Goal: Task Accomplishment & Management: Complete application form

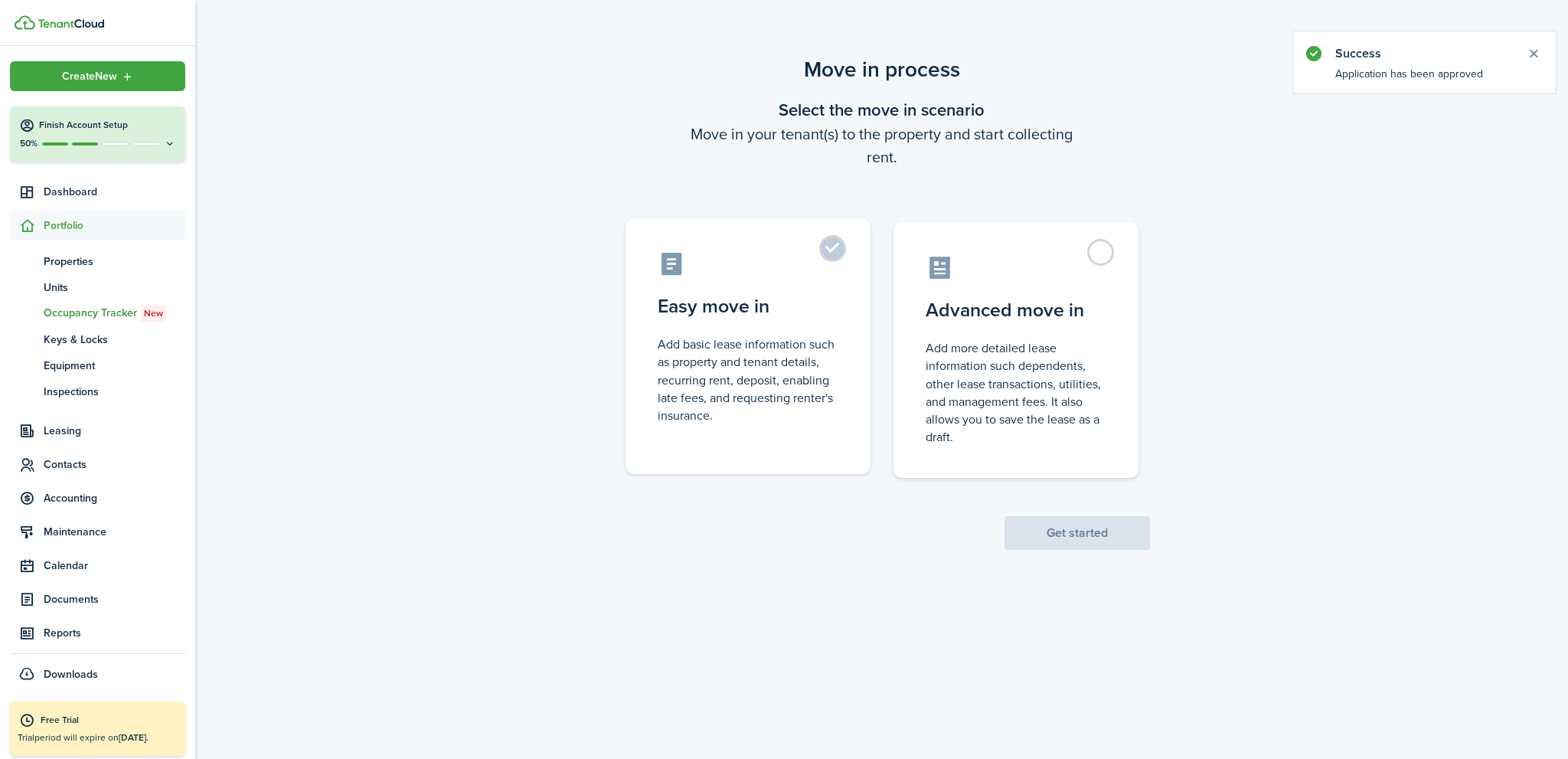
click at [831, 248] on label "Easy move in Add basic lease information such as property and tenant details, r…" at bounding box center [748, 345] width 245 height 256
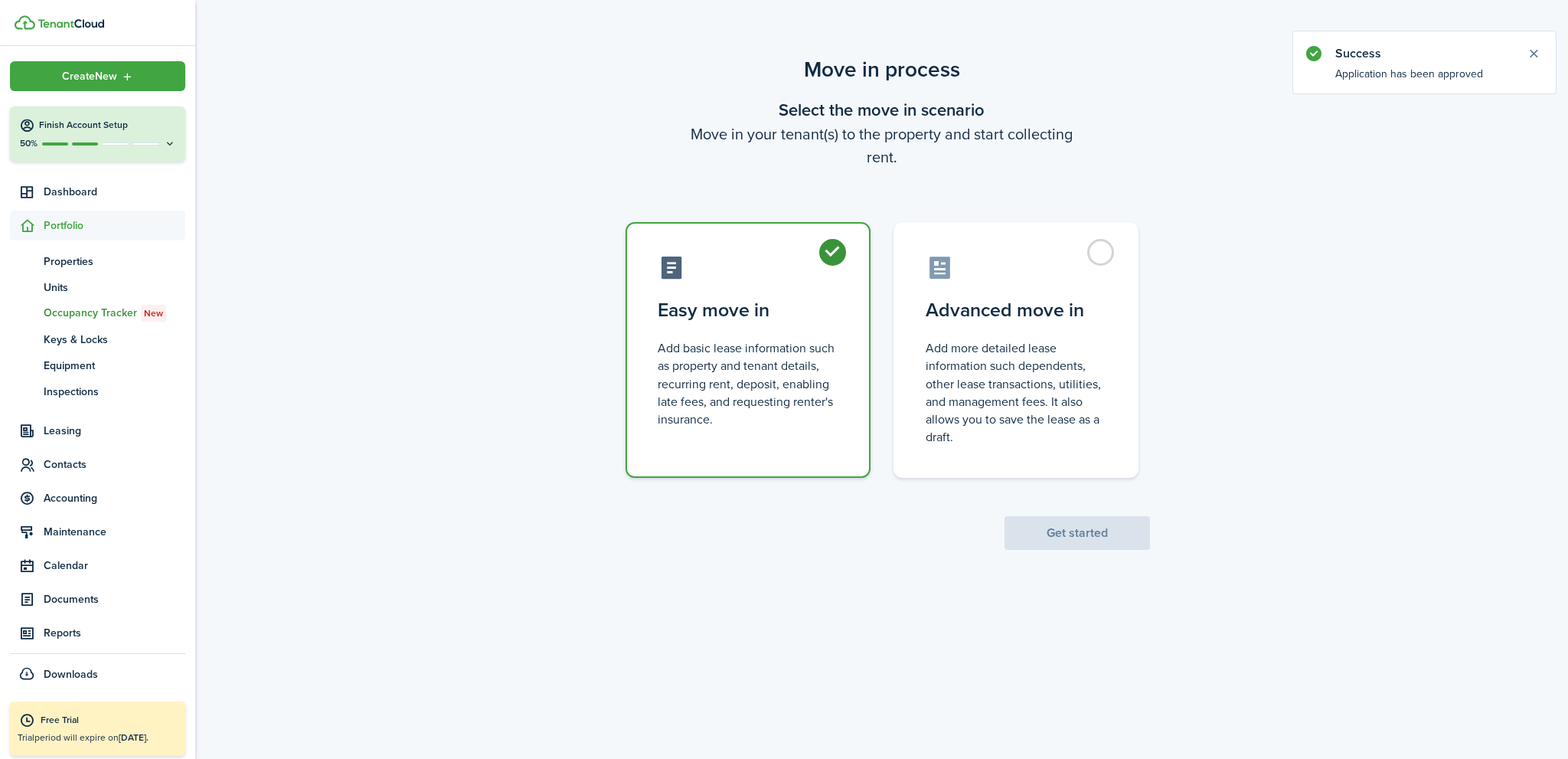
radio input "true"
click at [1090, 534] on button "Get started" at bounding box center [1077, 533] width 145 height 34
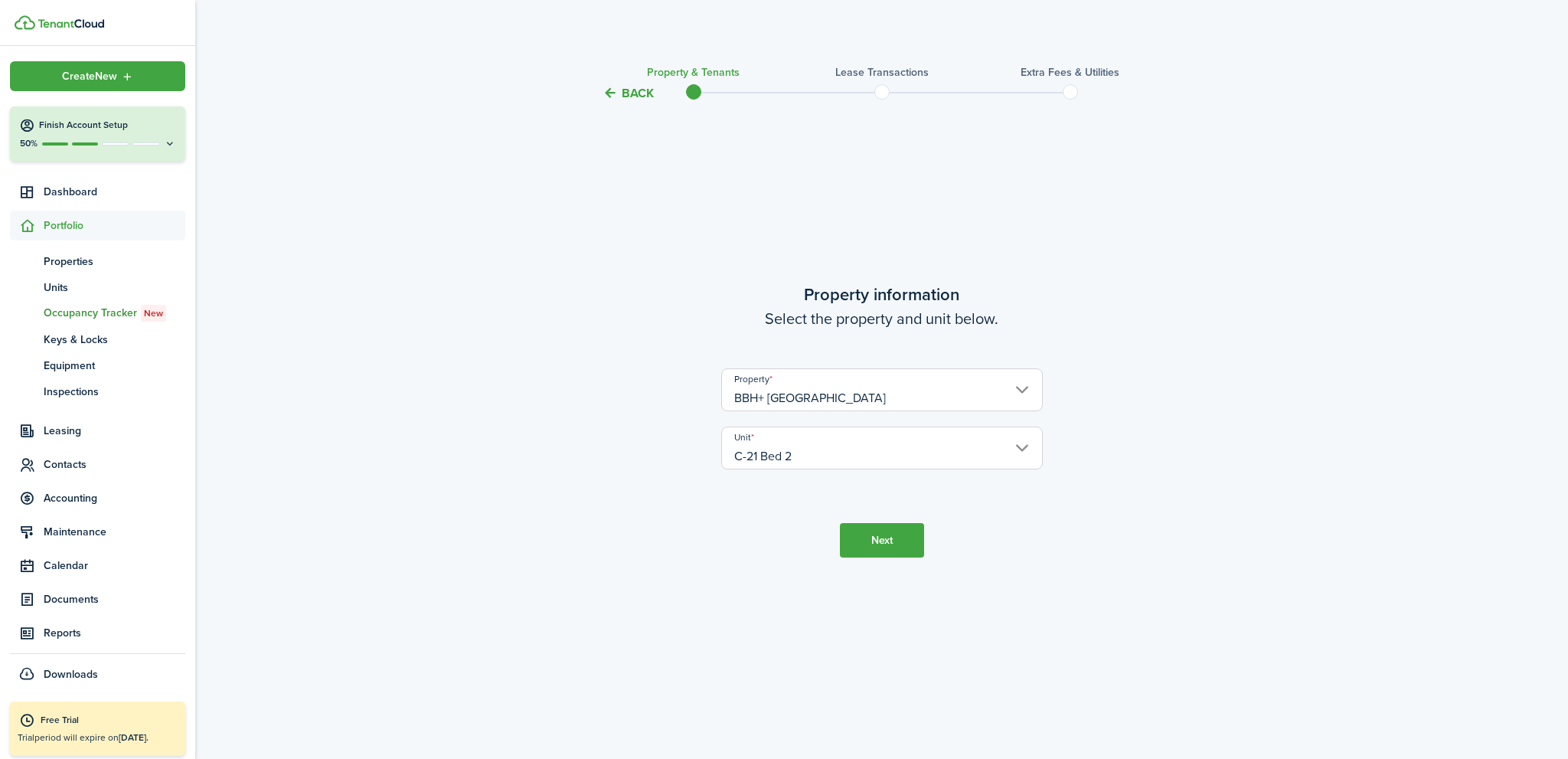
click at [886, 541] on button "Next" at bounding box center [882, 540] width 84 height 35
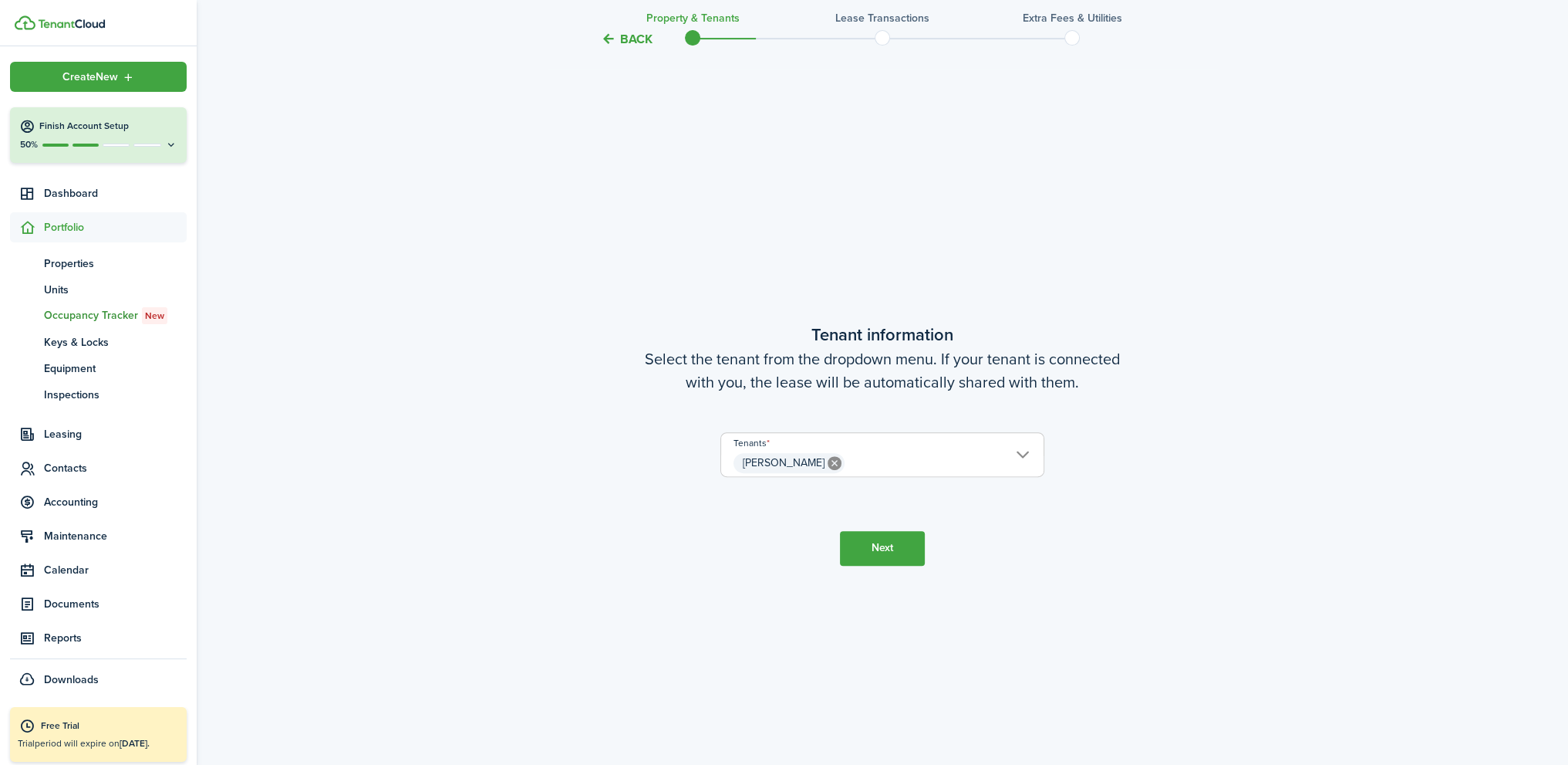
click at [893, 544] on button "Next" at bounding box center [883, 548] width 85 height 35
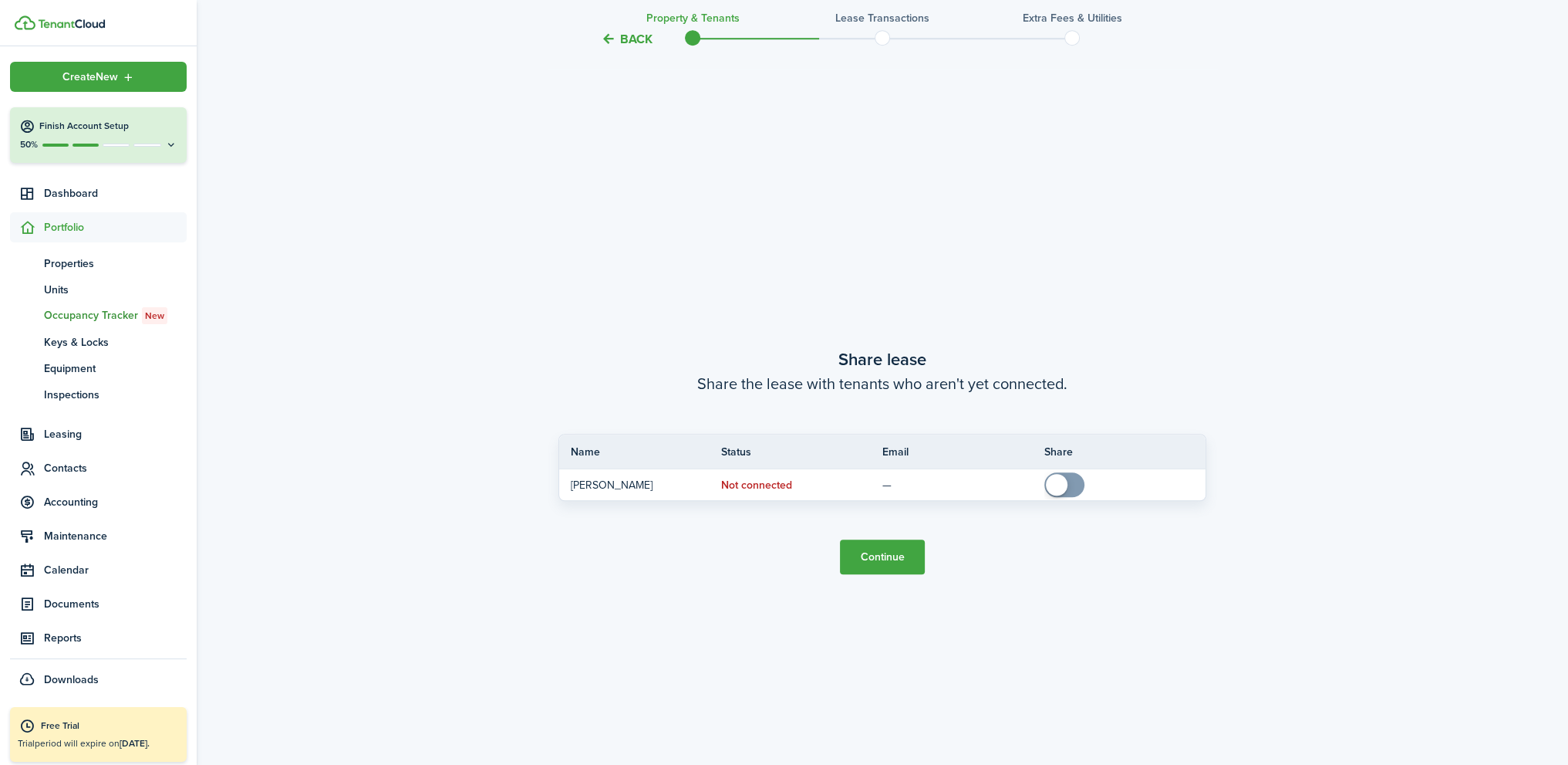
scroll to position [1426, 0]
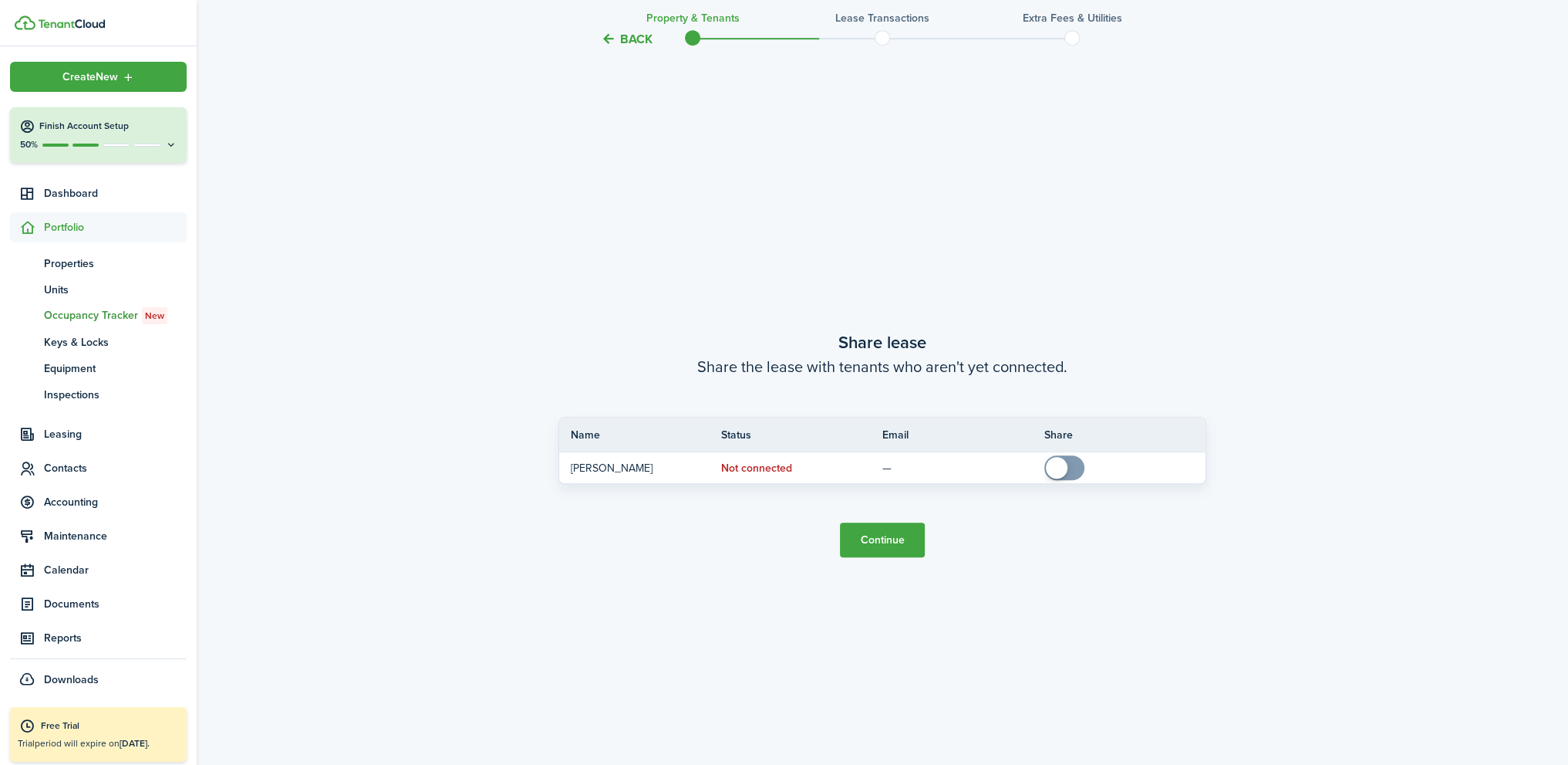
click at [893, 544] on button "Continue" at bounding box center [883, 540] width 85 height 35
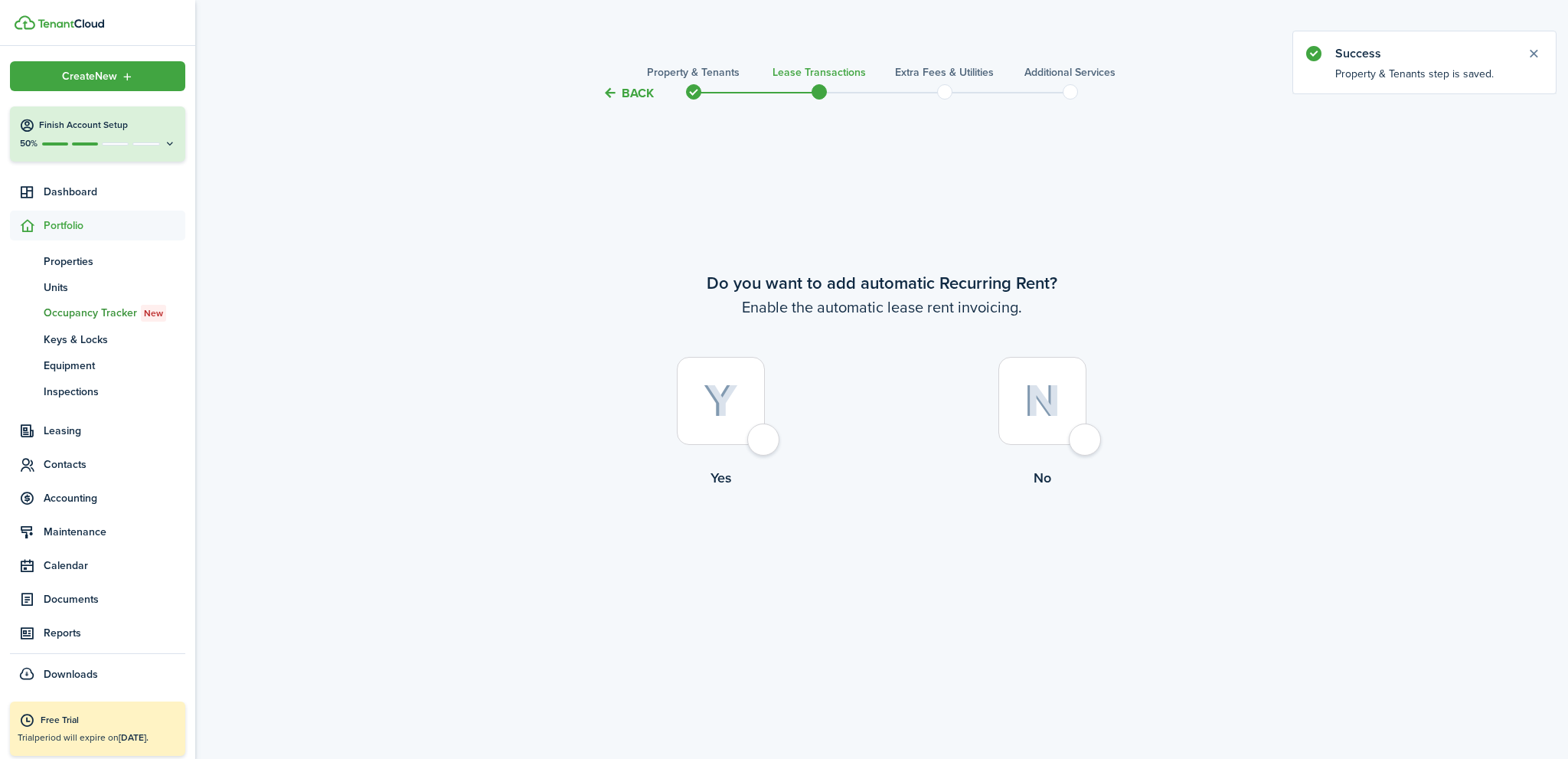
click at [761, 444] on div at bounding box center [720, 400] width 88 height 88
radio input "true"
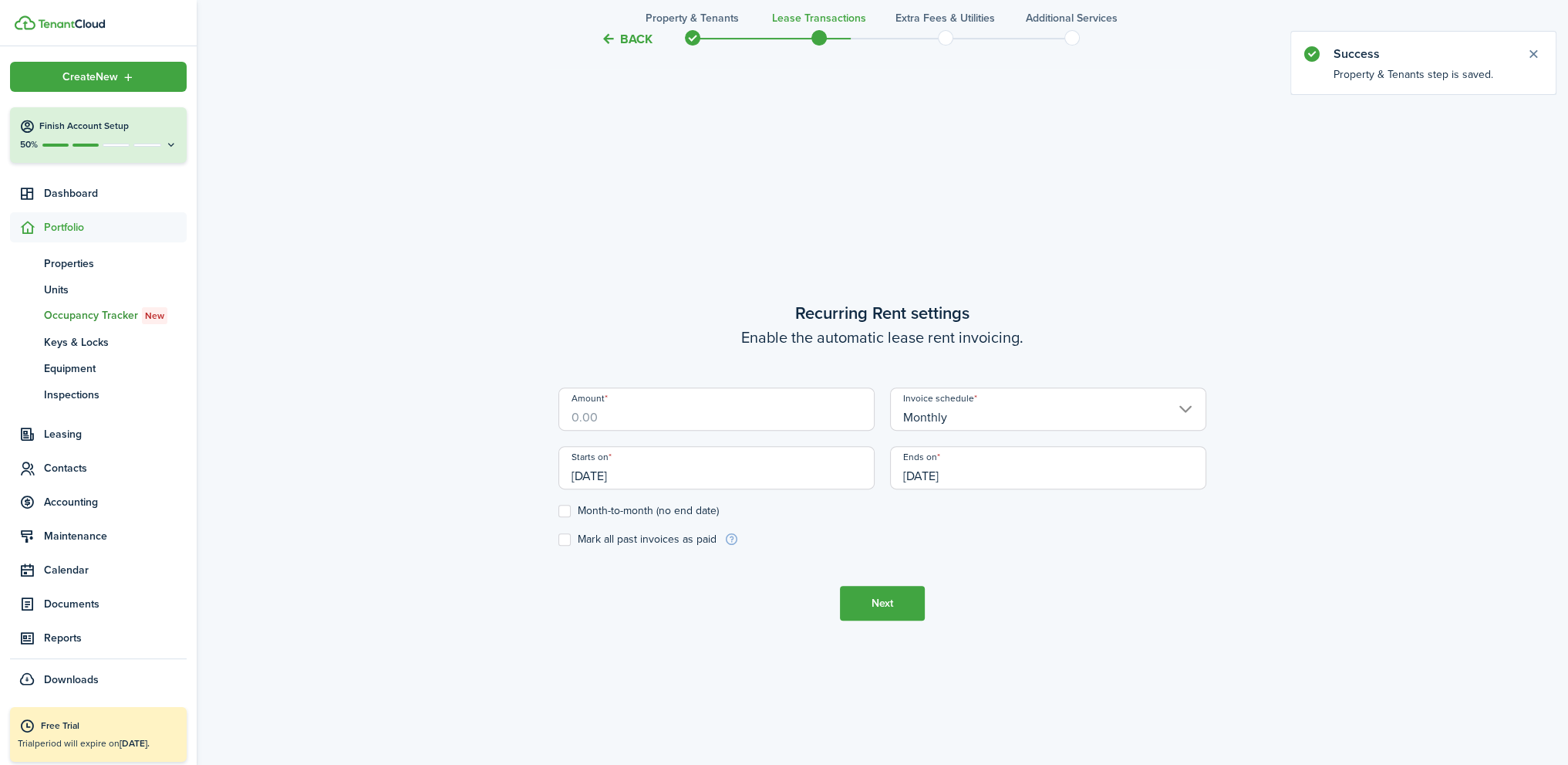
scroll to position [661, 0]
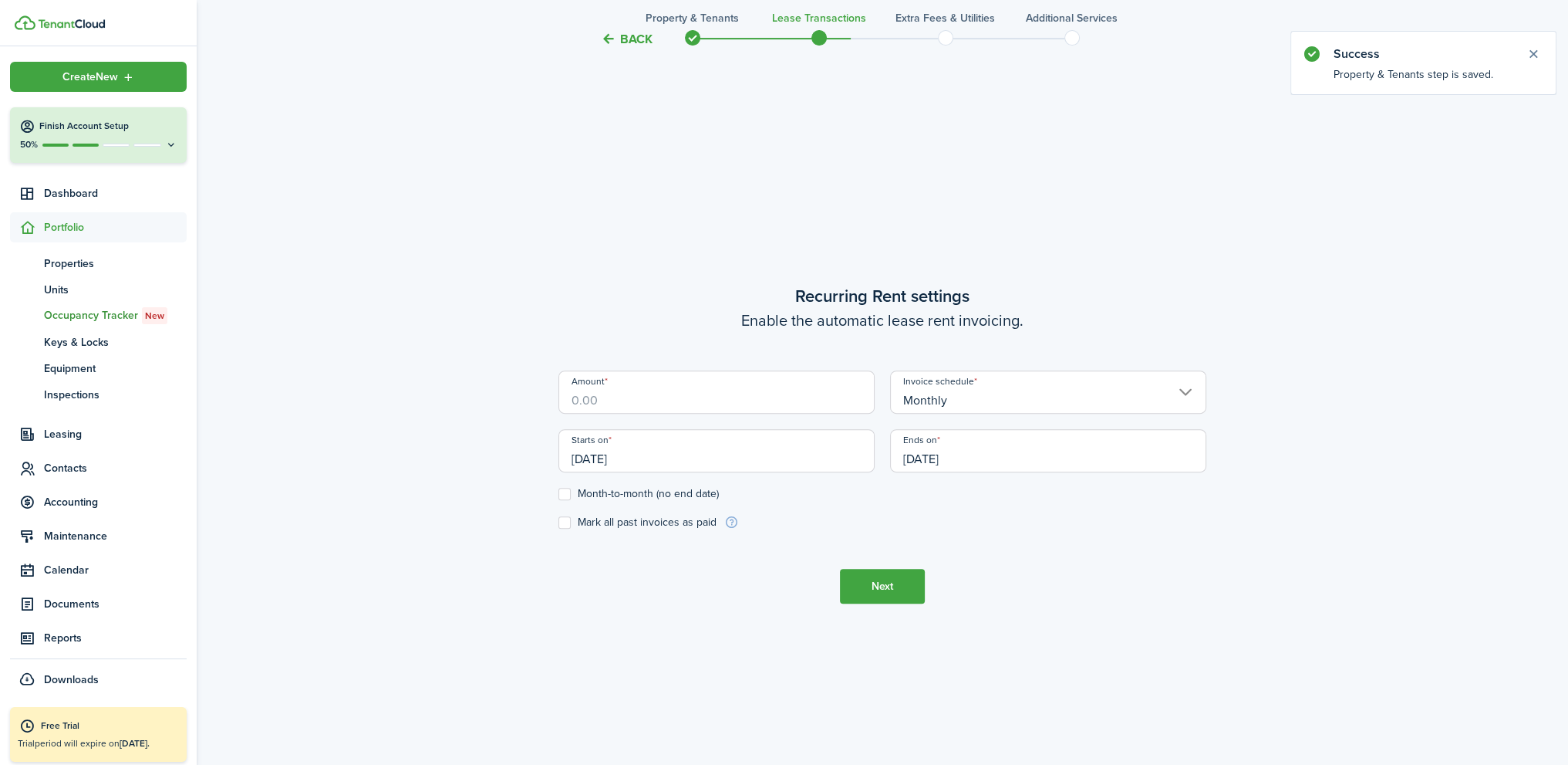
click at [739, 391] on input "Amount" at bounding box center [716, 392] width 316 height 43
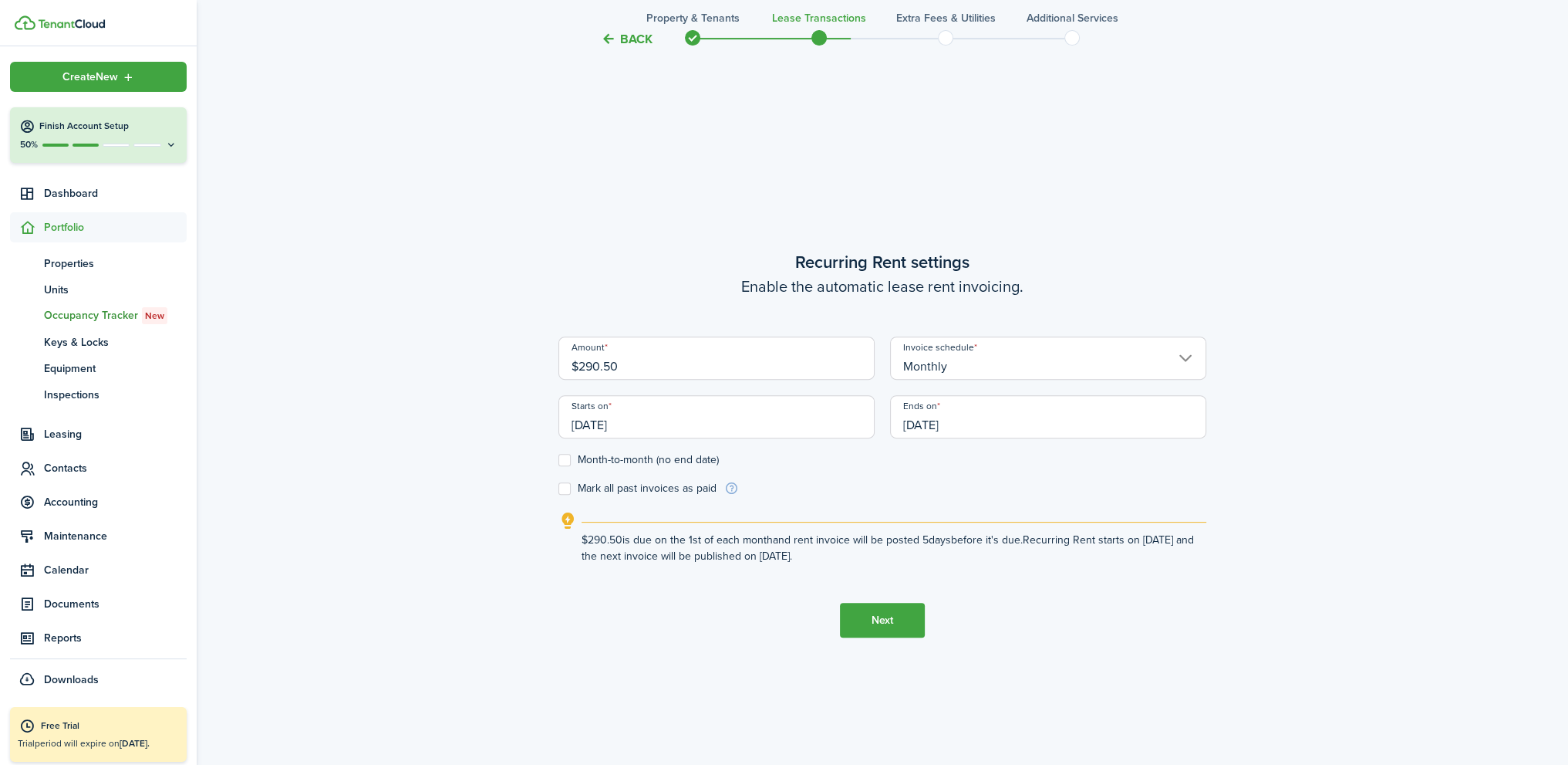
click at [932, 424] on input "[DATE]" at bounding box center [1048, 416] width 316 height 43
type input "$290.50"
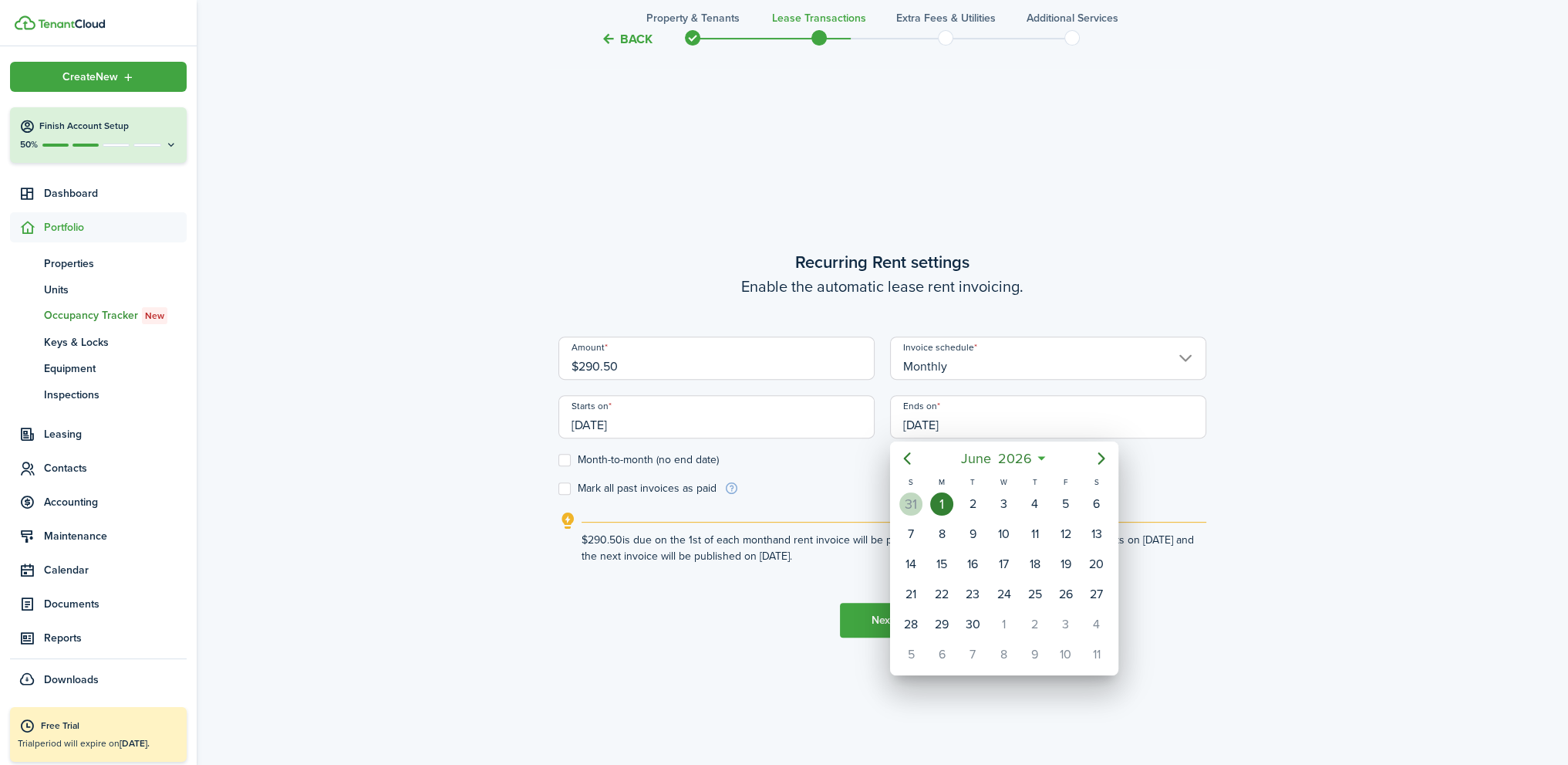
click at [911, 511] on div "31" at bounding box center [911, 504] width 23 height 23
type input "[DATE]"
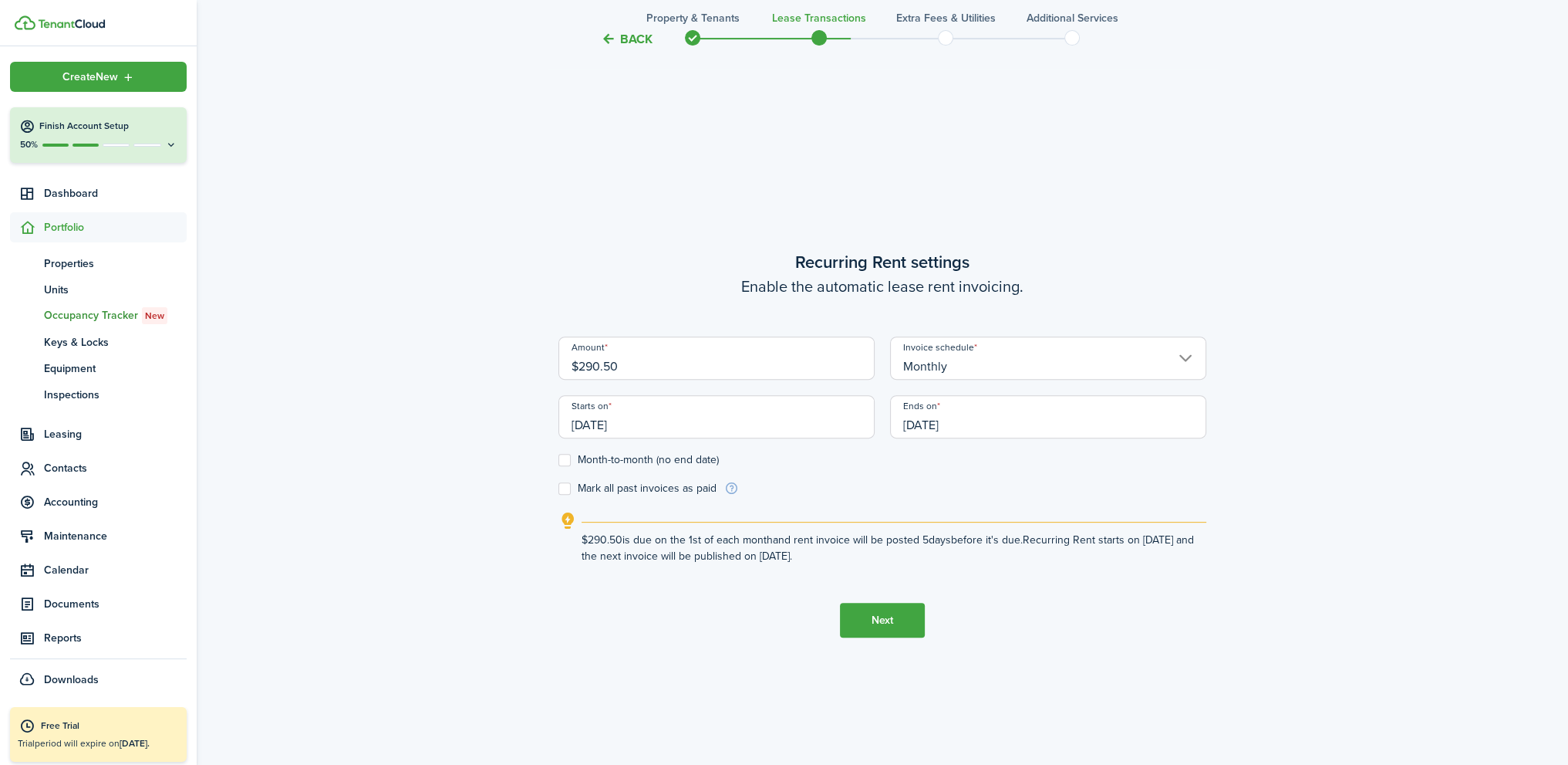
click at [873, 623] on button "Next" at bounding box center [883, 619] width 85 height 35
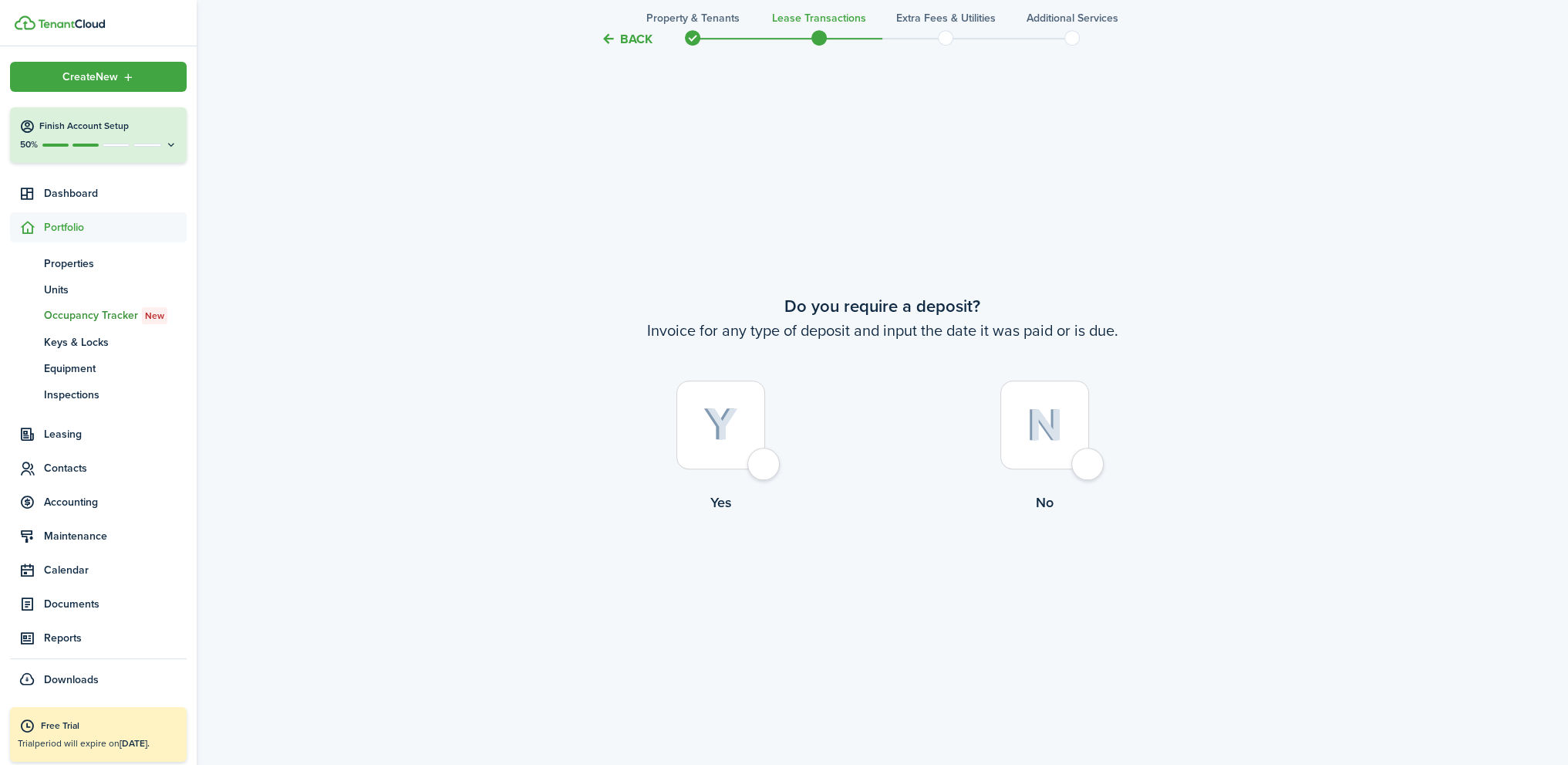
click at [1084, 468] on div at bounding box center [1045, 424] width 89 height 89
radio input "true"
click at [1086, 468] on div at bounding box center [1045, 424] width 89 height 89
radio input "true"
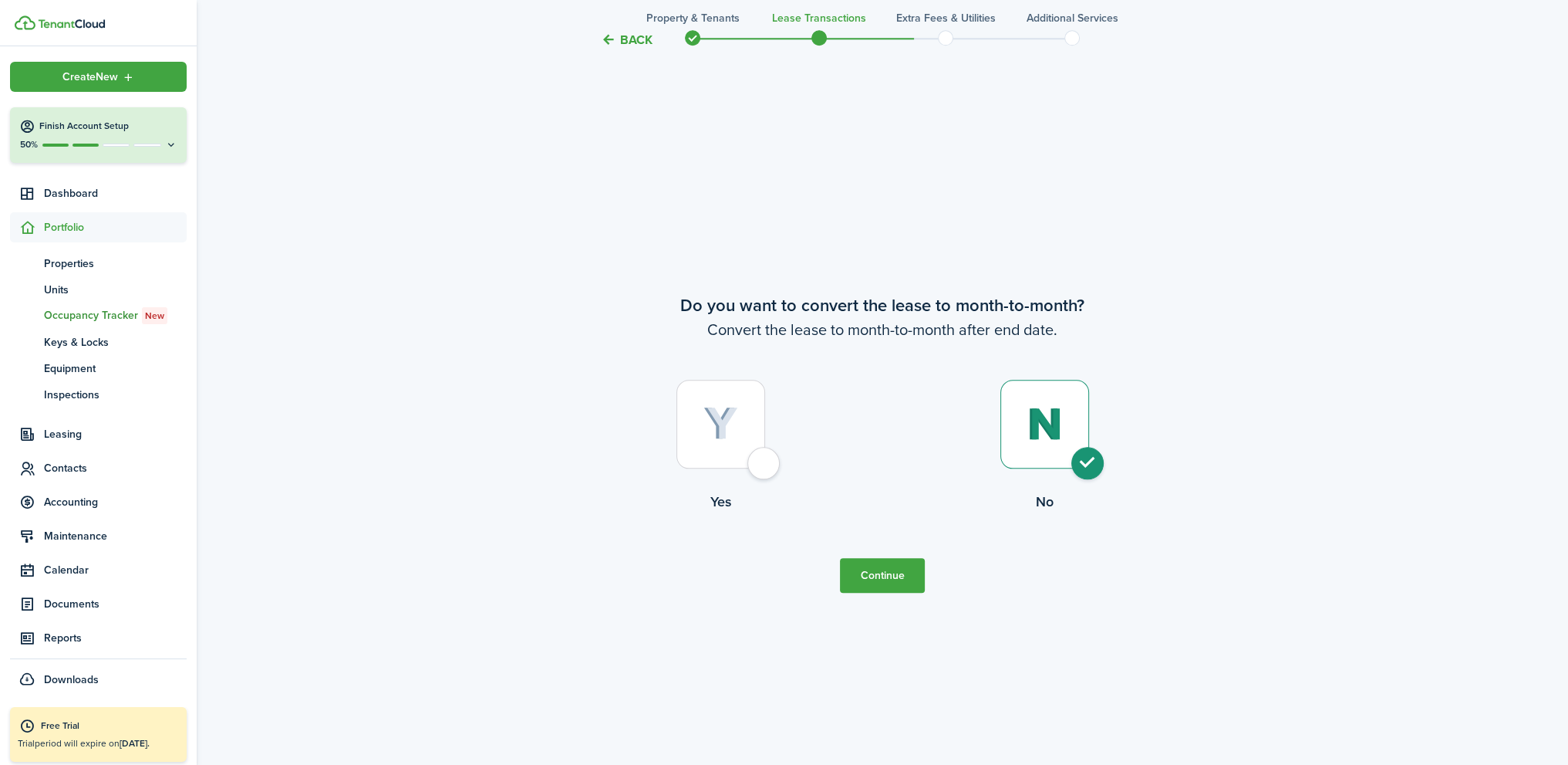
click at [904, 579] on button "Continue" at bounding box center [883, 575] width 85 height 35
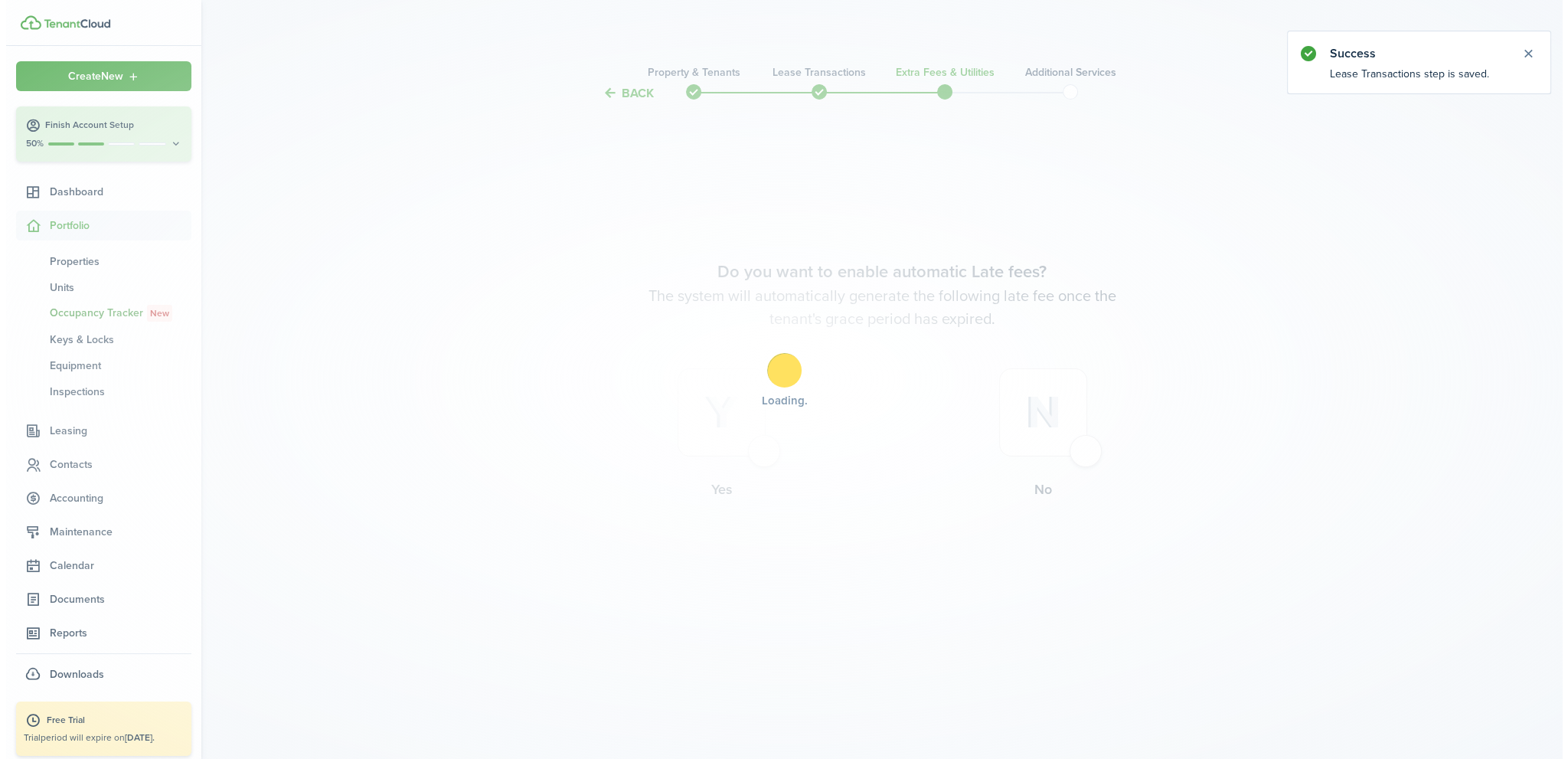
scroll to position [0, 0]
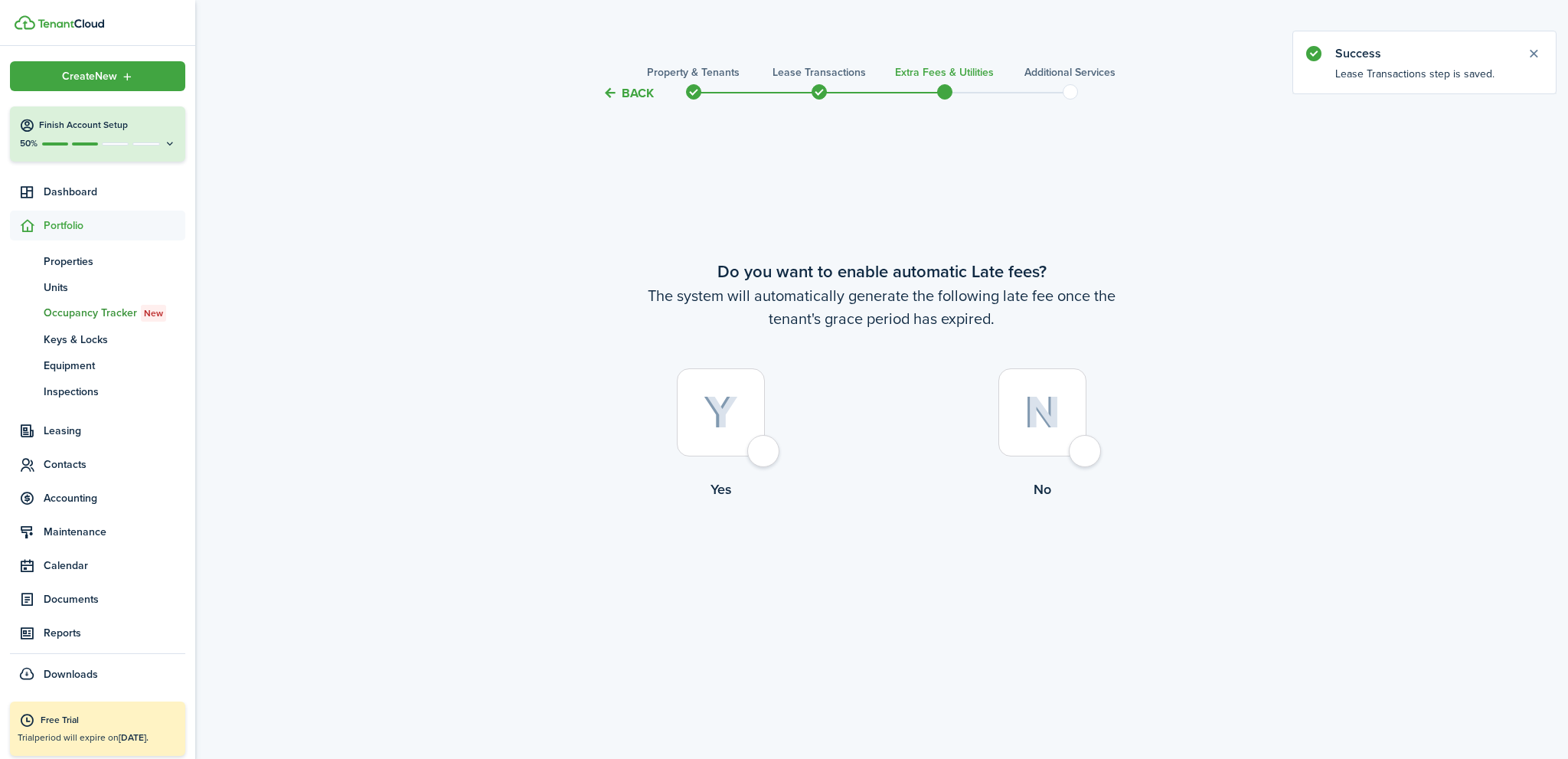
click at [1084, 452] on div at bounding box center [1042, 412] width 88 height 88
radio input "true"
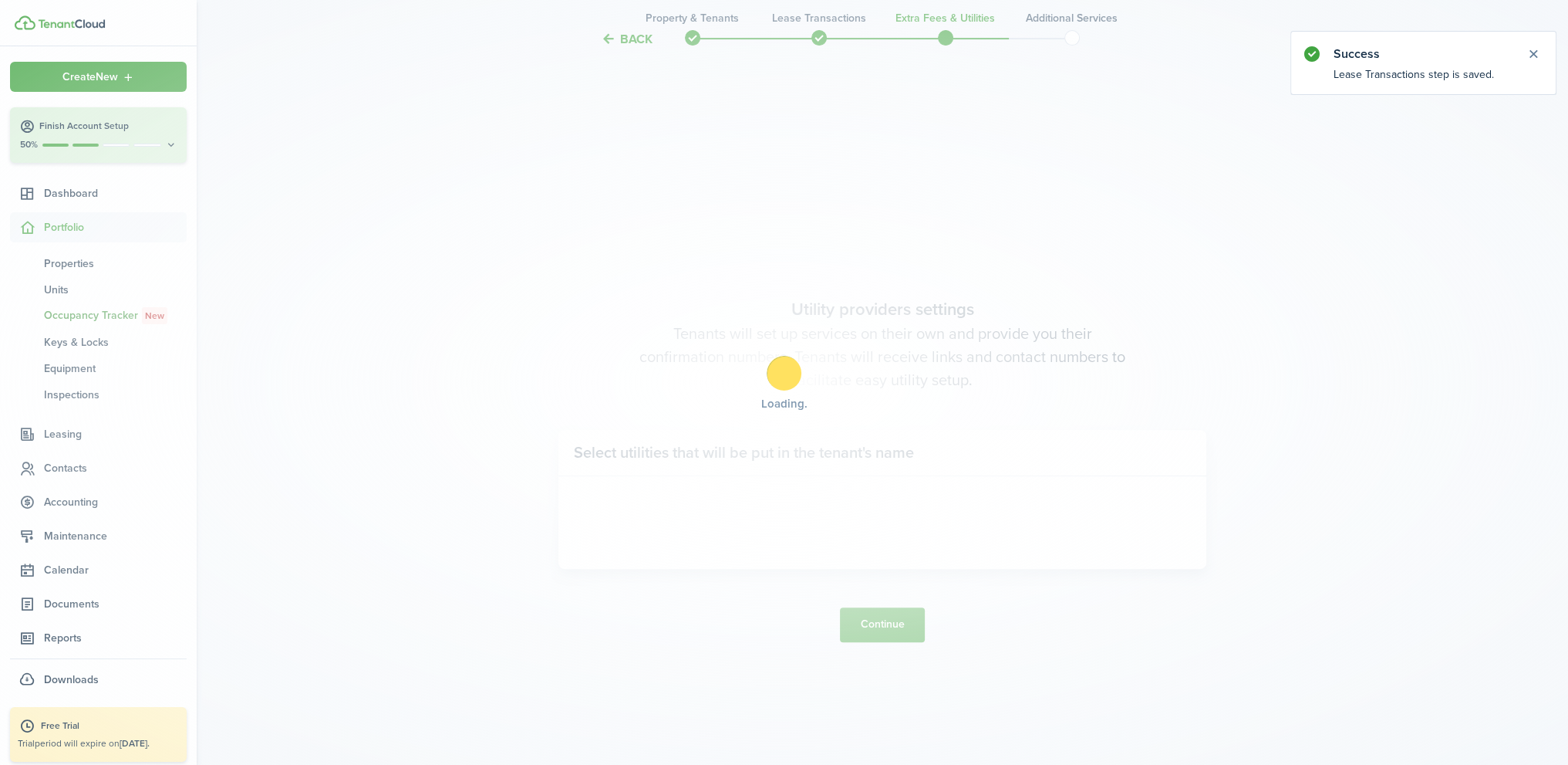
scroll to position [661, 0]
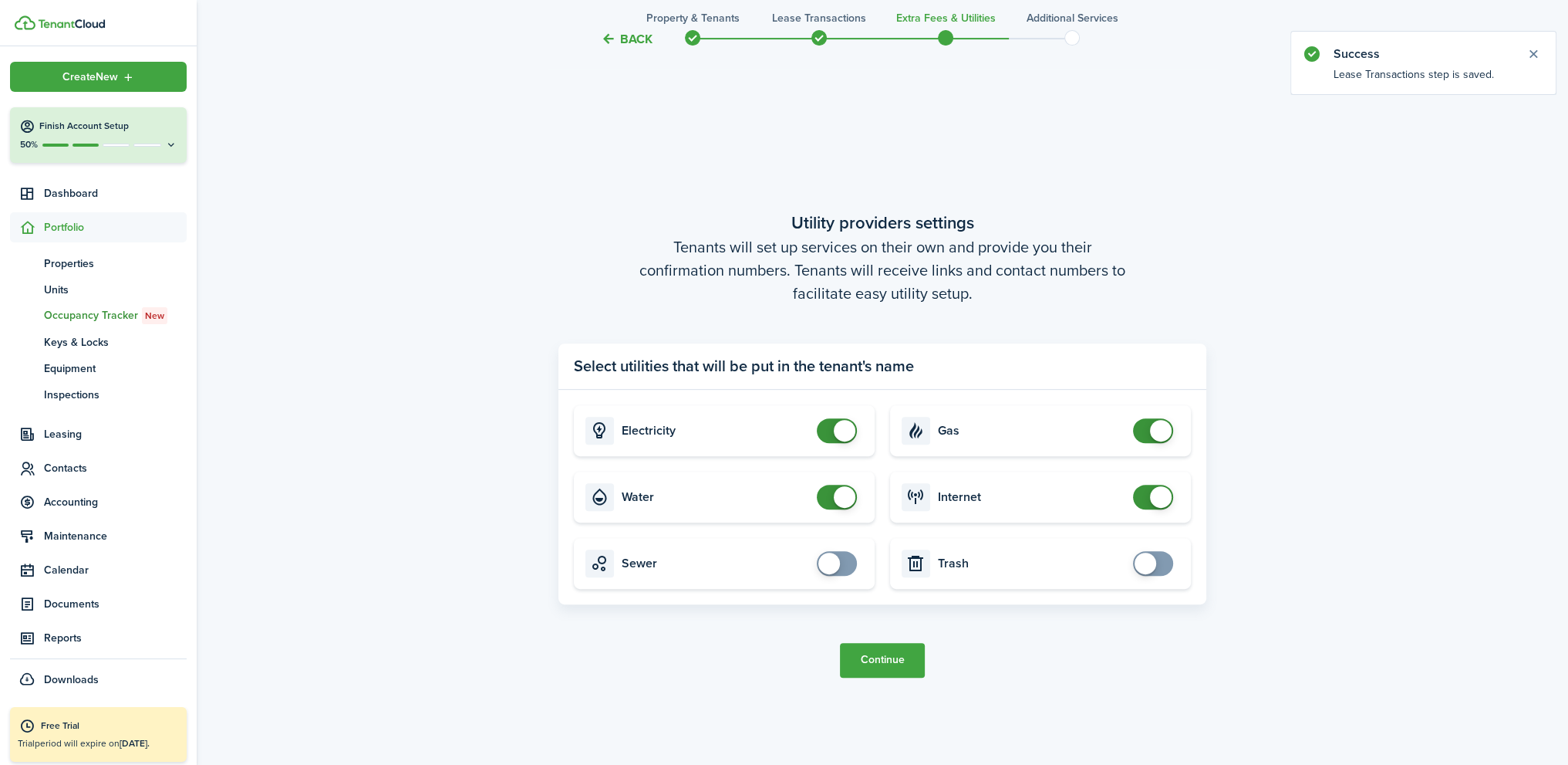
checkbox input "false"
click at [835, 434] on span at bounding box center [845, 430] width 22 height 22
checkbox input "false"
click at [831, 495] on span at bounding box center [836, 497] width 15 height 24
checkbox input "false"
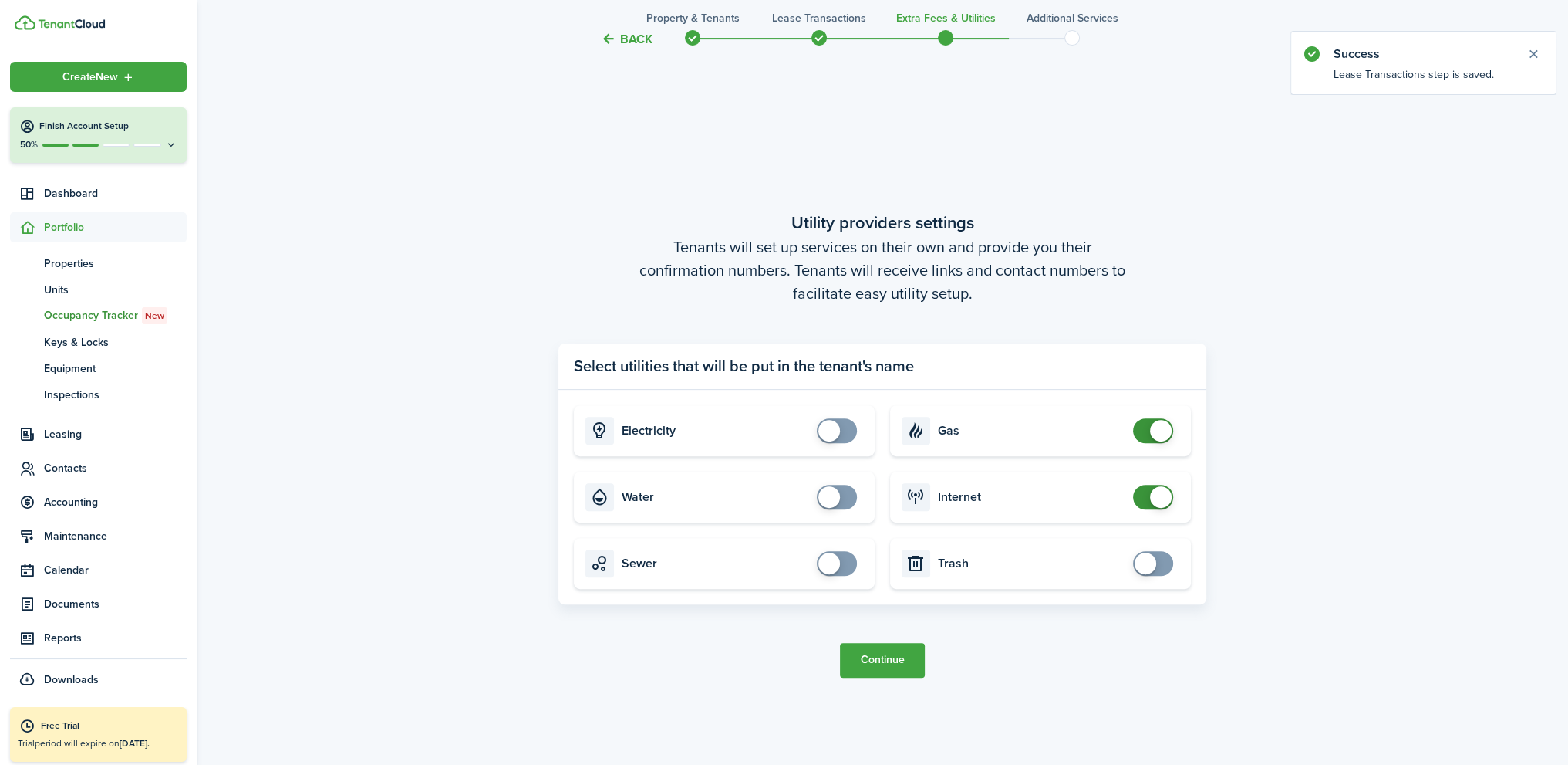
click at [1151, 432] on span at bounding box center [1161, 430] width 22 height 22
checkbox input "false"
click at [1145, 499] on span at bounding box center [1153, 497] width 15 height 24
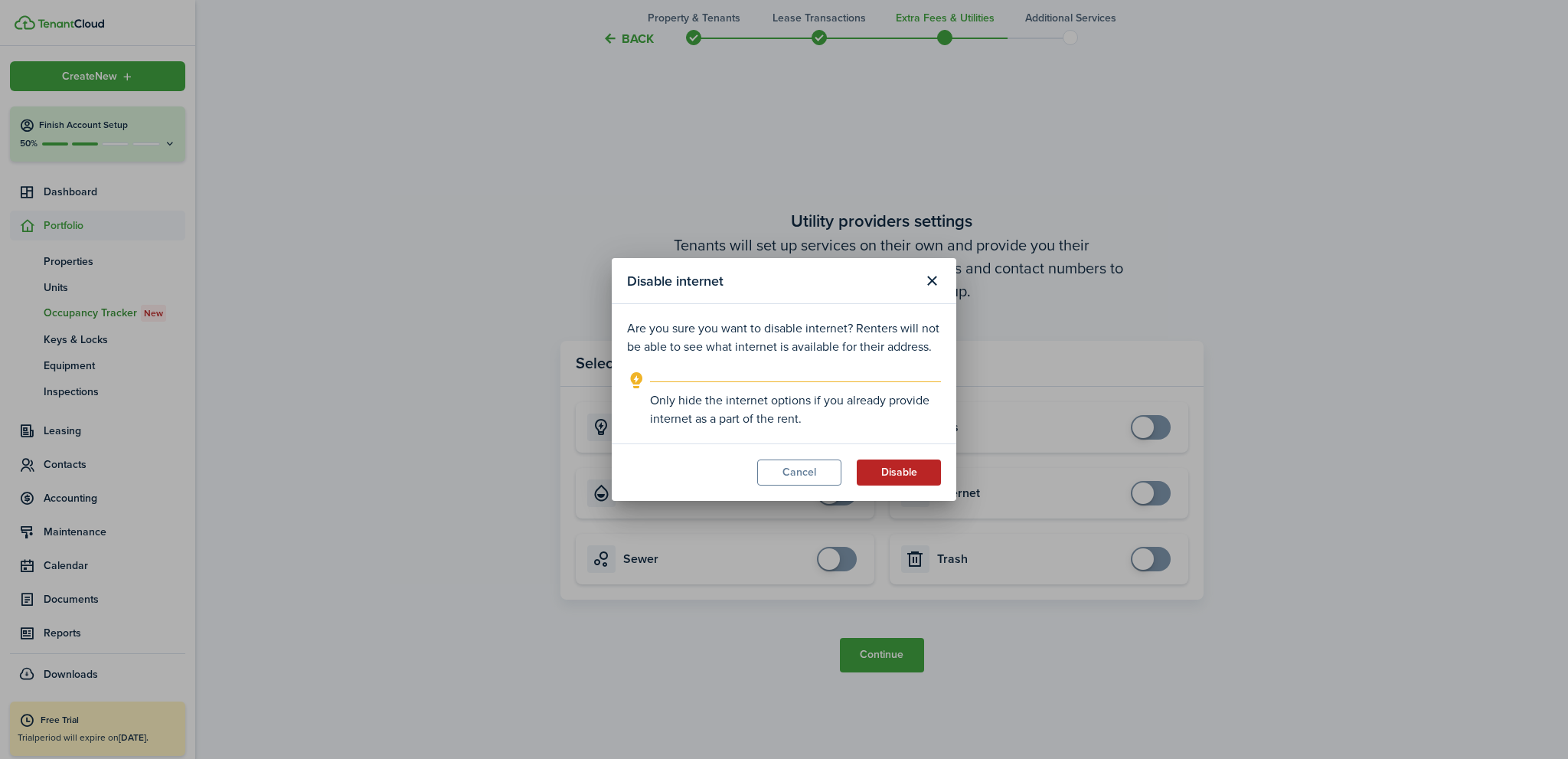
click at [904, 468] on button "Disable" at bounding box center [899, 472] width 84 height 26
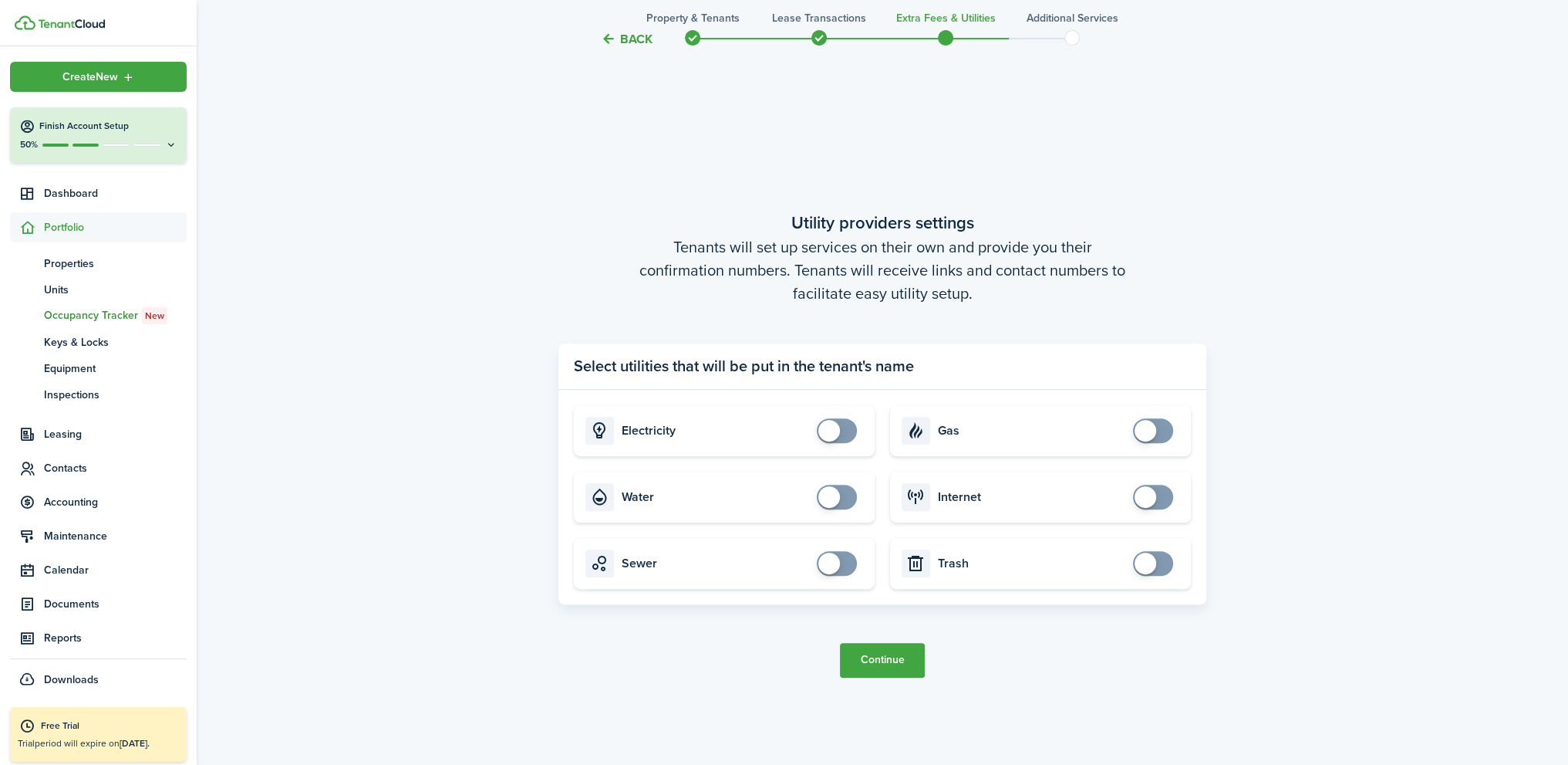
click at [897, 660] on button "Continue" at bounding box center [883, 660] width 85 height 35
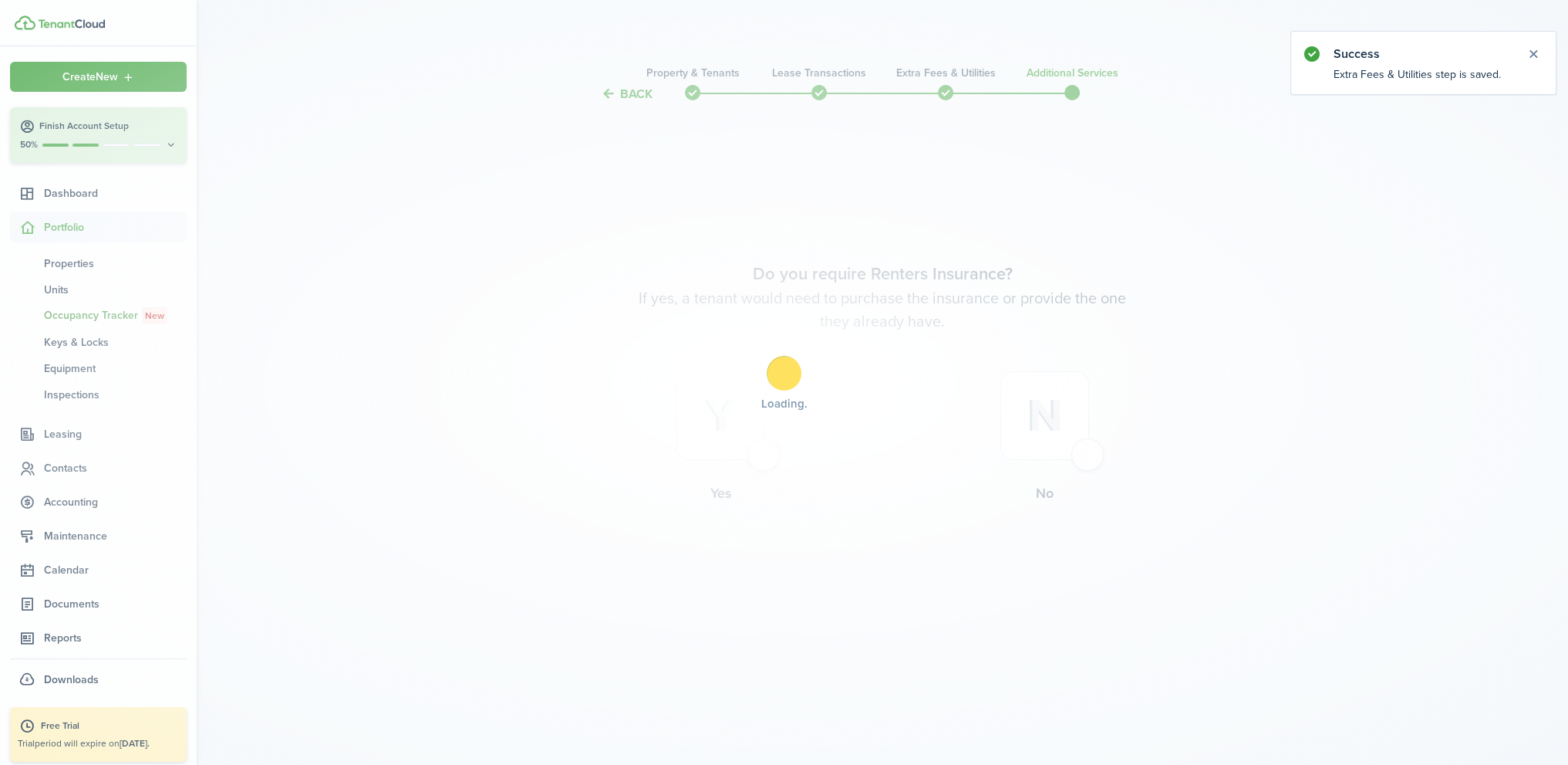
scroll to position [0, 0]
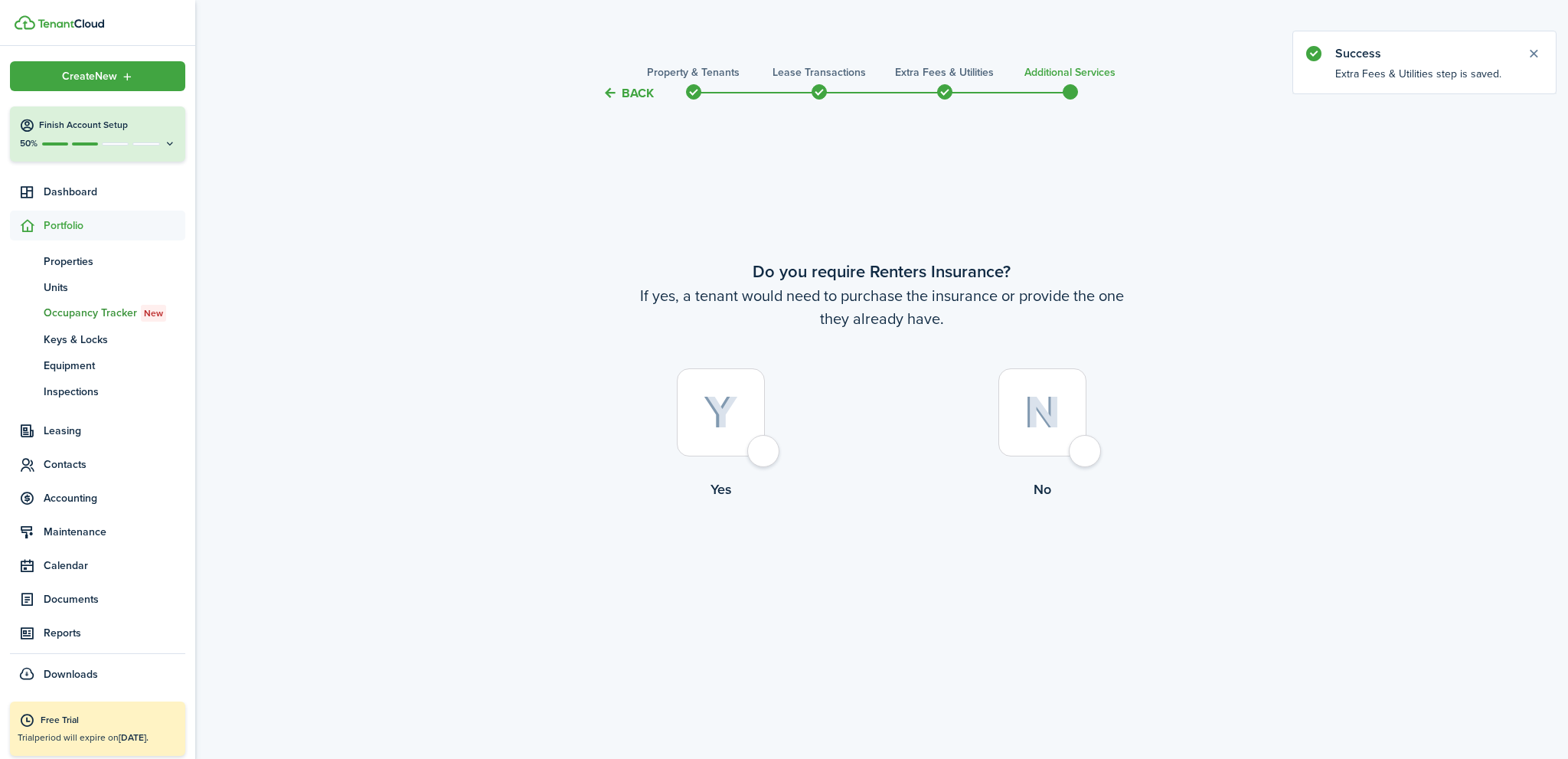
click at [1086, 453] on div at bounding box center [1042, 412] width 88 height 88
radio input "true"
click at [910, 559] on button "Complete move in" at bounding box center [882, 563] width 113 height 35
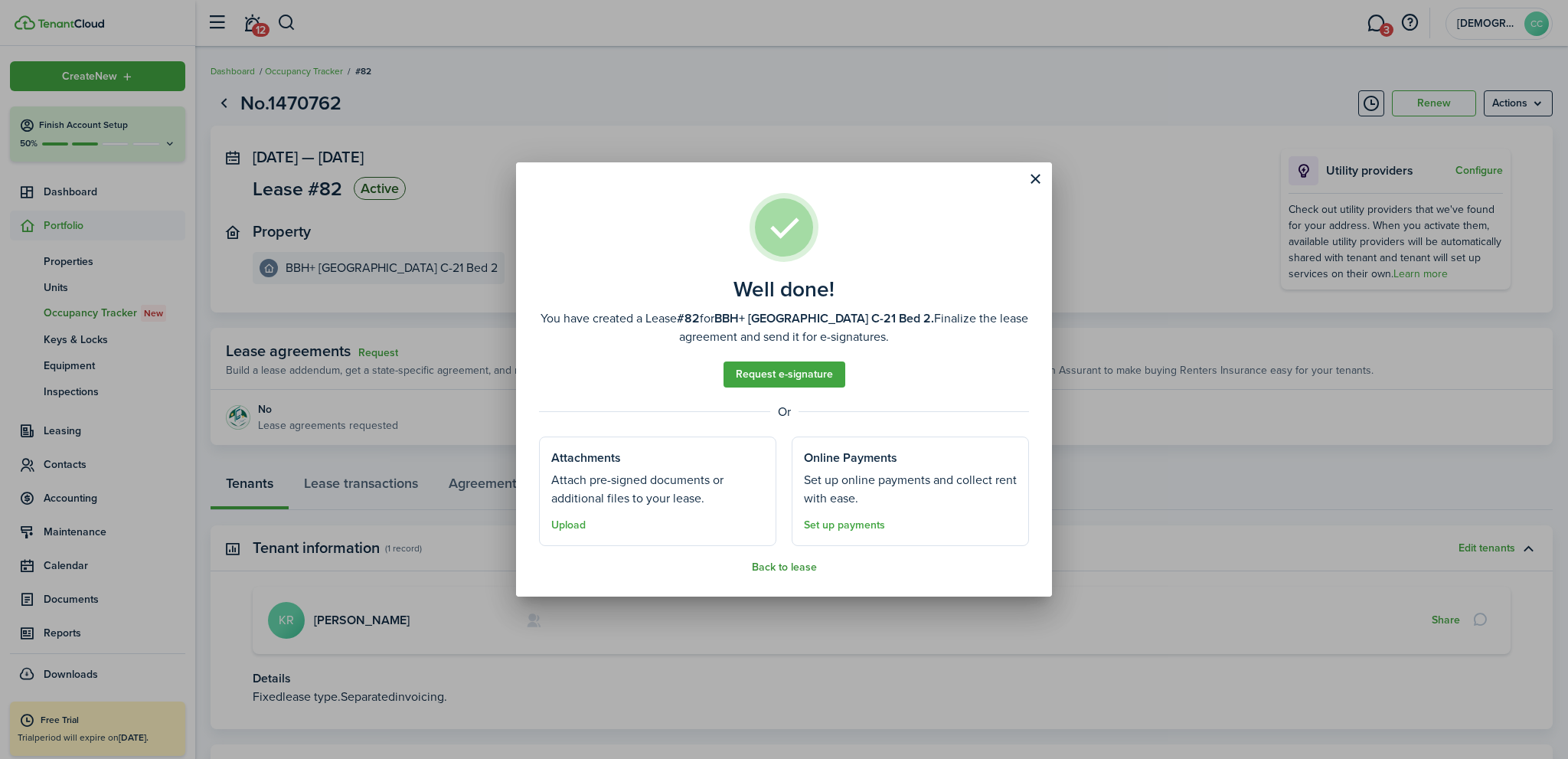
click at [782, 567] on button "Back to lease" at bounding box center [784, 567] width 65 height 12
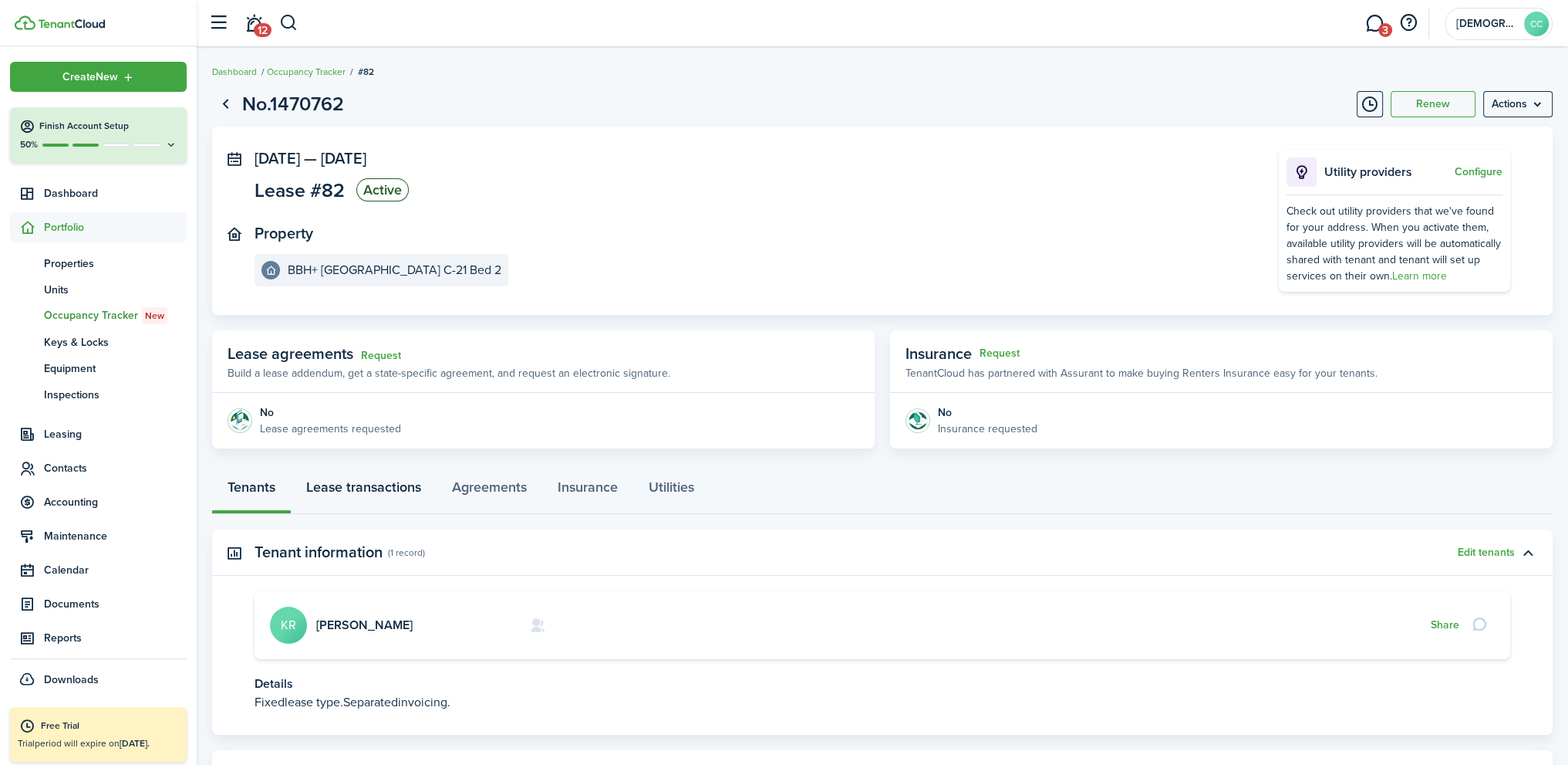
click at [364, 493] on link "Lease transactions" at bounding box center [363, 490] width 146 height 46
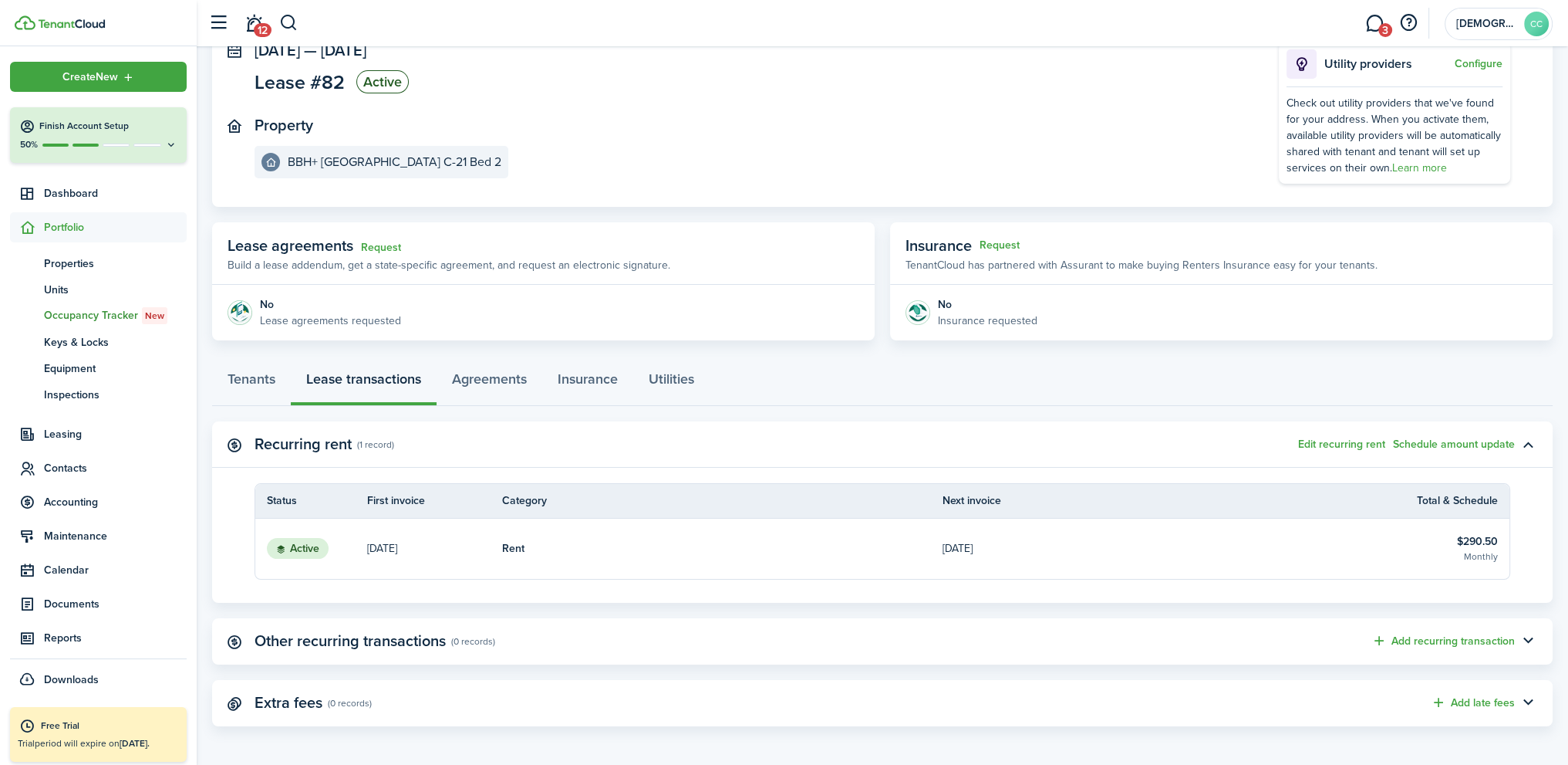
scroll to position [111, 0]
click at [397, 548] on p "[DATE]" at bounding box center [382, 545] width 30 height 16
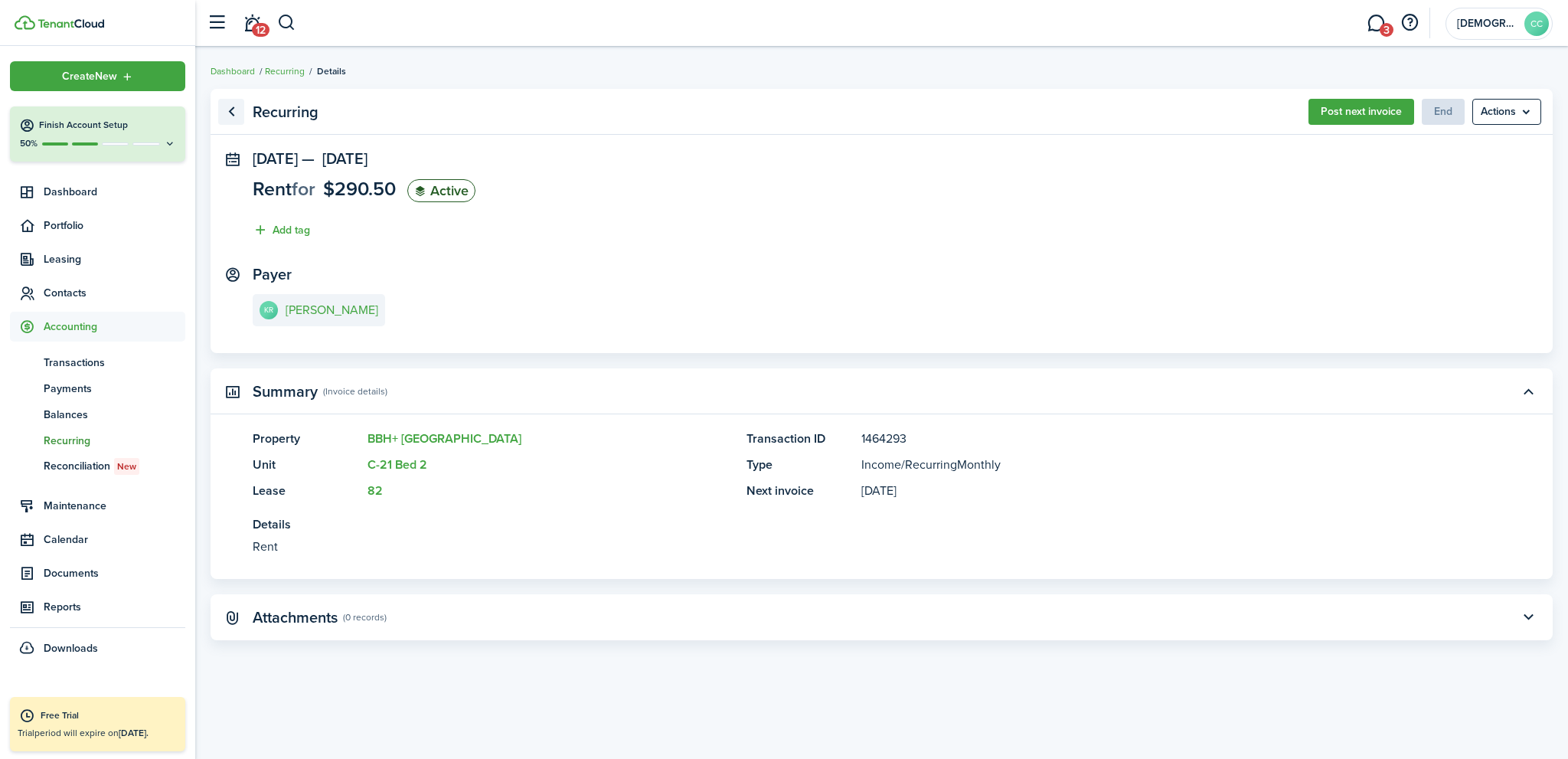
click at [233, 113] on link "Go back" at bounding box center [231, 111] width 26 height 26
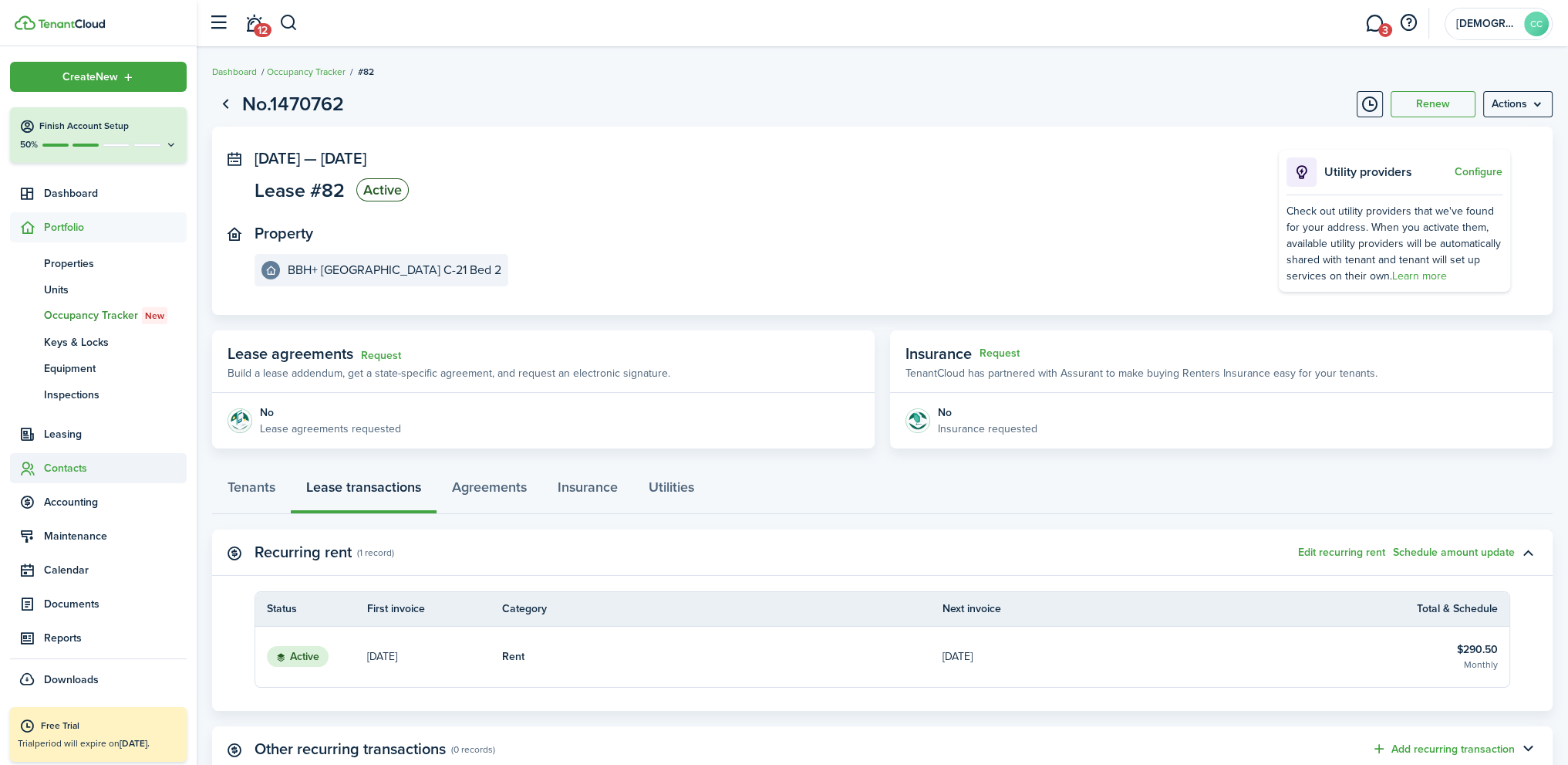
click at [74, 465] on span "Contacts" at bounding box center [115, 468] width 143 height 16
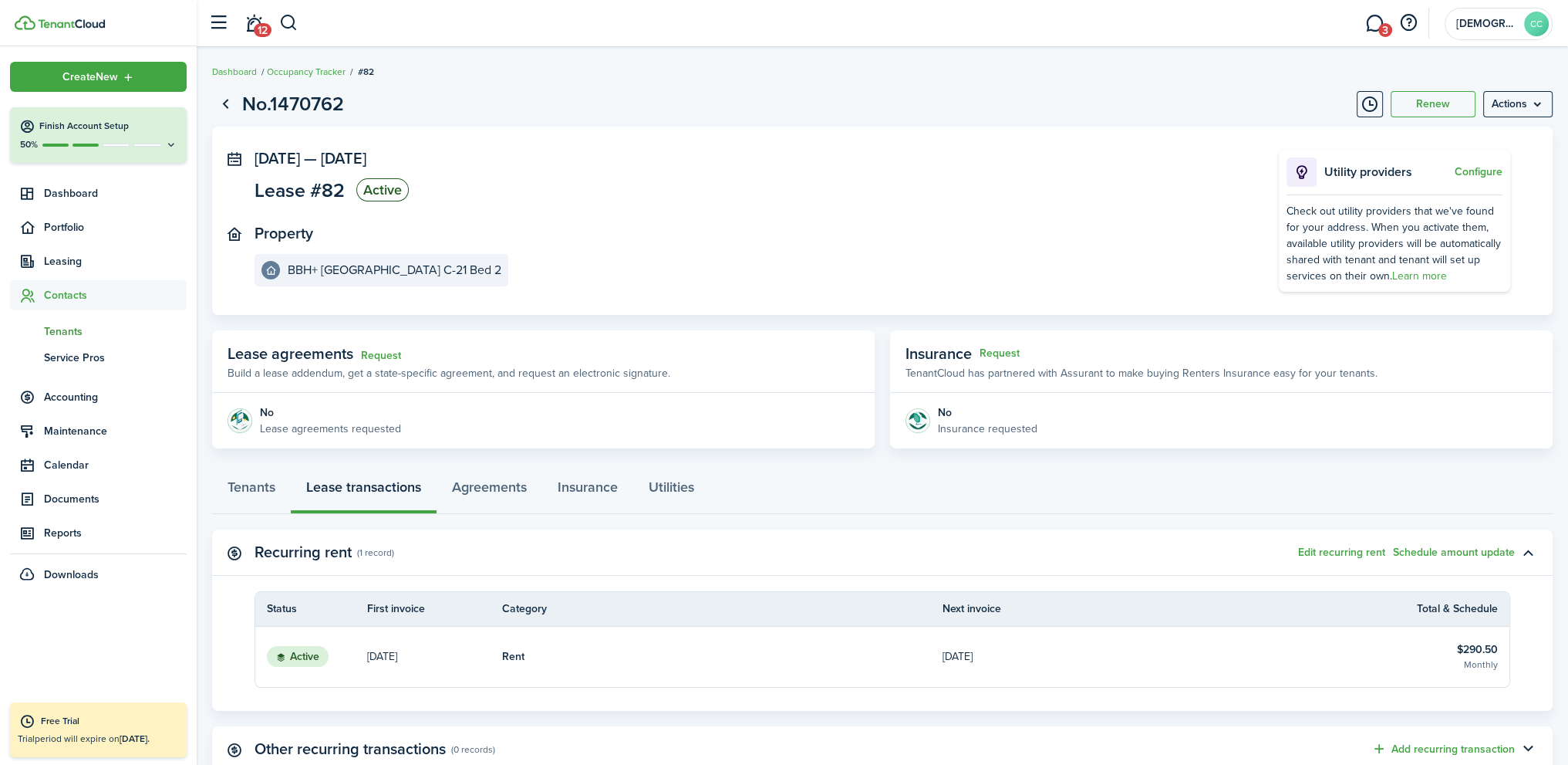
click at [68, 336] on span "Tenants" at bounding box center [115, 332] width 143 height 16
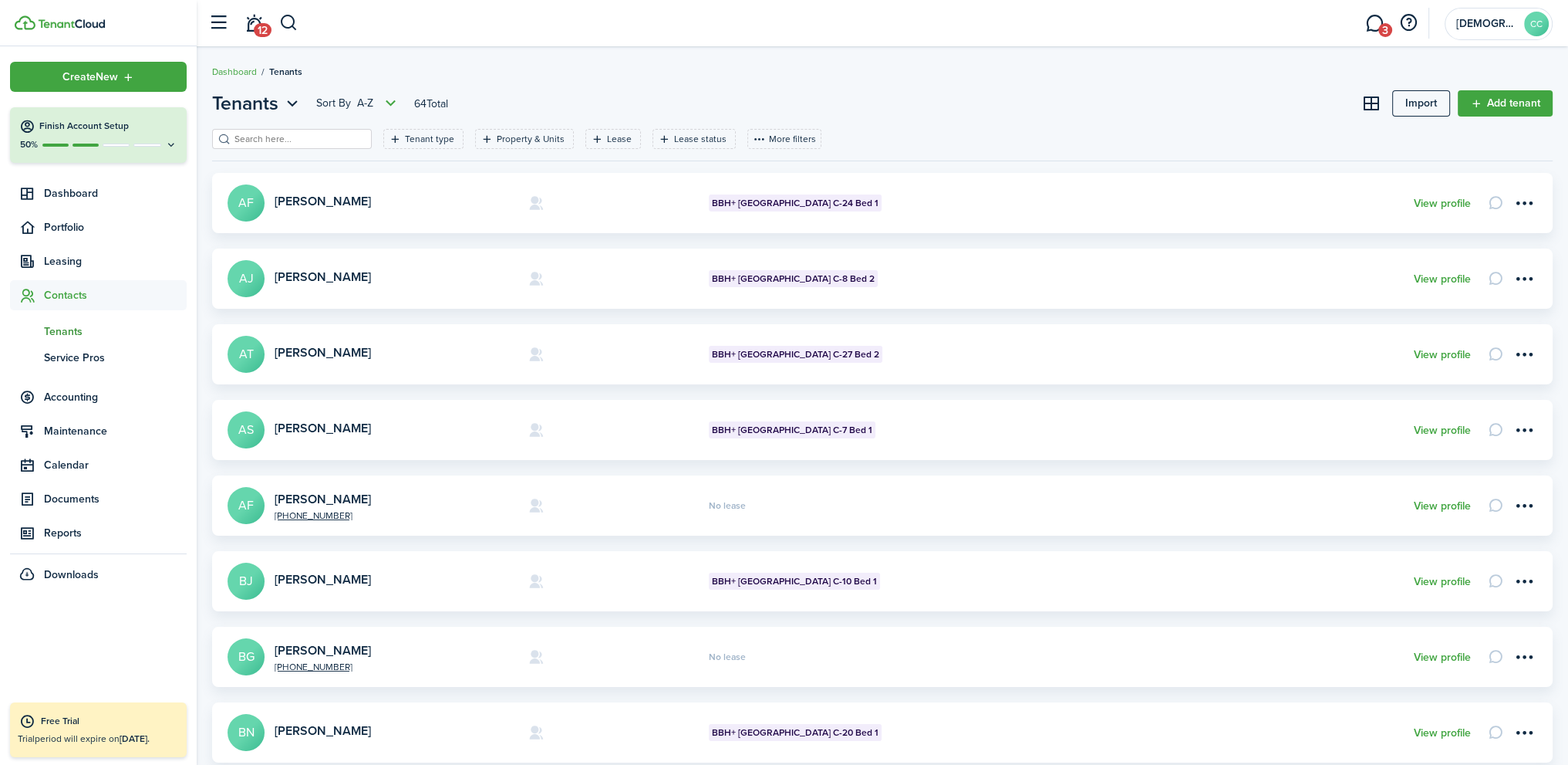
click at [280, 141] on input "search" at bounding box center [298, 139] width 136 height 15
type input "[PERSON_NAME]"
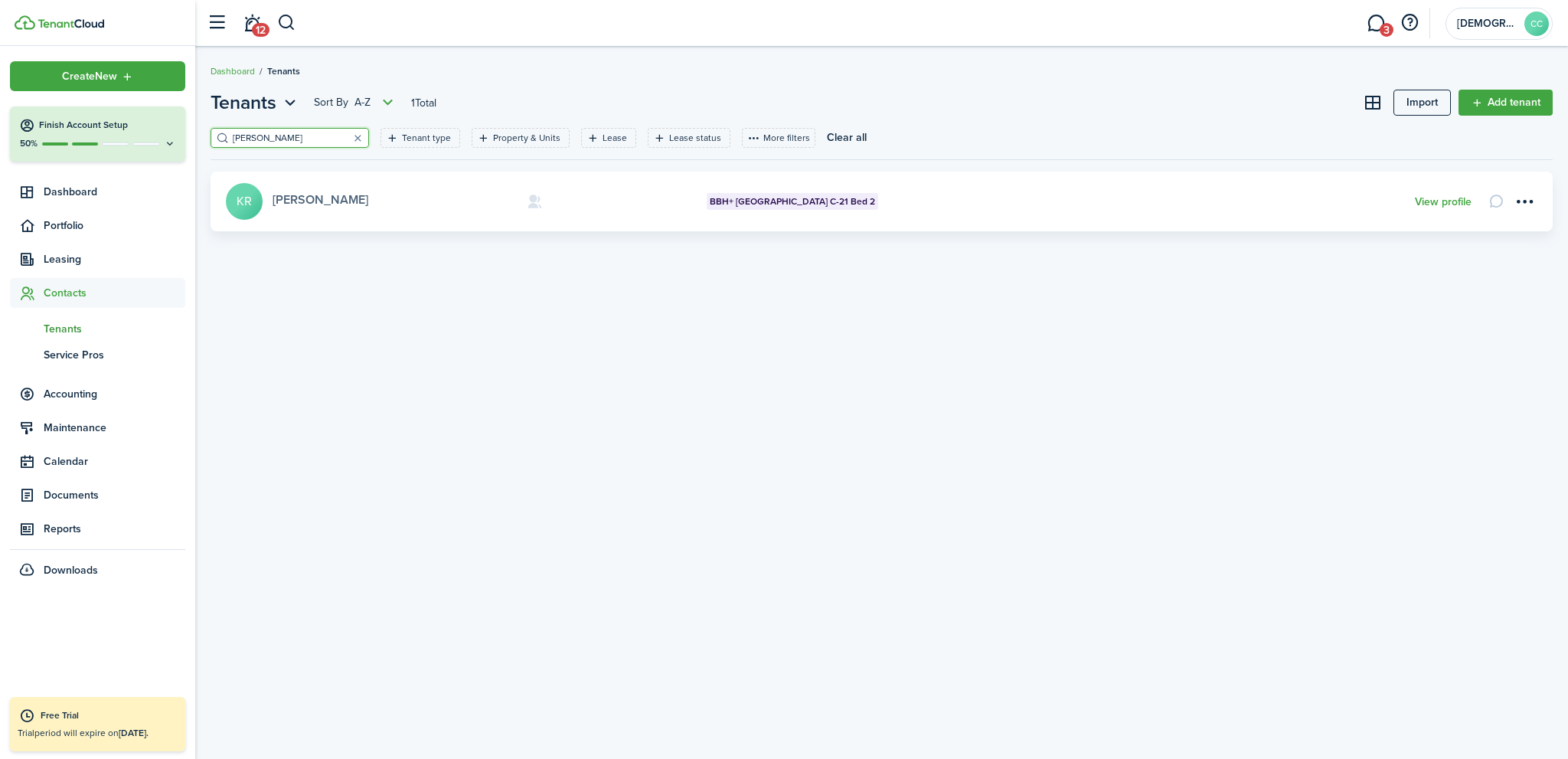
click at [288, 201] on link "[PERSON_NAME]" at bounding box center [320, 199] width 96 height 18
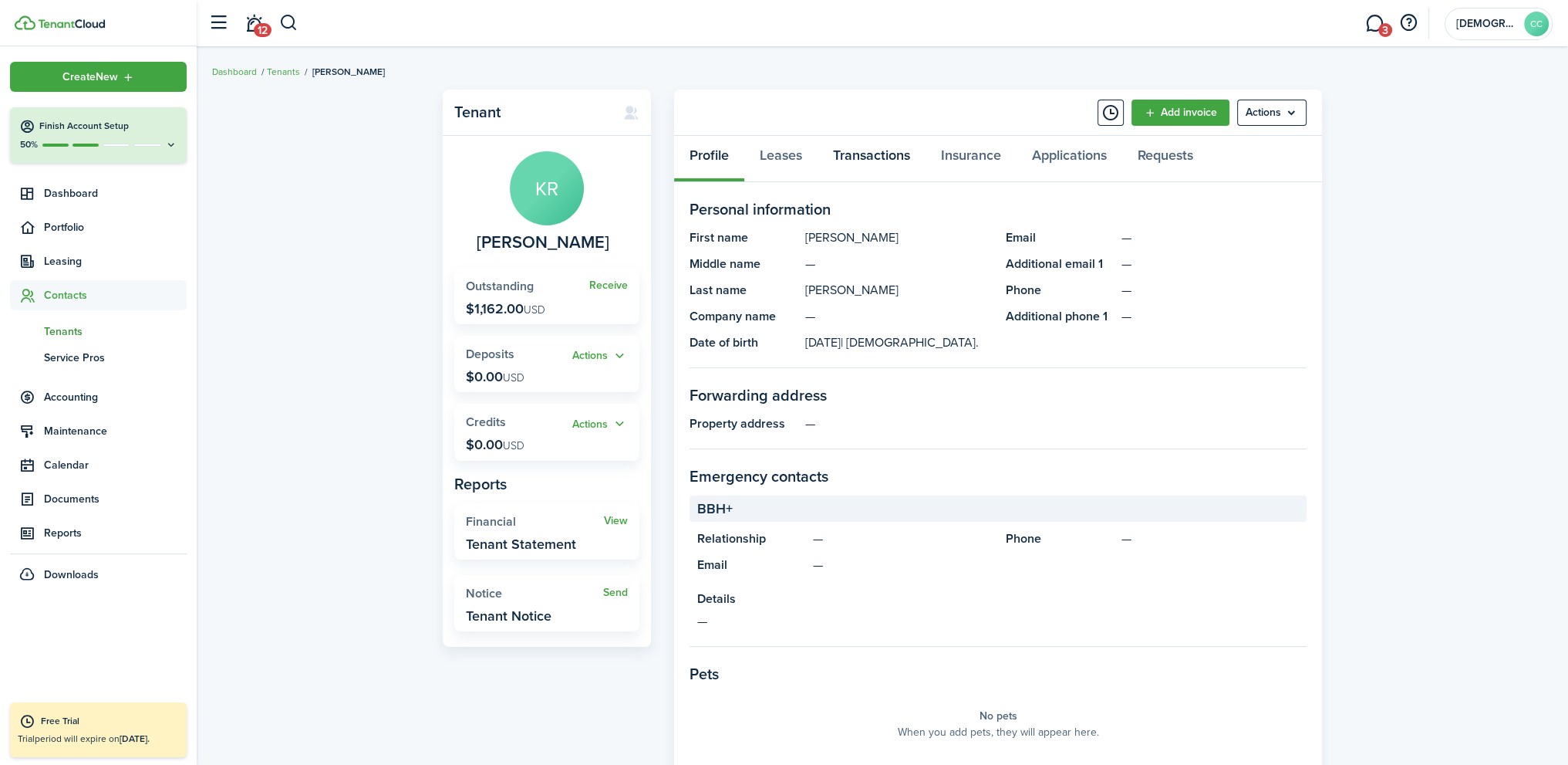
click at [897, 153] on link "Transactions" at bounding box center [871, 159] width 108 height 46
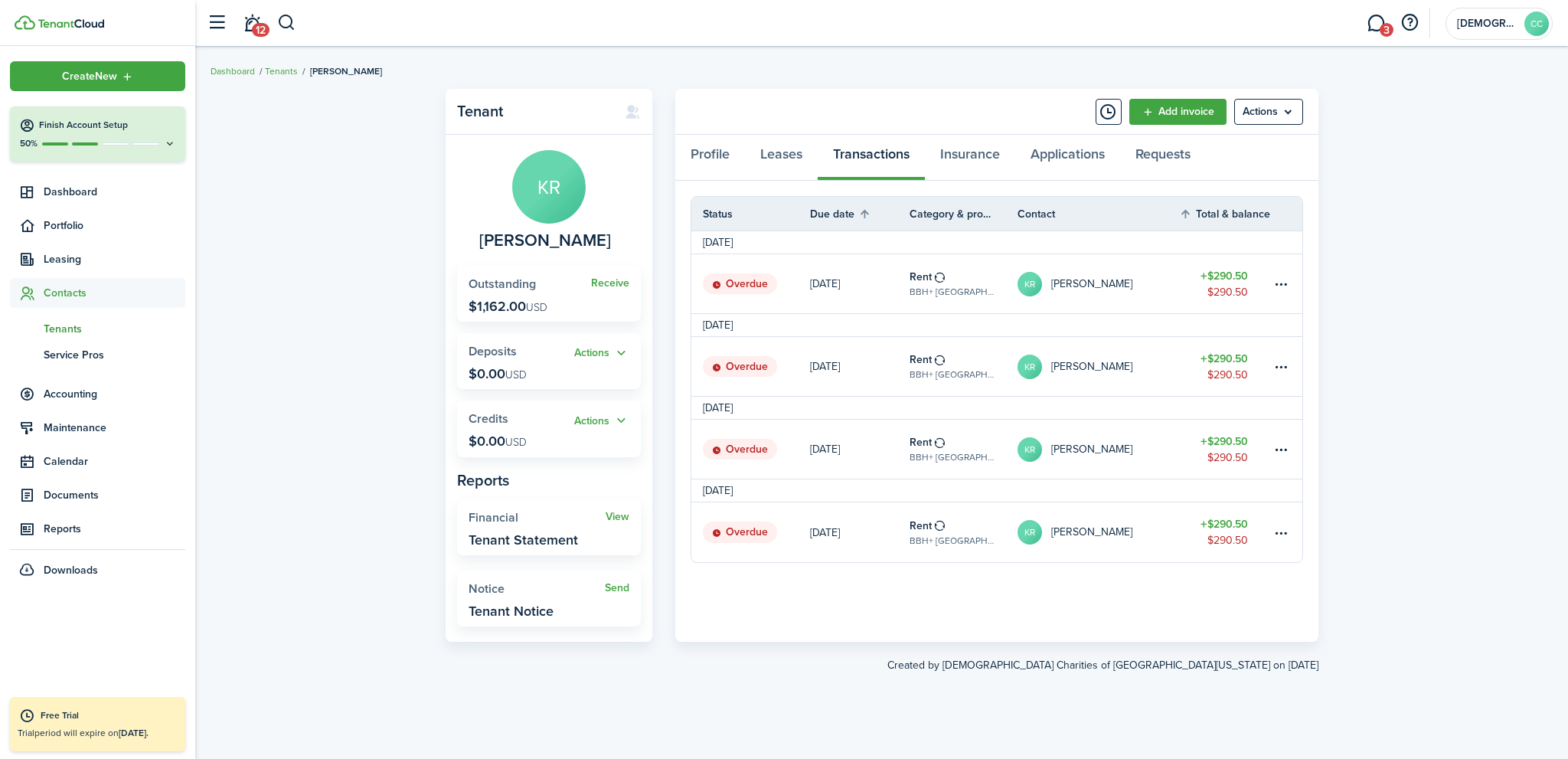
click at [836, 533] on p "[DATE]" at bounding box center [824, 532] width 30 height 16
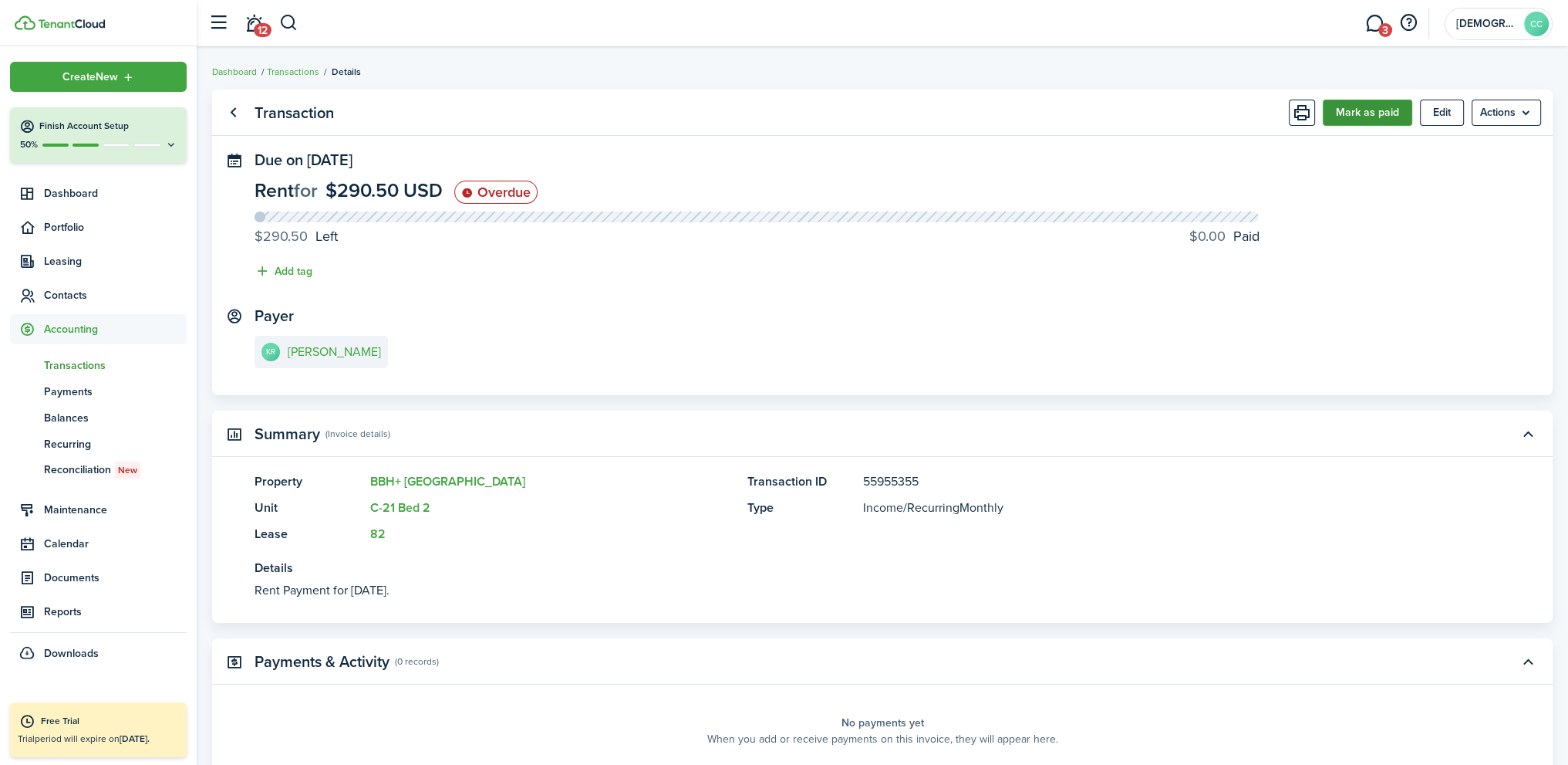
click at [1357, 125] on button "Mark as paid" at bounding box center [1368, 112] width 89 height 26
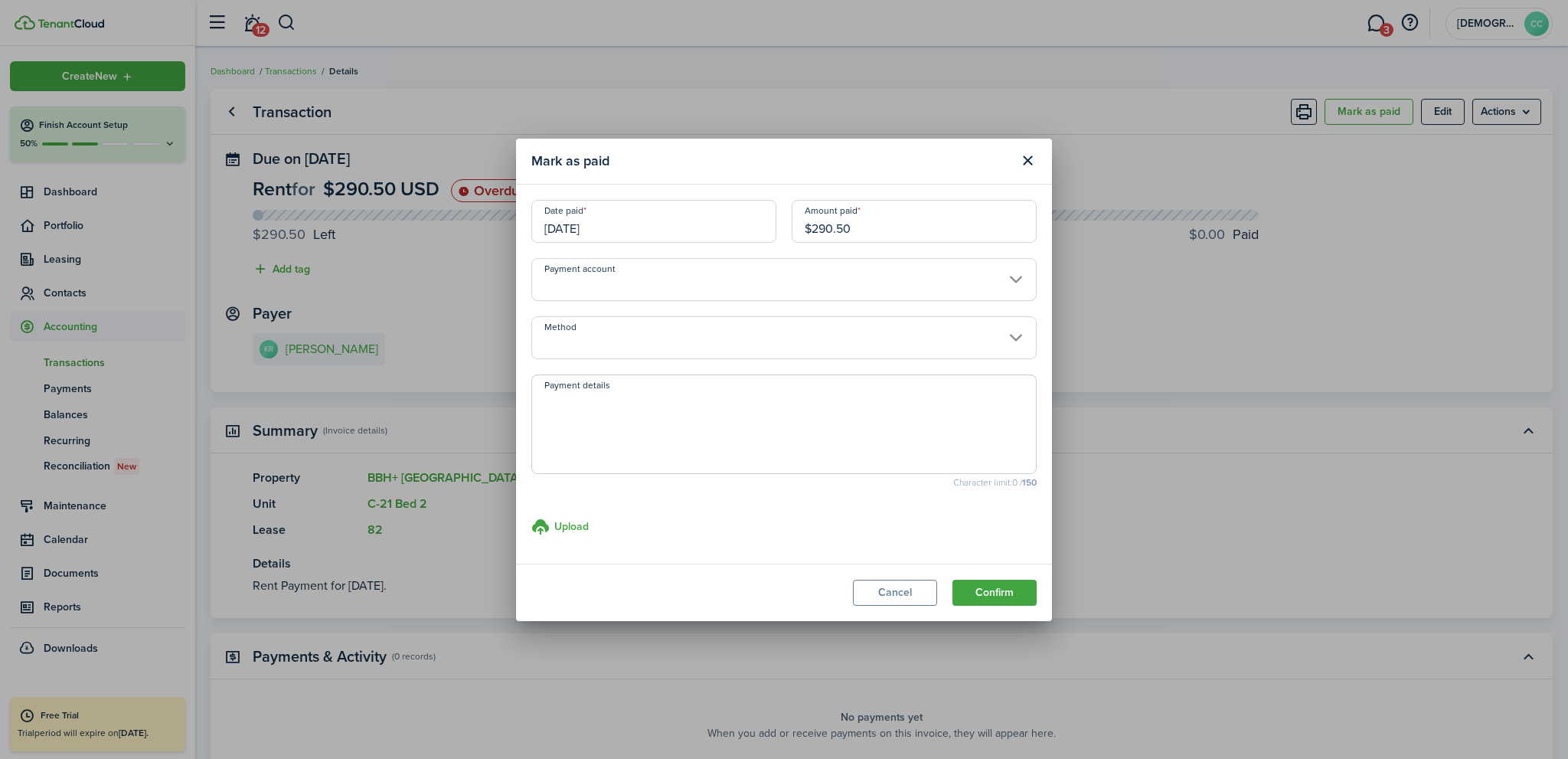
click at [656, 237] on input "[DATE]" at bounding box center [654, 221] width 245 height 43
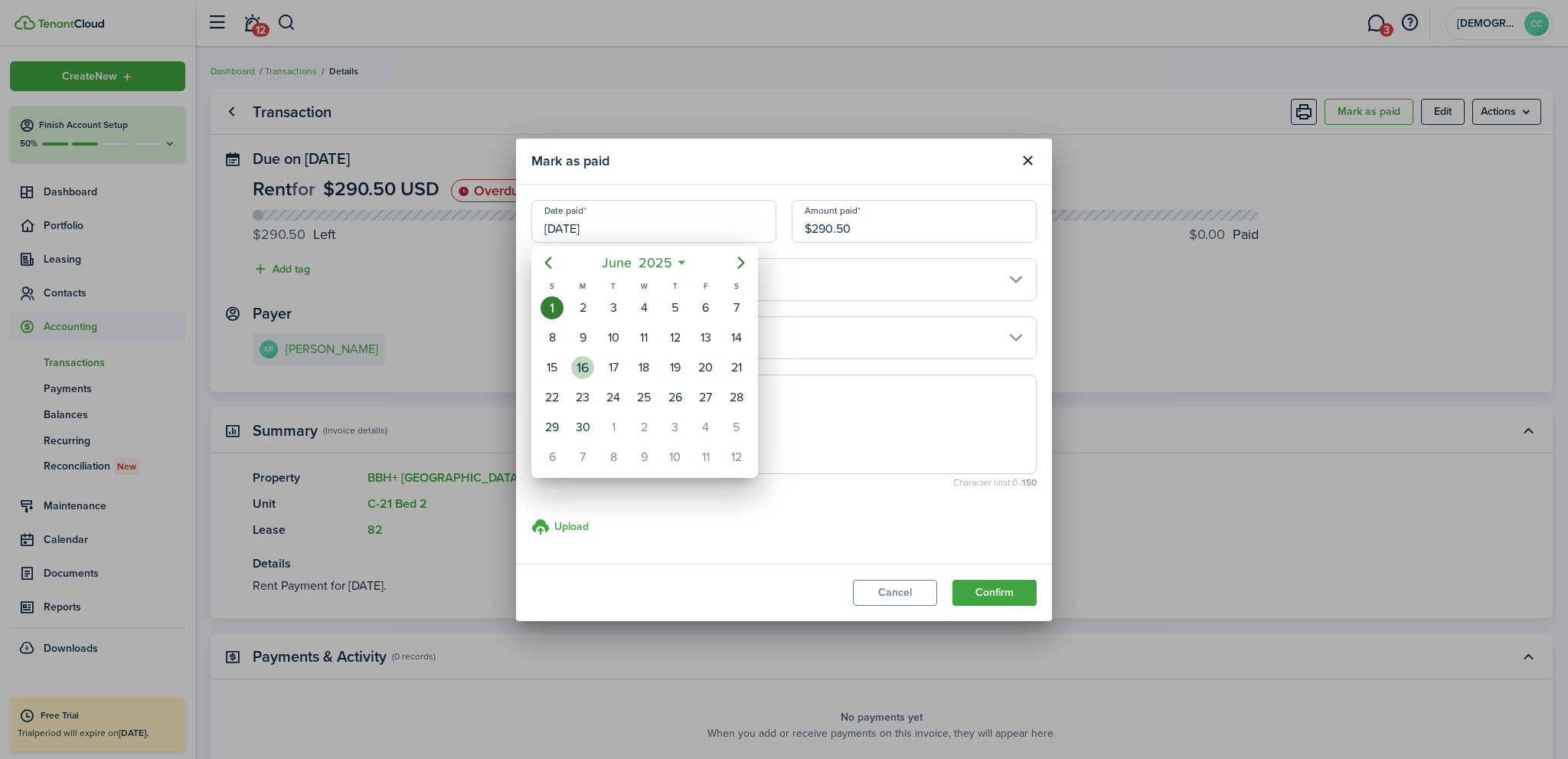
click at [587, 376] on div "16" at bounding box center [582, 368] width 31 height 29
type input "[DATE]"
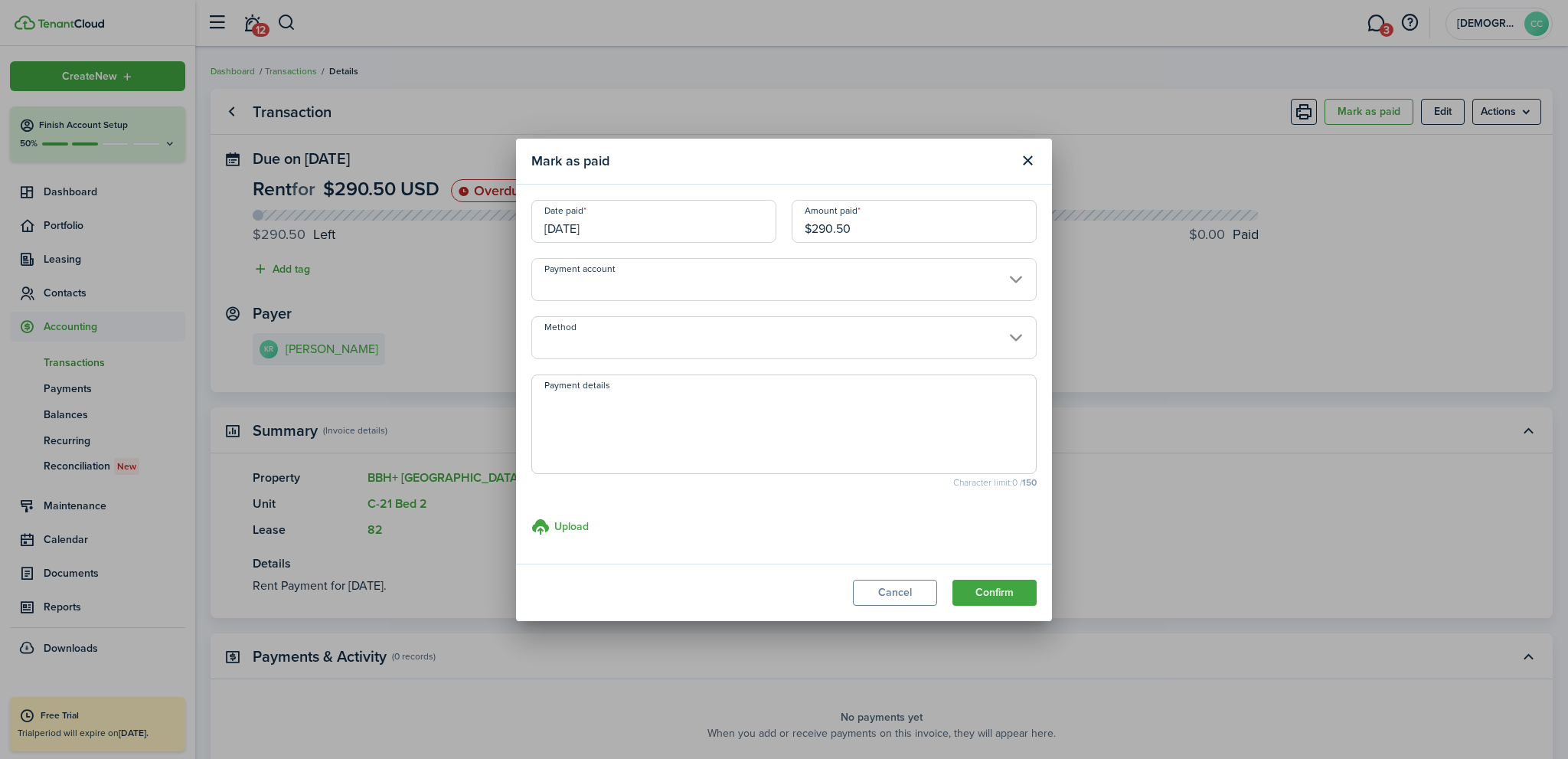
drag, startPoint x: 878, startPoint y: 229, endPoint x: 726, endPoint y: 233, distance: 152.1
click at [726, 233] on div "Date paid [DATE] Amount paid $290.50" at bounding box center [783, 229] width 520 height 58
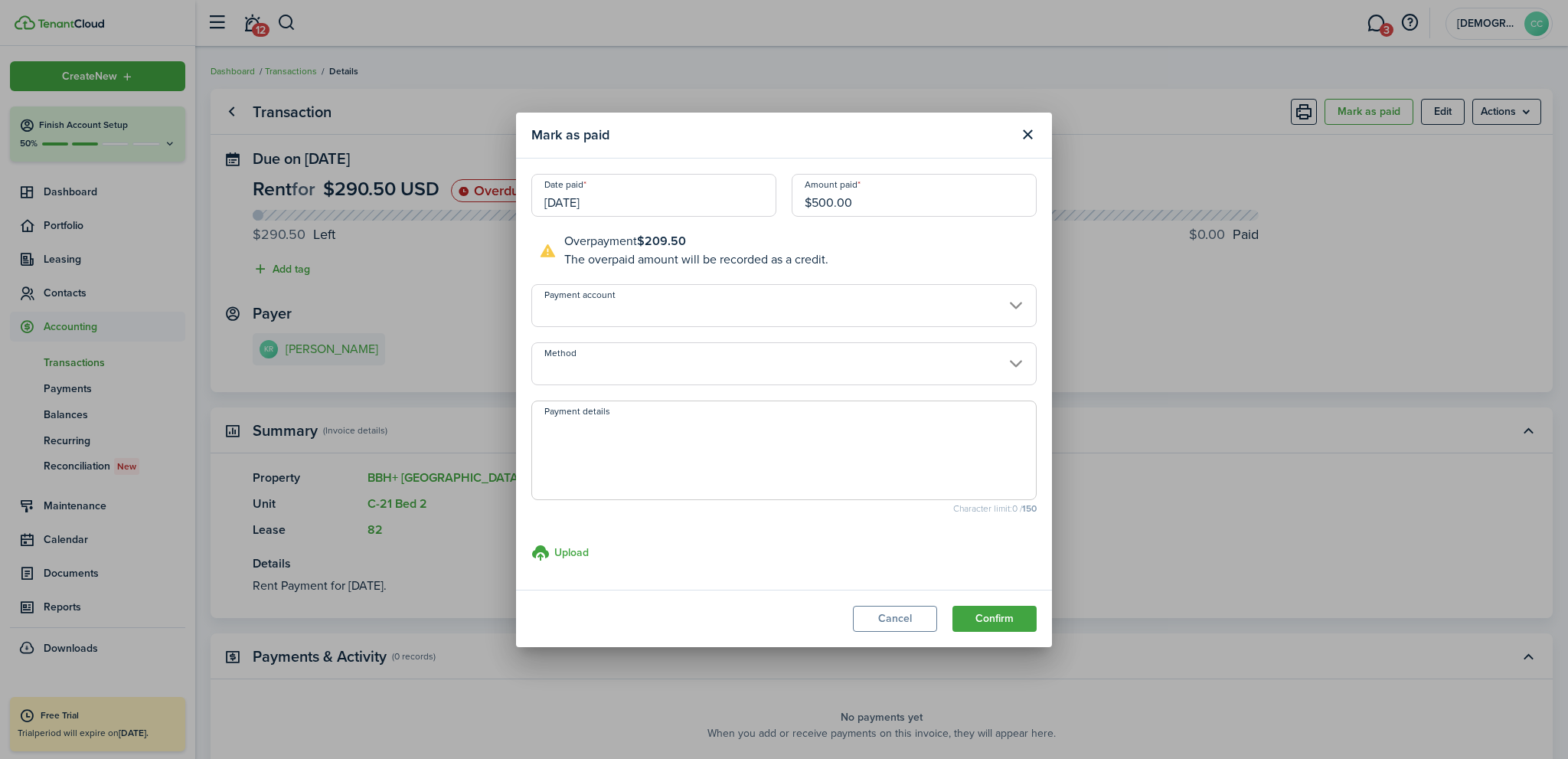
click at [631, 315] on input "Payment account" at bounding box center [784, 305] width 505 height 43
type input "$500.00"
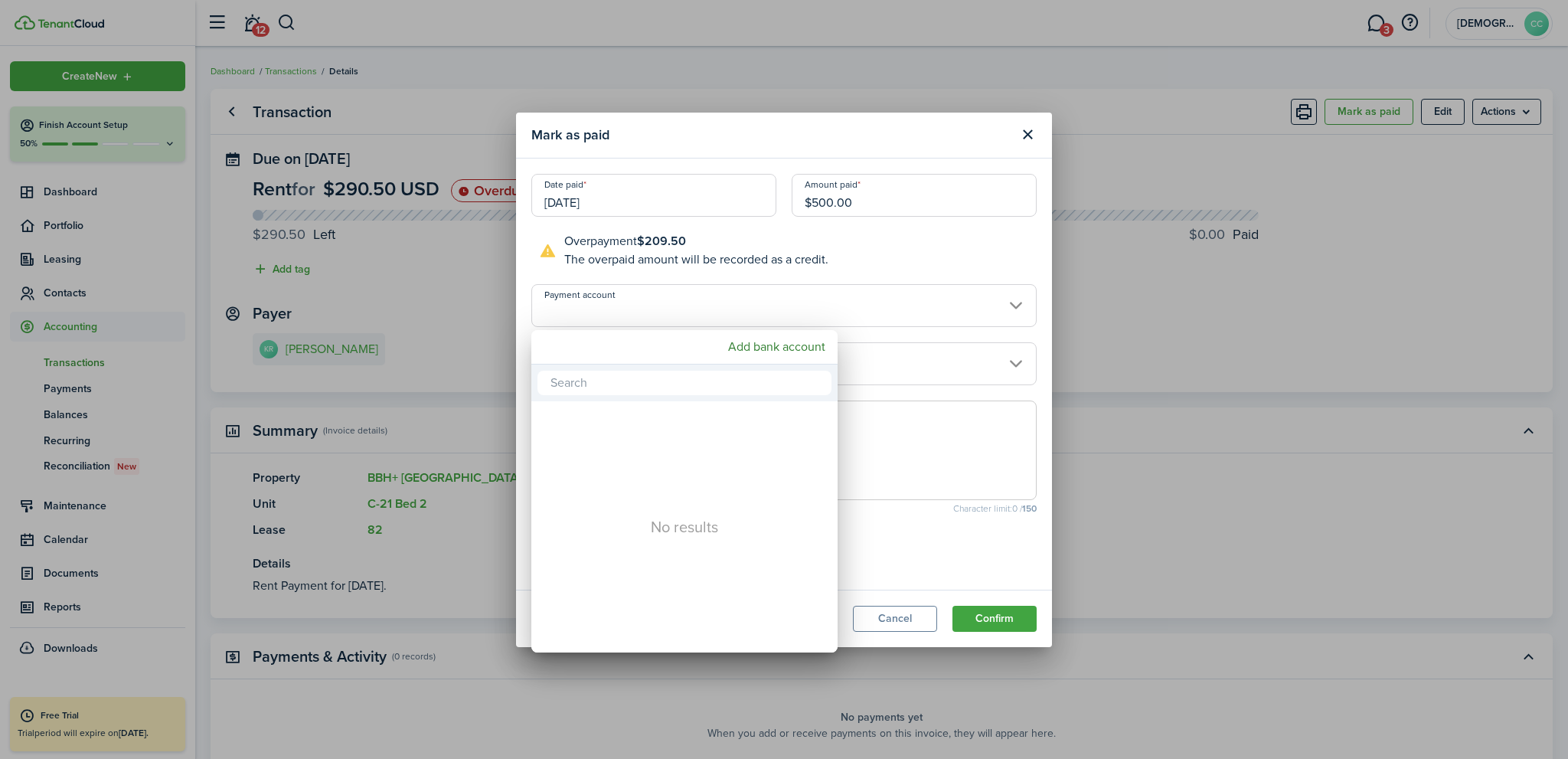
click at [632, 314] on div at bounding box center [783, 379] width 1812 height 1003
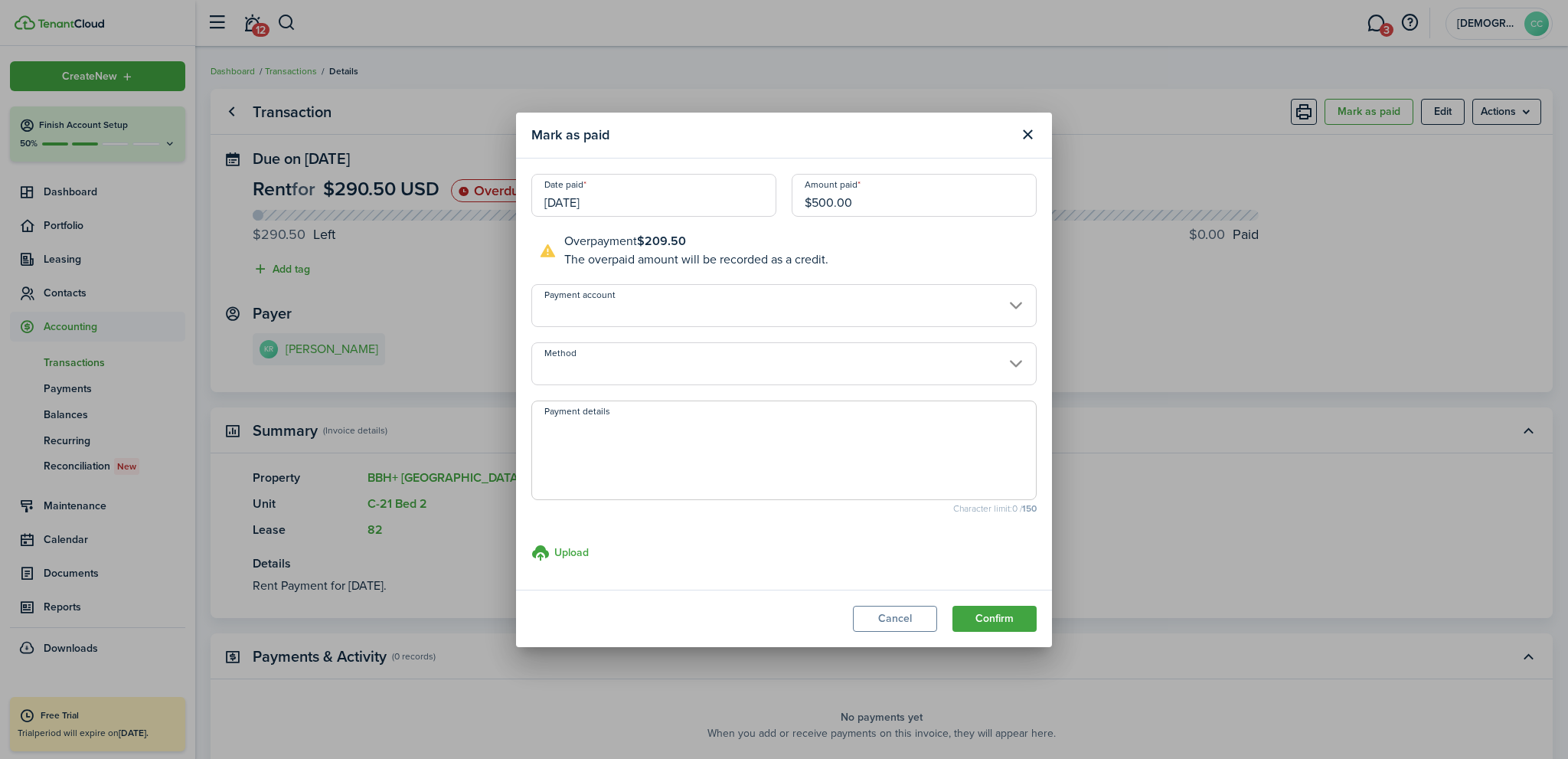
click at [628, 364] on input "Method" at bounding box center [784, 363] width 505 height 43
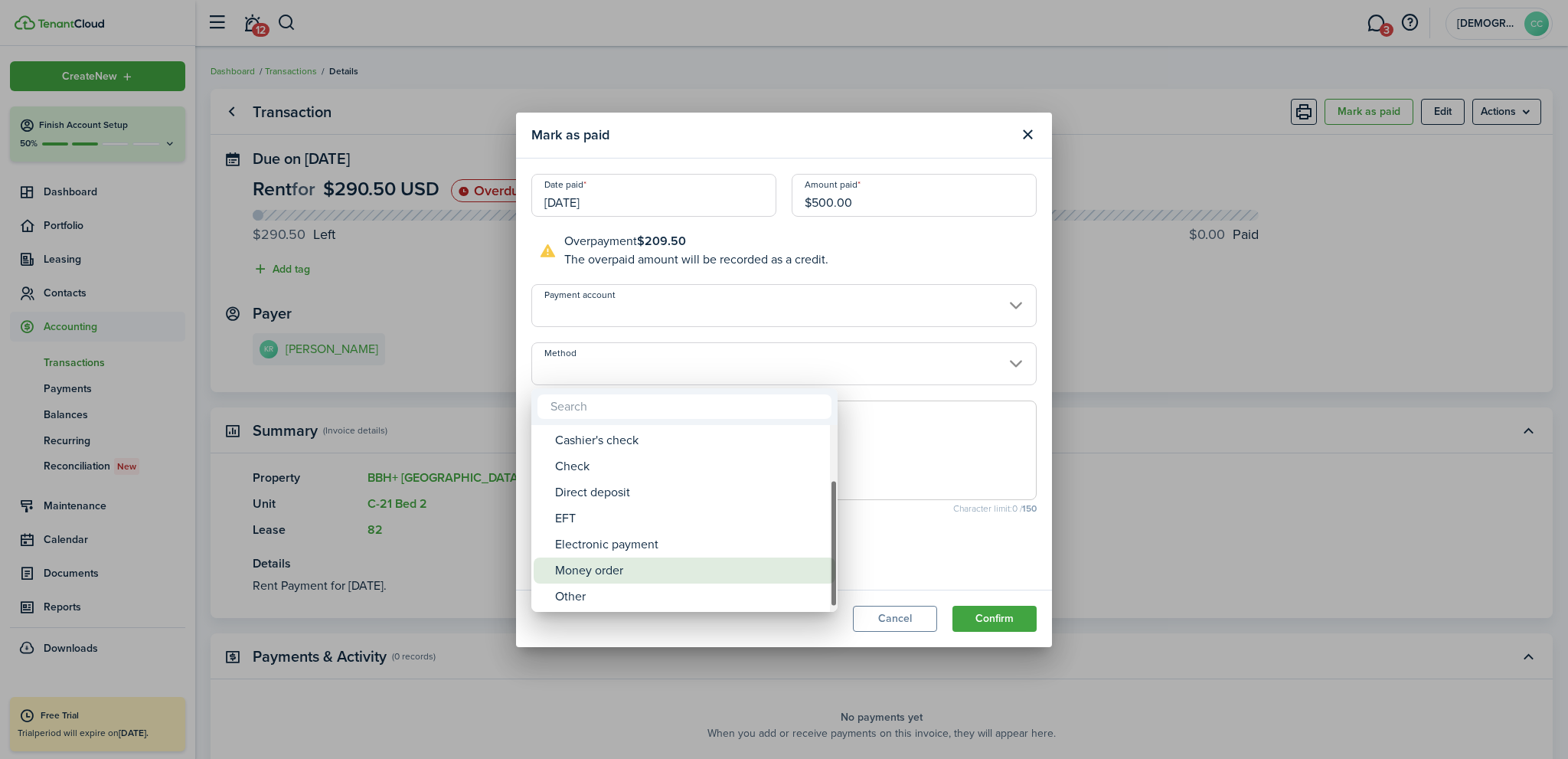
click at [616, 564] on div "Money order" at bounding box center [690, 570] width 271 height 26
type input "Money order"
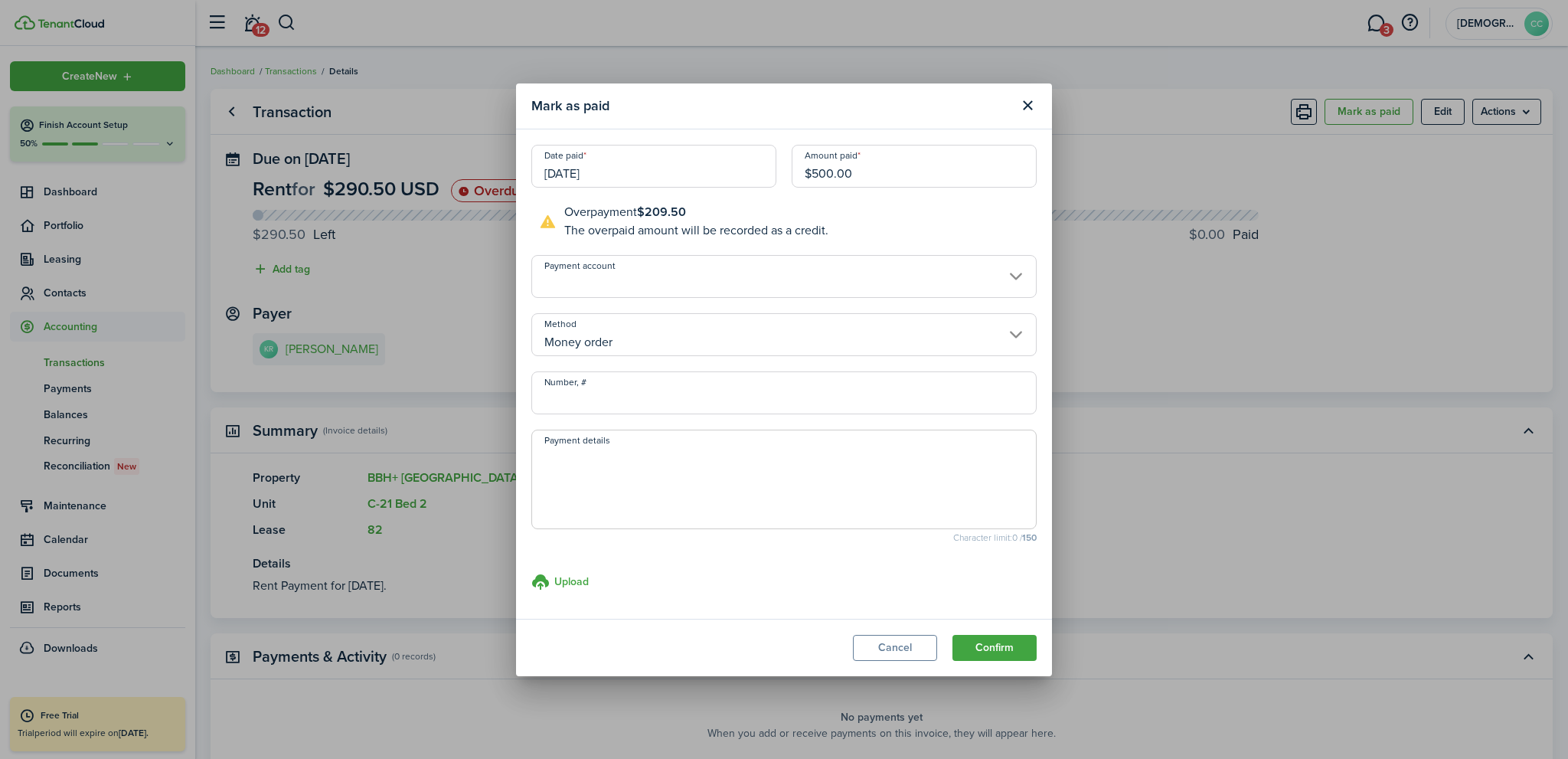
click at [588, 400] on input "Number, #" at bounding box center [784, 392] width 505 height 43
type input "594608"
click at [995, 643] on button "Confirm" at bounding box center [995, 648] width 84 height 26
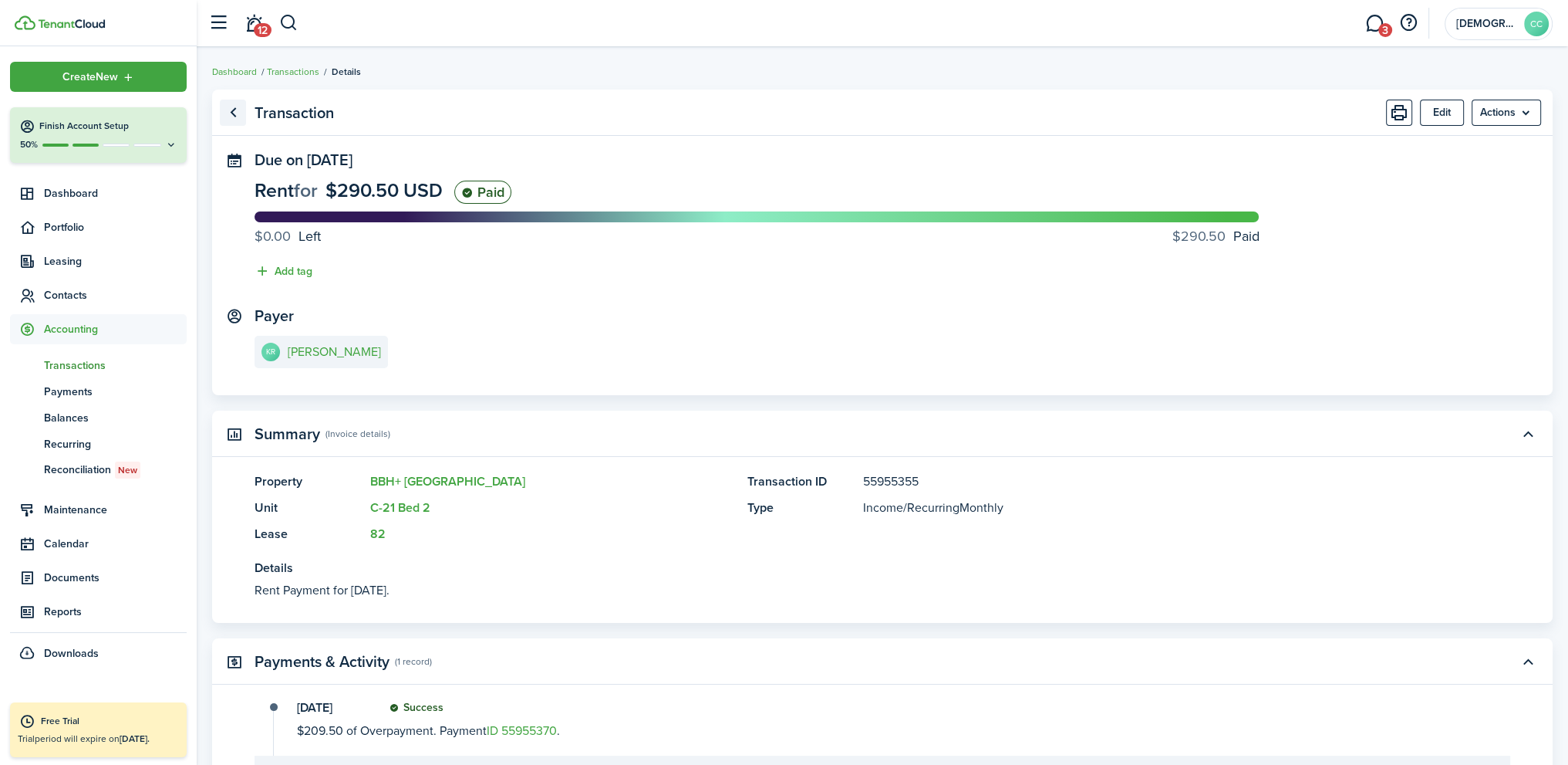
click at [233, 110] on link "Go back" at bounding box center [232, 112] width 26 height 26
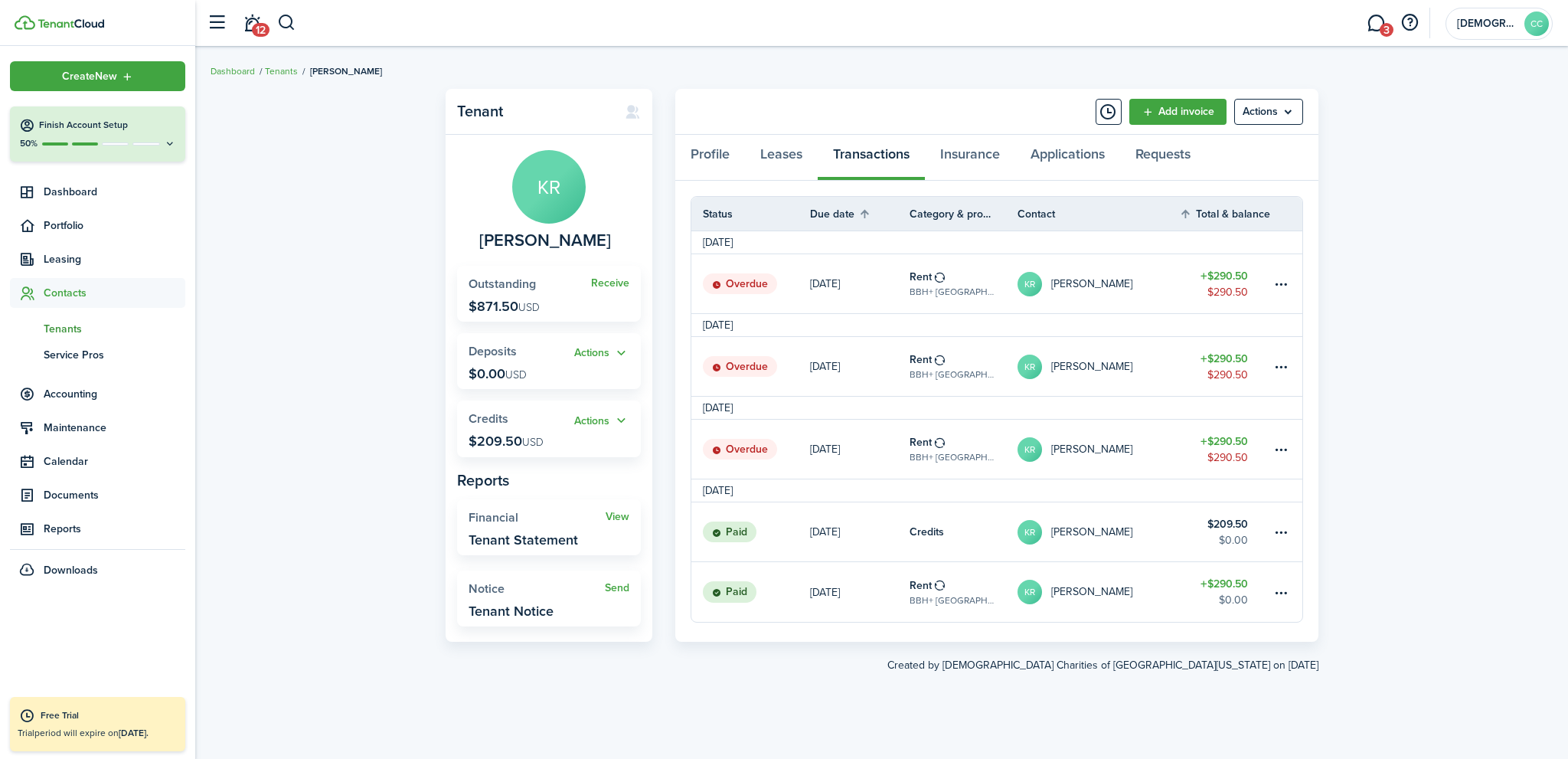
click at [1070, 451] on table-profile-info-text "[PERSON_NAME]" at bounding box center [1091, 449] width 81 height 12
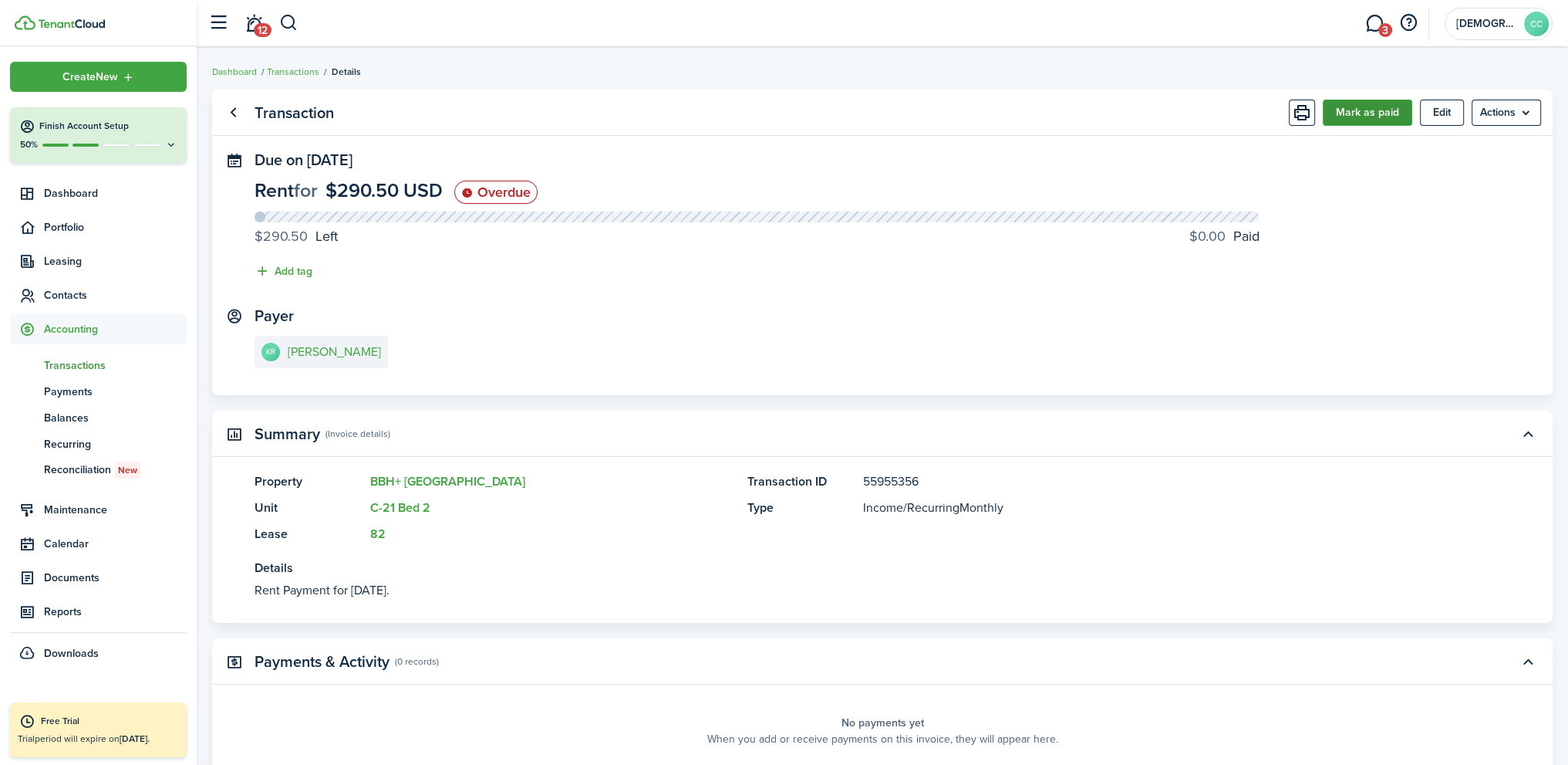
click at [1361, 123] on button "Mark as paid" at bounding box center [1368, 112] width 89 height 26
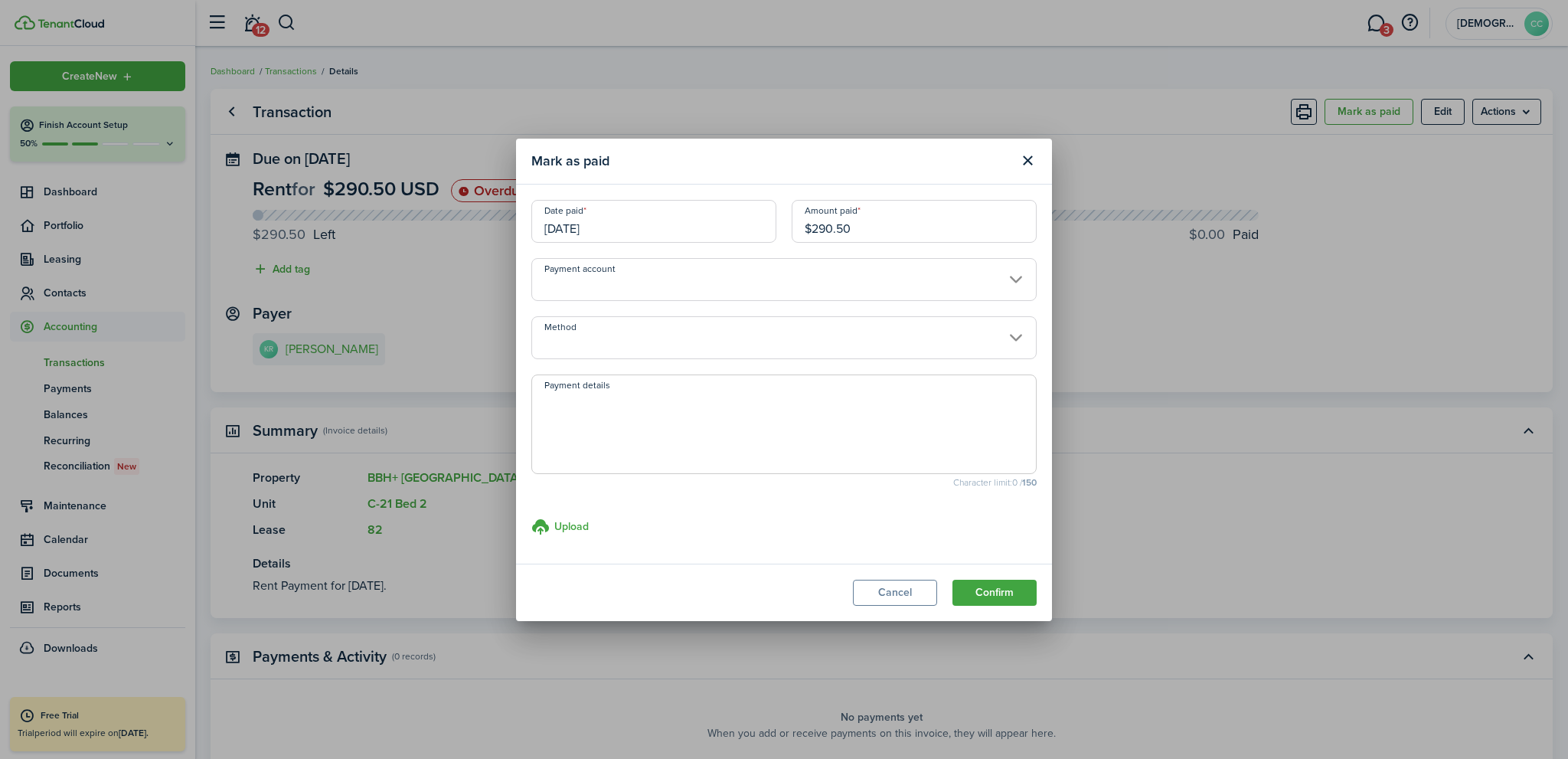
drag, startPoint x: 633, startPoint y: 230, endPoint x: 613, endPoint y: 237, distance: 21.2
click at [510, 235] on div "Mark as paid Date paid [DATE] Amount paid $290.50 Payment account Method Paymen…" at bounding box center [784, 379] width 1568 height 759
click at [639, 237] on input "[DATE]" at bounding box center [654, 221] width 245 height 43
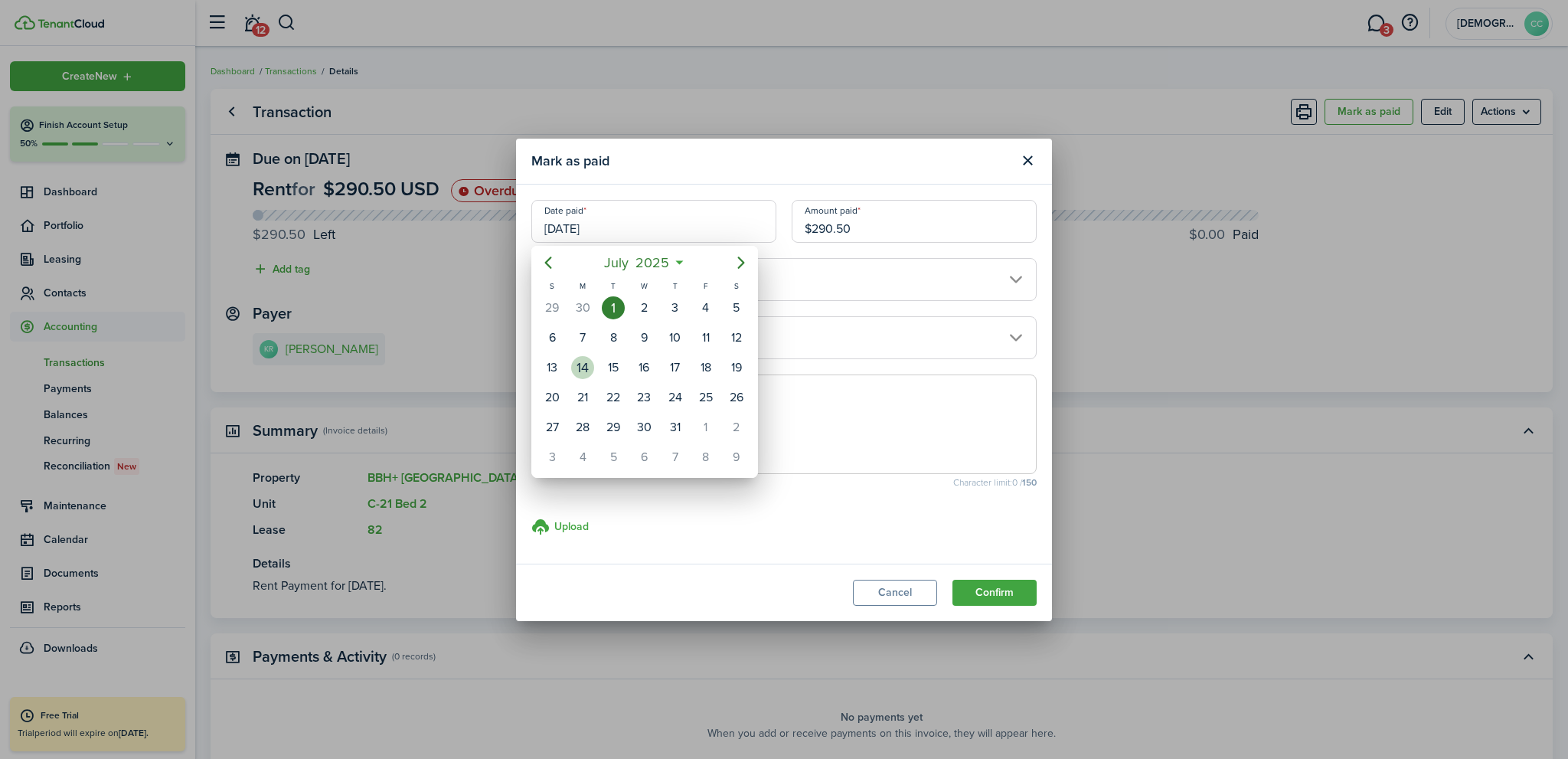
click at [589, 364] on div "14" at bounding box center [582, 367] width 23 height 23
type input "[DATE]"
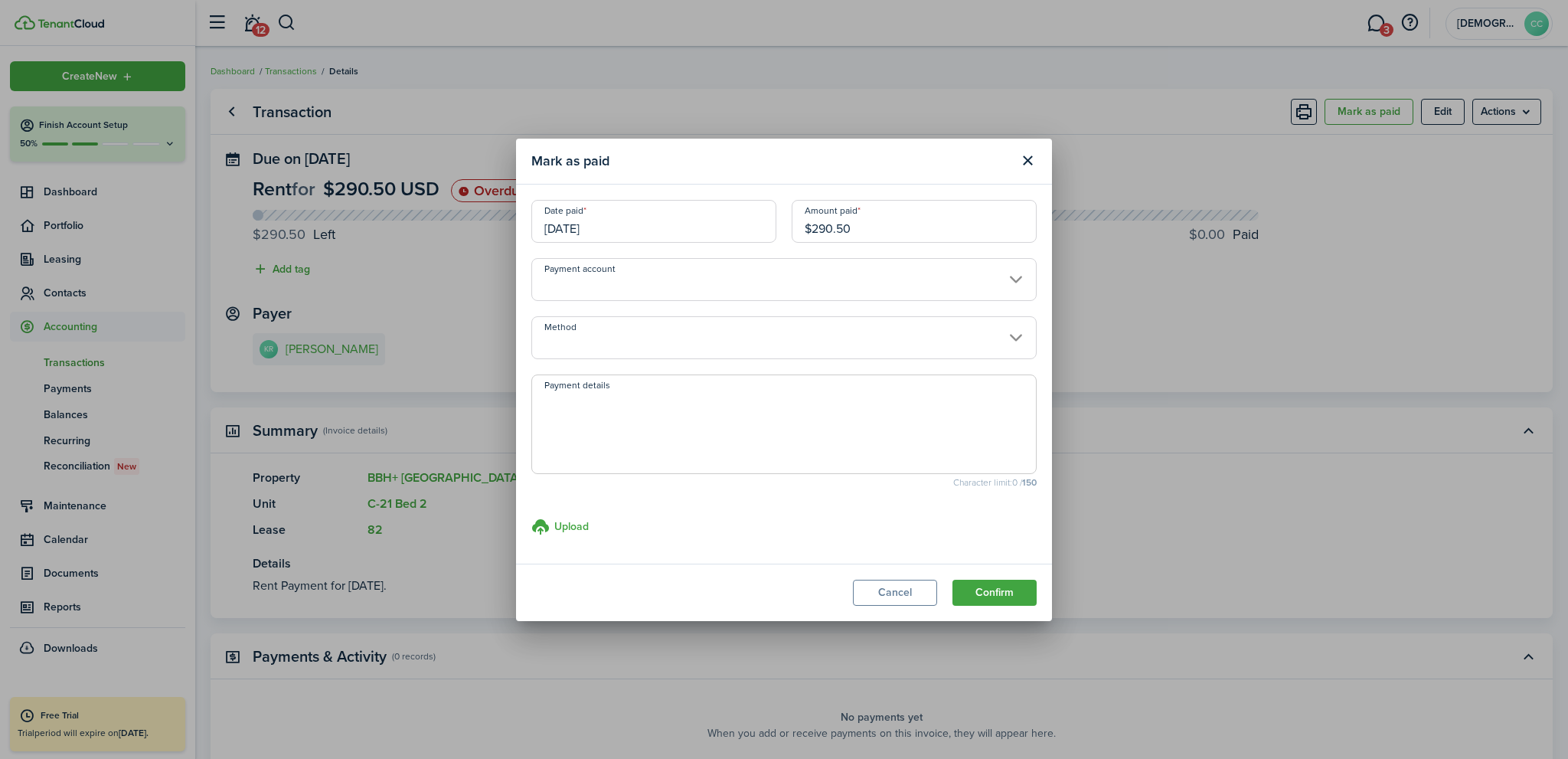
drag, startPoint x: 880, startPoint y: 229, endPoint x: 762, endPoint y: 212, distance: 119.2
click at [762, 212] on div "Date paid [DATE] Amount paid $290.50" at bounding box center [783, 229] width 520 height 58
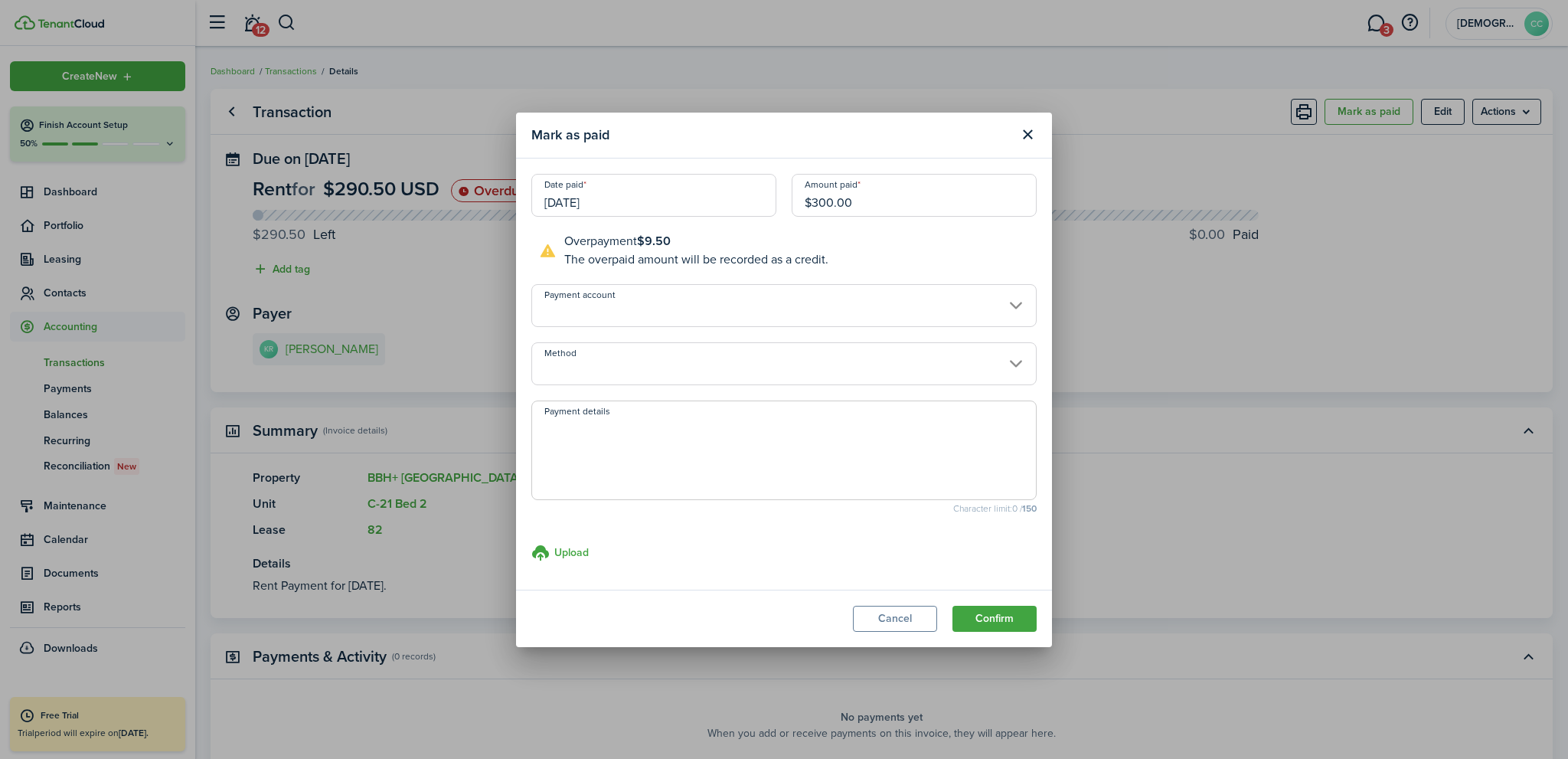
click at [663, 369] on input "Method" at bounding box center [784, 363] width 505 height 43
type input "$300.00"
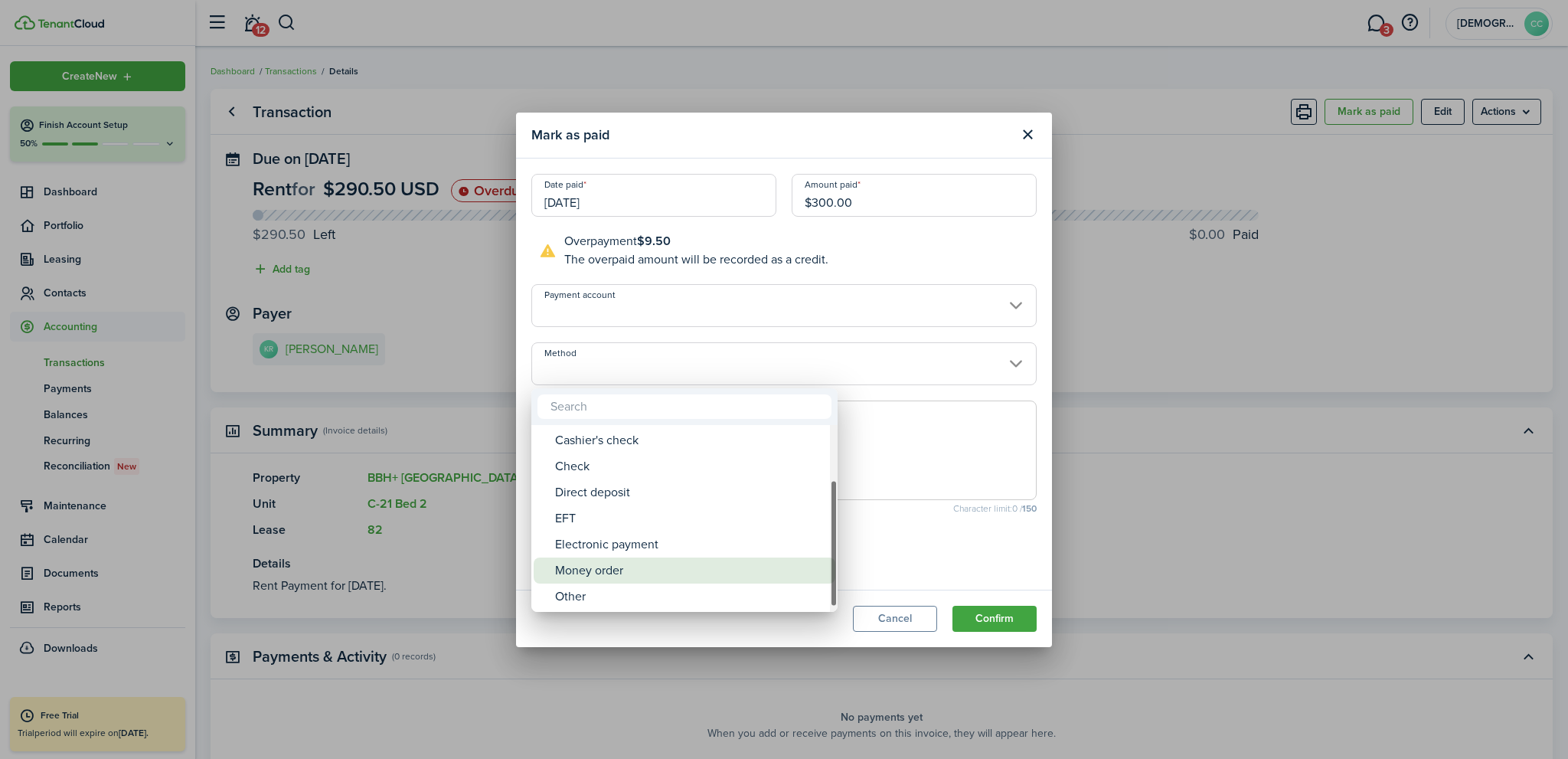
drag, startPoint x: 606, startPoint y: 573, endPoint x: 613, endPoint y: 489, distance: 84.3
click at [606, 572] on div "Money order" at bounding box center [690, 570] width 271 height 26
type input "Money order"
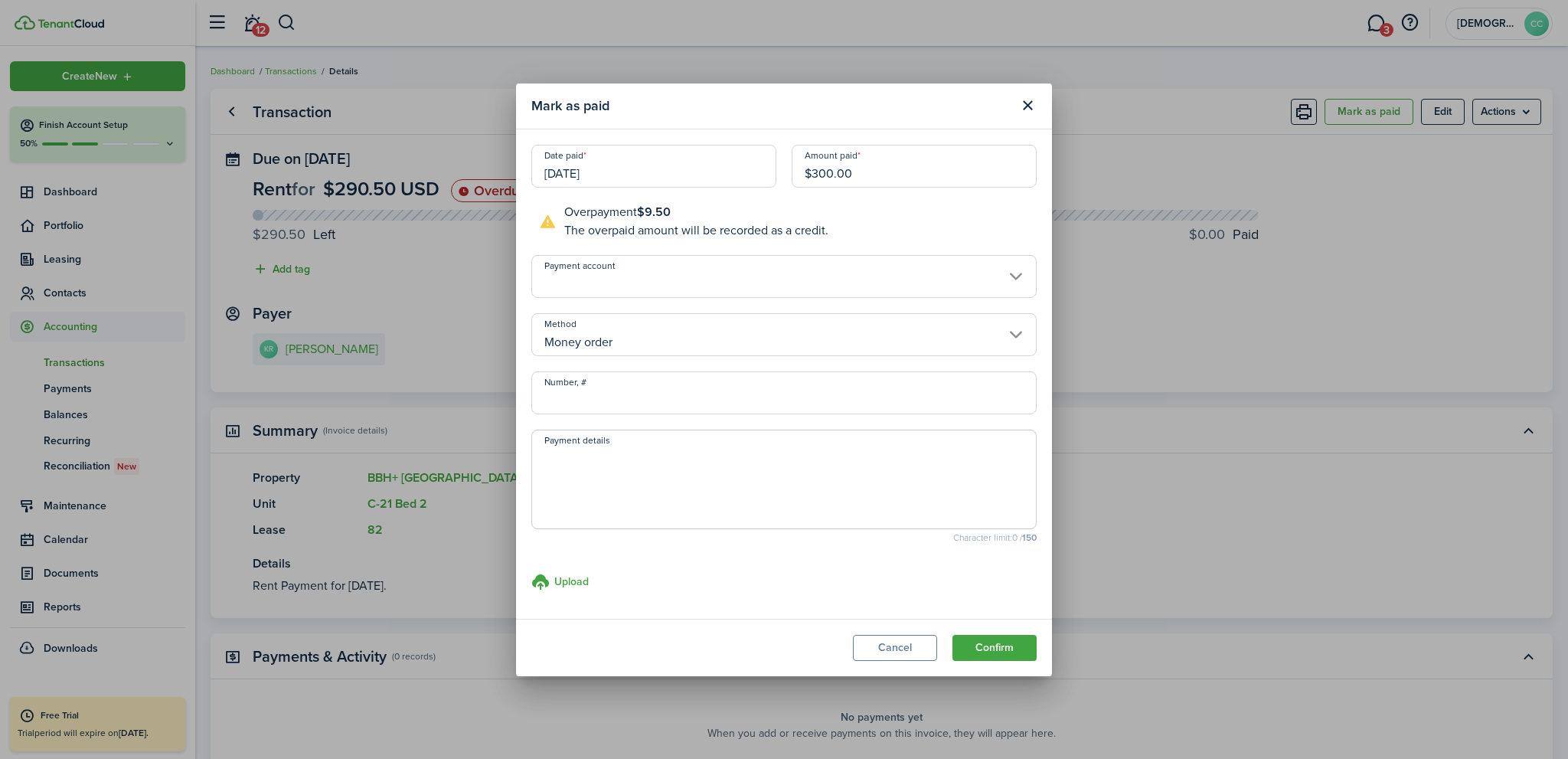
click at [594, 400] on input "Number, #" at bounding box center [784, 392] width 505 height 43
type input "594688"
click at [744, 486] on textarea "Payment details" at bounding box center [784, 483] width 503 height 73
click at [989, 648] on button "Confirm" at bounding box center [995, 648] width 84 height 26
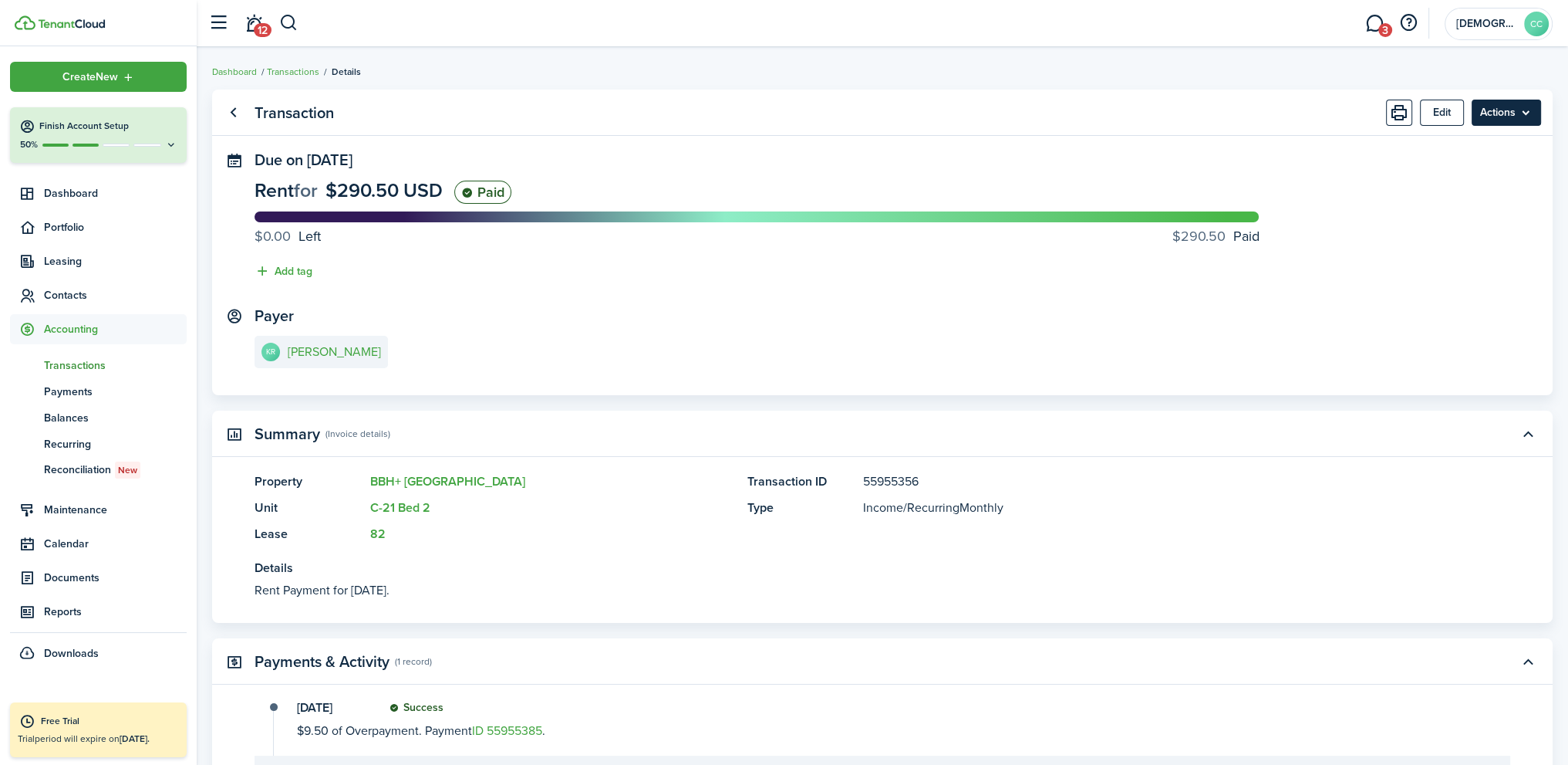
click at [1496, 113] on menu-btn "Actions" at bounding box center [1506, 112] width 69 height 26
click at [1018, 154] on panel-main-section "Due on [DATE] Rent for $290.50 USD Paid $0.00 Left $290.50 Paid Add tag" at bounding box center [882, 220] width 1256 height 137
click at [233, 111] on link "Go back" at bounding box center [232, 112] width 26 height 26
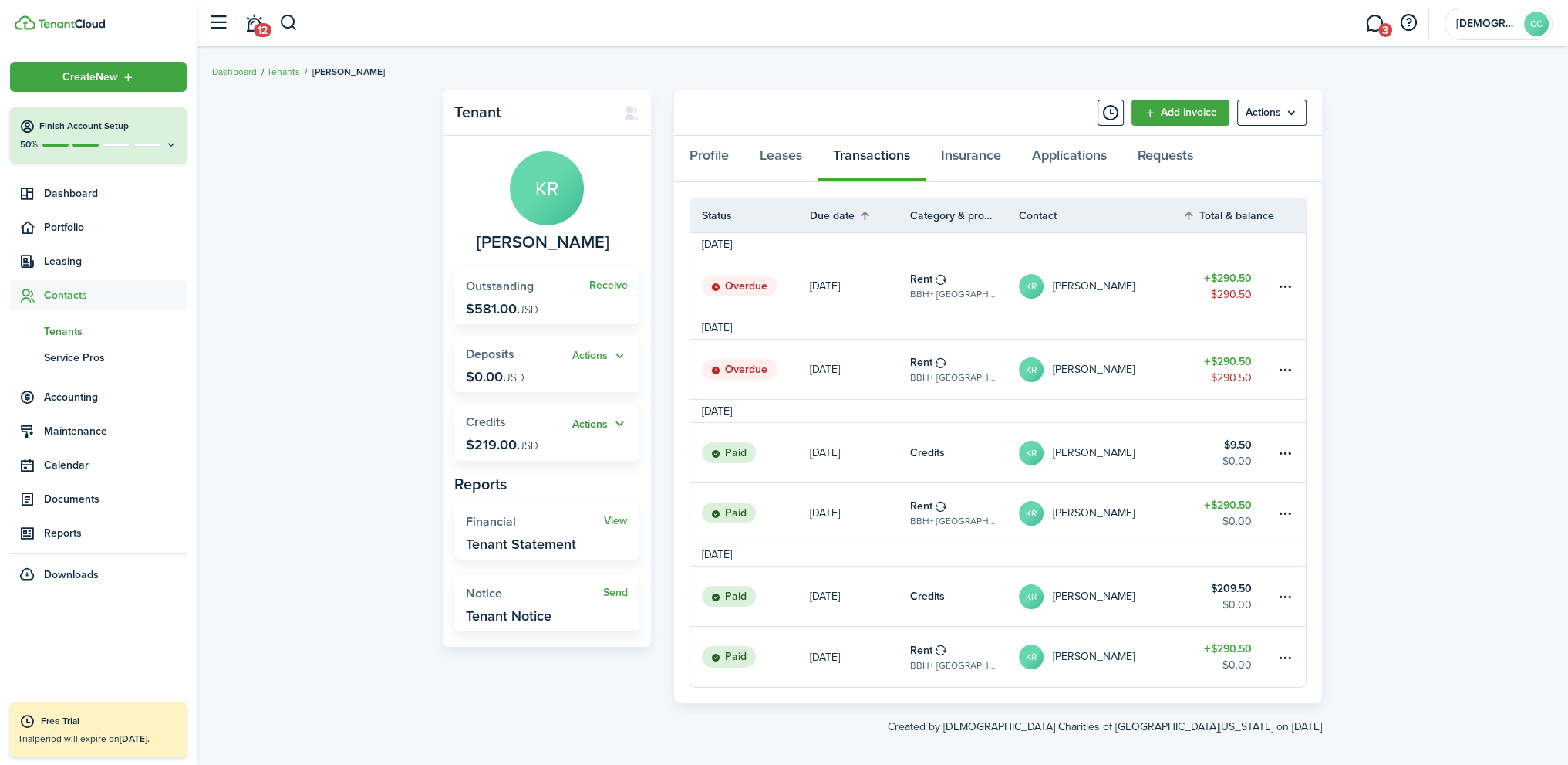
click at [602, 425] on button "Actions" at bounding box center [600, 424] width 55 height 18
click at [537, 458] on link "Add" at bounding box center [560, 454] width 135 height 27
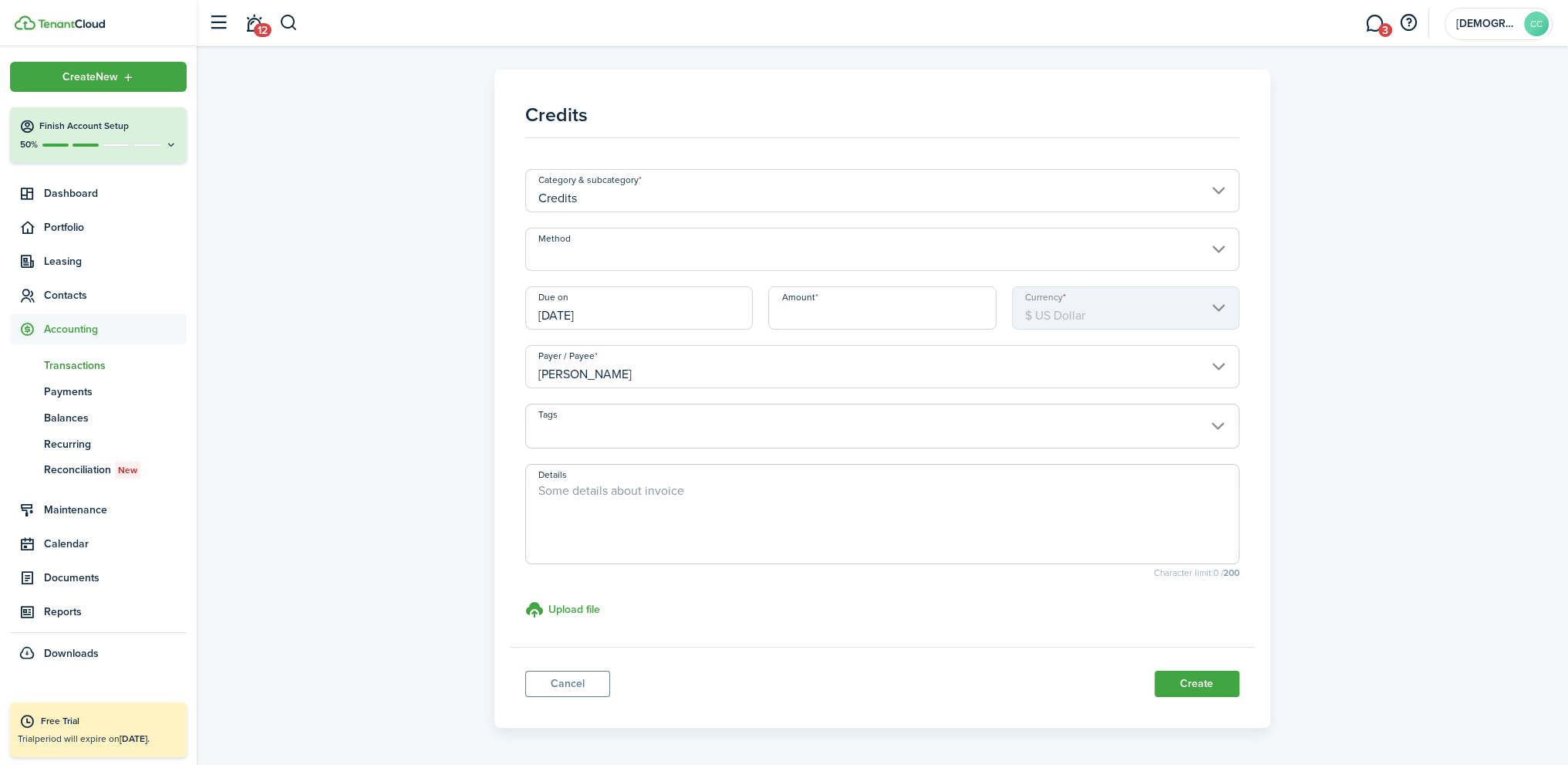
click at [627, 314] on input "[DATE]" at bounding box center [639, 307] width 228 height 43
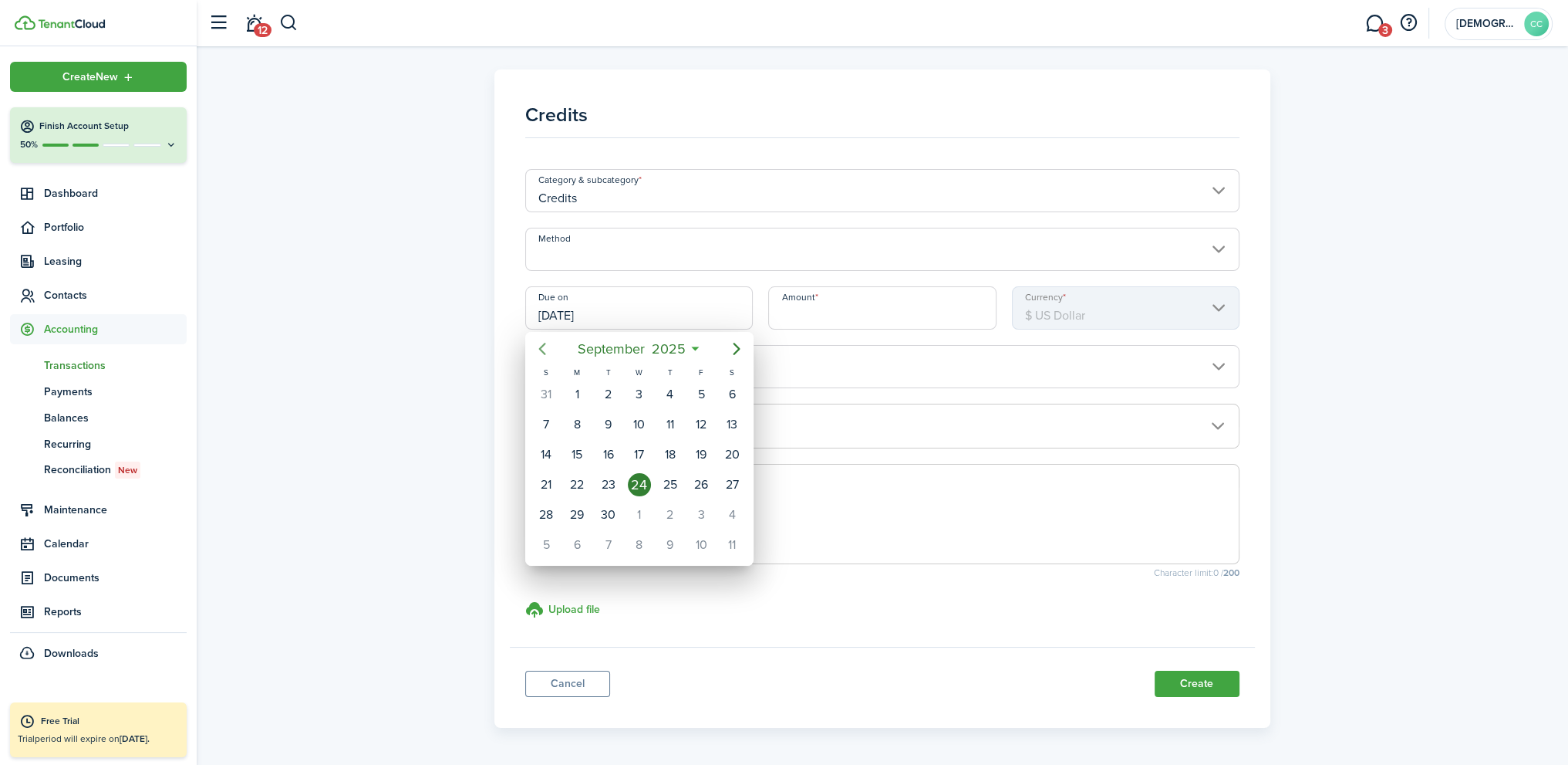
click at [545, 345] on icon "Previous page" at bounding box center [542, 349] width 19 height 19
click at [582, 506] on div "28" at bounding box center [577, 515] width 23 height 23
type input "[DATE]"
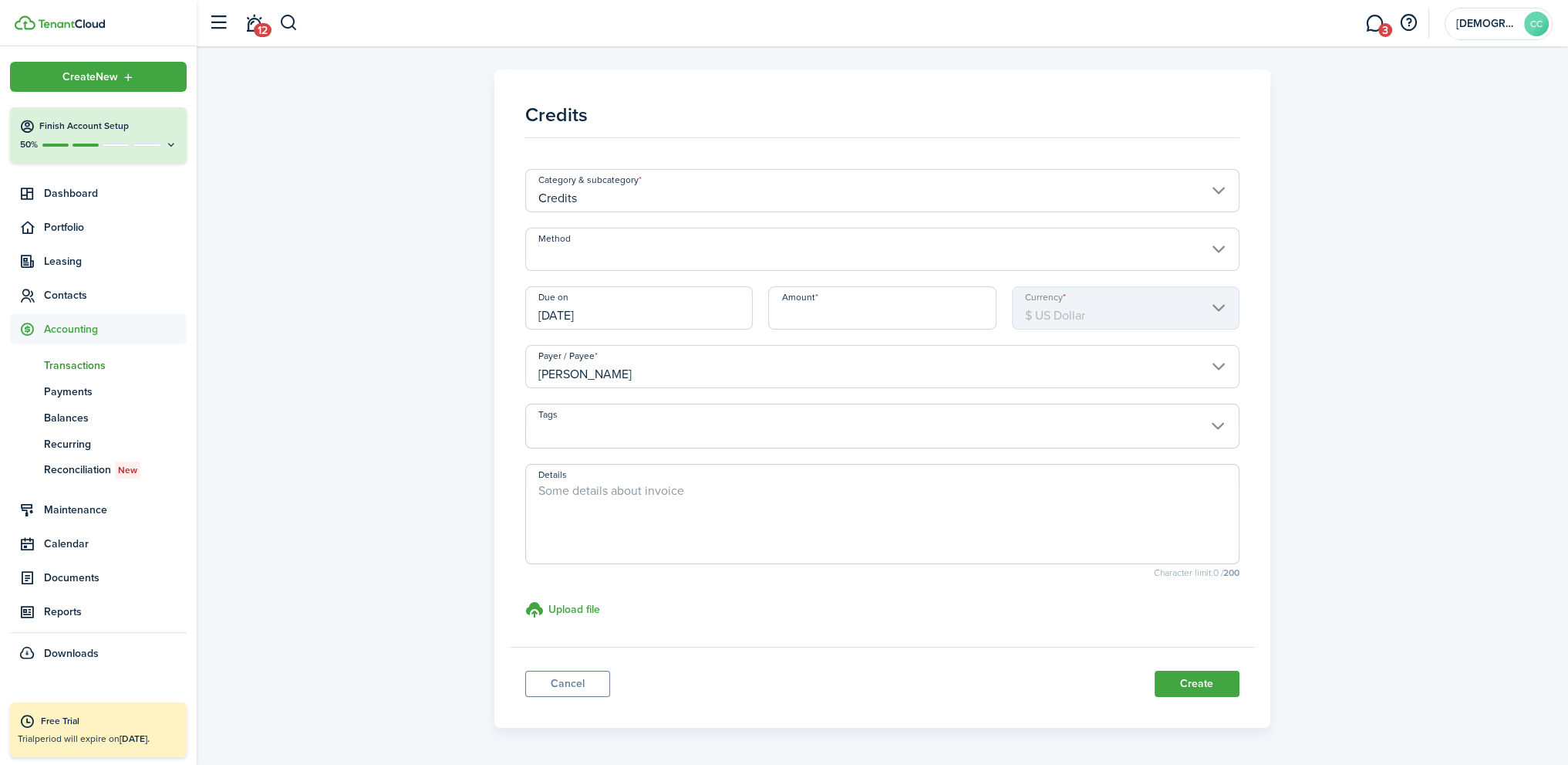
click at [806, 314] on input "Amount" at bounding box center [882, 307] width 228 height 43
type input "$168.00"
click at [668, 432] on span at bounding box center [882, 434] width 713 height 26
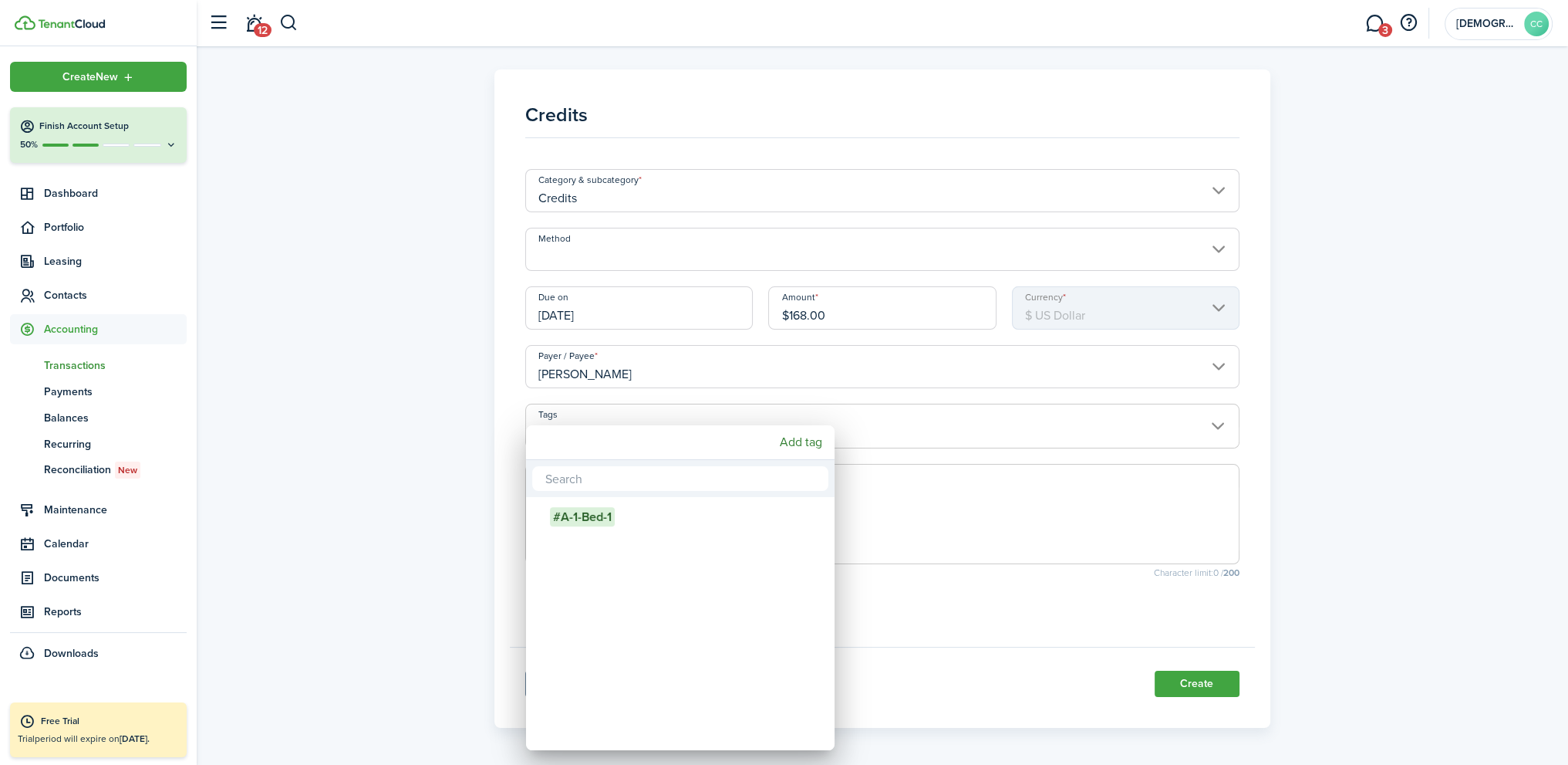
click at [673, 415] on div at bounding box center [784, 382] width 1815 height 1011
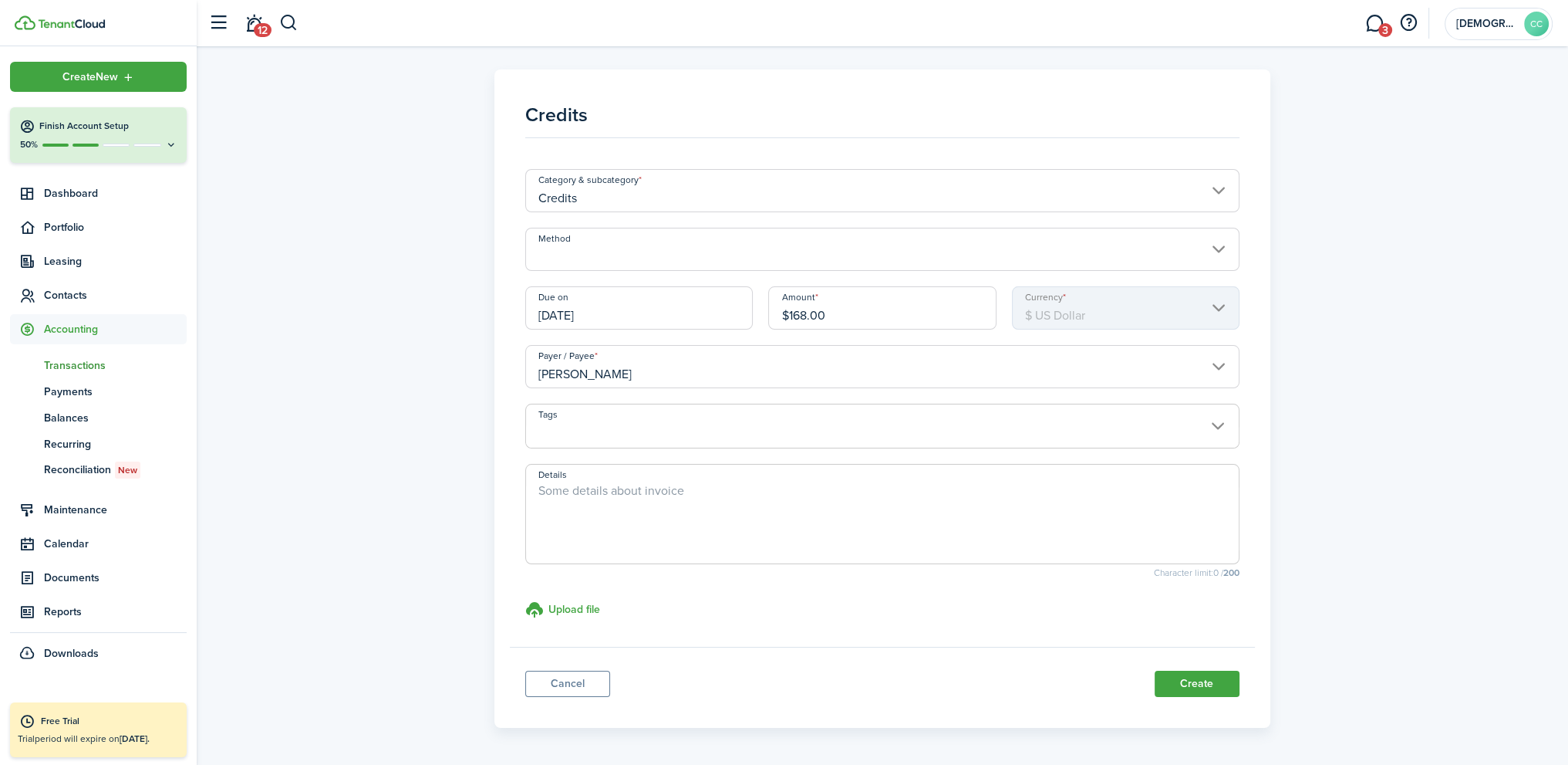
click at [881, 251] on input "Method" at bounding box center [882, 249] width 715 height 43
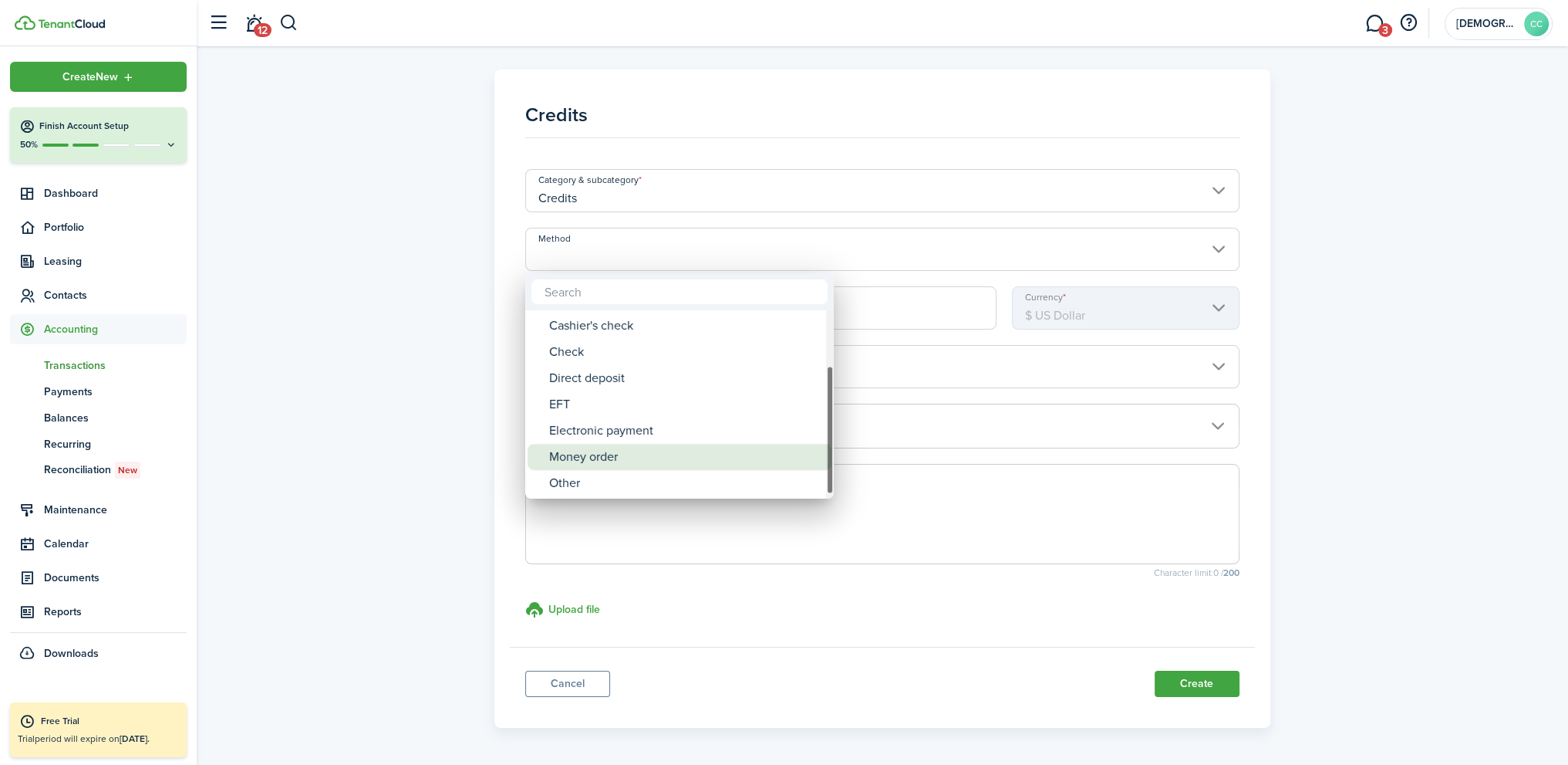
click at [623, 448] on div "Money order" at bounding box center [686, 457] width 273 height 26
type input "Money order"
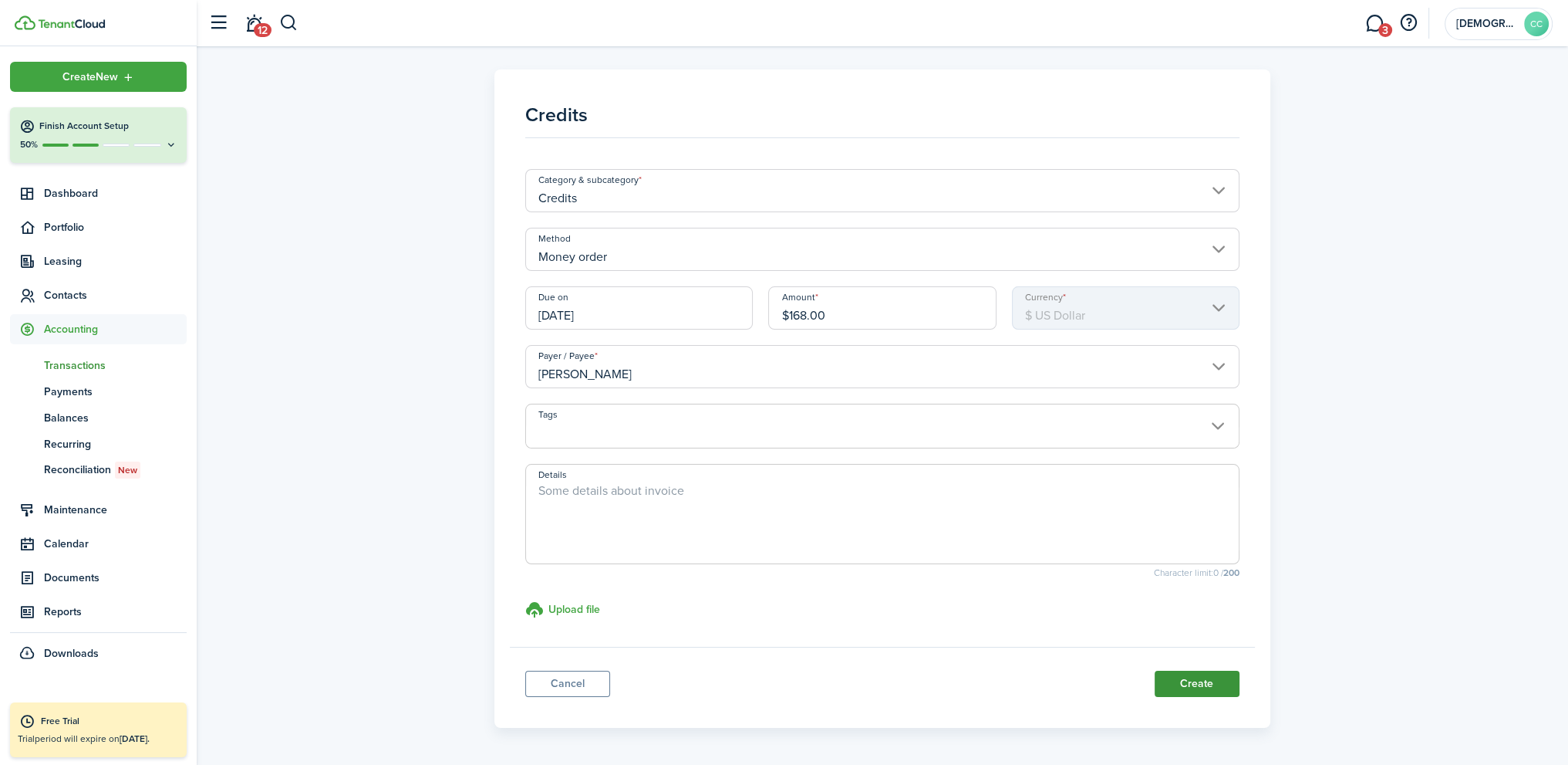
click at [1206, 680] on button "Create" at bounding box center [1197, 684] width 85 height 26
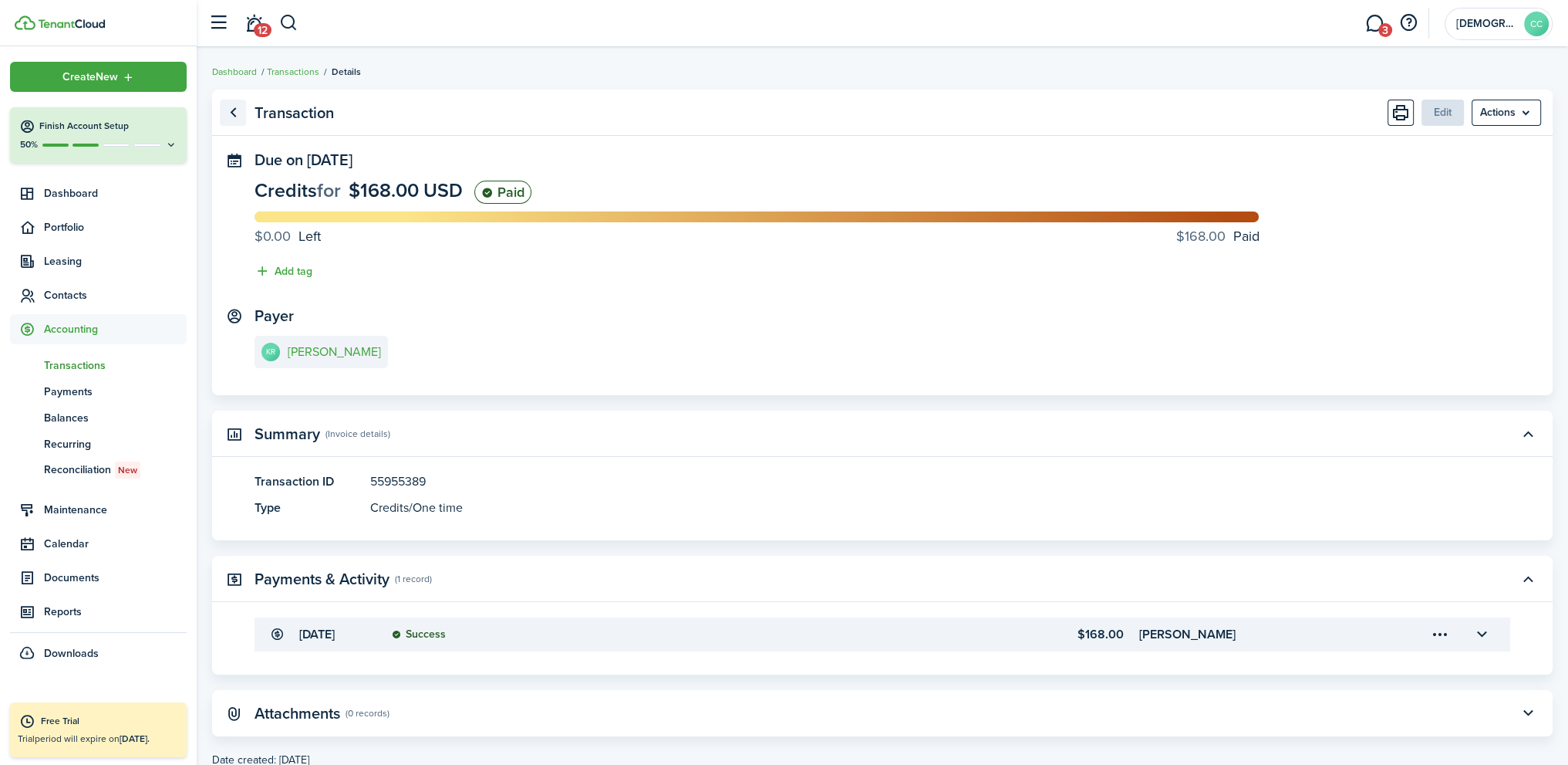
click at [236, 108] on link "Go back" at bounding box center [232, 112] width 26 height 26
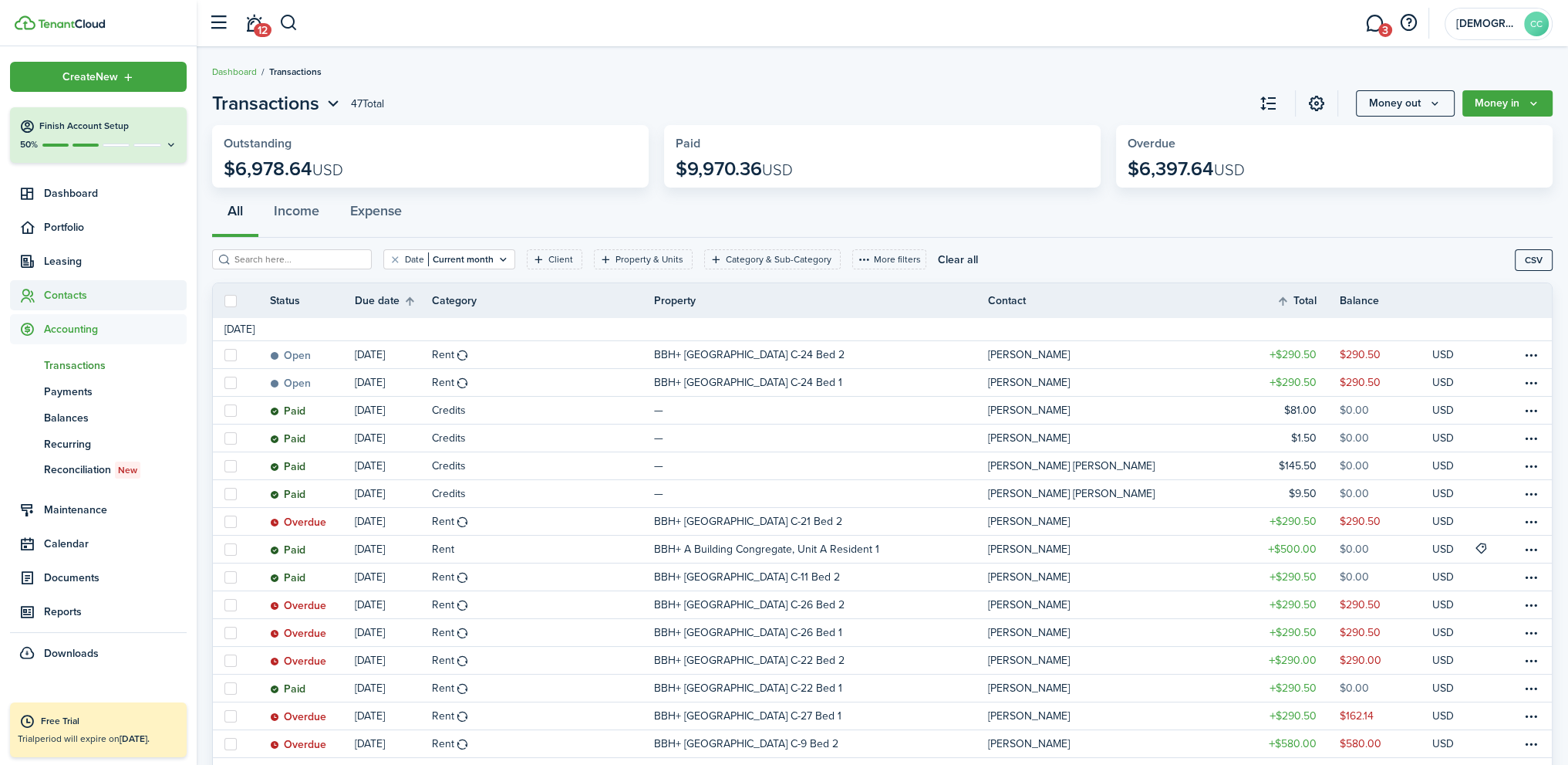
click at [67, 295] on span "Contacts" at bounding box center [115, 295] width 143 height 16
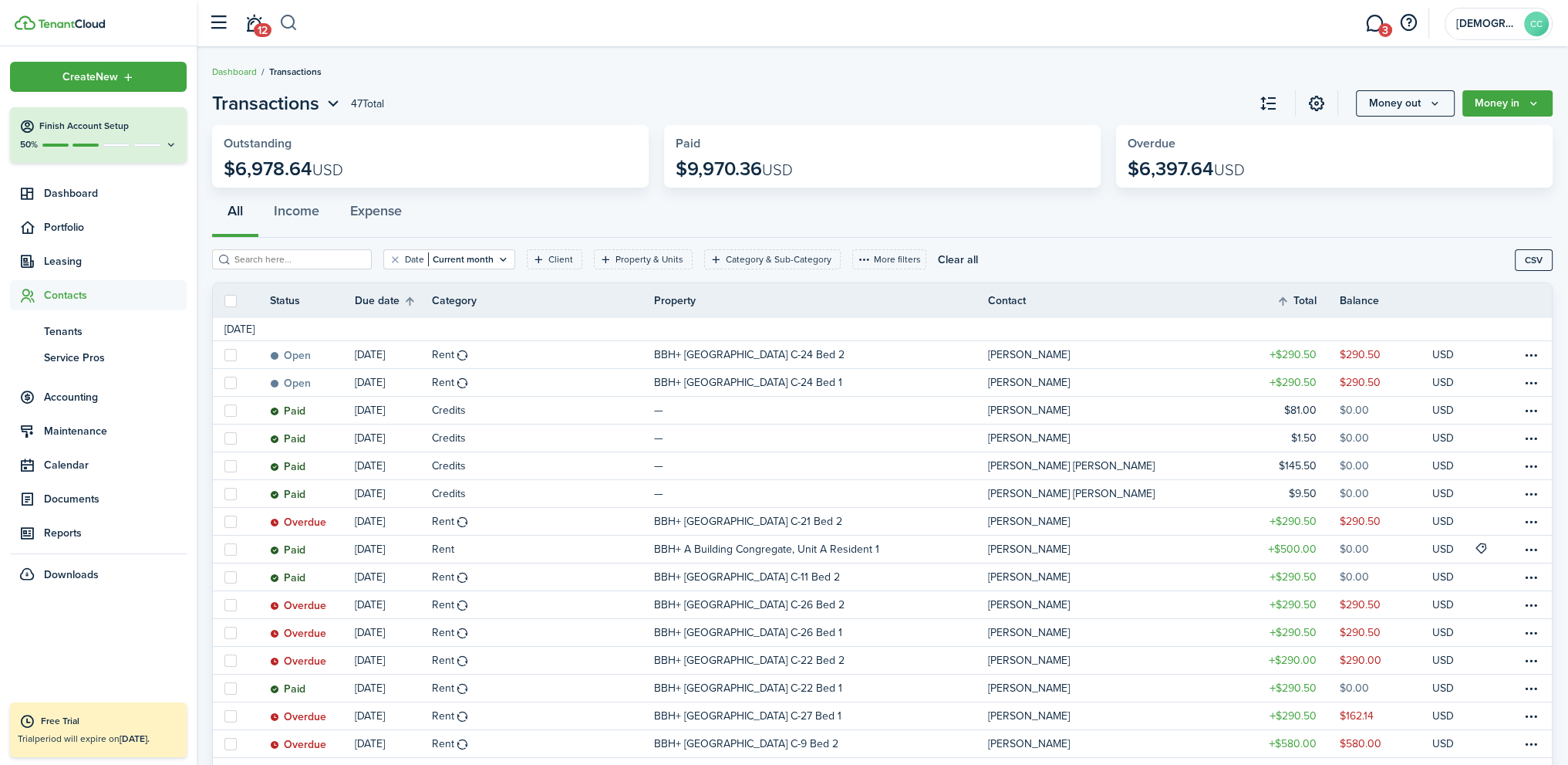
click at [293, 21] on button "button" at bounding box center [289, 23] width 20 height 26
type input "[PERSON_NAME]"
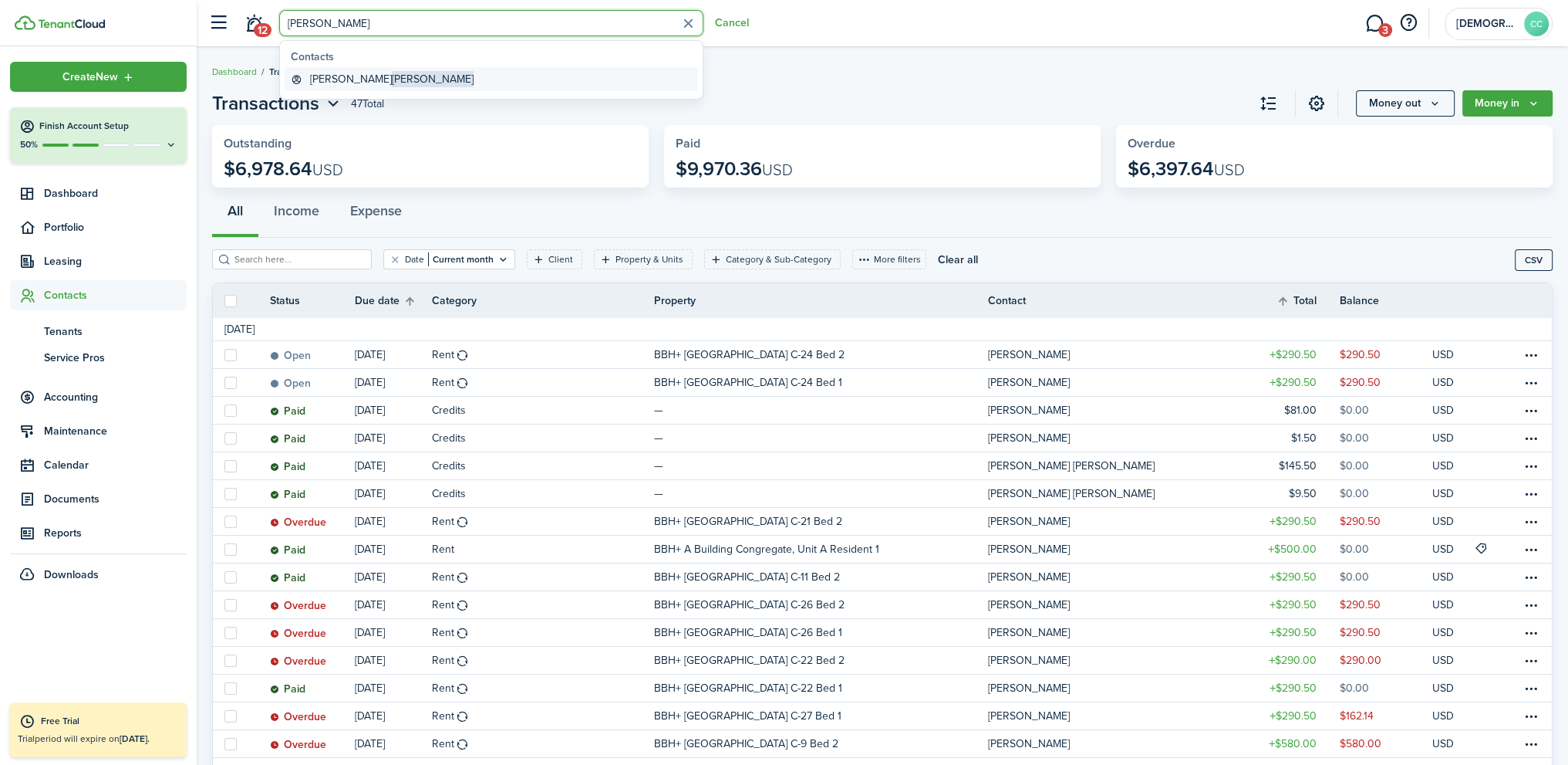
click at [392, 80] on span "[PERSON_NAME]" at bounding box center [432, 79] width 82 height 16
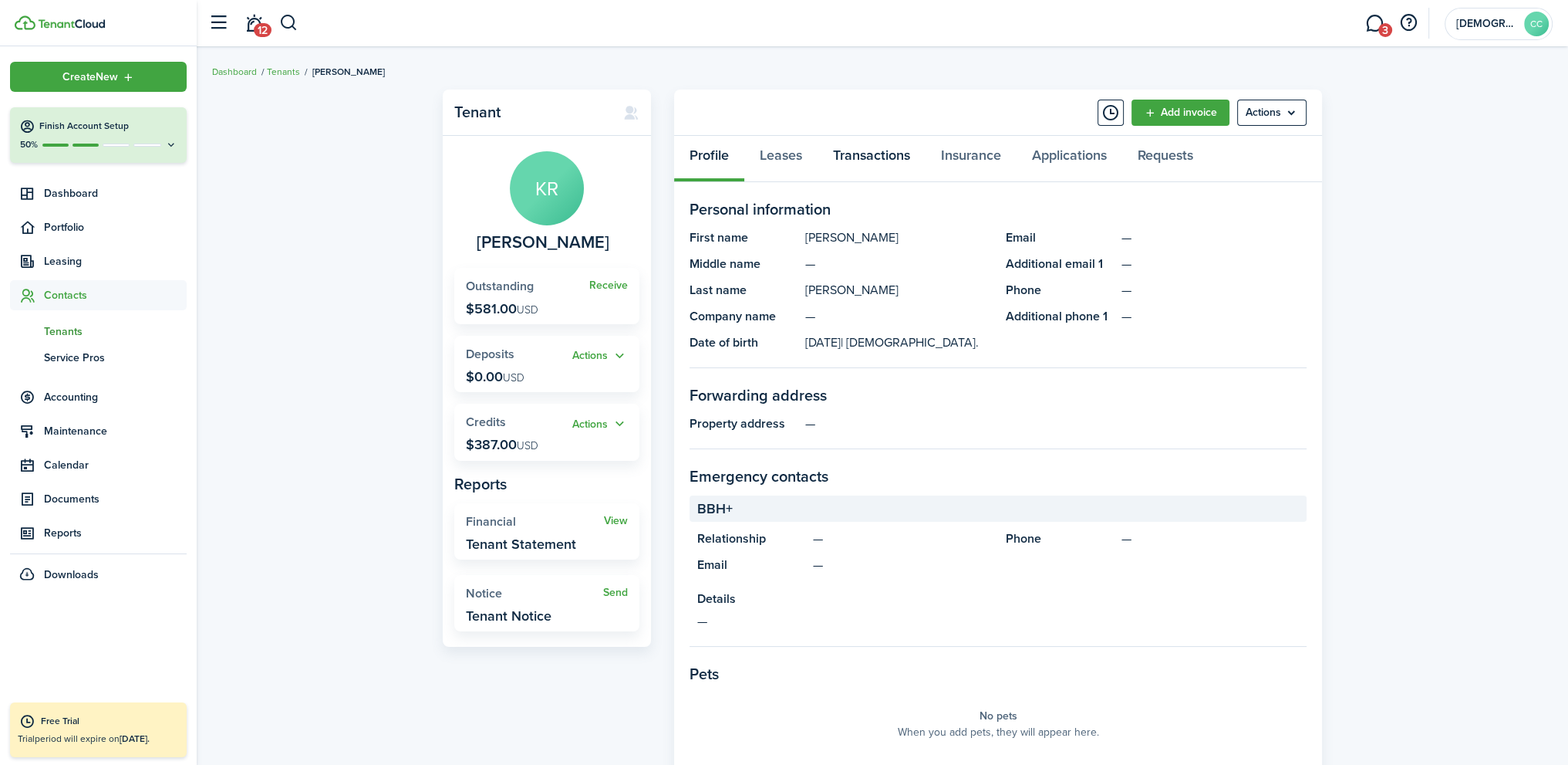
click at [866, 164] on link "Transactions" at bounding box center [871, 159] width 108 height 46
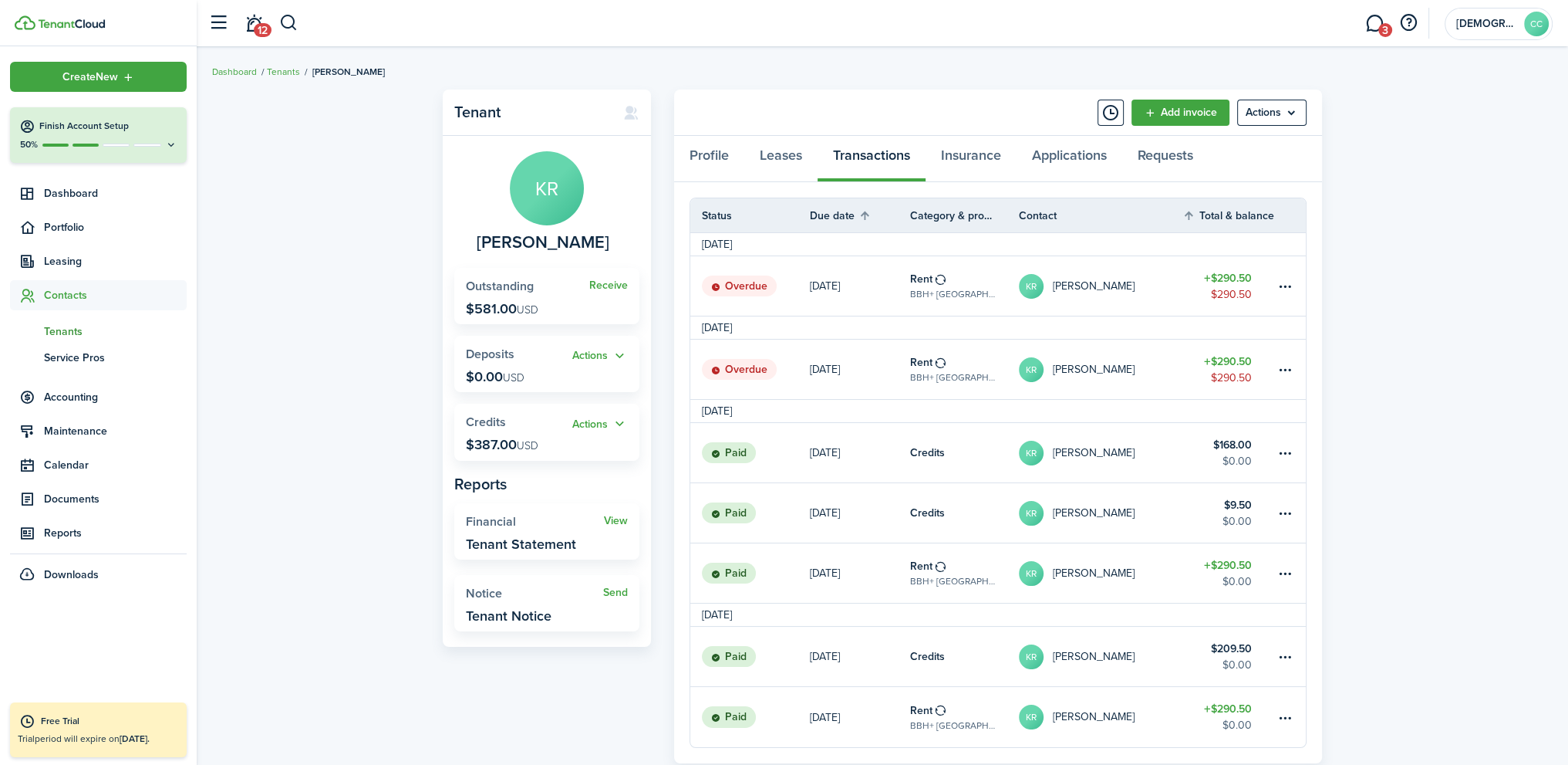
click at [929, 371] on table-subtitle "BBH+ [GEOGRAPHIC_DATA] C-21 Bed 2" at bounding box center [953, 377] width 85 height 14
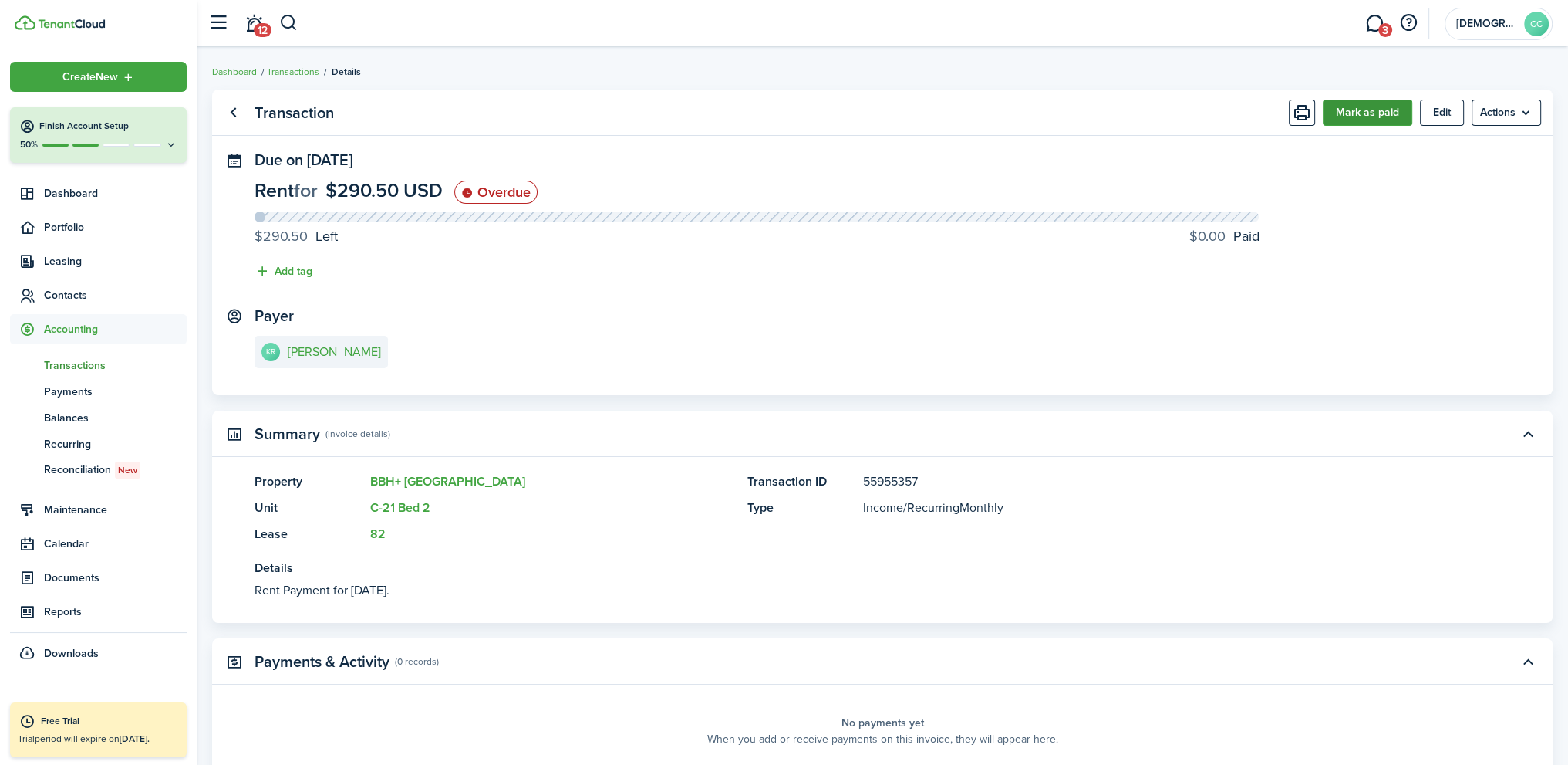
click at [1370, 115] on button "Mark as paid" at bounding box center [1368, 112] width 89 height 26
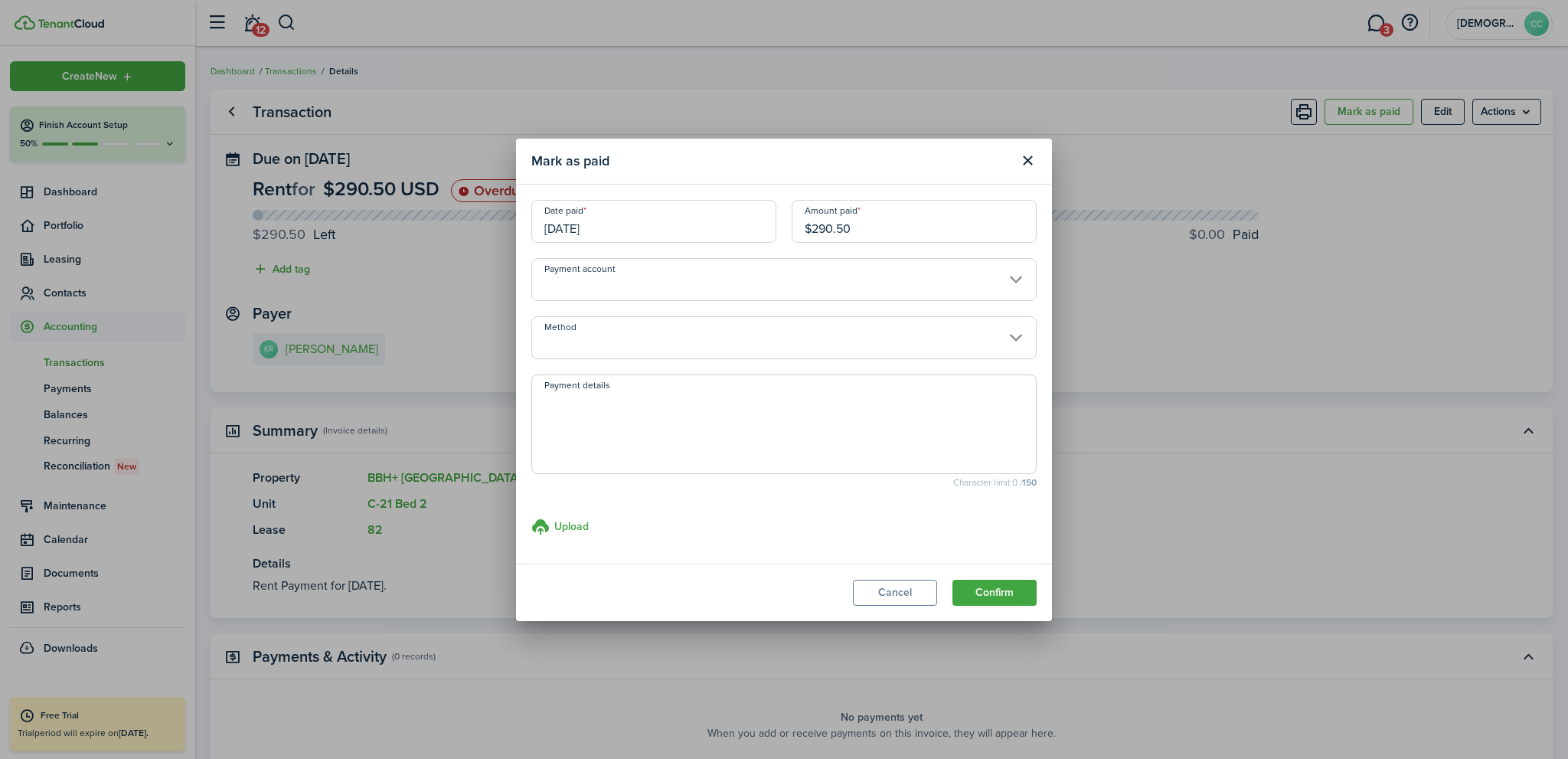
click at [673, 229] on input "[DATE]" at bounding box center [654, 221] width 245 height 43
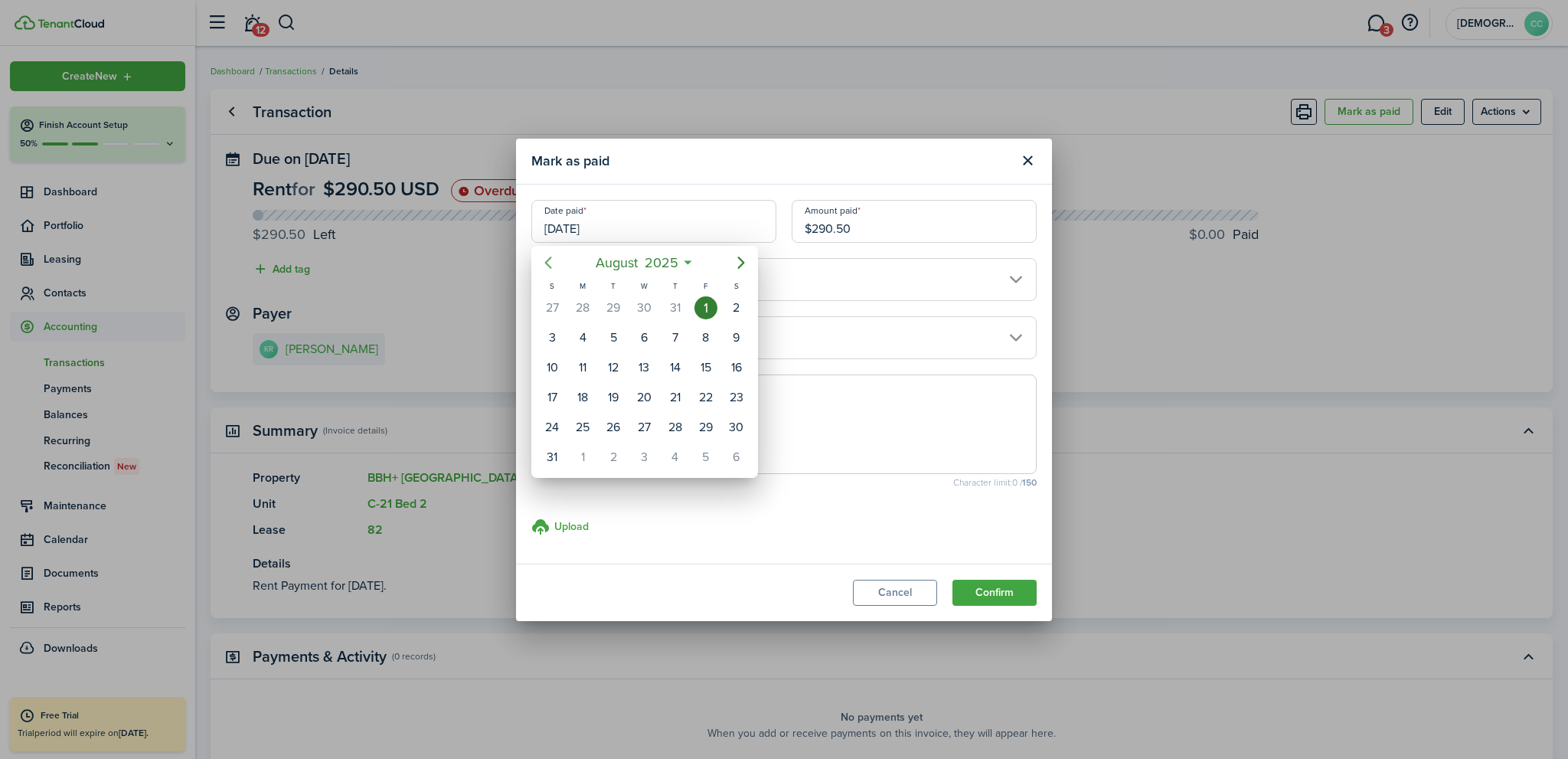
click at [553, 267] on icon "Previous page" at bounding box center [548, 262] width 19 height 19
click at [741, 265] on icon "Next page" at bounding box center [740, 262] width 7 height 12
click at [741, 264] on icon "Next page" at bounding box center [740, 262] width 7 height 12
click at [614, 333] on div "9" at bounding box center [613, 337] width 23 height 23
type input "[DATE]"
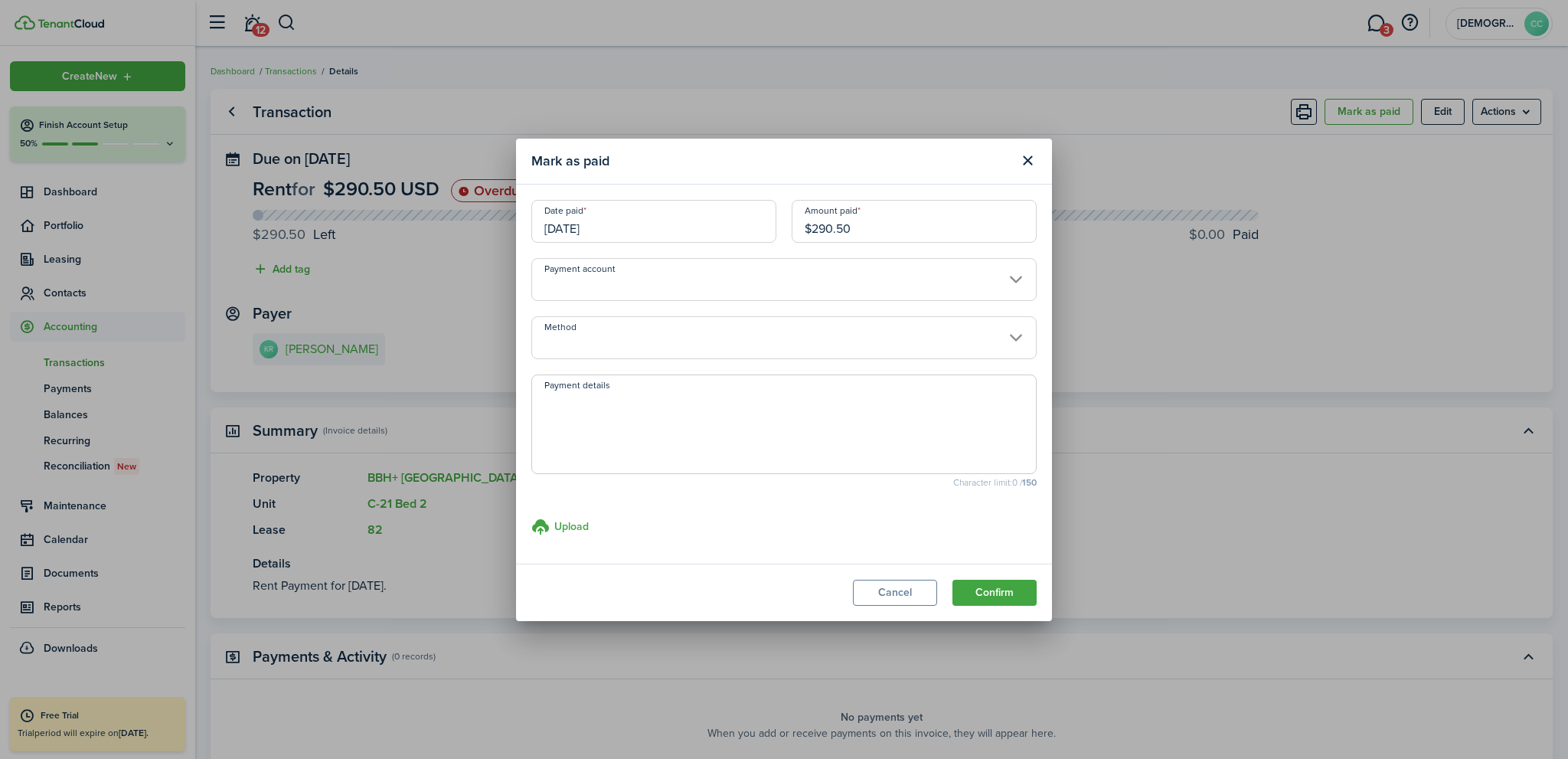
click at [833, 227] on input "$290.50" at bounding box center [914, 221] width 245 height 43
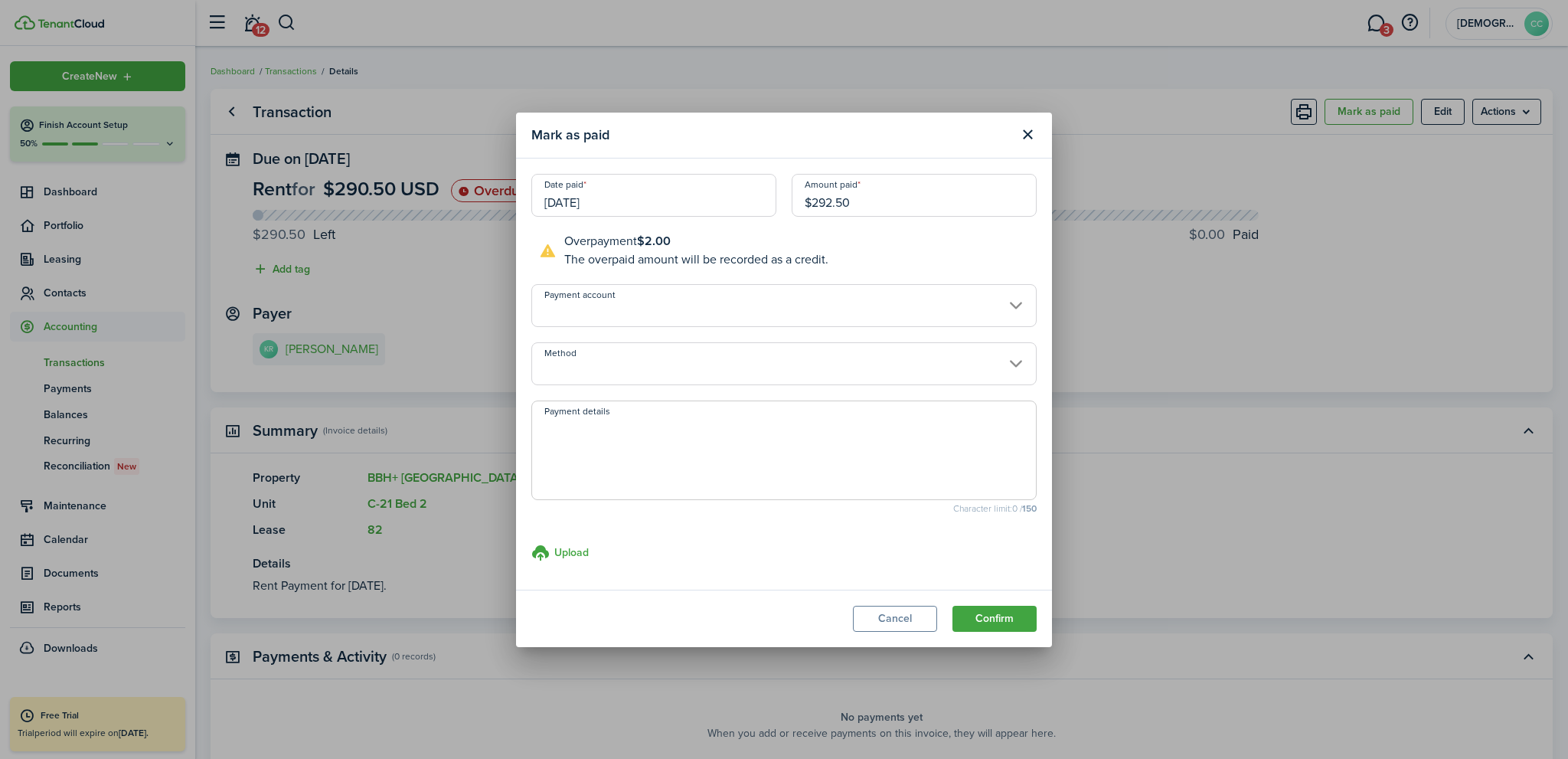
click at [747, 315] on input "Payment account" at bounding box center [784, 305] width 505 height 43
type input "$292.50"
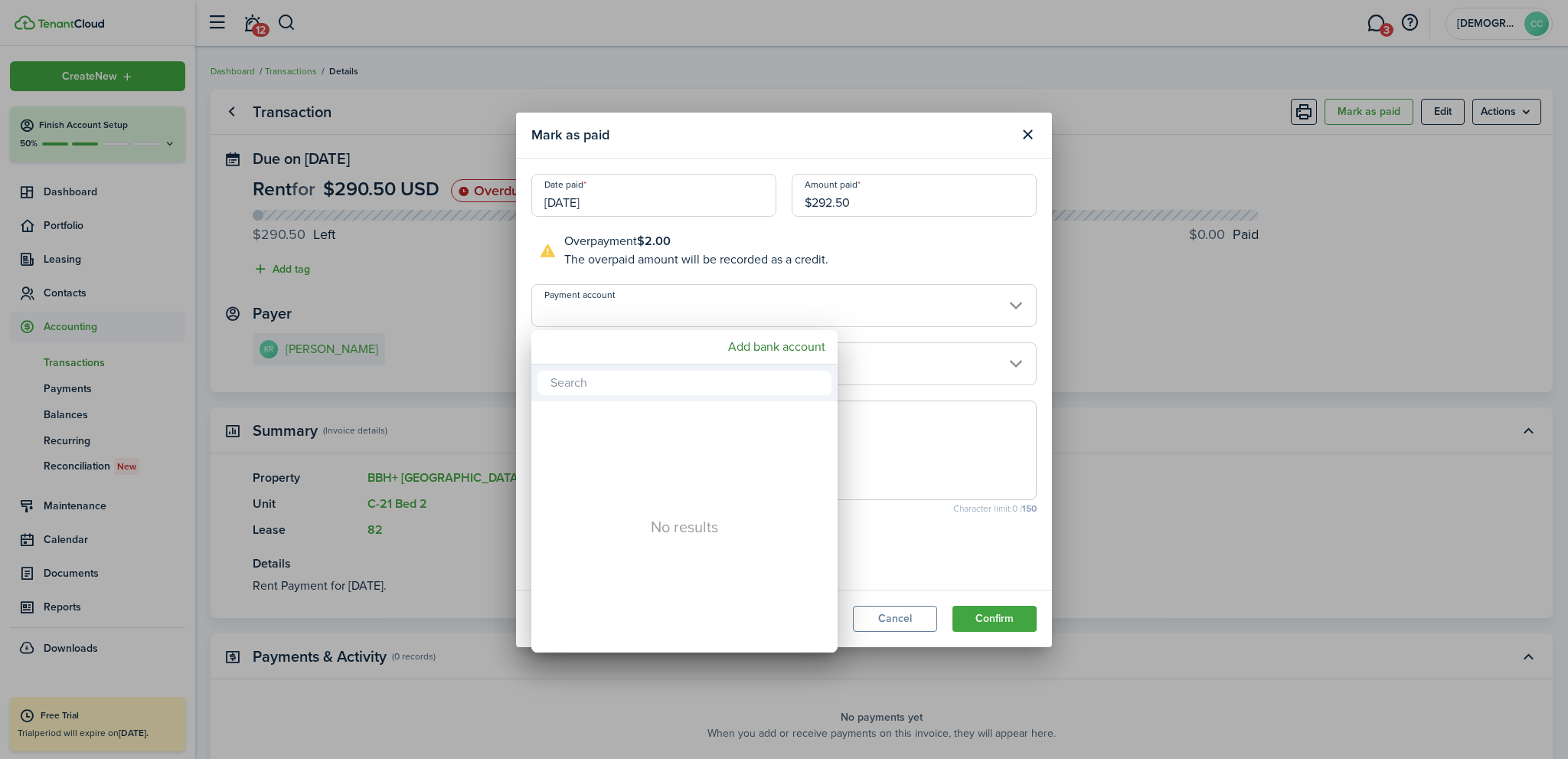
click at [748, 315] on div at bounding box center [783, 379] width 1812 height 1003
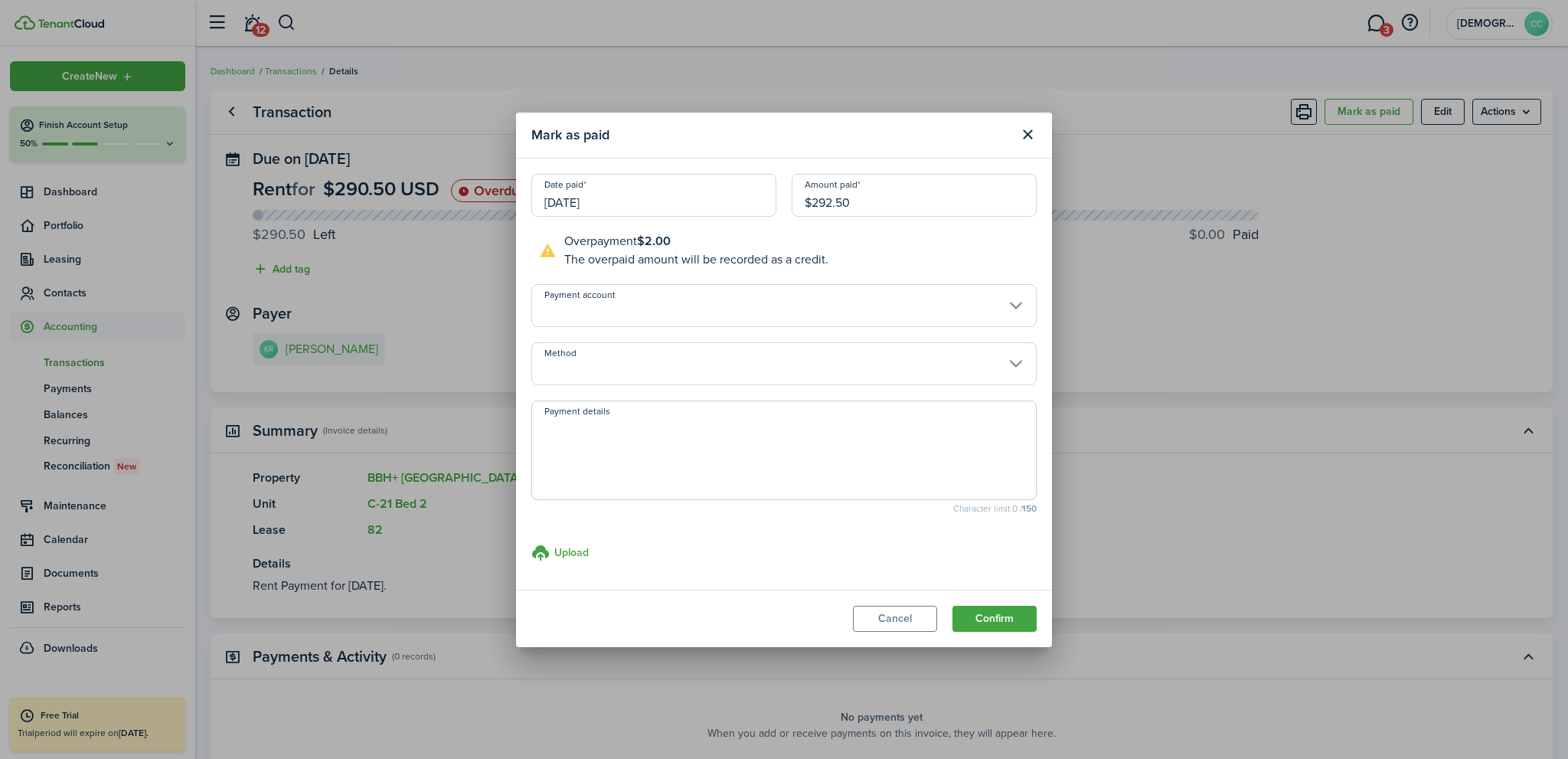
click at [757, 369] on input "Method" at bounding box center [784, 363] width 505 height 43
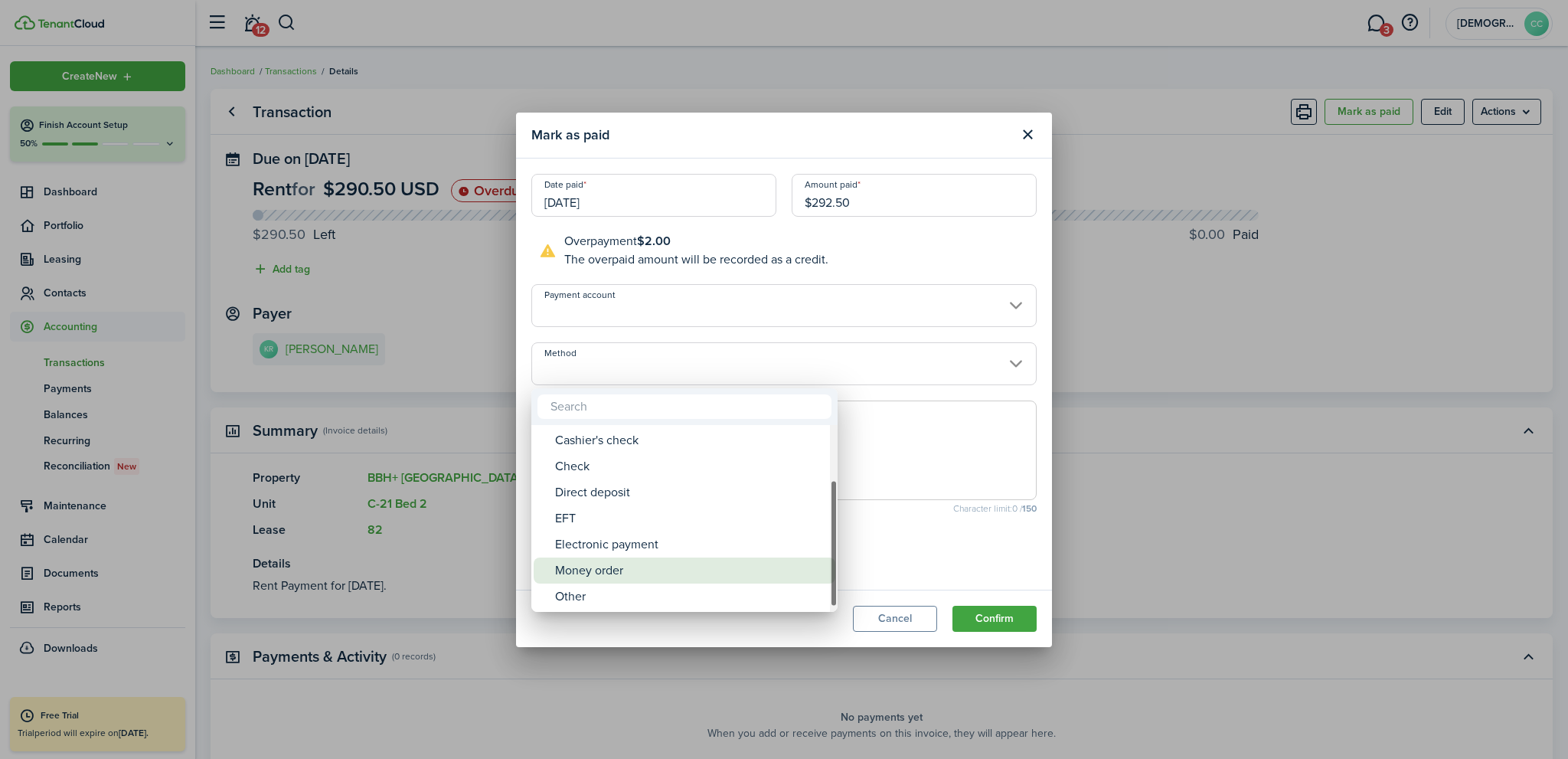
click at [631, 576] on div "Money order" at bounding box center [690, 570] width 271 height 26
type input "Money order"
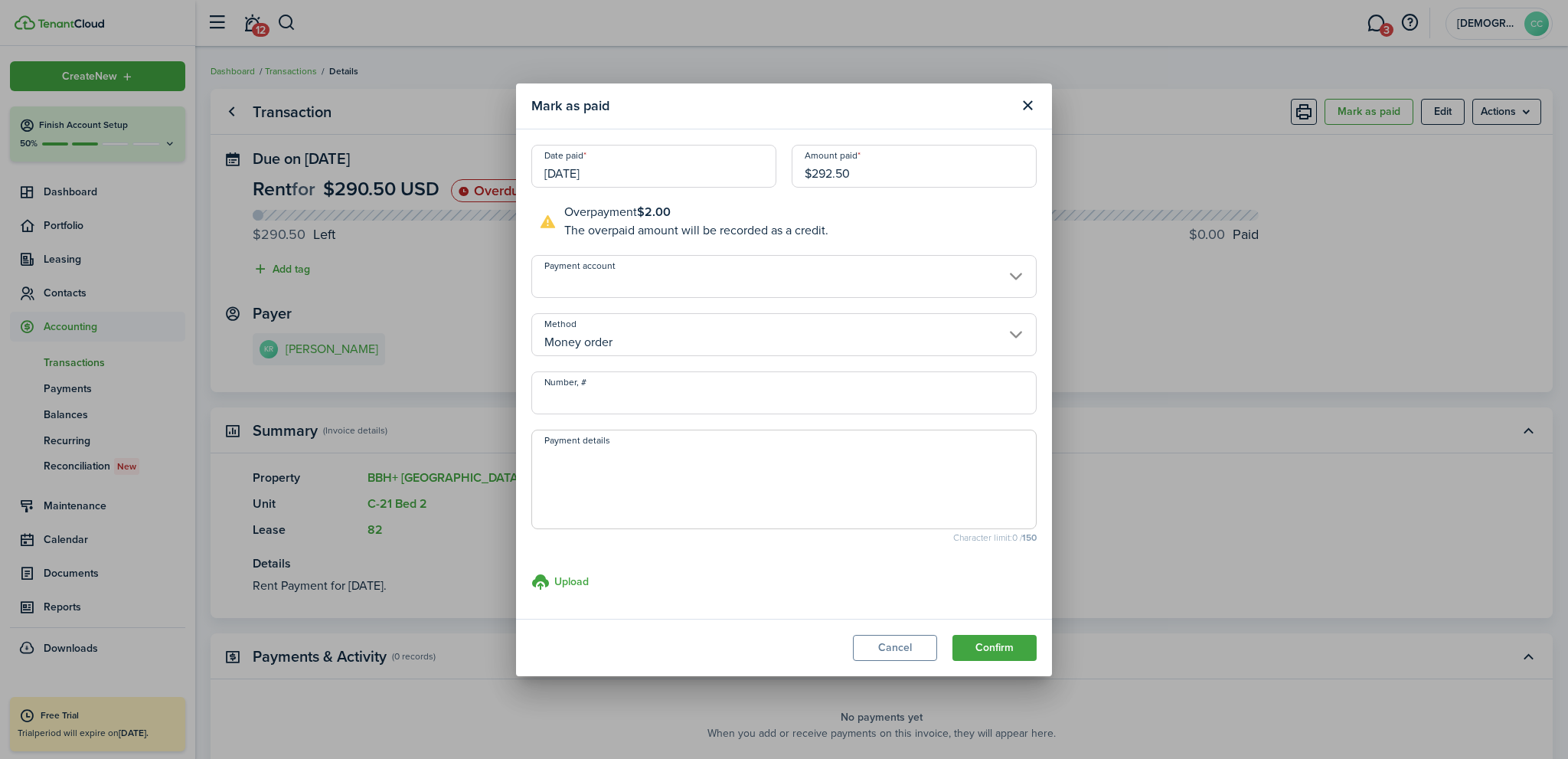
click at [615, 399] on input "Number, #" at bounding box center [784, 392] width 505 height 43
type input "801603"
click at [626, 446] on span at bounding box center [784, 478] width 505 height 99
click at [1003, 648] on button "Confirm" at bounding box center [995, 648] width 84 height 26
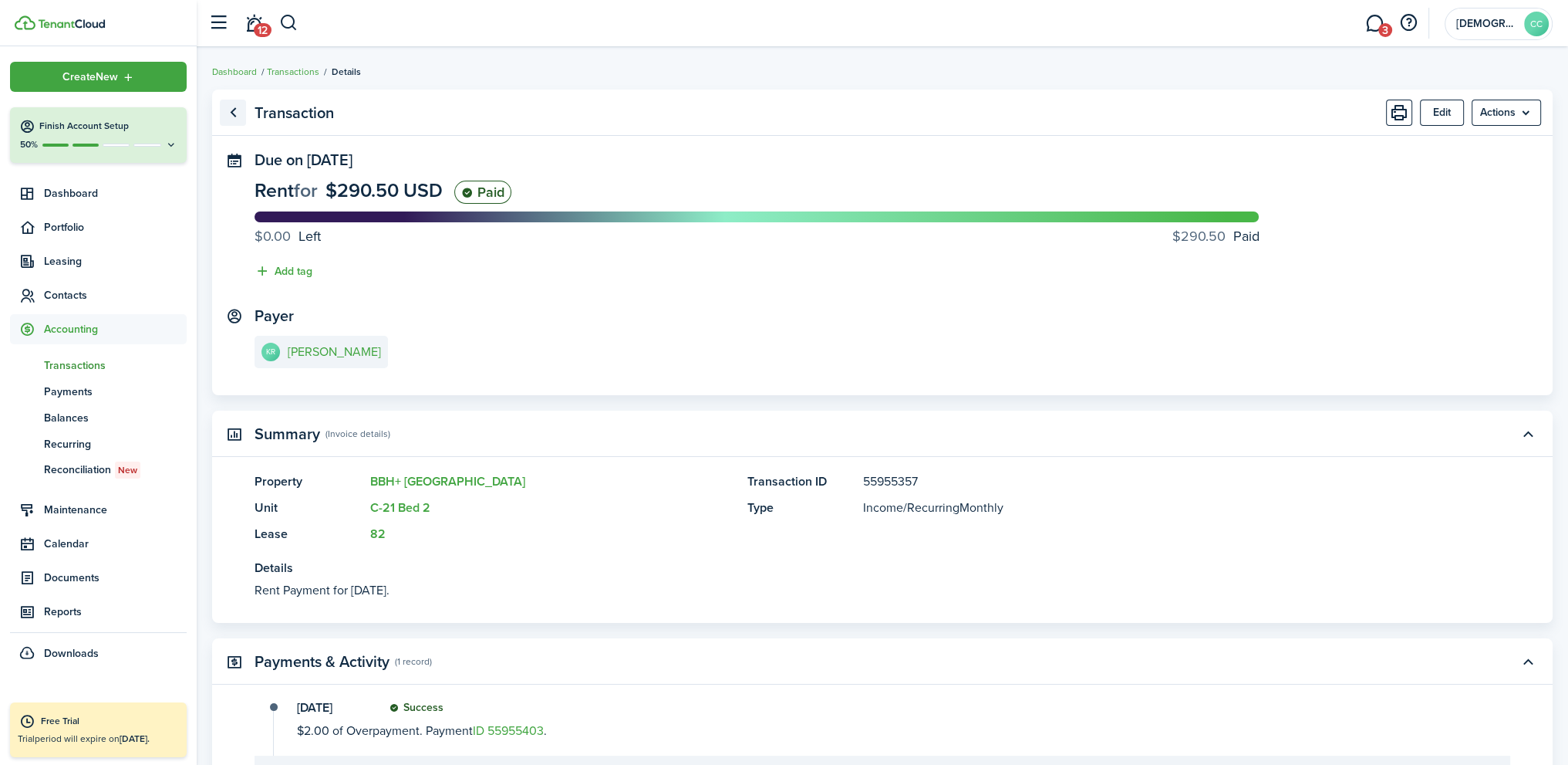
click at [237, 115] on link "Go back" at bounding box center [232, 112] width 26 height 26
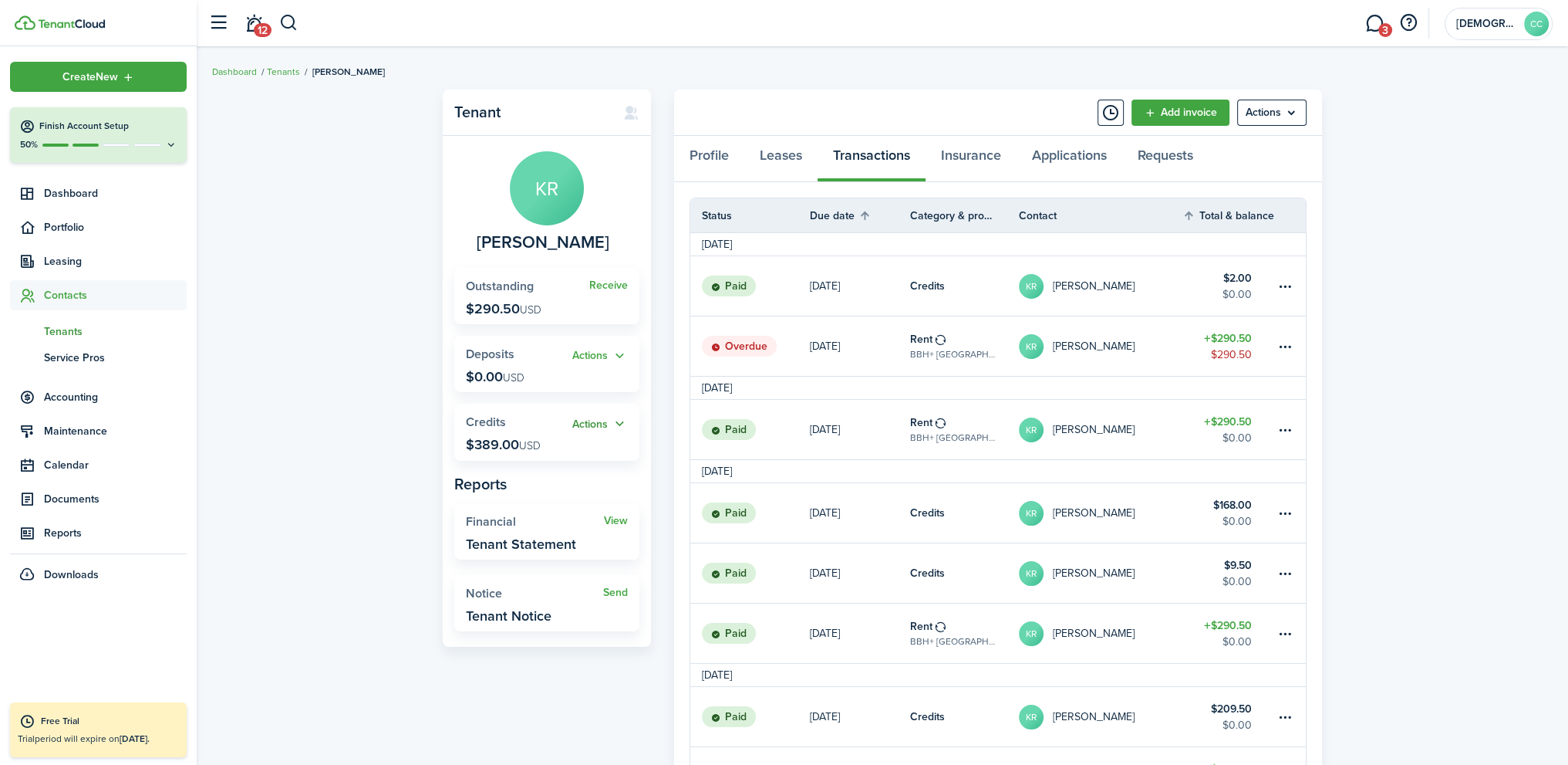
click at [583, 425] on button "Actions" at bounding box center [600, 424] width 55 height 18
click at [541, 456] on link "Add" at bounding box center [560, 454] width 135 height 27
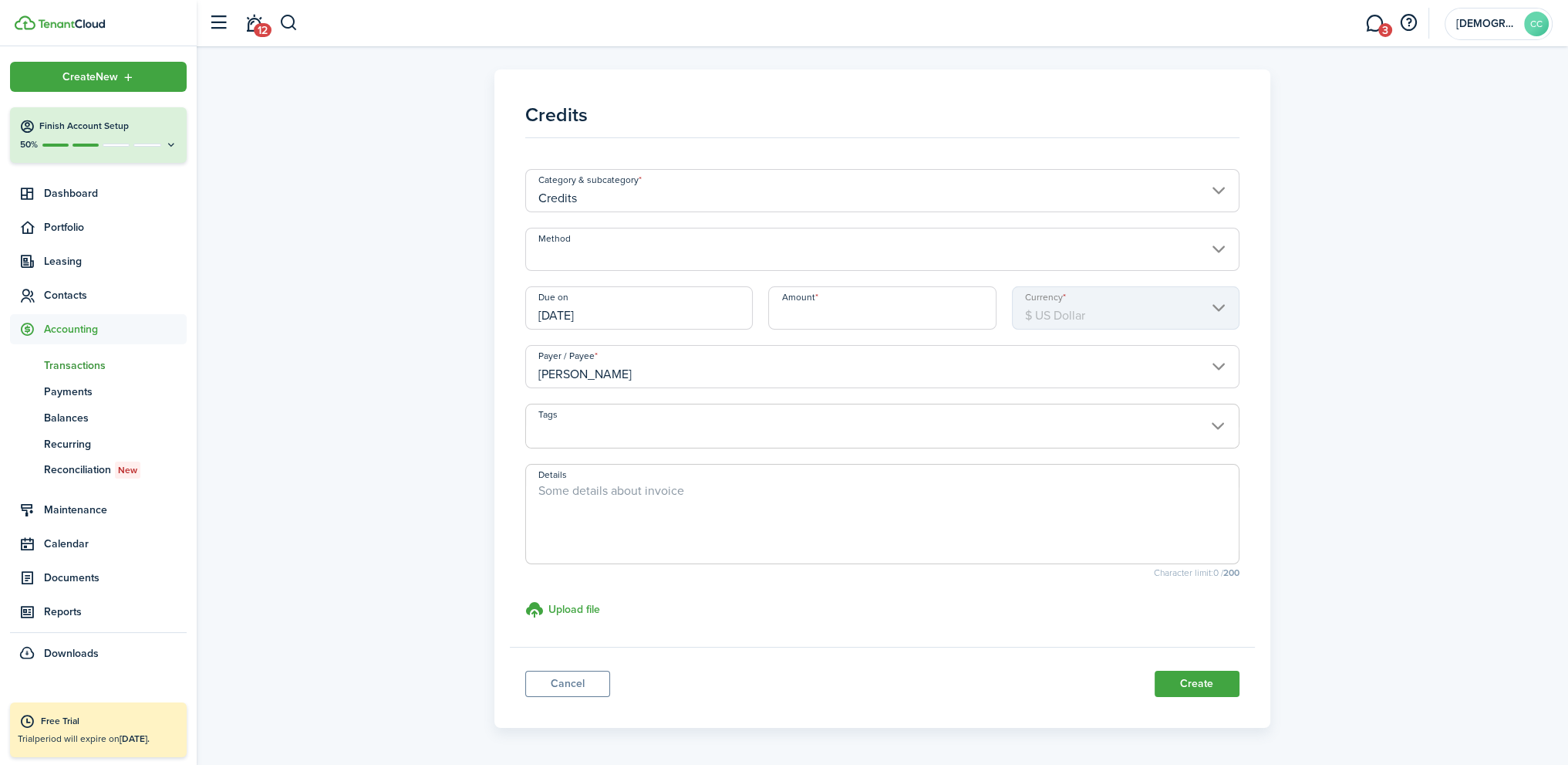
click at [615, 255] on input "Method" at bounding box center [882, 249] width 715 height 43
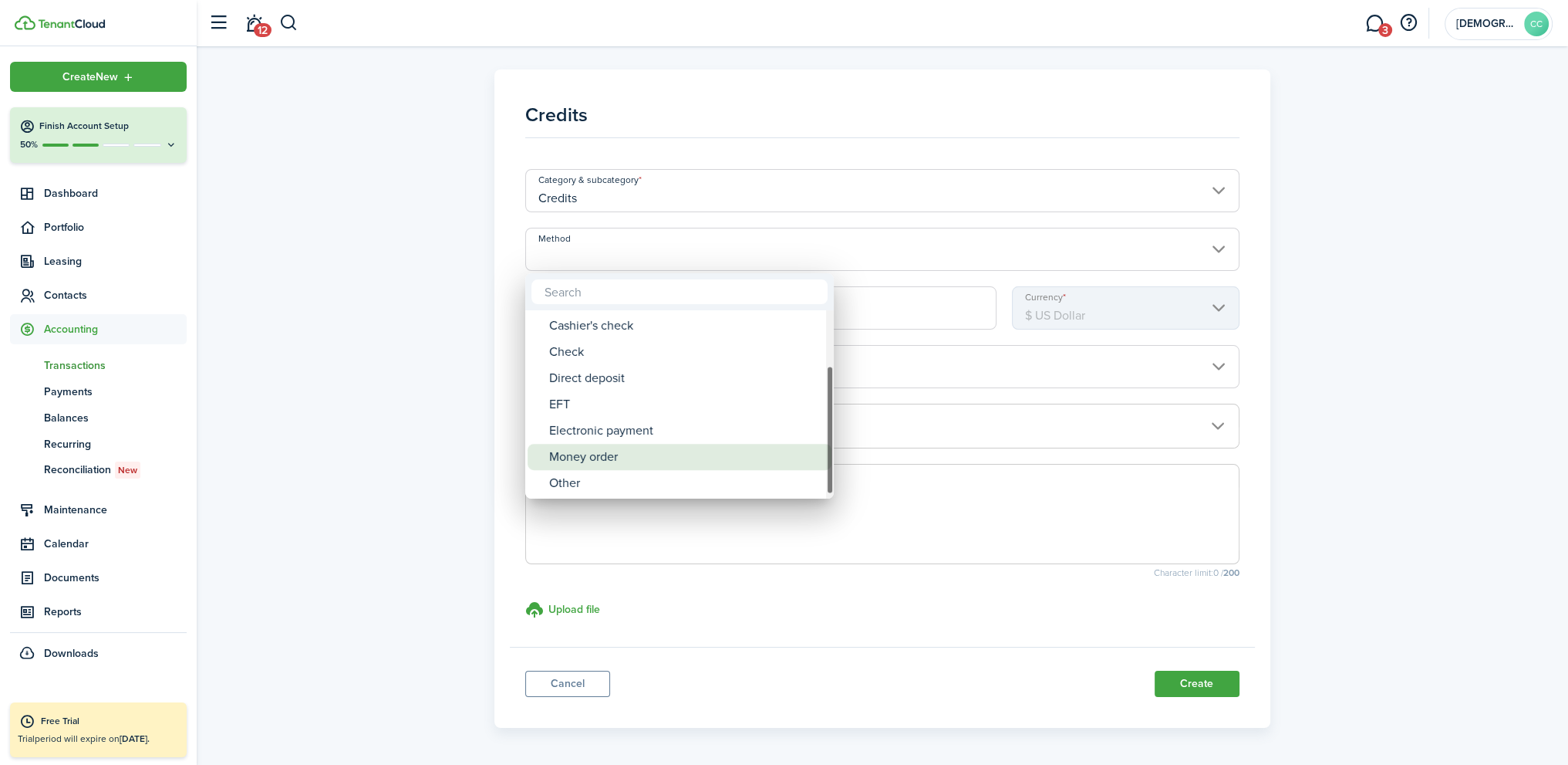
click at [602, 453] on div "Money order" at bounding box center [686, 457] width 273 height 26
type input "Money order"
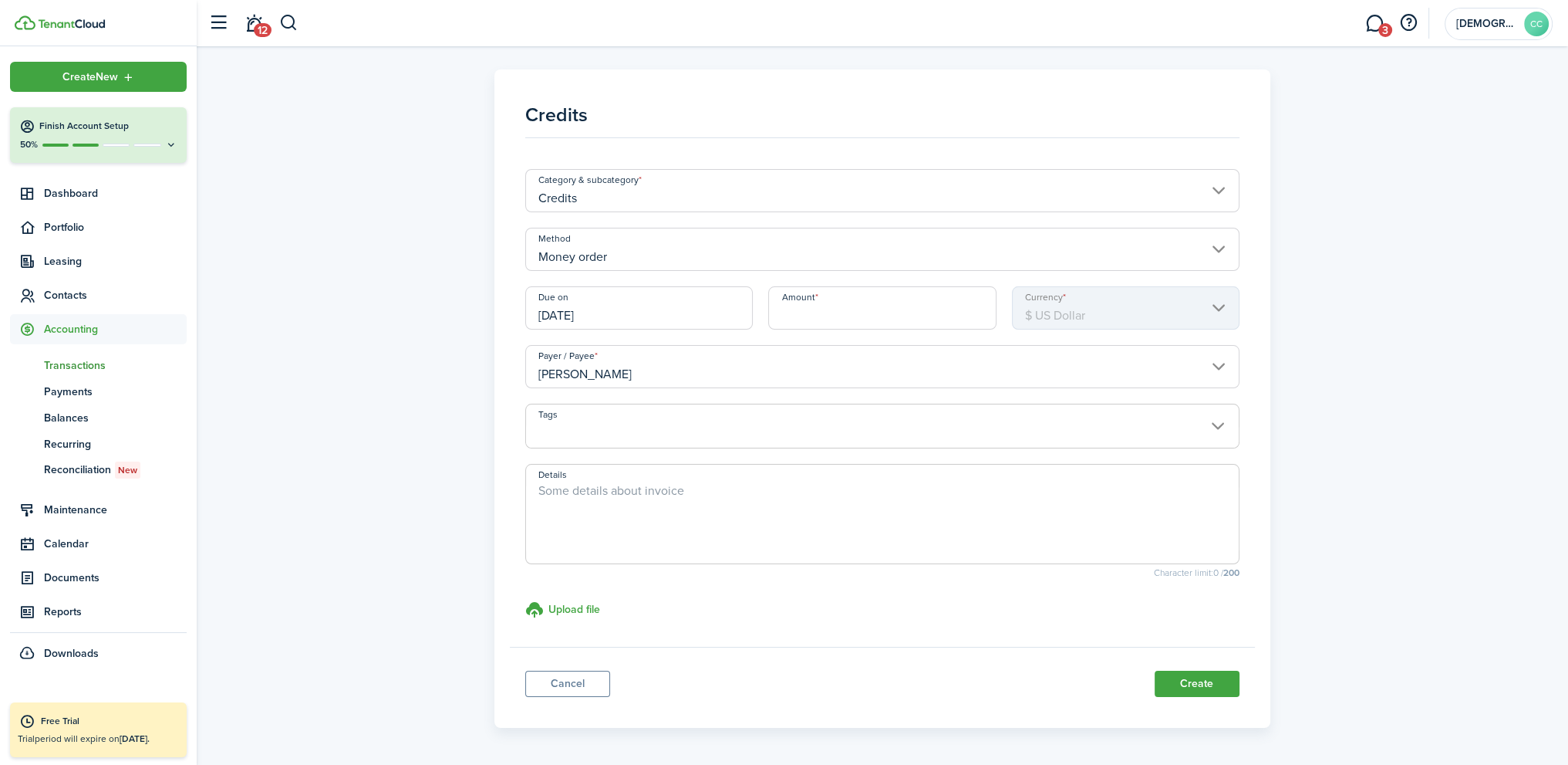
click at [613, 311] on input "[DATE]" at bounding box center [639, 307] width 228 height 43
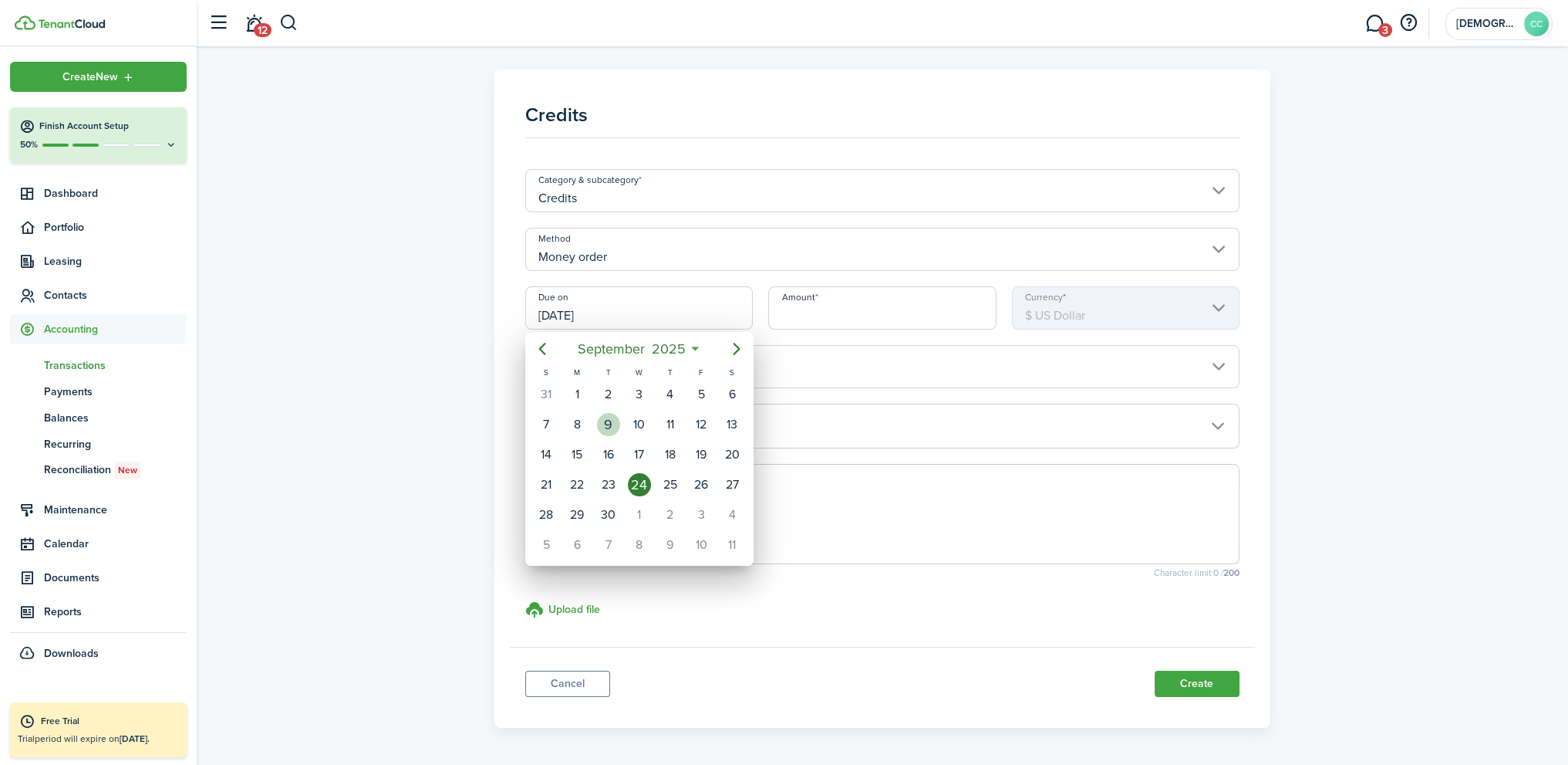
click at [602, 419] on div "9" at bounding box center [609, 424] width 23 height 23
type input "[DATE]"
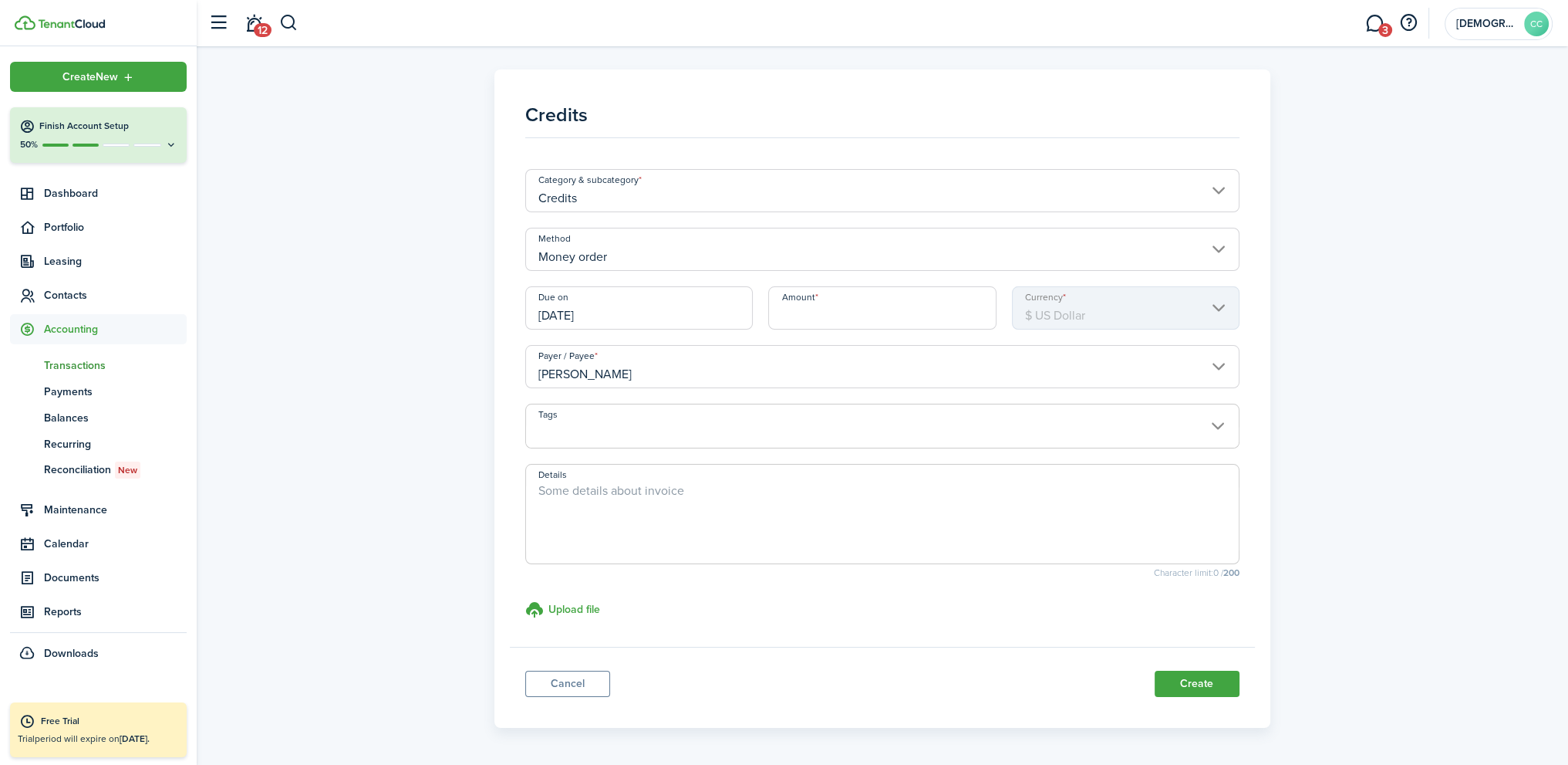
click at [853, 314] on input "Amount" at bounding box center [882, 307] width 228 height 43
type input "$100.00"
click at [608, 496] on textarea "Details" at bounding box center [882, 518] width 713 height 74
type textarea "801604"
click at [1190, 676] on button "Create" at bounding box center [1197, 684] width 85 height 26
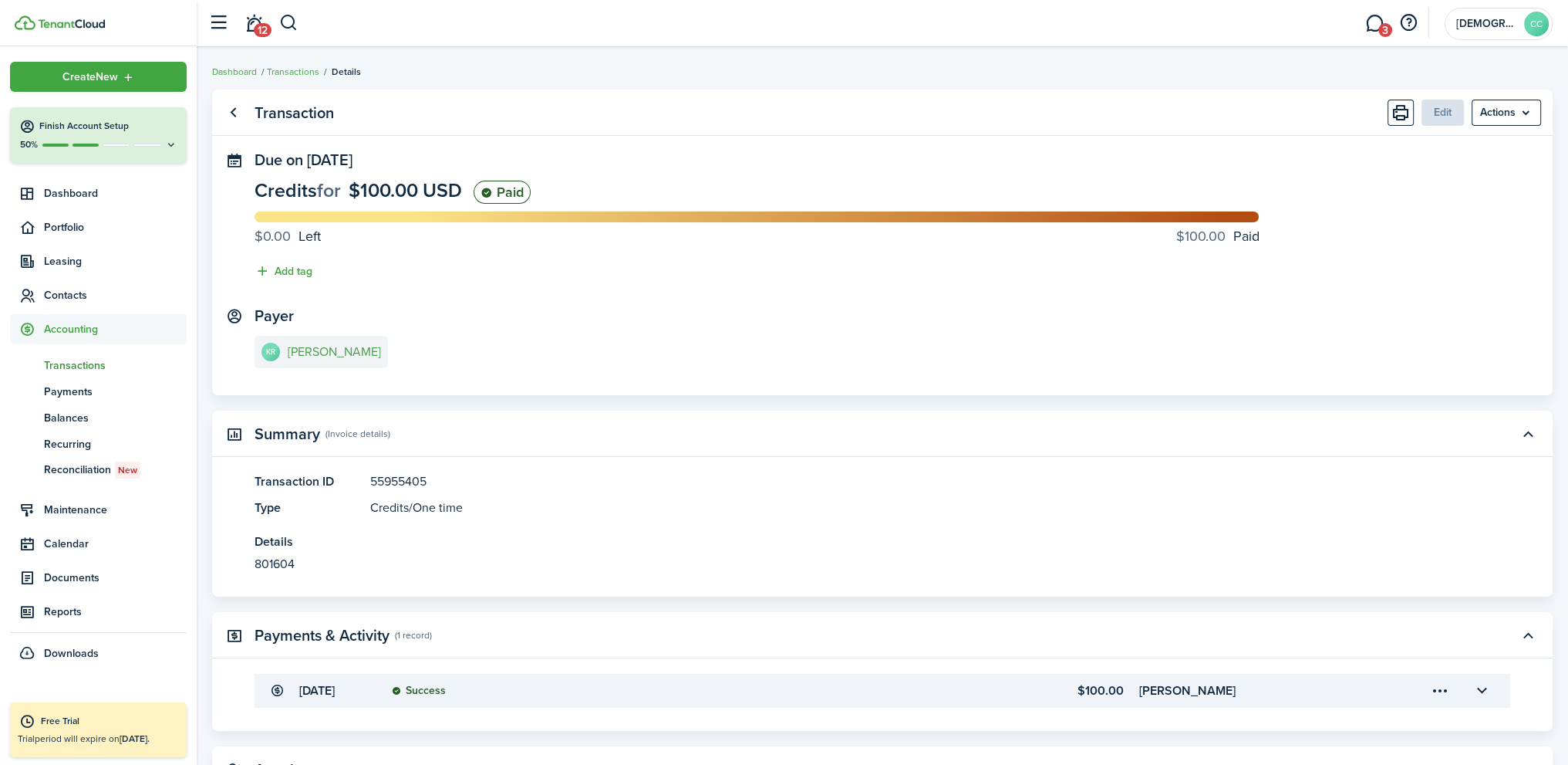
click at [316, 354] on e-details-info-title "[PERSON_NAME]" at bounding box center [334, 351] width 93 height 14
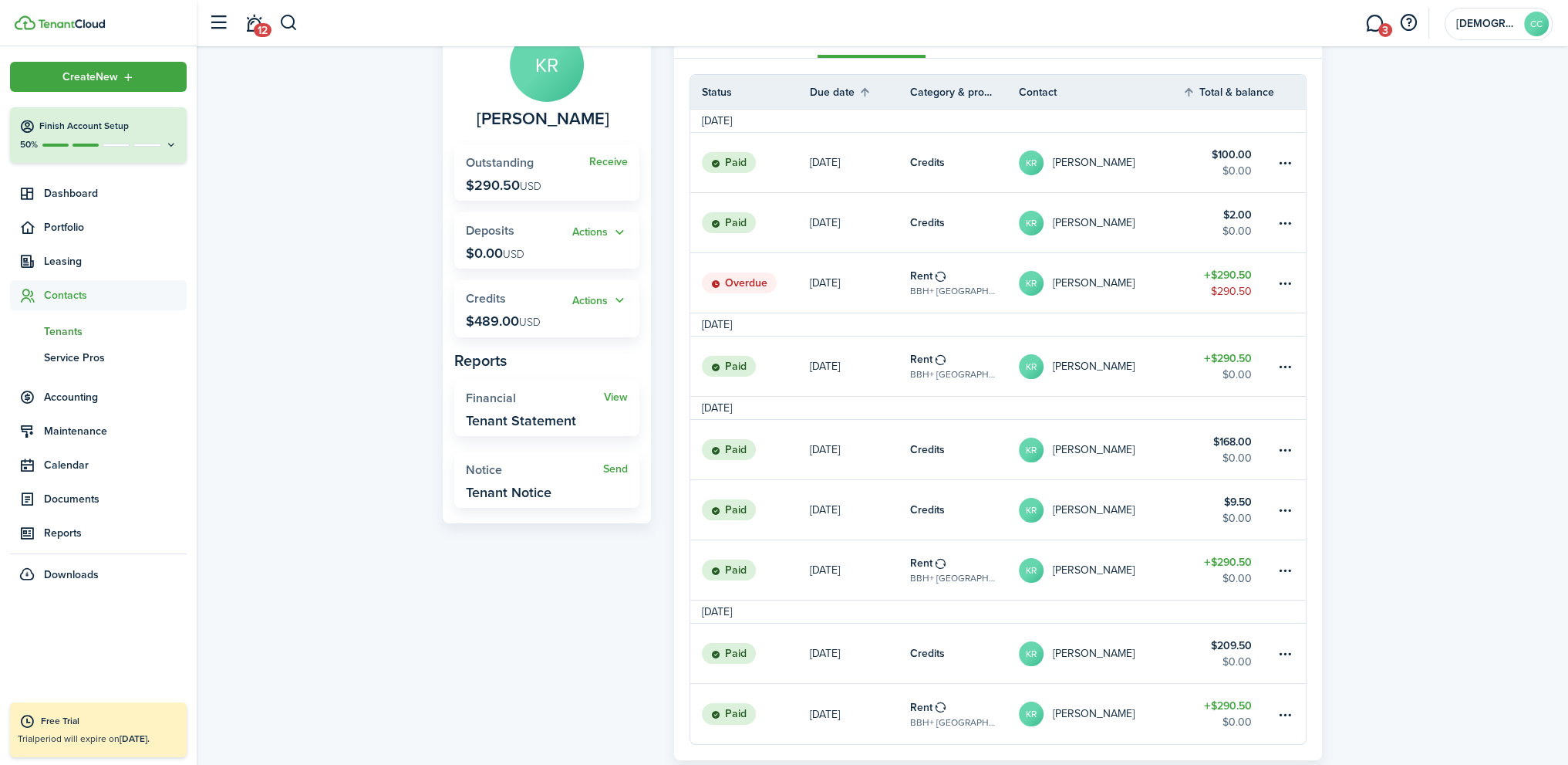
scroll to position [192, 0]
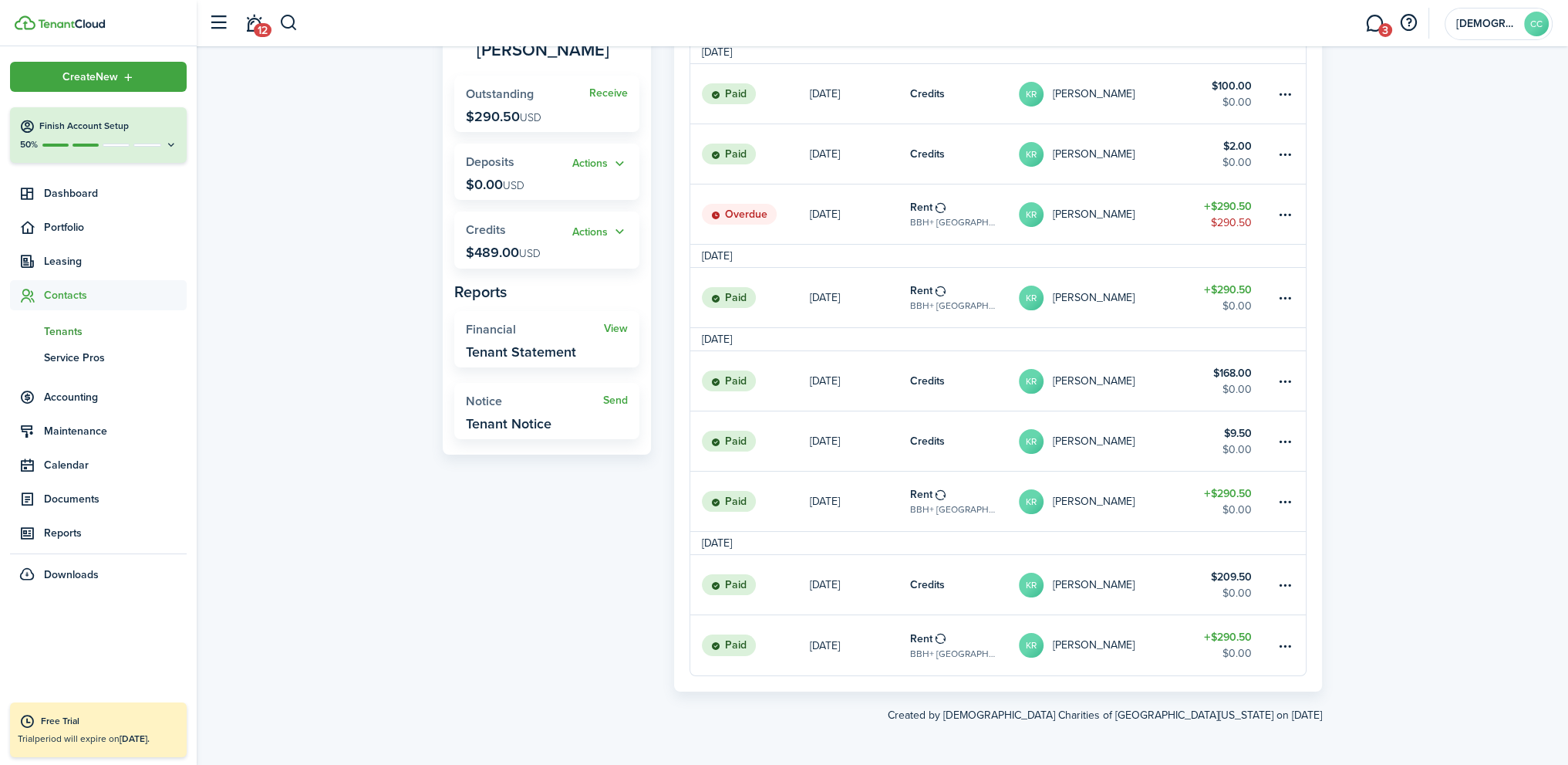
click at [923, 637] on table-info-title "Rent" at bounding box center [922, 638] width 23 height 16
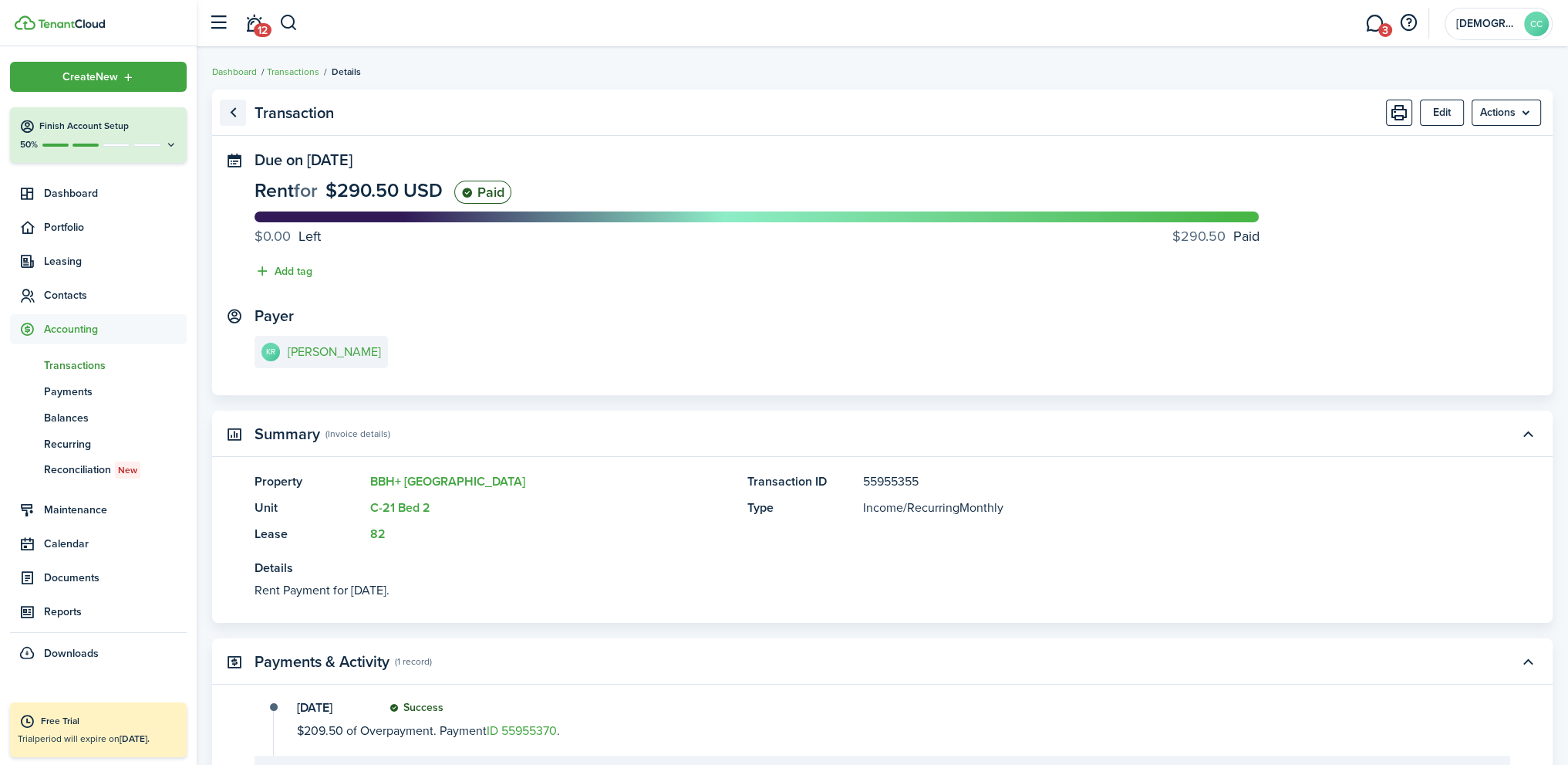
click at [237, 111] on link "Go back" at bounding box center [232, 112] width 26 height 26
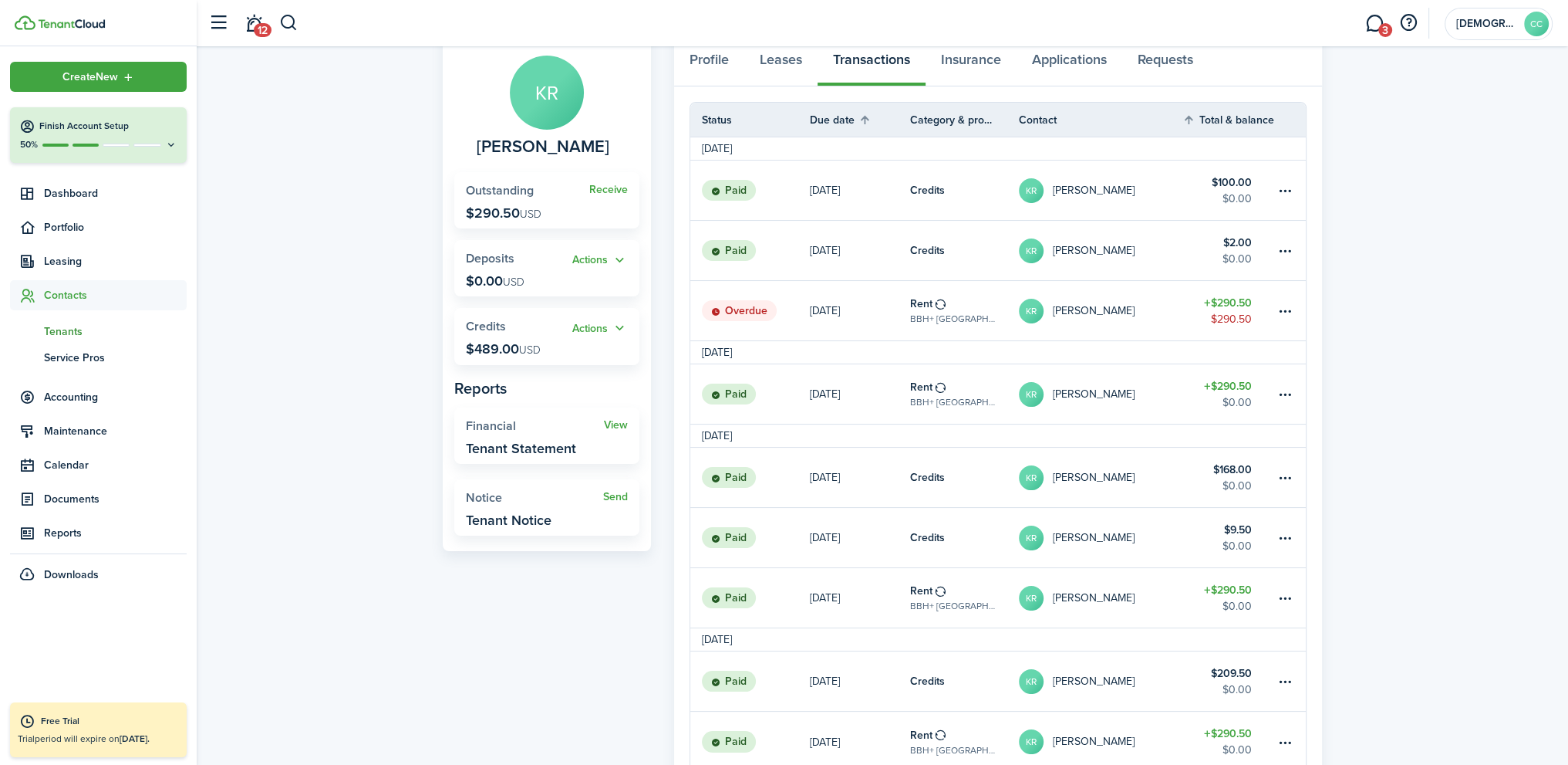
scroll to position [192, 0]
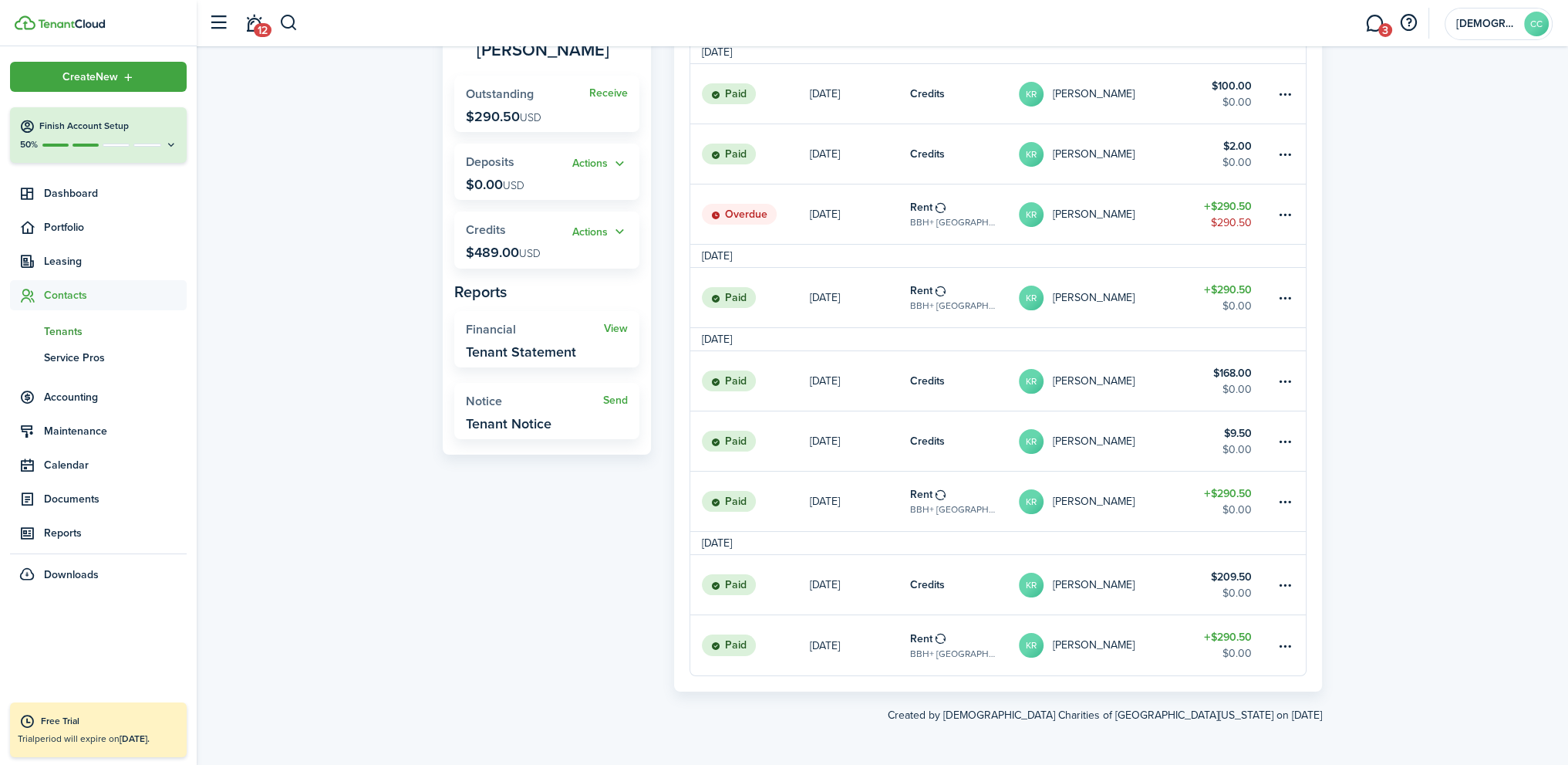
click at [930, 493] on table-info-title "Rent" at bounding box center [922, 494] width 23 height 16
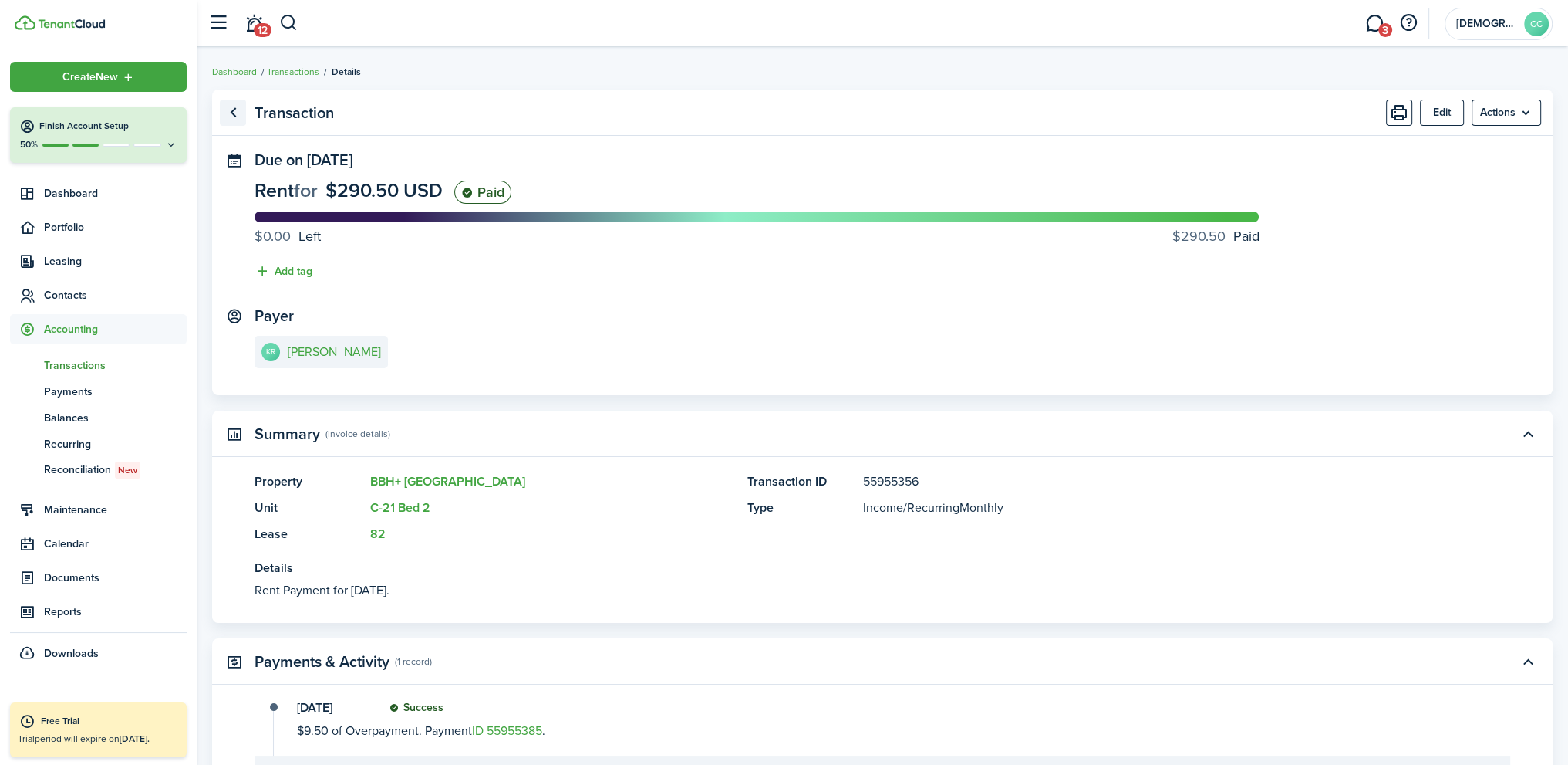
click at [236, 111] on link "Go back" at bounding box center [232, 112] width 26 height 26
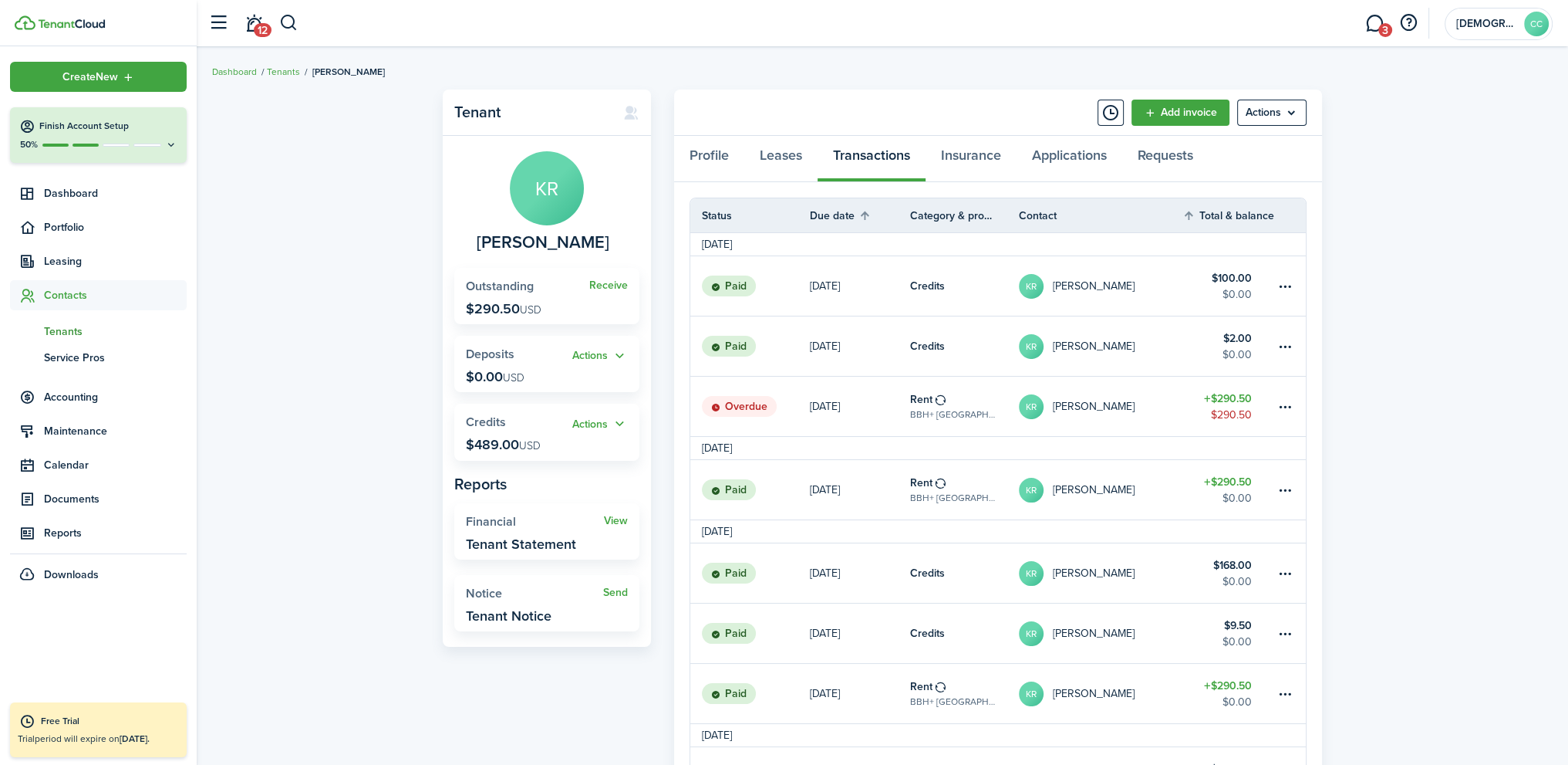
click at [1080, 572] on table-profile-info-text "[PERSON_NAME]" at bounding box center [1093, 573] width 82 height 12
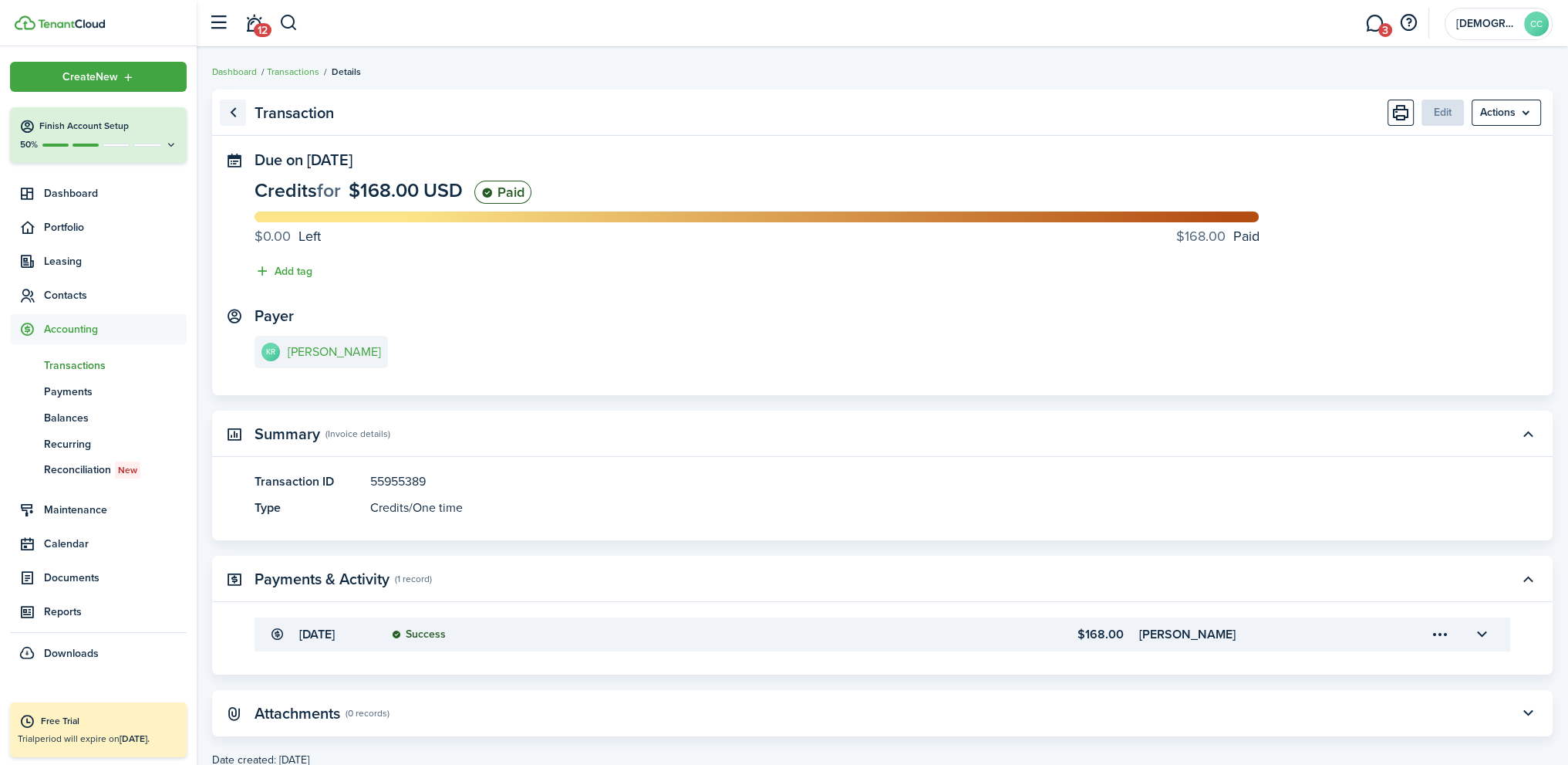
click at [234, 115] on link "Go back" at bounding box center [232, 112] width 26 height 26
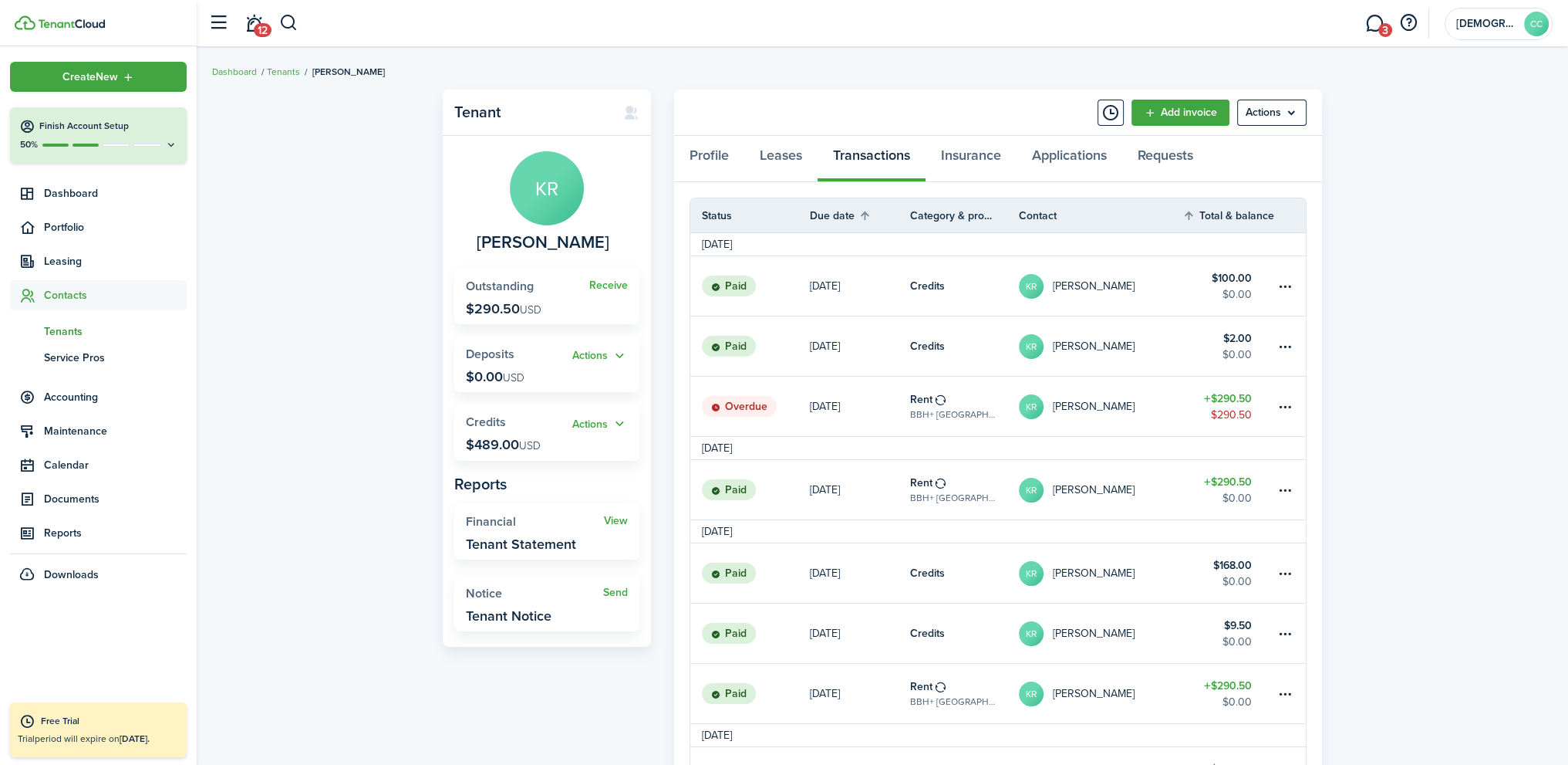
click at [930, 487] on table-info-title "Rent" at bounding box center [922, 483] width 23 height 16
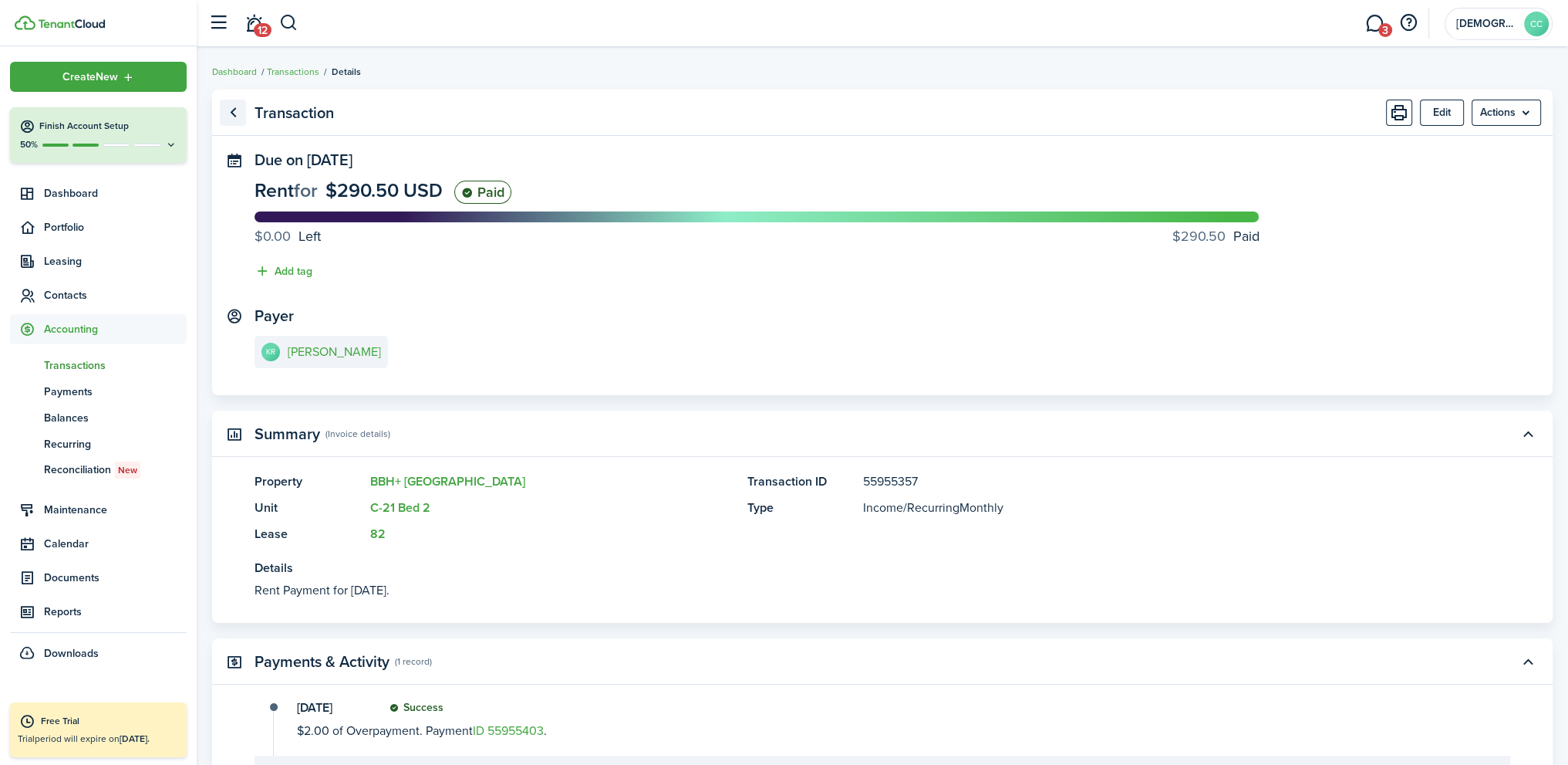
click at [228, 111] on link "Go back" at bounding box center [232, 112] width 26 height 26
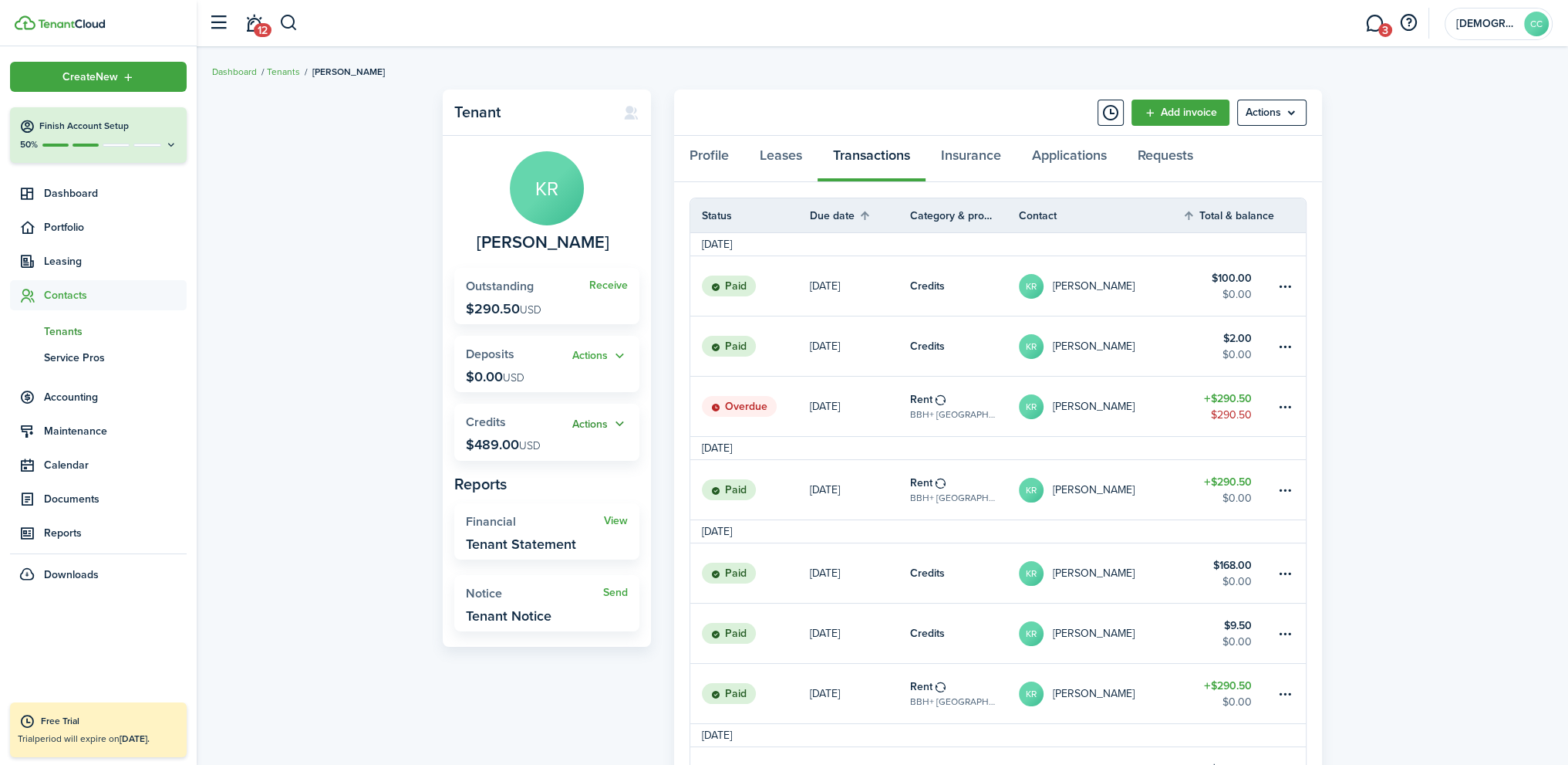
click at [593, 427] on button "Actions" at bounding box center [600, 424] width 55 height 18
click at [524, 487] on link "Apply" at bounding box center [560, 480] width 135 height 26
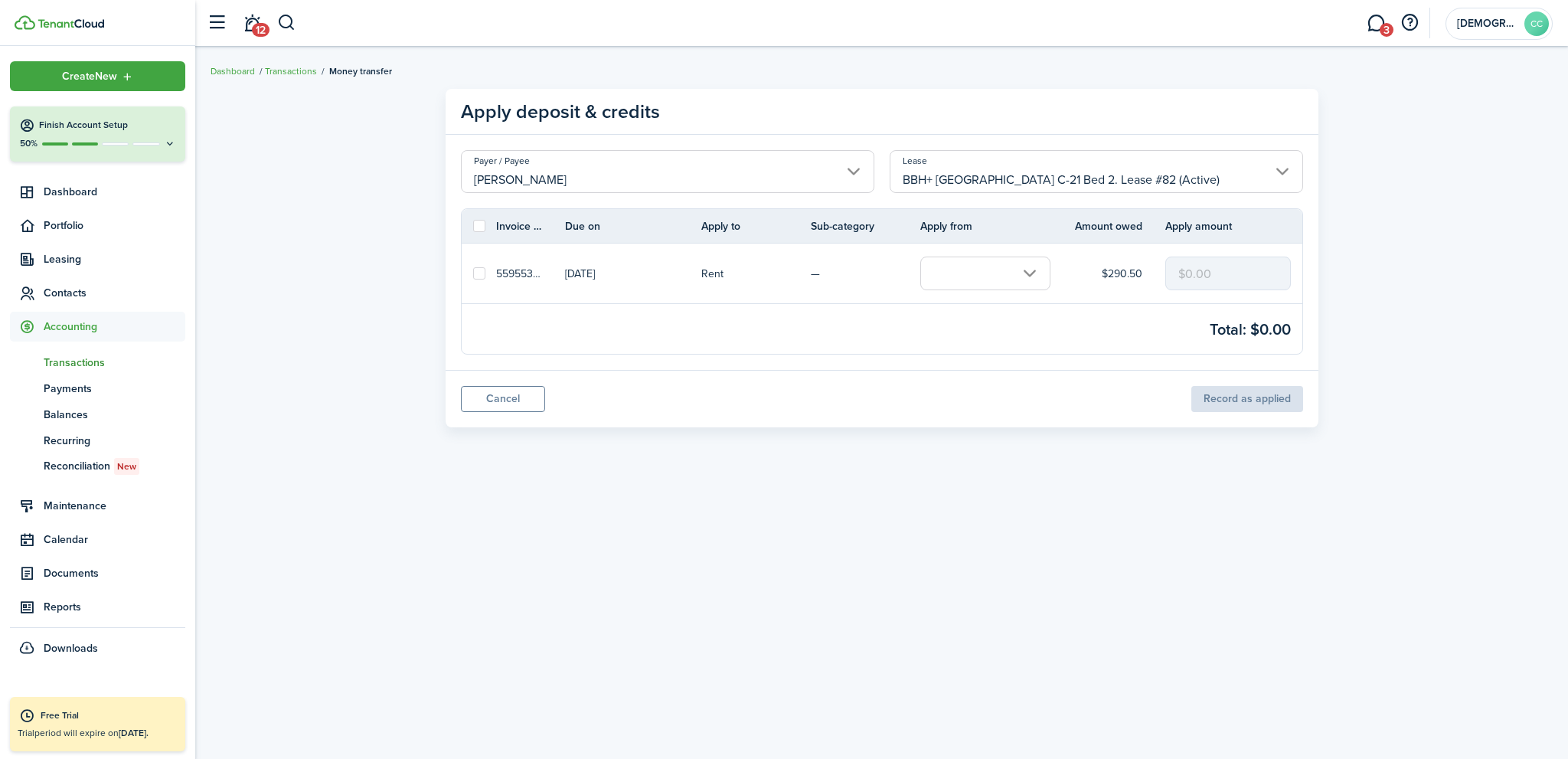
click at [476, 273] on label at bounding box center [479, 273] width 12 height 12
click at [473, 273] on input "checkbox" at bounding box center [473, 273] width 1 height 1
checkbox input "true"
click at [1030, 277] on input "text" at bounding box center [985, 273] width 130 height 34
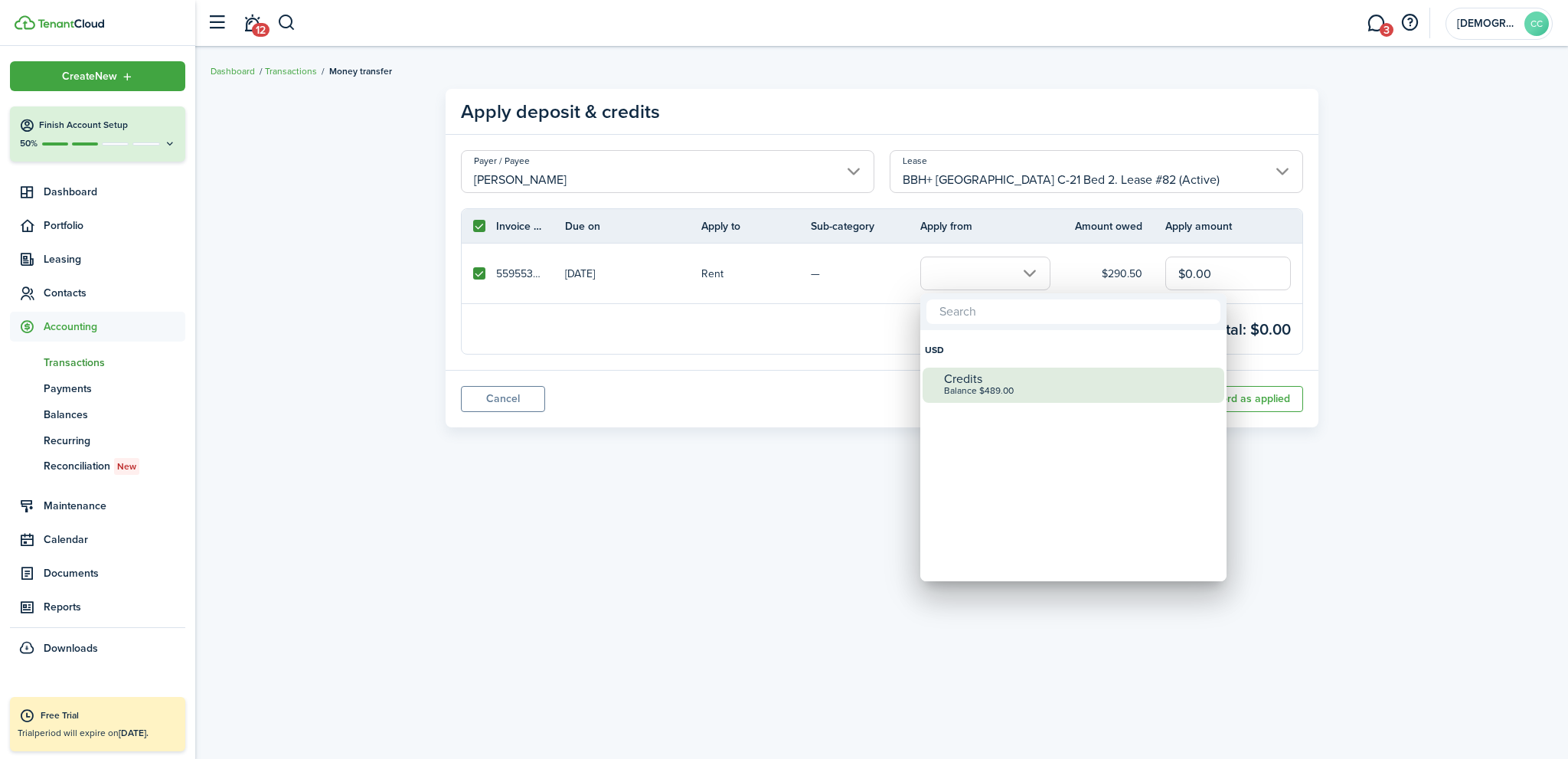
click at [983, 390] on div "Balance $489.00" at bounding box center [1079, 390] width 271 height 10
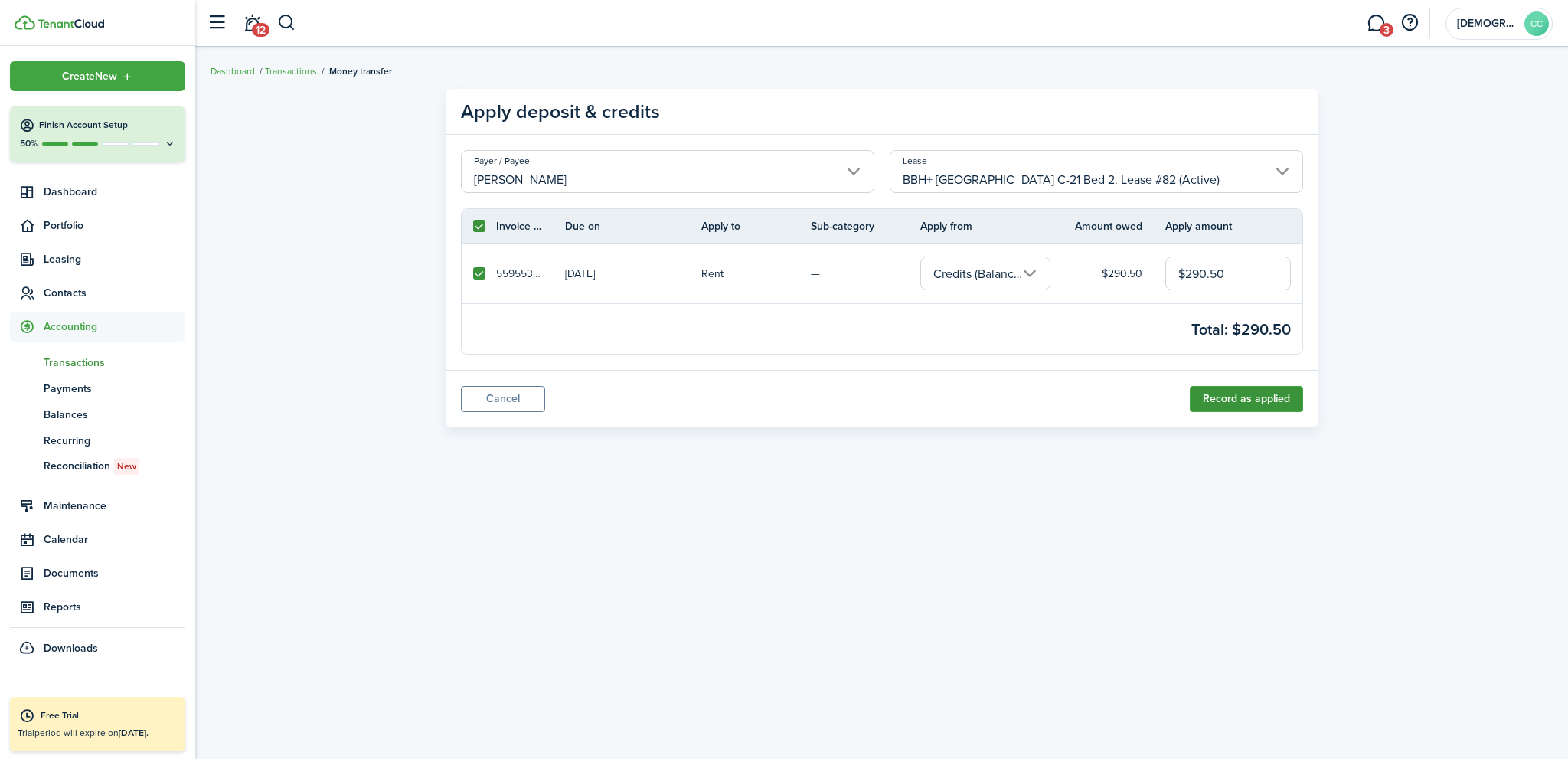
click at [1258, 400] on button "Record as applied" at bounding box center [1246, 398] width 113 height 26
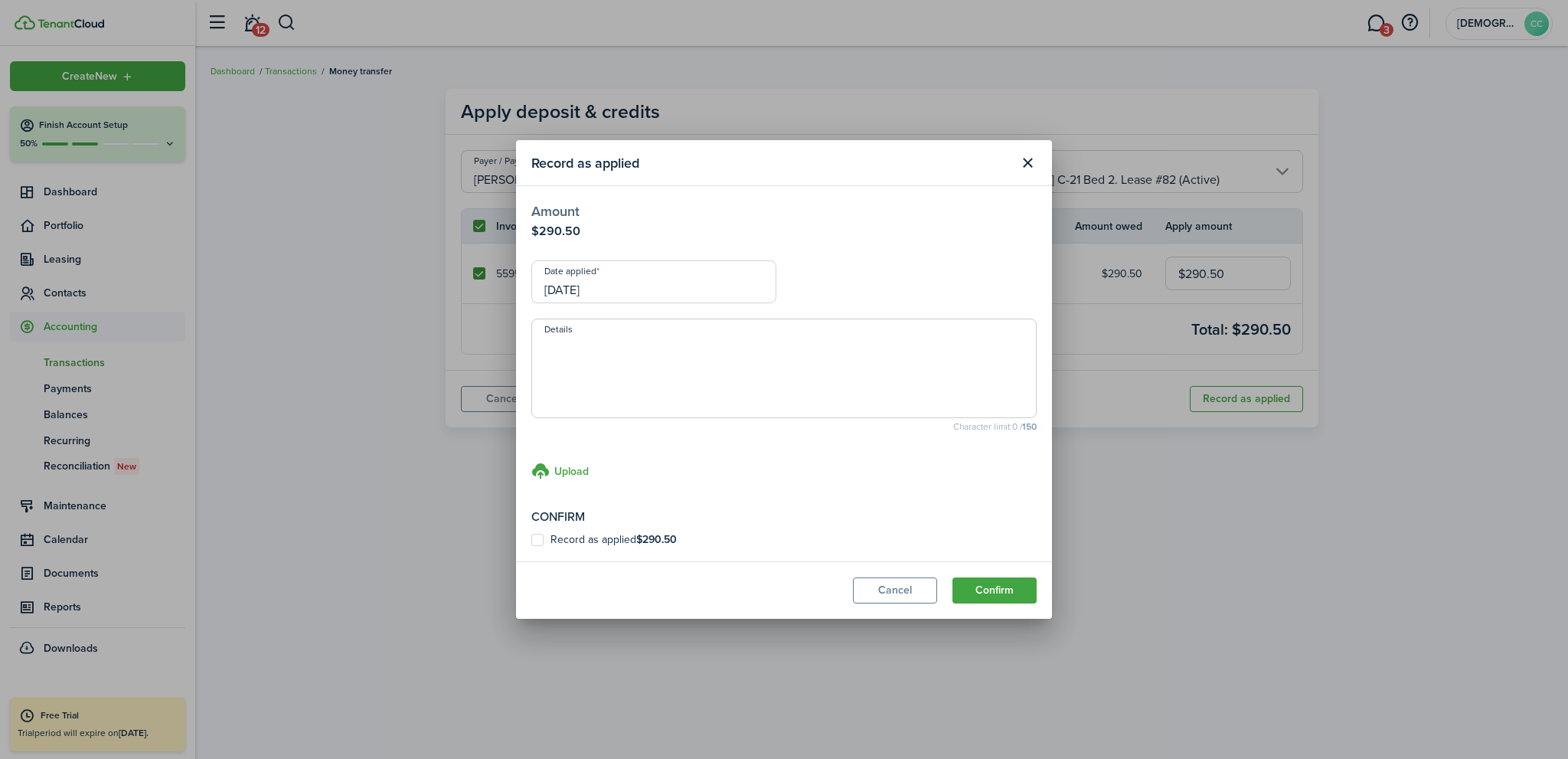
drag, startPoint x: 539, startPoint y: 537, endPoint x: 612, endPoint y: 398, distance: 157.0
click at [539, 536] on label "Record as applied $290.50" at bounding box center [604, 540] width 145 height 12
click at [532, 540] on input "Record as applied $290.50" at bounding box center [531, 540] width 1 height 1
checkbox input "true"
click at [622, 368] on textarea "Details" at bounding box center [784, 373] width 503 height 73
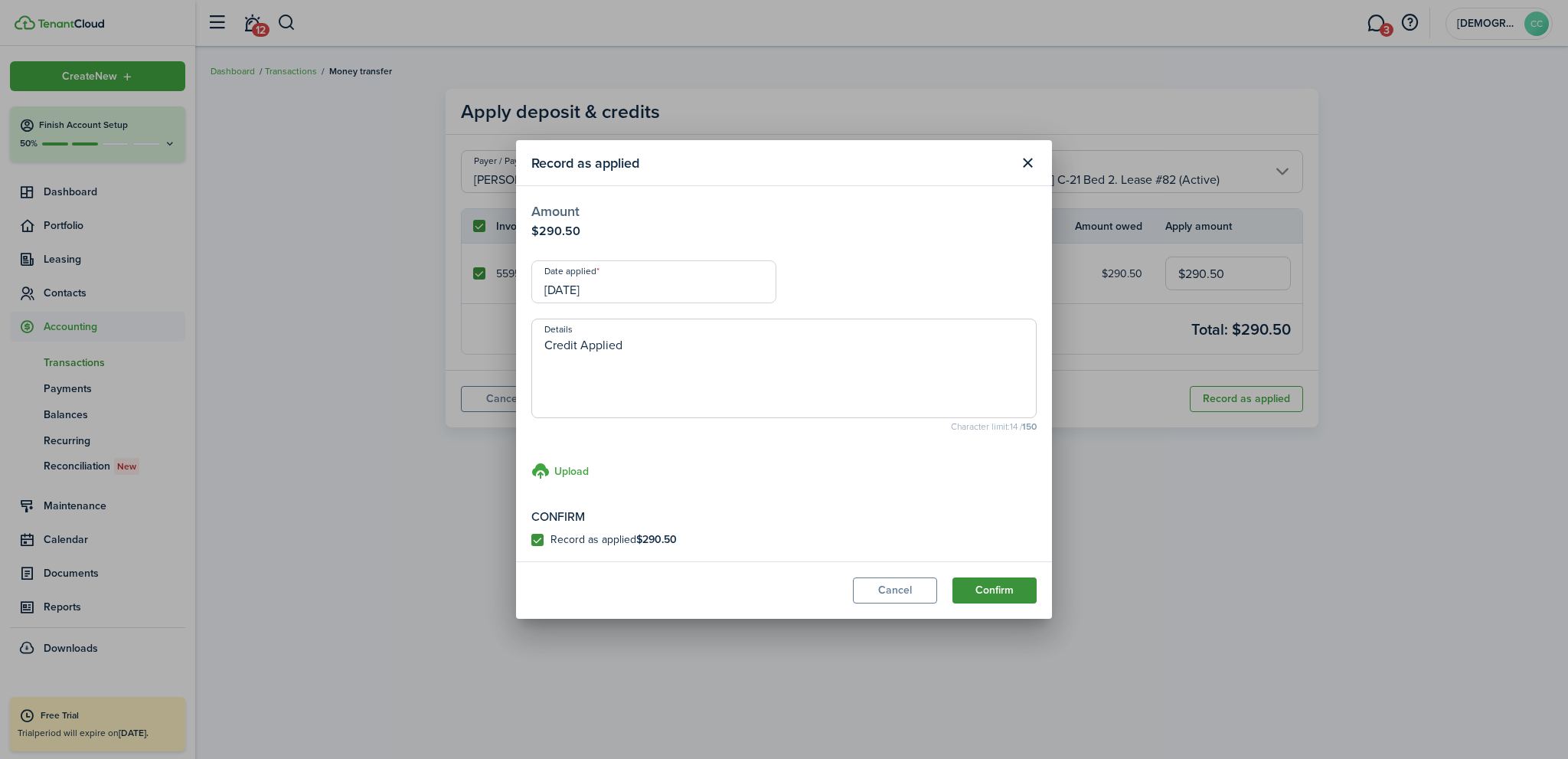
type textarea "Credit Applied"
click at [1004, 587] on button "Confirm" at bounding box center [995, 590] width 84 height 26
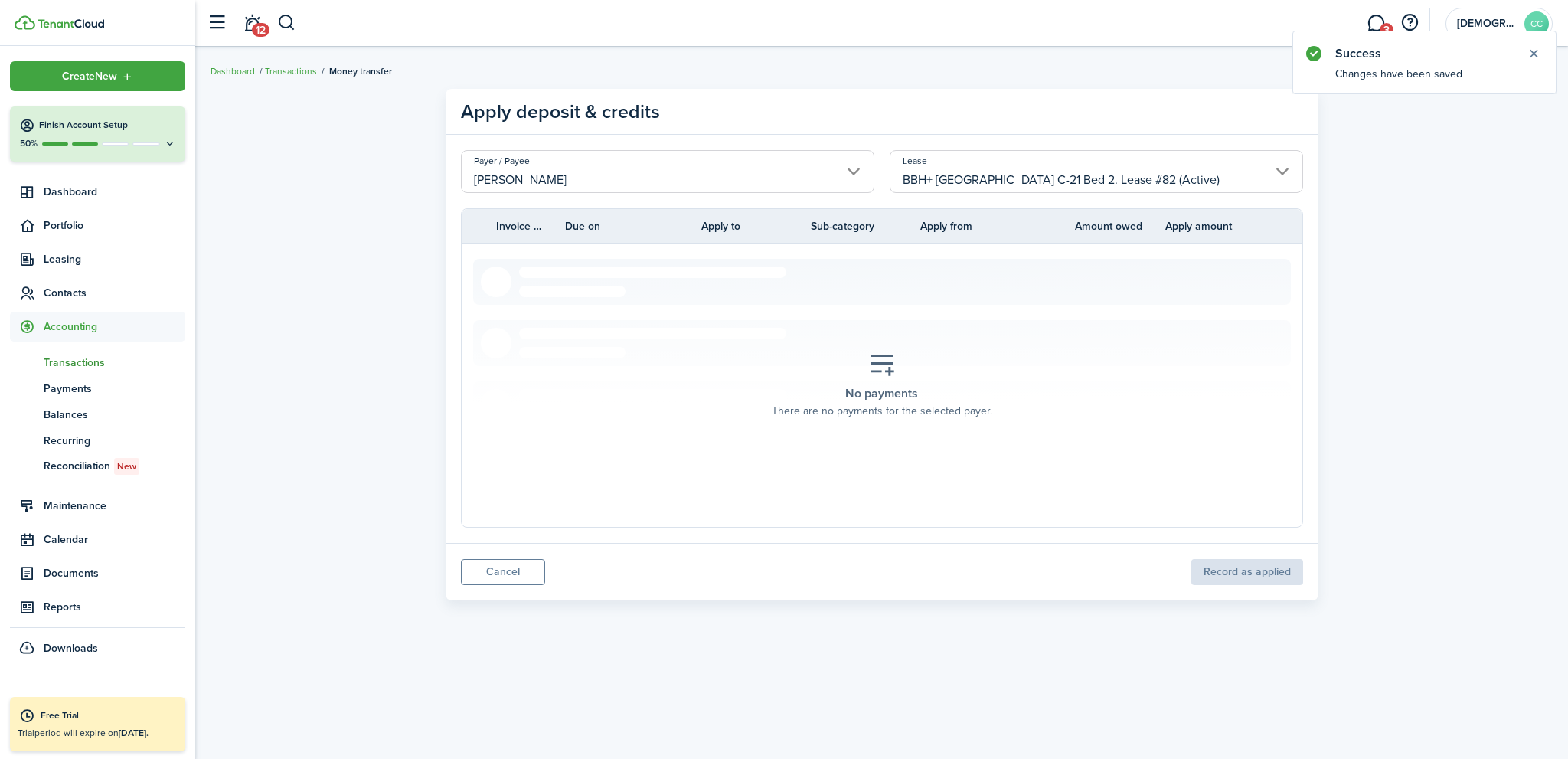
click at [523, 178] on input "[PERSON_NAME]" at bounding box center [667, 171] width 414 height 43
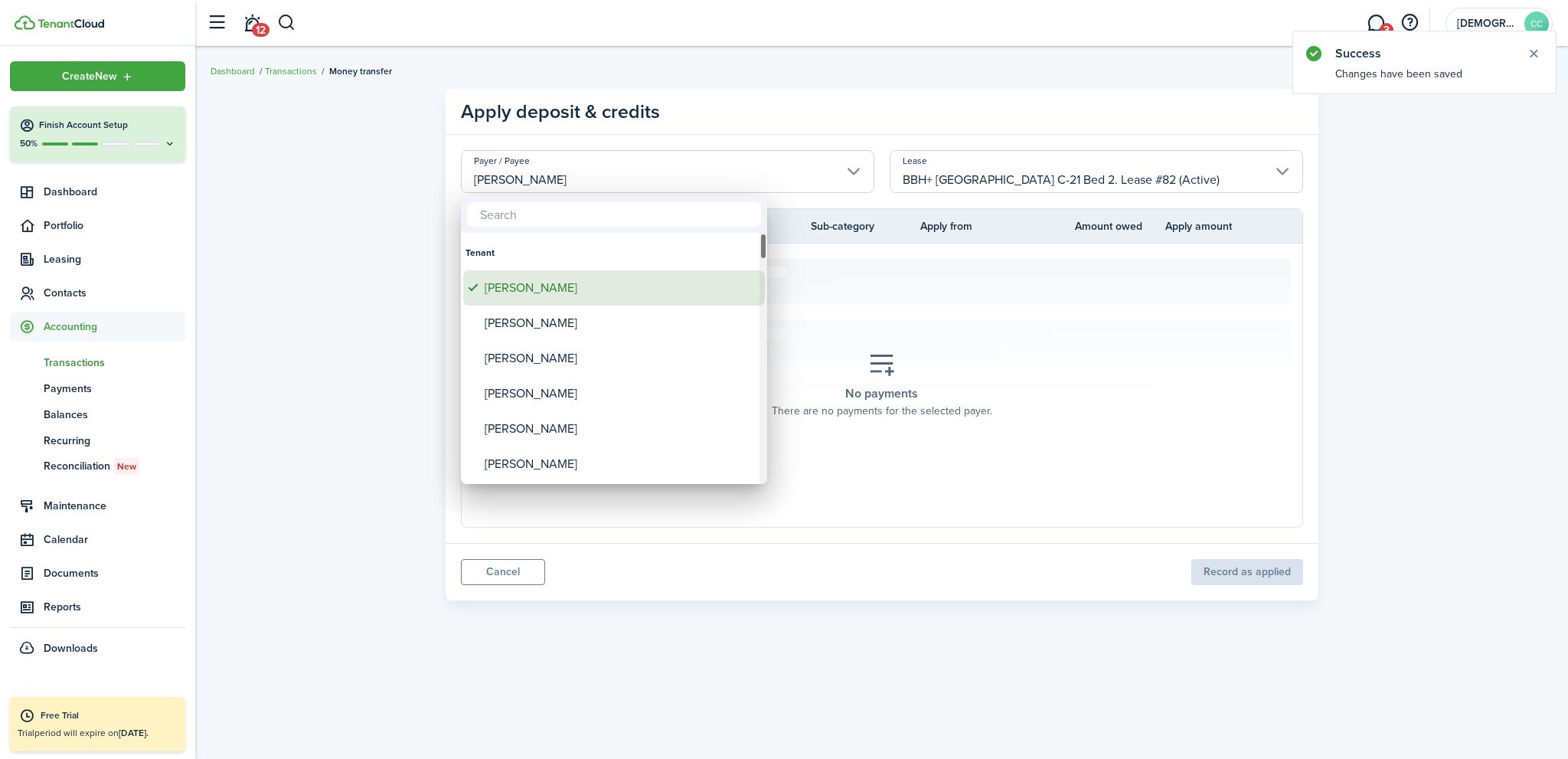
click at [528, 290] on div "[PERSON_NAME]" at bounding box center [620, 288] width 271 height 35
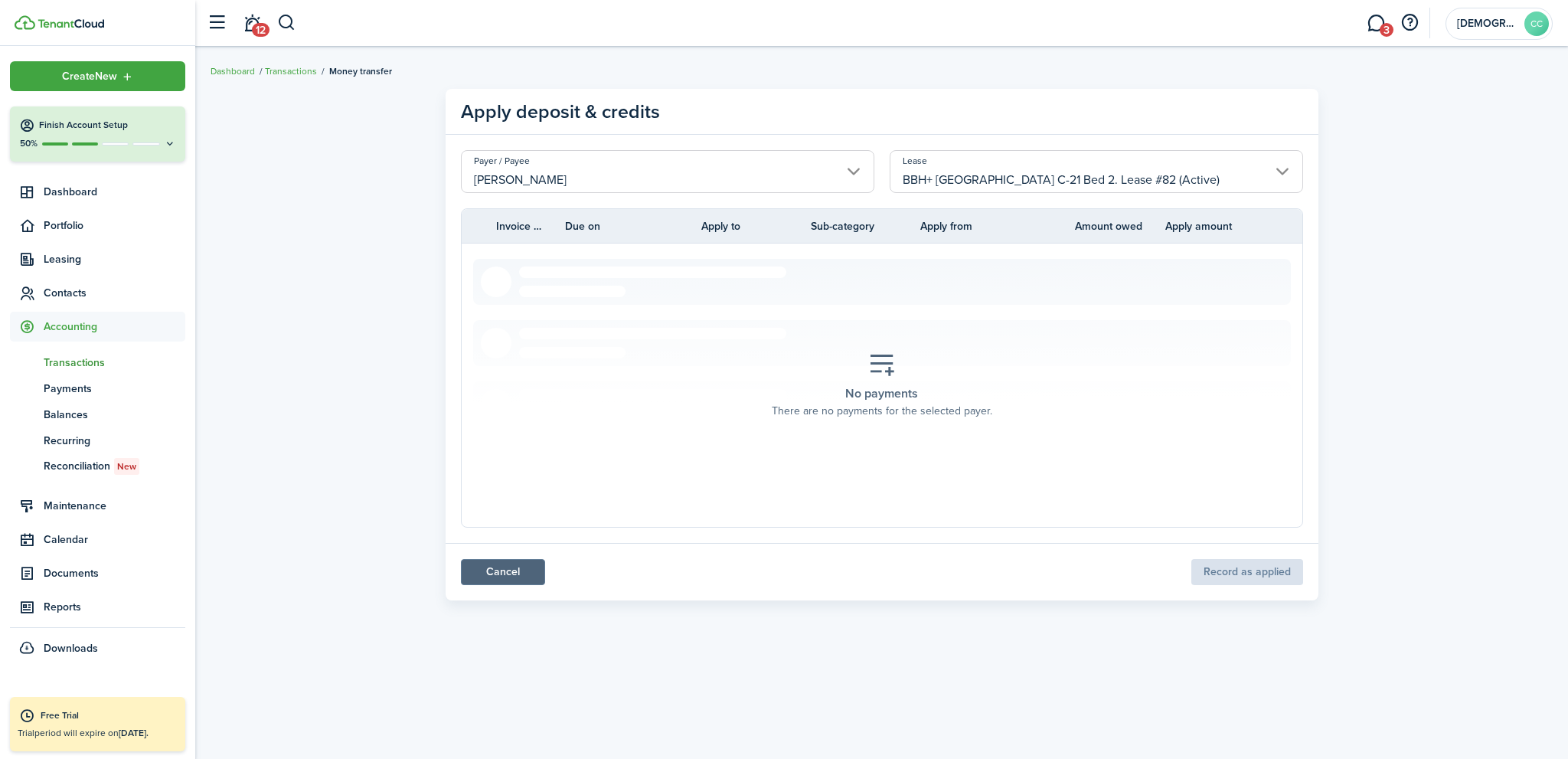
click at [499, 575] on link "Cancel" at bounding box center [503, 572] width 84 height 26
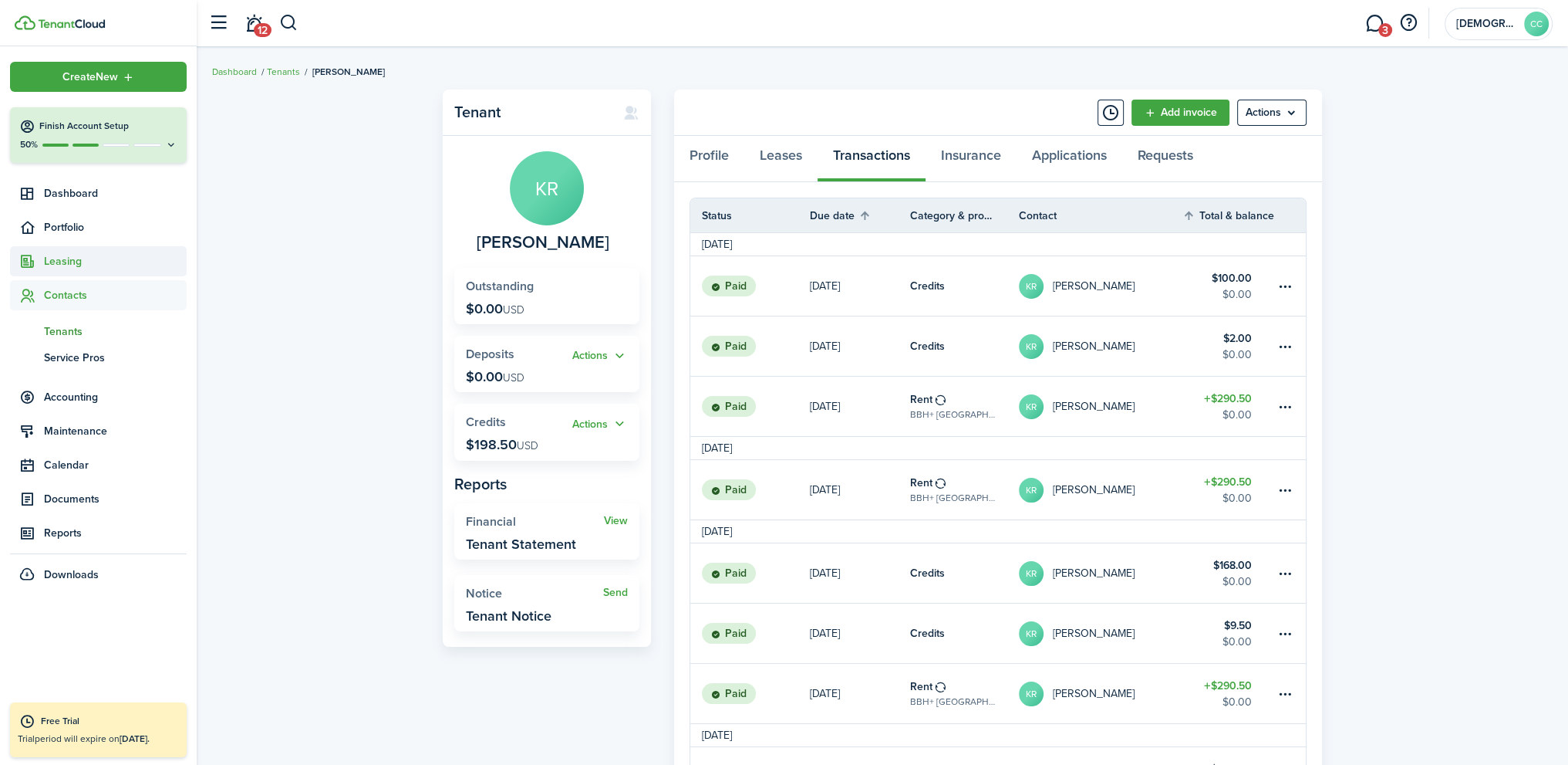
click at [76, 262] on span "Leasing" at bounding box center [115, 261] width 143 height 16
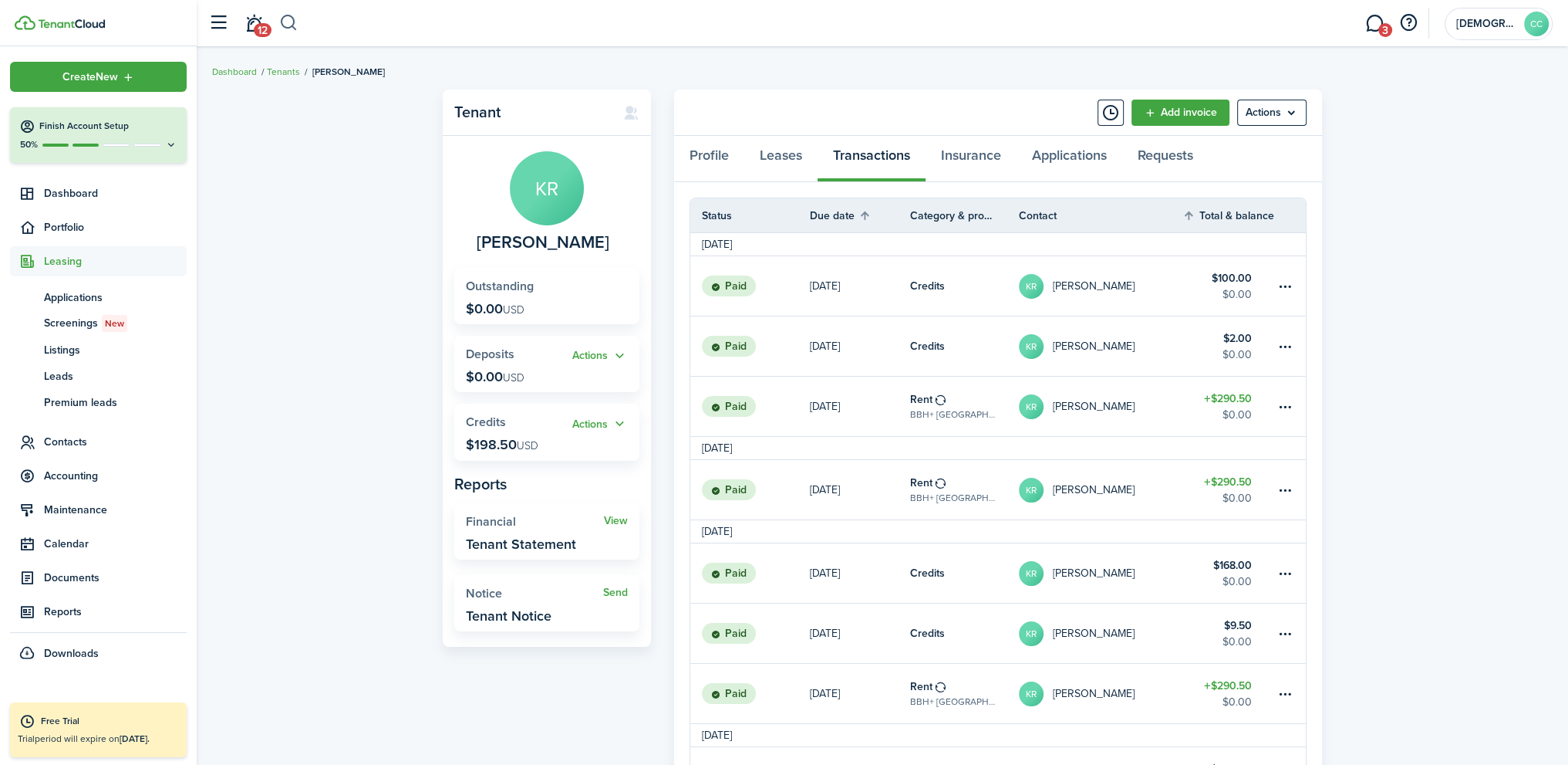
click at [281, 23] on button "button" at bounding box center [289, 23] width 20 height 26
type input "[PERSON_NAME]"
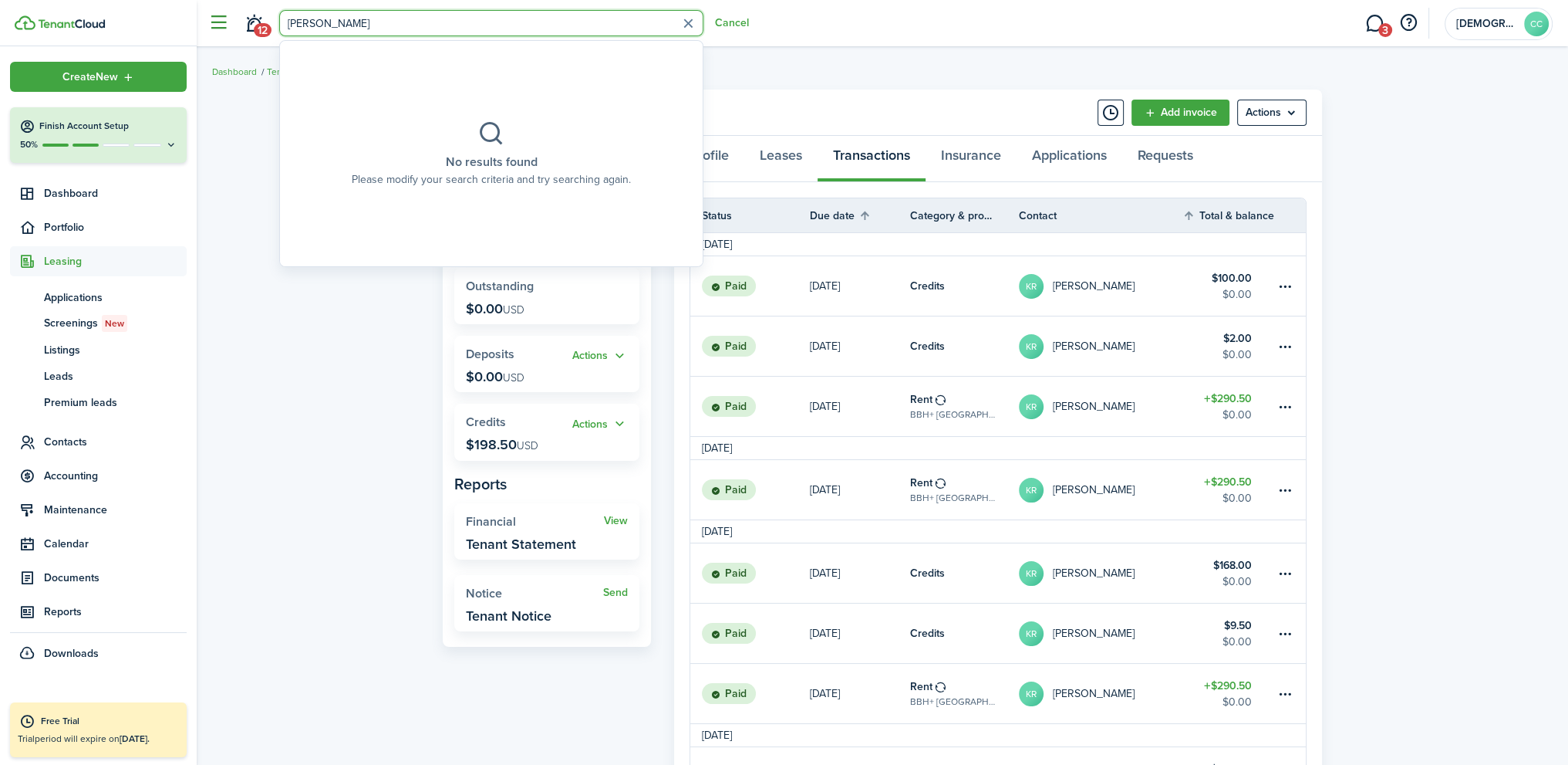
drag, startPoint x: 320, startPoint y: 25, endPoint x: 228, endPoint y: 15, distance: 92.5
click at [228, 15] on header-control-items "12 [PERSON_NAME]" at bounding box center [475, 24] width 549 height 39
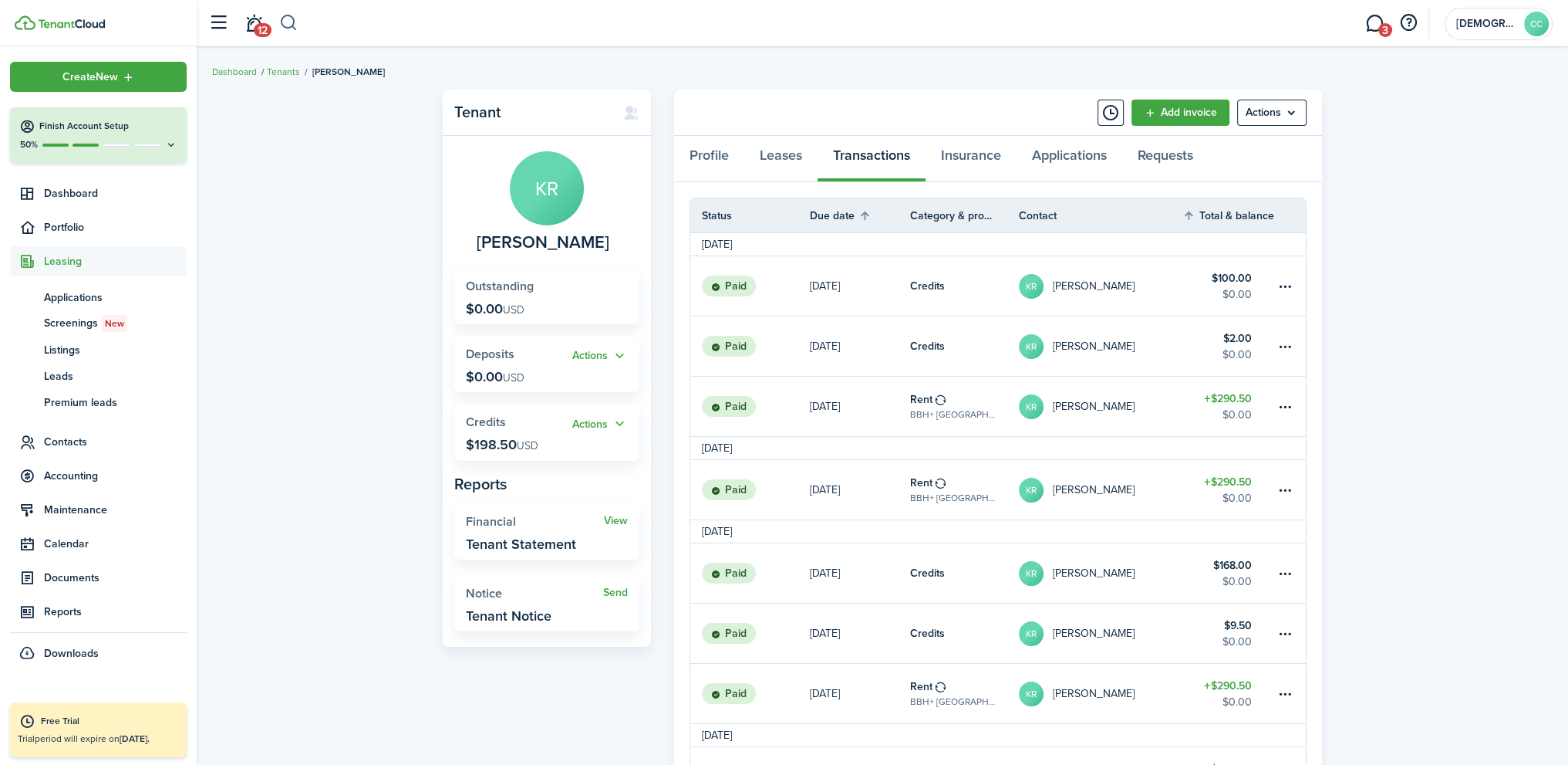
click at [293, 31] on button "button" at bounding box center [289, 23] width 20 height 26
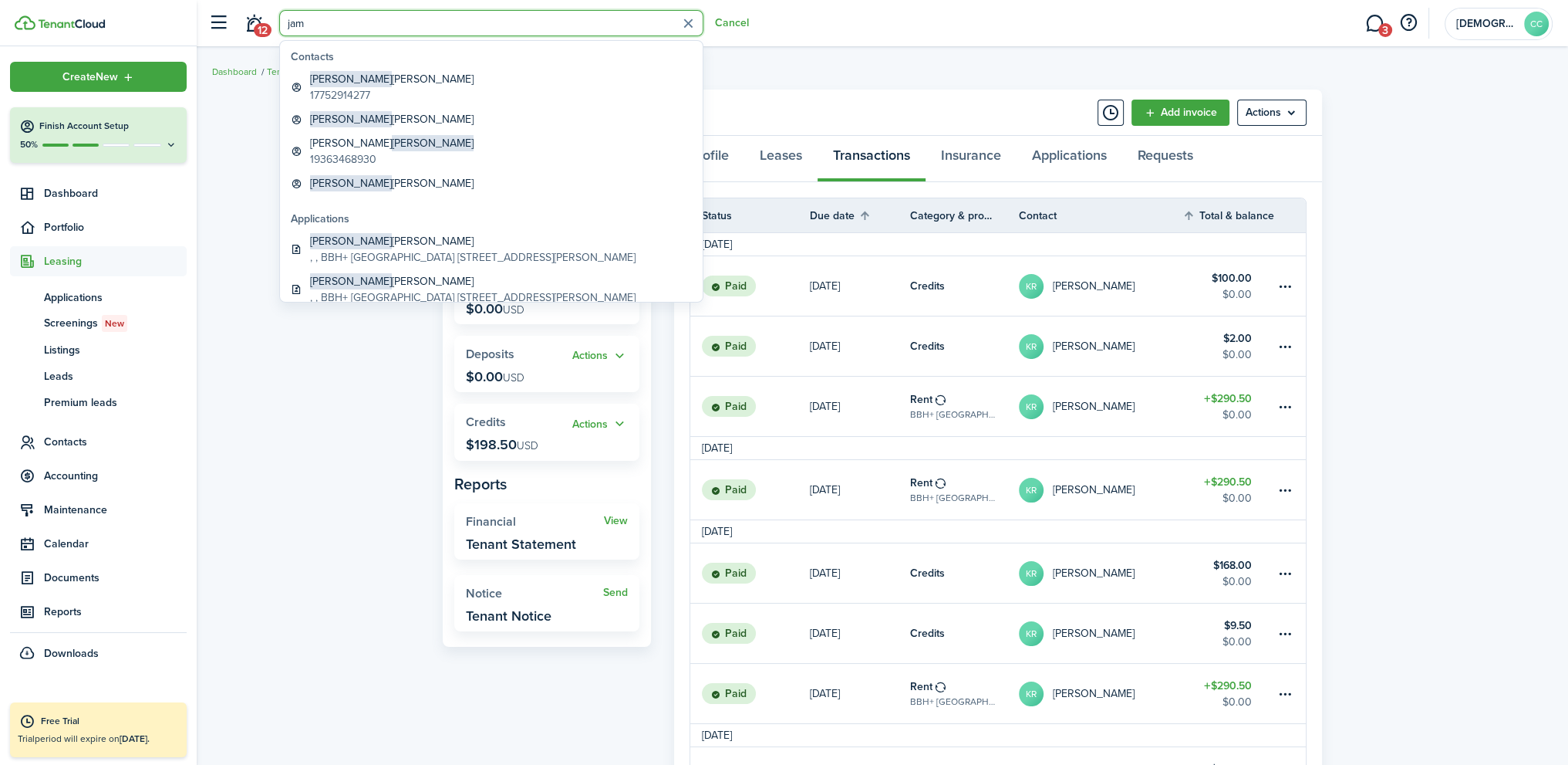
type input "jam"
click at [279, 395] on div "Tenant KR [PERSON_NAME] Outstanding $0.00 USD Actions Deposits $0.00 USD Action…" at bounding box center [882, 502] width 1371 height 841
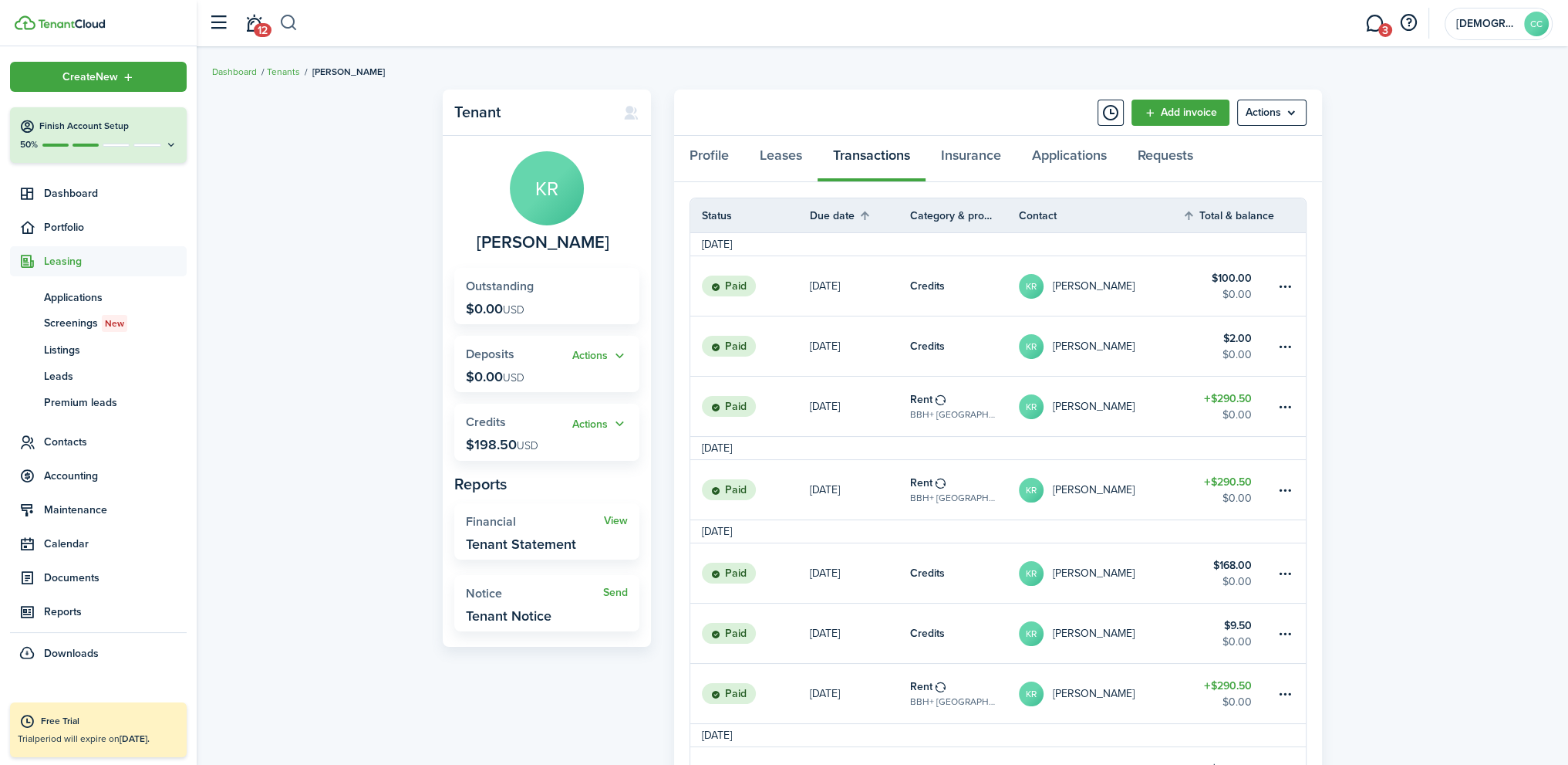
click at [285, 24] on button "button" at bounding box center [289, 23] width 20 height 26
type input "Holland"
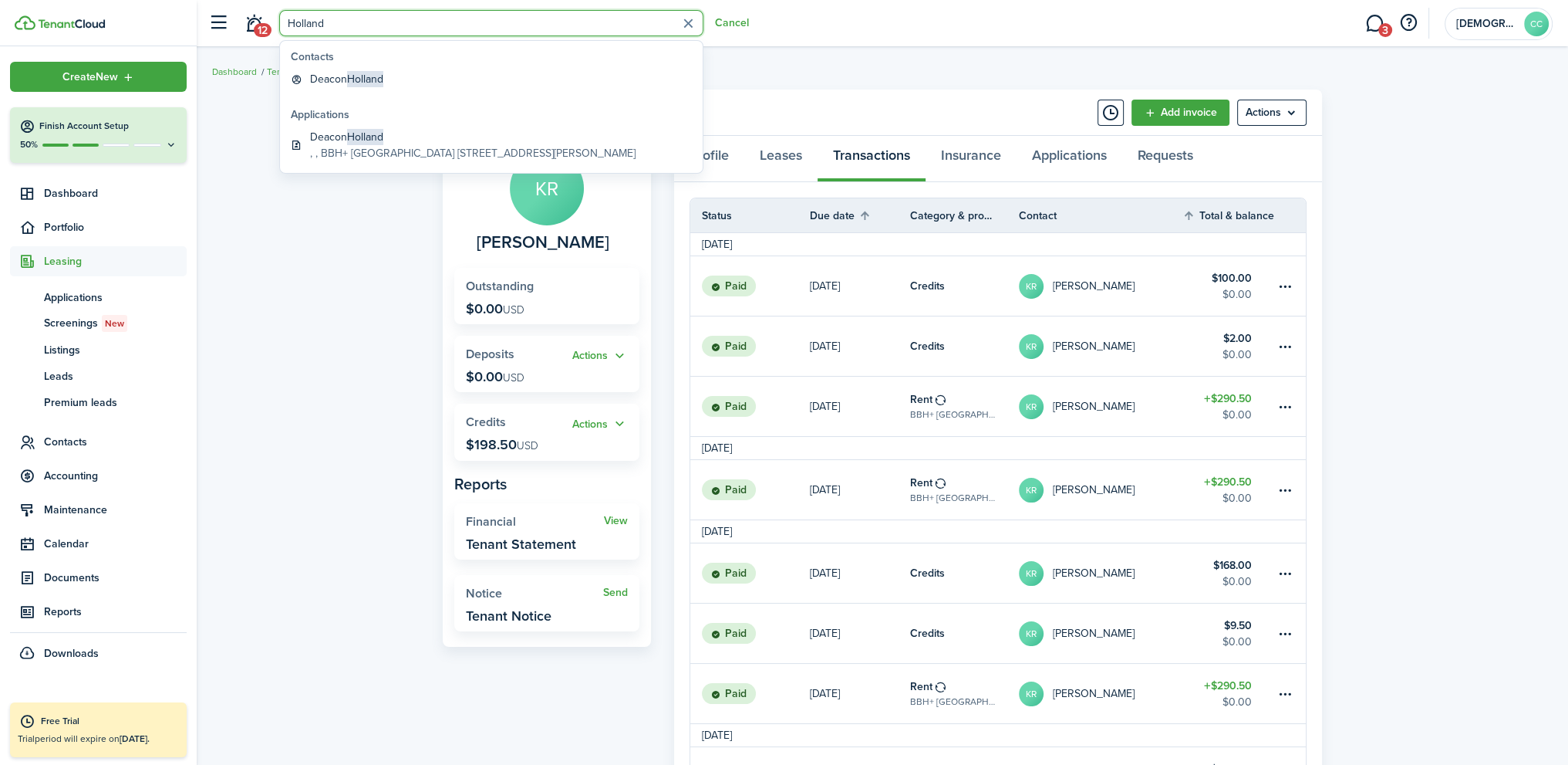
drag, startPoint x: 331, startPoint y: 23, endPoint x: 277, endPoint y: 18, distance: 54.2
click at [277, 18] on header-control-items "12 Holland Cancel" at bounding box center [475, 24] width 549 height 39
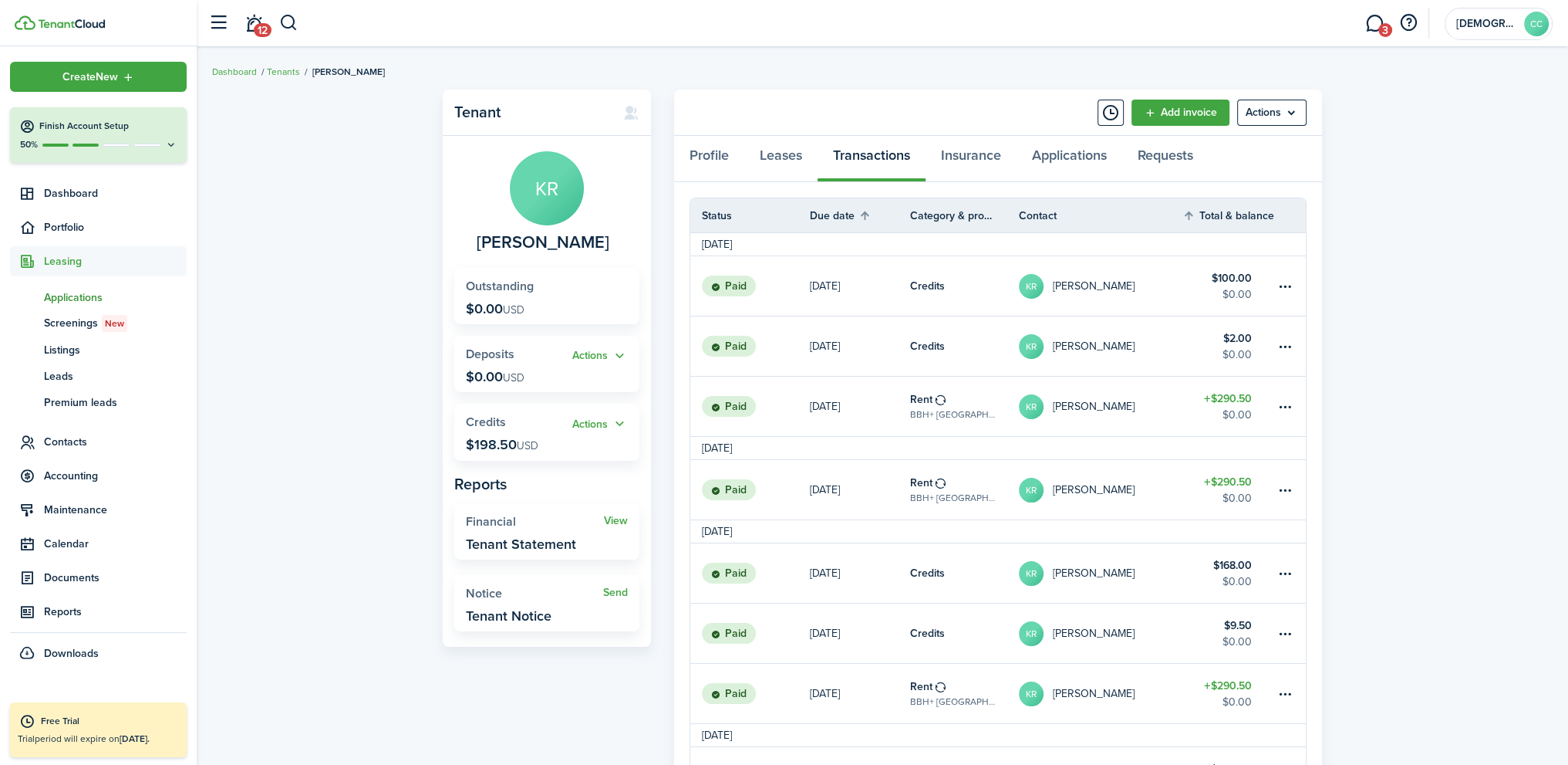
click at [73, 298] on span "Applications" at bounding box center [115, 298] width 143 height 16
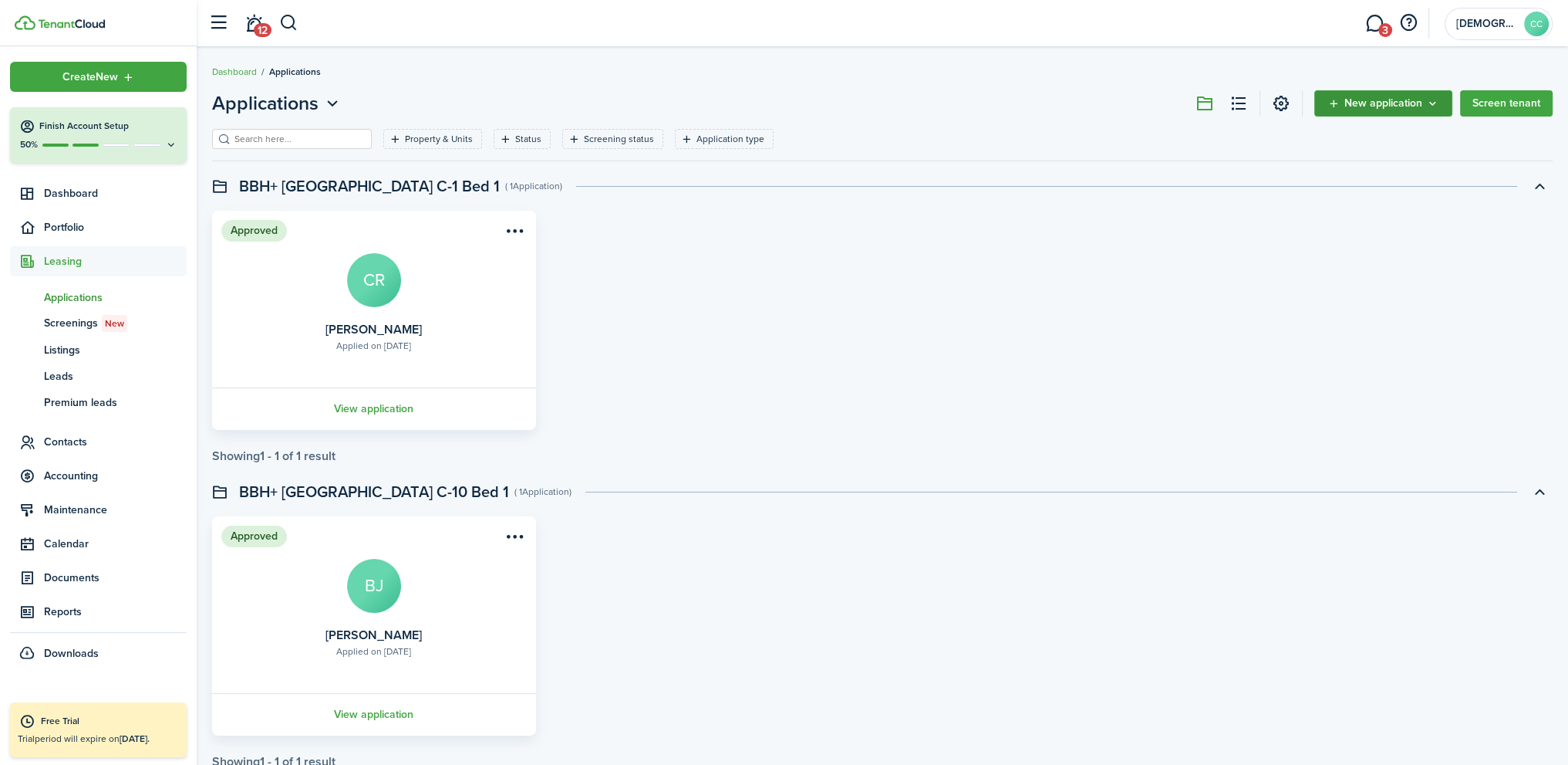
click at [1389, 108] on span "New application" at bounding box center [1383, 103] width 78 height 11
click at [1356, 137] on link "Add application" at bounding box center [1385, 137] width 135 height 27
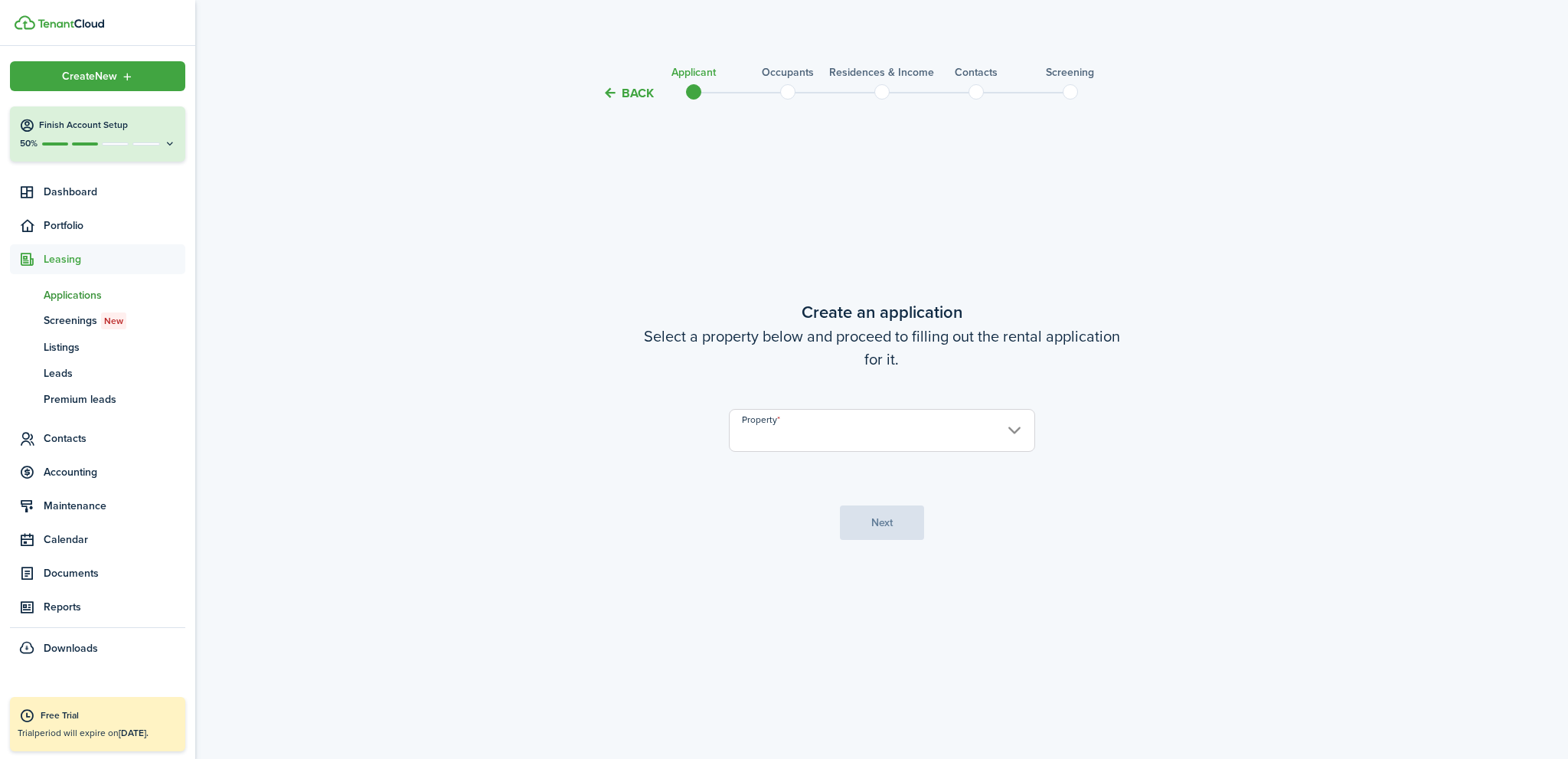
click at [807, 431] on input "Property" at bounding box center [882, 430] width 307 height 43
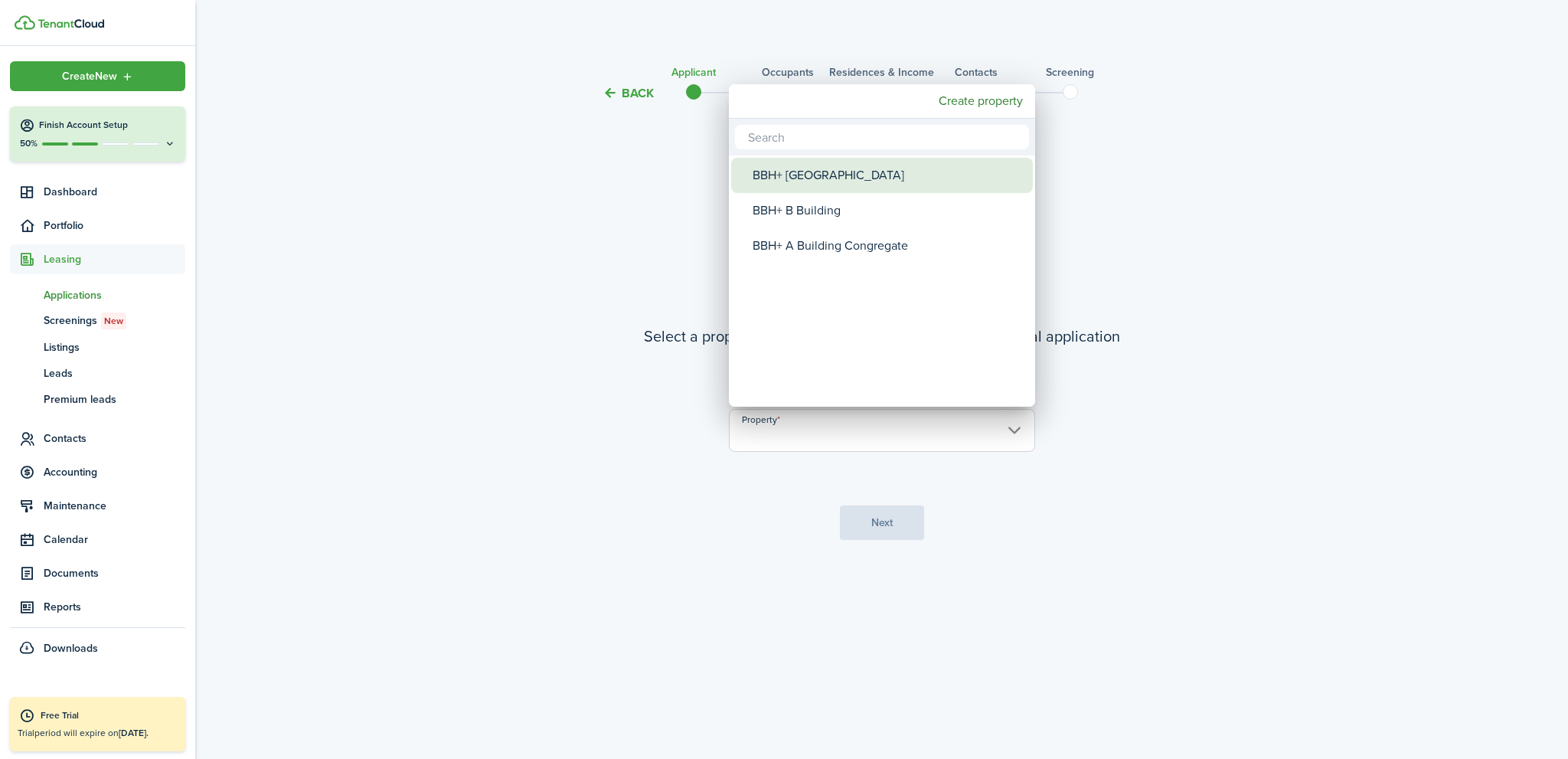
click at [840, 175] on div "BBH+ [GEOGRAPHIC_DATA]" at bounding box center [888, 176] width 271 height 35
type input "BBH+ [GEOGRAPHIC_DATA]"
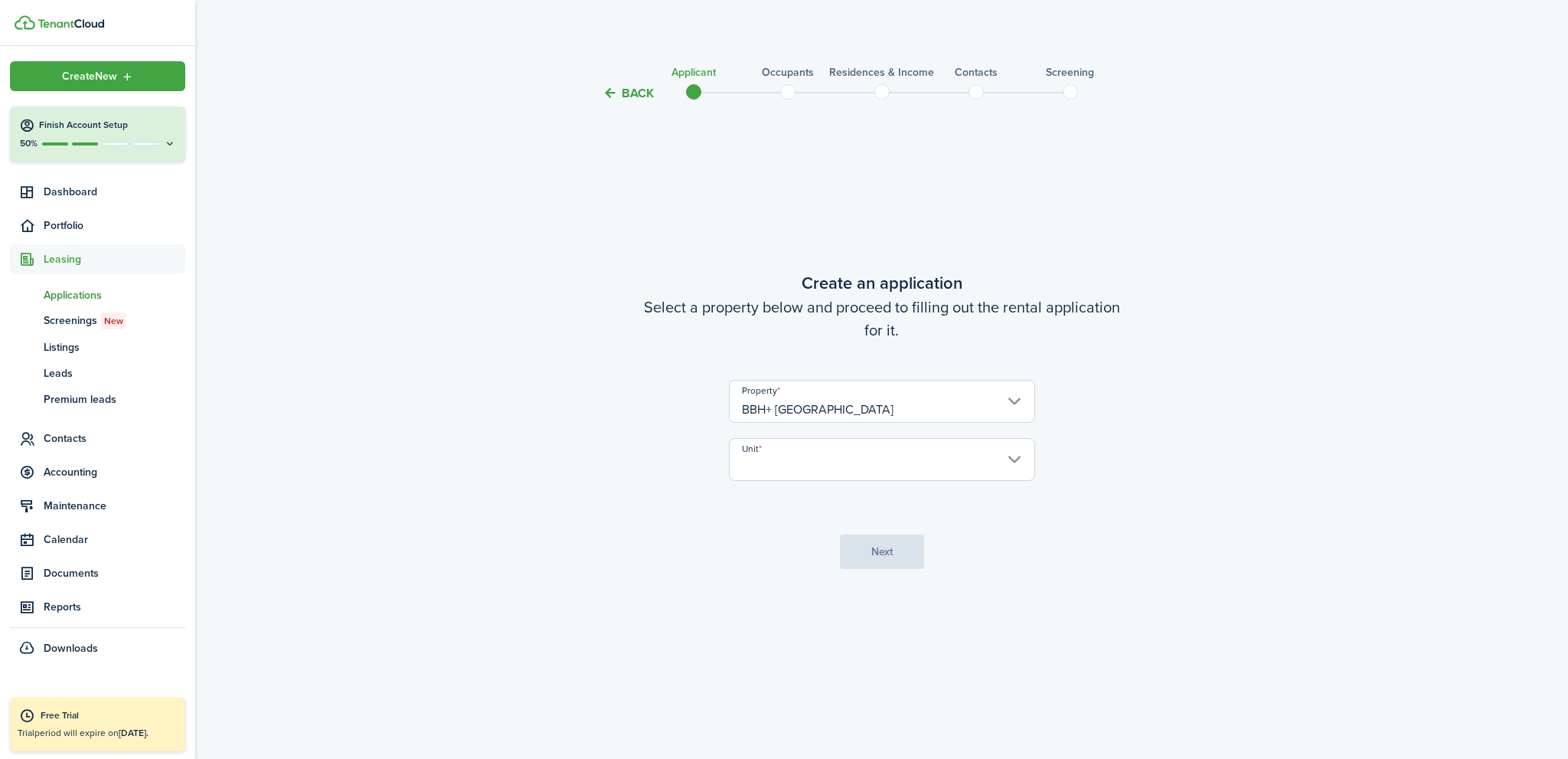
click at [808, 473] on input "Unit" at bounding box center [882, 459] width 307 height 43
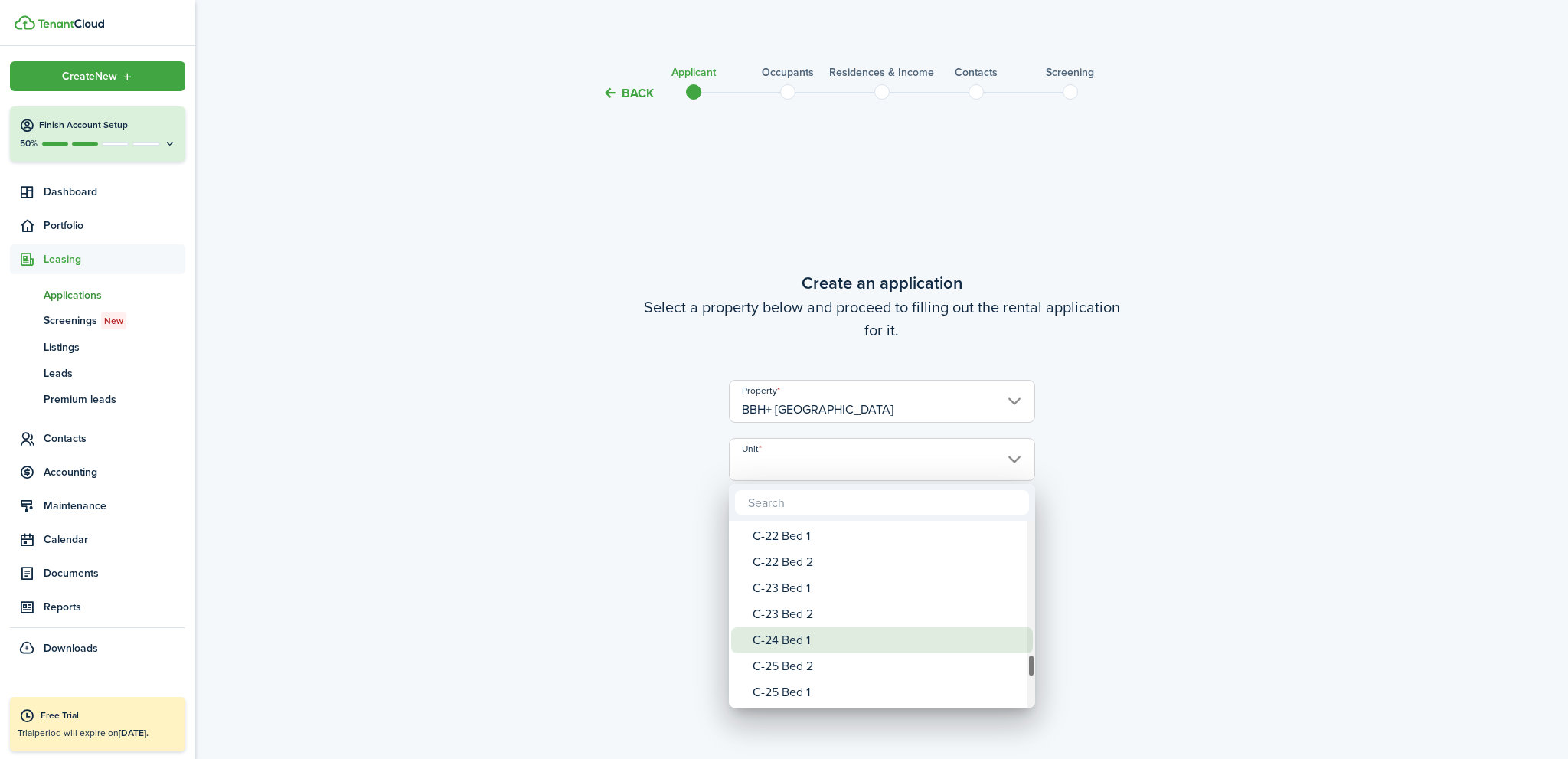
click at [813, 640] on div "C-24 Bed 1" at bounding box center [888, 640] width 271 height 26
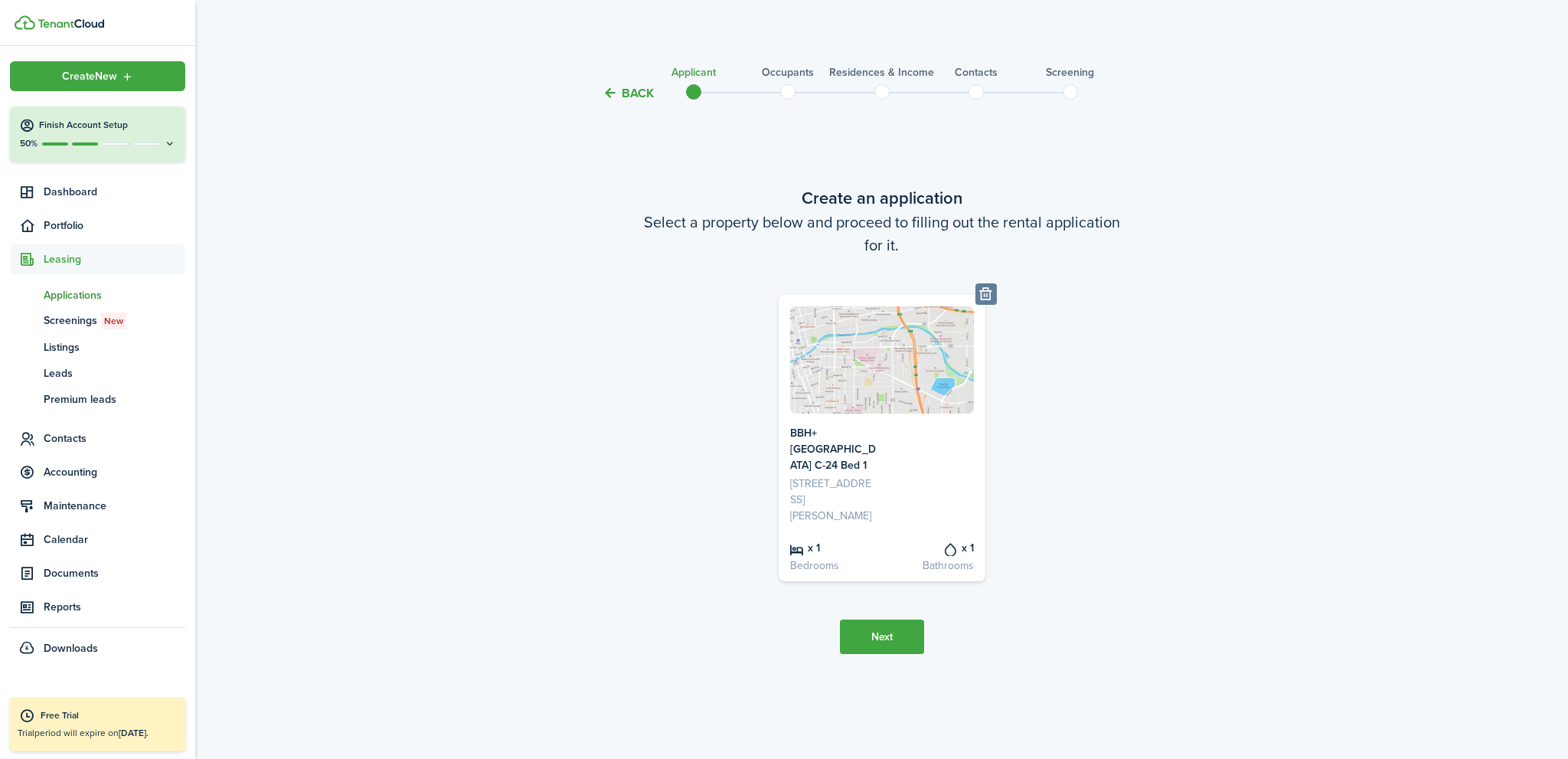
click at [885, 639] on button "Next" at bounding box center [882, 636] width 84 height 35
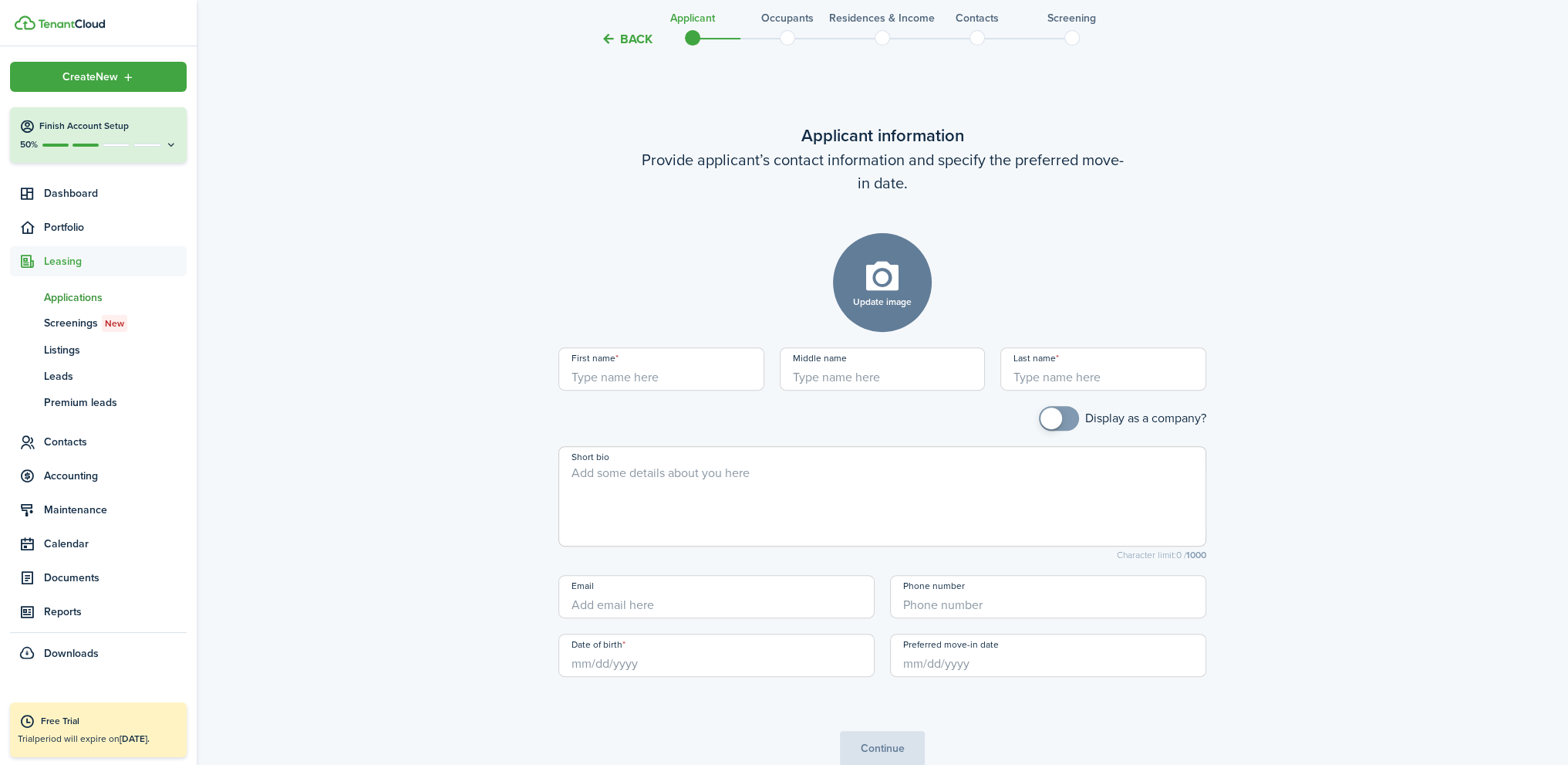
scroll to position [661, 0]
click at [654, 382] on input "First name" at bounding box center [661, 367] width 206 height 43
type input "[PERSON_NAME]"
click at [617, 661] on input "Date of birth" at bounding box center [716, 654] width 316 height 43
type input "Holland"
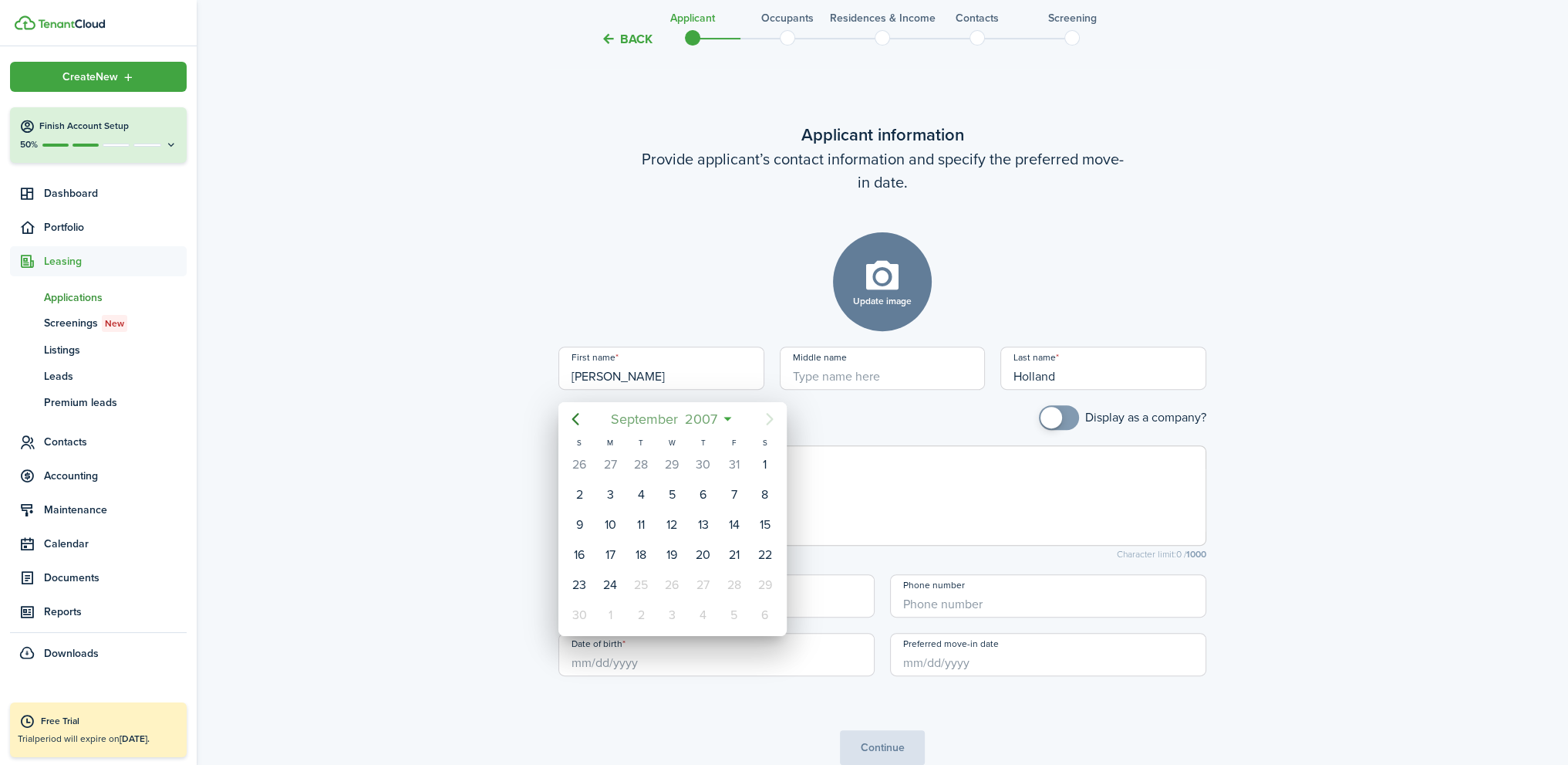
click at [718, 423] on span "2007" at bounding box center [701, 419] width 39 height 28
click at [673, 417] on span "2007" at bounding box center [664, 419] width 39 height 28
click at [569, 417] on icon "Previous page" at bounding box center [576, 419] width 19 height 19
click at [571, 417] on icon "Previous page" at bounding box center [576, 419] width 19 height 19
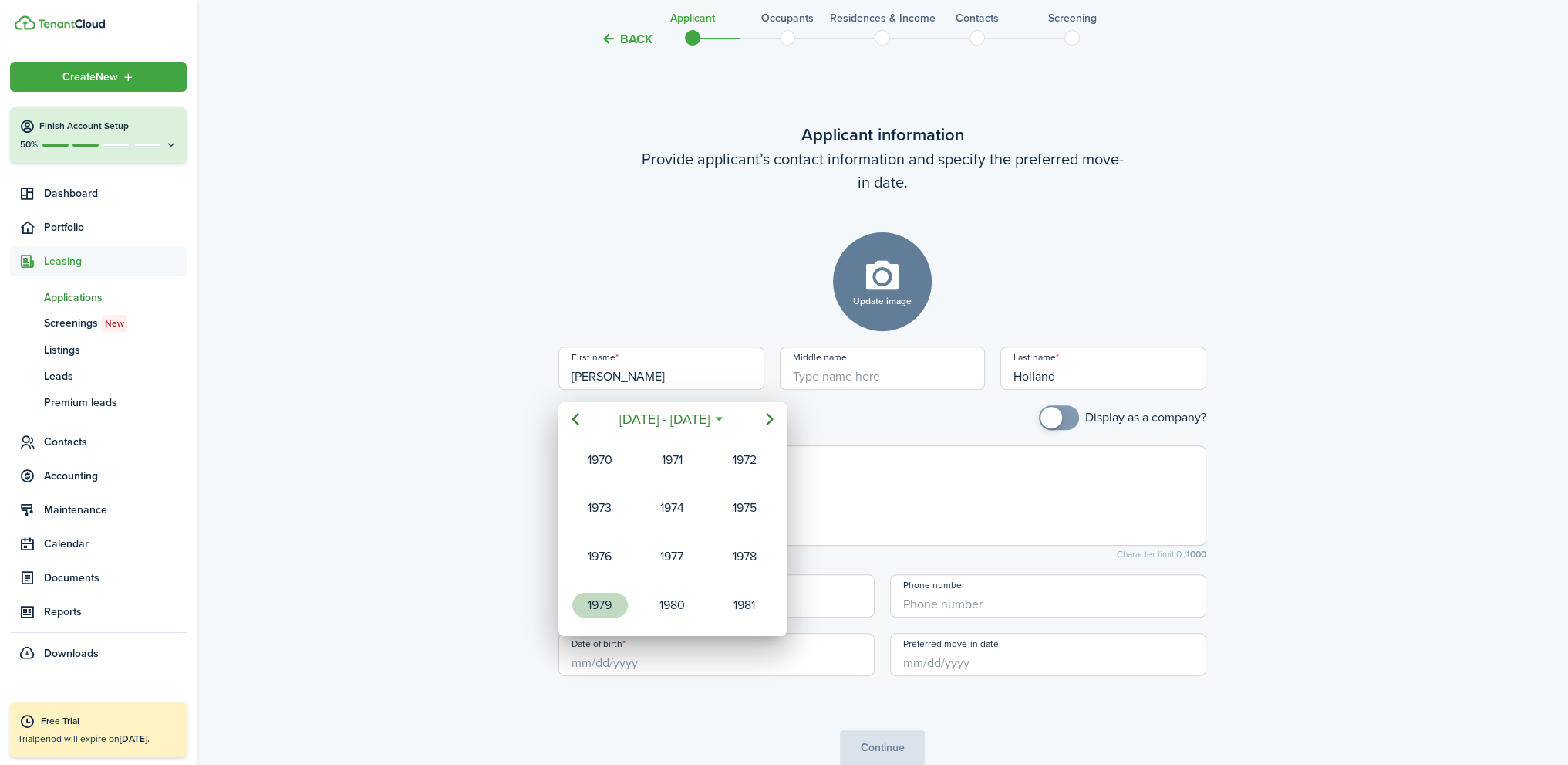
click at [611, 593] on div "1979" at bounding box center [600, 605] width 55 height 24
click at [674, 457] on div "Feb" at bounding box center [671, 459] width 55 height 24
click at [728, 467] on div "2" at bounding box center [734, 464] width 23 height 23
type input "[DATE]"
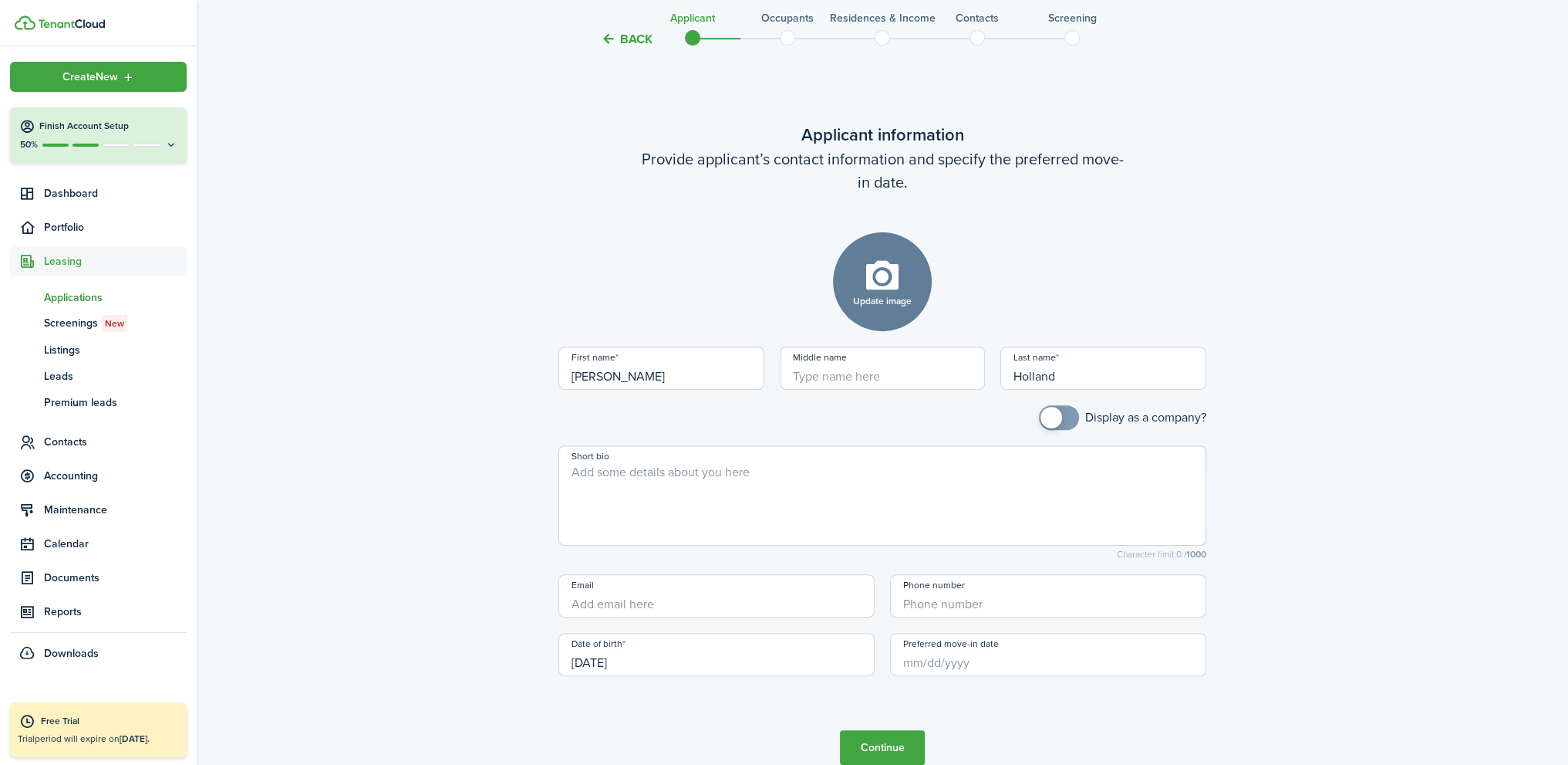
click at [945, 663] on input "Preferred move-in date" at bounding box center [1048, 654] width 316 height 43
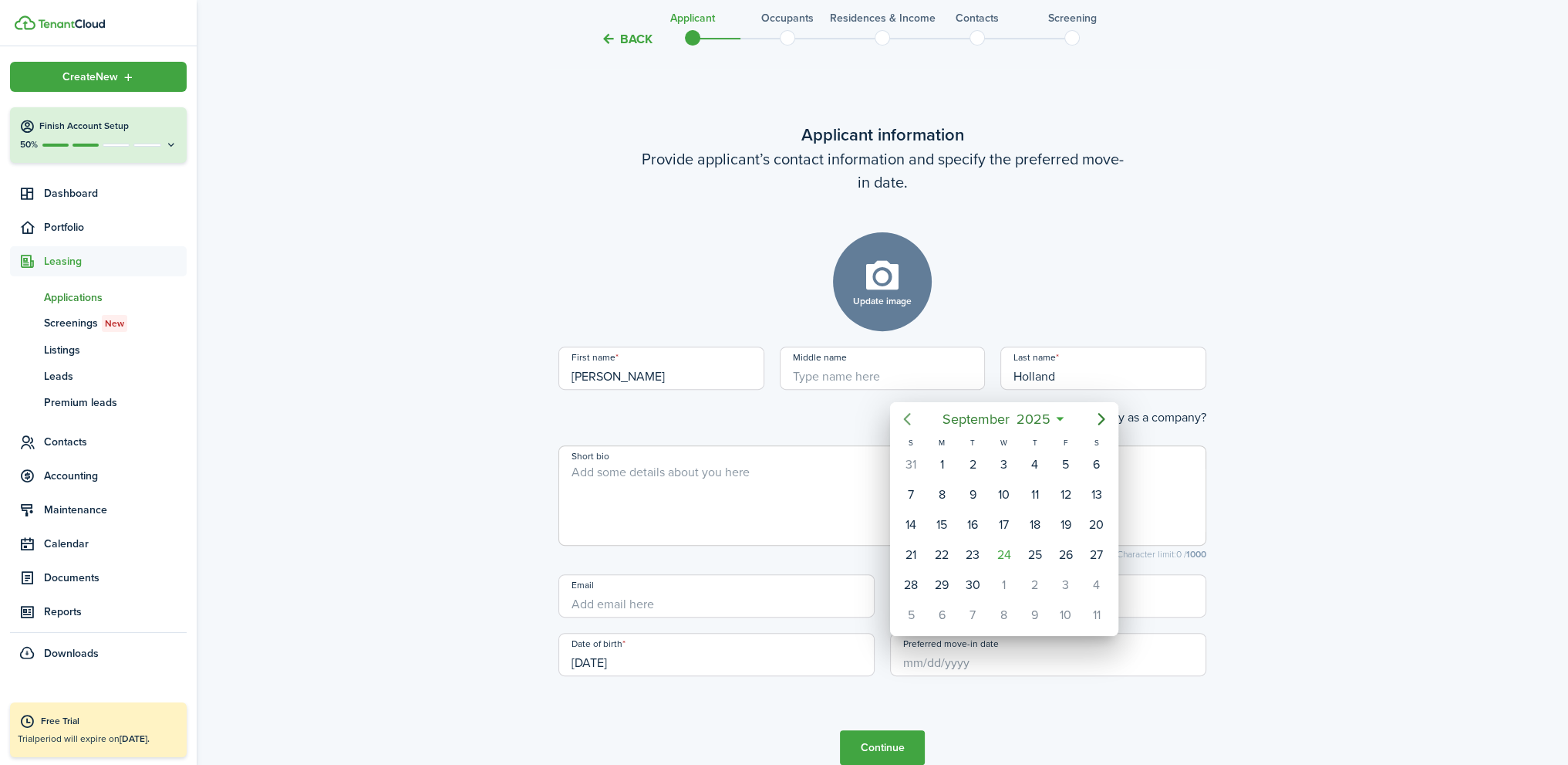
click at [909, 423] on icon "Previous page" at bounding box center [906, 419] width 7 height 12
click at [968, 523] on div "15" at bounding box center [973, 524] width 23 height 23
type input "[DATE]"
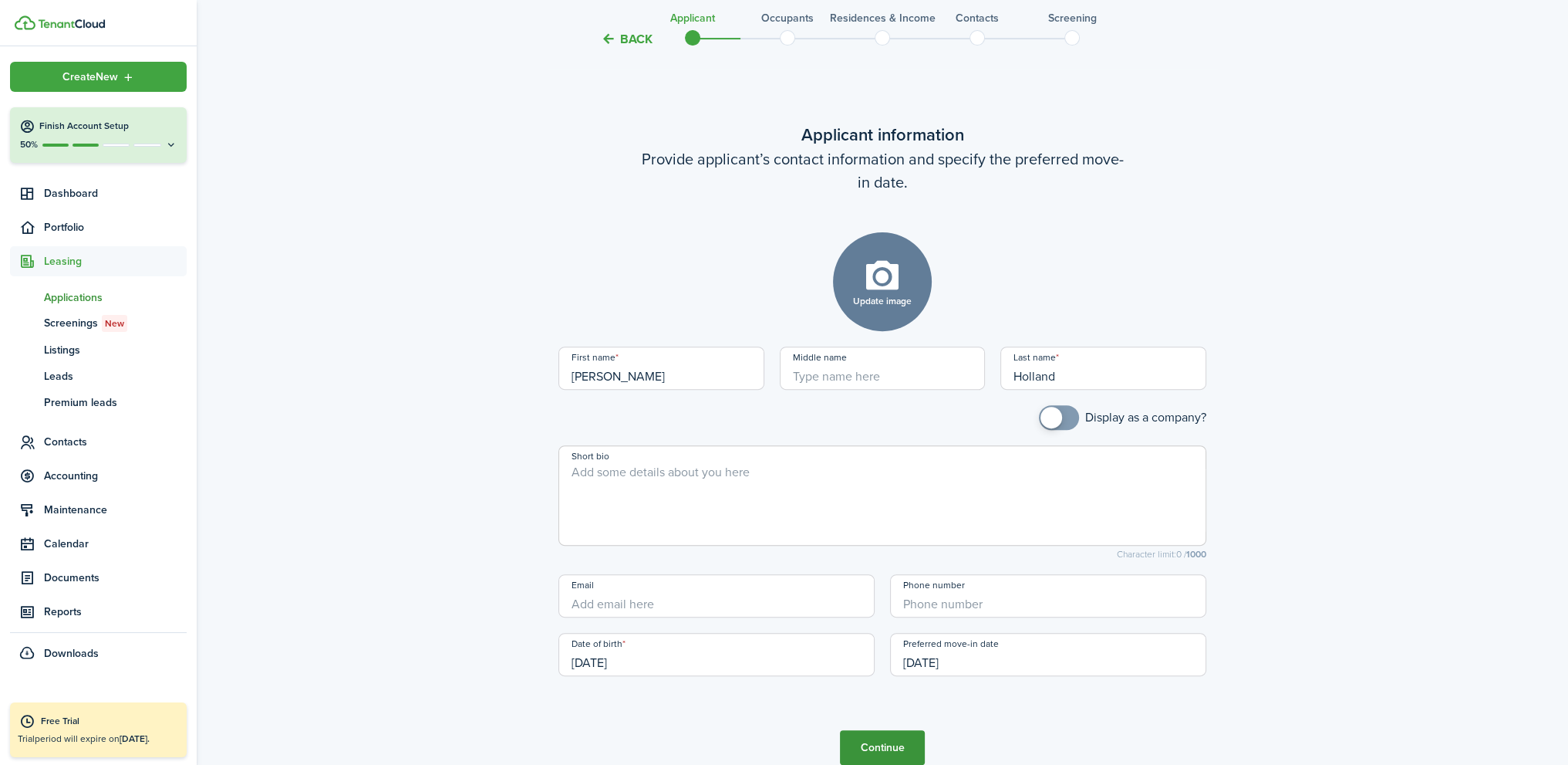
click at [874, 746] on button "Continue" at bounding box center [883, 747] width 85 height 35
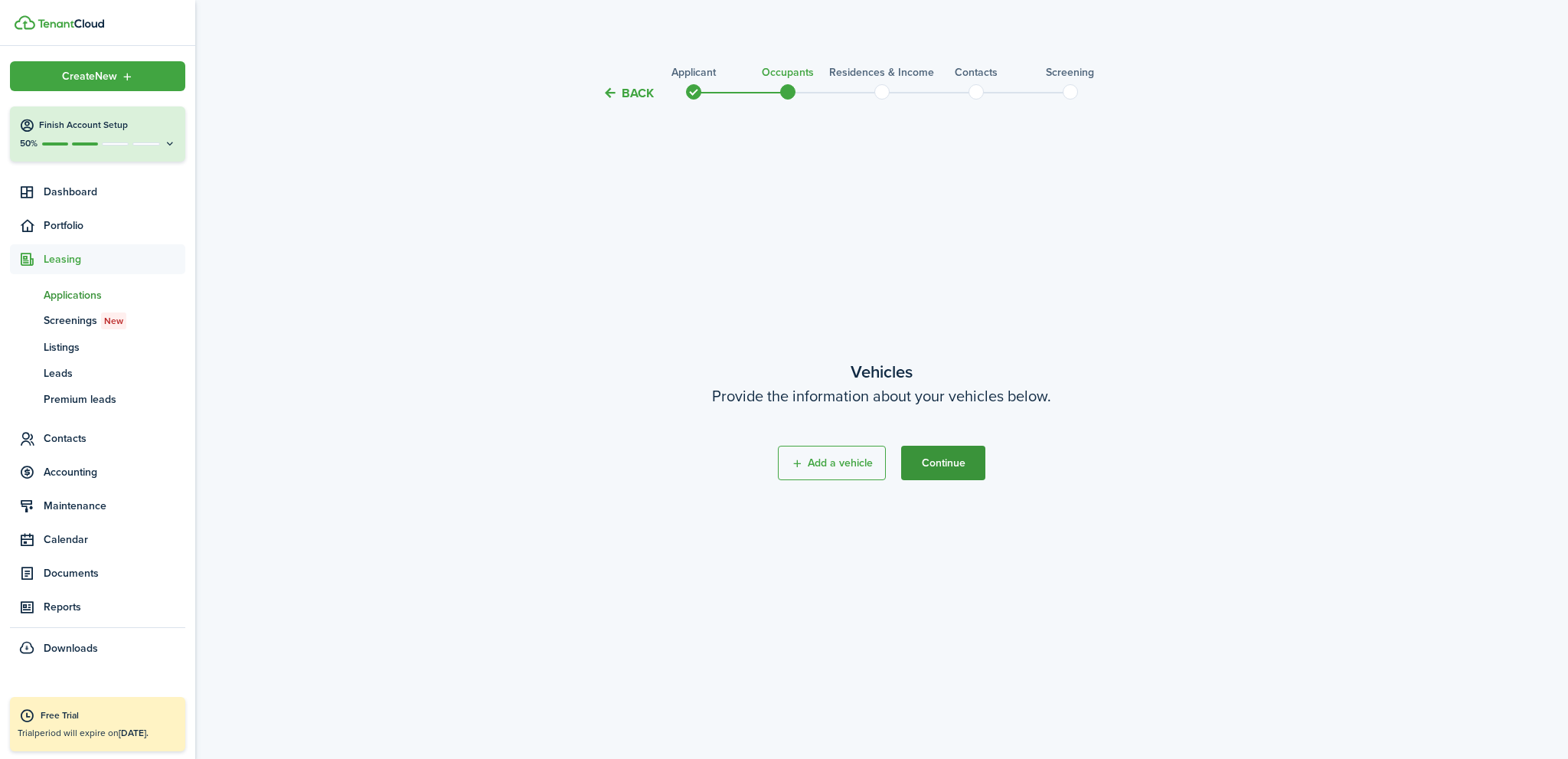
click at [947, 468] on button "Continue" at bounding box center [943, 462] width 84 height 35
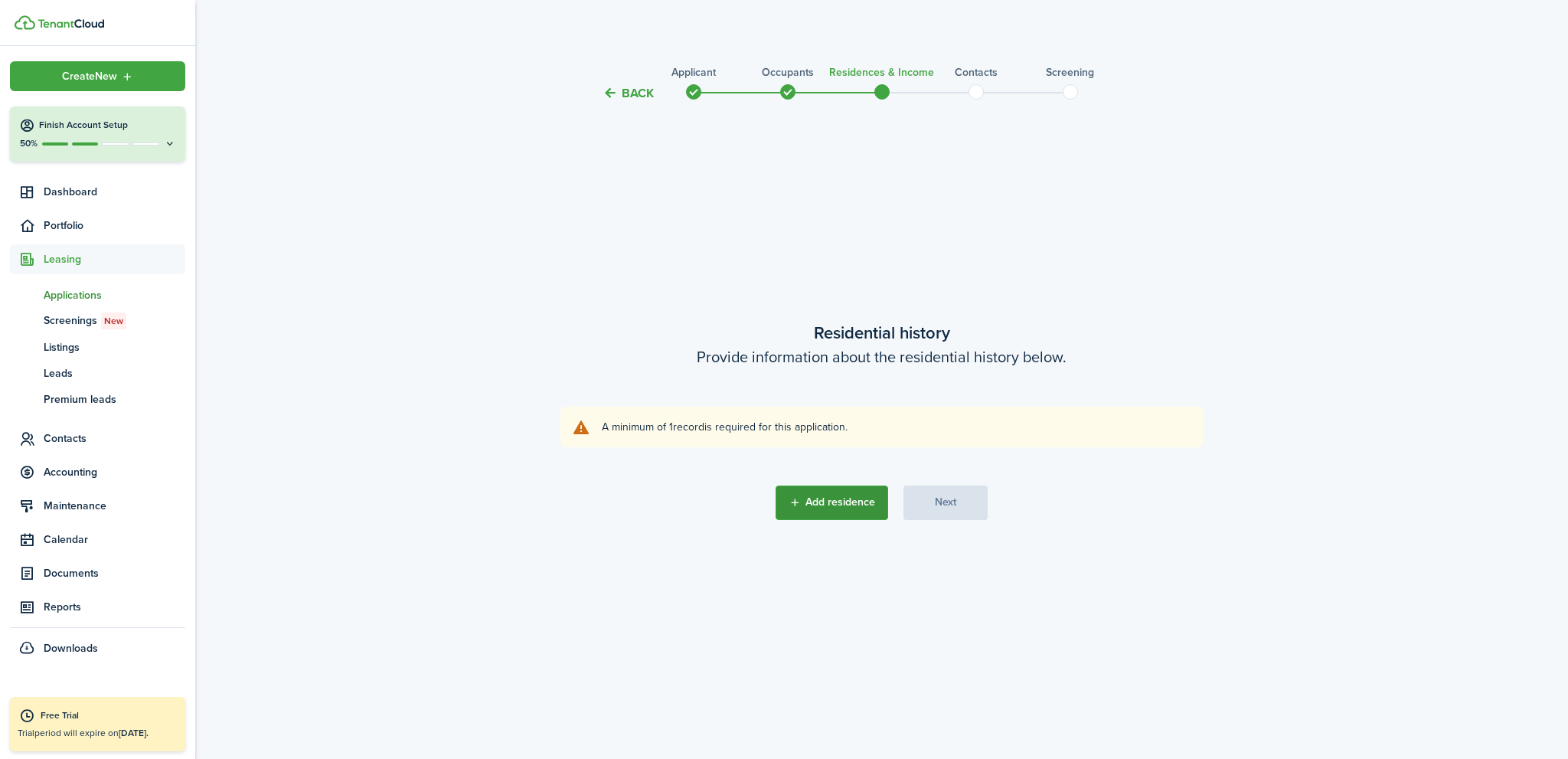
click at [849, 504] on button "Add residence" at bounding box center [832, 503] width 113 height 35
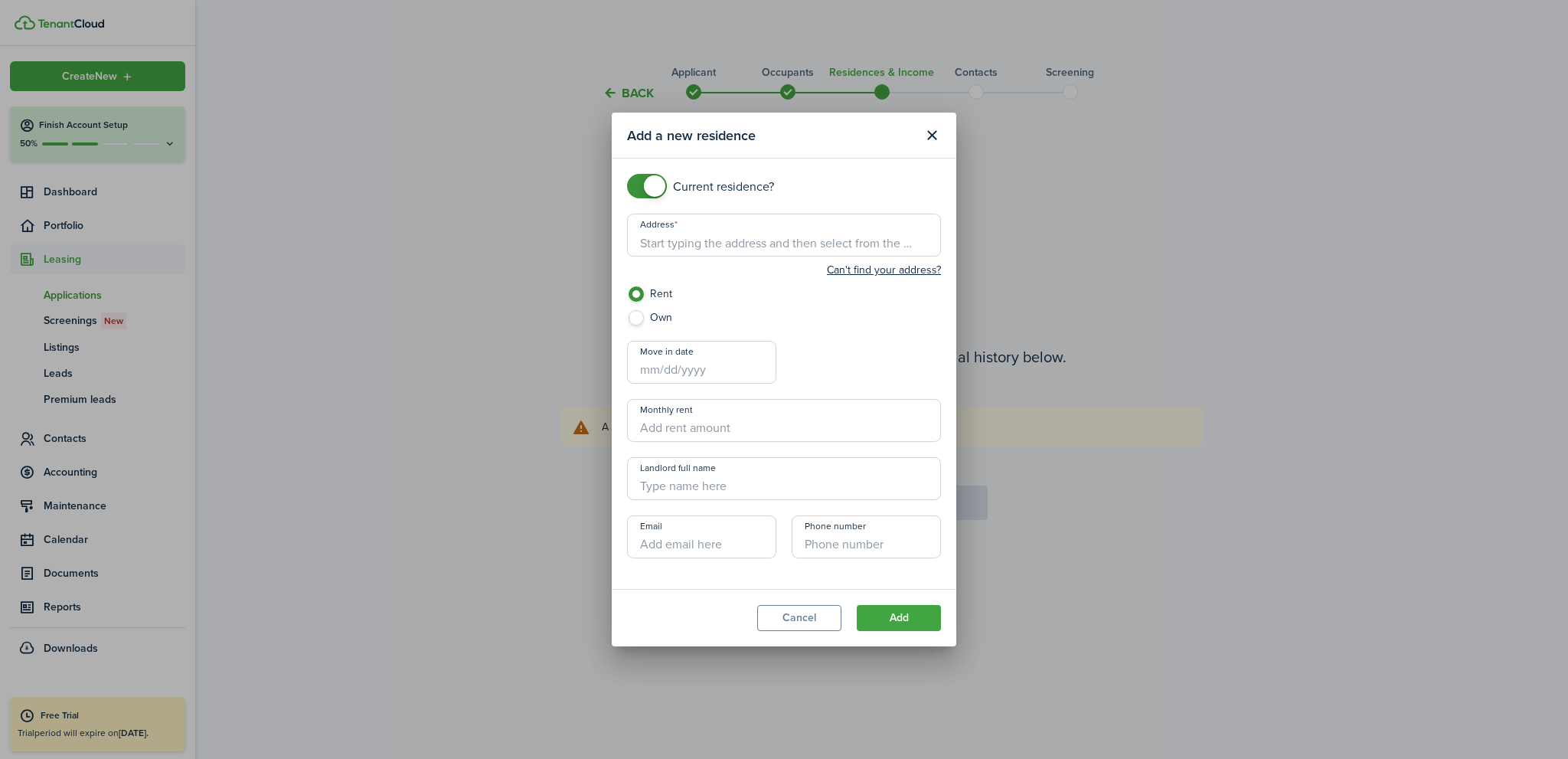
click at [694, 246] on input "Address" at bounding box center [783, 235] width 314 height 43
click at [748, 269] on span "[STREET_ADDRESS]" at bounding box center [700, 269] width 96 height 16
type input "[STREET_ADDRESS]"
checkbox input "false"
click at [639, 186] on span at bounding box center [646, 186] width 15 height 24
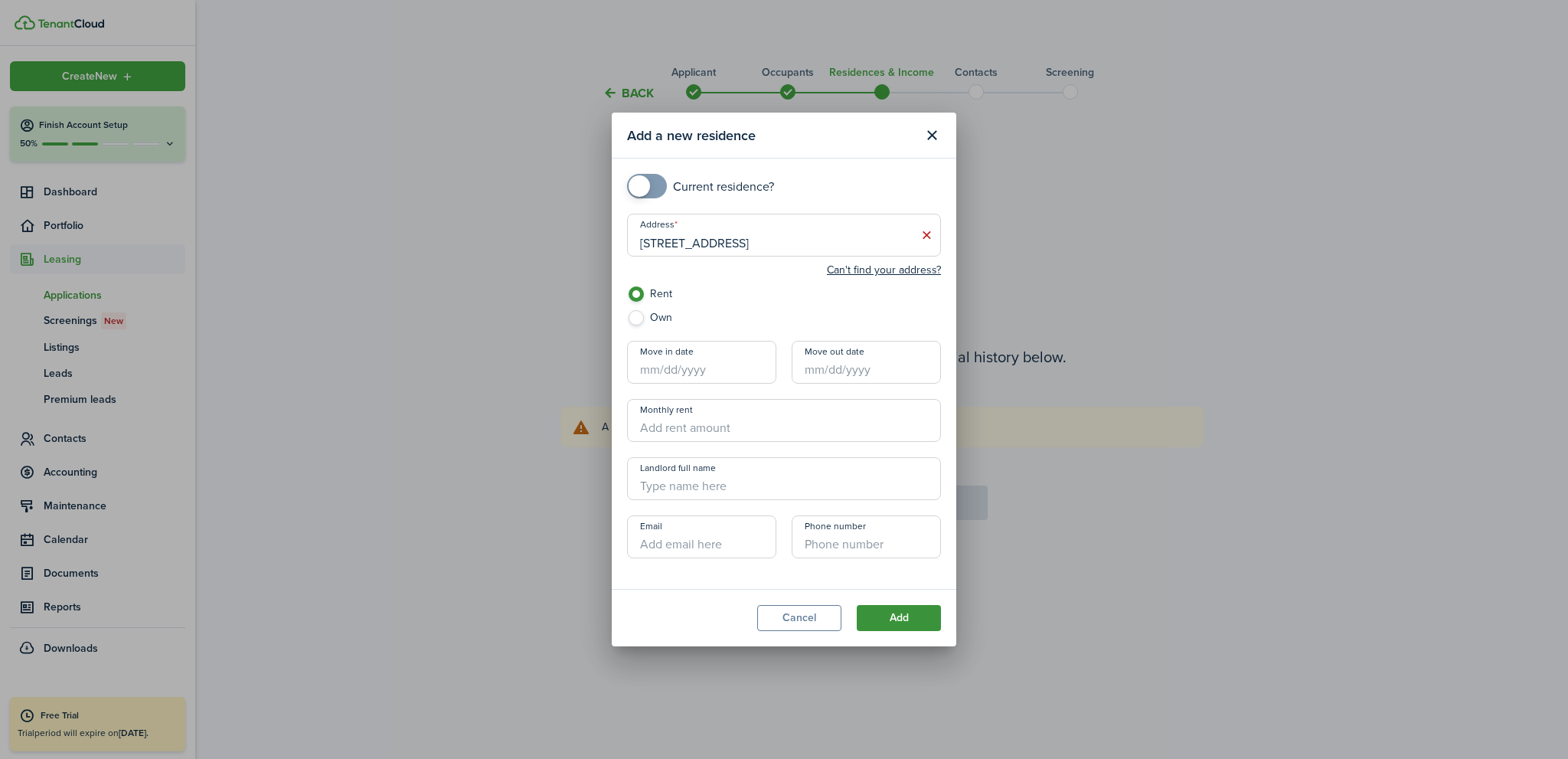
click at [903, 619] on button "Add" at bounding box center [899, 618] width 84 height 26
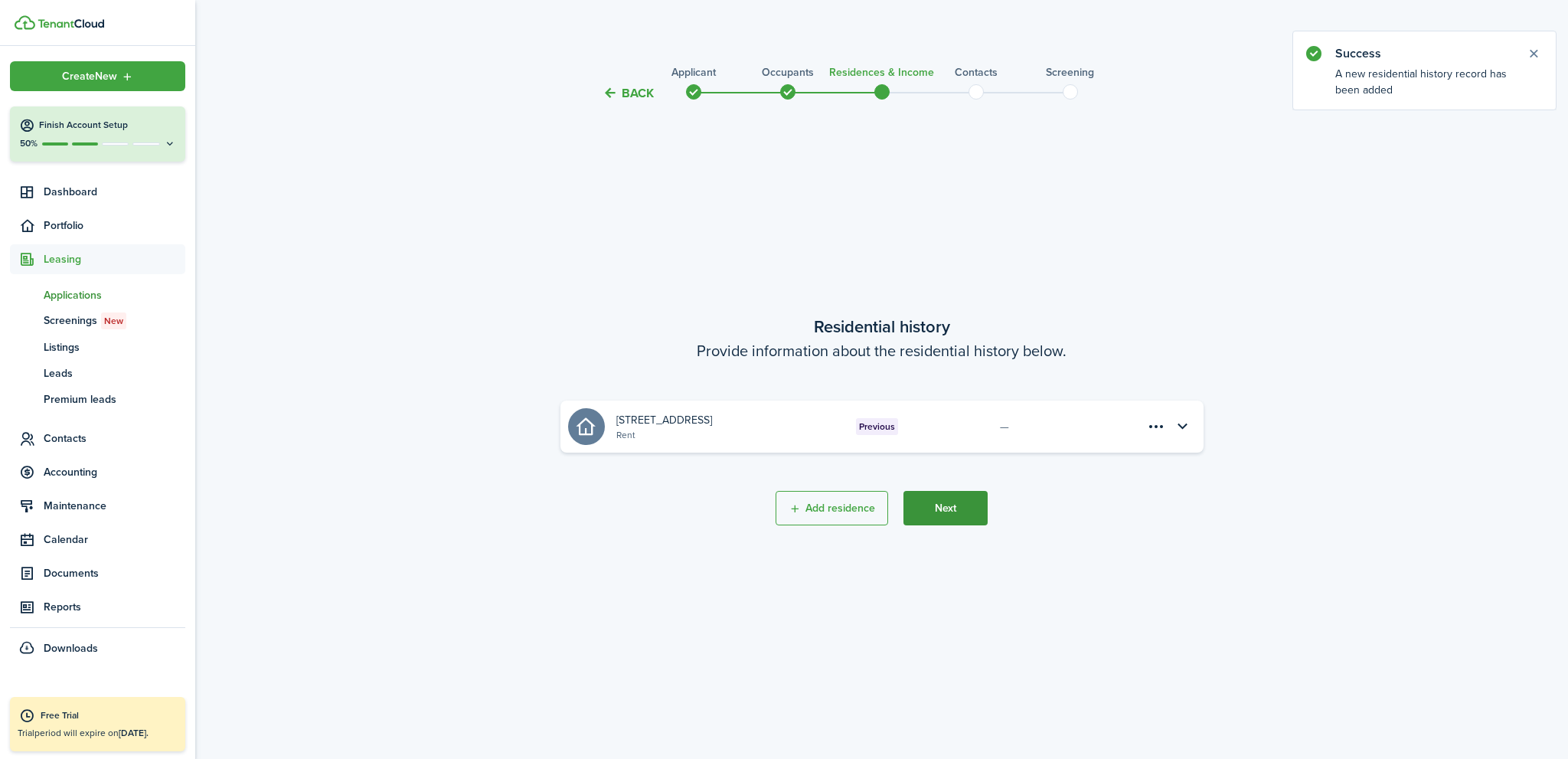
click at [949, 502] on button "Next" at bounding box center [945, 507] width 84 height 35
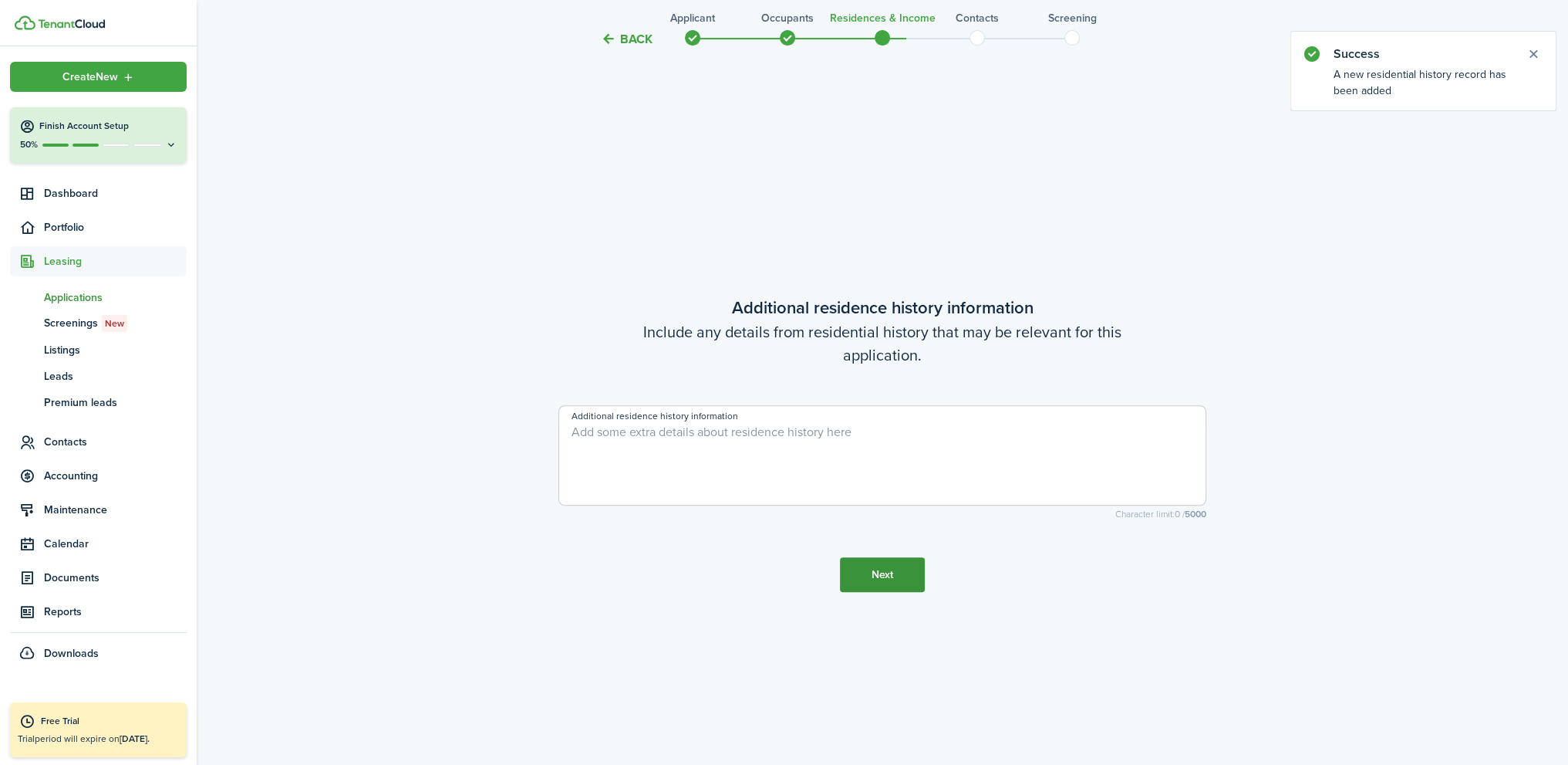
click at [891, 579] on button "Next" at bounding box center [883, 574] width 85 height 35
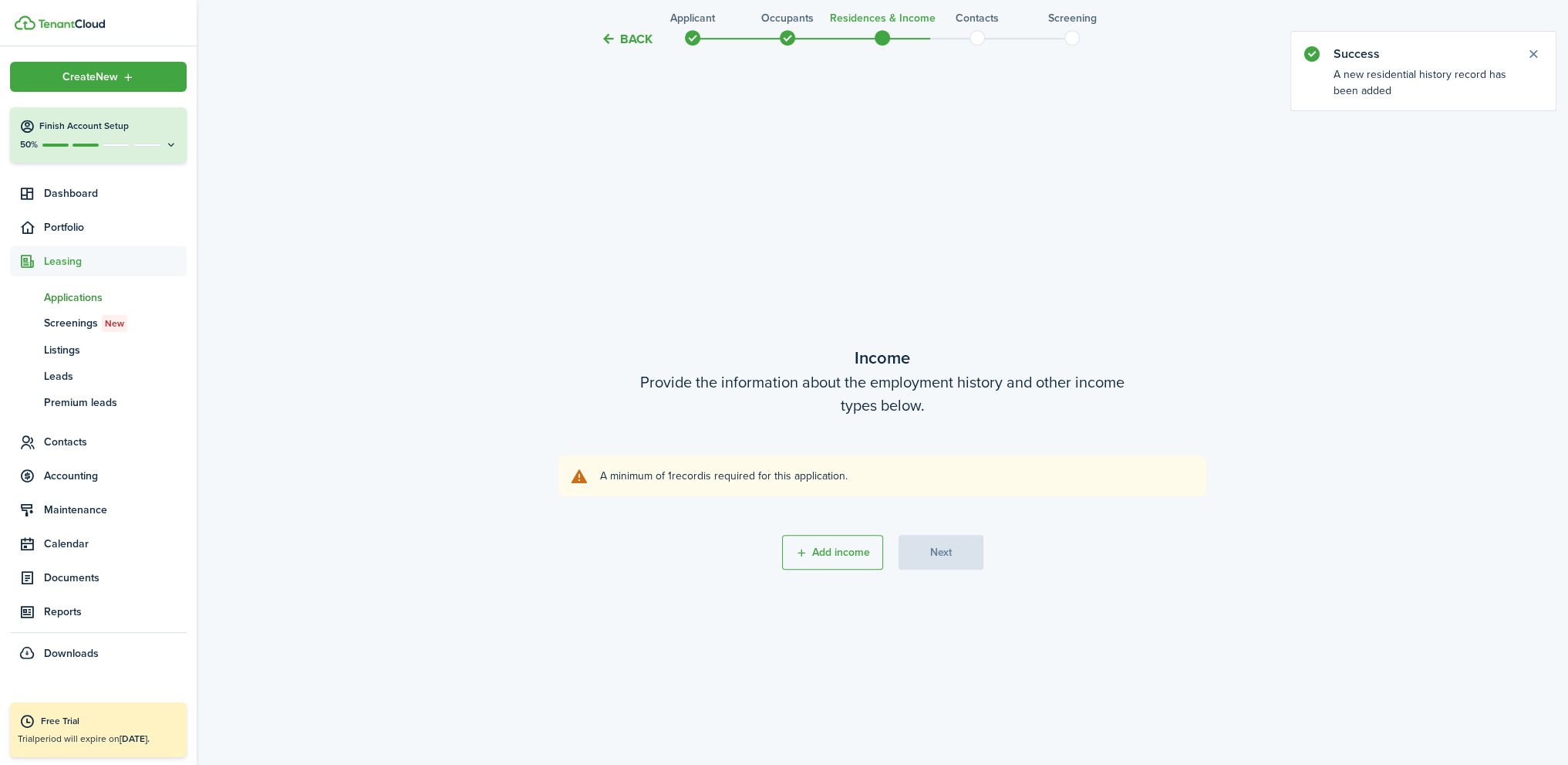
scroll to position [1426, 0]
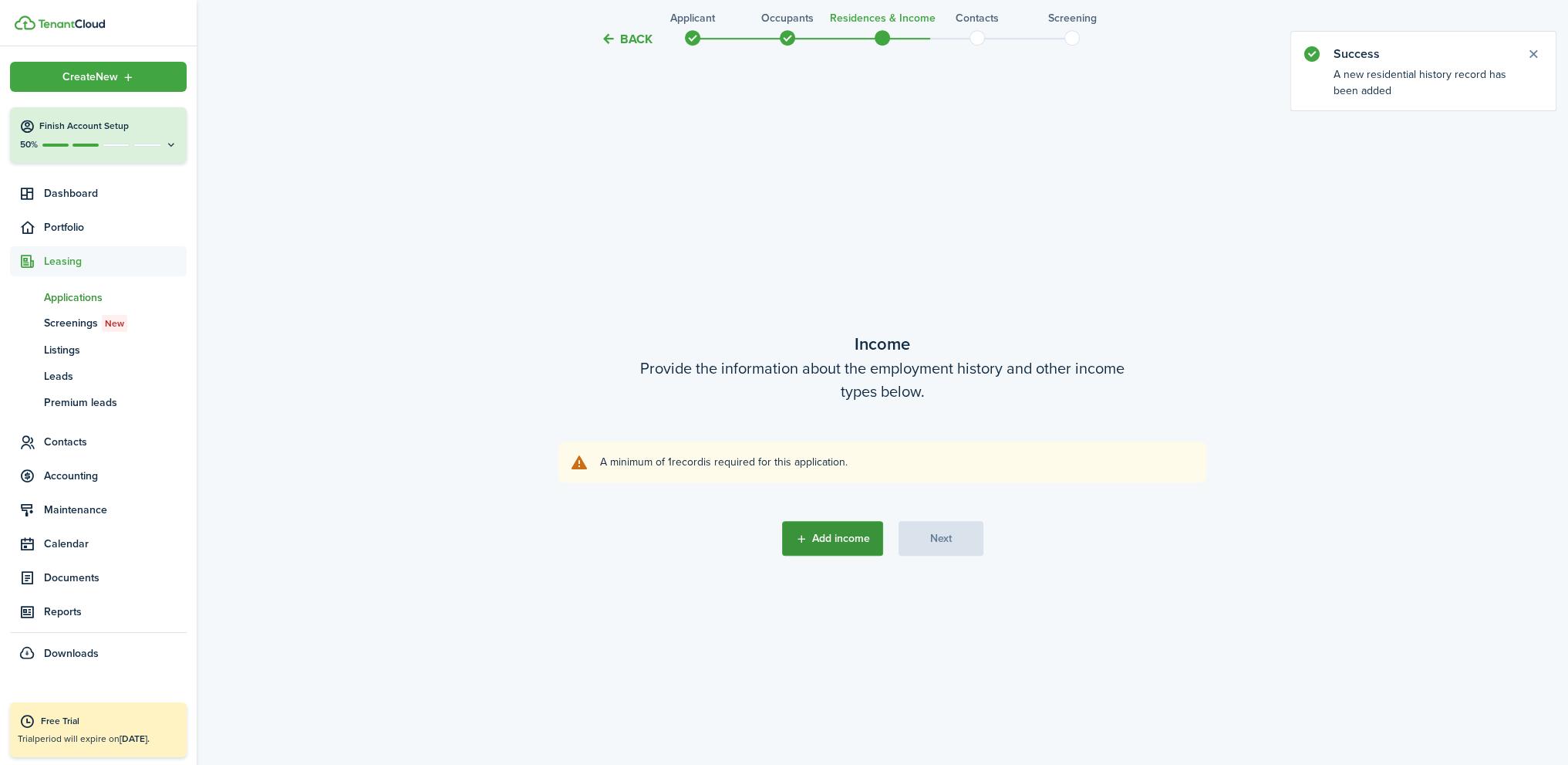
click at [854, 545] on button "Add income" at bounding box center [832, 538] width 101 height 35
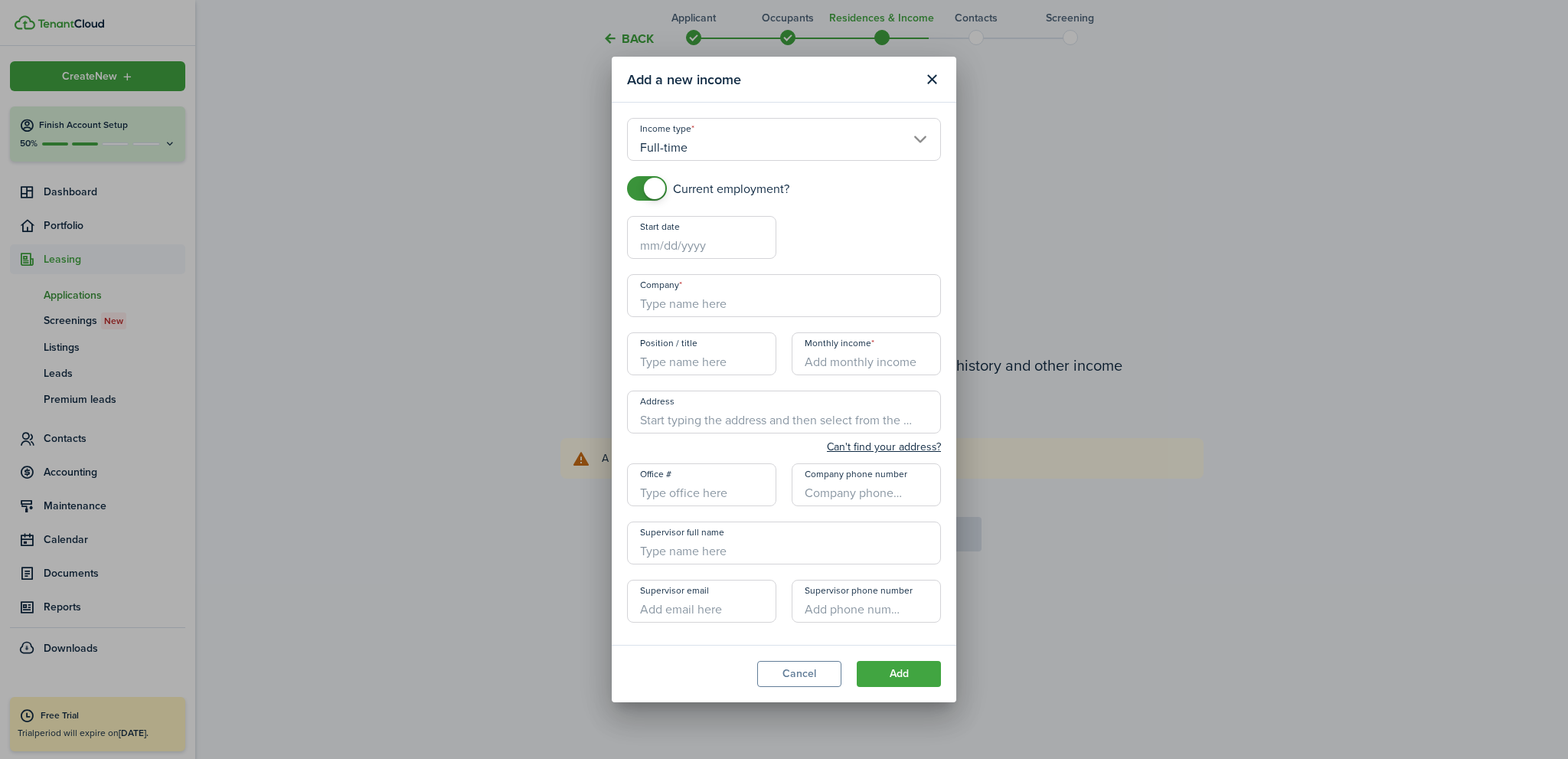
click at [694, 248] on input "Start date" at bounding box center [701, 237] width 149 height 43
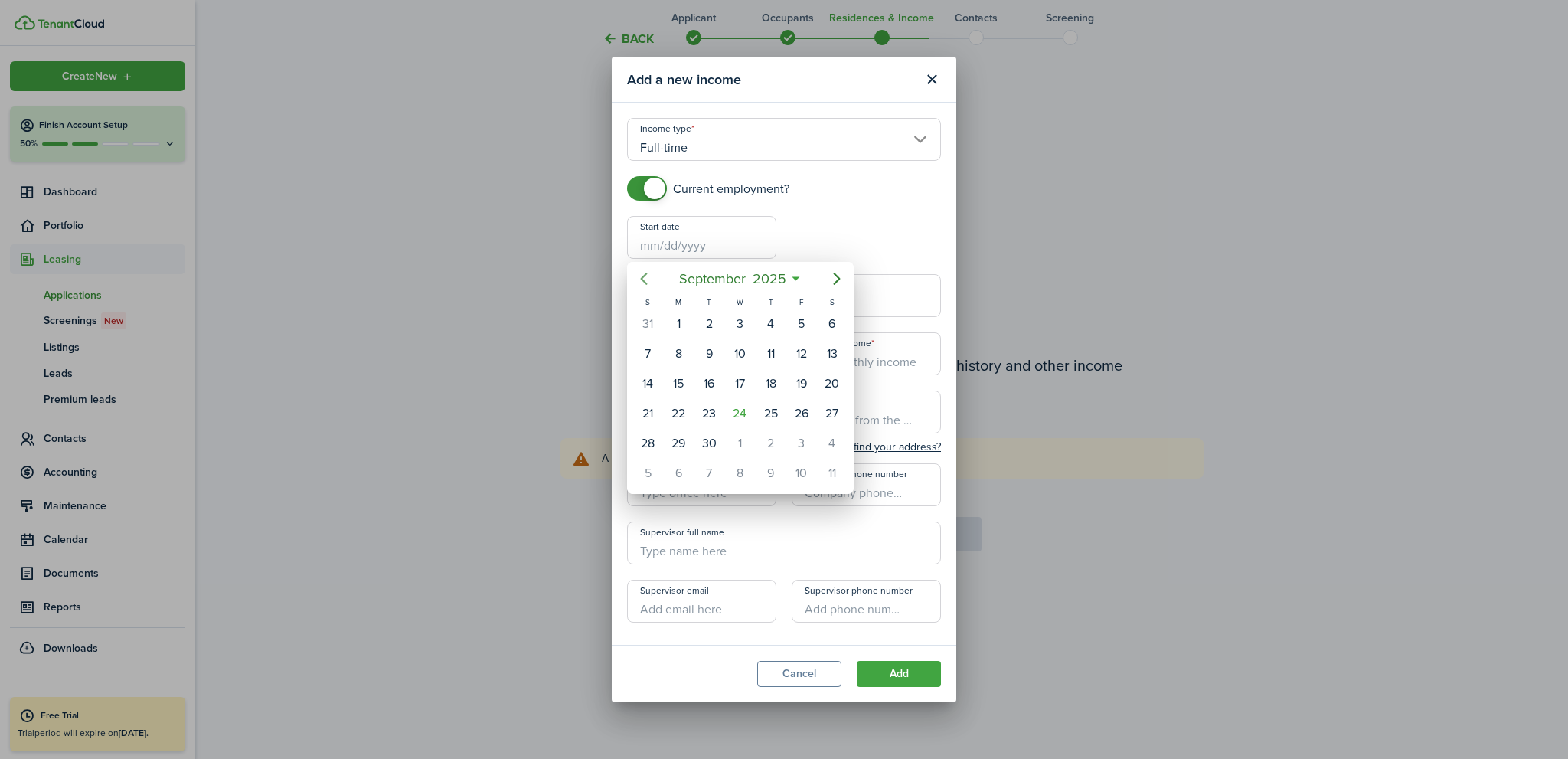
click at [647, 275] on icon "Previous page" at bounding box center [644, 278] width 19 height 19
click at [646, 275] on icon "Previous page" at bounding box center [644, 278] width 19 height 19
click at [643, 275] on icon "Previous page" at bounding box center [644, 278] width 19 height 19
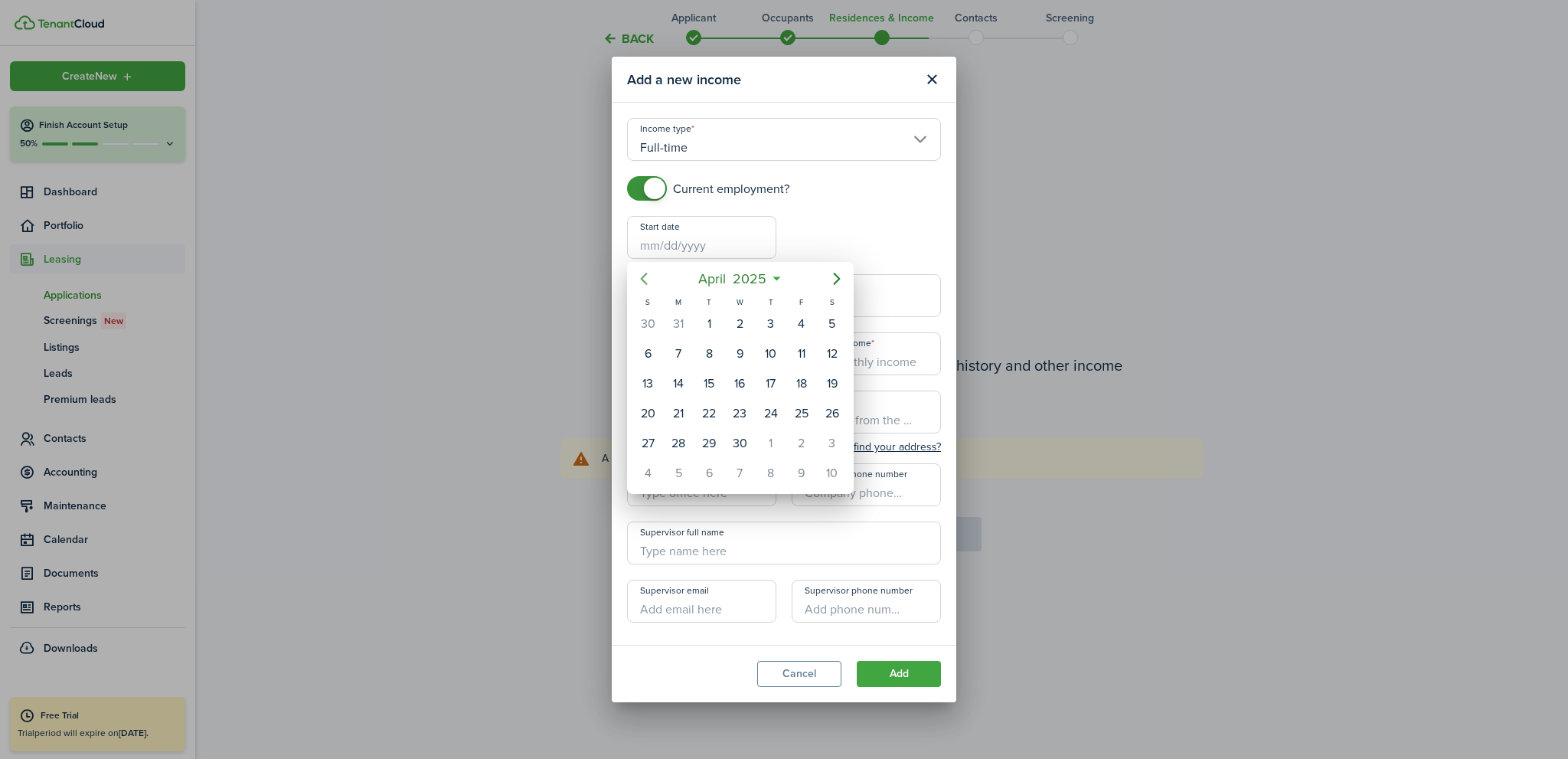
click at [643, 275] on icon "Previous page" at bounding box center [644, 278] width 19 height 19
click at [708, 380] on div "11" at bounding box center [709, 383] width 23 height 23
type input "[DATE]"
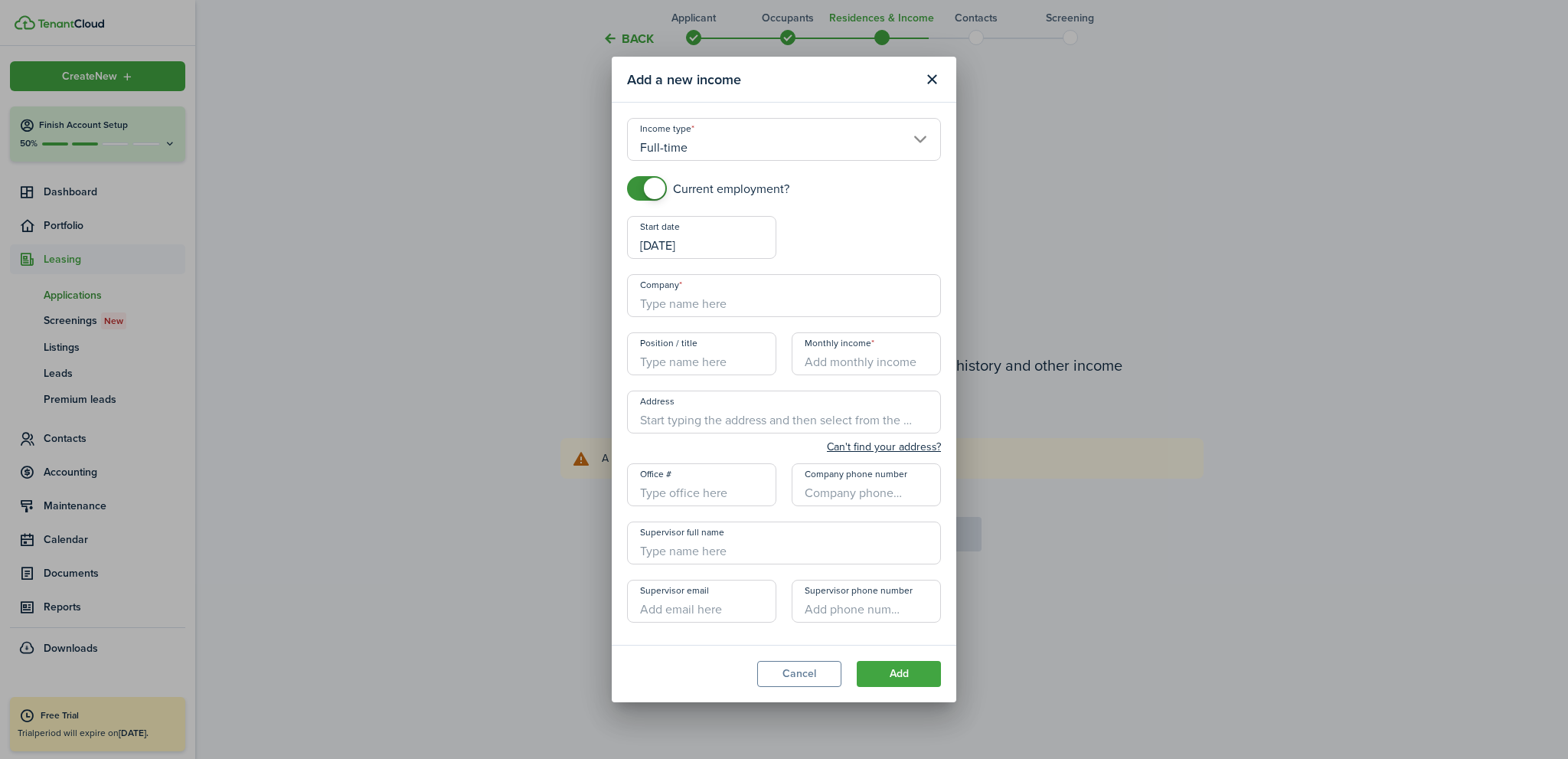
click at [690, 306] on input "Company" at bounding box center [783, 295] width 314 height 43
type input "[DEMOGRAPHIC_DATA] Charities of [GEOGRAPHIC_DATA][US_STATE]"
type input "[STREET_ADDRESS]"
type input "[PHONE_NUMBER]"
type input "[PERSON_NAME]"
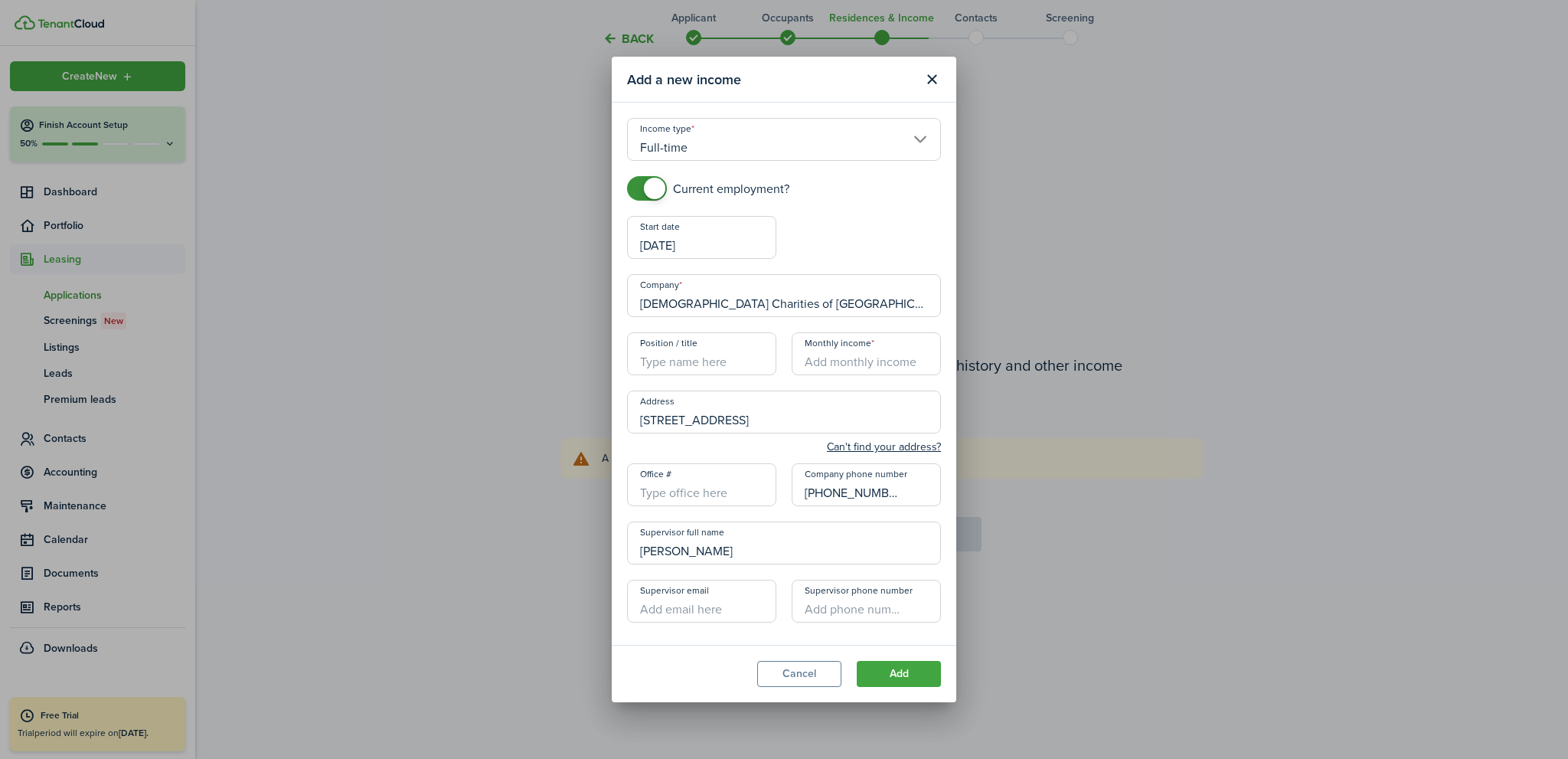
type input "[EMAIL_ADDRESS][DOMAIN_NAME]"
click at [711, 364] on input "Position / title" at bounding box center [701, 353] width 149 height 43
type input "Thrift Store"
type input "$1,040.00"
drag, startPoint x: 877, startPoint y: 486, endPoint x: 701, endPoint y: 470, distance: 176.7
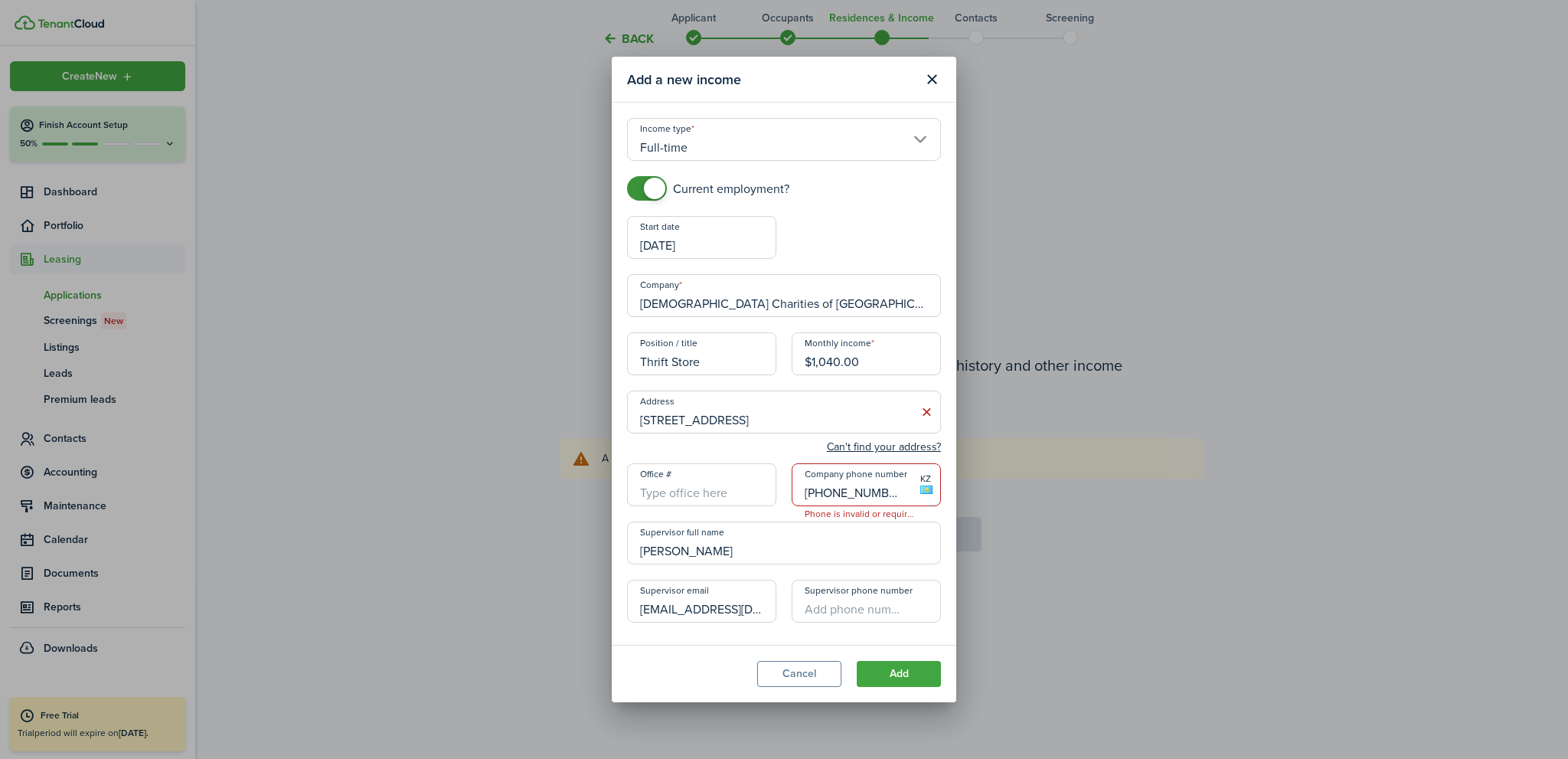
click at [703, 470] on div "Current employment? Start date [DATE] End date Company Catholic Charities of [G…" at bounding box center [784, 407] width 329 height 461
click at [899, 669] on button "Add" at bounding box center [899, 674] width 84 height 26
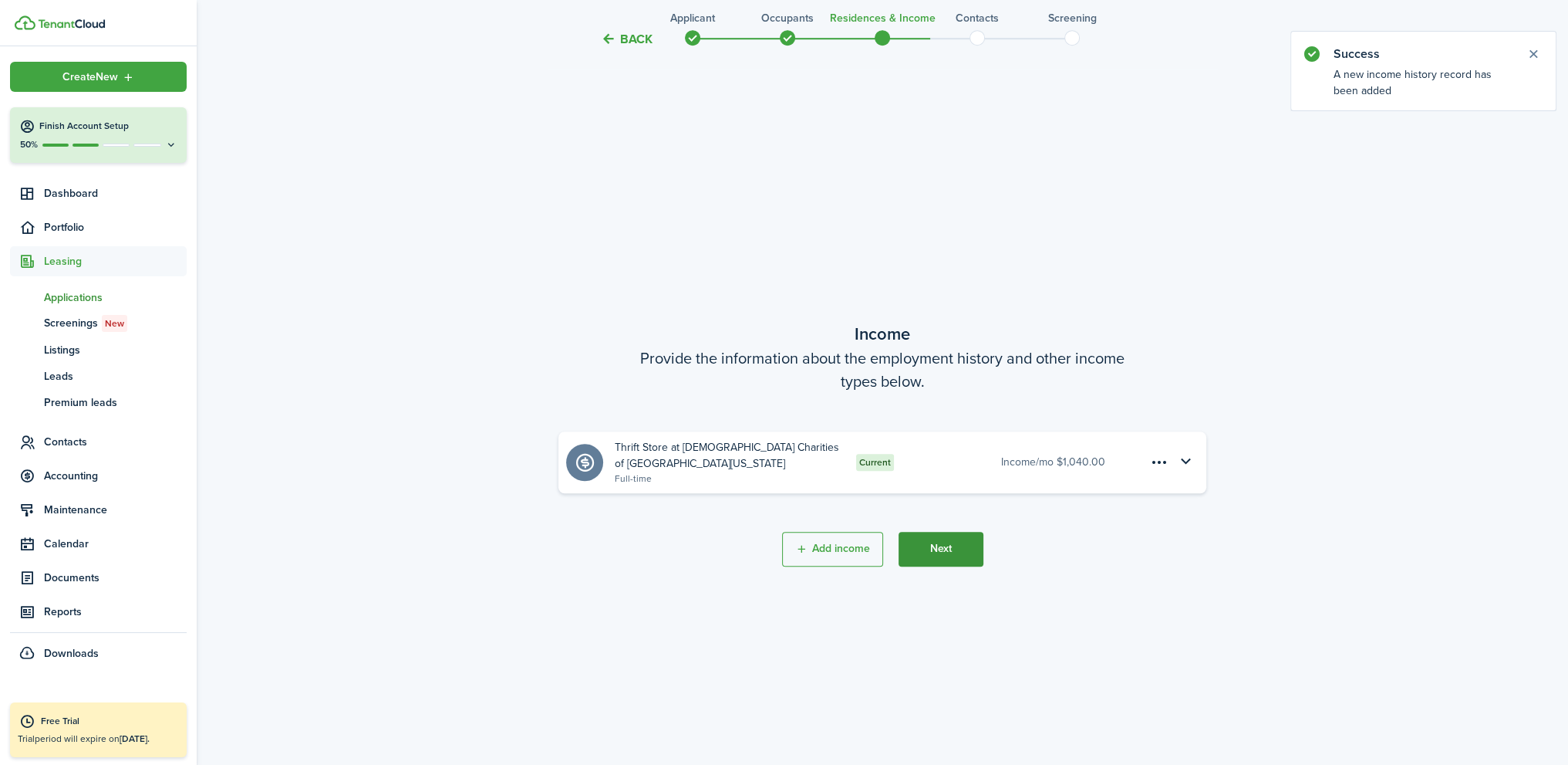
click at [958, 548] on button "Next" at bounding box center [941, 549] width 85 height 35
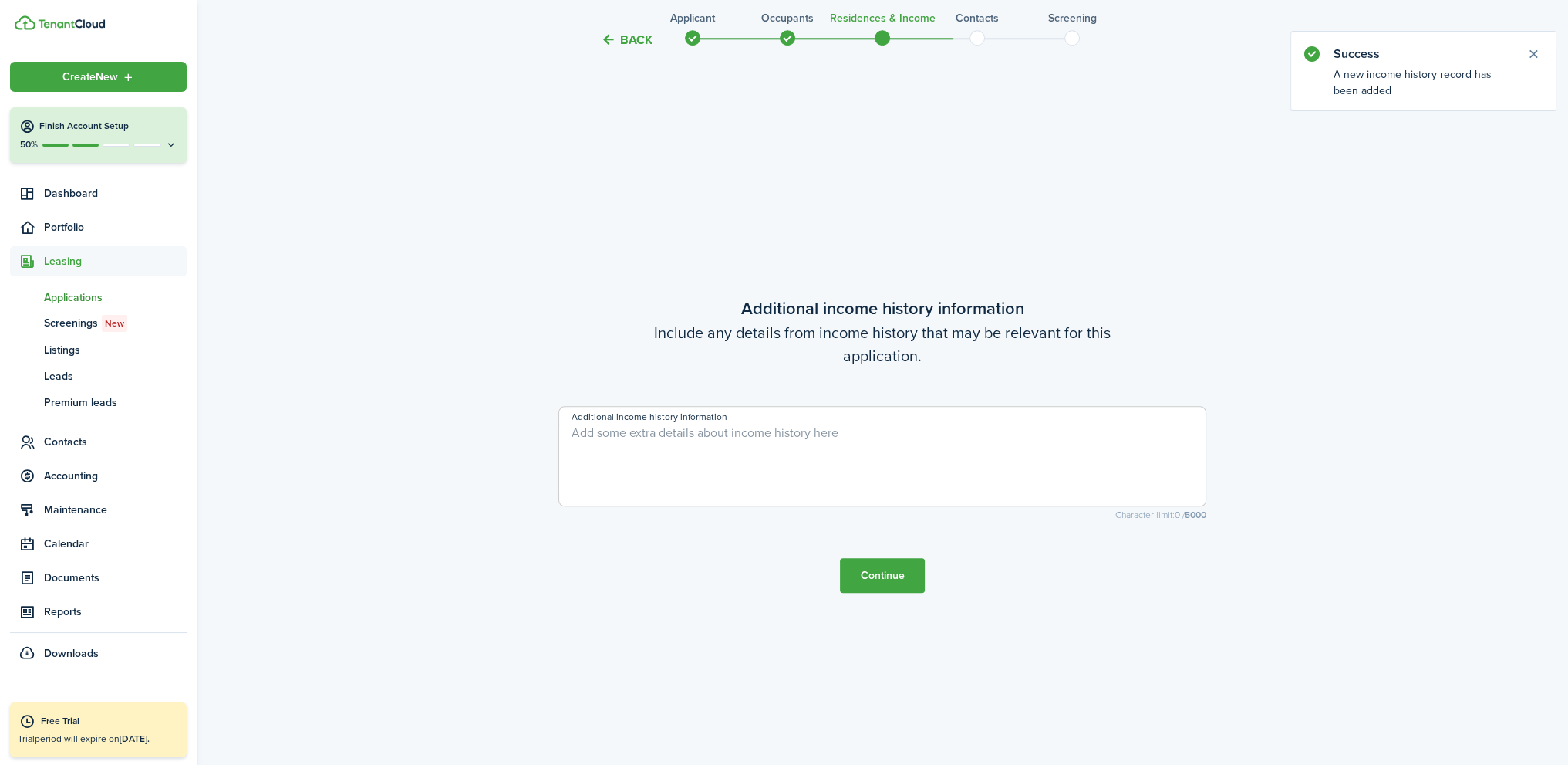
scroll to position [2191, 0]
click at [888, 573] on button "Continue" at bounding box center [883, 573] width 85 height 35
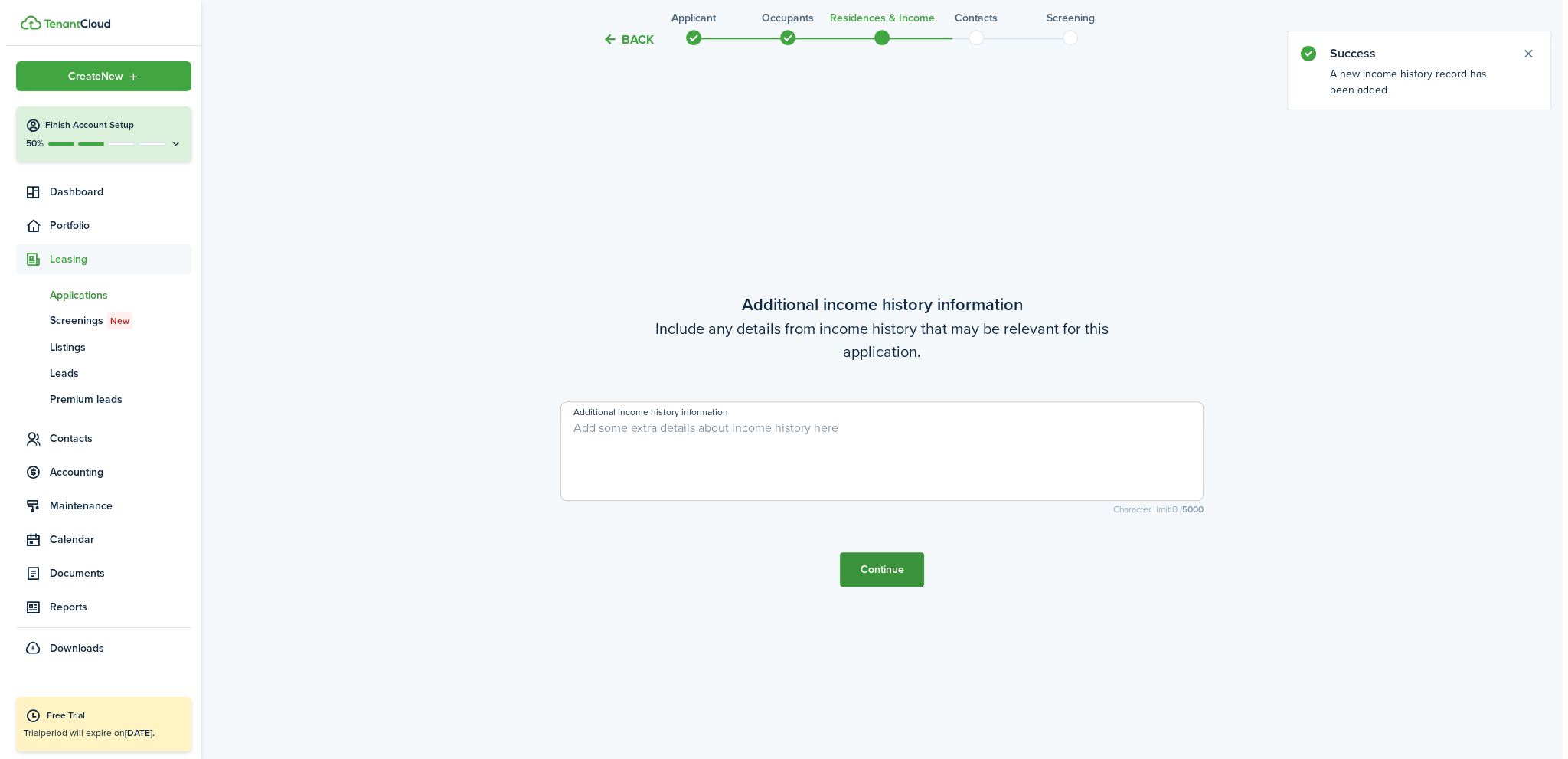
scroll to position [0, 0]
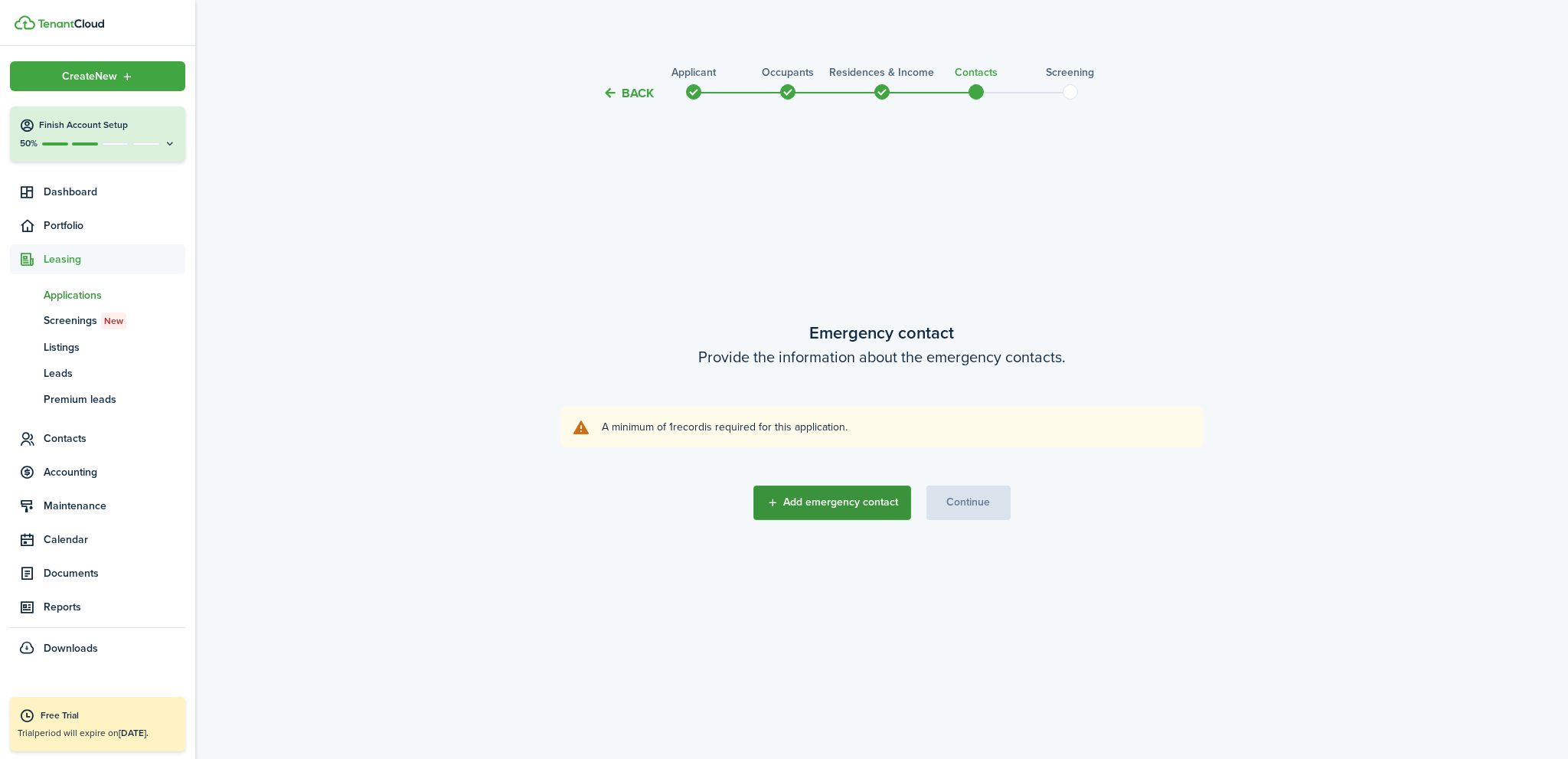
click at [833, 493] on button "Add emergency contact" at bounding box center [832, 503] width 158 height 35
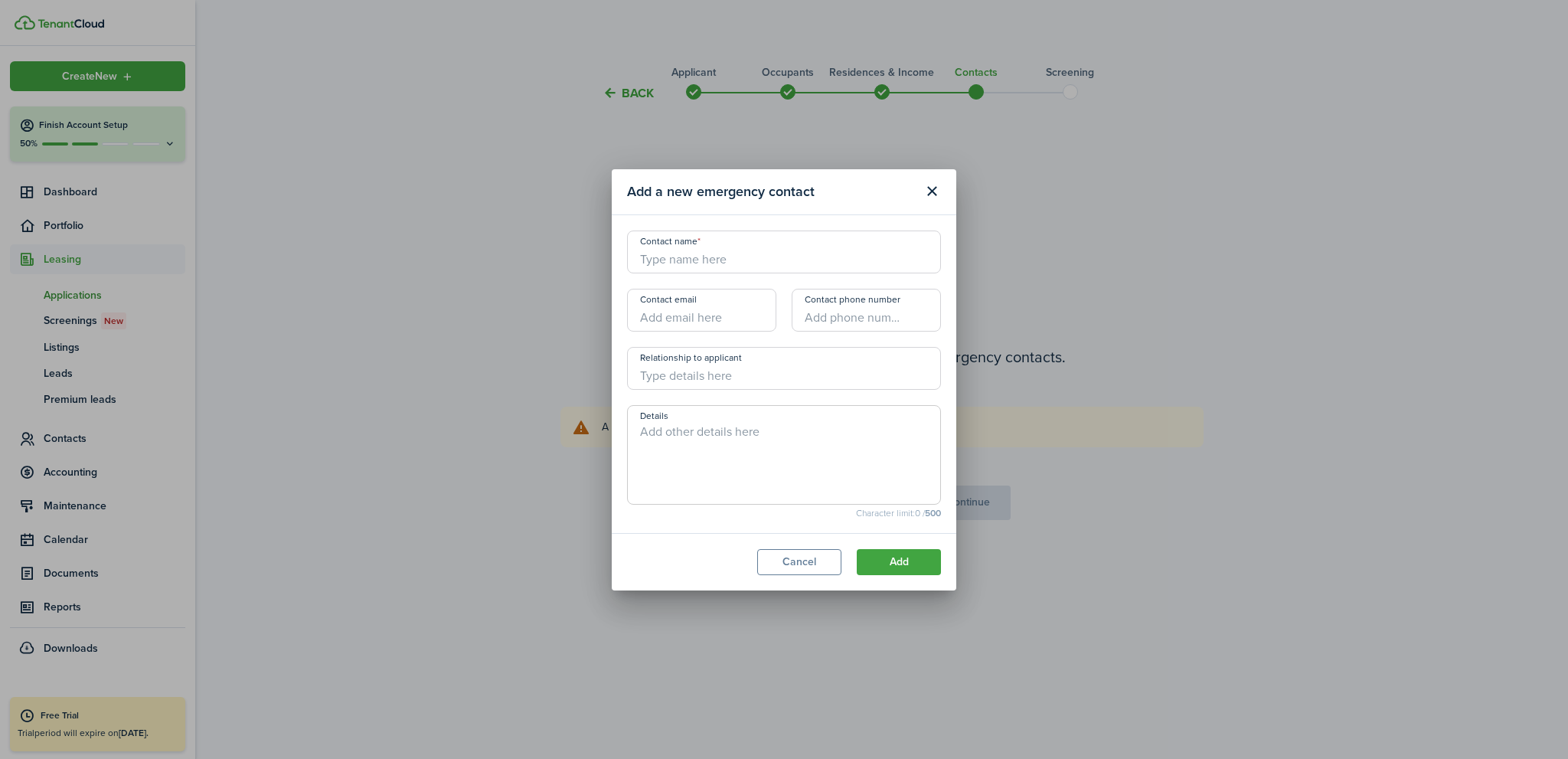
click at [740, 258] on input "Contact name" at bounding box center [783, 252] width 314 height 43
type input "BBH+"
click at [924, 560] on button "Add" at bounding box center [899, 561] width 84 height 26
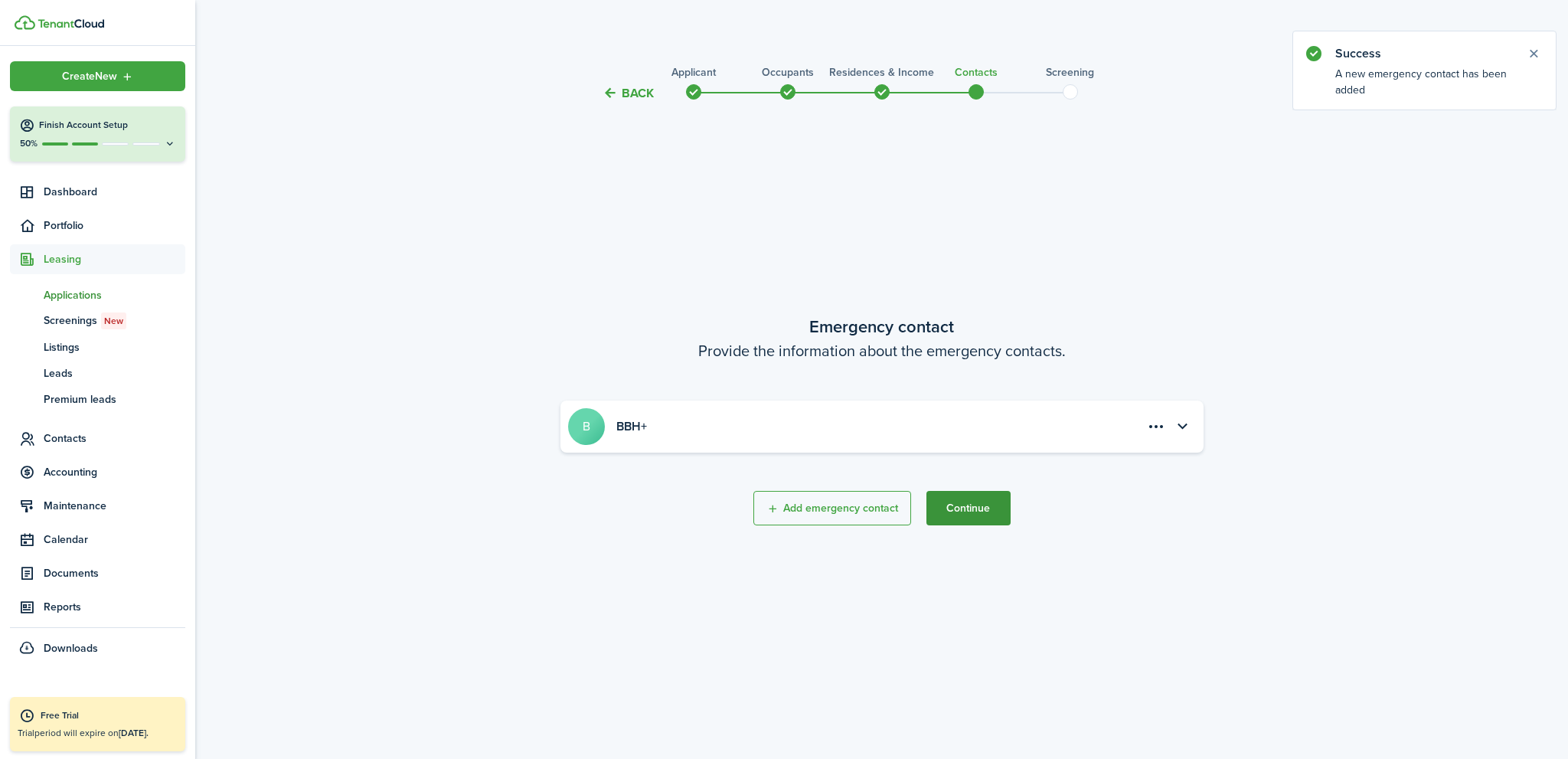
click at [964, 511] on button "Continue" at bounding box center [968, 507] width 84 height 35
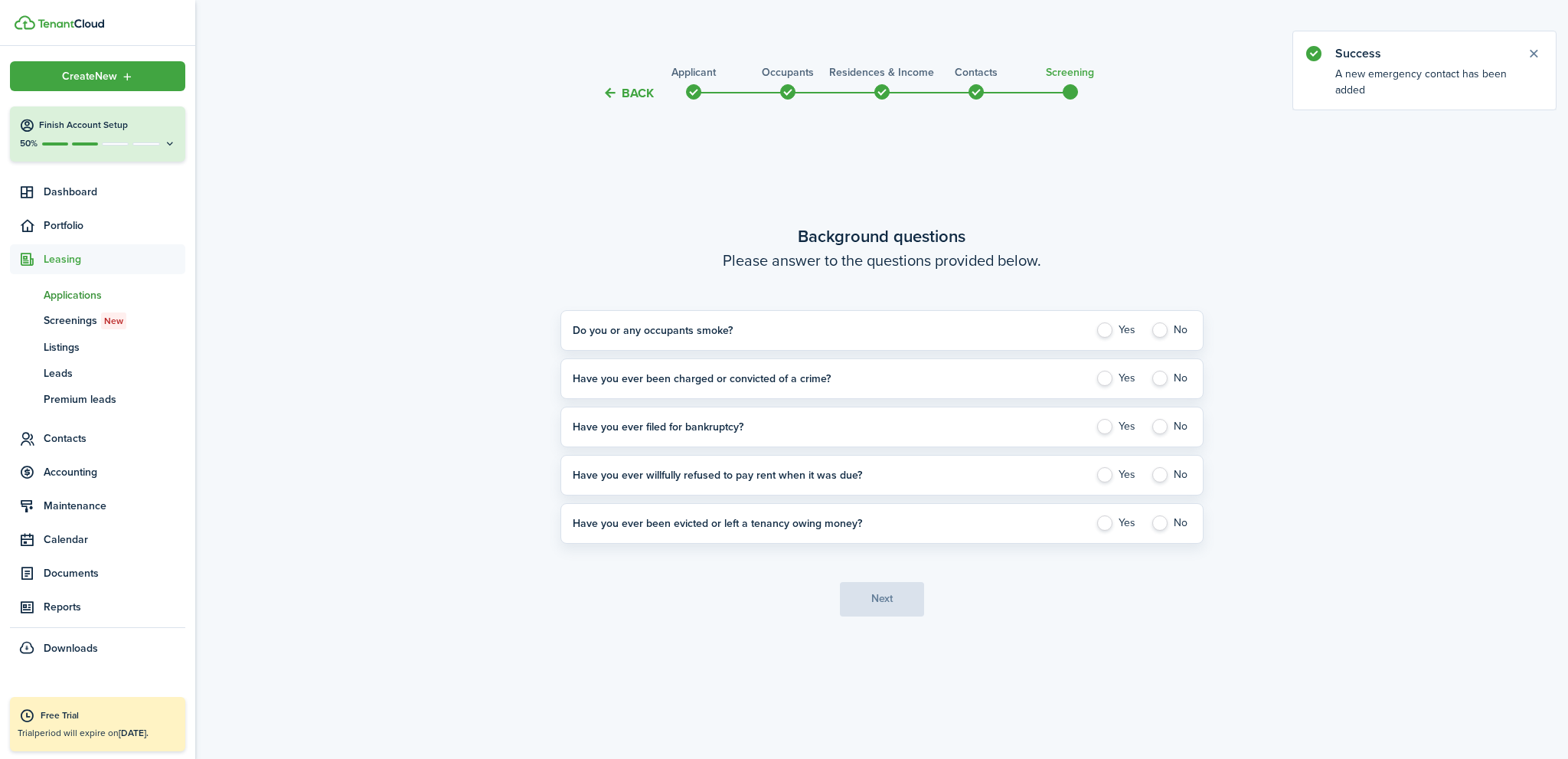
click at [1157, 331] on label "No" at bounding box center [1170, 330] width 40 height 15
radio input "true"
click at [1161, 377] on label "No" at bounding box center [1170, 377] width 40 height 15
radio input "true"
click at [1161, 425] on label "No" at bounding box center [1170, 426] width 40 height 15
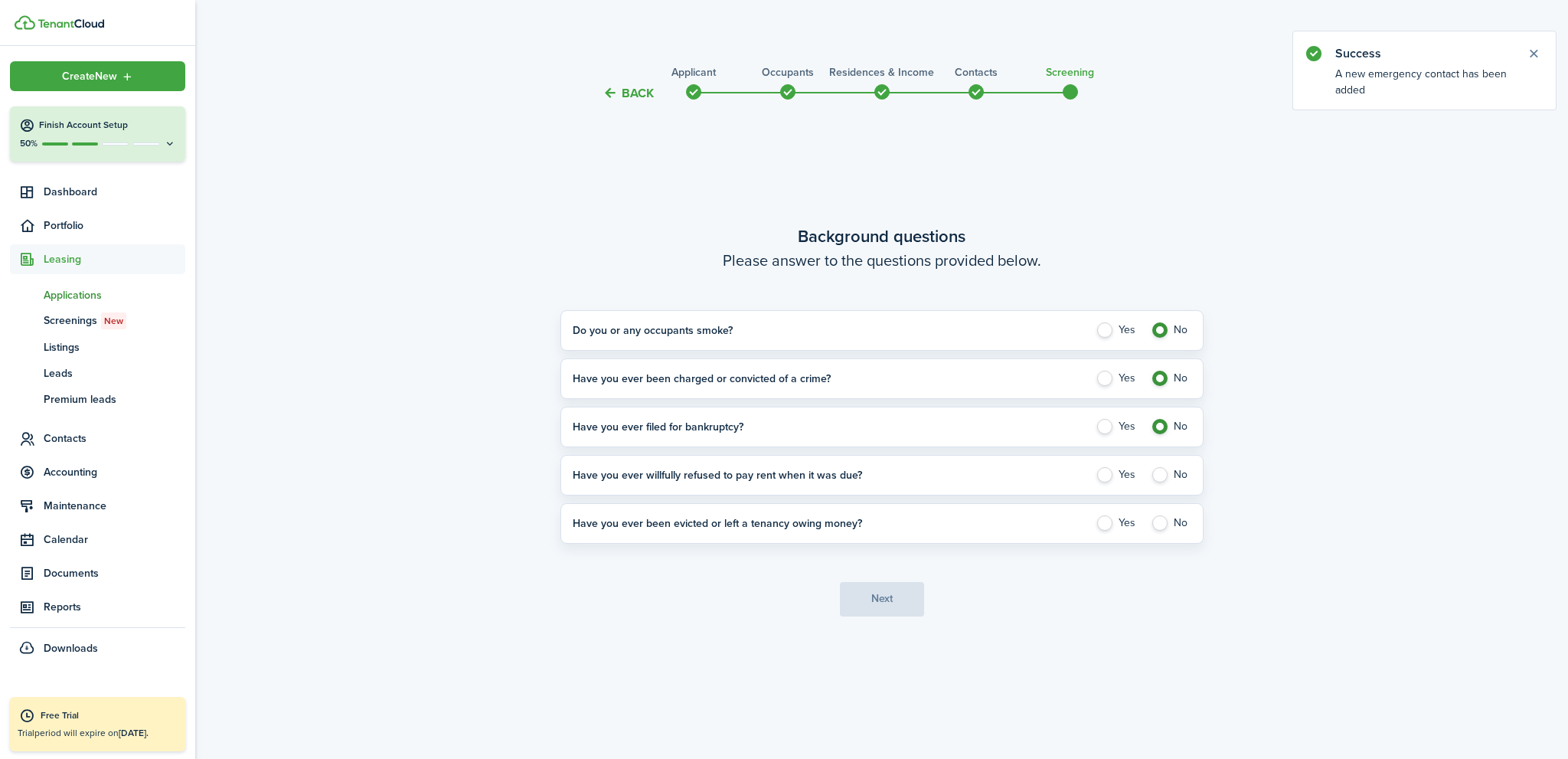
radio input "true"
click at [1157, 475] on label "No" at bounding box center [1170, 474] width 40 height 15
radio input "true"
click at [1161, 526] on label "No" at bounding box center [1170, 523] width 40 height 15
radio input "true"
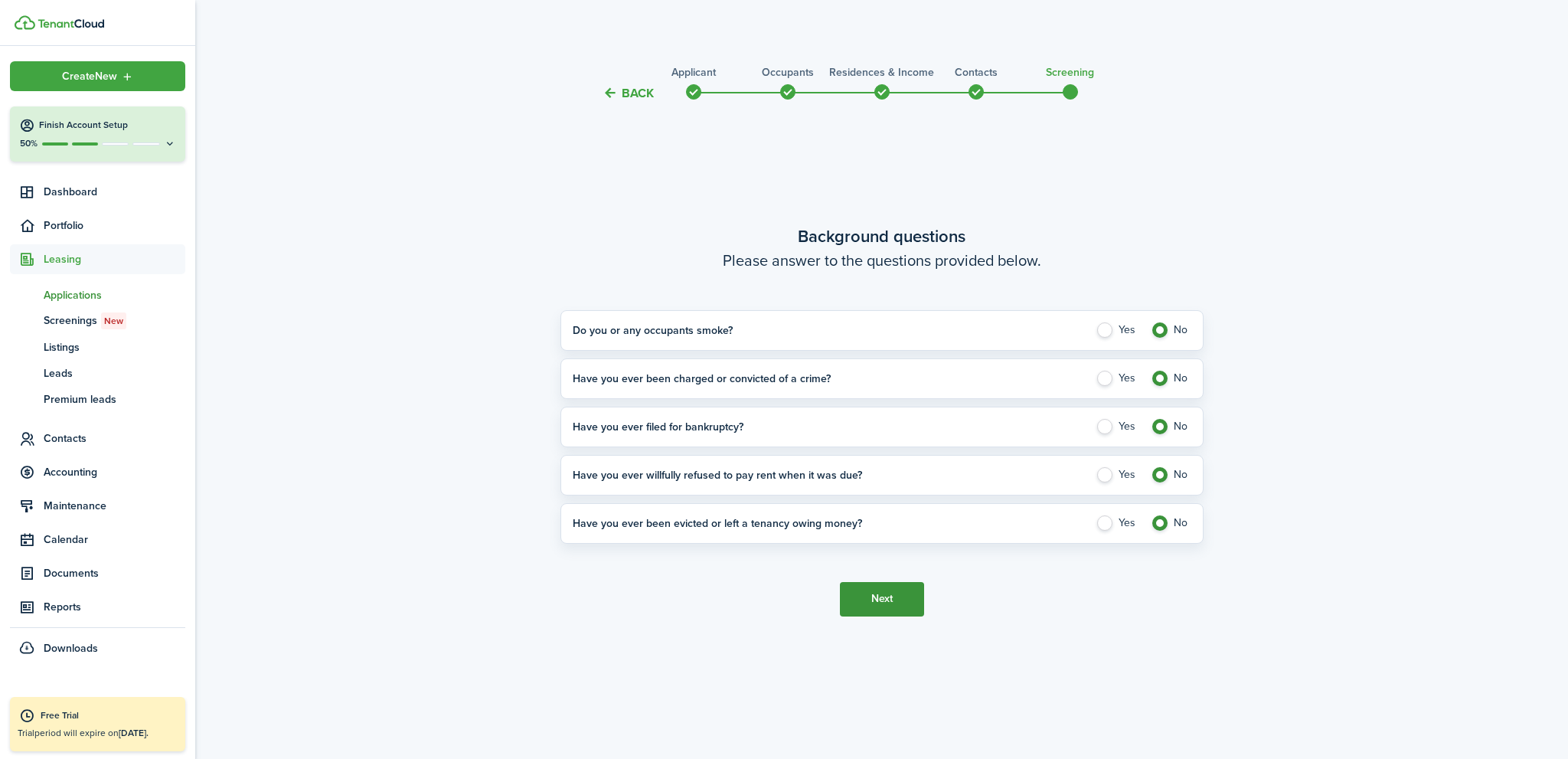
click at [882, 587] on button "Next" at bounding box center [882, 598] width 84 height 35
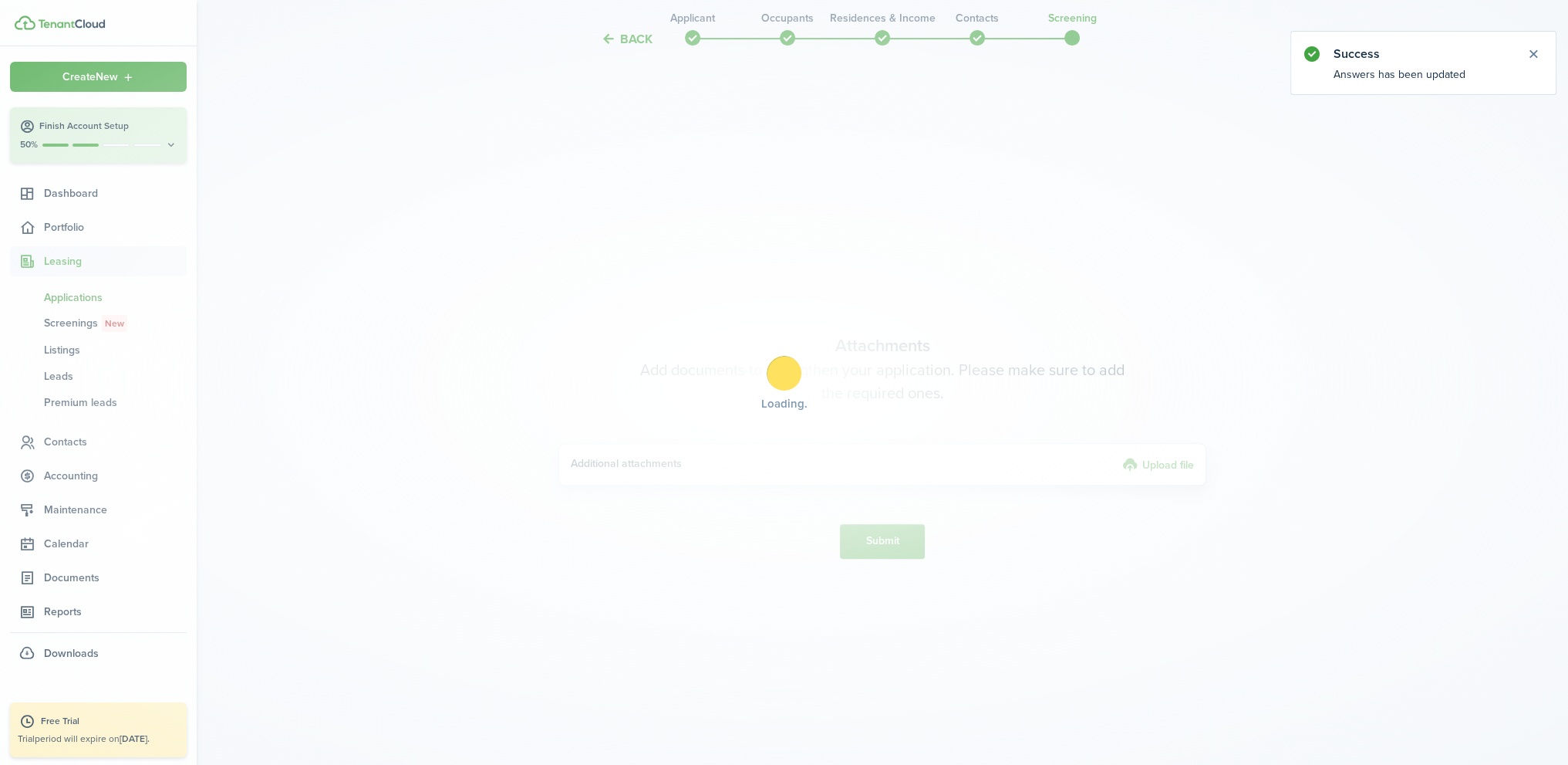
scroll to position [661, 0]
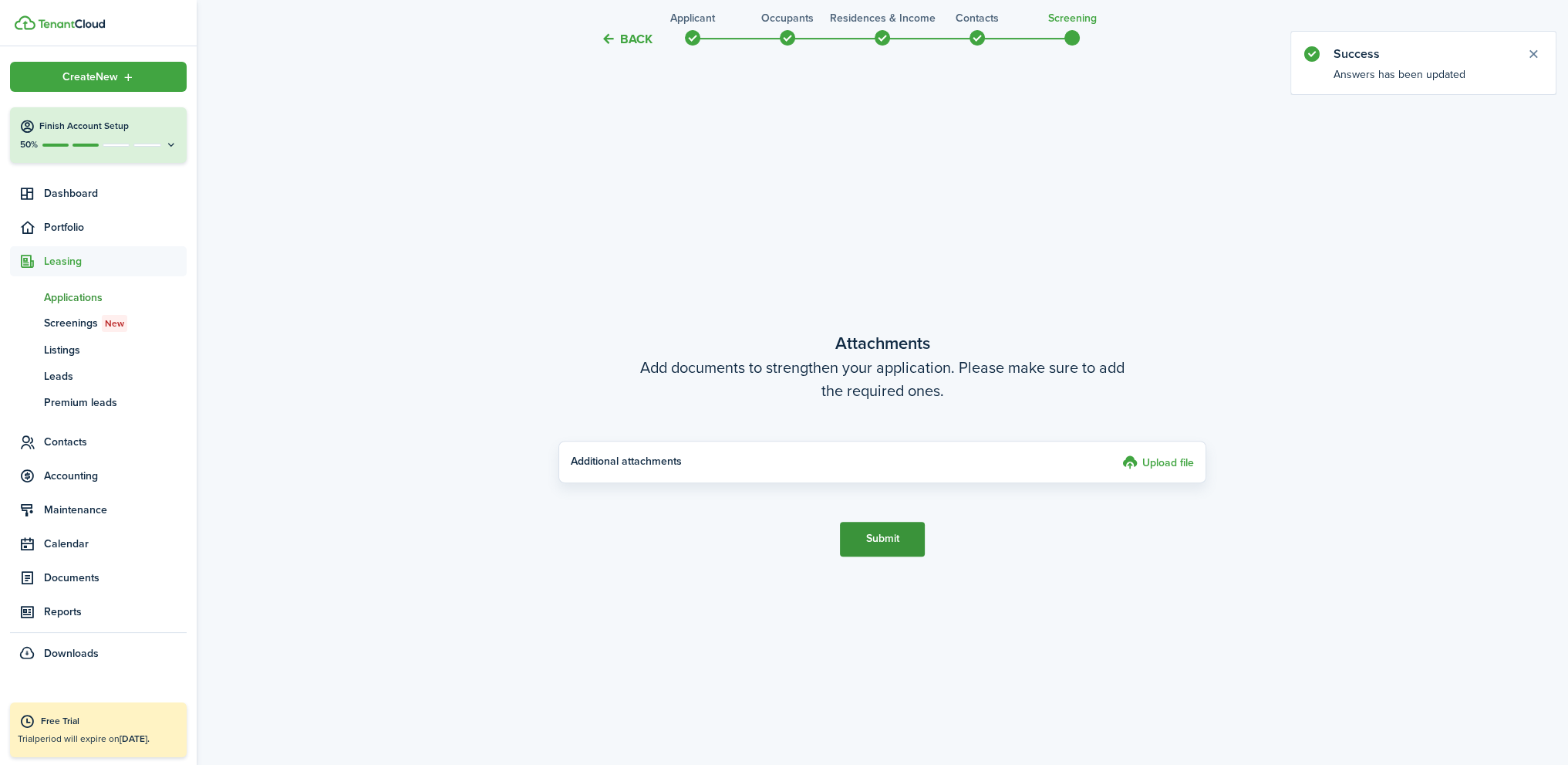
click at [900, 541] on button "Submit" at bounding box center [883, 539] width 85 height 35
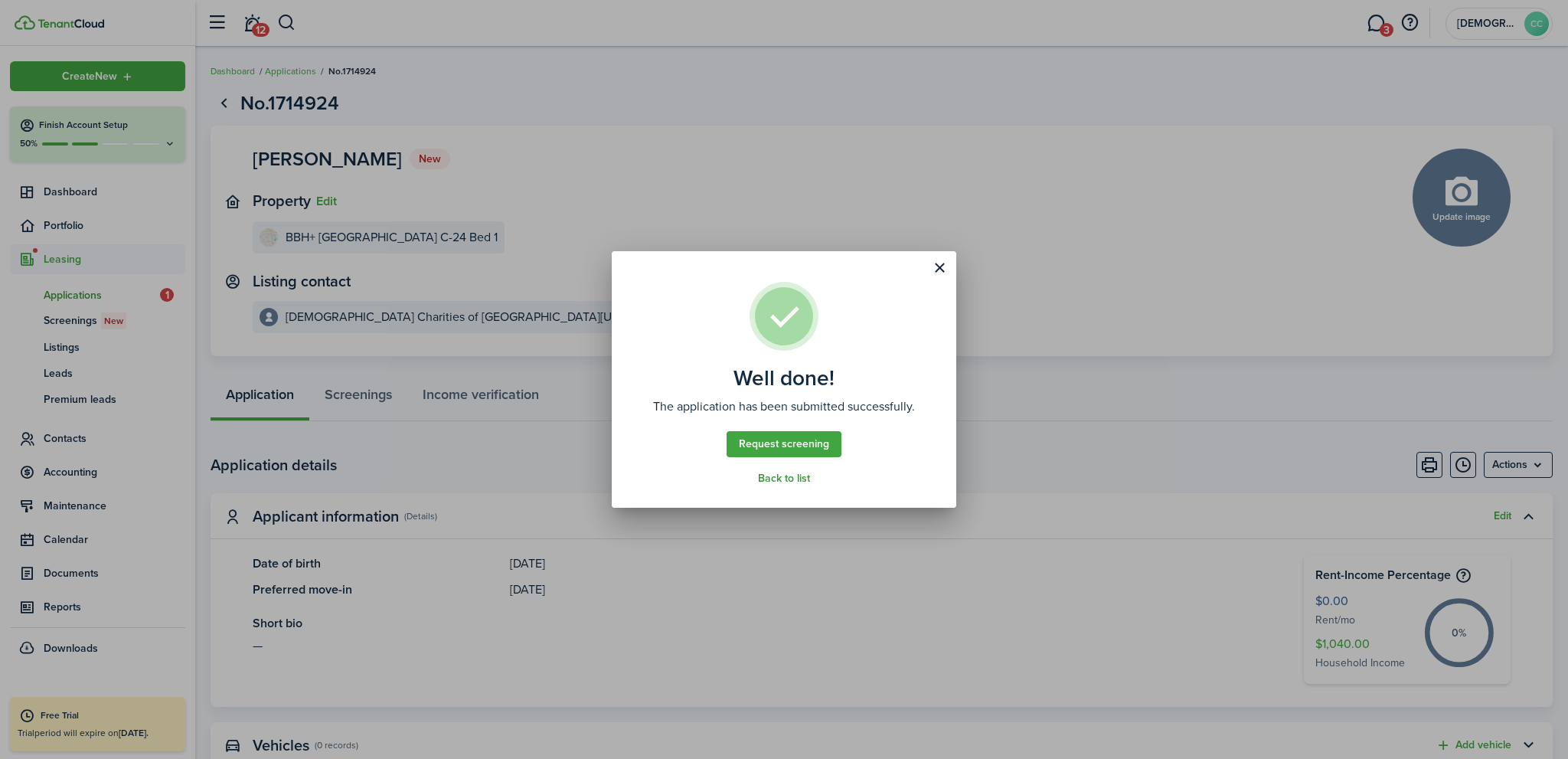
click at [780, 481] on link "Back to list" at bounding box center [784, 478] width 52 height 12
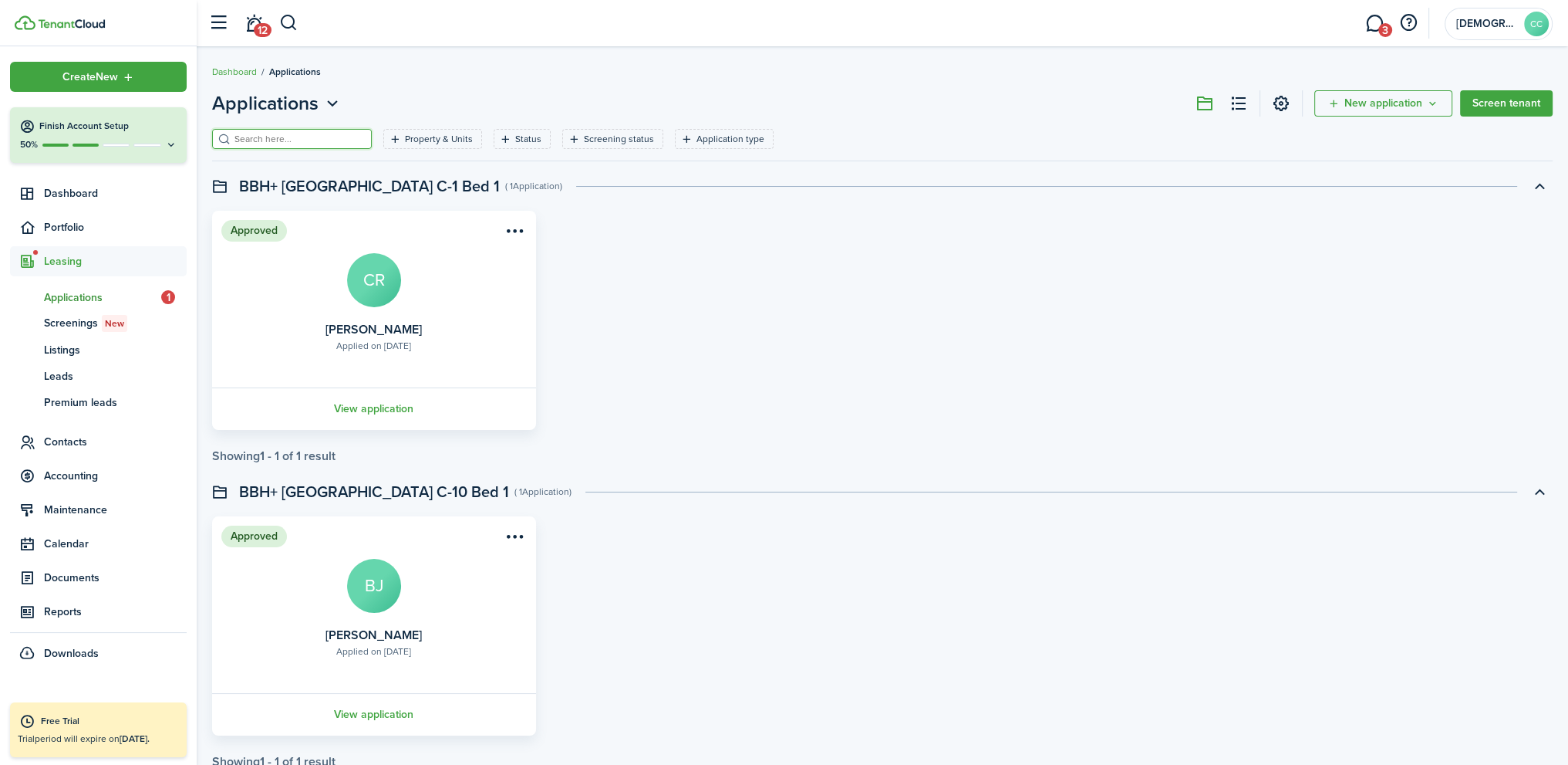
click at [278, 135] on input "search" at bounding box center [298, 139] width 136 height 15
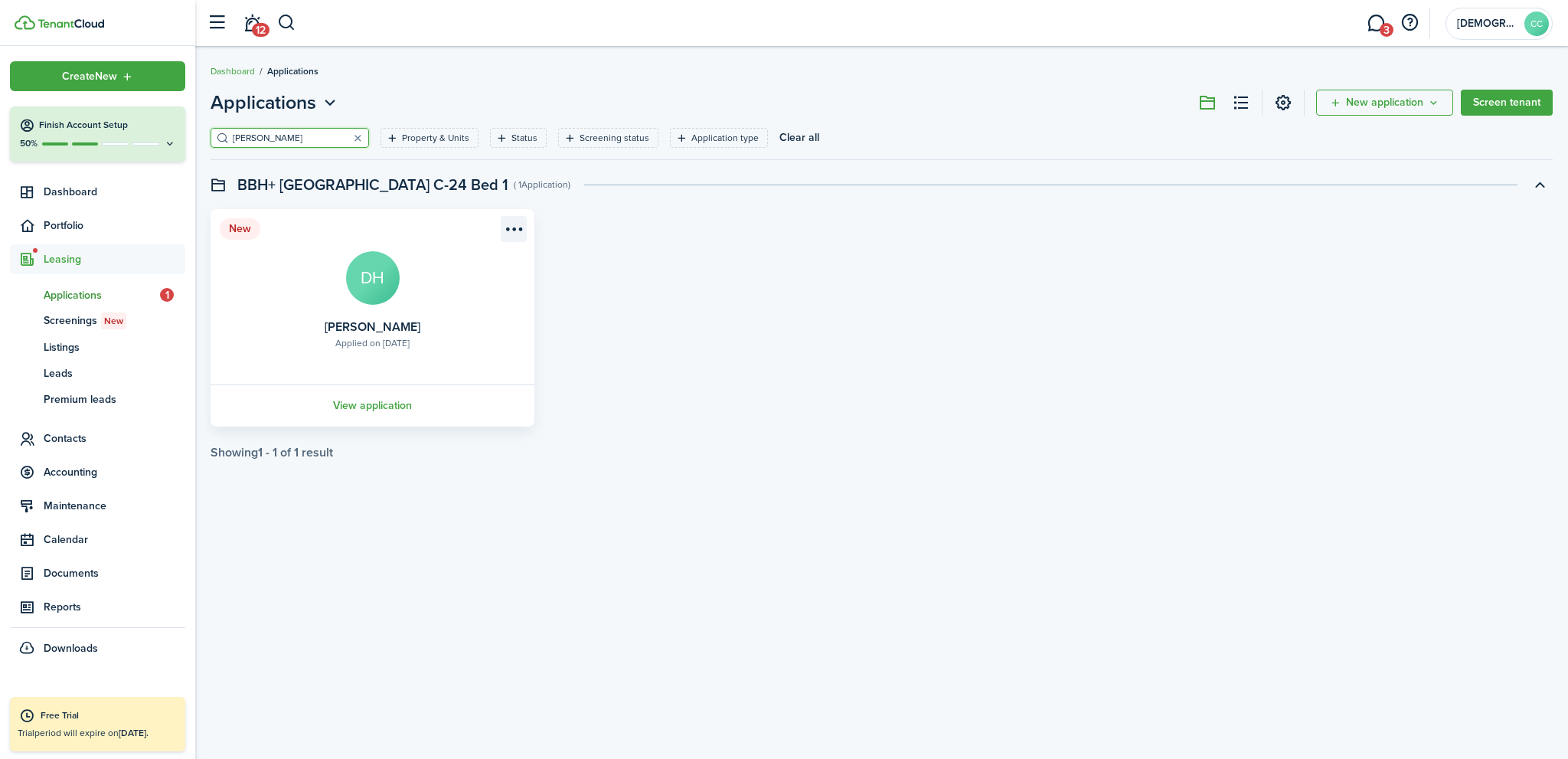
type input "[PERSON_NAME]"
click at [511, 227] on menu-btn-icon "Open menu" at bounding box center [514, 229] width 26 height 26
click at [453, 292] on button "Approve application" at bounding box center [454, 289] width 141 height 26
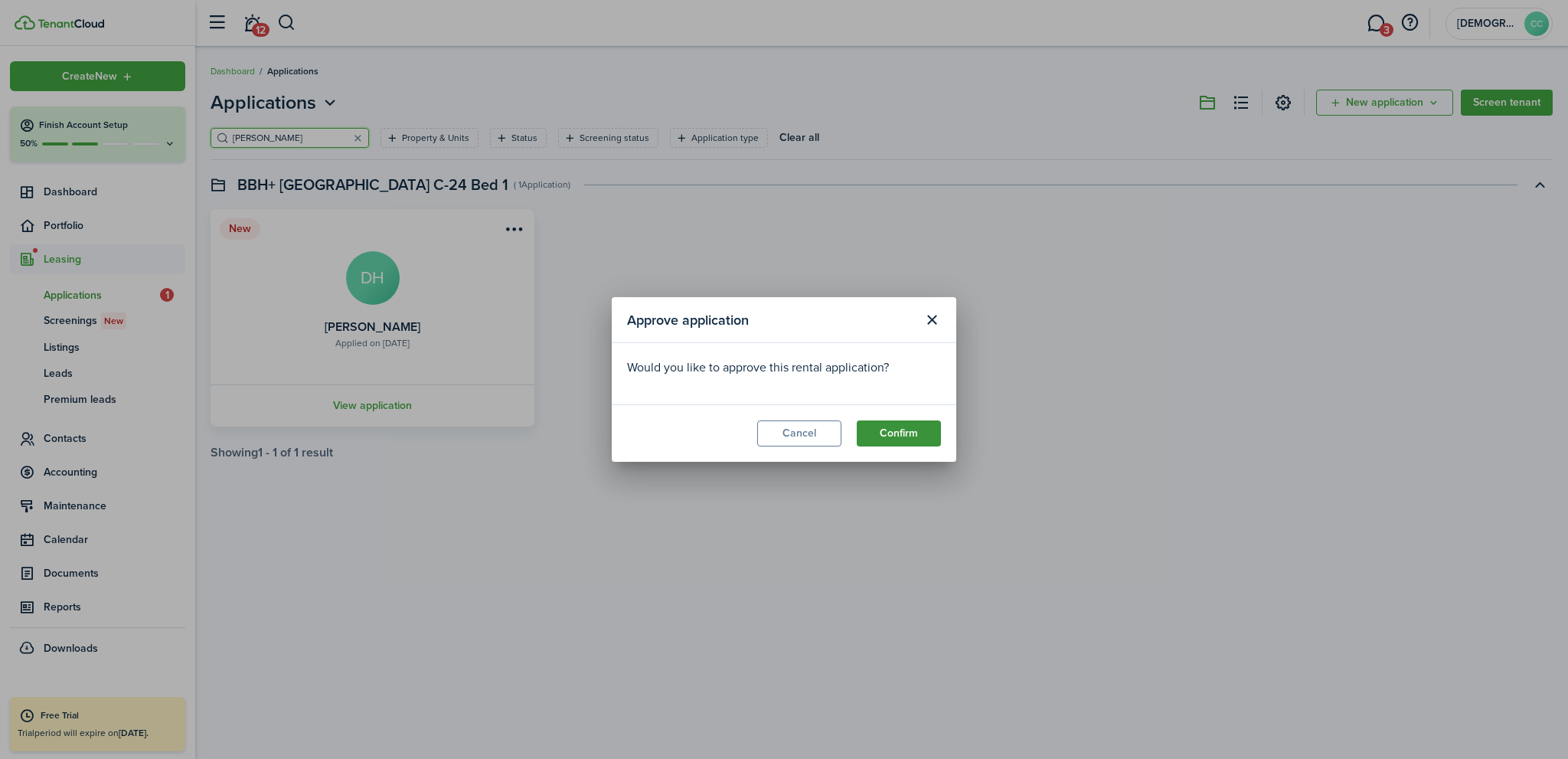
drag, startPoint x: 890, startPoint y: 437, endPoint x: 882, endPoint y: 434, distance: 8.5
click at [891, 437] on button "Confirm" at bounding box center [899, 433] width 84 height 26
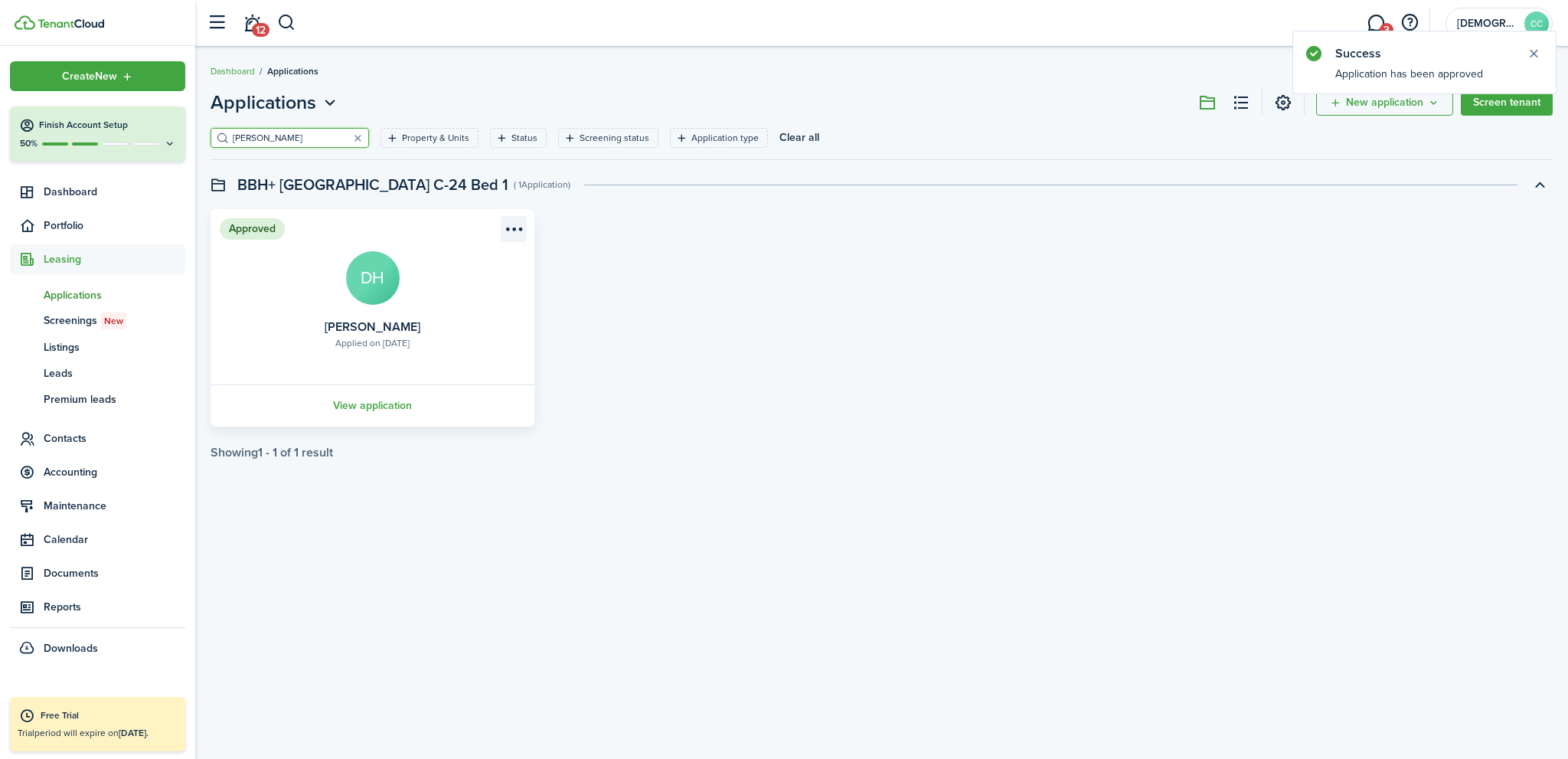
click at [515, 224] on menu-btn-icon "Open menu" at bounding box center [514, 229] width 26 height 26
click at [444, 320] on button "Move in applicant" at bounding box center [454, 315] width 141 height 26
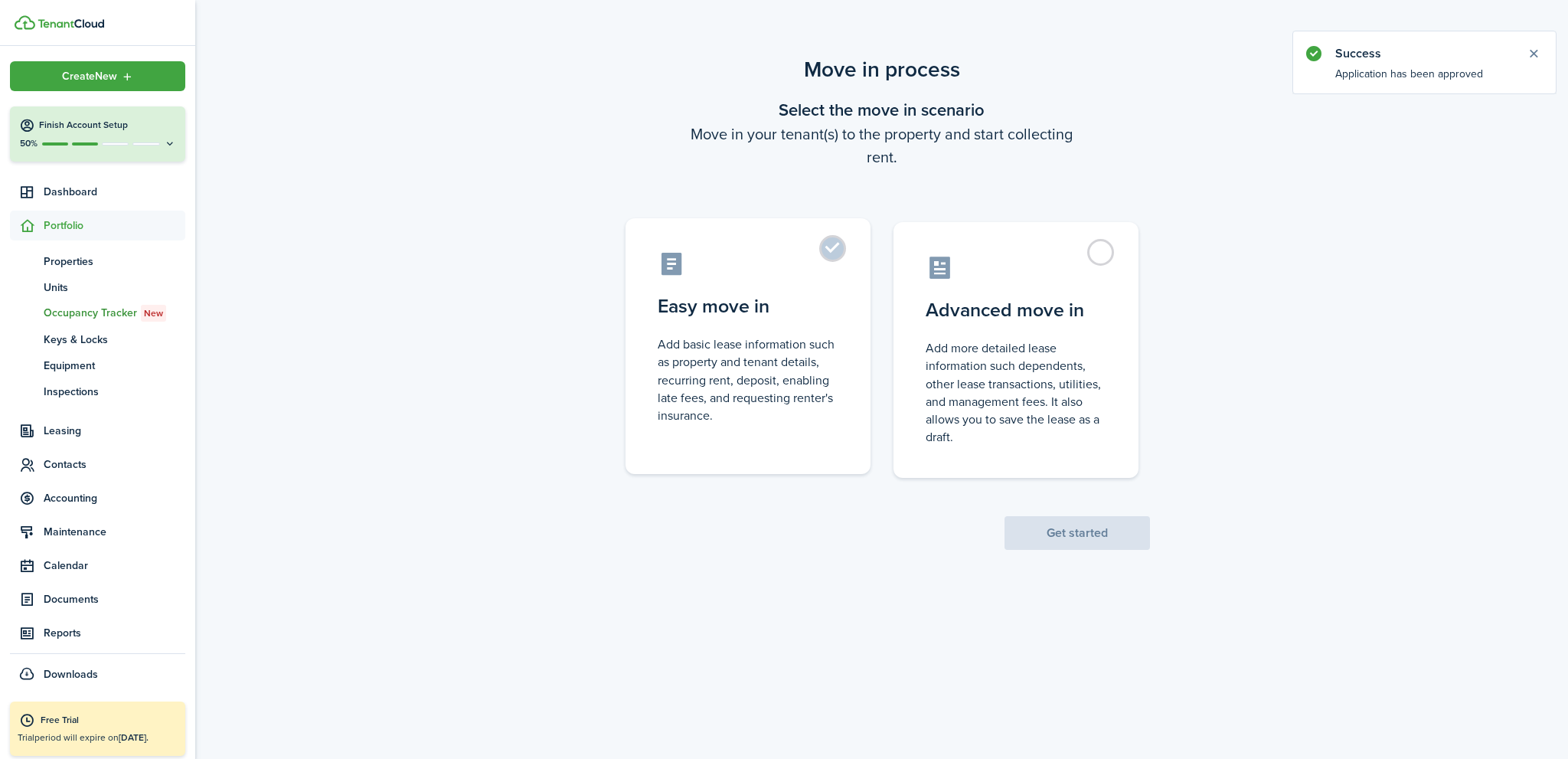
click at [834, 256] on label "Easy move in Add basic lease information such as property and tenant details, r…" at bounding box center [748, 345] width 245 height 256
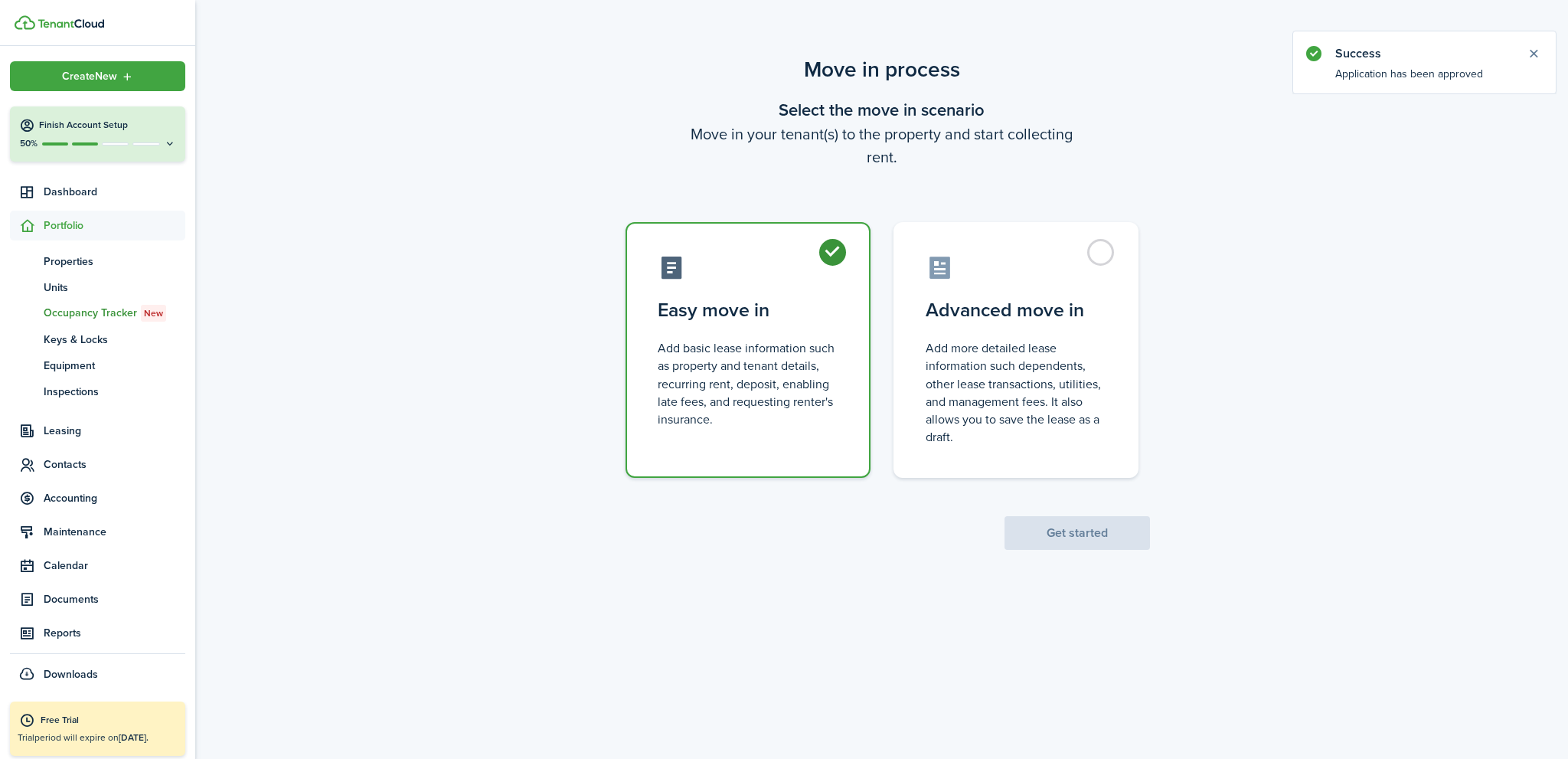
radio input "true"
click at [1074, 541] on button "Get started" at bounding box center [1077, 533] width 145 height 34
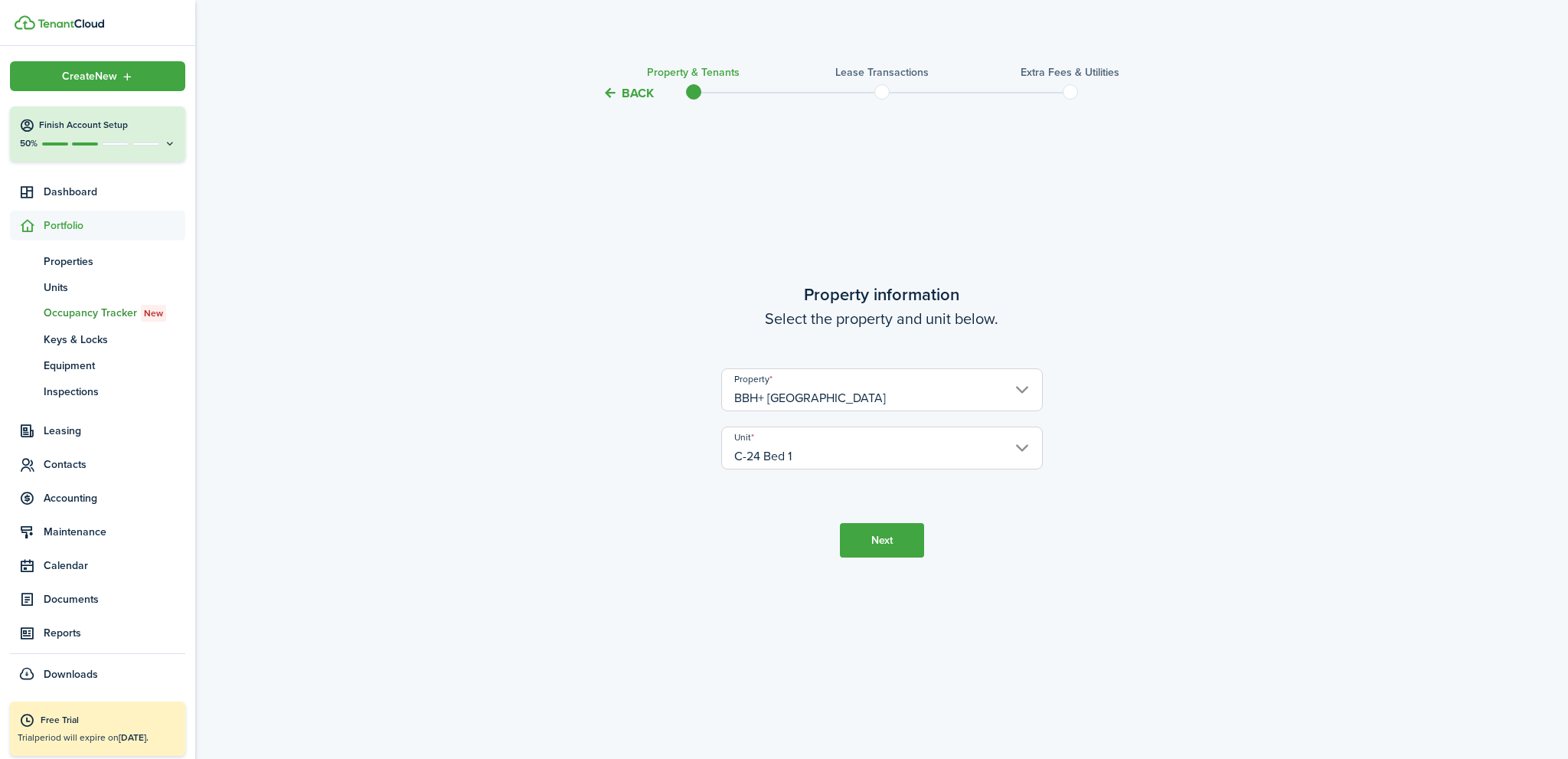
click at [886, 545] on button "Next" at bounding box center [882, 540] width 84 height 35
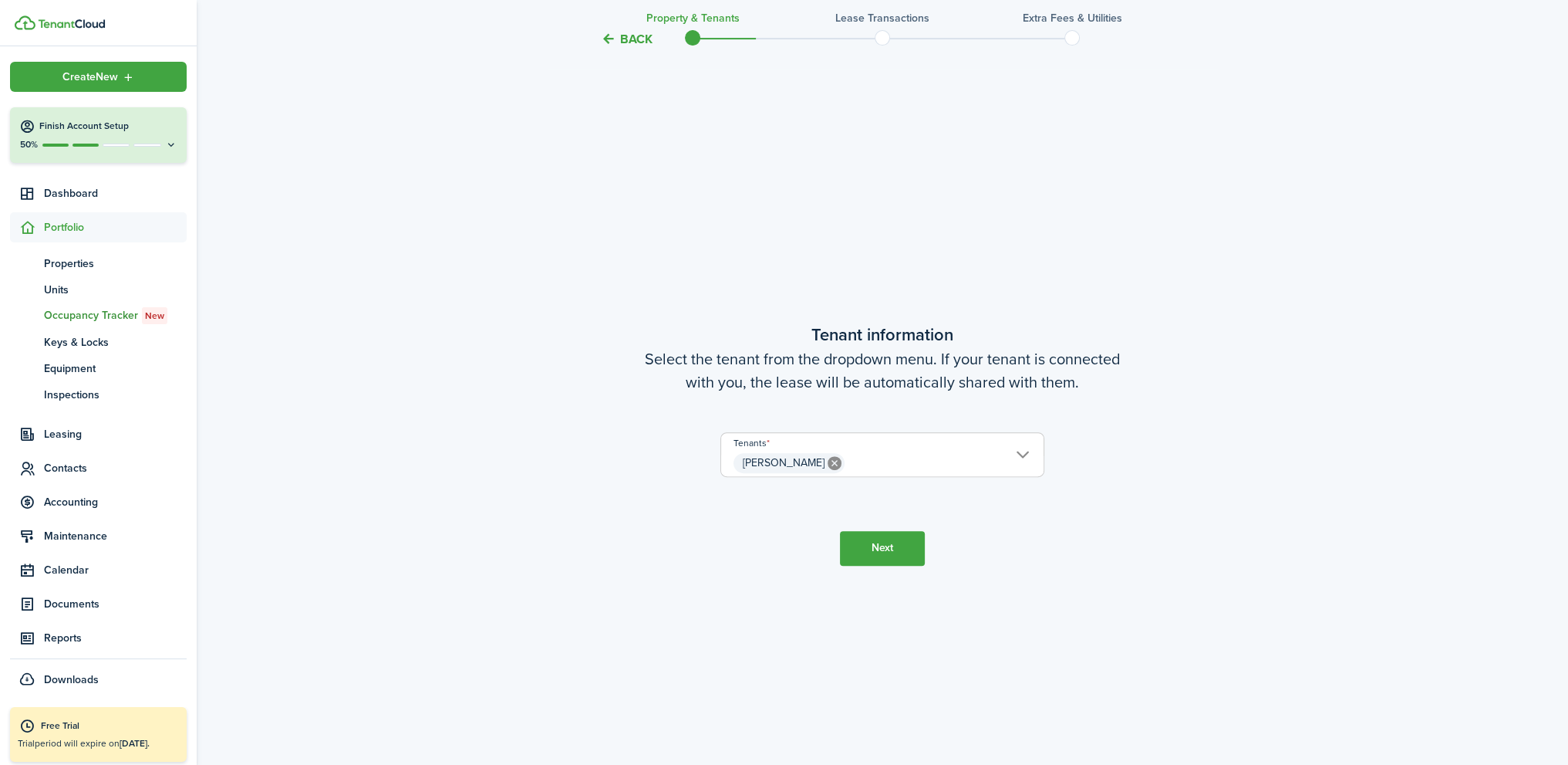
click at [892, 548] on button "Next" at bounding box center [883, 548] width 85 height 35
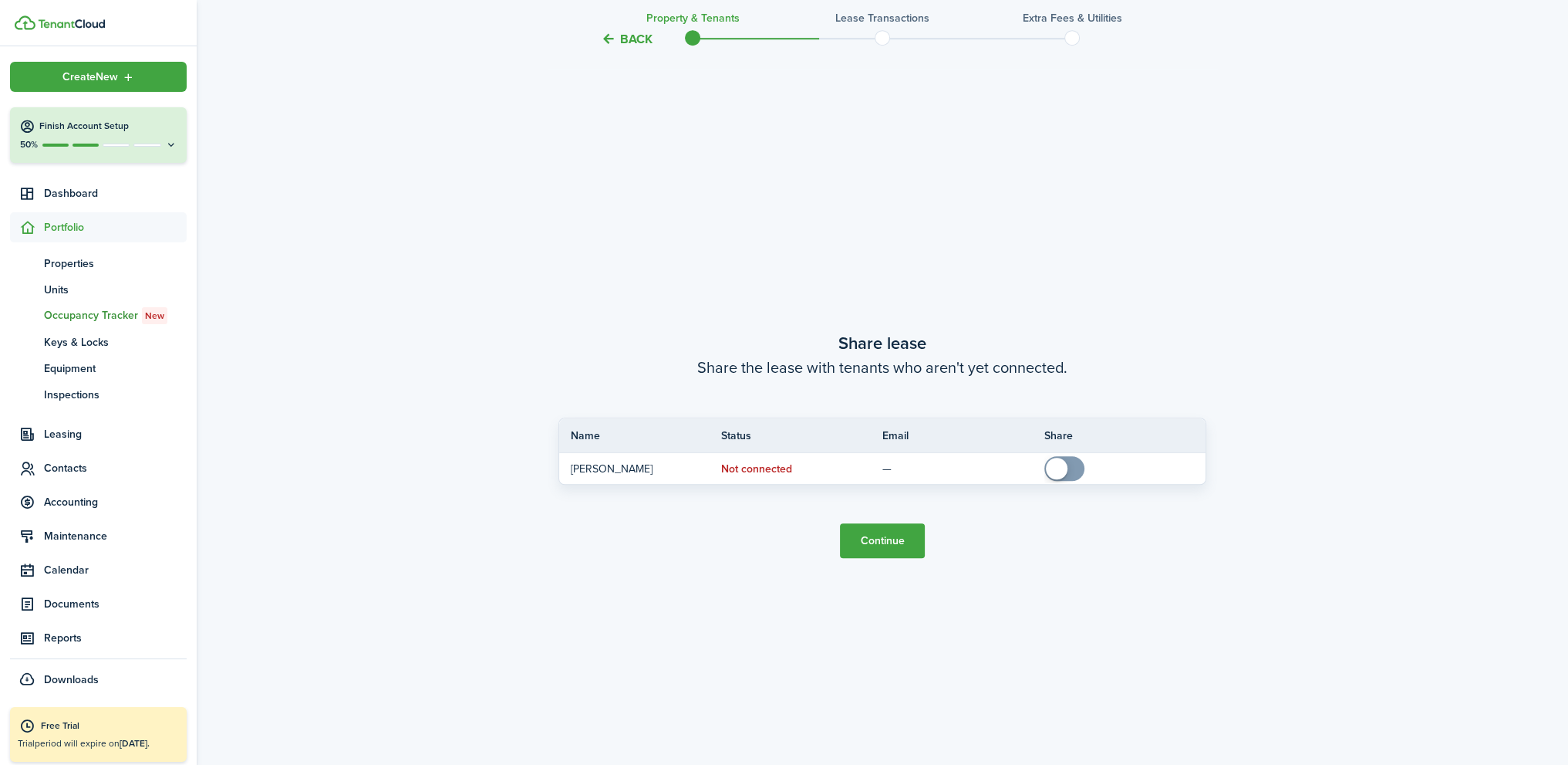
scroll to position [1426, 0]
click at [892, 548] on button "Continue" at bounding box center [883, 540] width 85 height 35
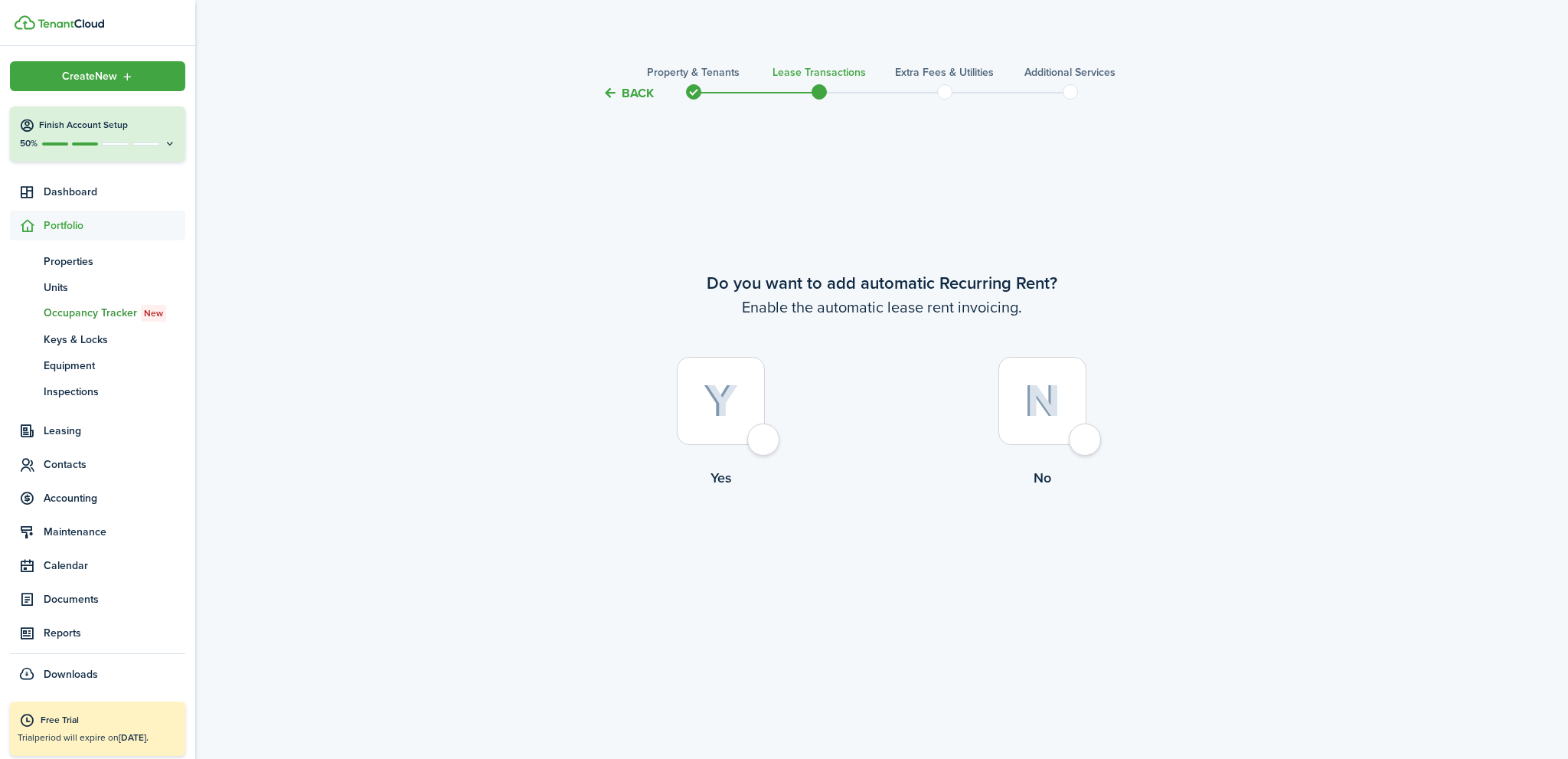
click at [765, 444] on div at bounding box center [720, 400] width 88 height 88
radio input "true"
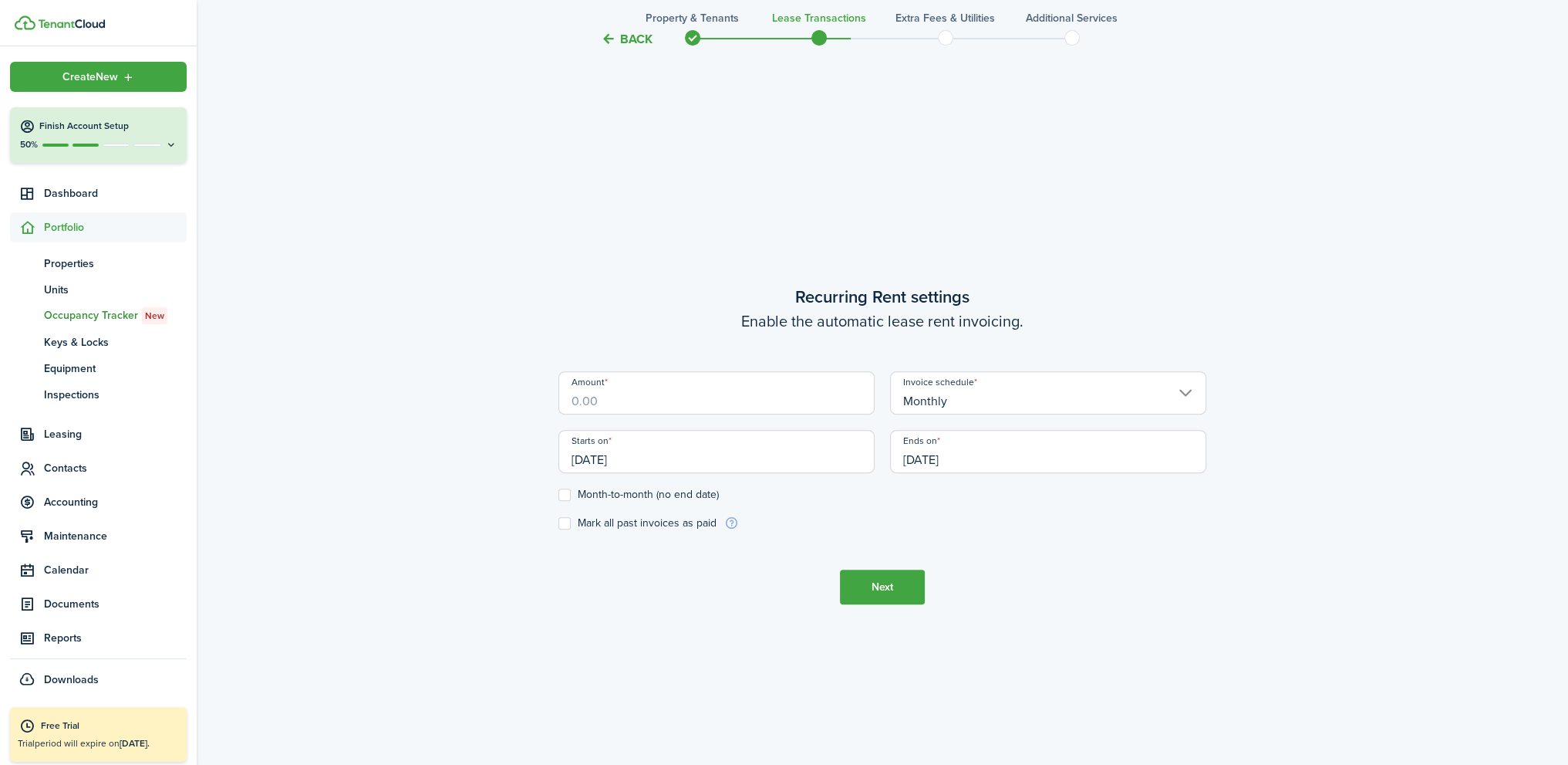
scroll to position [661, 0]
click at [994, 459] on input "[DATE]" at bounding box center [1048, 450] width 316 height 43
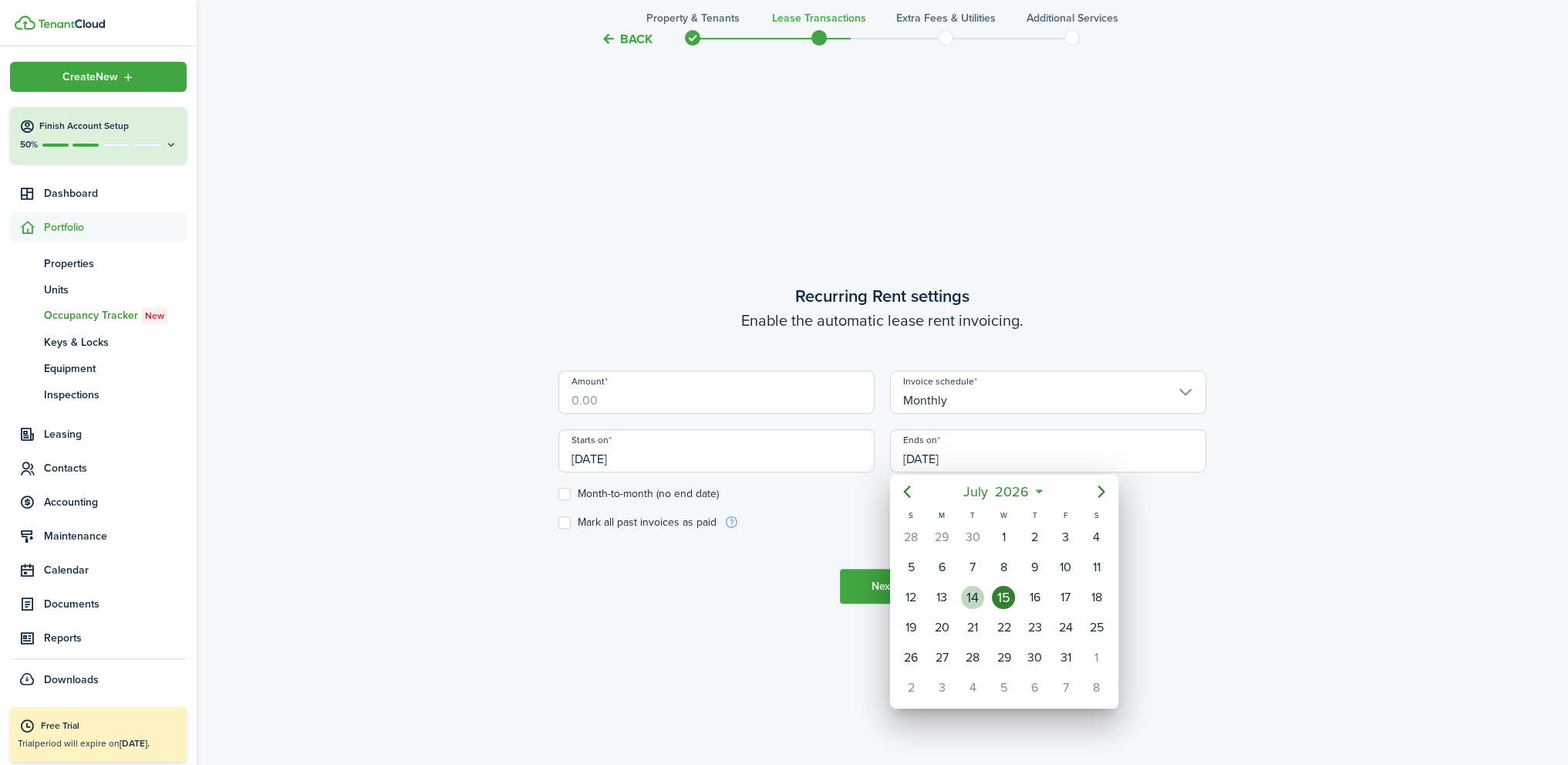
click at [973, 590] on div "14" at bounding box center [973, 597] width 23 height 23
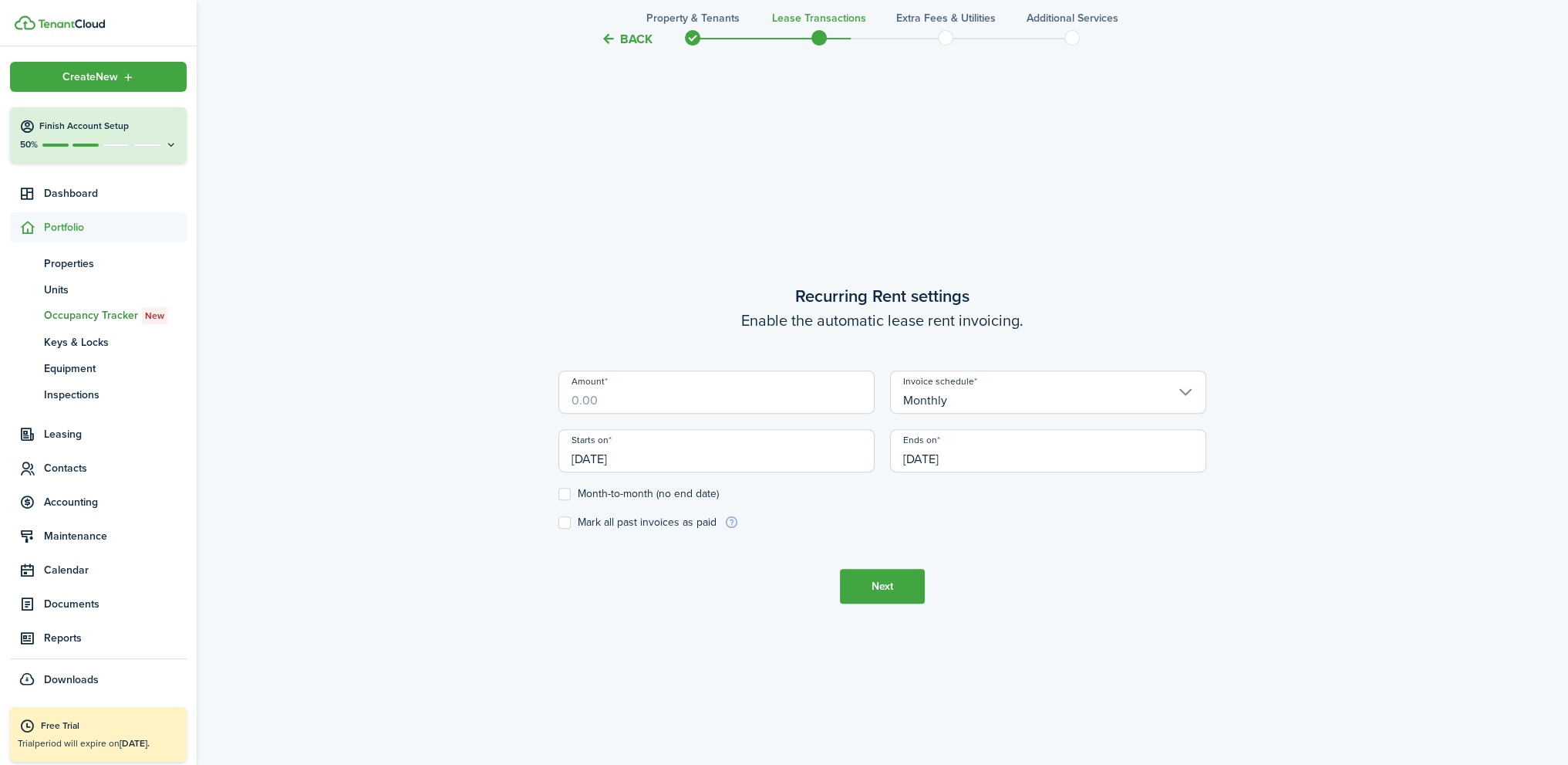
click at [985, 459] on input "[DATE]" at bounding box center [1048, 450] width 316 height 43
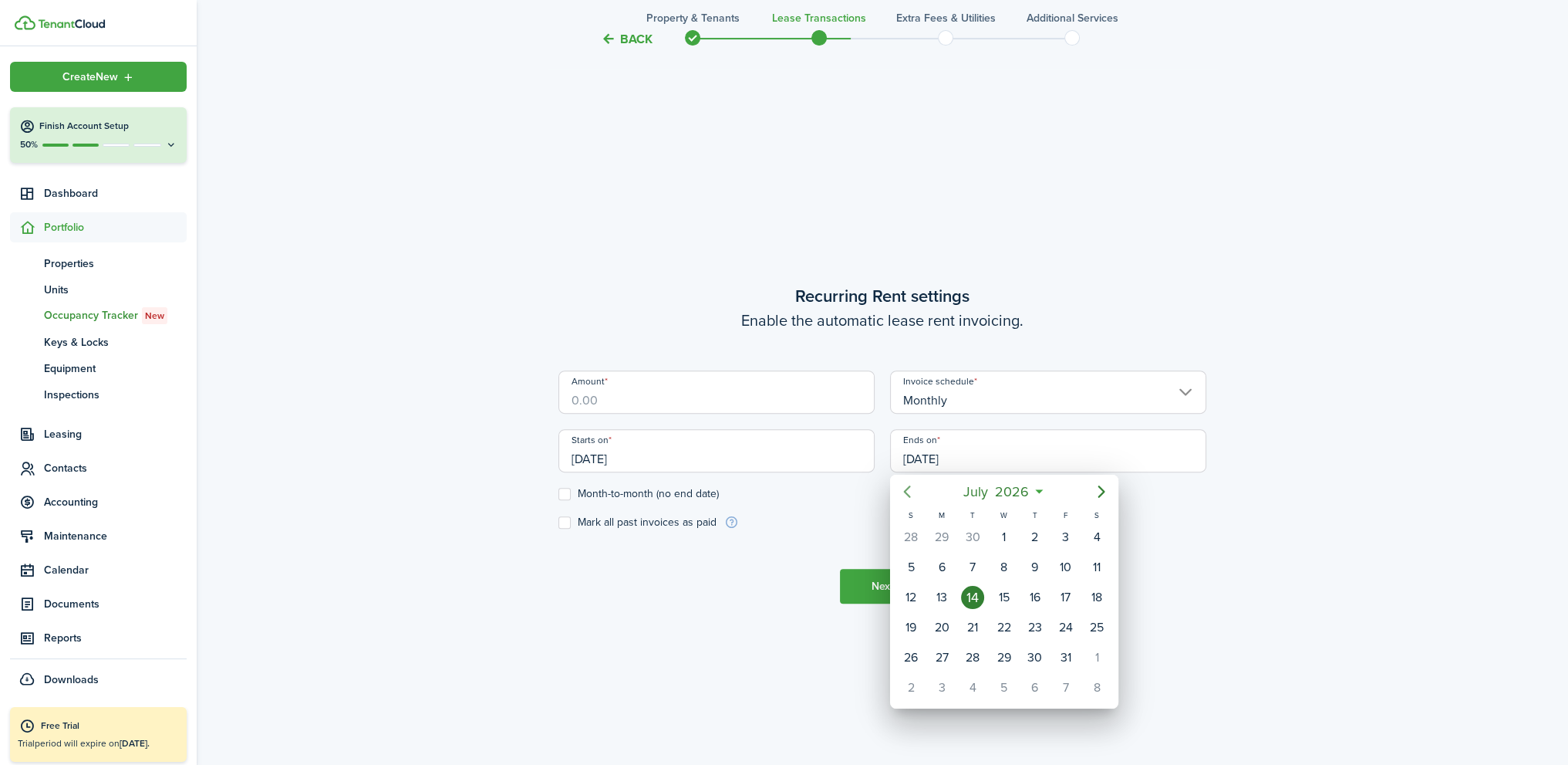
click at [912, 489] on icon "Previous page" at bounding box center [907, 491] width 19 height 19
click at [910, 536] on div "31" at bounding box center [911, 537] width 23 height 23
type input "[DATE]"
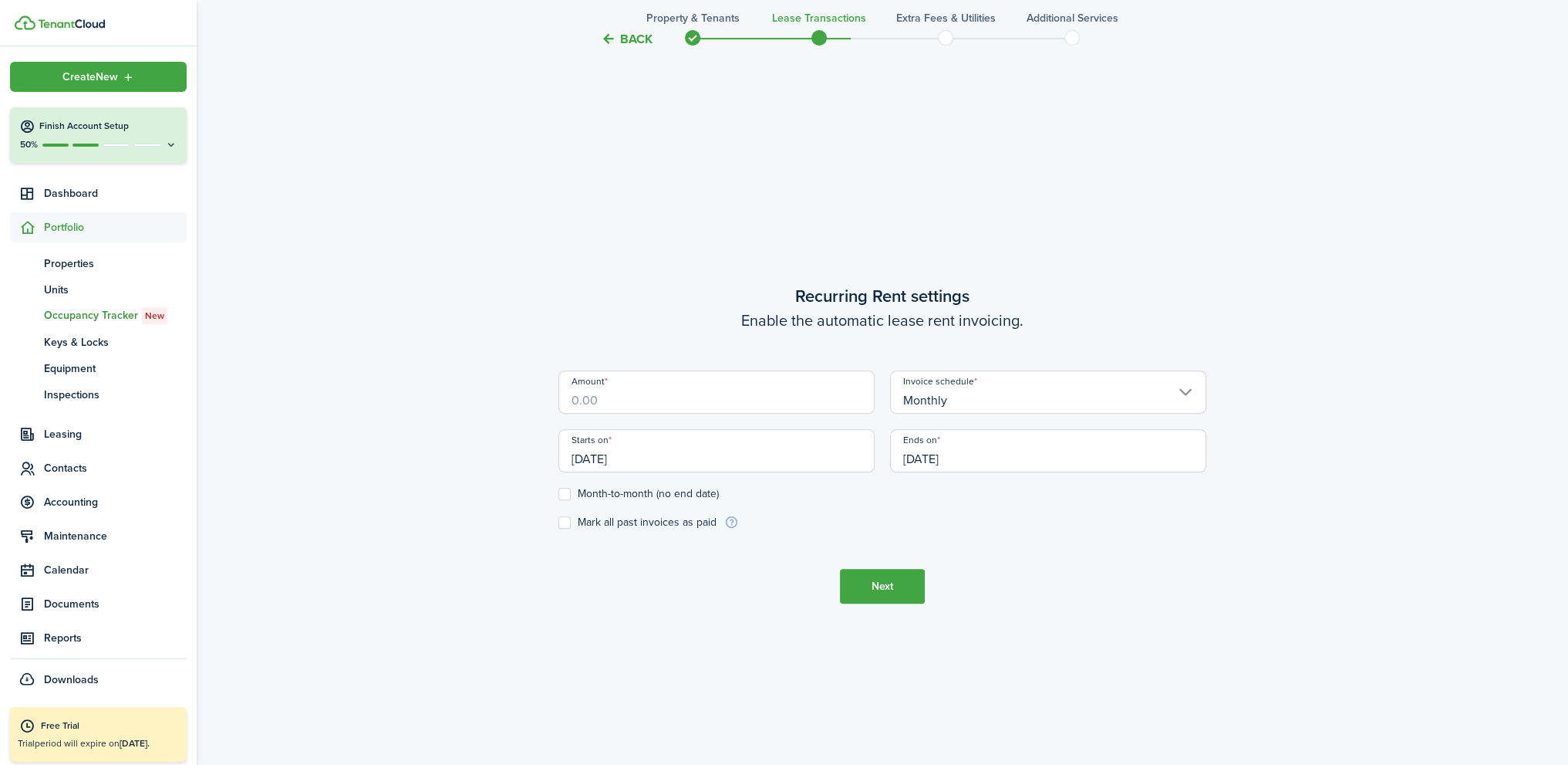
drag, startPoint x: 618, startPoint y: 397, endPoint x: 532, endPoint y: 397, distance: 86.0
click at [532, 397] on div "Back Property & Tenants Lease Transactions Extra fees & Utilities Additional Se…" at bounding box center [882, 109] width 1371 height 1432
type input "$290.50"
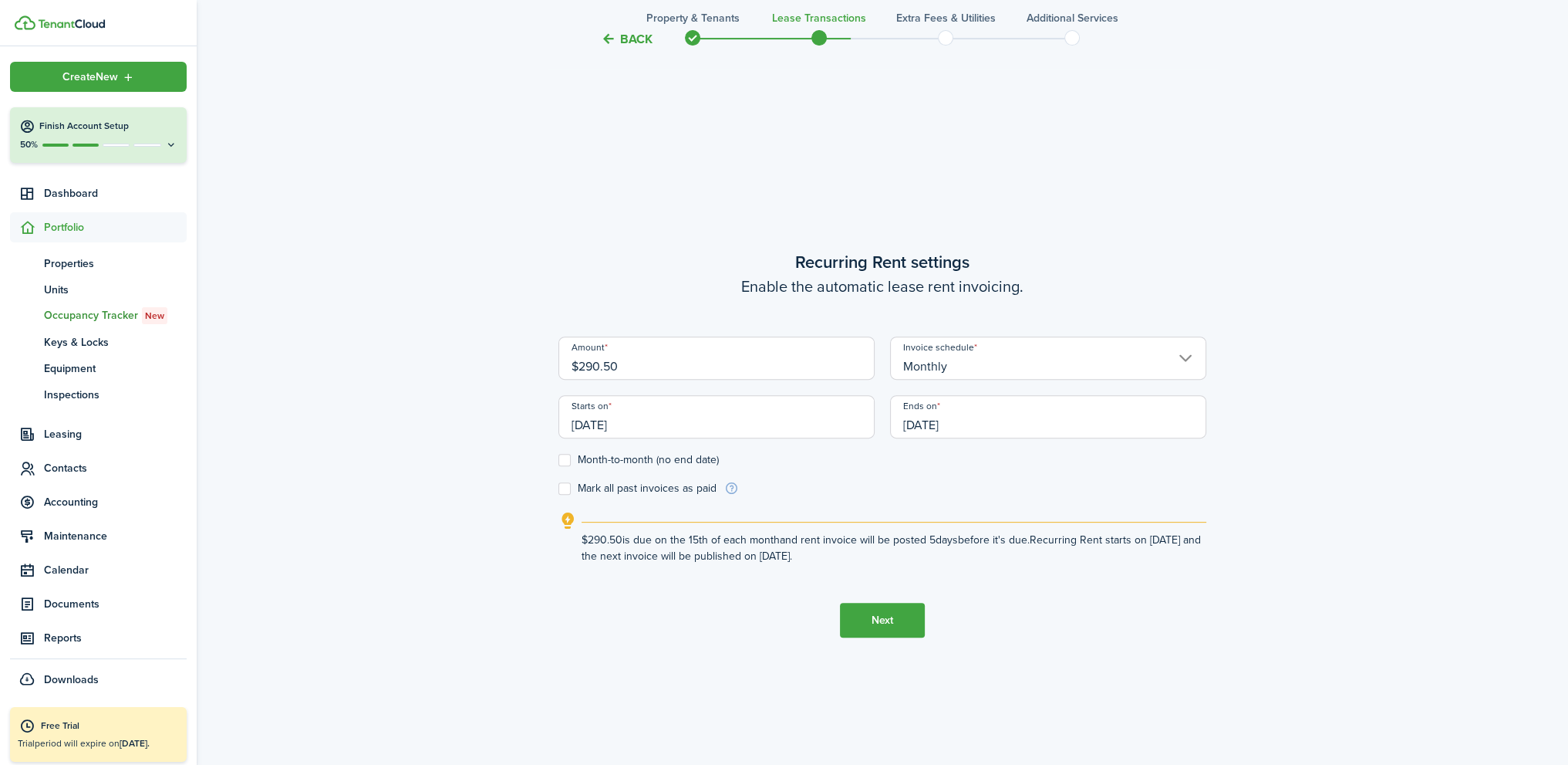
click at [599, 424] on input "[DATE]" at bounding box center [716, 416] width 316 height 43
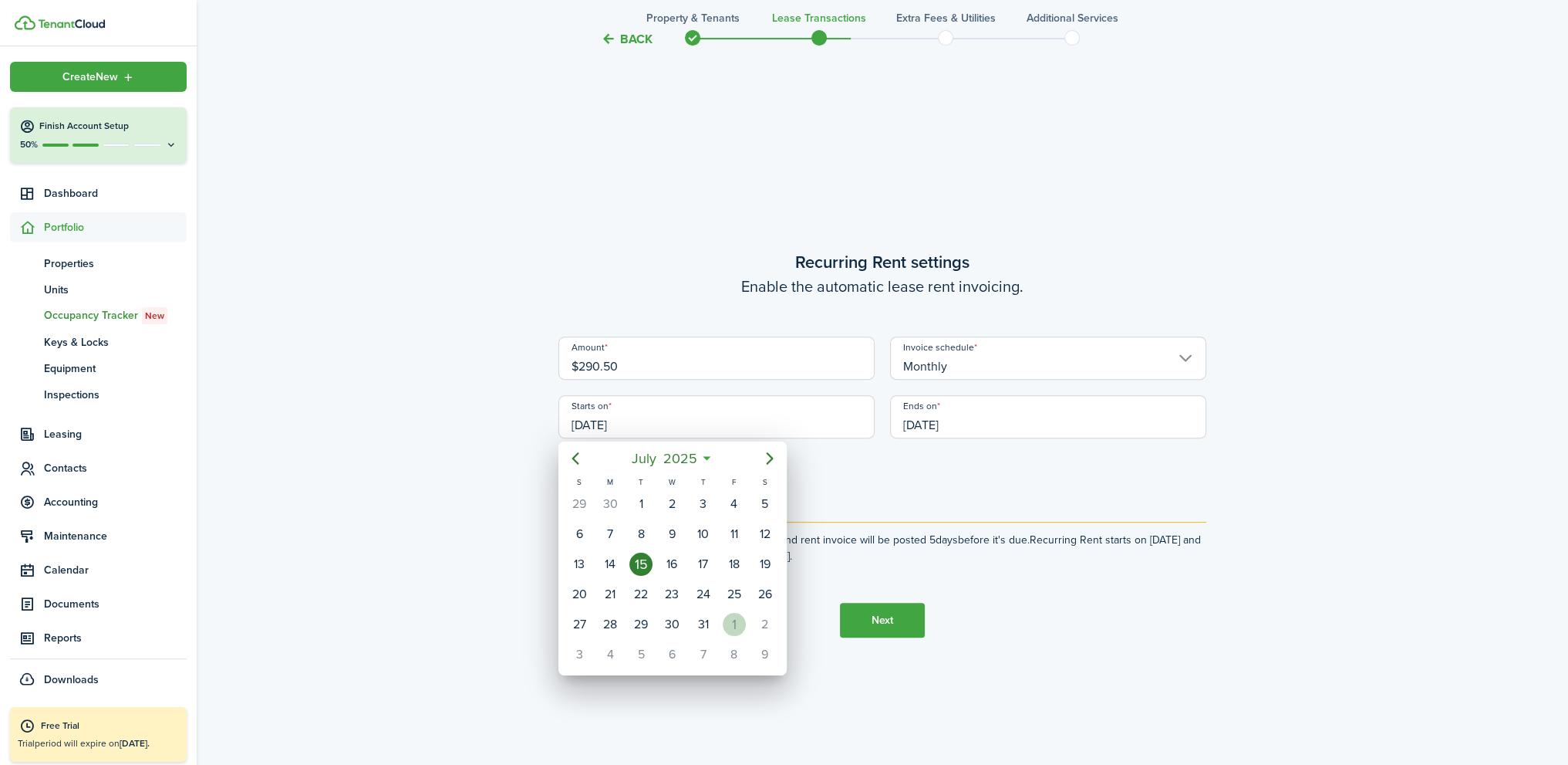
click at [736, 618] on div "1" at bounding box center [734, 624] width 23 height 23
type input "[DATE]"
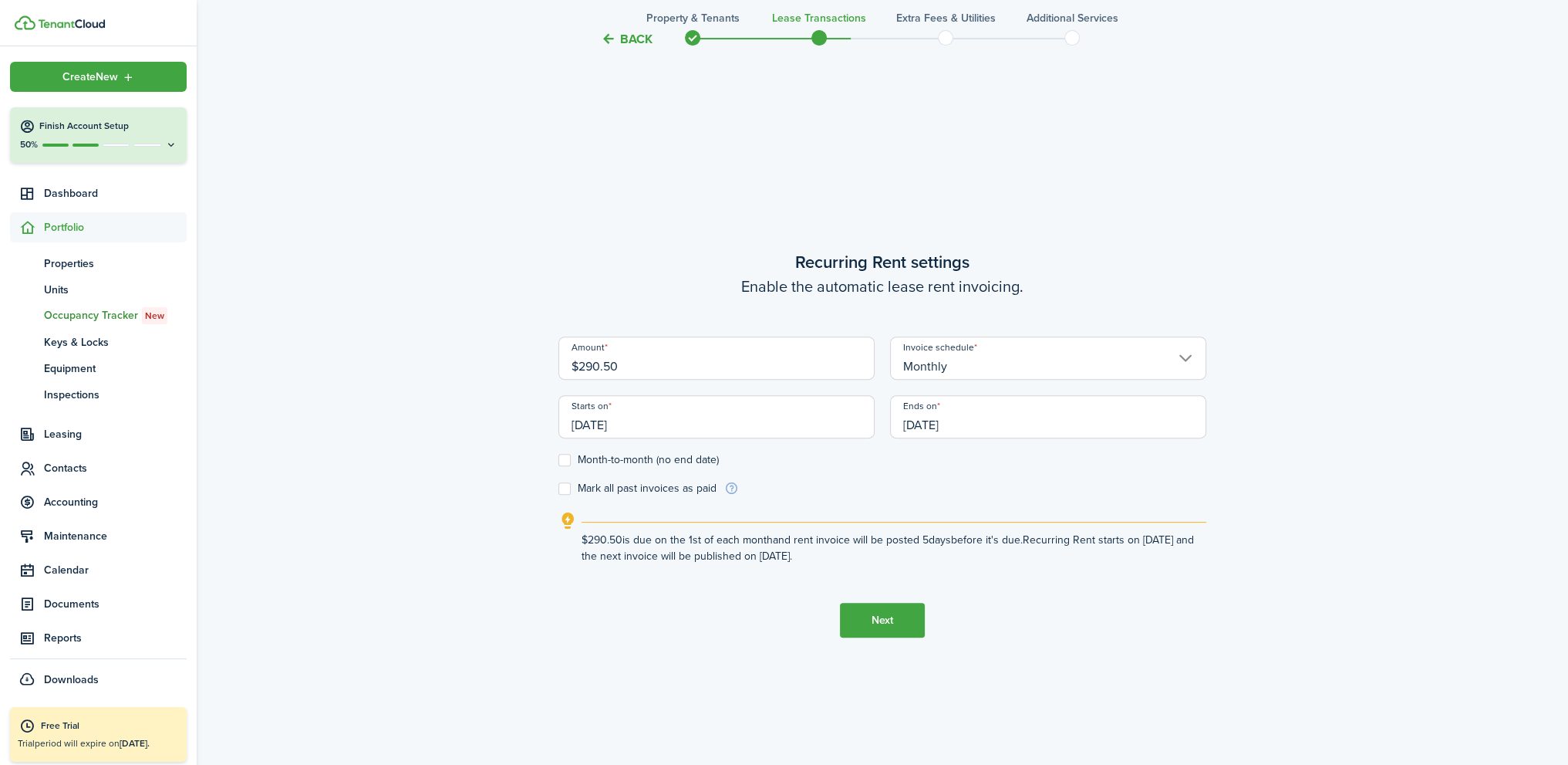
click at [884, 627] on button "Next" at bounding box center [883, 619] width 85 height 35
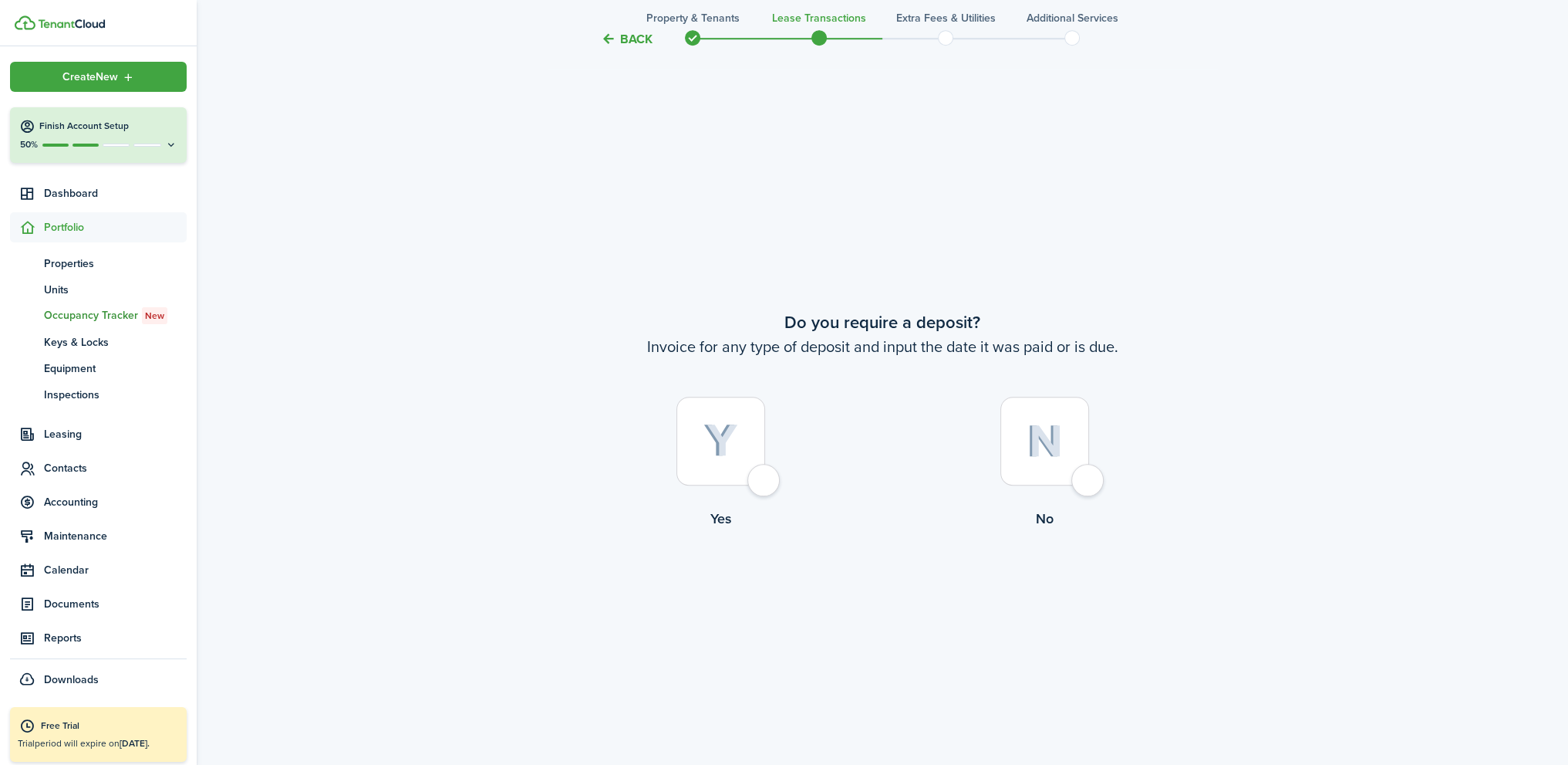
scroll to position [1426, 0]
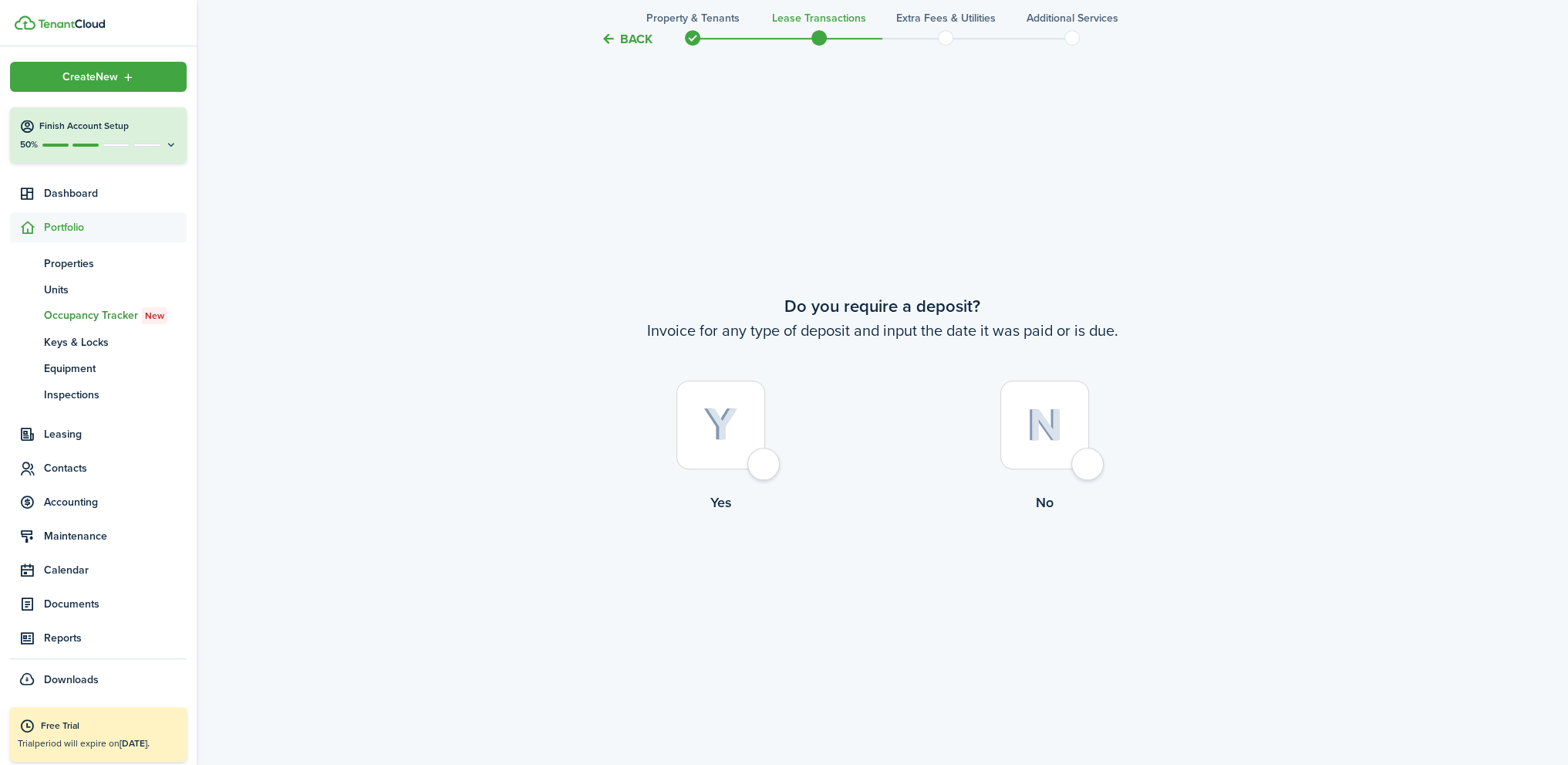
click at [1089, 465] on div at bounding box center [1045, 424] width 89 height 89
radio input "true"
click at [1089, 464] on div at bounding box center [1045, 424] width 89 height 89
radio input "true"
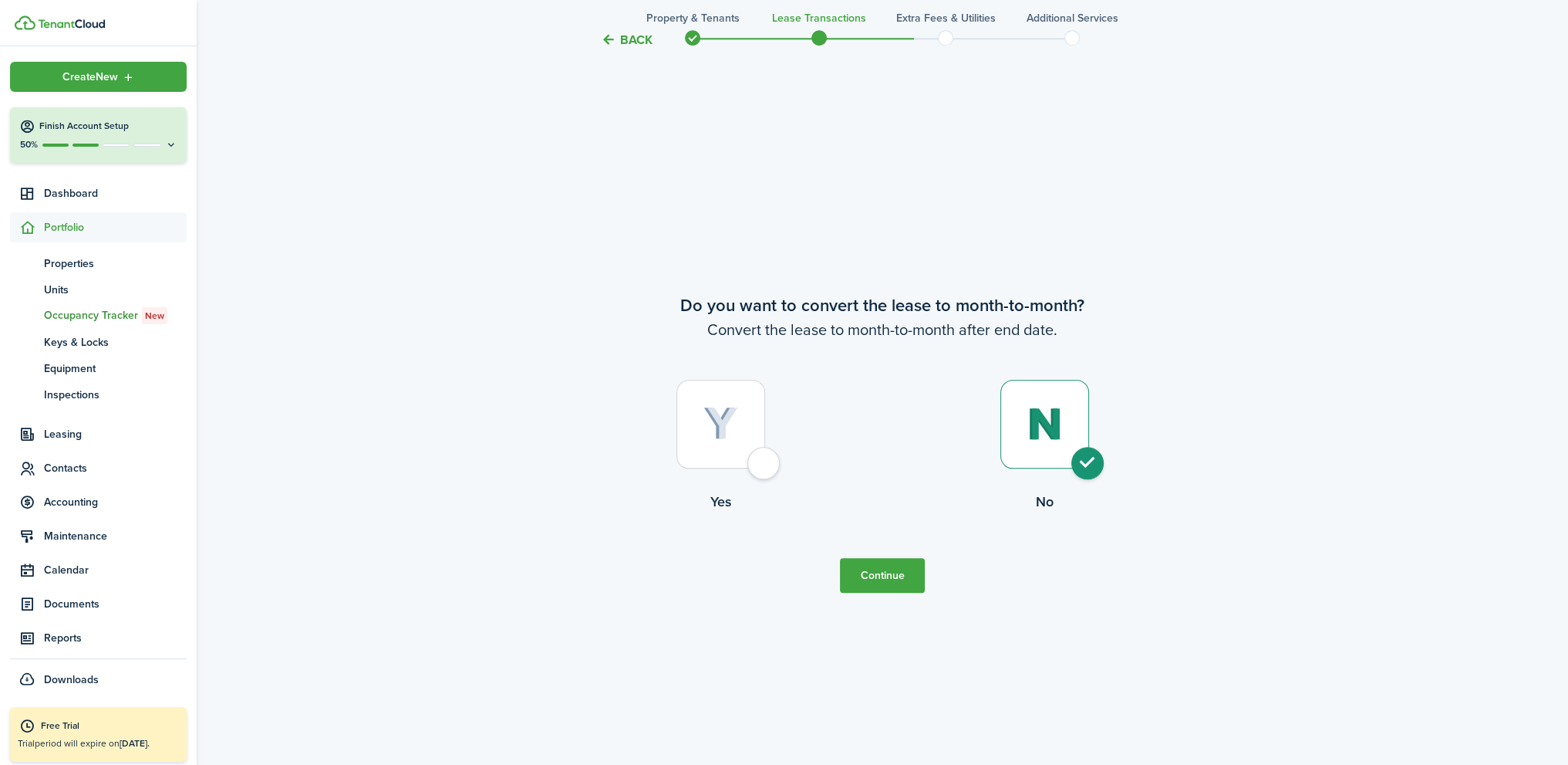
click at [888, 579] on button "Continue" at bounding box center [883, 575] width 85 height 35
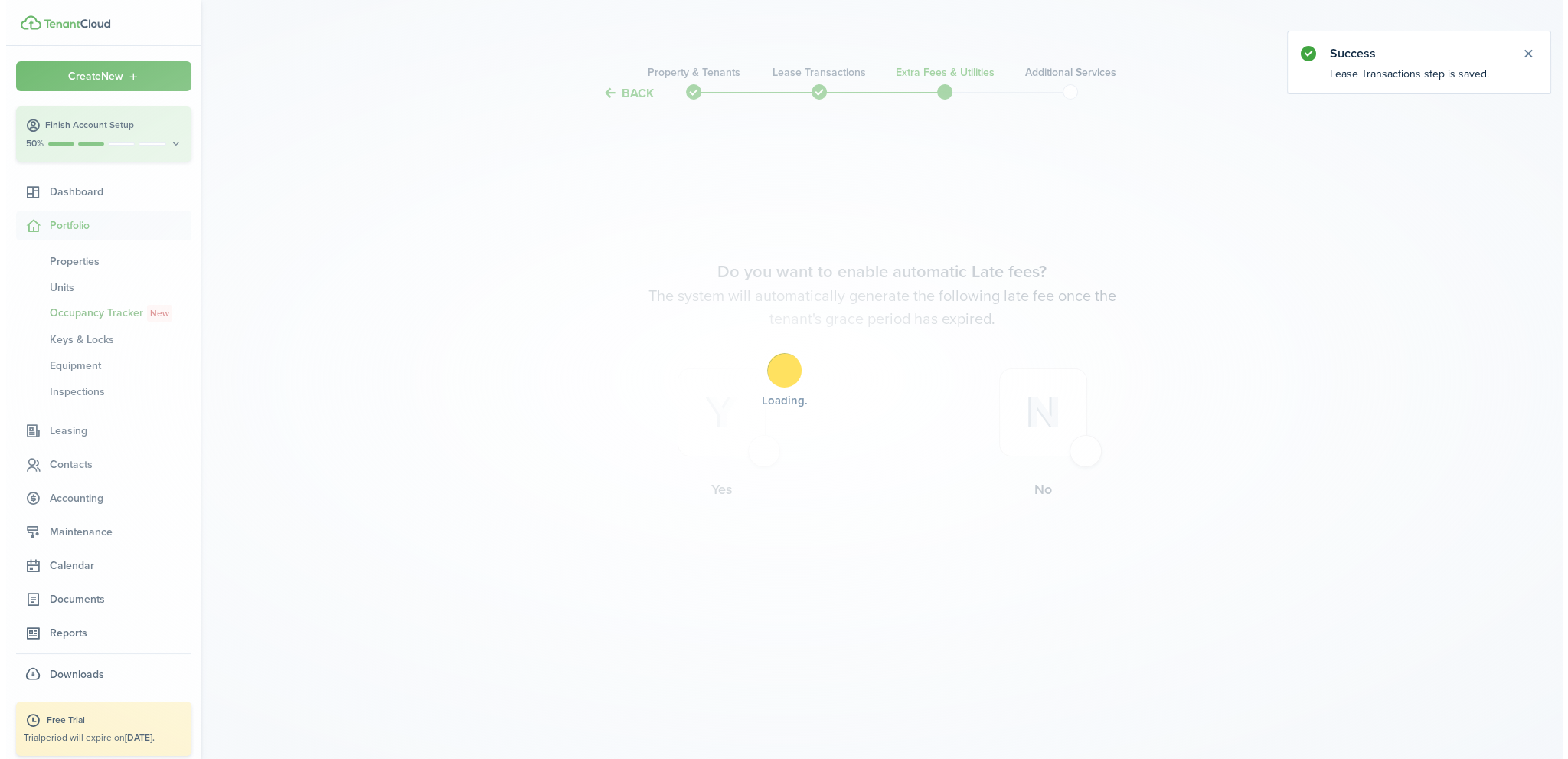
scroll to position [0, 0]
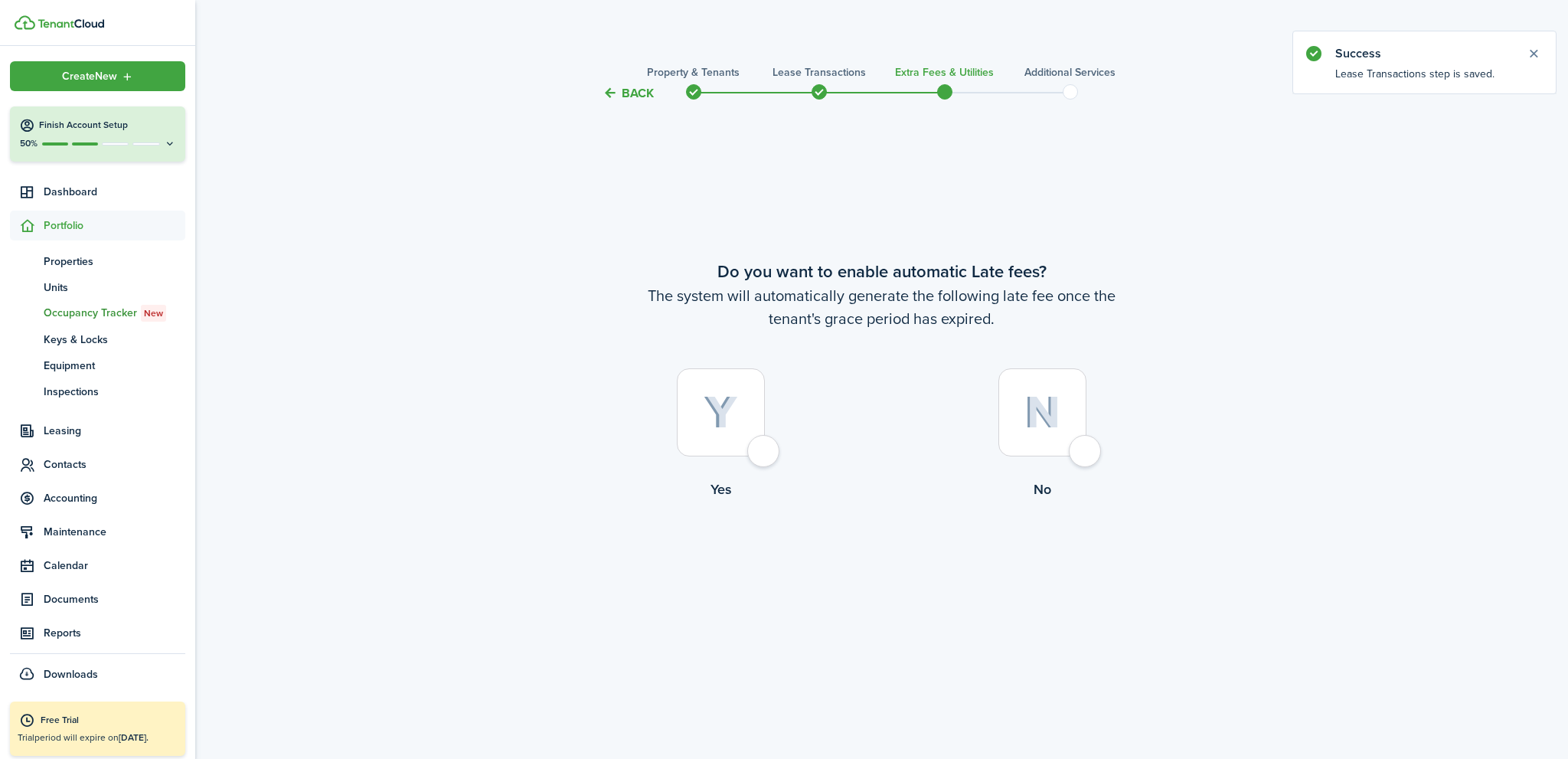
click at [1086, 452] on div at bounding box center [1042, 412] width 88 height 88
radio input "true"
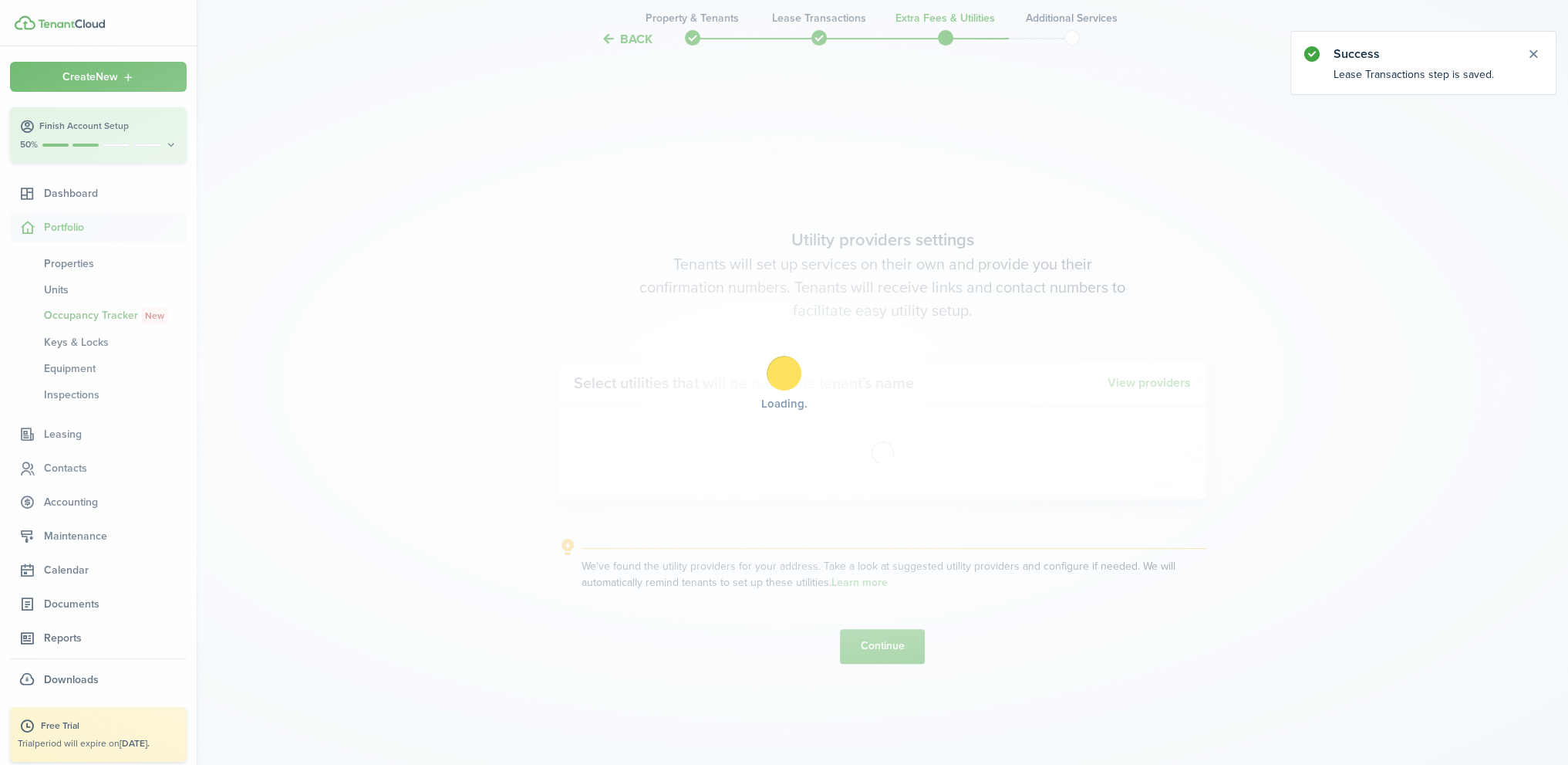
scroll to position [661, 0]
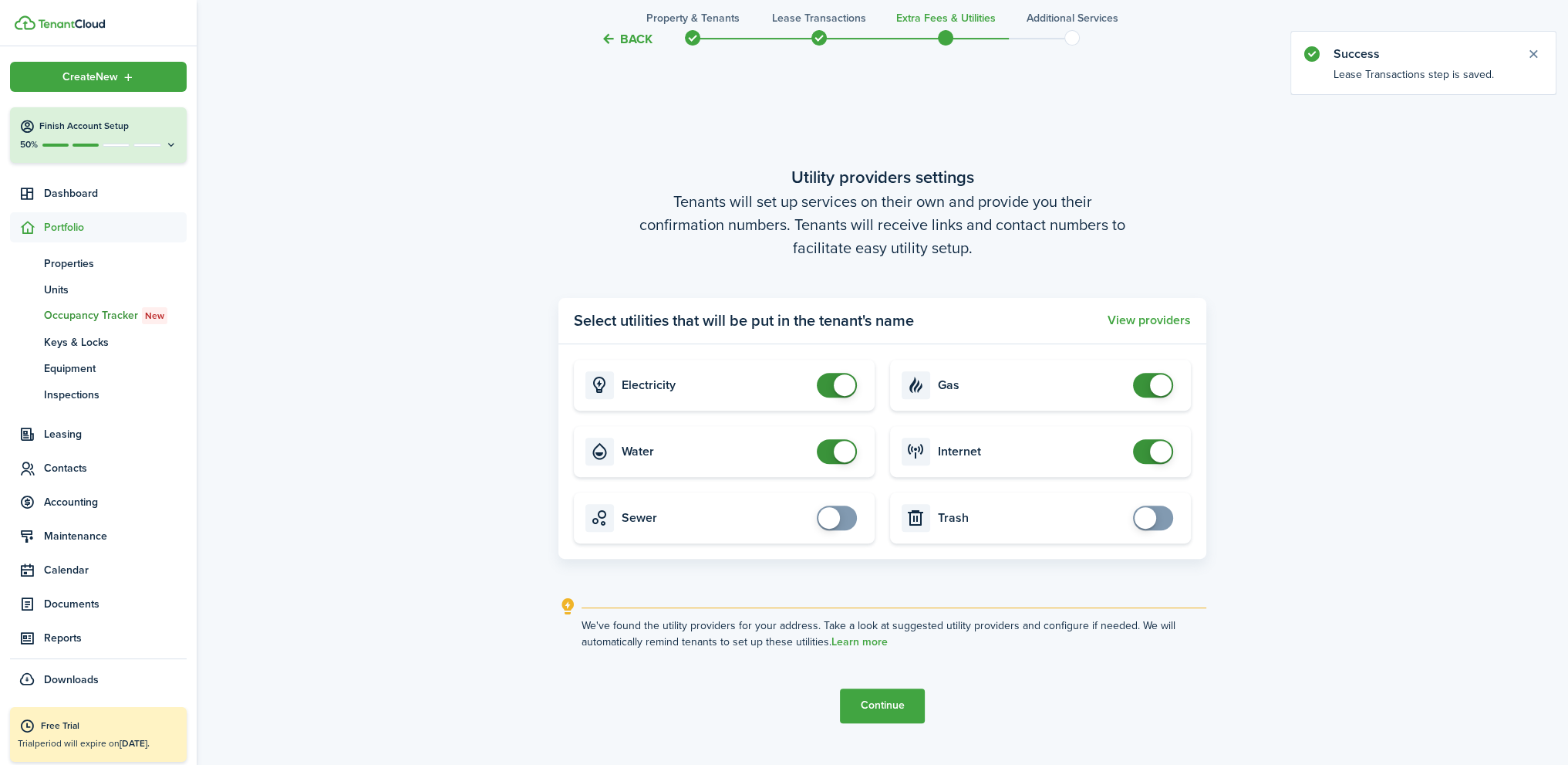
checkbox input "false"
click at [831, 381] on span at bounding box center [836, 385] width 15 height 24
checkbox input "false"
click at [829, 450] on span at bounding box center [836, 451] width 15 height 24
checkbox input "false"
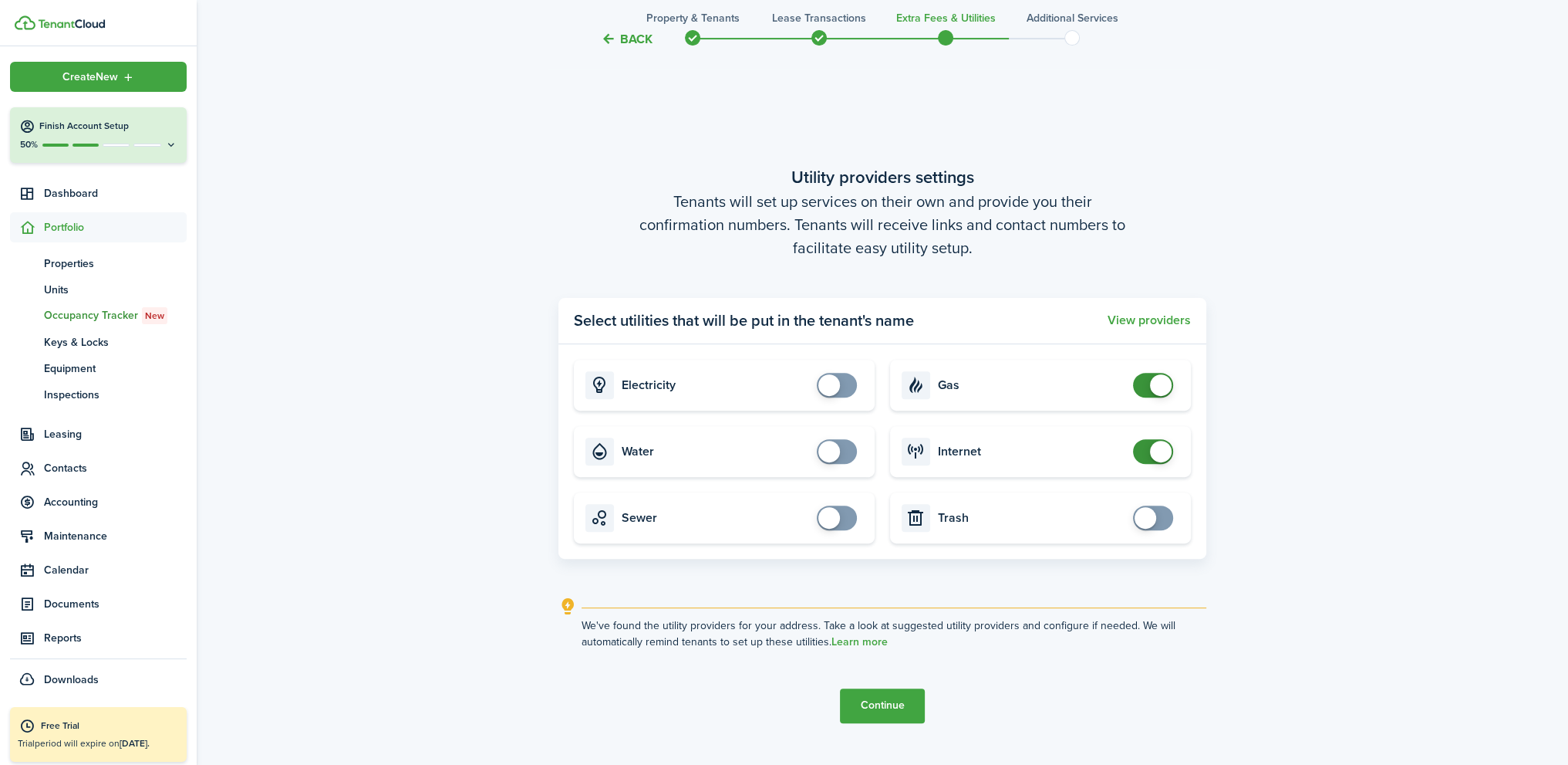
click at [1145, 386] on span at bounding box center [1153, 385] width 15 height 24
checkbox input "false"
click at [1145, 452] on span at bounding box center [1153, 451] width 15 height 24
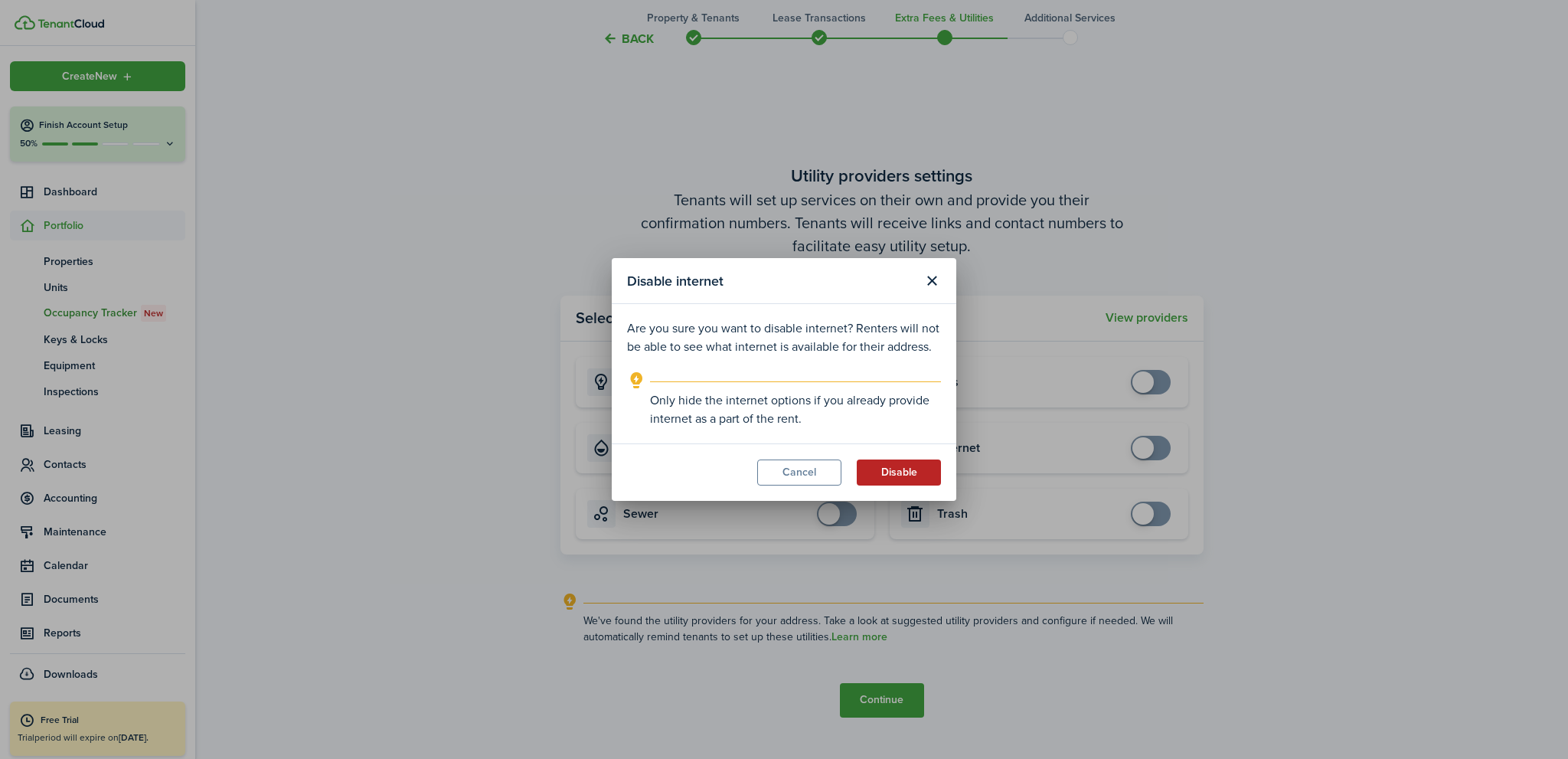
click at [907, 469] on button "Disable" at bounding box center [899, 472] width 84 height 26
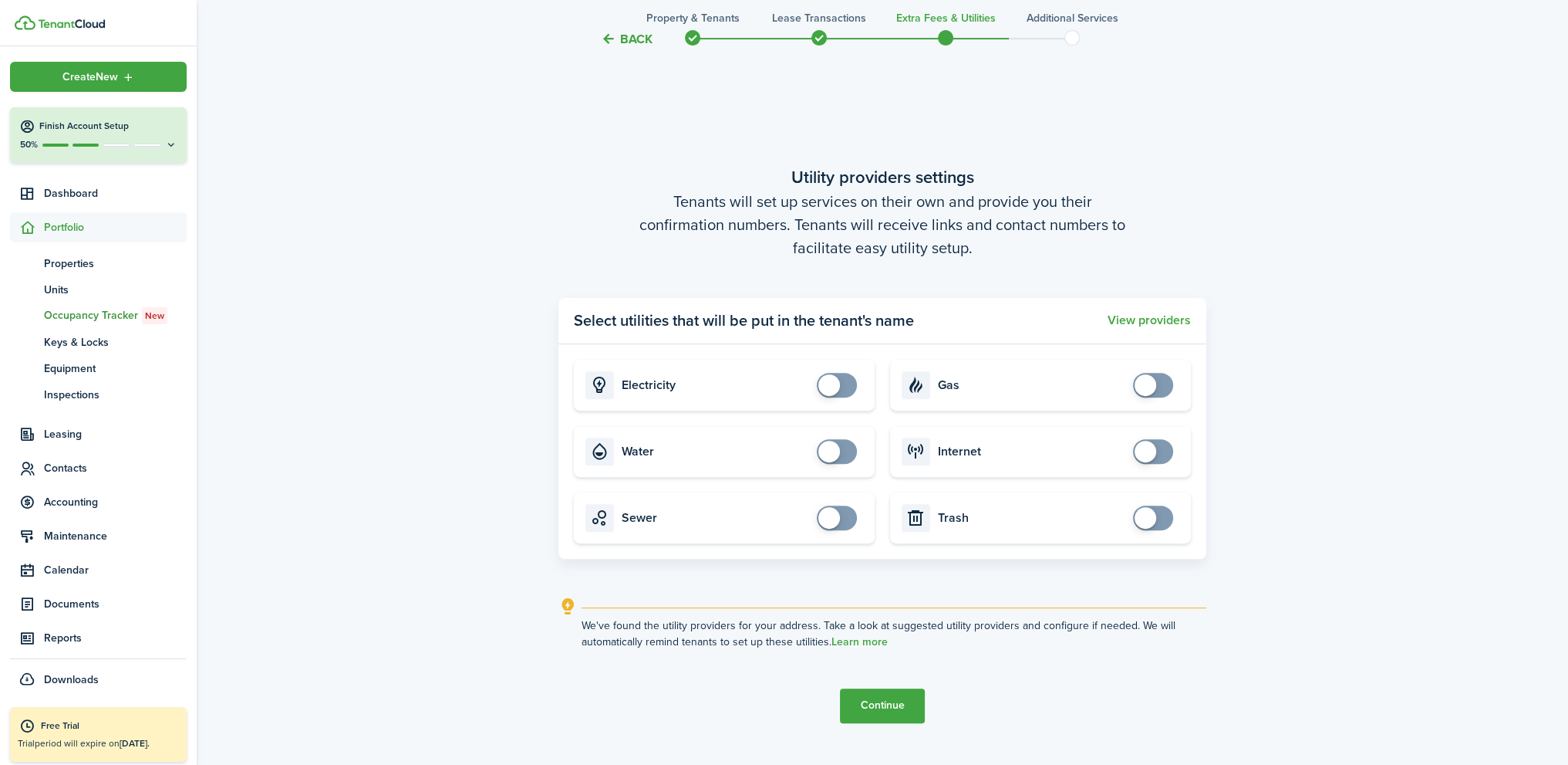
click at [897, 705] on button "Continue" at bounding box center [883, 706] width 85 height 35
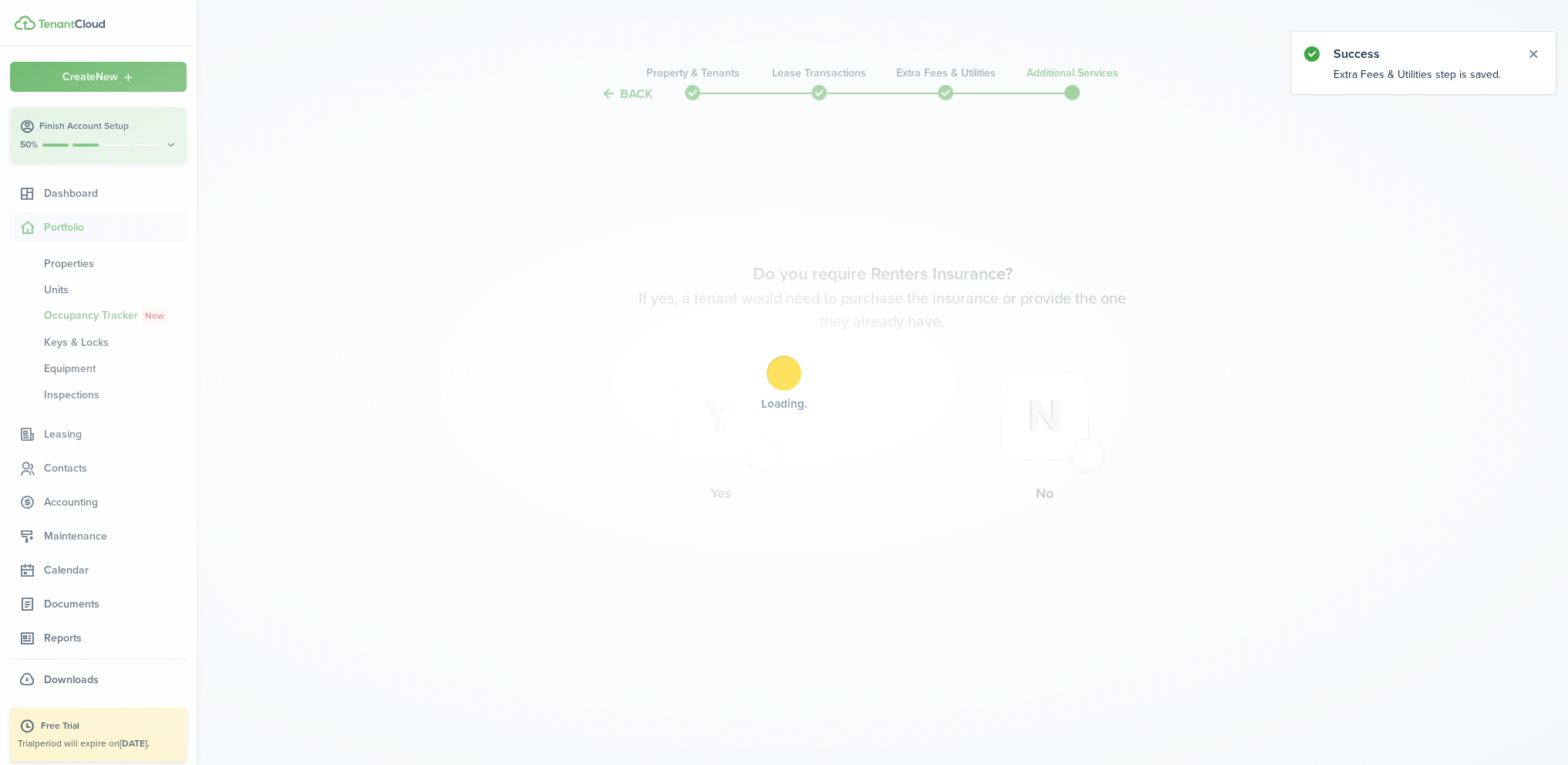
scroll to position [0, 0]
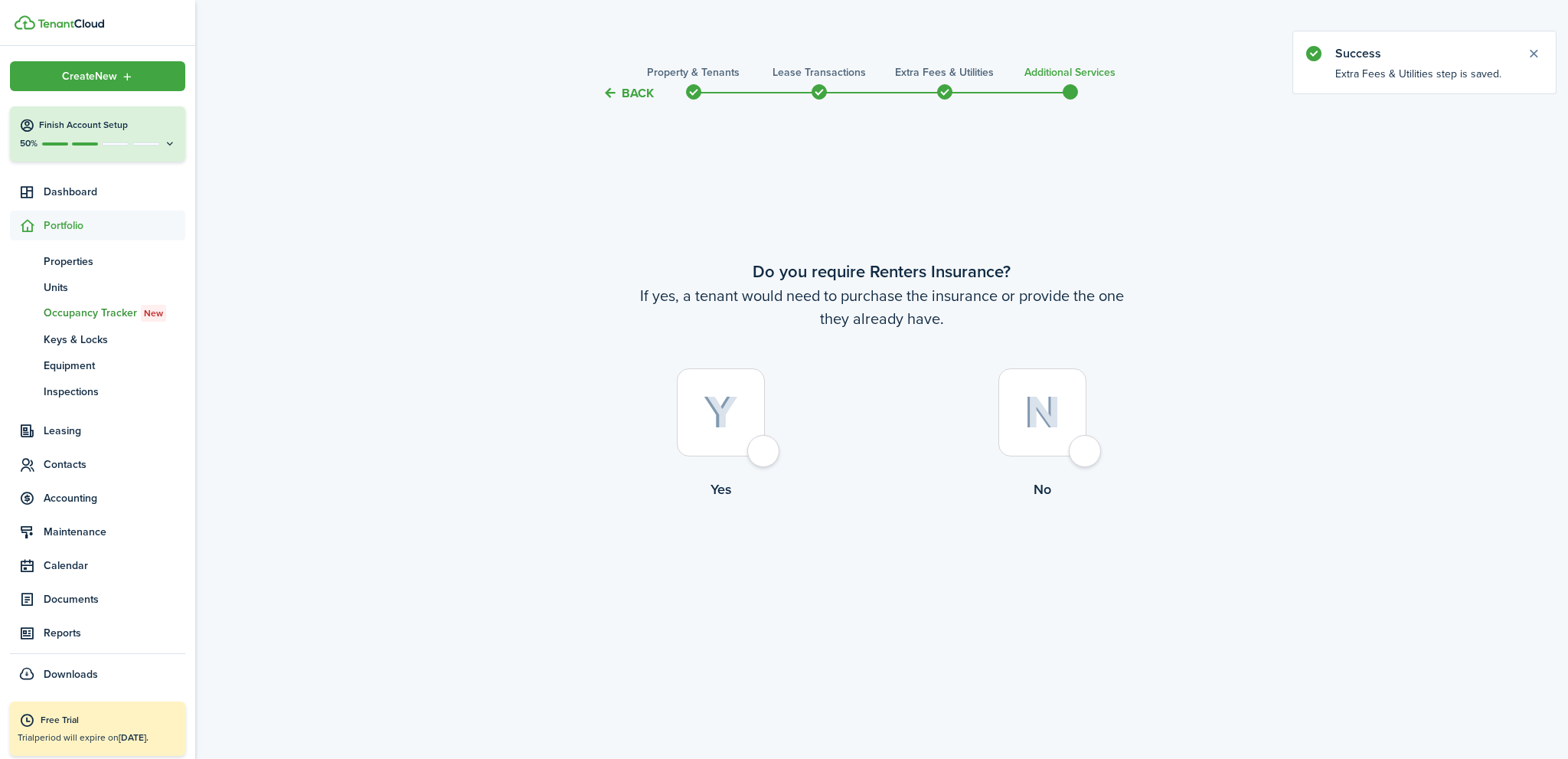
click at [1081, 453] on div at bounding box center [1042, 412] width 88 height 88
radio input "true"
click at [892, 569] on button "Complete move in" at bounding box center [882, 563] width 113 height 35
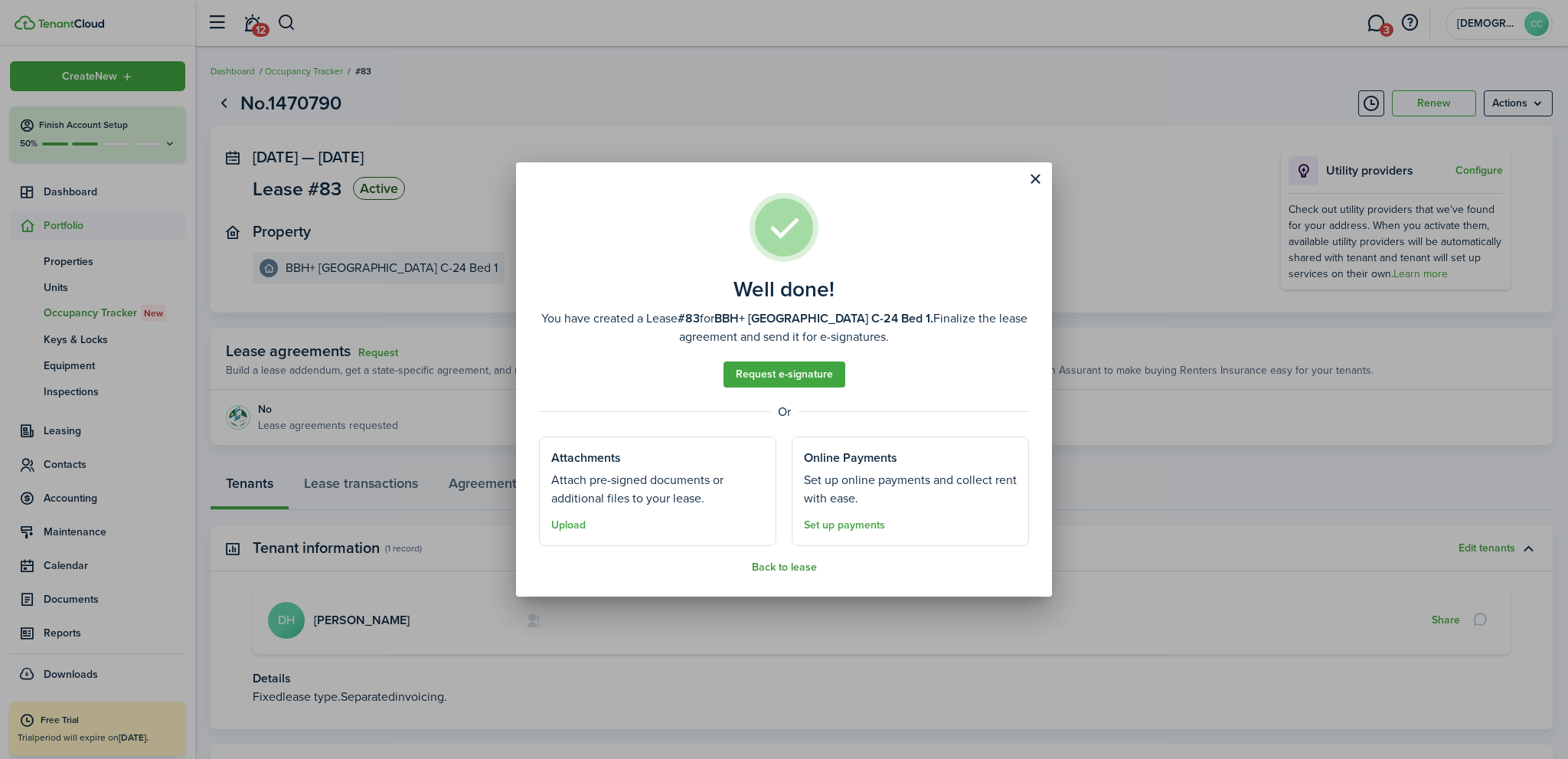
click at [792, 567] on button "Back to lease" at bounding box center [784, 567] width 65 height 12
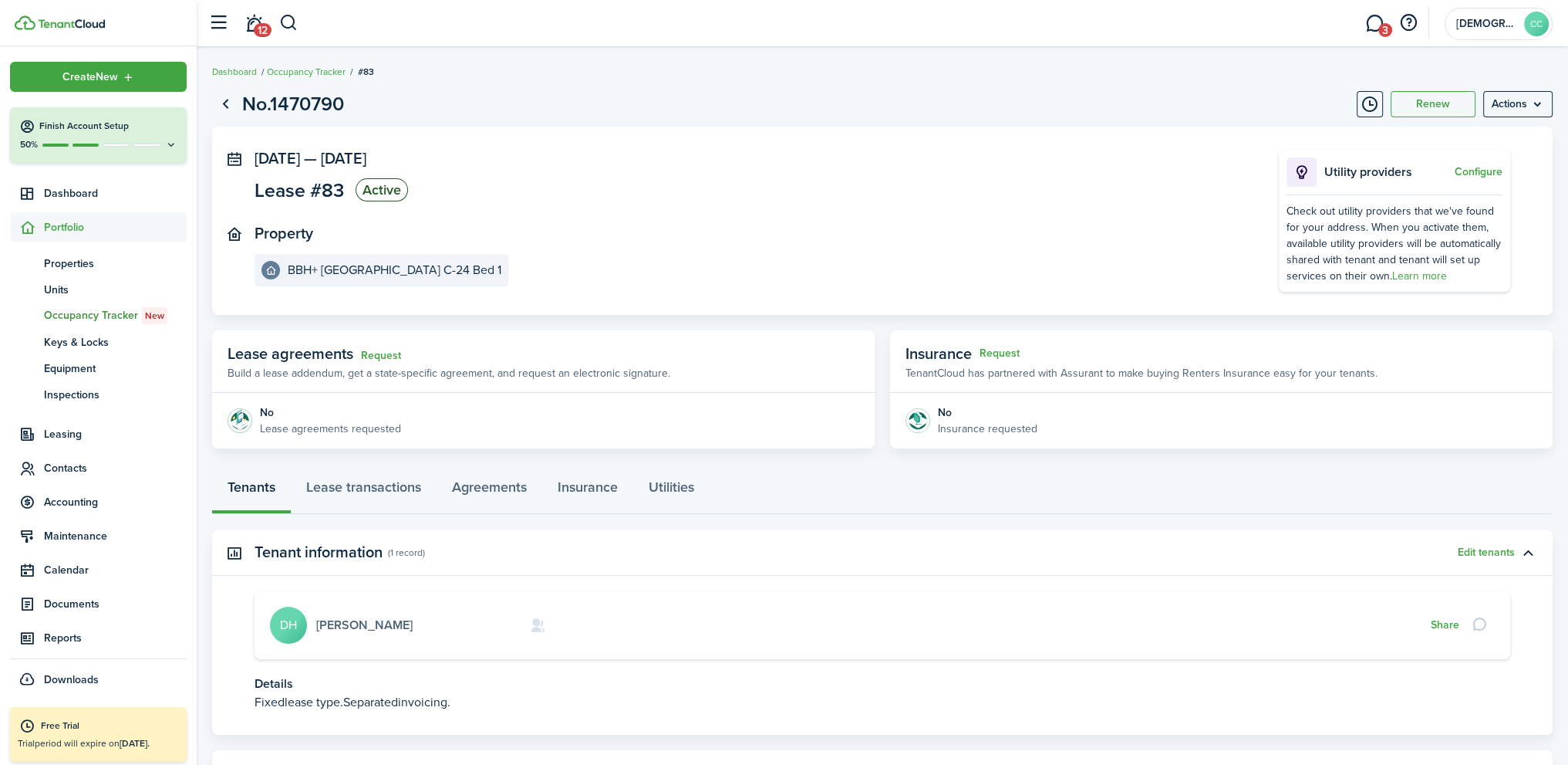
click at [332, 628] on link "[PERSON_NAME]" at bounding box center [364, 624] width 97 height 18
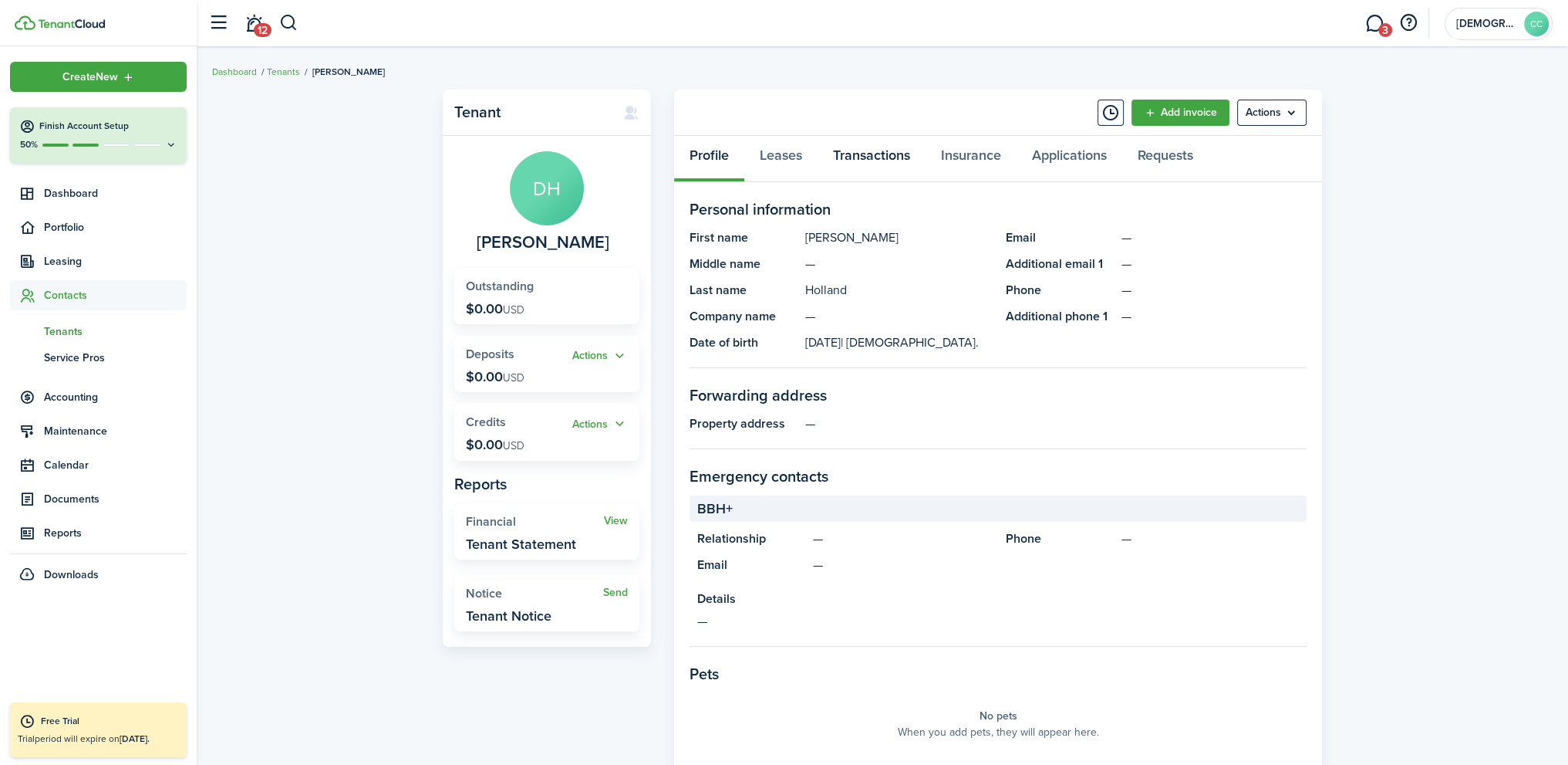
click at [863, 159] on link "Transactions" at bounding box center [871, 159] width 108 height 46
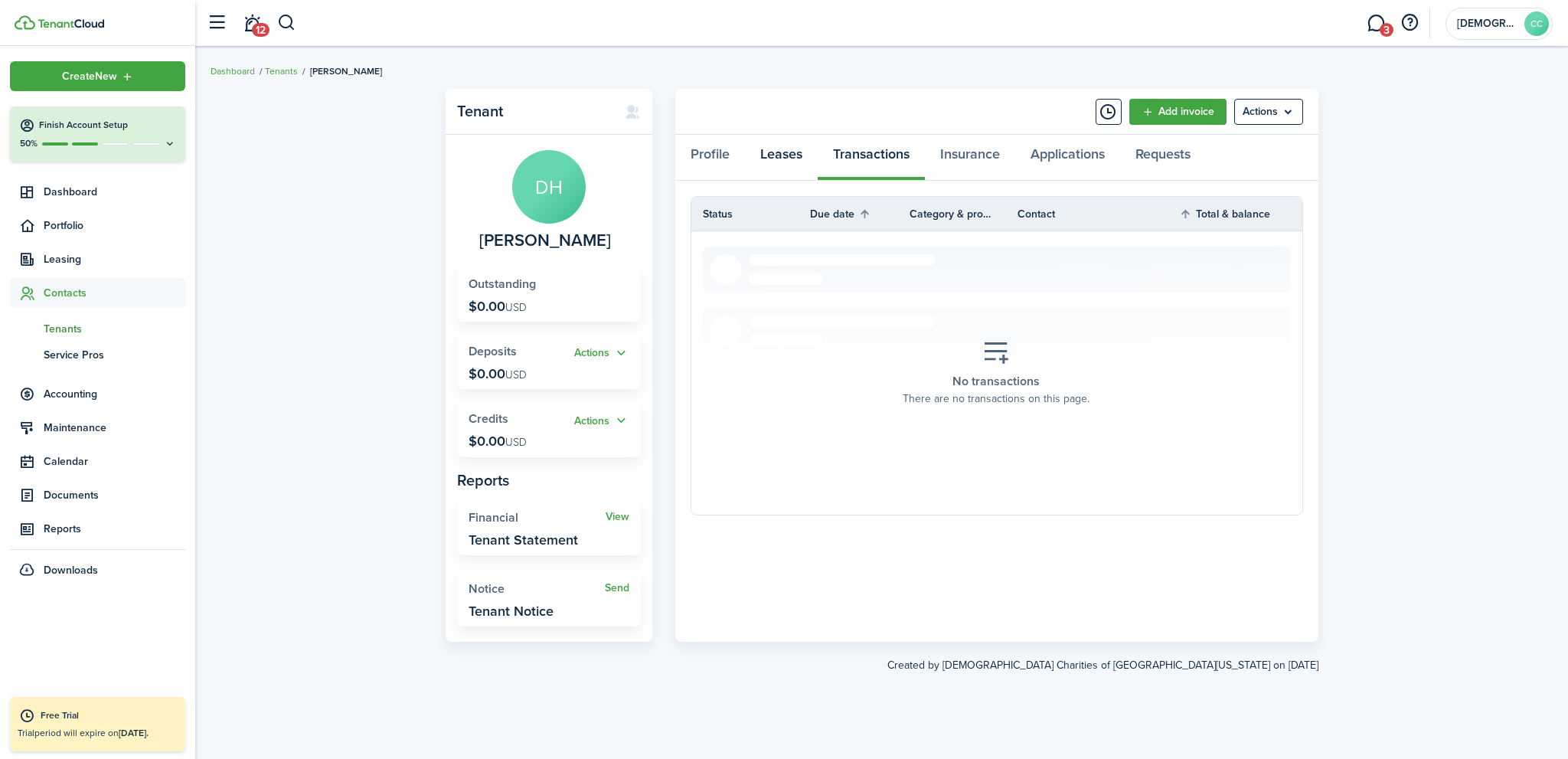
click at [780, 161] on link "Leases" at bounding box center [781, 157] width 73 height 46
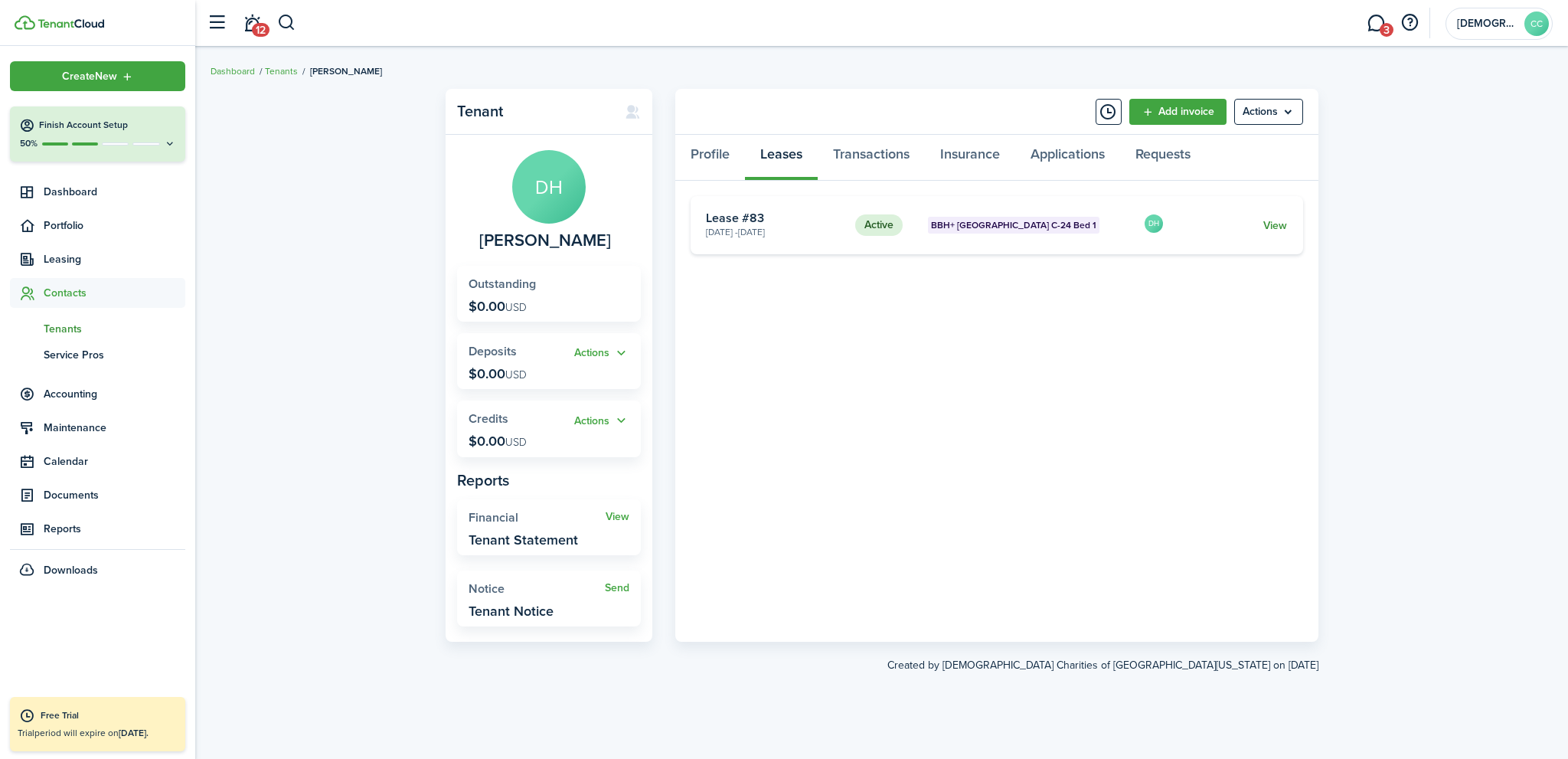
click at [1278, 227] on link "View" at bounding box center [1274, 226] width 23 height 16
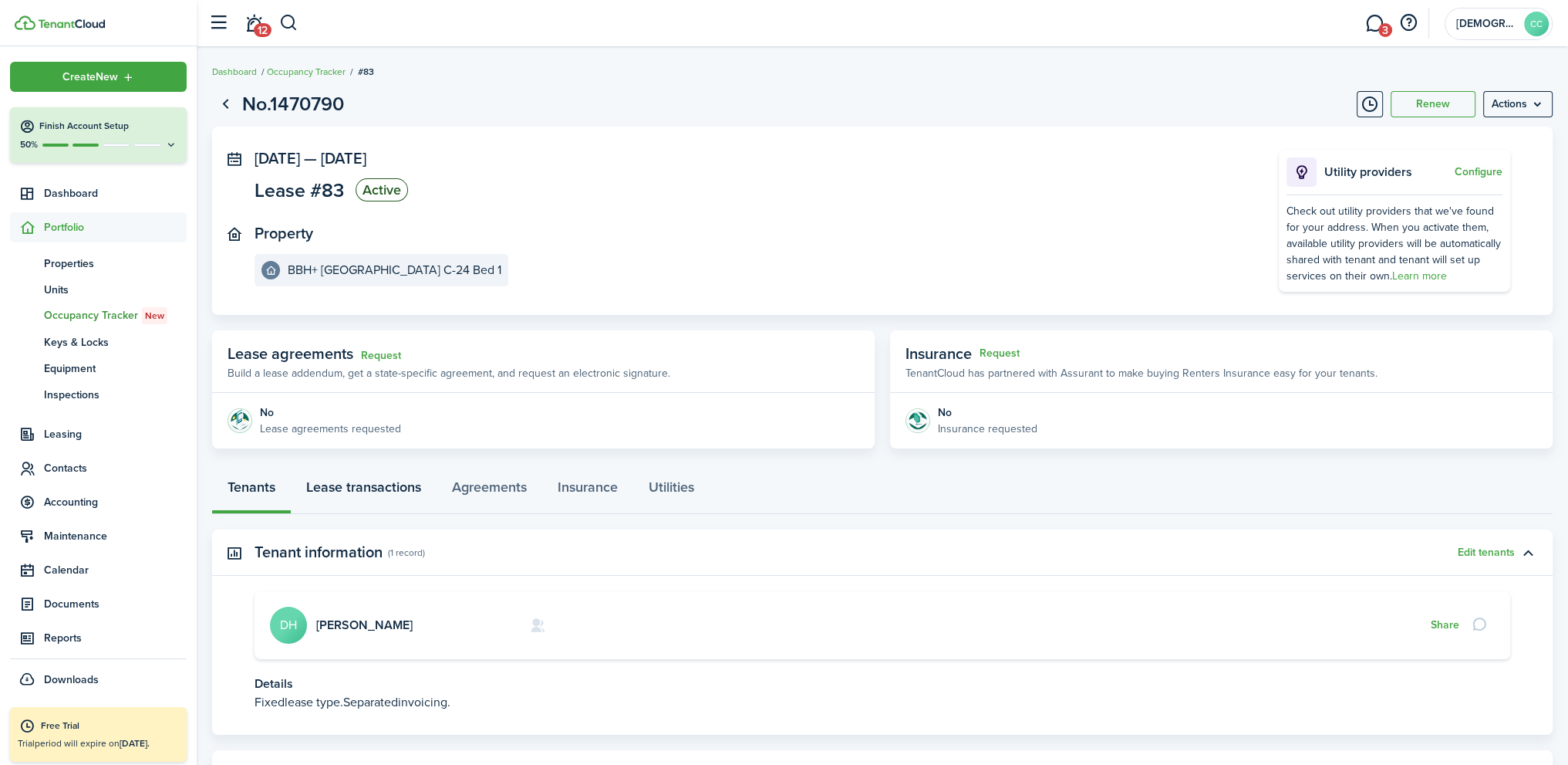
click at [384, 496] on link "Lease transactions" at bounding box center [363, 490] width 146 height 46
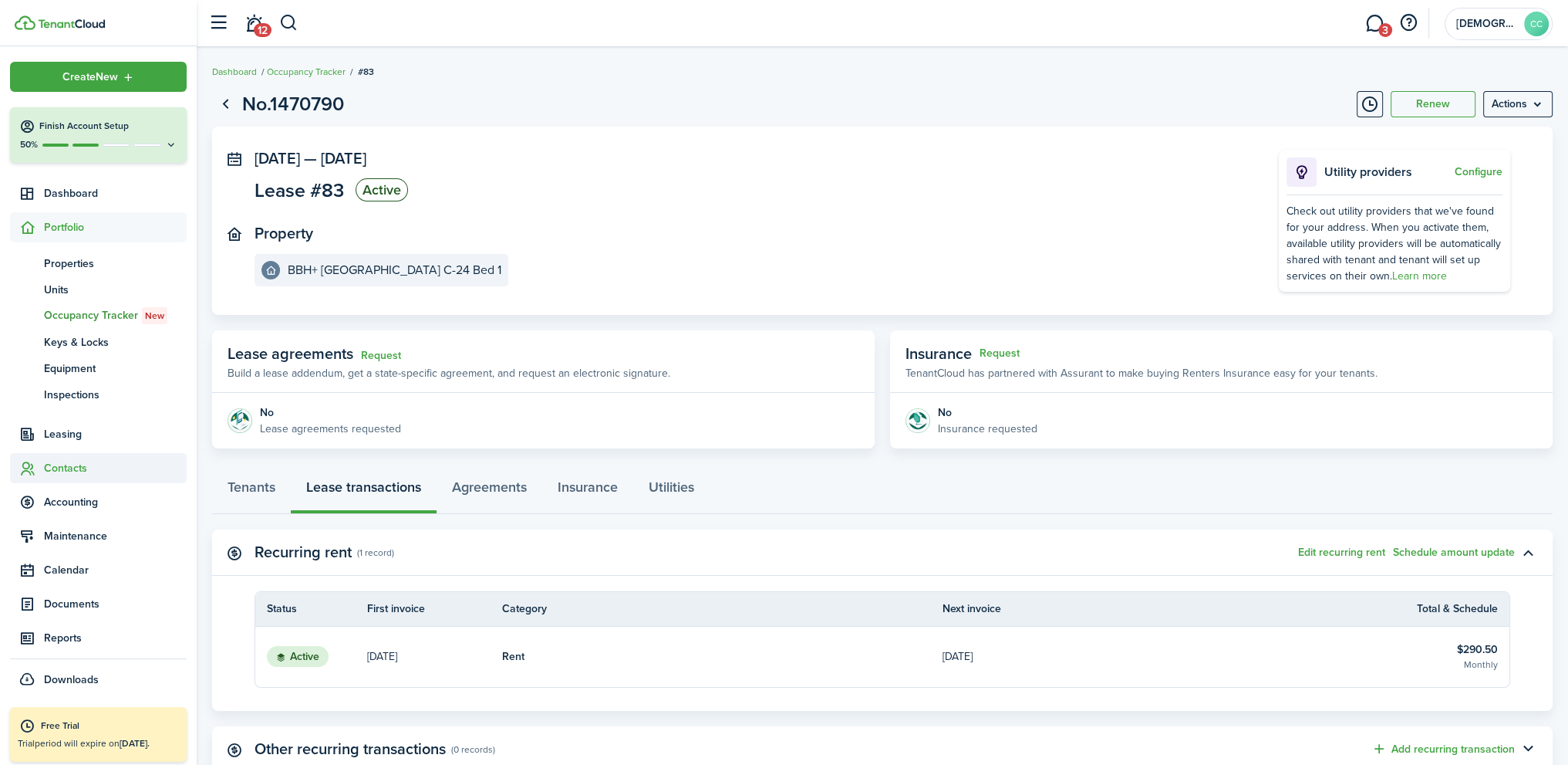
click at [65, 470] on span "Contacts" at bounding box center [115, 468] width 143 height 16
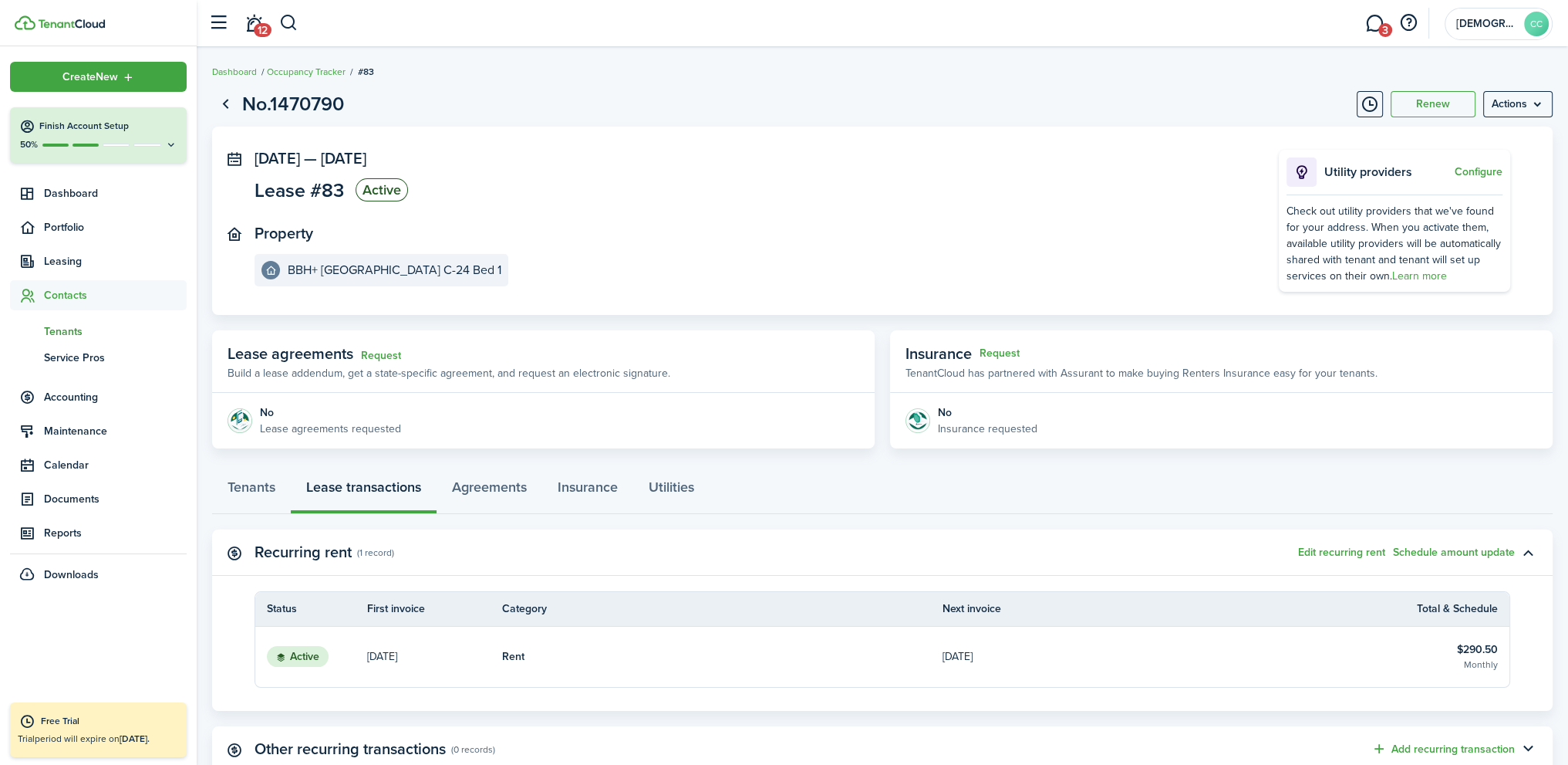
click at [73, 335] on span "Tenants" at bounding box center [115, 332] width 143 height 16
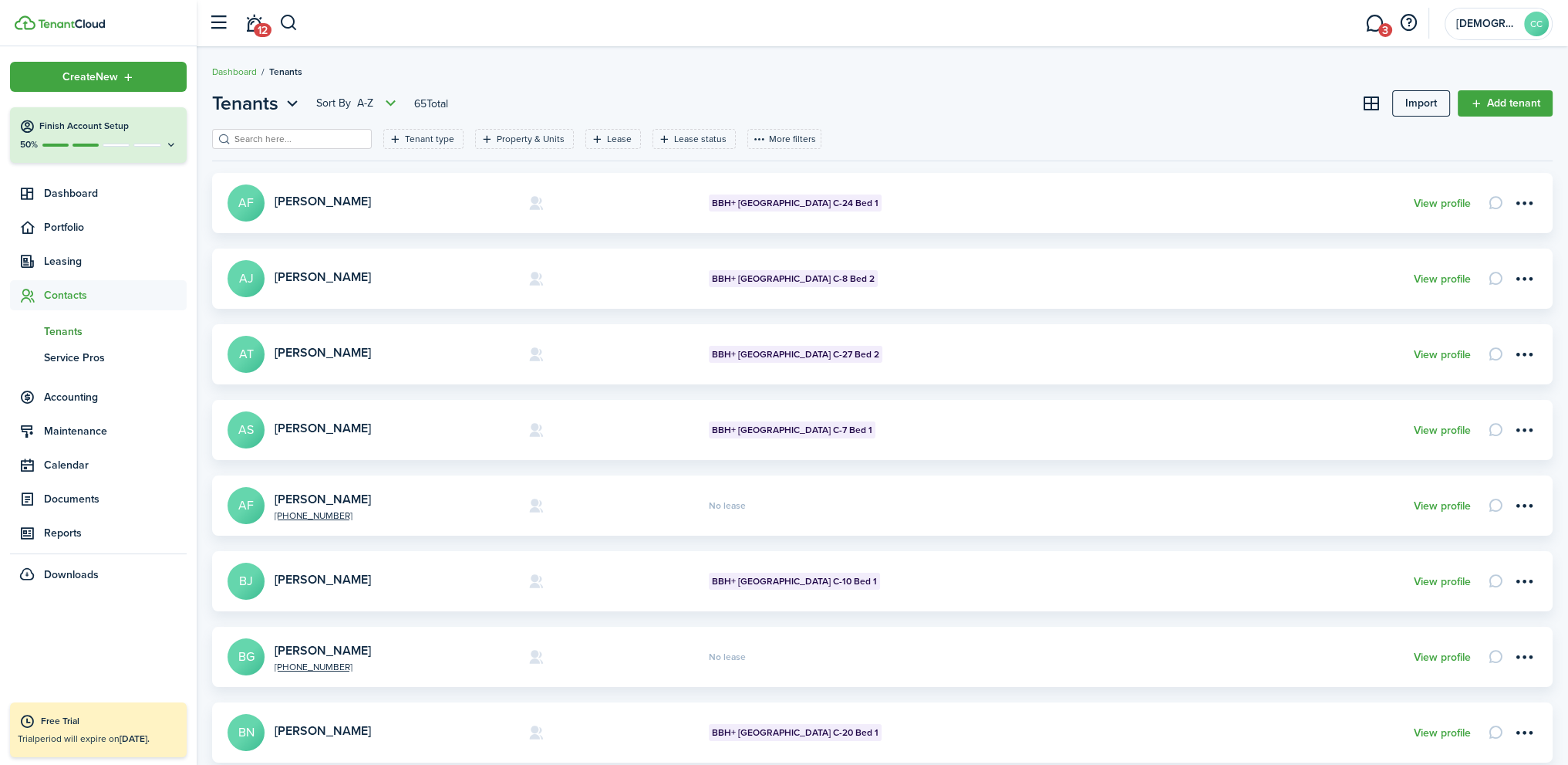
click at [260, 143] on input "search" at bounding box center [298, 139] width 136 height 15
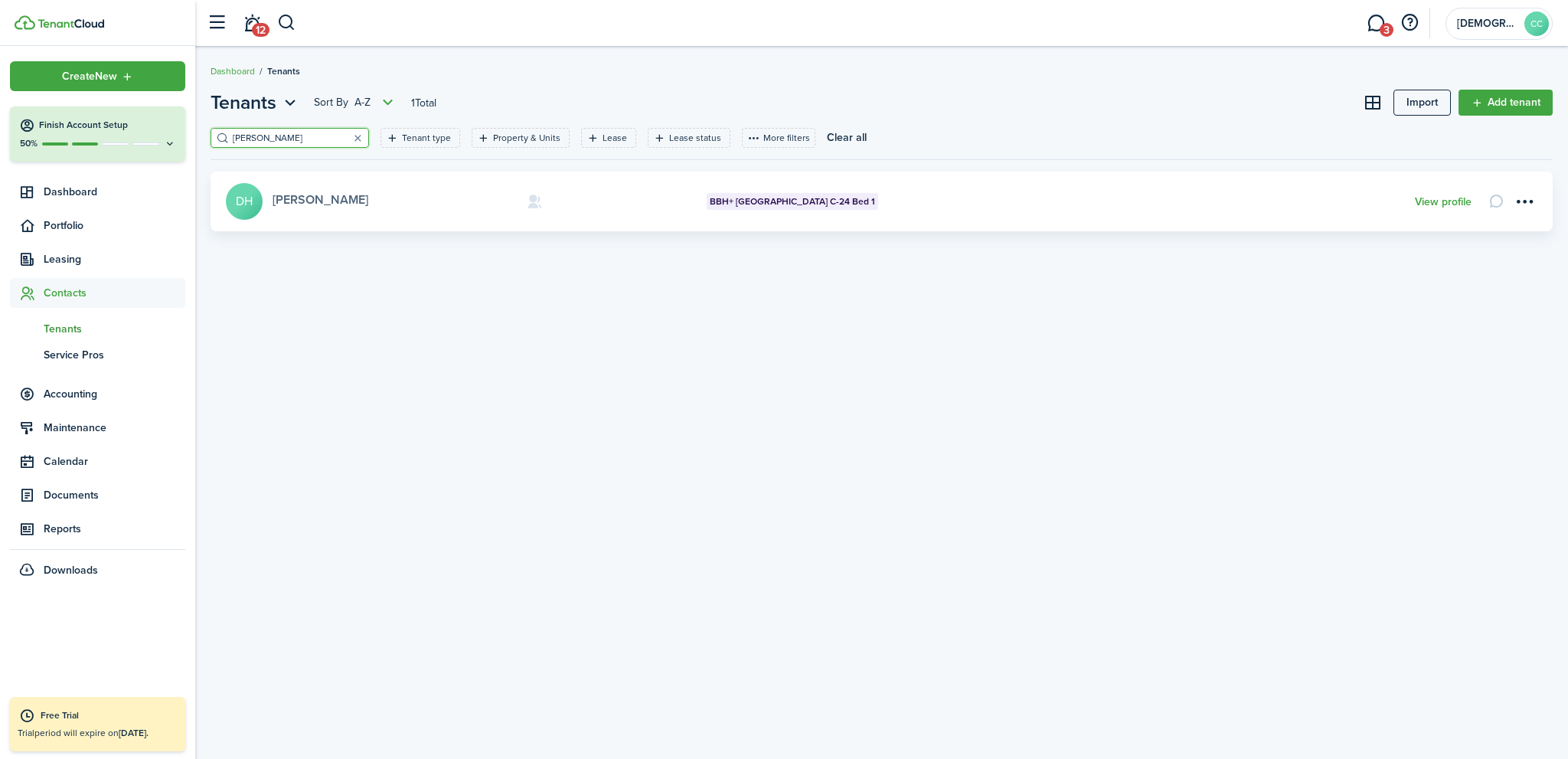
type input "[PERSON_NAME]"
click at [312, 200] on link "[PERSON_NAME]" at bounding box center [320, 199] width 96 height 18
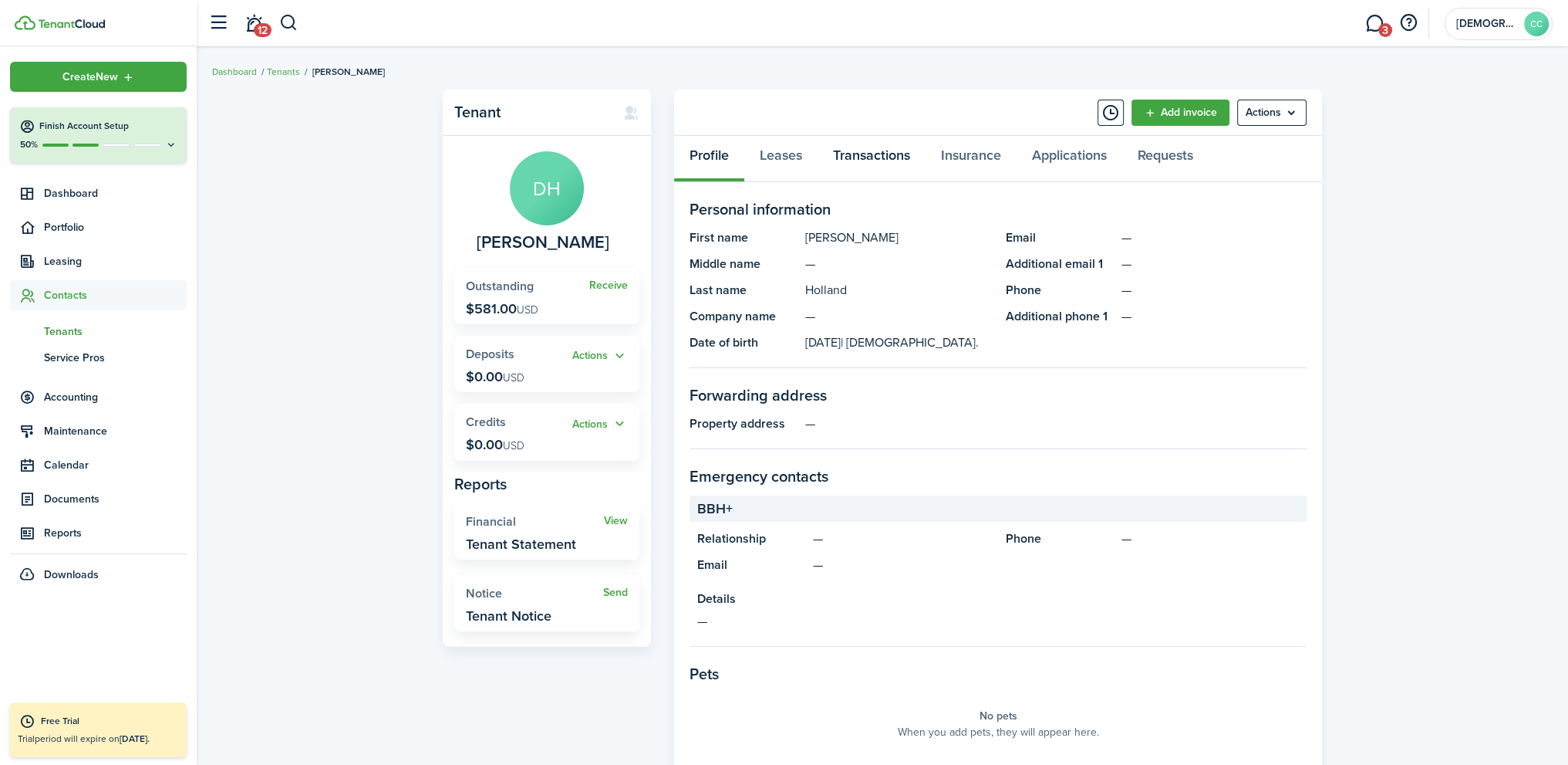
click at [853, 155] on link "Transactions" at bounding box center [871, 159] width 108 height 46
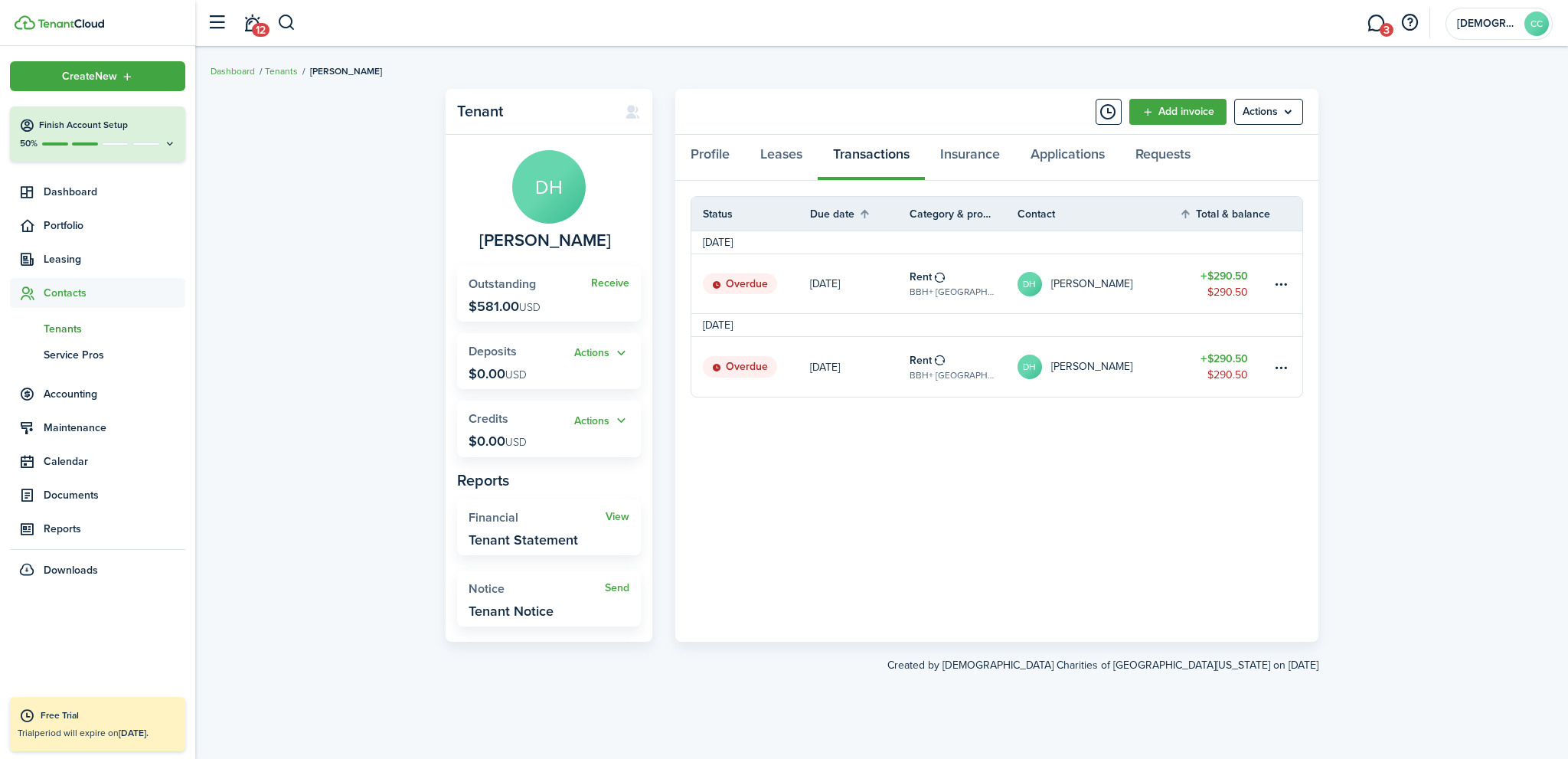
click at [937, 369] on table-subtitle "BBH+ [GEOGRAPHIC_DATA] C-24 Bed 1" at bounding box center [952, 375] width 85 height 14
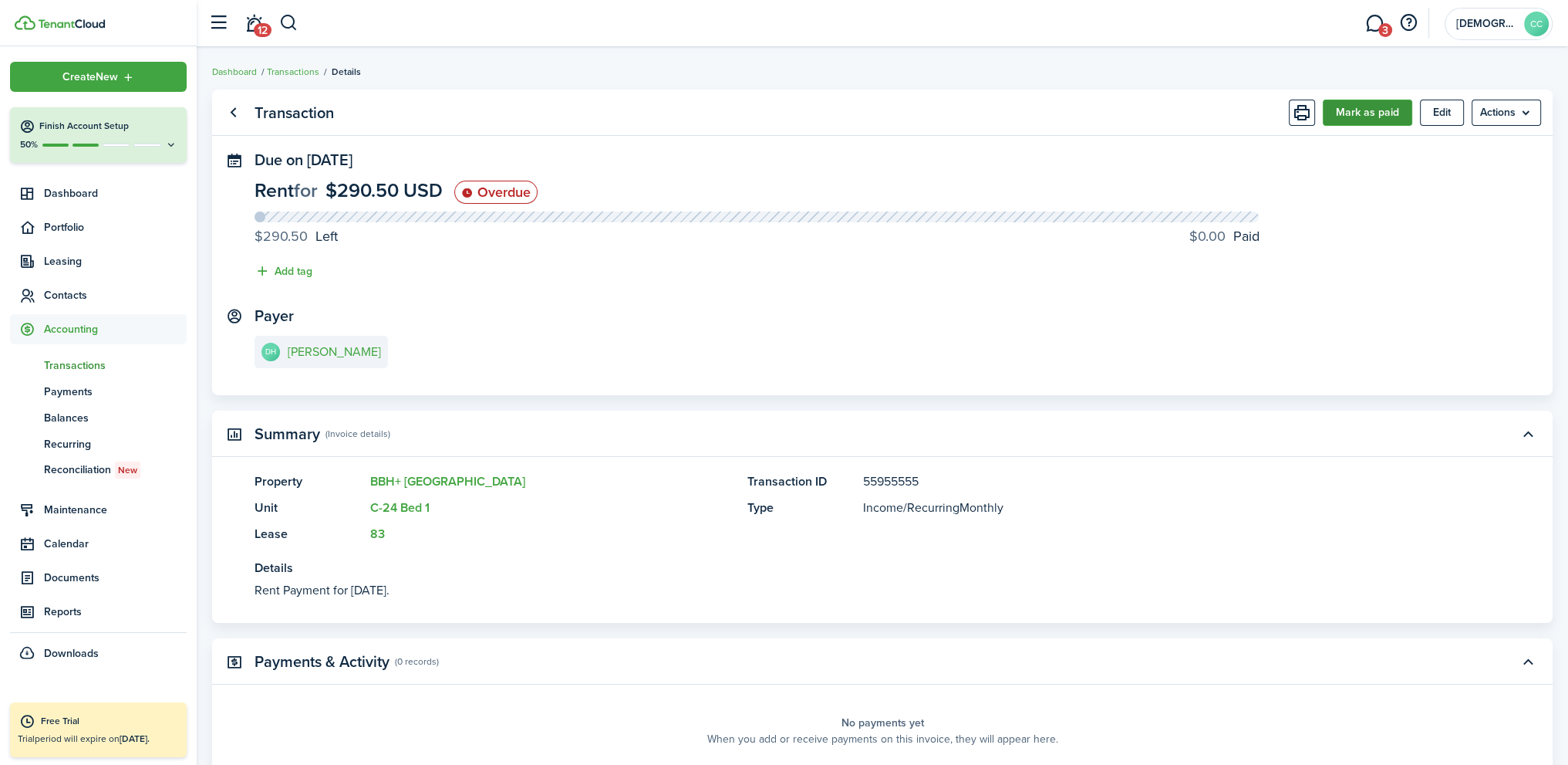
click at [1375, 116] on button "Mark as paid" at bounding box center [1368, 112] width 89 height 26
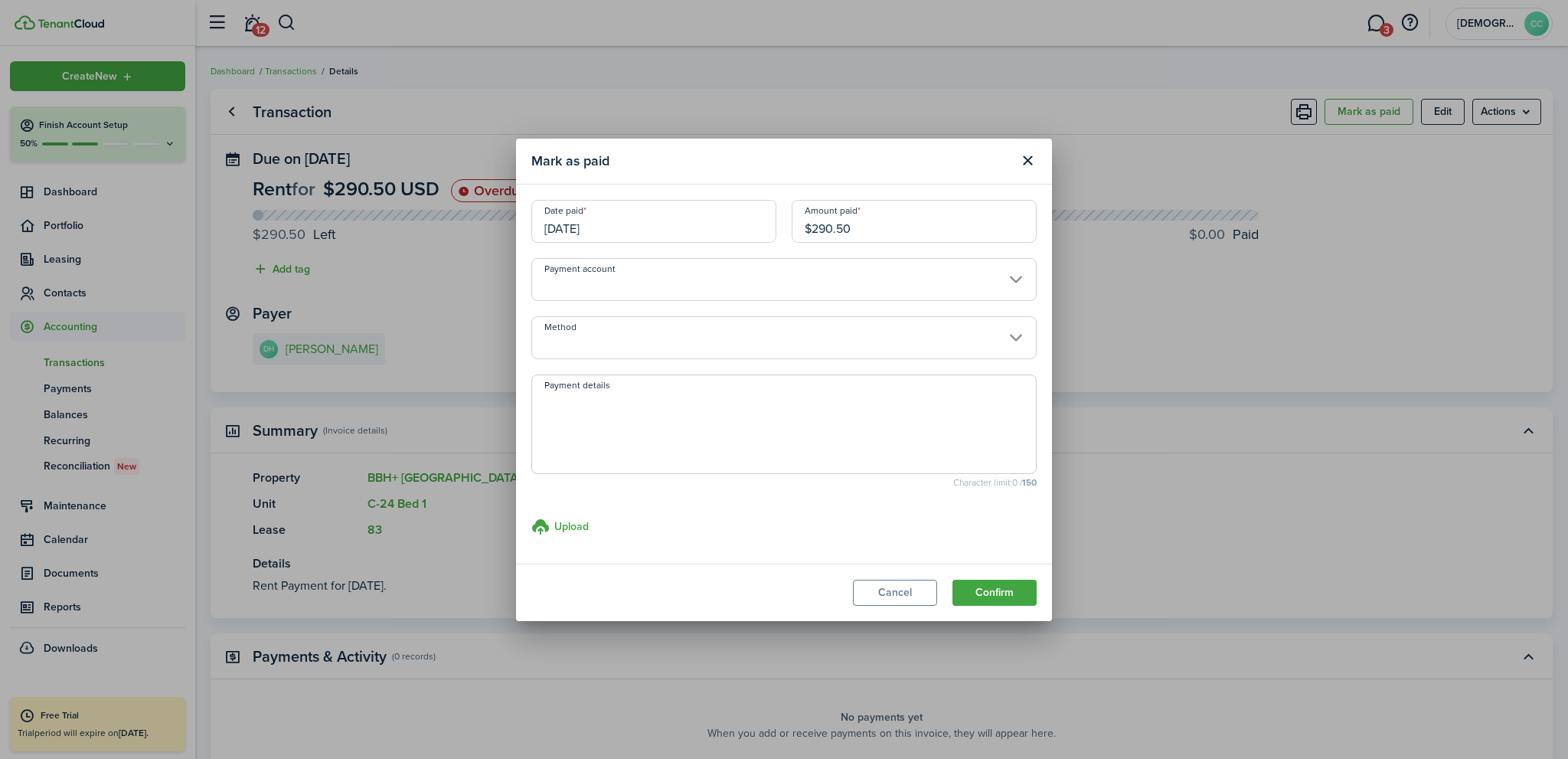
click at [654, 235] on input "[DATE]" at bounding box center [654, 221] width 245 height 43
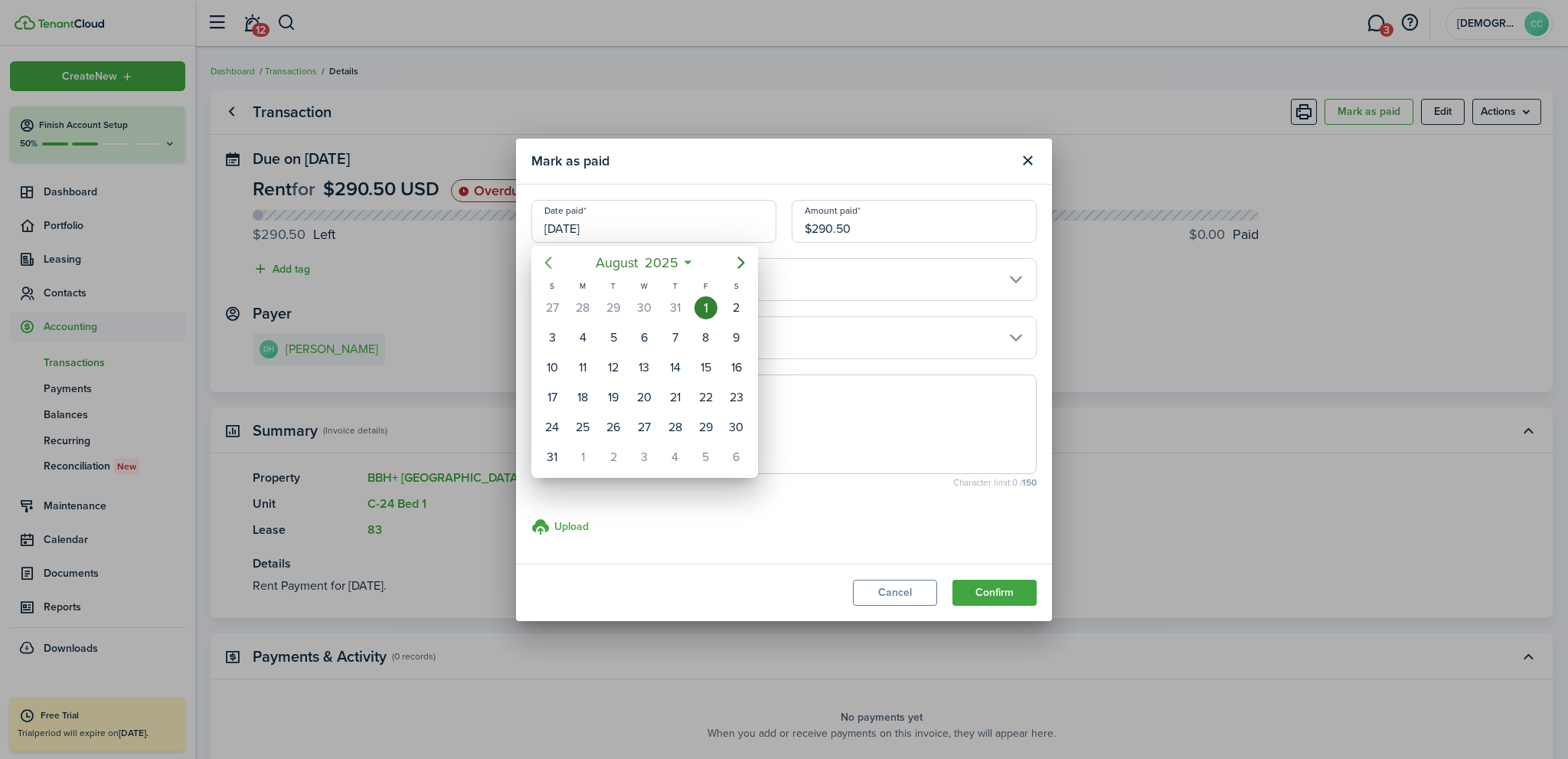
click at [548, 265] on icon "Previous page" at bounding box center [548, 262] width 7 height 12
click at [548, 263] on icon "Previous page" at bounding box center [548, 262] width 19 height 19
click at [735, 259] on icon "Next page" at bounding box center [740, 262] width 19 height 19
click at [609, 333] on div "10" at bounding box center [613, 337] width 23 height 23
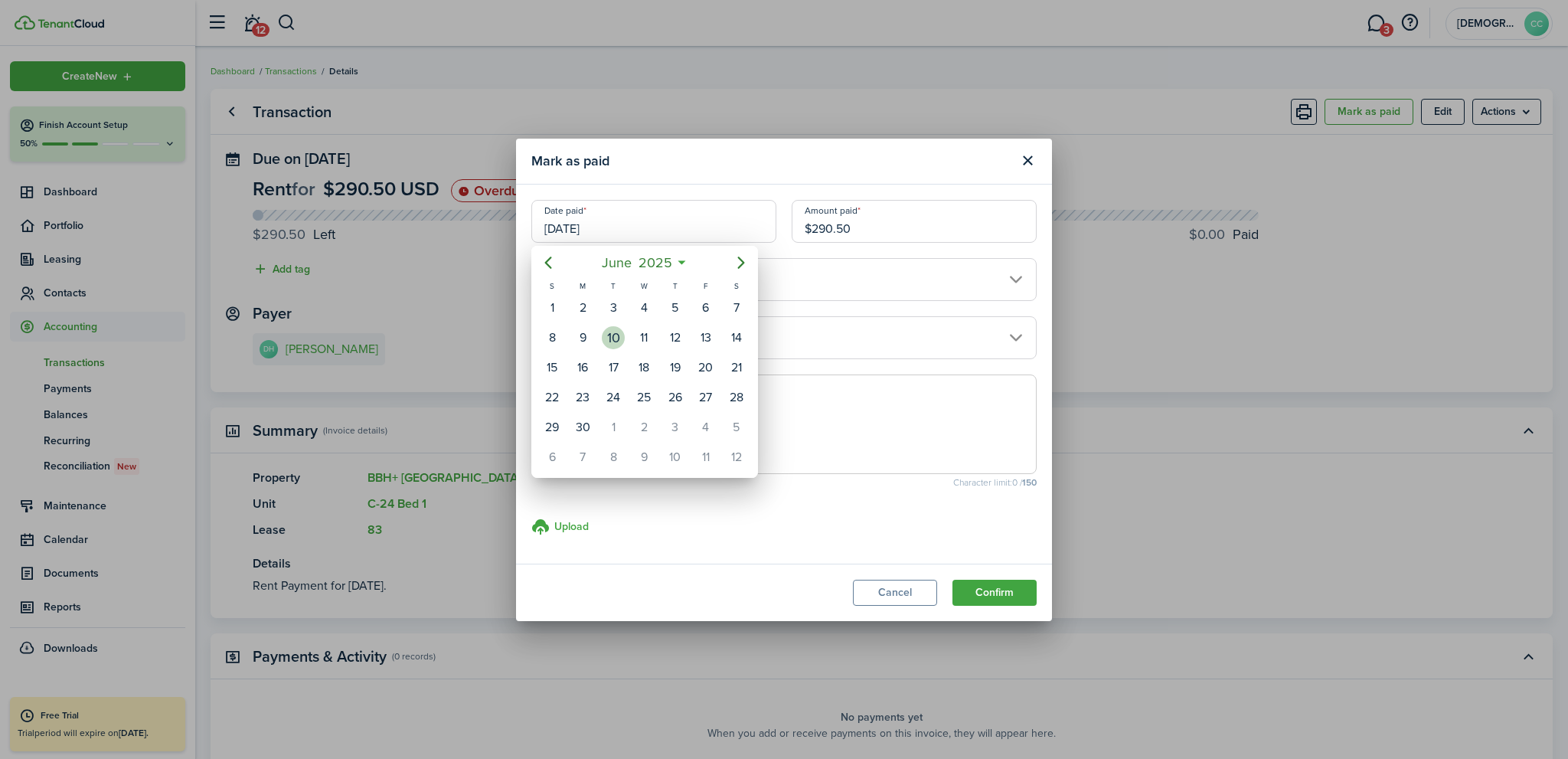
type input "[DATE]"
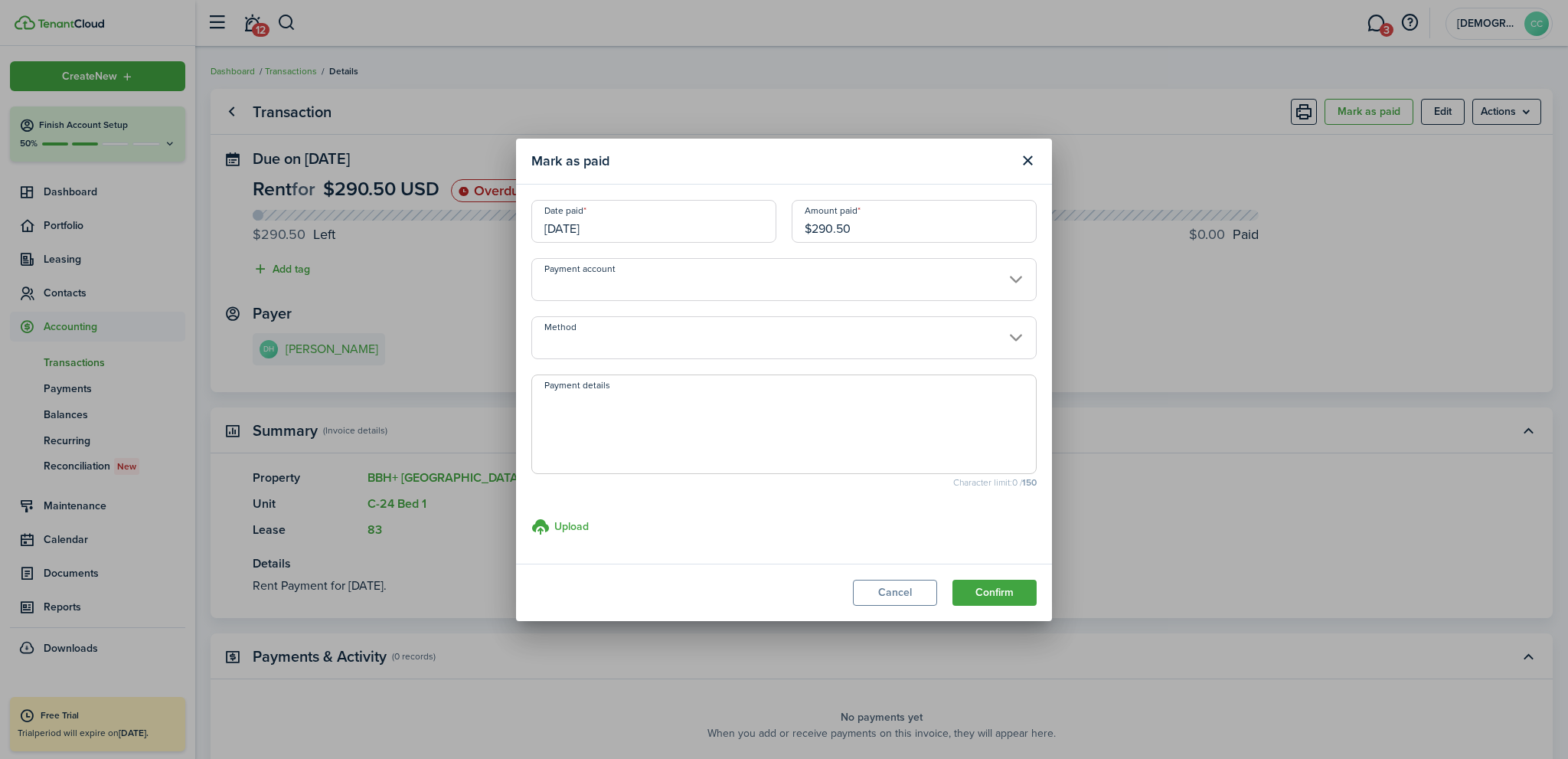
click at [869, 230] on input "$290.50" at bounding box center [914, 221] width 245 height 43
click at [611, 347] on input "Method" at bounding box center [784, 337] width 505 height 43
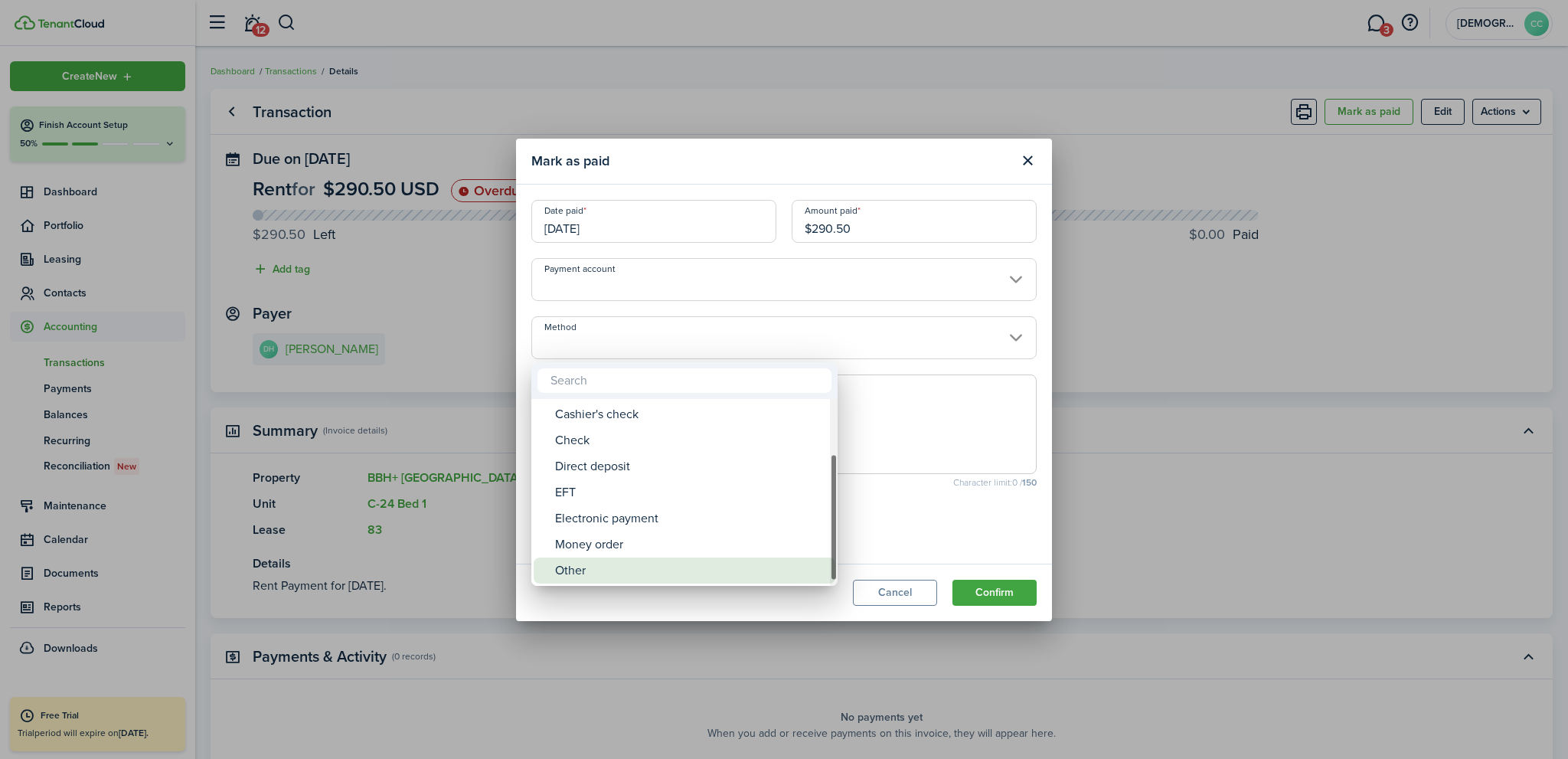
click at [579, 571] on div "Other" at bounding box center [690, 570] width 271 height 26
type input "Other"
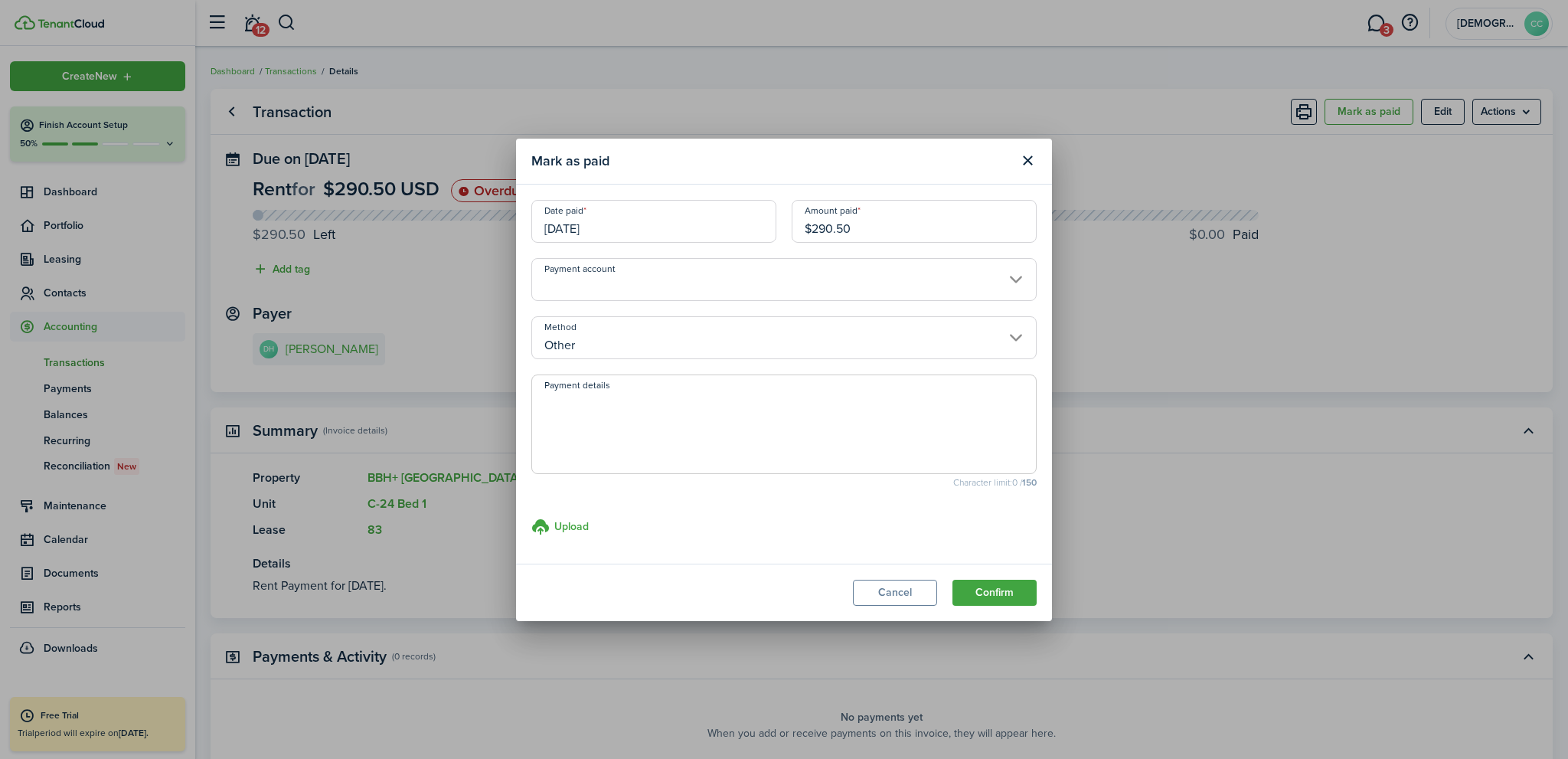
click at [586, 415] on textarea "Payment details" at bounding box center [784, 428] width 503 height 73
type textarea "Application of NLJR Grant"
click at [974, 594] on button "Confirm" at bounding box center [995, 592] width 84 height 26
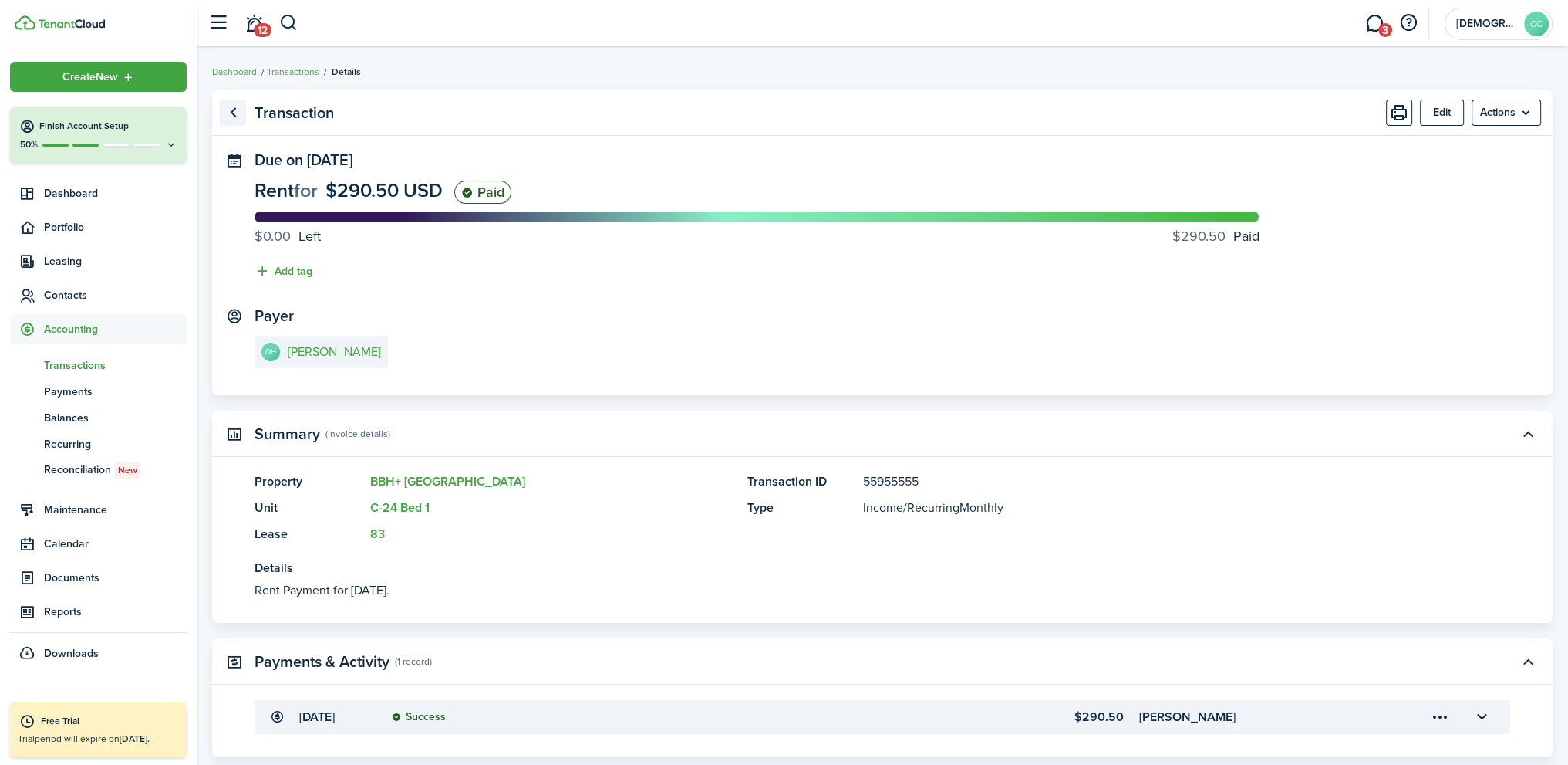
click at [232, 113] on link "Go back" at bounding box center [232, 112] width 26 height 26
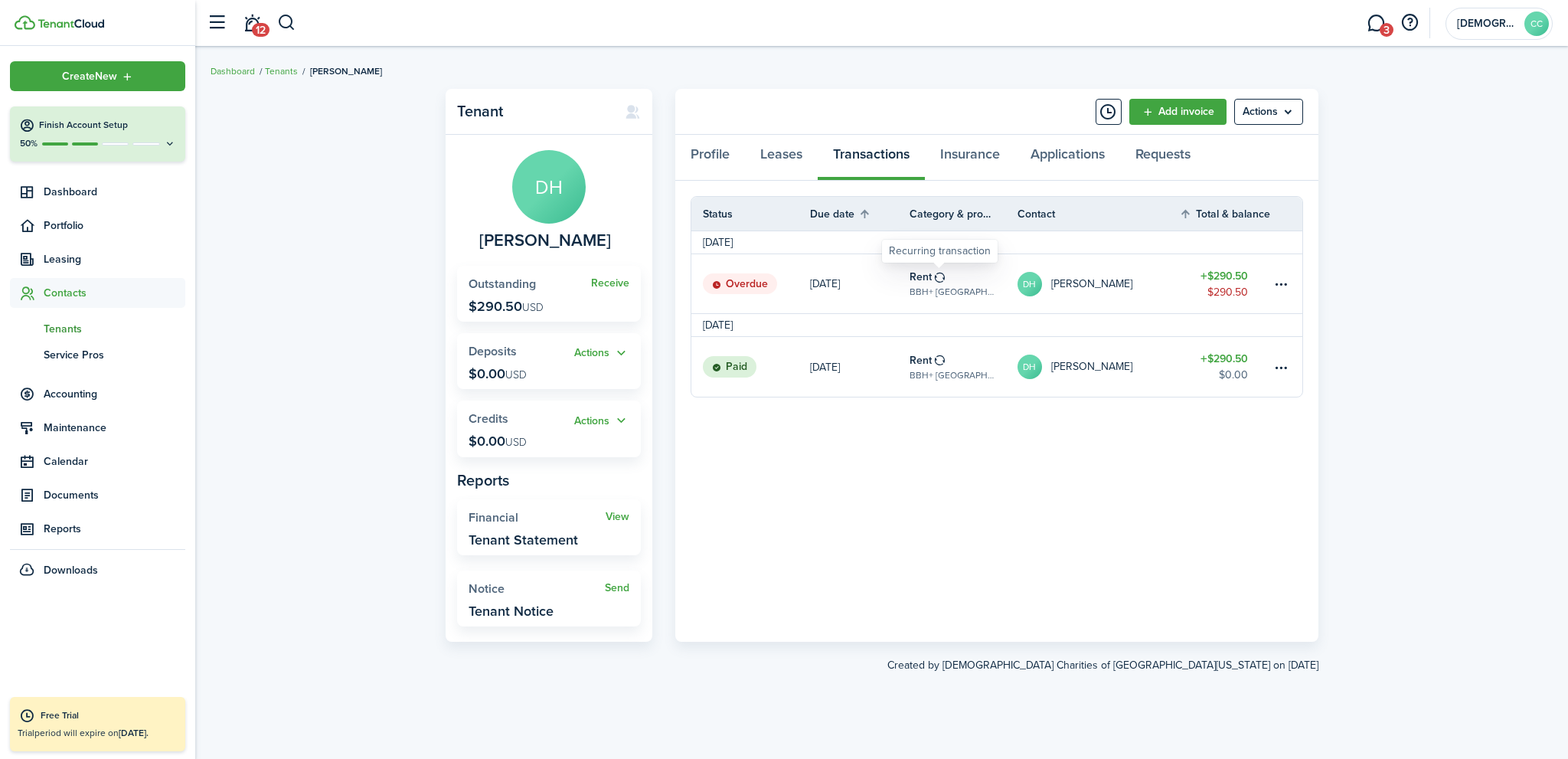
click at [934, 281] on table-icon at bounding box center [940, 277] width 13 height 12
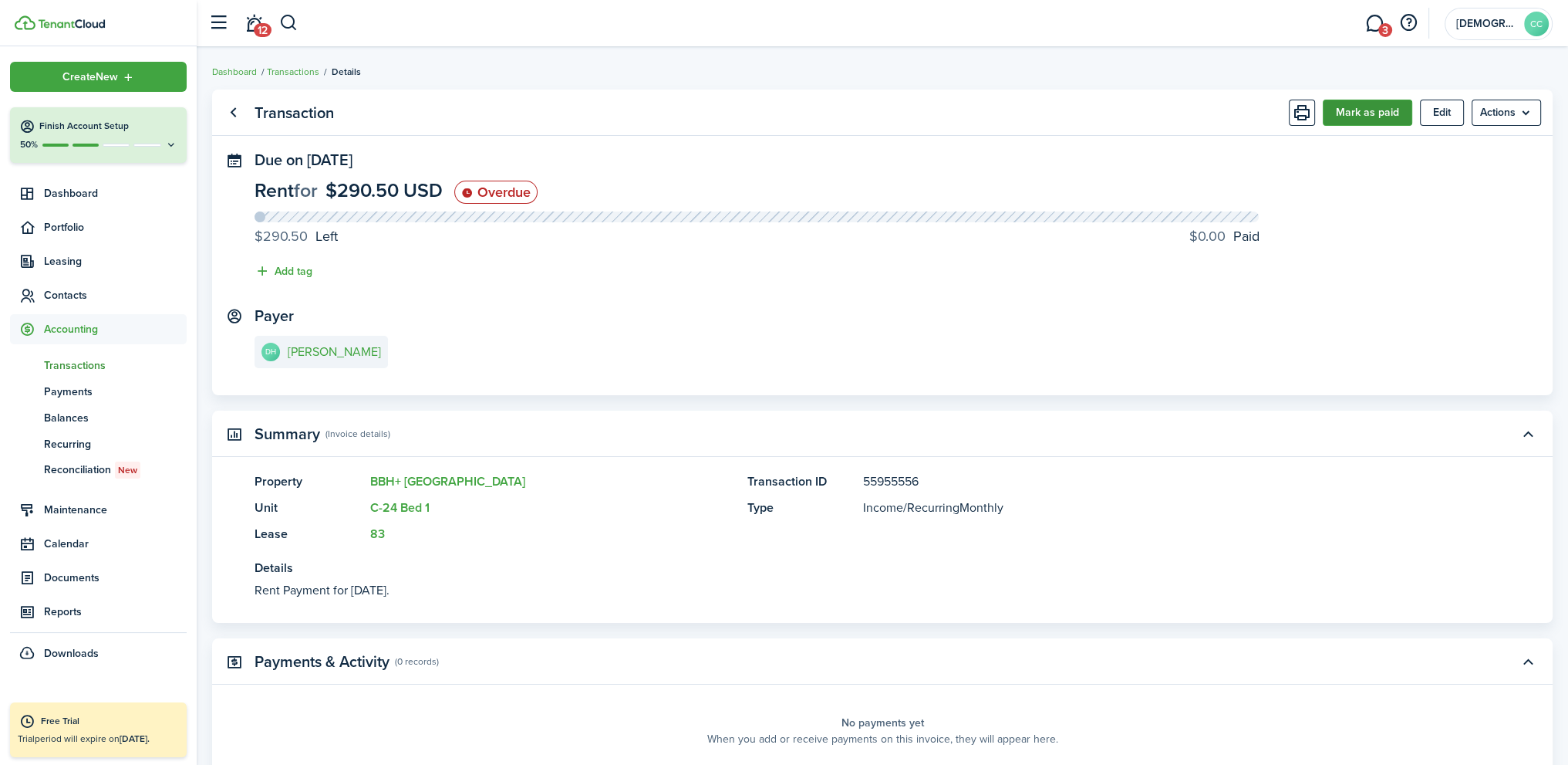
click at [1355, 115] on button "Mark as paid" at bounding box center [1368, 112] width 89 height 26
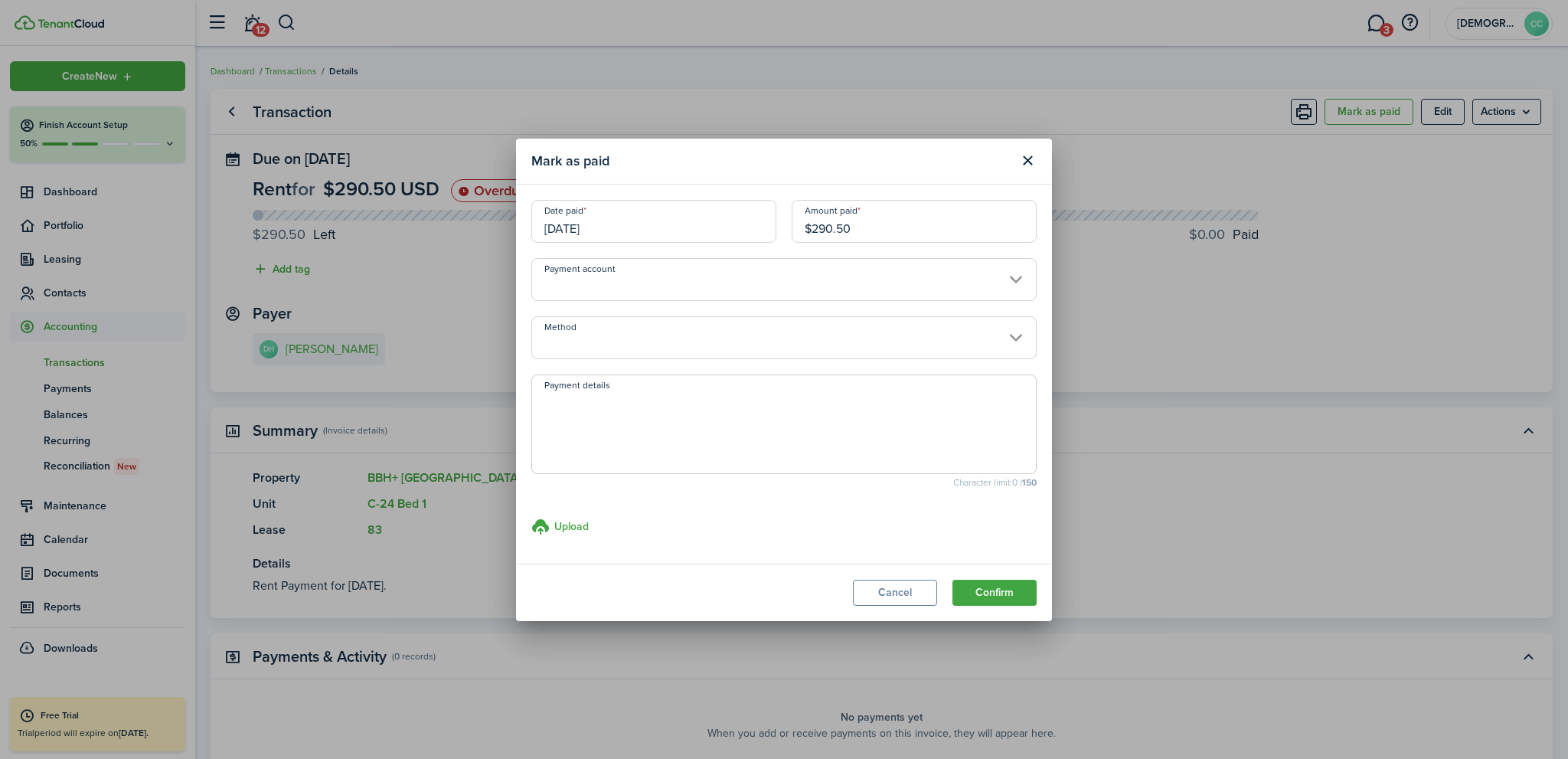
click at [619, 231] on input "[DATE]" at bounding box center [654, 221] width 245 height 43
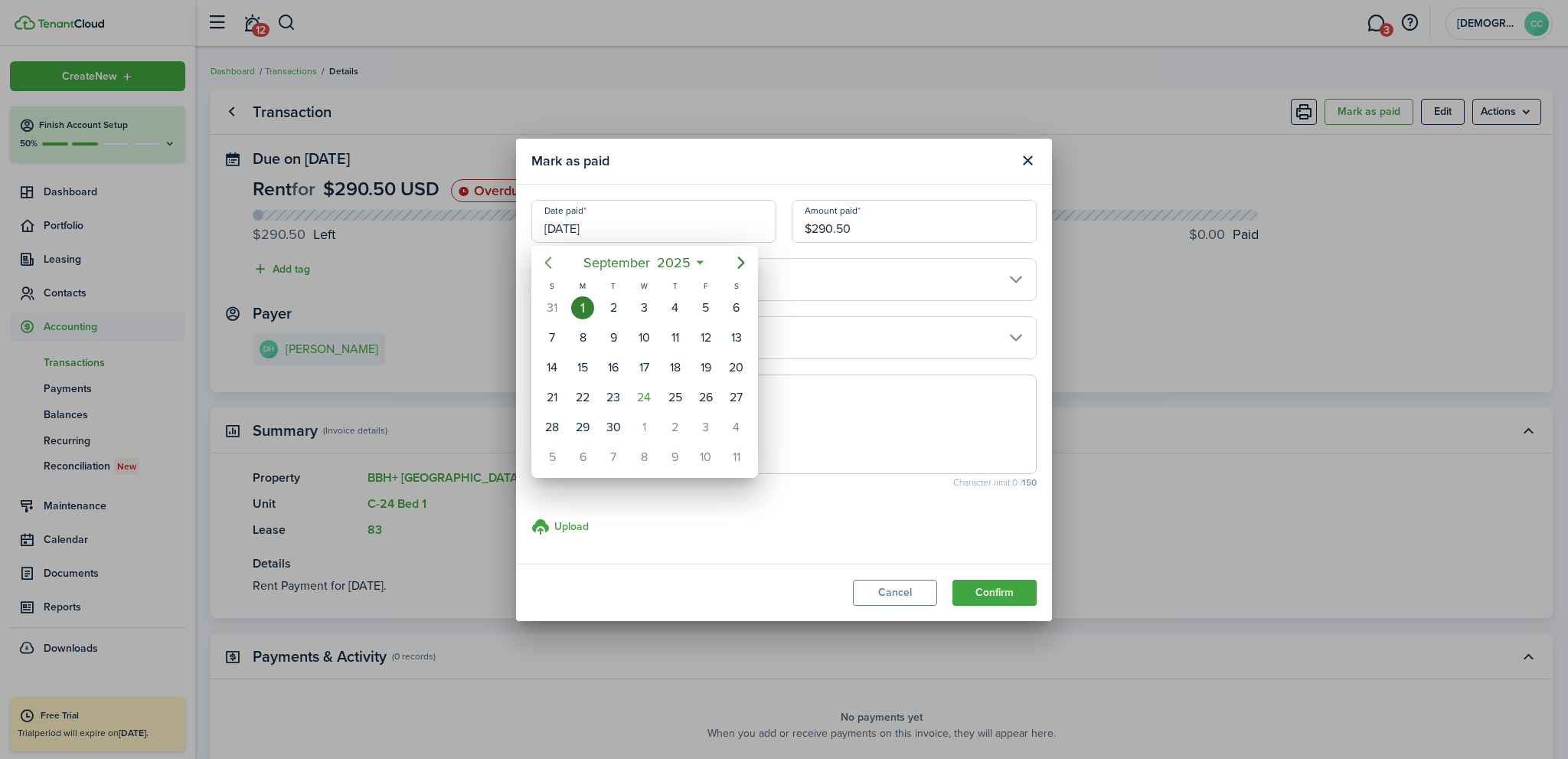
click at [545, 262] on icon "Previous page" at bounding box center [548, 262] width 7 height 12
click at [544, 265] on icon "Previous page" at bounding box center [548, 262] width 19 height 19
click at [585, 333] on div "7" at bounding box center [582, 337] width 23 height 23
type input "[DATE]"
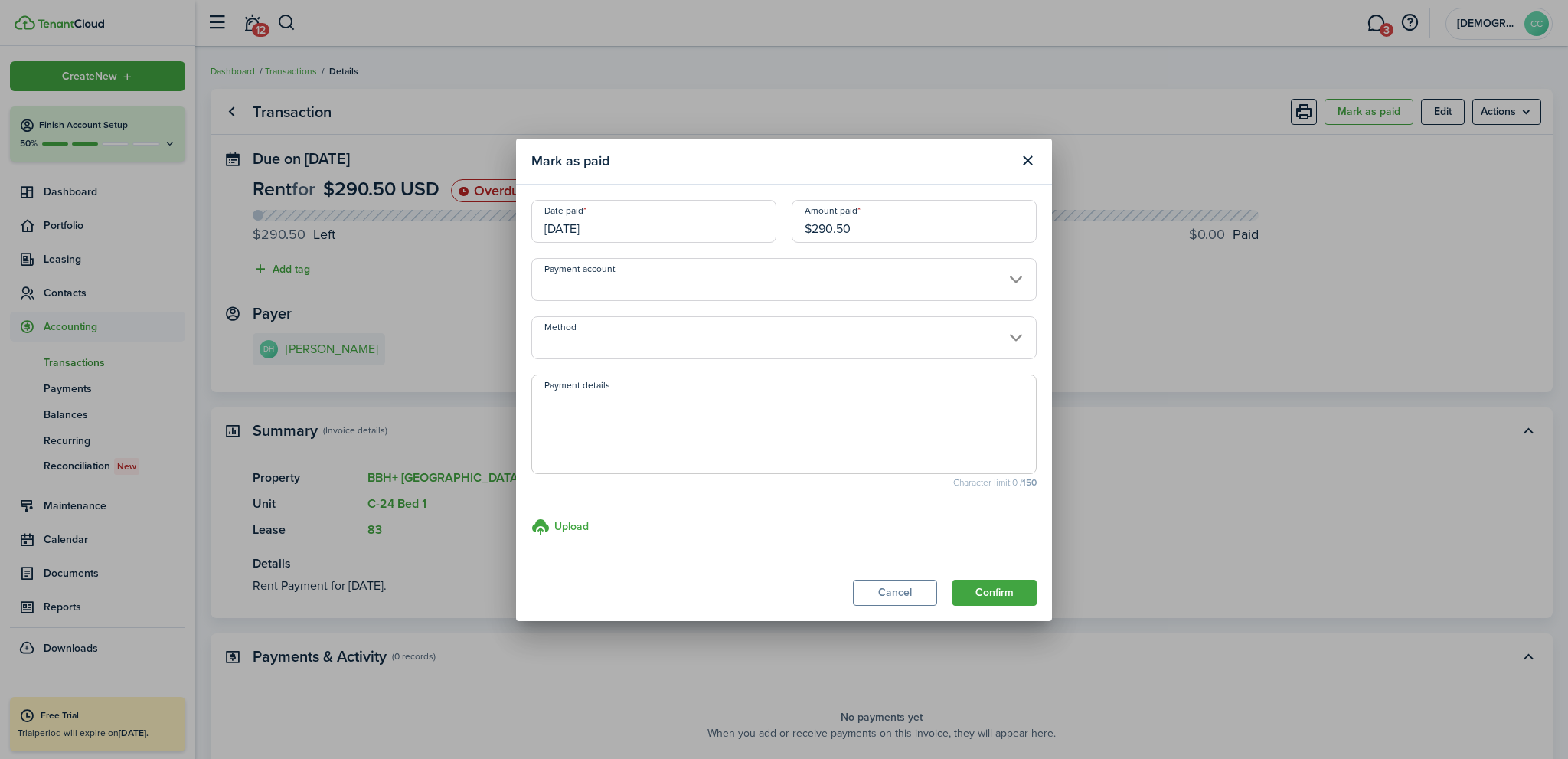
click at [621, 290] on input "Payment account" at bounding box center [784, 279] width 505 height 43
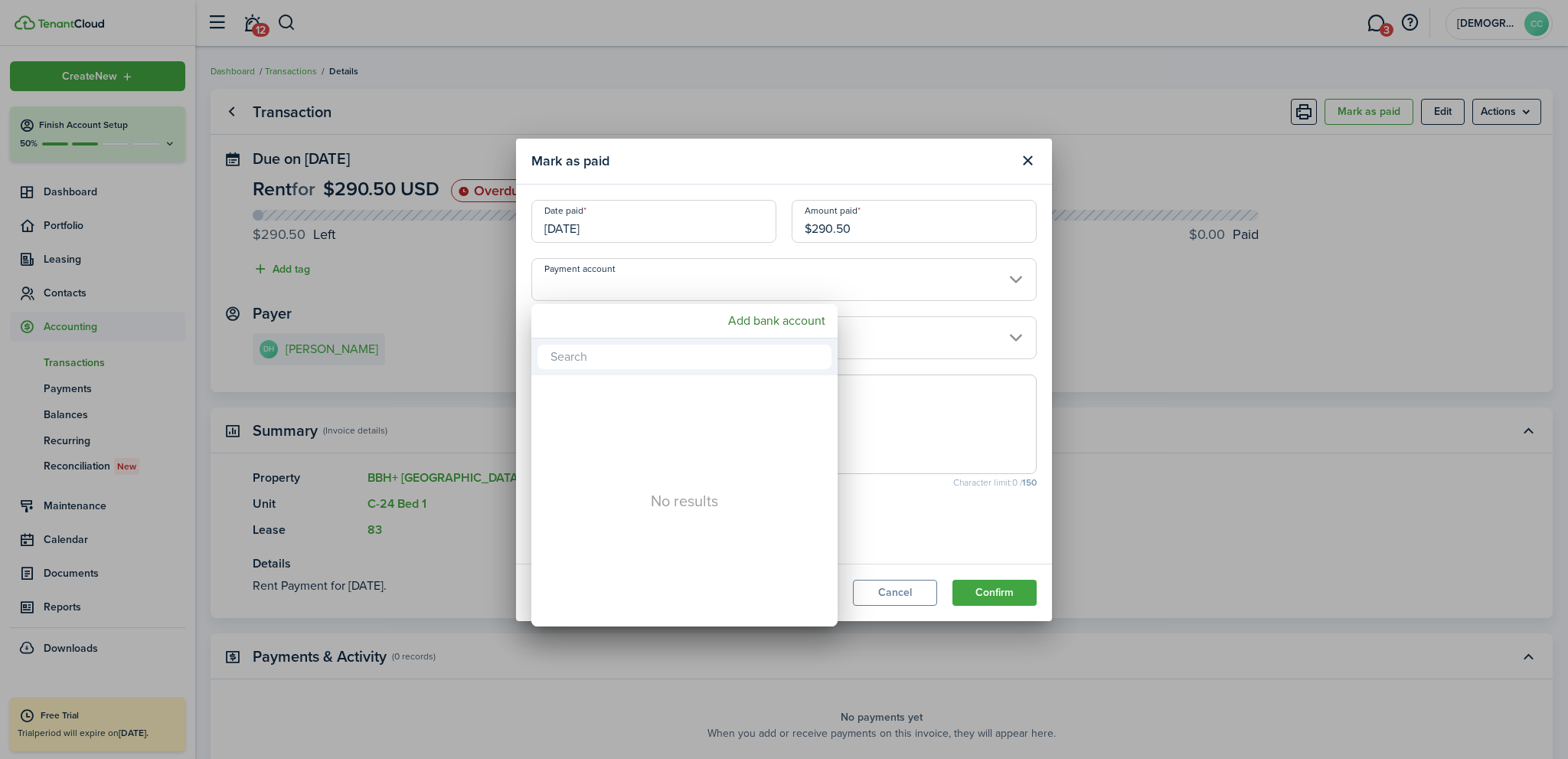
click at [621, 290] on div at bounding box center [783, 379] width 1812 height 1003
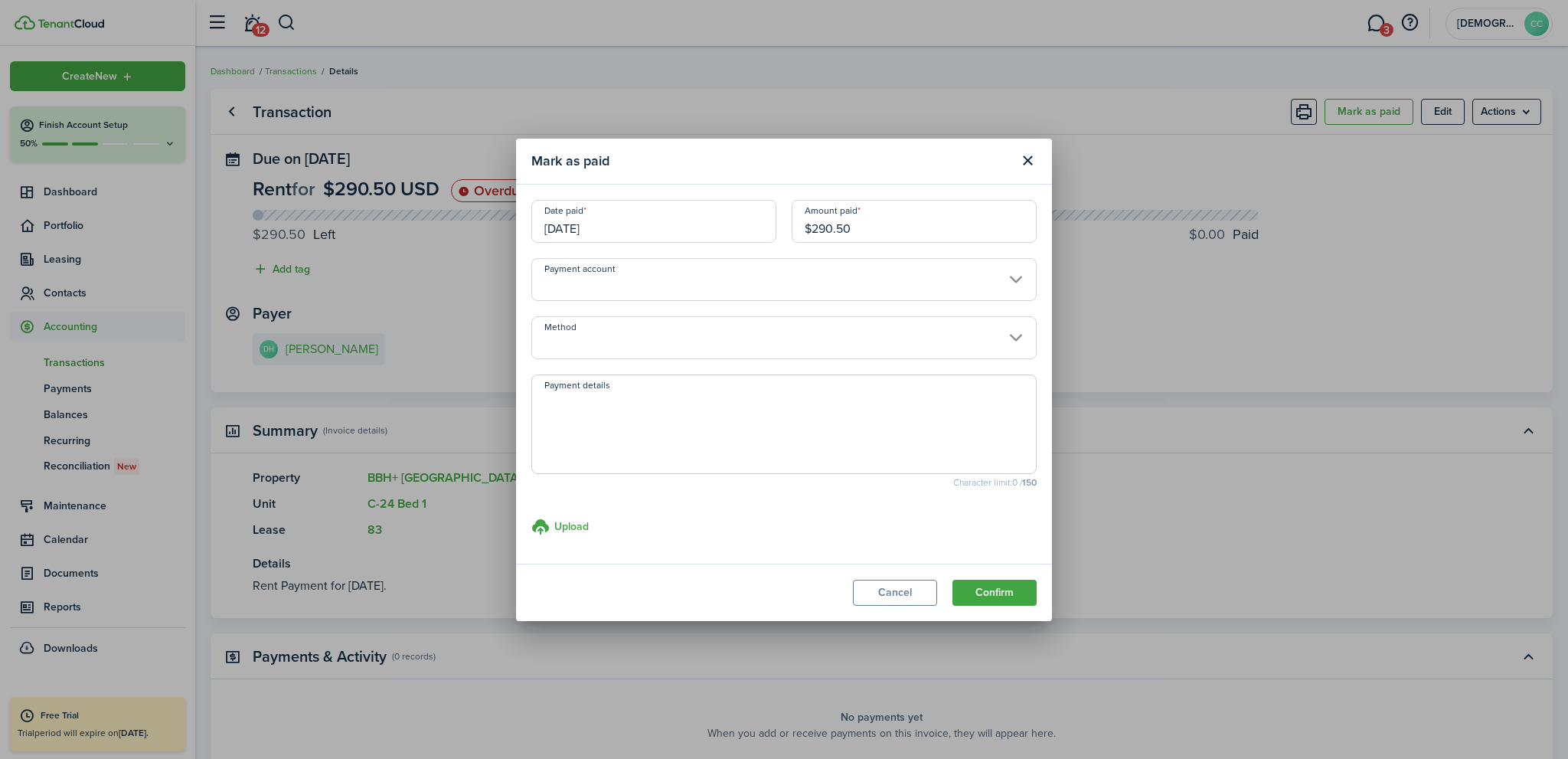
click at [606, 342] on input "Method" at bounding box center [784, 337] width 505 height 43
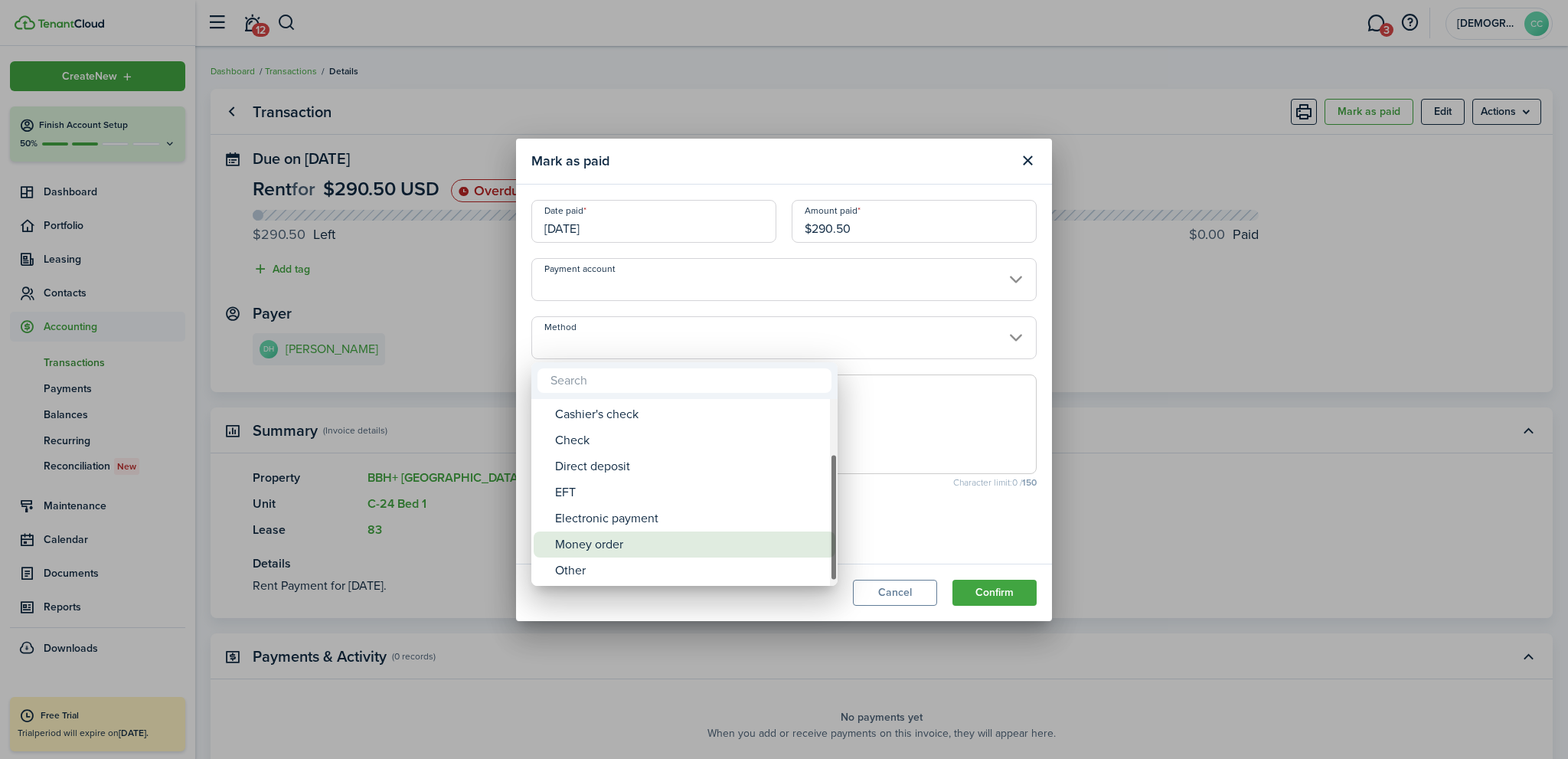
click at [612, 545] on div "Money order" at bounding box center [690, 544] width 271 height 26
type input "Money order"
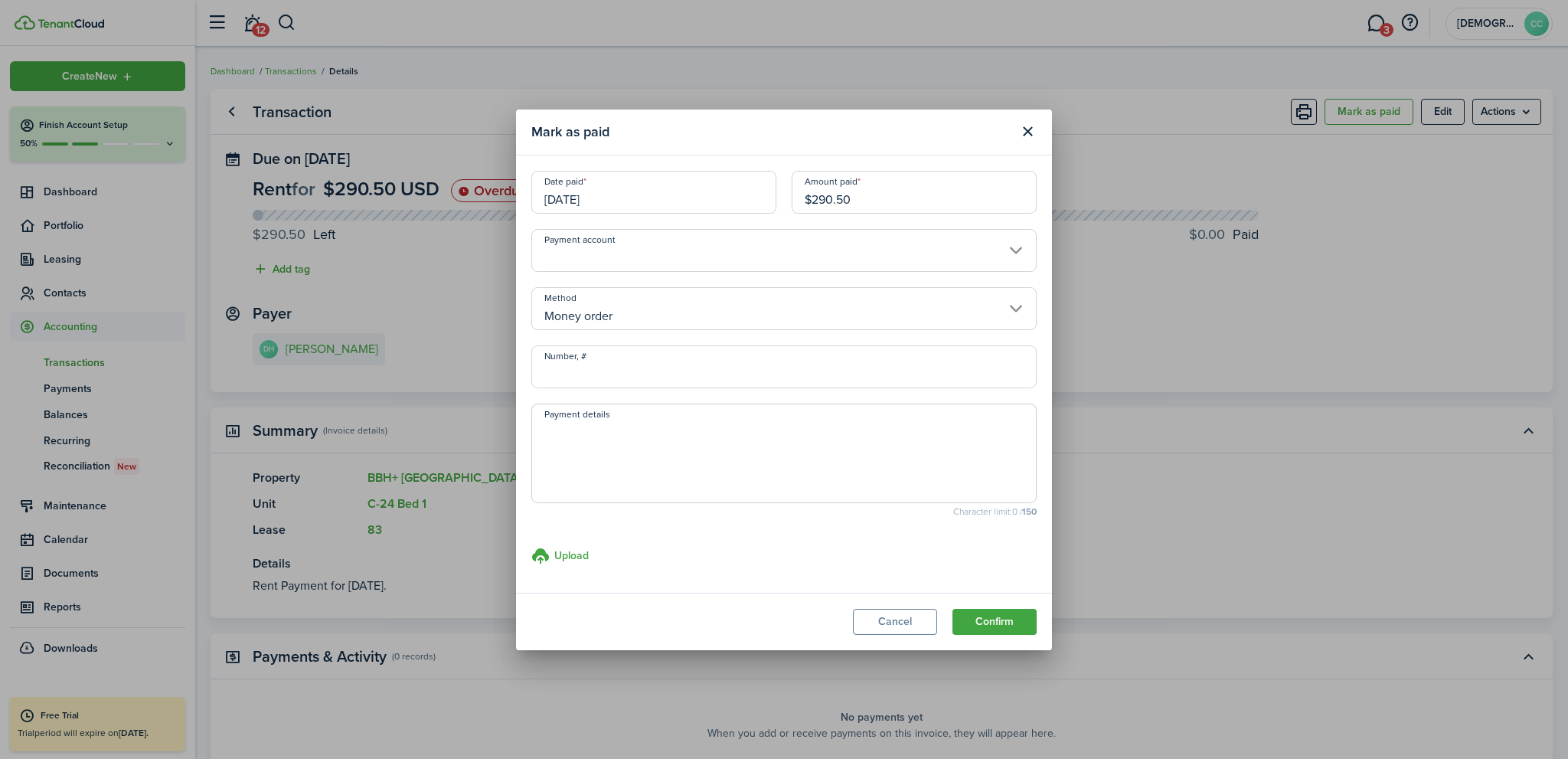
click at [586, 373] on input "Number, #" at bounding box center [784, 366] width 505 height 43
type input "538.00"
drag, startPoint x: 591, startPoint y: 369, endPoint x: 509, endPoint y: 373, distance: 82.1
click at [509, 373] on div "Mark as paid Date paid [DATE] Amount paid $290.50 Payment account Method Money …" at bounding box center [784, 379] width 1568 height 759
drag, startPoint x: 871, startPoint y: 197, endPoint x: 766, endPoint y: 202, distance: 105.1
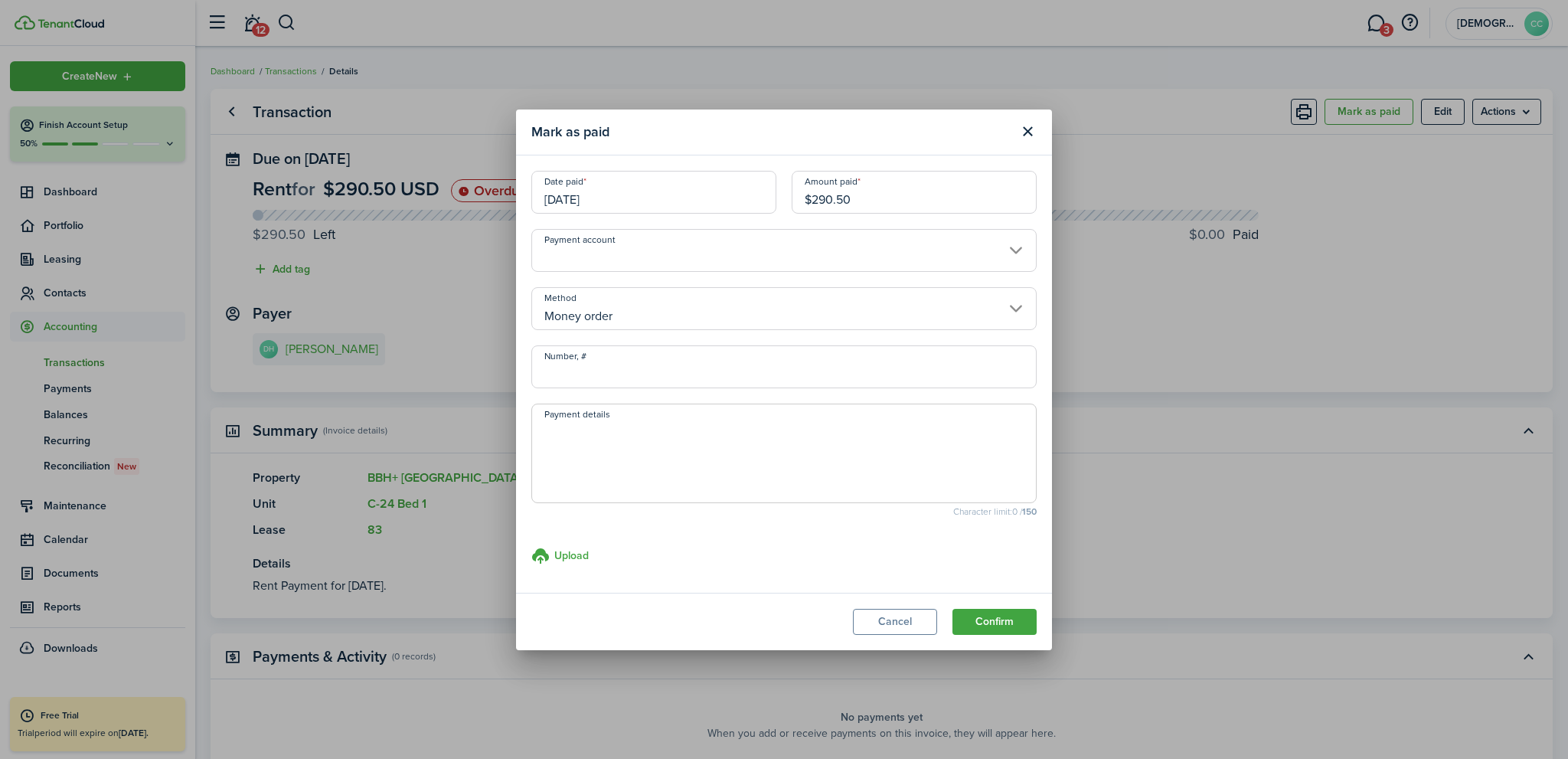
click at [768, 202] on div "Date paid [DATE] Amount paid $290.50" at bounding box center [783, 200] width 520 height 58
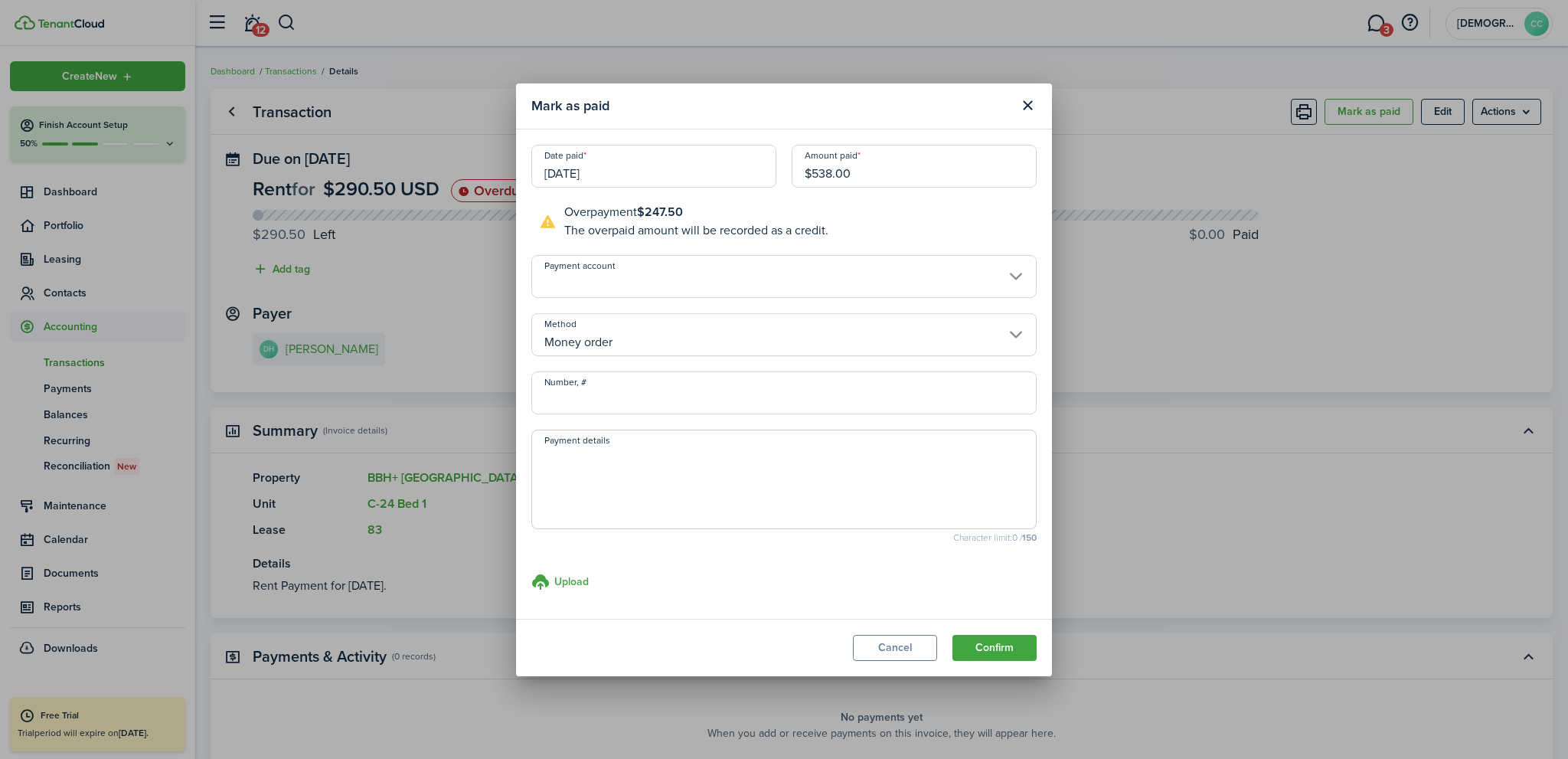
type input "$538.00"
click at [579, 403] on input "Number, #" at bounding box center [784, 392] width 505 height 43
type input "594665"
drag, startPoint x: 656, startPoint y: 481, endPoint x: 755, endPoint y: 523, distance: 107.5
click at [656, 480] on textarea "Payment details" at bounding box center [784, 483] width 503 height 73
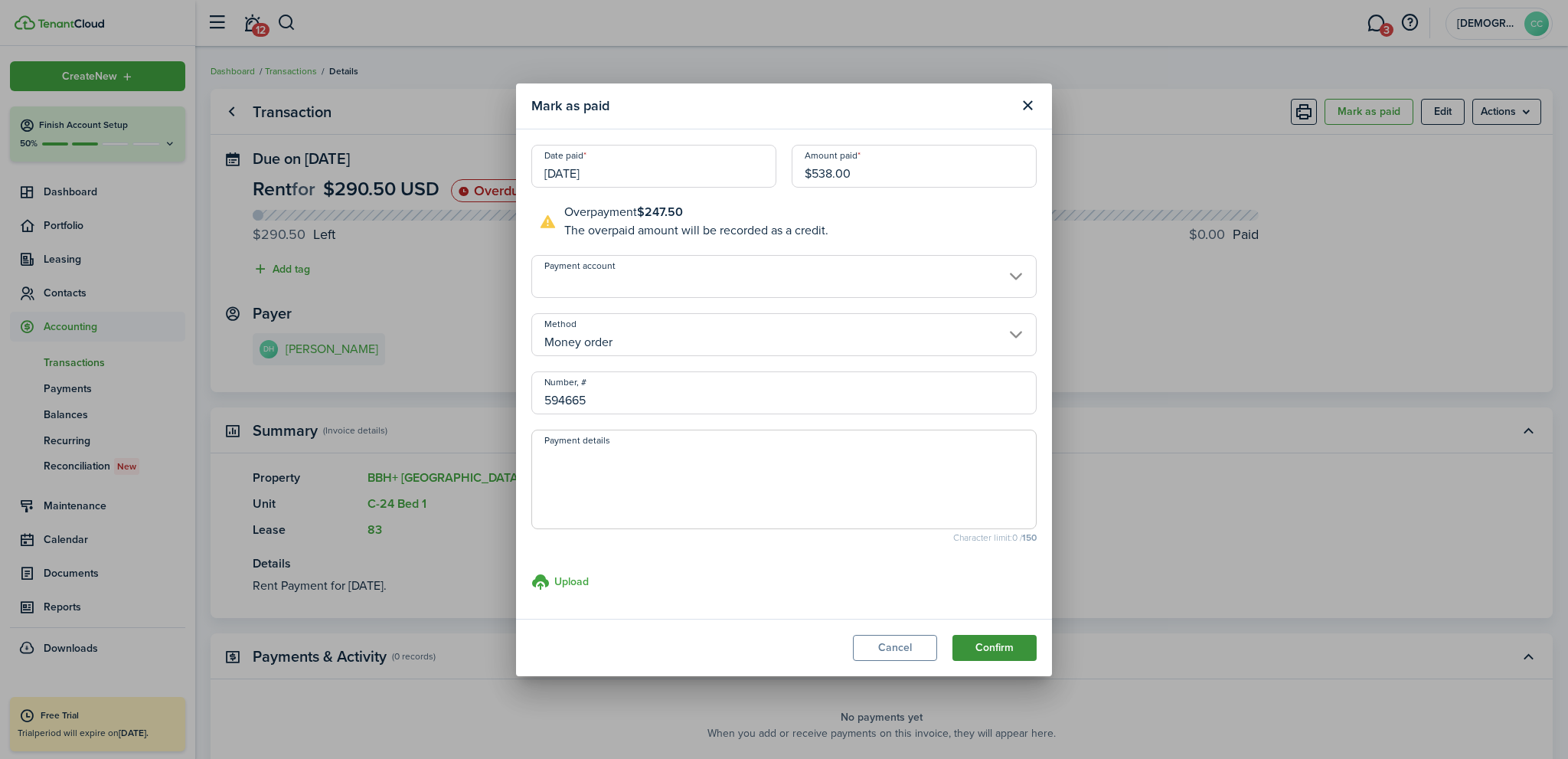
click at [982, 645] on button "Confirm" at bounding box center [995, 648] width 84 height 26
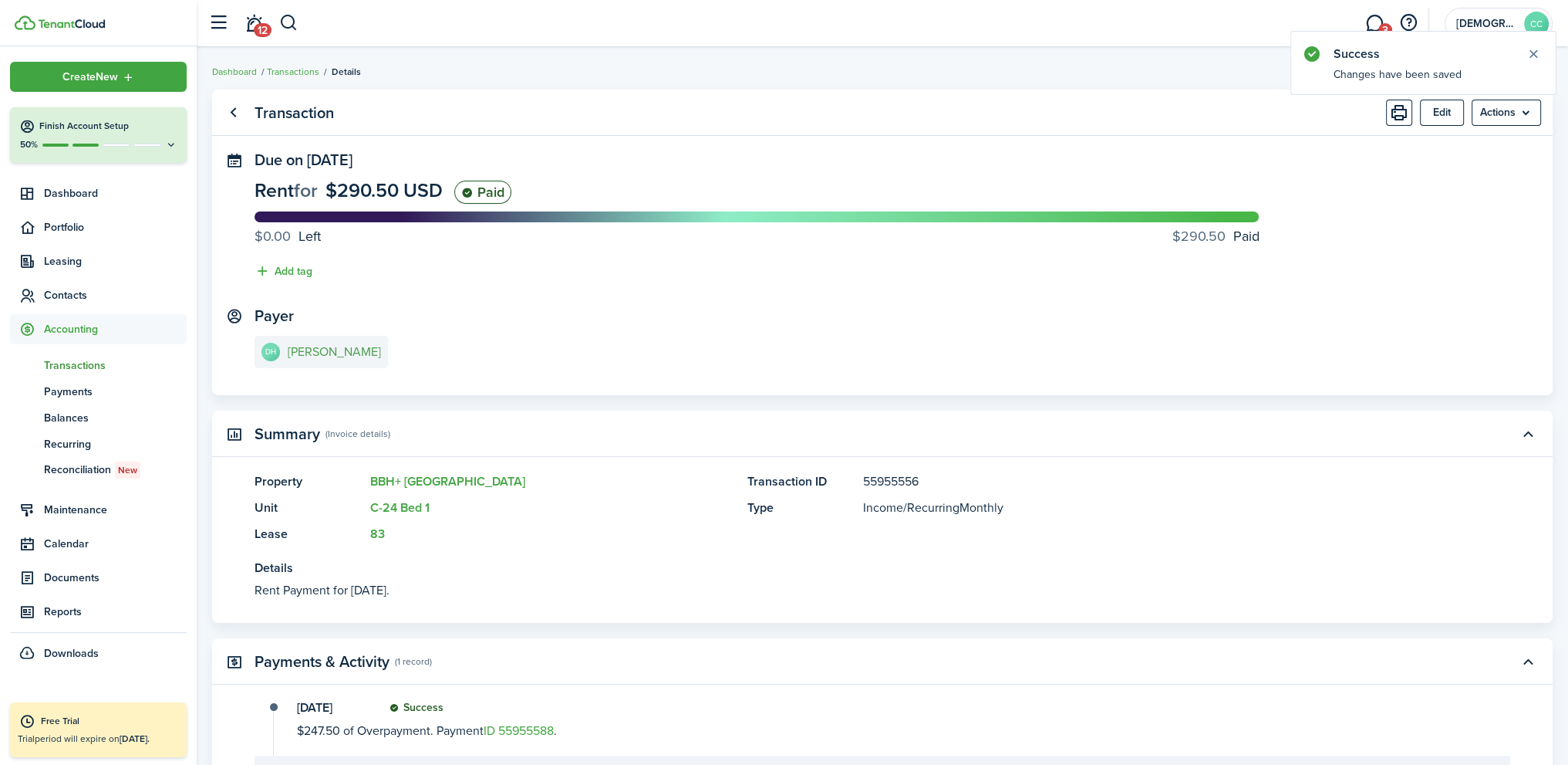
click at [348, 354] on e-details-info-title "[PERSON_NAME]" at bounding box center [334, 351] width 93 height 14
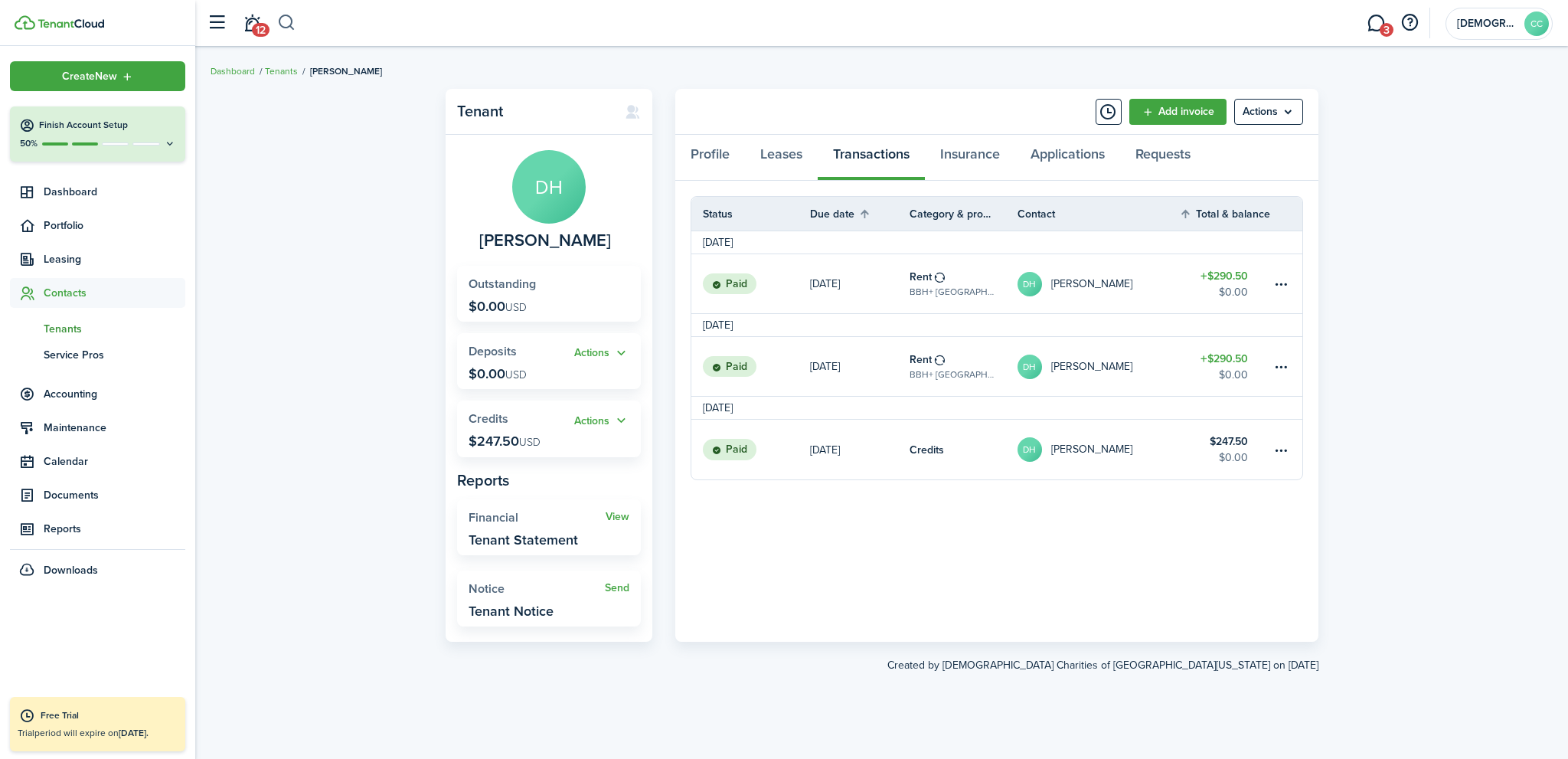
click at [284, 25] on button "button" at bounding box center [287, 23] width 19 height 26
type input "[PERSON_NAME]"
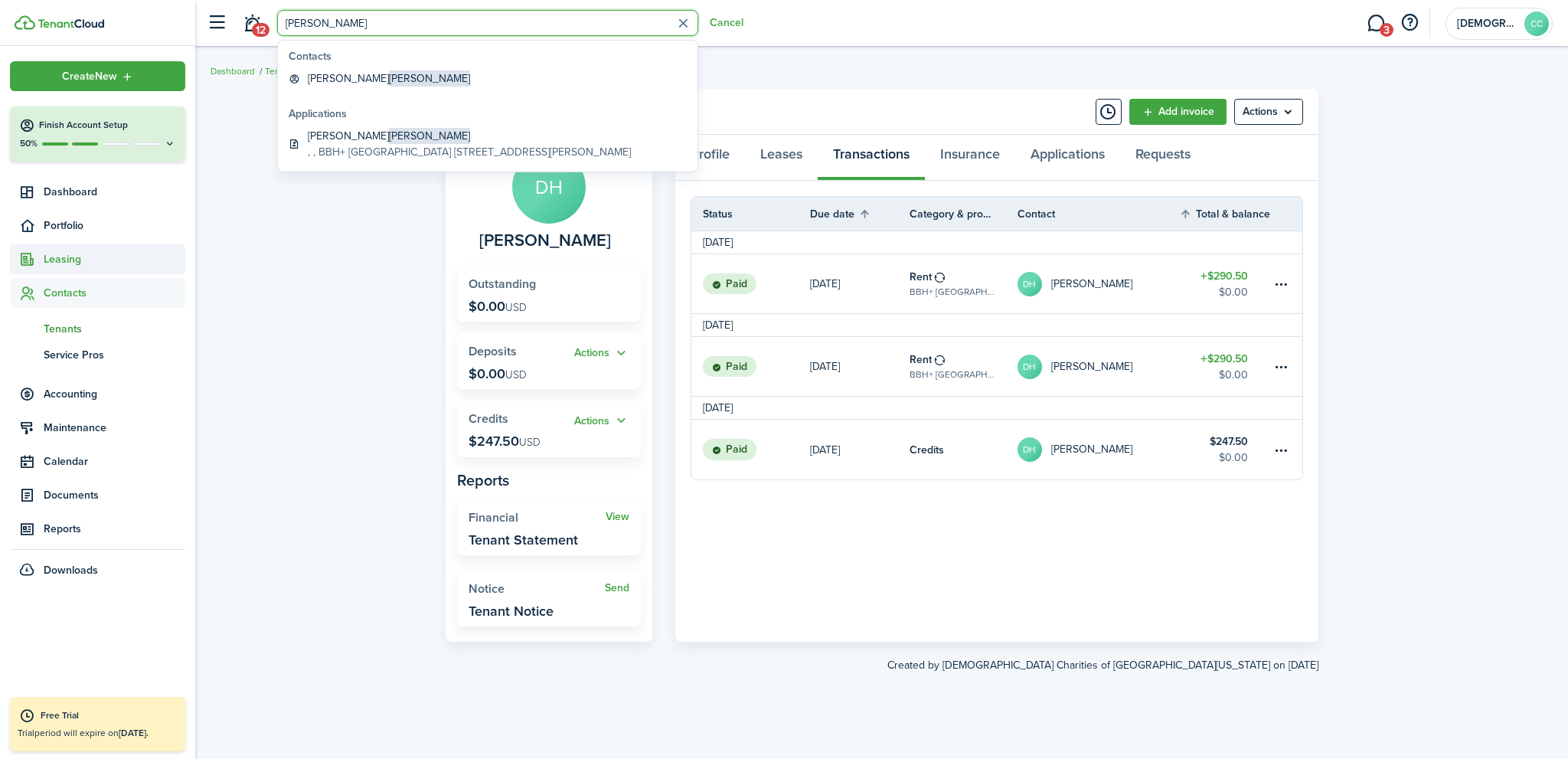
click at [68, 260] on span "Leasing" at bounding box center [115, 259] width 142 height 16
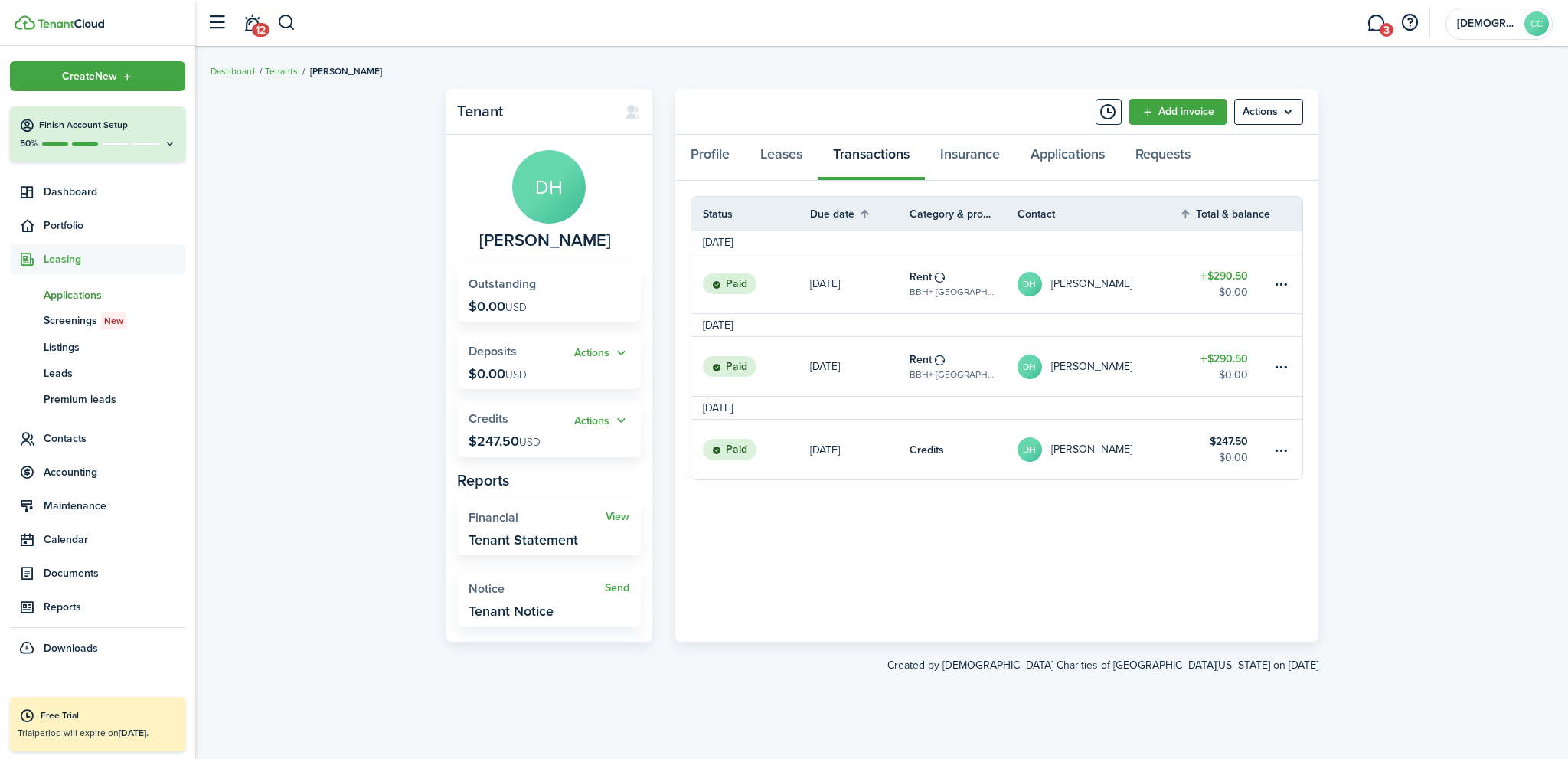
click at [70, 296] on span "Applications" at bounding box center [115, 295] width 142 height 16
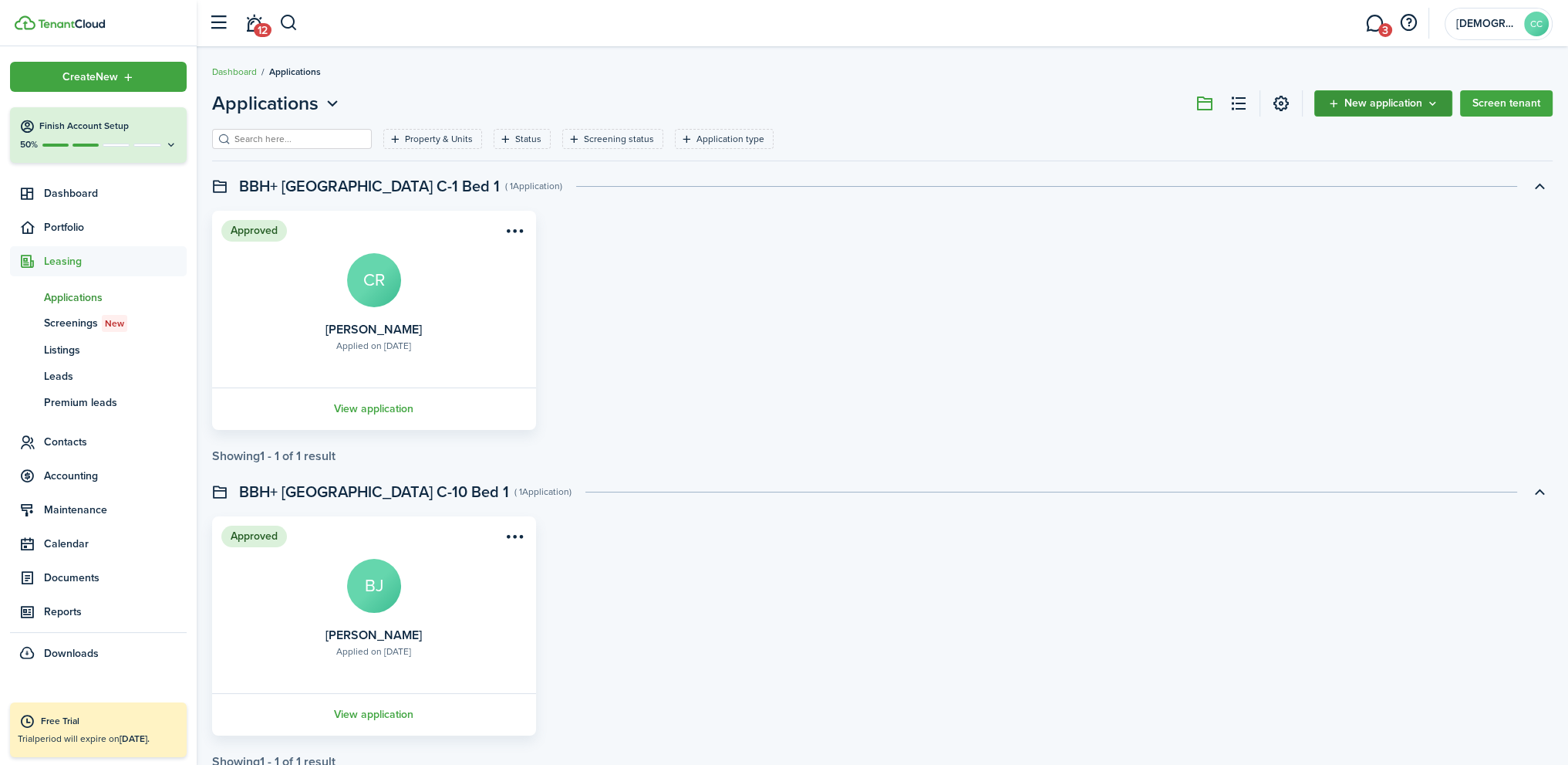
click at [1376, 109] on span "New application" at bounding box center [1383, 103] width 78 height 11
click at [1365, 136] on link "Add application" at bounding box center [1385, 137] width 135 height 27
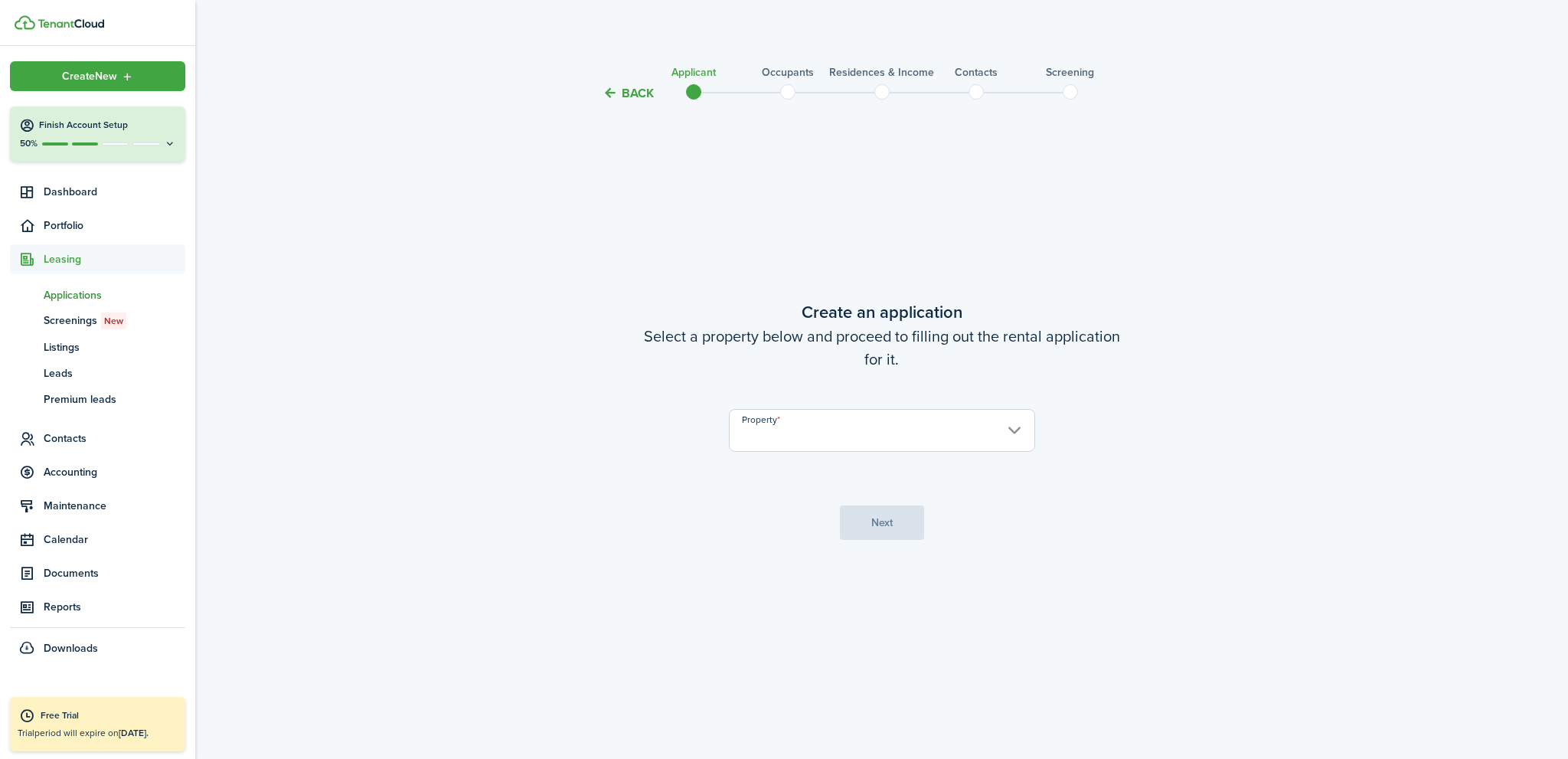
click at [803, 444] on input "Property" at bounding box center [882, 430] width 307 height 43
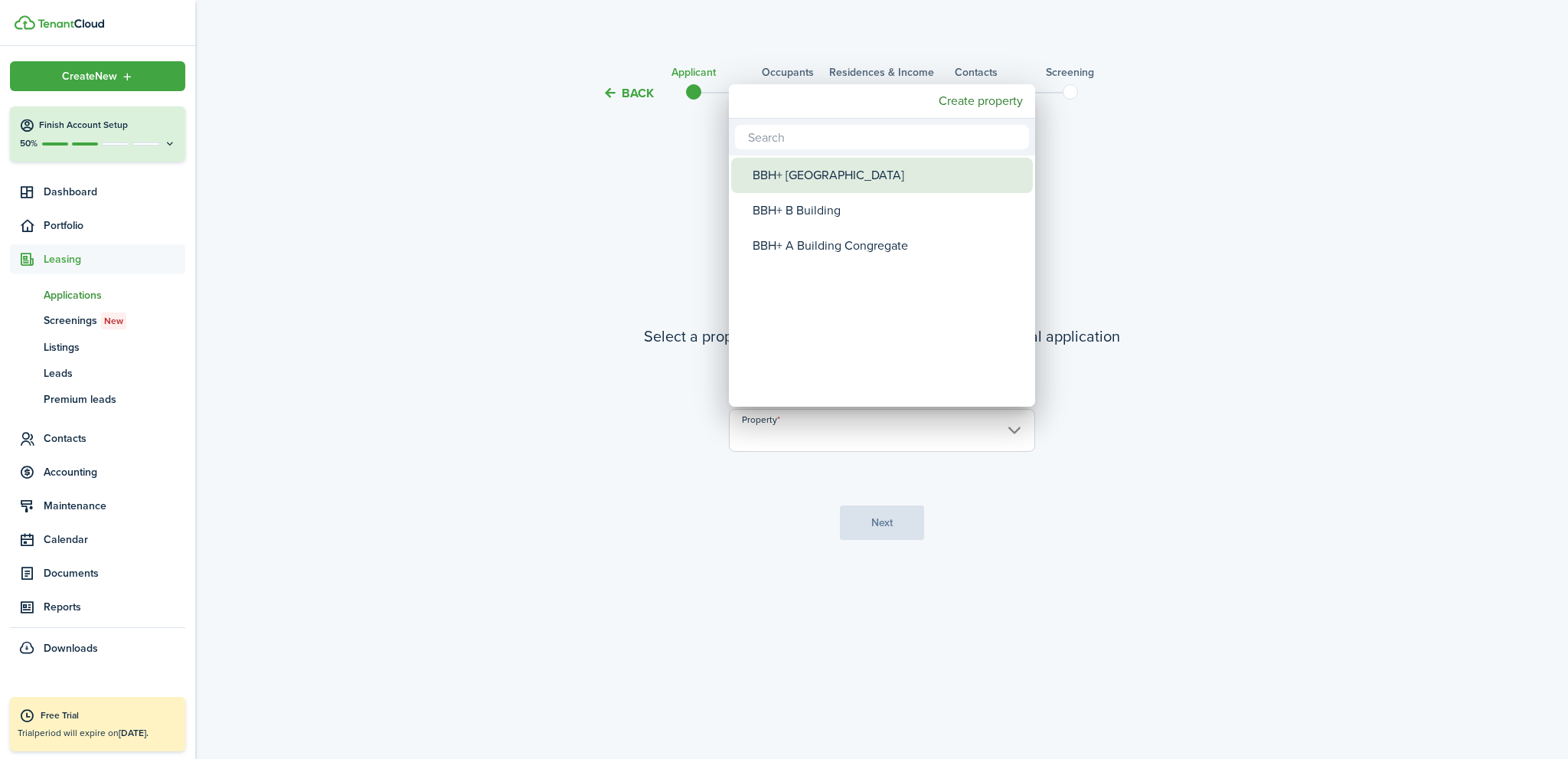
click at [830, 179] on div "BBH+ [GEOGRAPHIC_DATA]" at bounding box center [888, 176] width 271 height 35
type input "BBH+ [GEOGRAPHIC_DATA]"
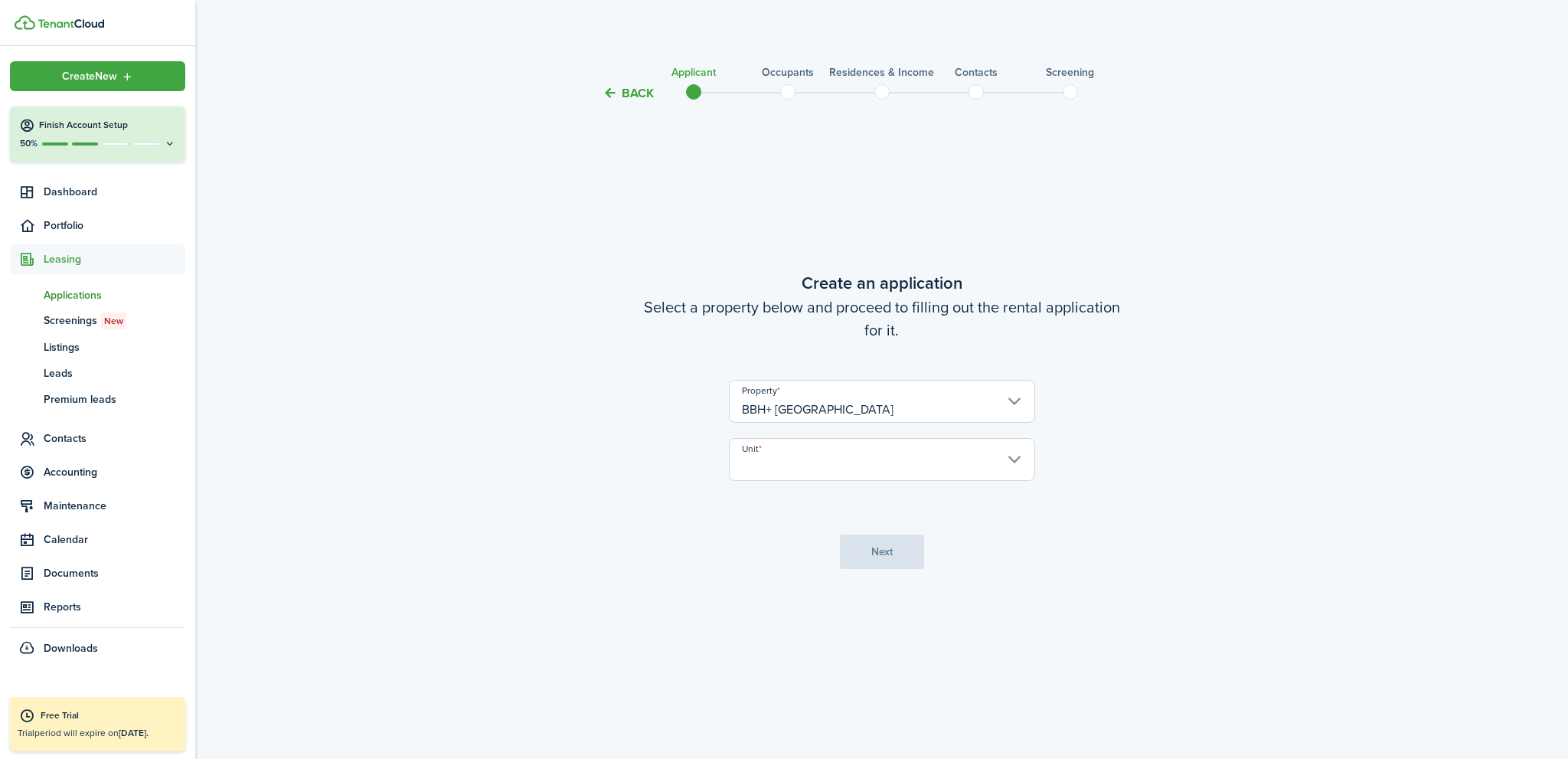
click at [940, 471] on input "Unit" at bounding box center [882, 459] width 307 height 43
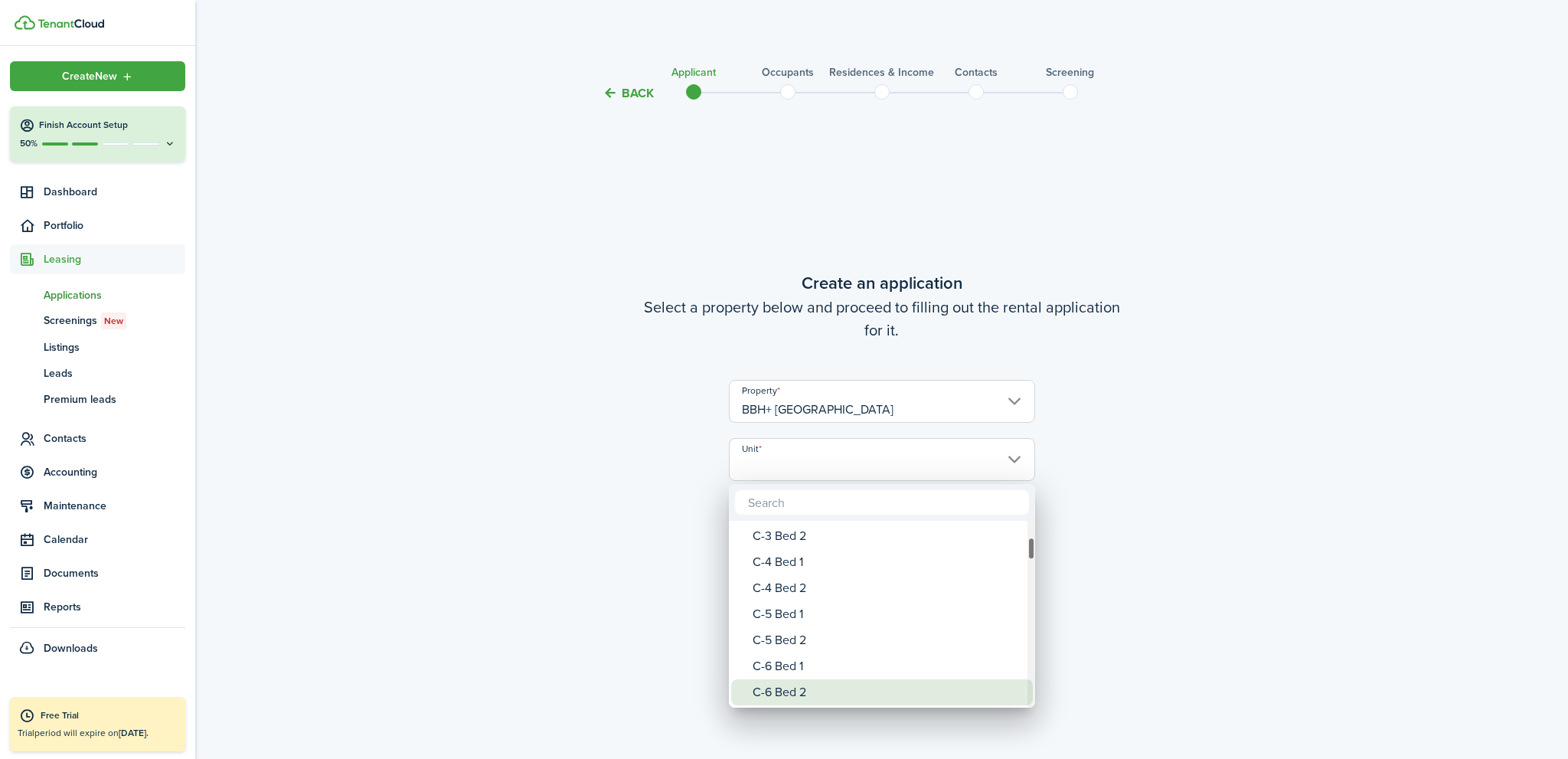
click at [818, 694] on div "C-6 Bed 2" at bounding box center [888, 692] width 271 height 26
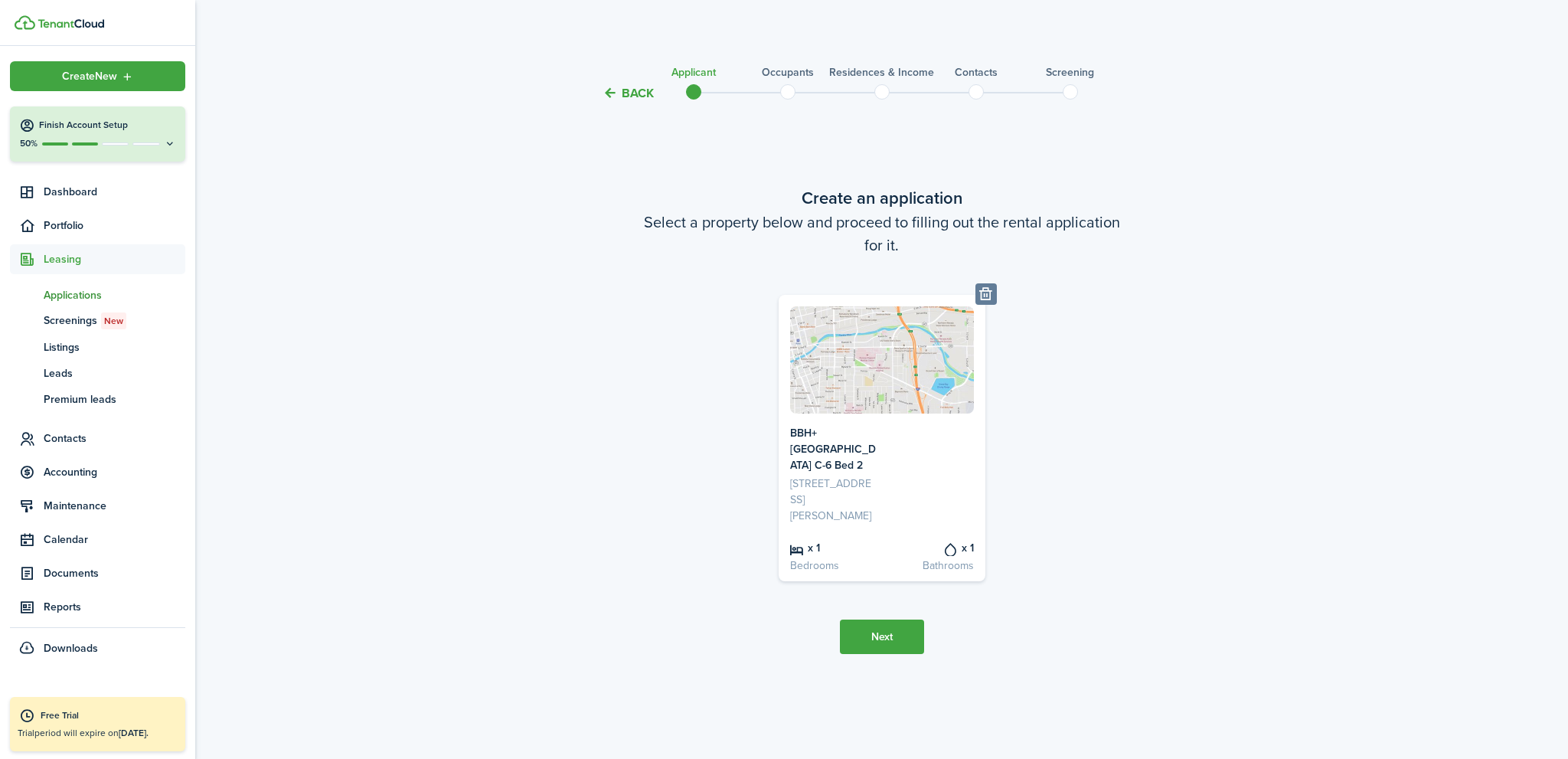
click at [865, 633] on button "Next" at bounding box center [882, 636] width 84 height 35
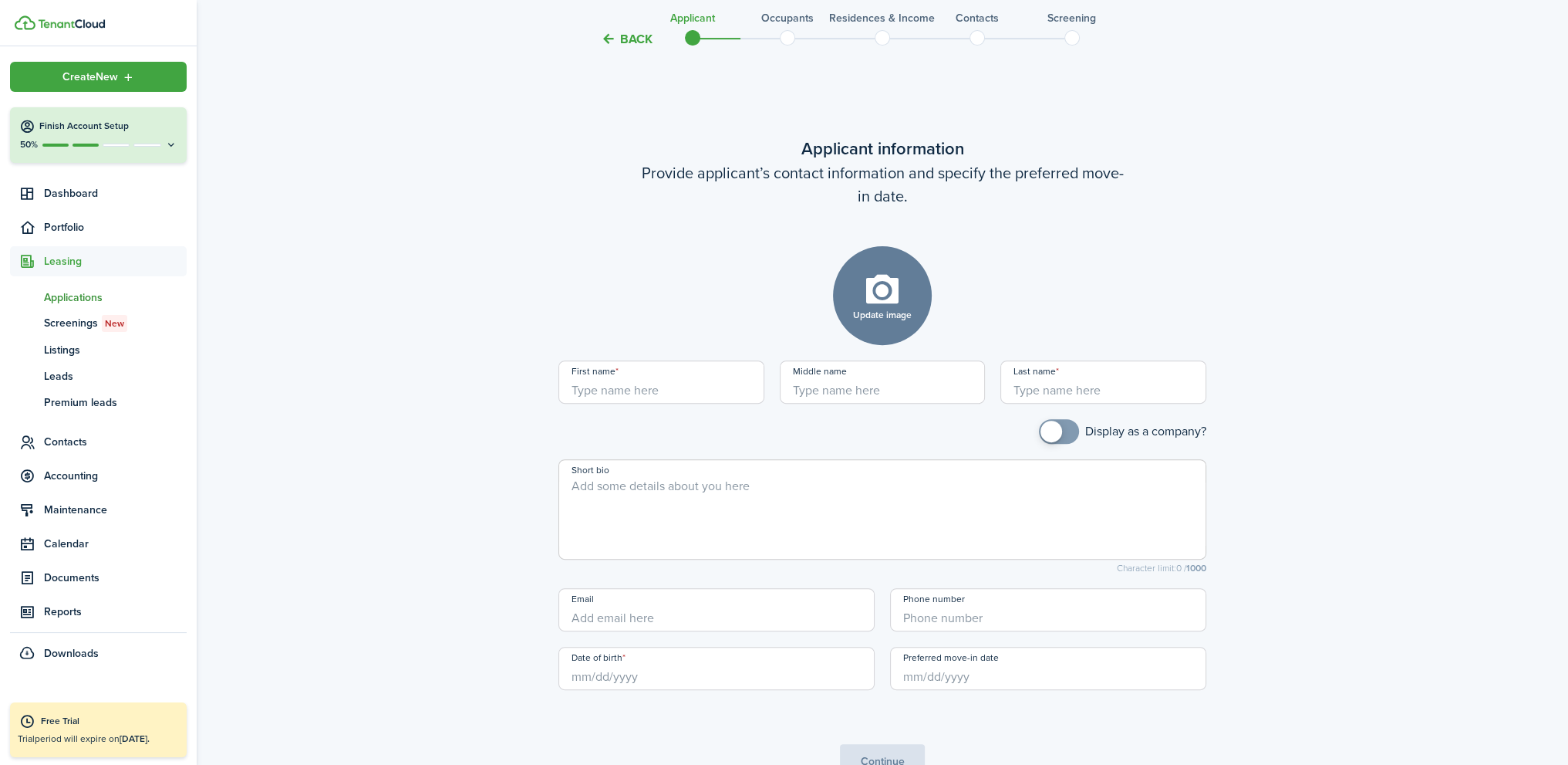
scroll to position [661, 0]
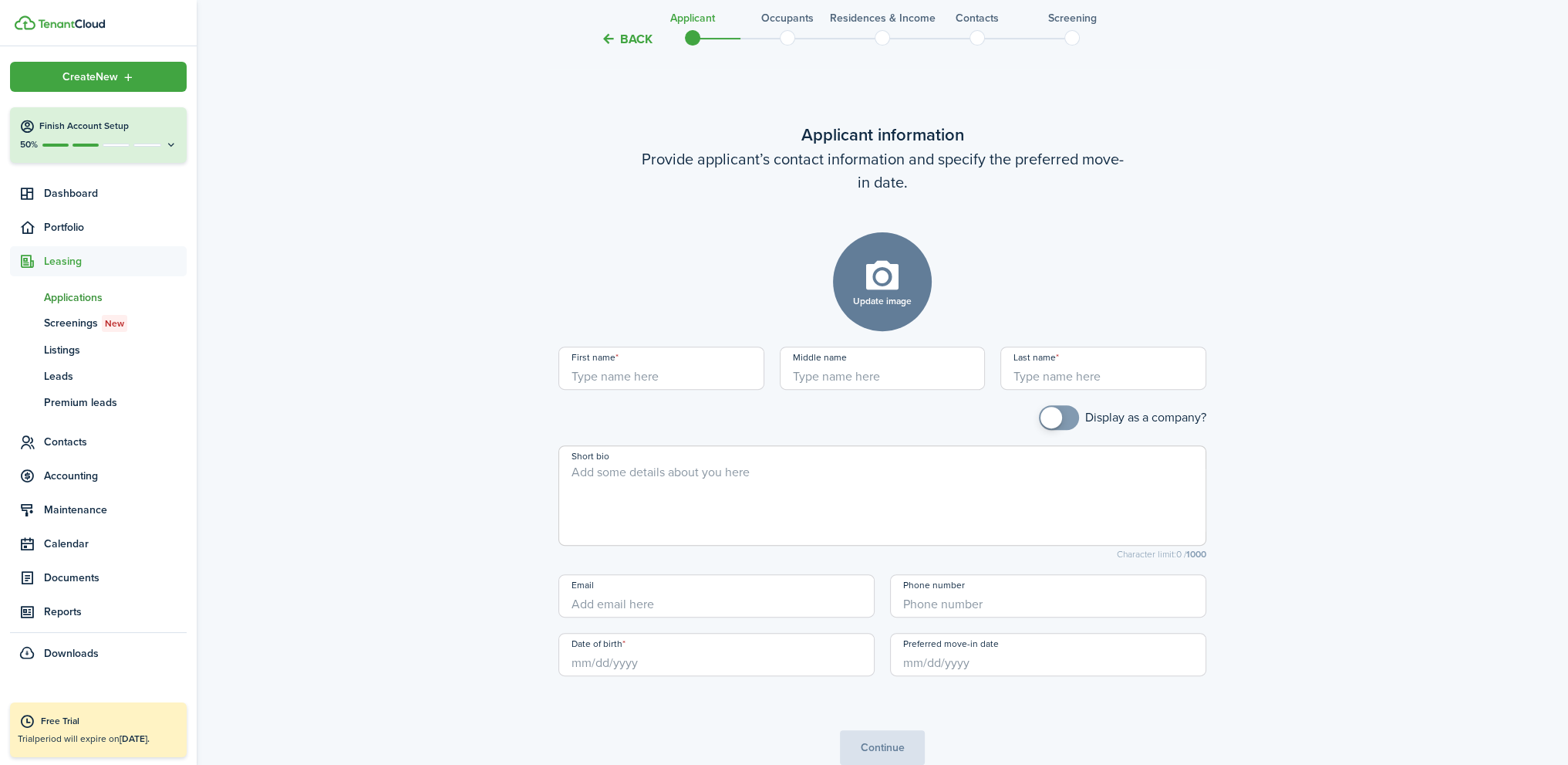
click at [704, 376] on input "First name" at bounding box center [661, 367] width 206 height 43
type input "[PERSON_NAME]"
click at [605, 660] on input "Date of birth" at bounding box center [716, 654] width 316 height 43
type input "[PERSON_NAME]"
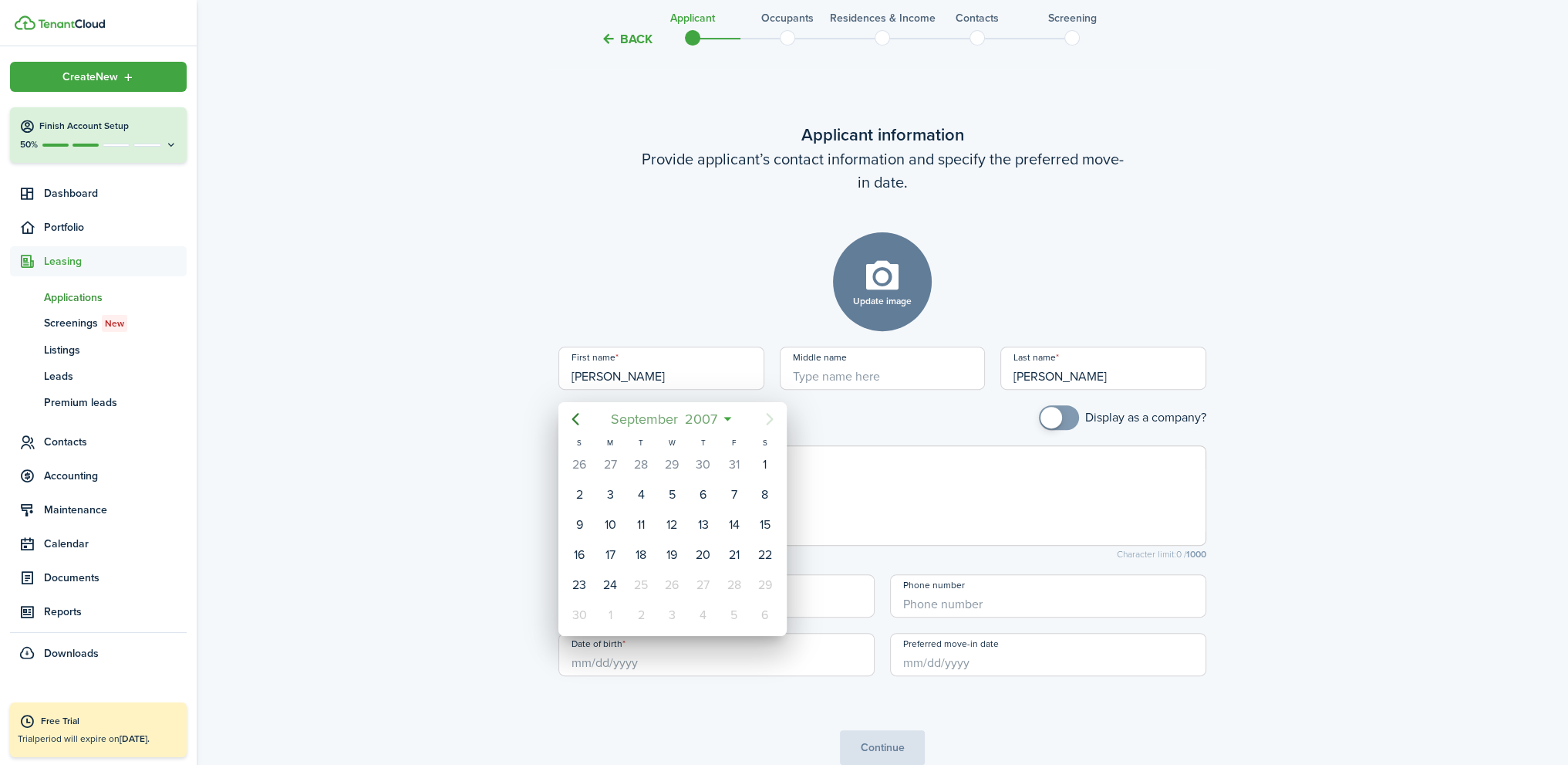
click at [701, 415] on span "2007" at bounding box center [701, 419] width 39 height 28
click at [667, 418] on span "2007" at bounding box center [664, 419] width 39 height 28
click at [667, 418] on span "[DATE] - [DATE]" at bounding box center [664, 419] width 98 height 28
click at [653, 419] on span "2007" at bounding box center [664, 419] width 39 height 28
click at [701, 419] on span "2007" at bounding box center [701, 419] width 39 height 28
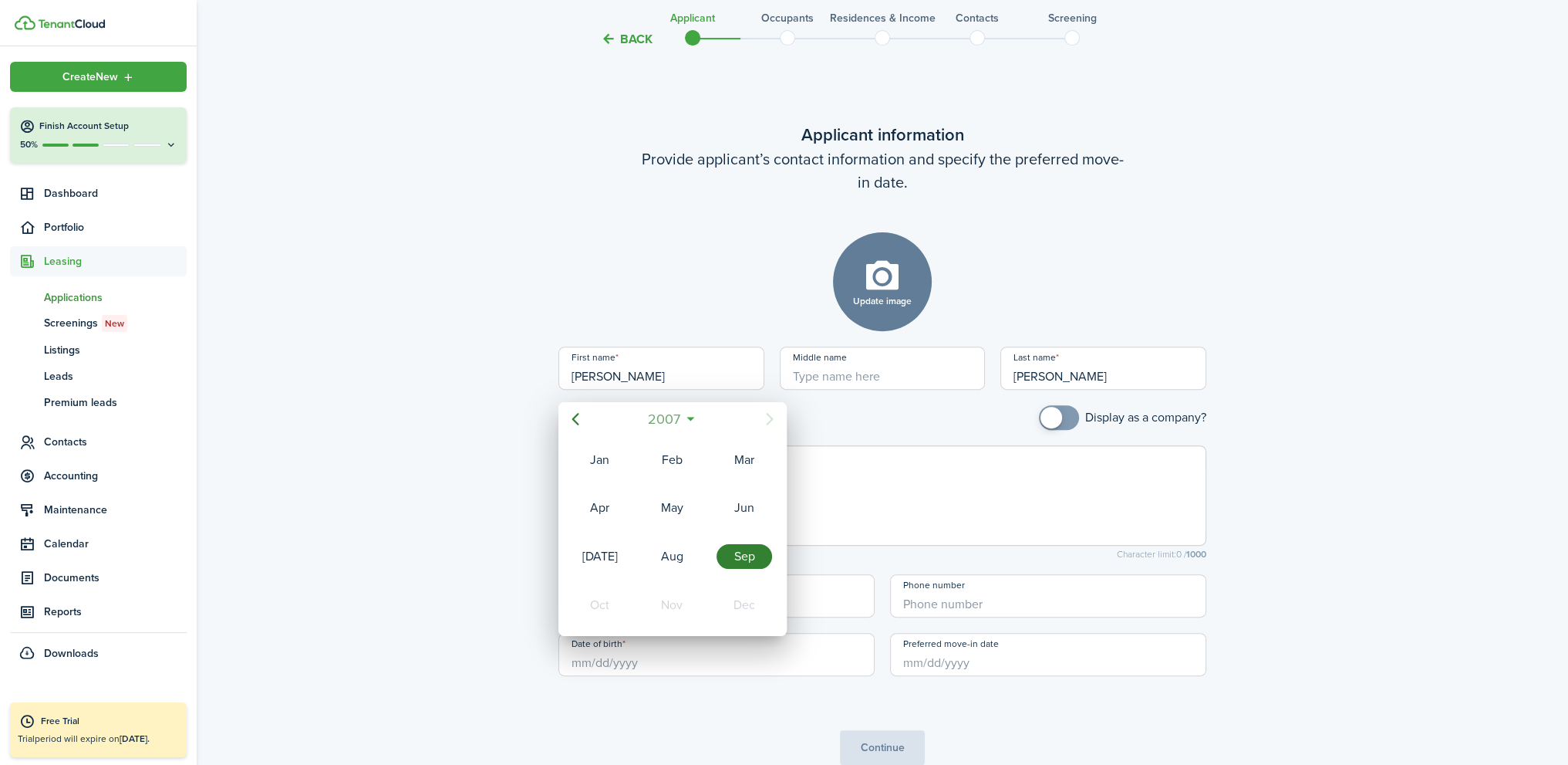
click at [662, 424] on span "2007" at bounding box center [664, 419] width 39 height 28
click at [577, 419] on icon "Previous page" at bounding box center [576, 419] width 19 height 19
click at [576, 418] on icon "Previous page" at bounding box center [576, 419] width 19 height 19
click at [762, 511] on div "1975" at bounding box center [745, 507] width 55 height 24
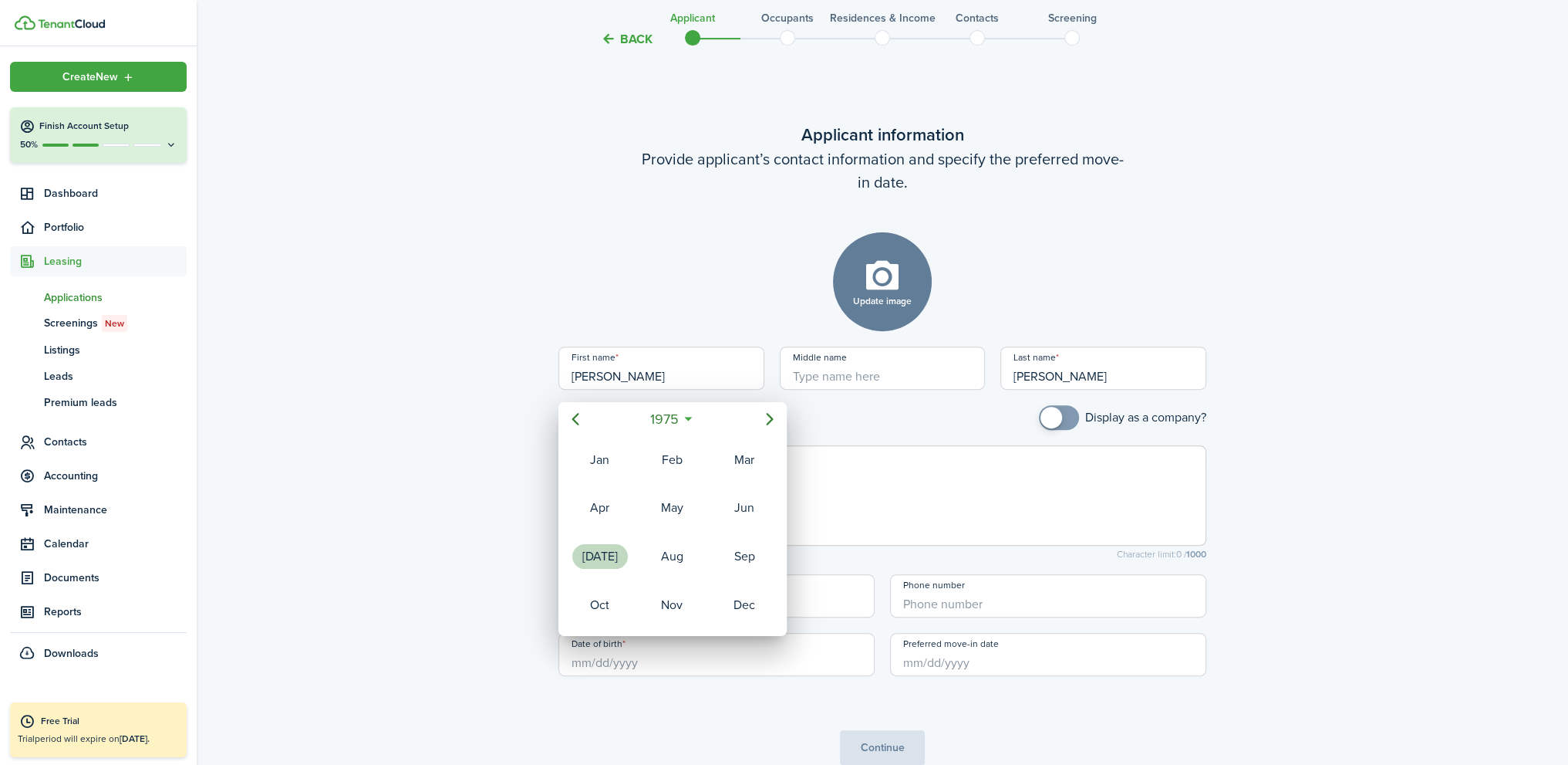
click at [618, 552] on div "[DATE]" at bounding box center [600, 556] width 55 height 24
click at [674, 459] on div "2" at bounding box center [671, 464] width 23 height 23
type input "[DATE]"
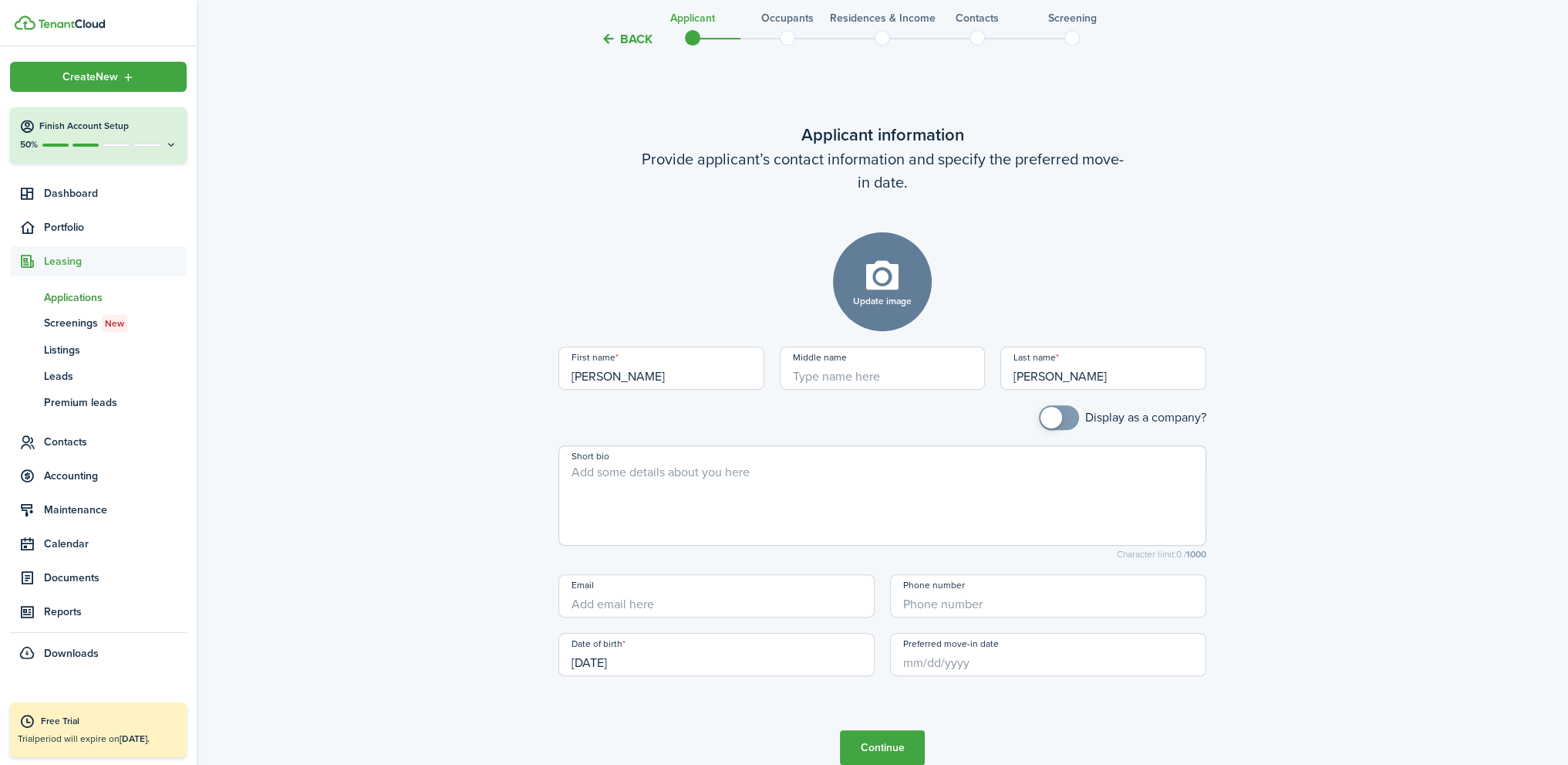
click at [947, 663] on input "Preferred move-in date" at bounding box center [1048, 654] width 316 height 43
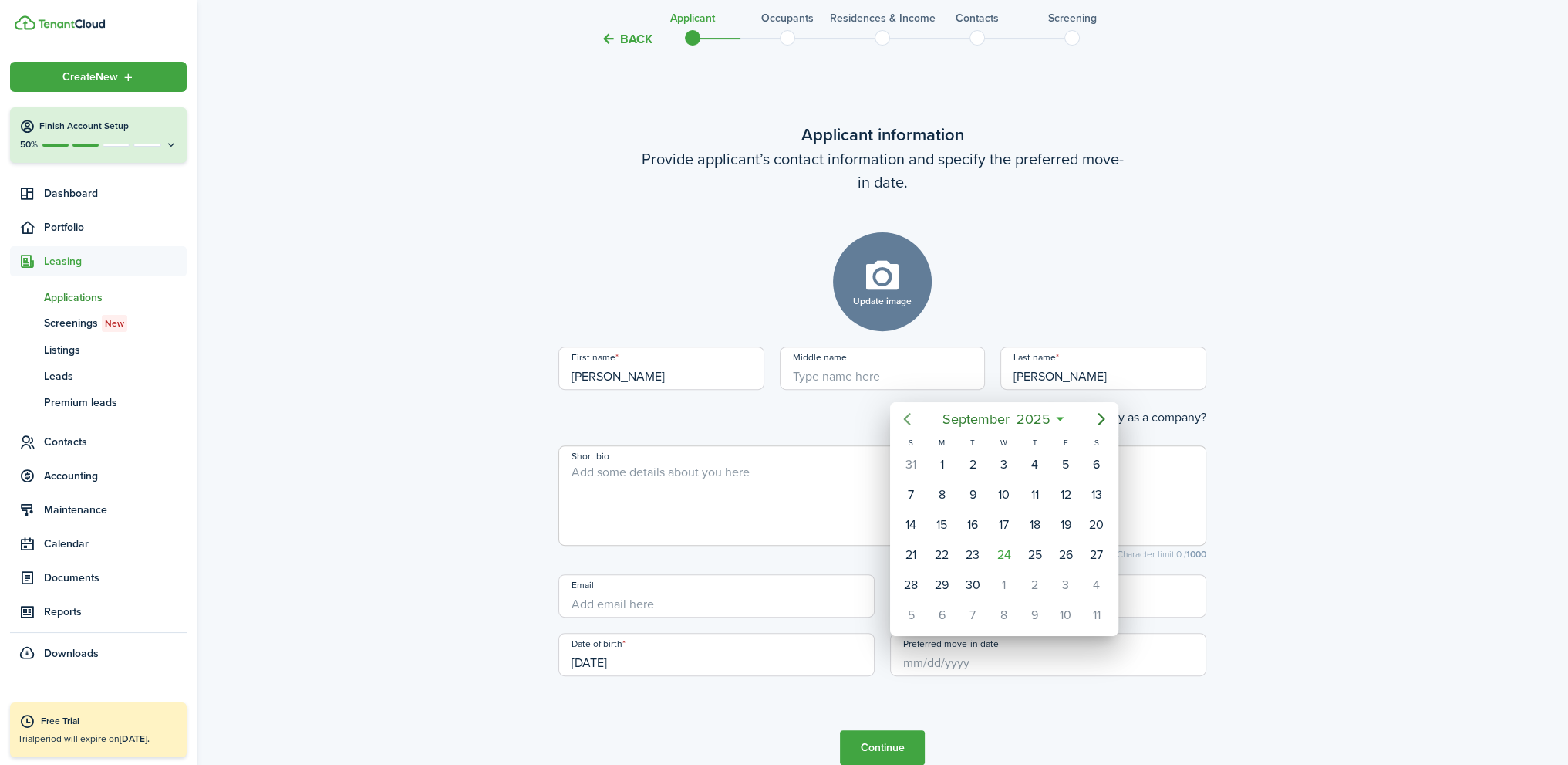
click at [911, 419] on icon "Previous page" at bounding box center [907, 419] width 19 height 19
click at [910, 419] on icon "Previous page" at bounding box center [907, 419] width 19 height 19
click at [912, 463] on div "1" at bounding box center [911, 464] width 23 height 23
type input "[DATE]"
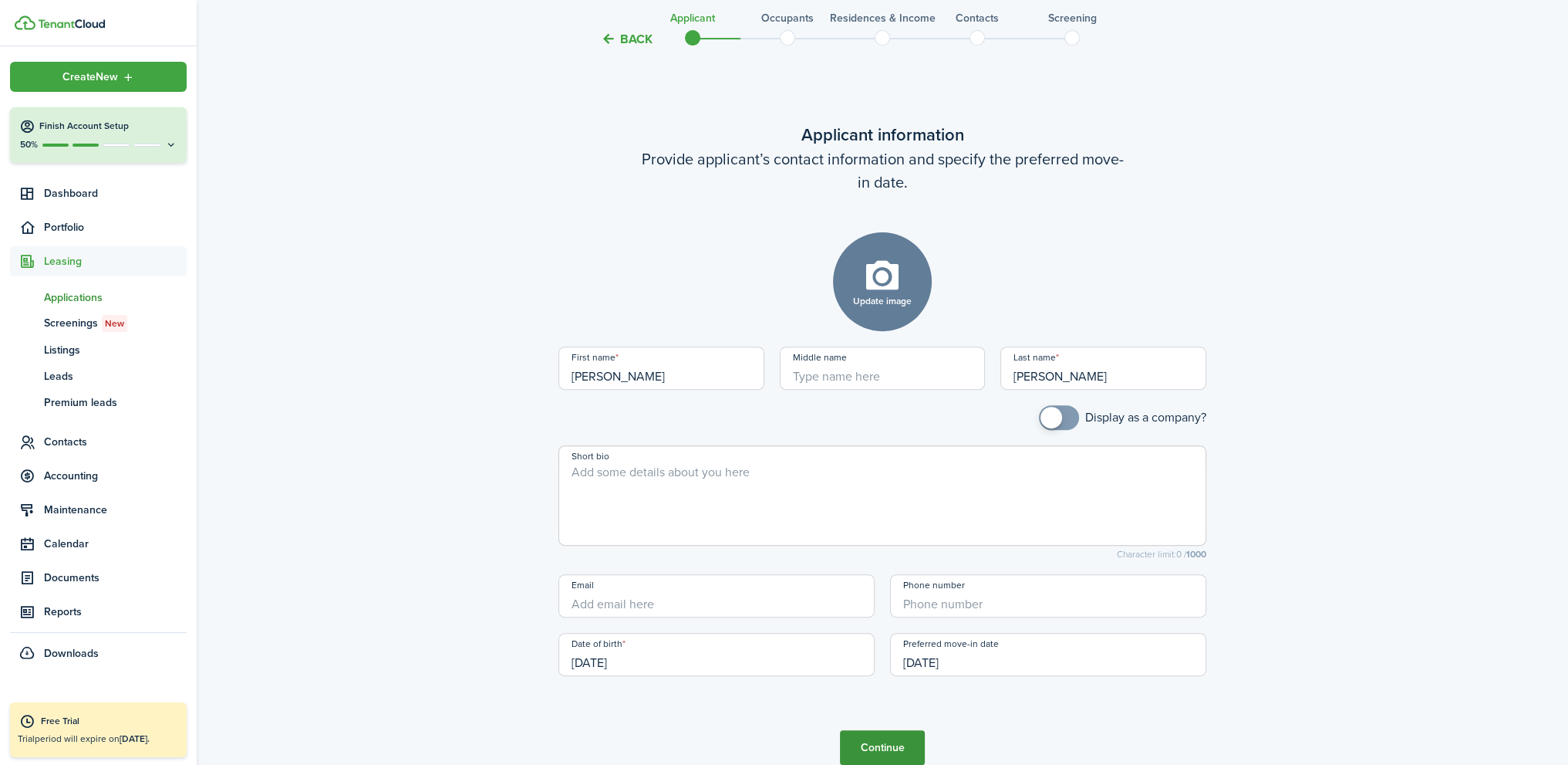
click at [899, 743] on button "Continue" at bounding box center [883, 747] width 85 height 35
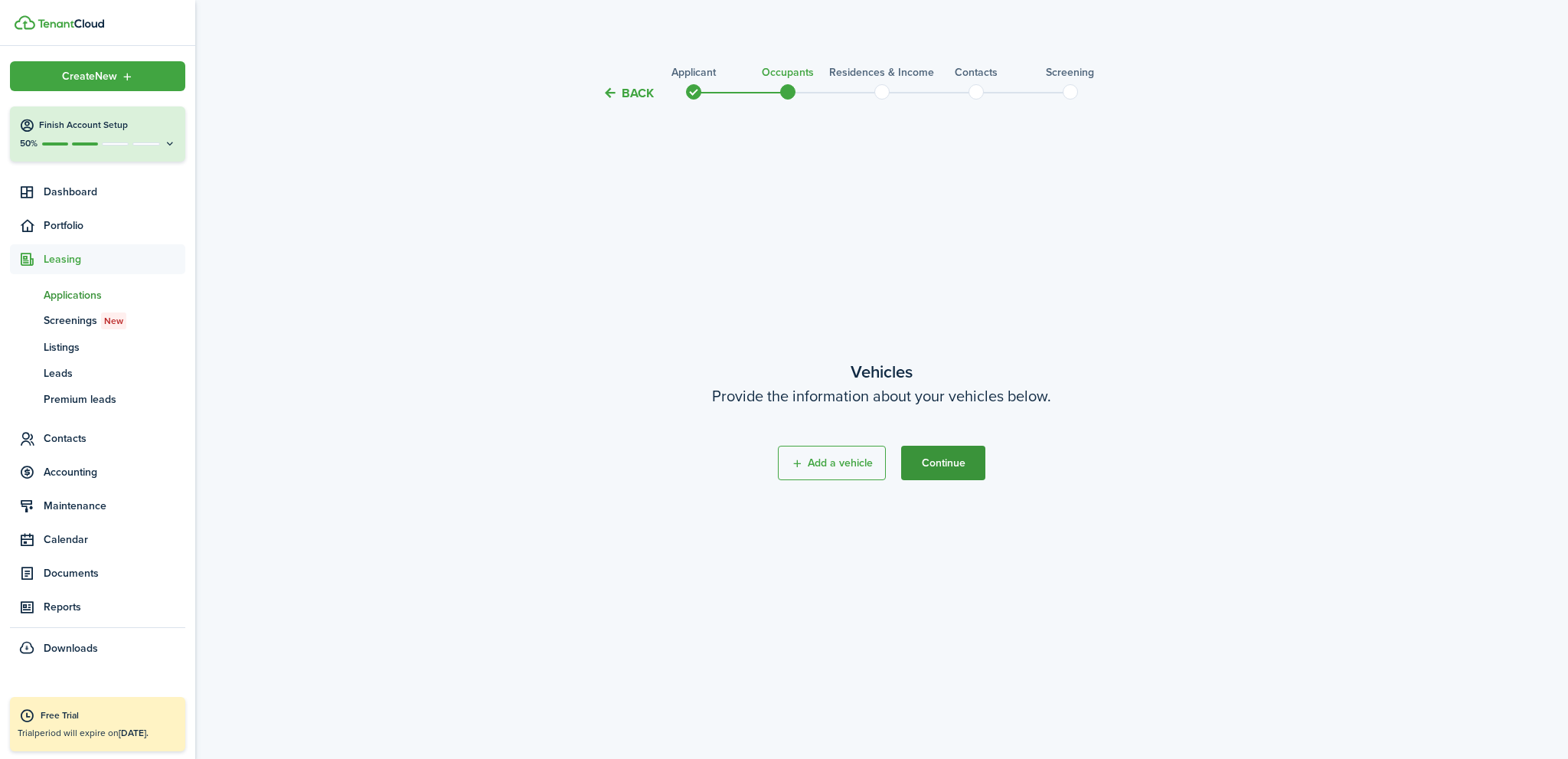
click at [935, 461] on button "Continue" at bounding box center [943, 462] width 84 height 35
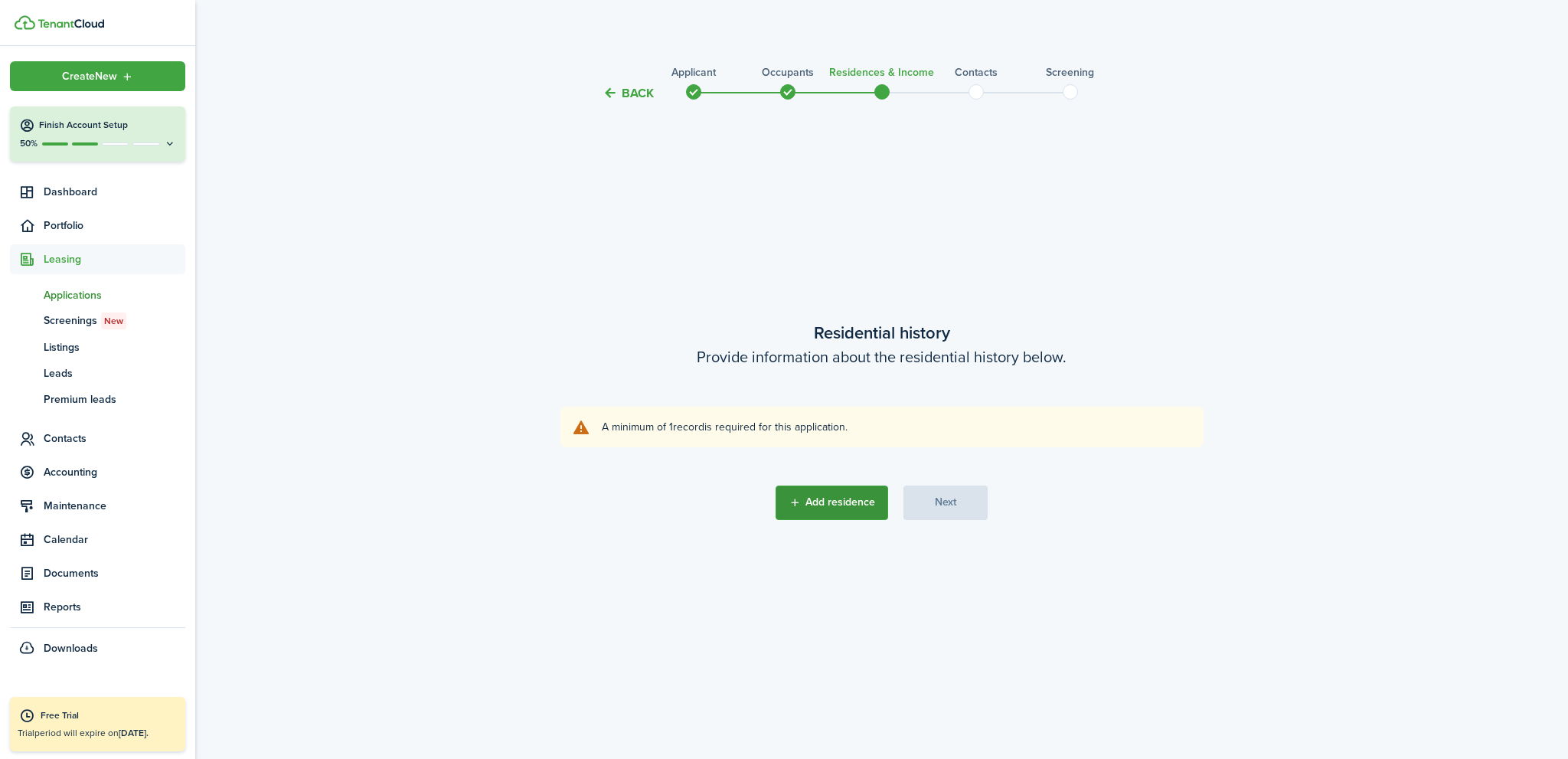
click at [835, 498] on button "Add residence" at bounding box center [832, 503] width 113 height 35
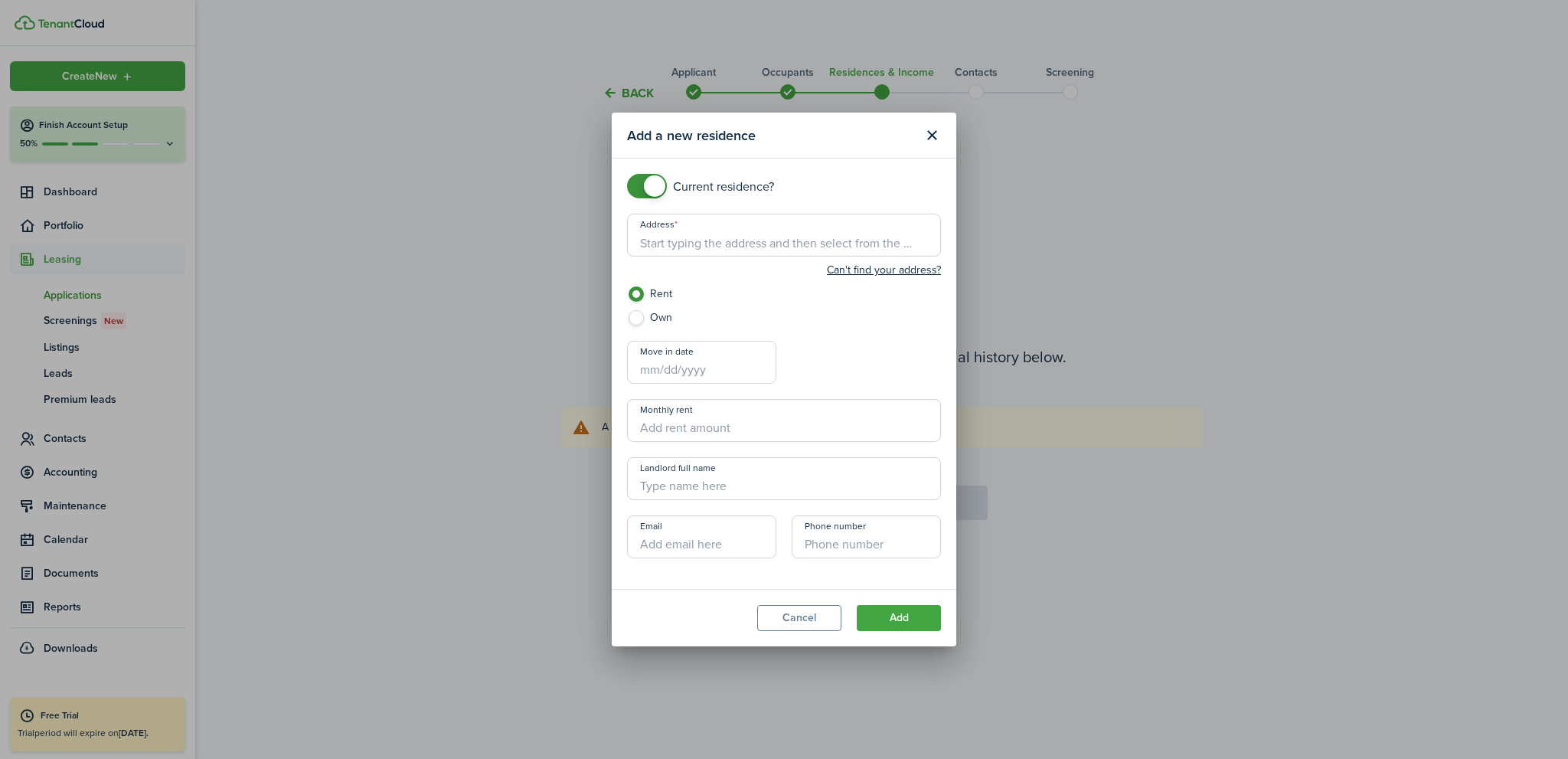
click at [683, 240] on input "Address" at bounding box center [783, 235] width 314 height 43
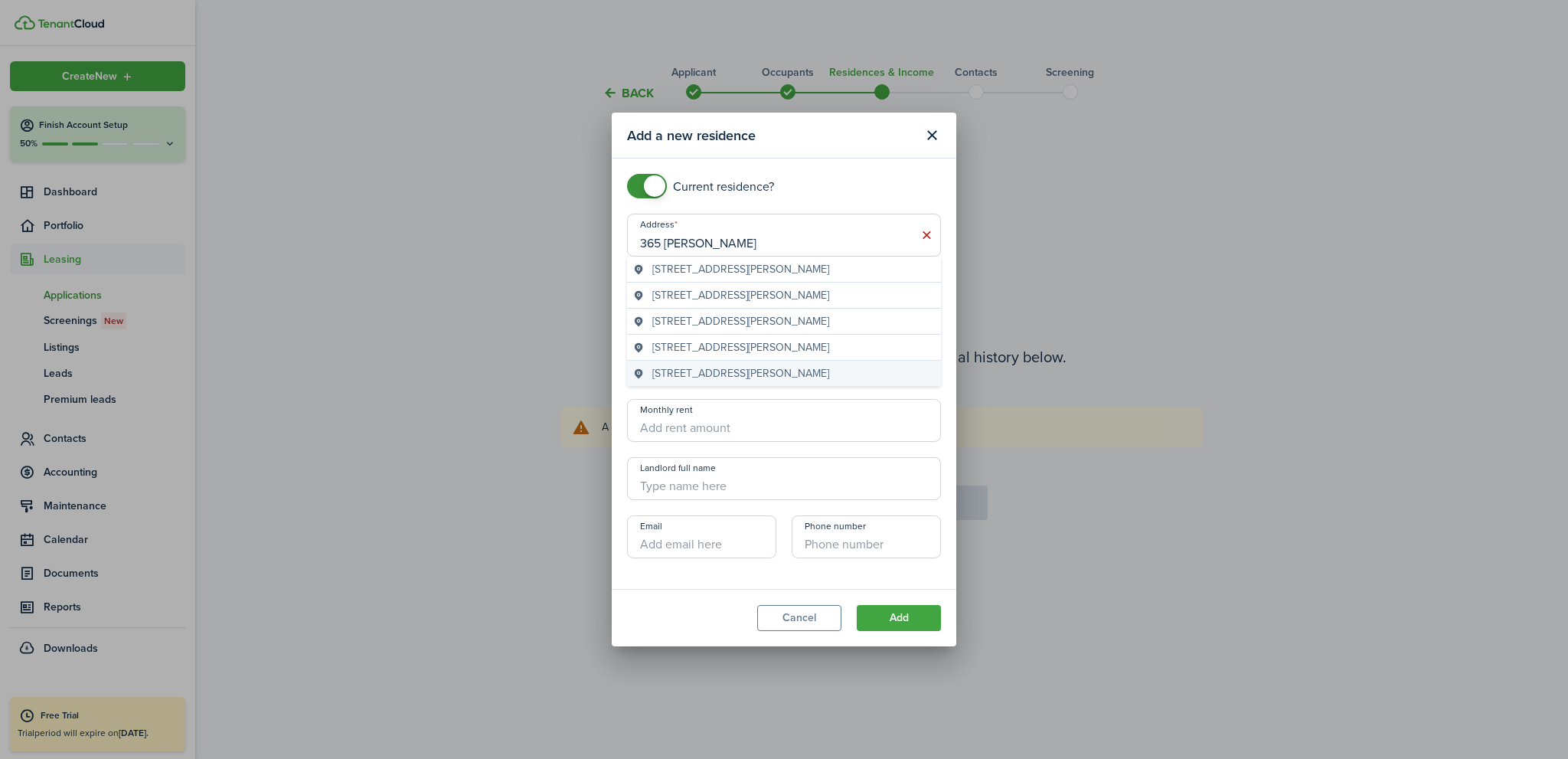
click at [723, 370] on span "[STREET_ADDRESS][PERSON_NAME]" at bounding box center [740, 373] width 177 height 16
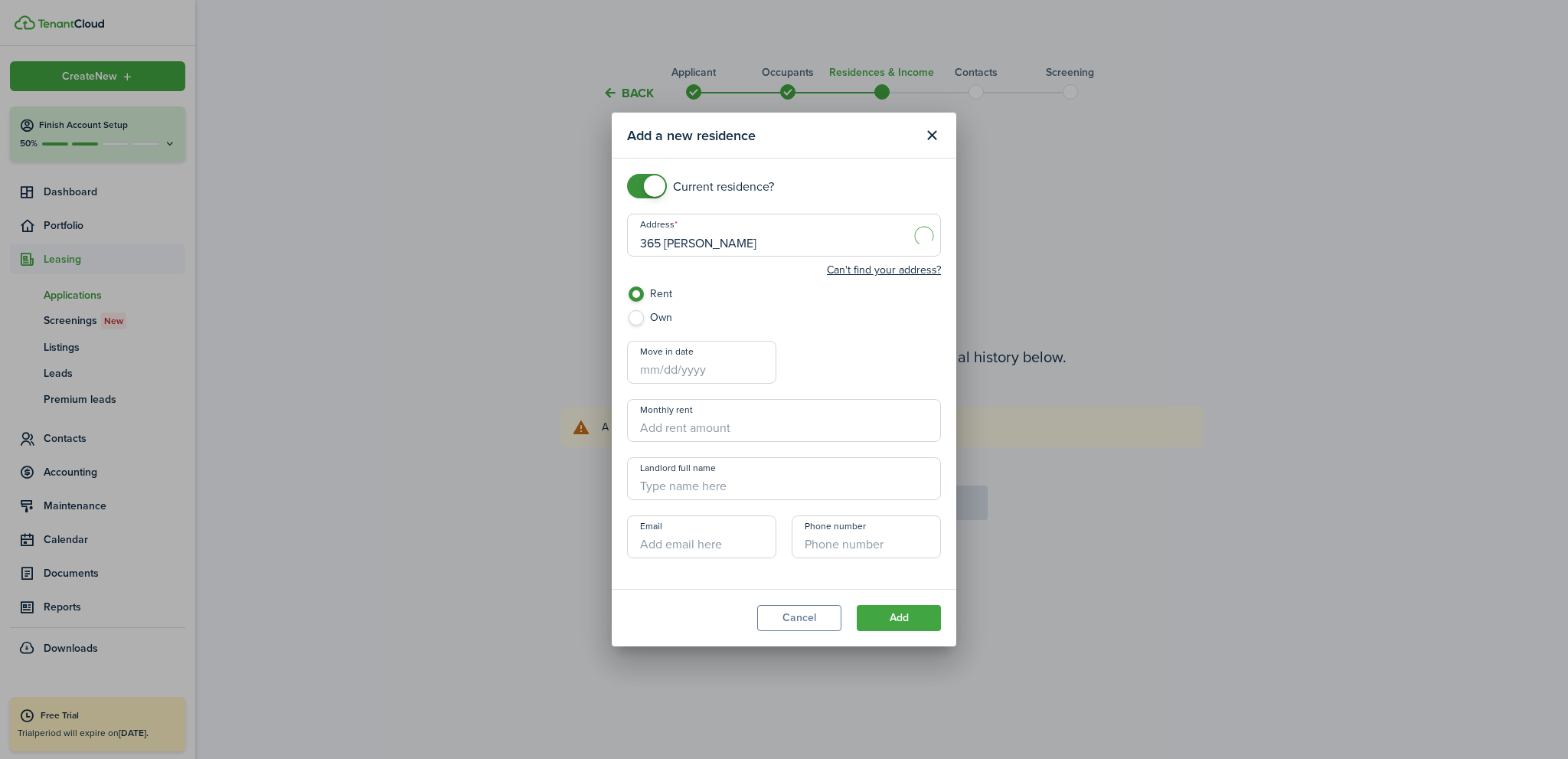
type input "[STREET_ADDRESS][PERSON_NAME]"
checkbox input "false"
click at [639, 186] on span at bounding box center [646, 186] width 15 height 24
click at [907, 612] on button "Add" at bounding box center [899, 618] width 84 height 26
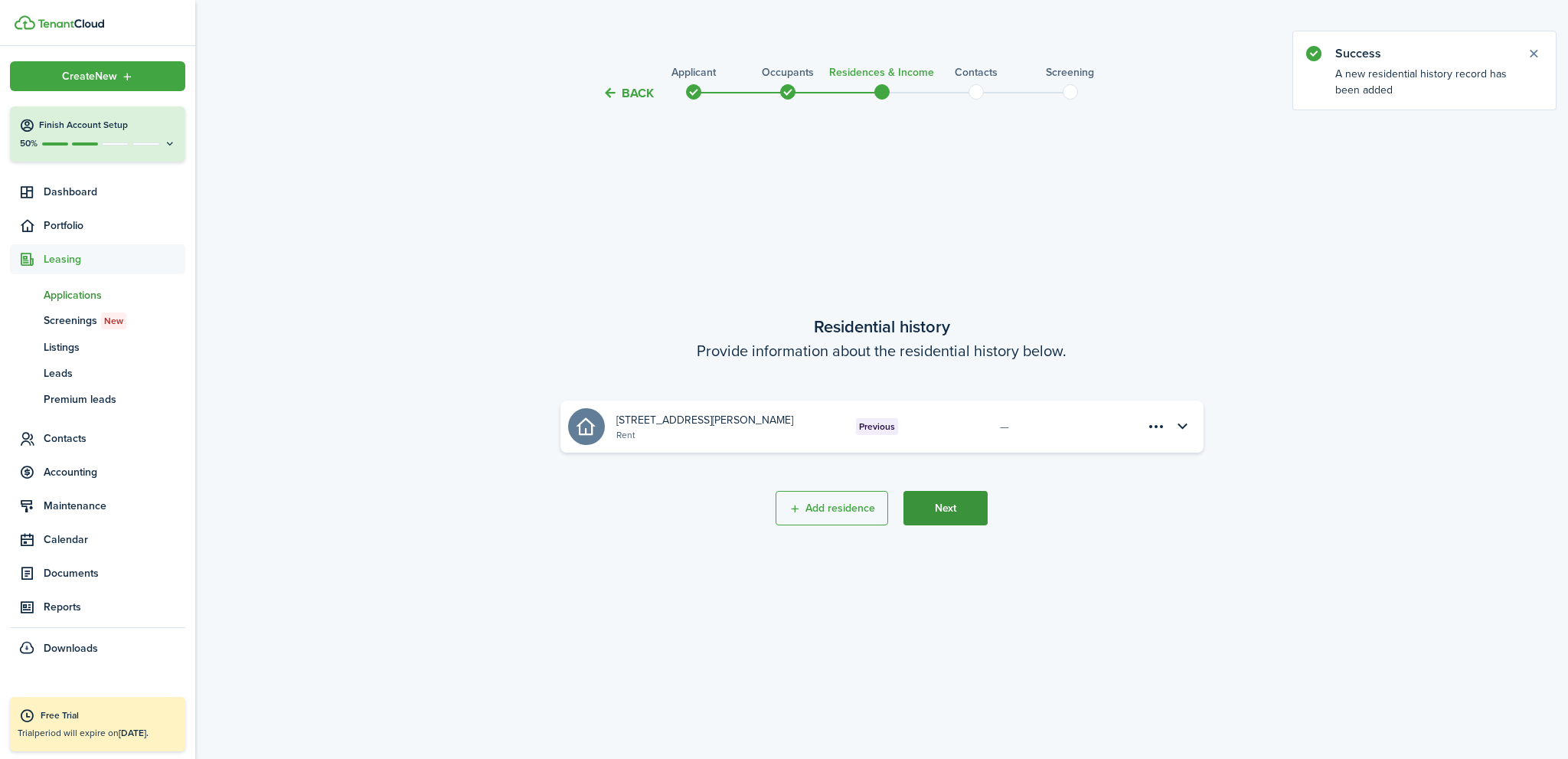
click at [960, 512] on button "Next" at bounding box center [945, 507] width 84 height 35
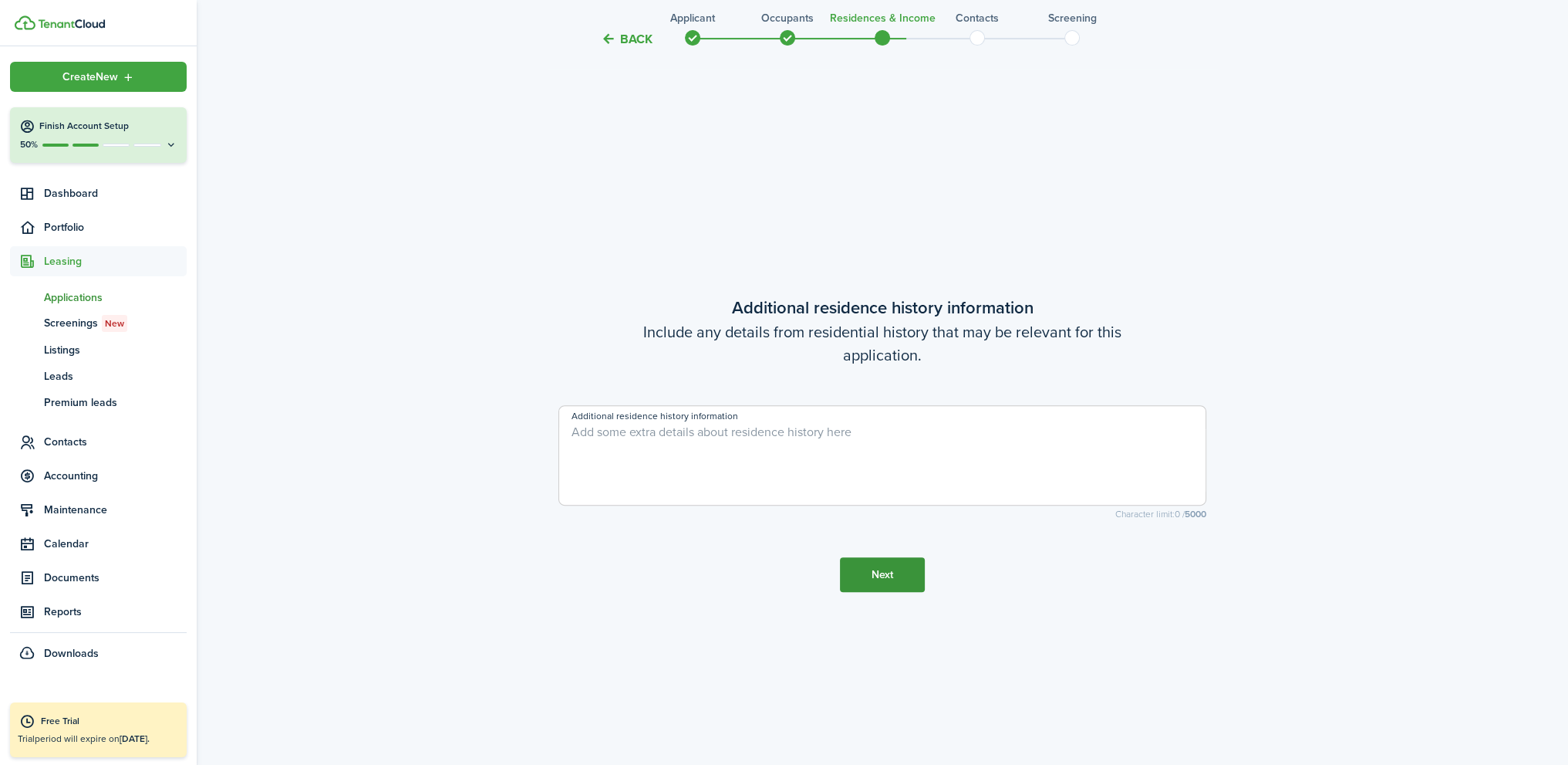
click at [888, 568] on button "Next" at bounding box center [883, 574] width 85 height 35
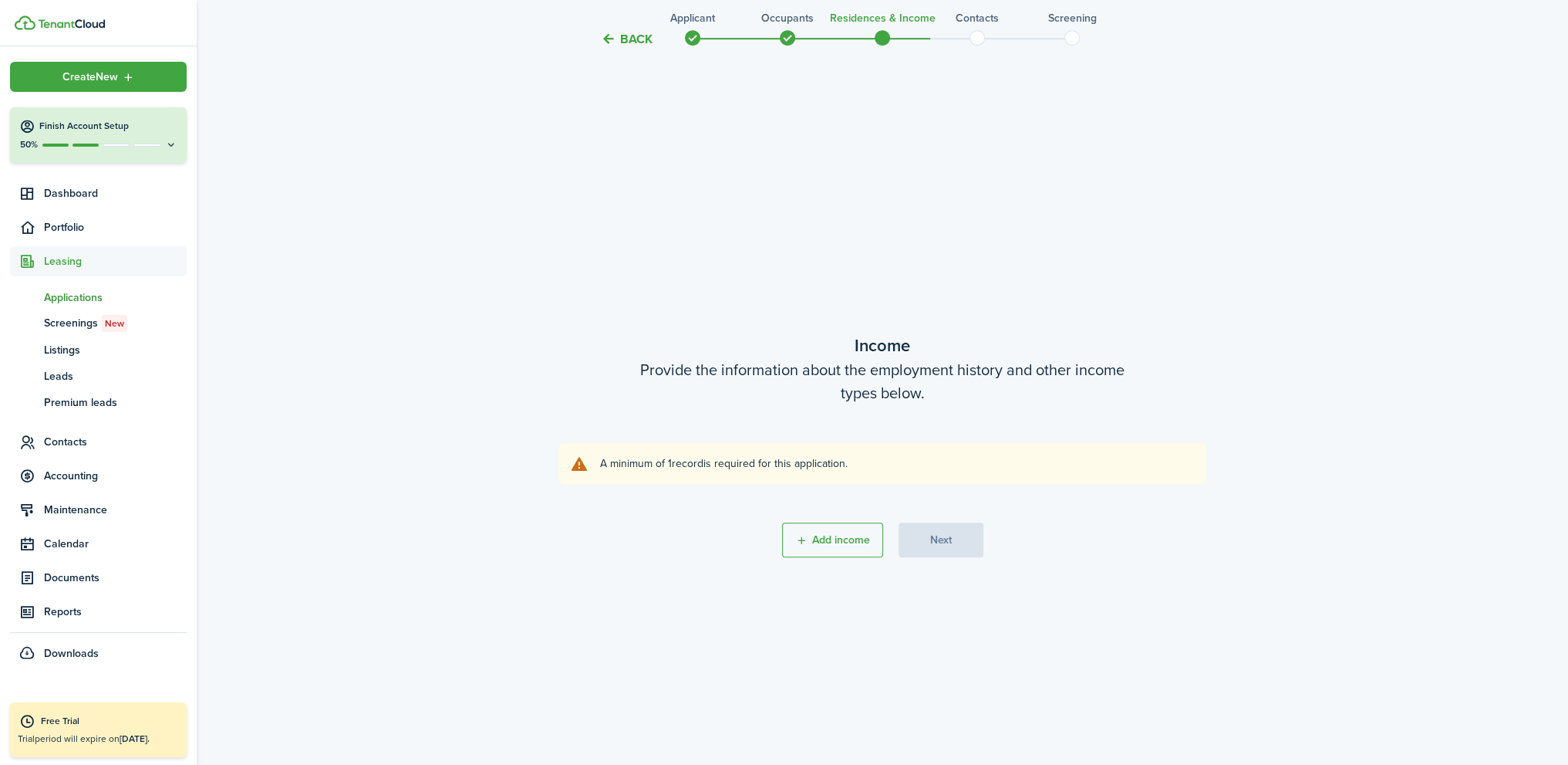
scroll to position [1426, 0]
click at [853, 543] on button "Add income" at bounding box center [832, 538] width 101 height 35
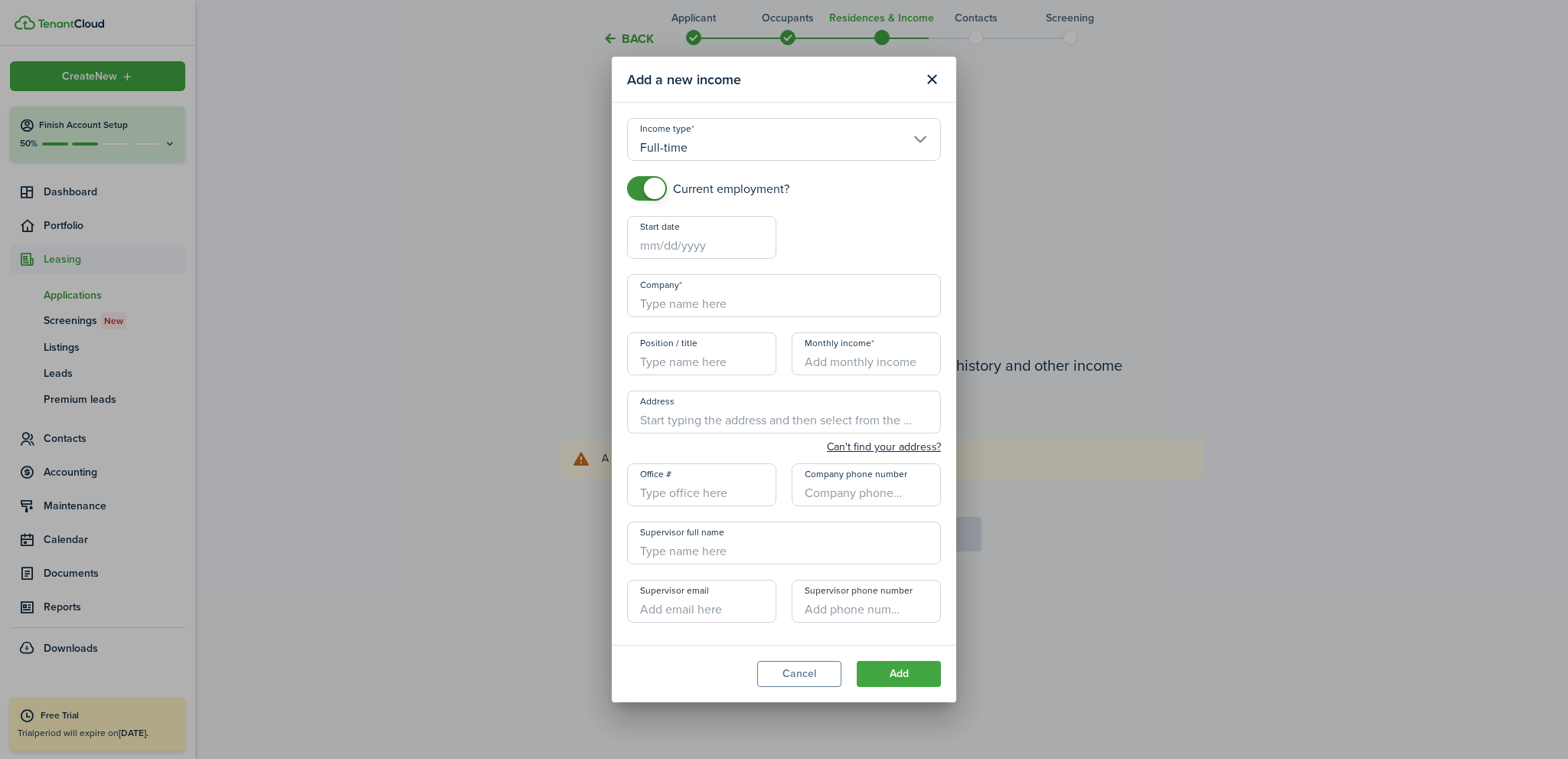
click at [700, 244] on input "Start date" at bounding box center [701, 237] width 149 height 43
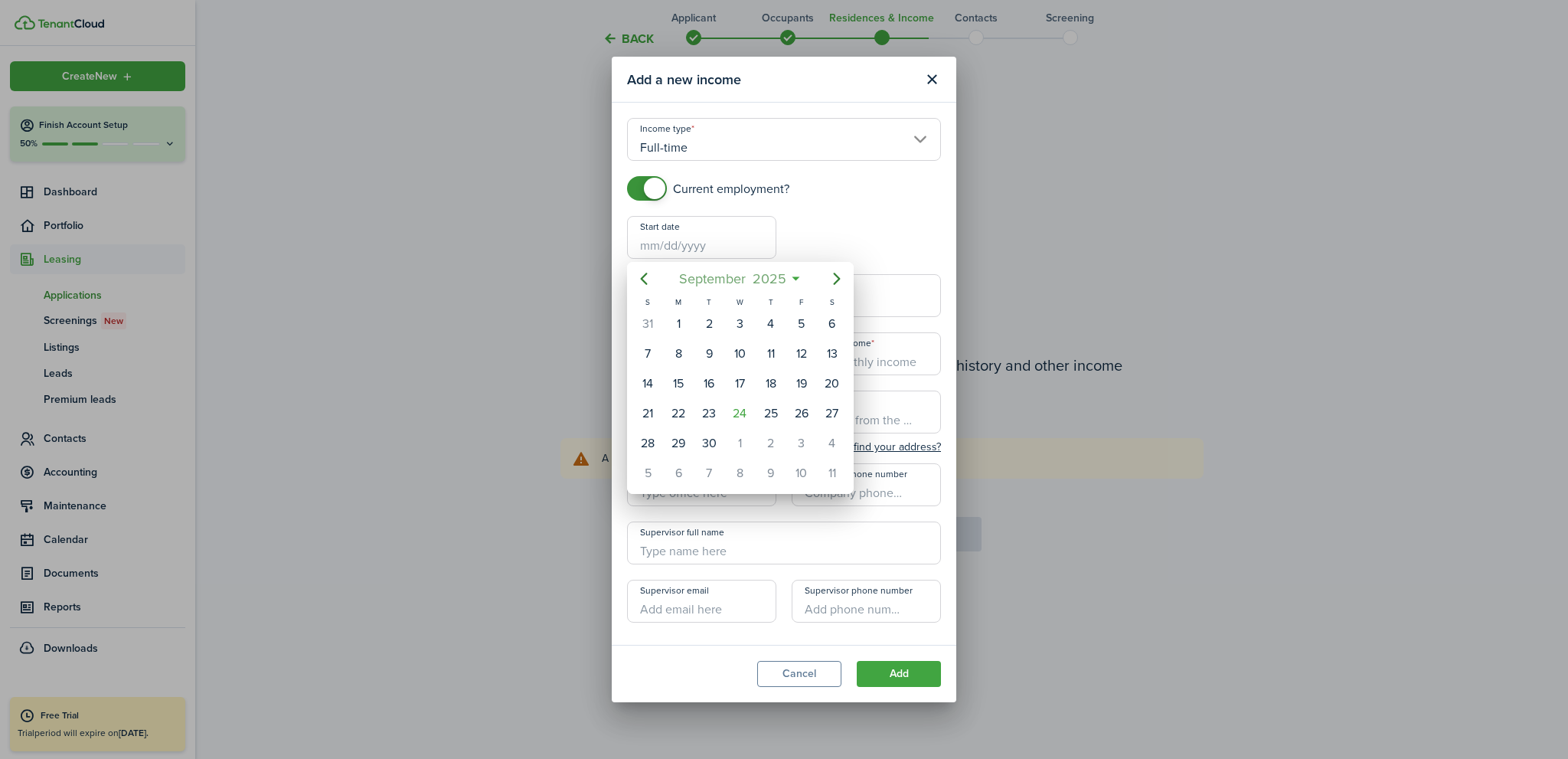
click at [765, 278] on span "2025" at bounding box center [769, 278] width 40 height 27
click at [741, 278] on span "2025" at bounding box center [732, 278] width 40 height 27
click at [673, 364] on div "2021" at bounding box center [668, 367] width 55 height 24
click at [807, 362] on div "Jun" at bounding box center [811, 367] width 55 height 24
click at [734, 437] on div "30" at bounding box center [740, 443] width 23 height 23
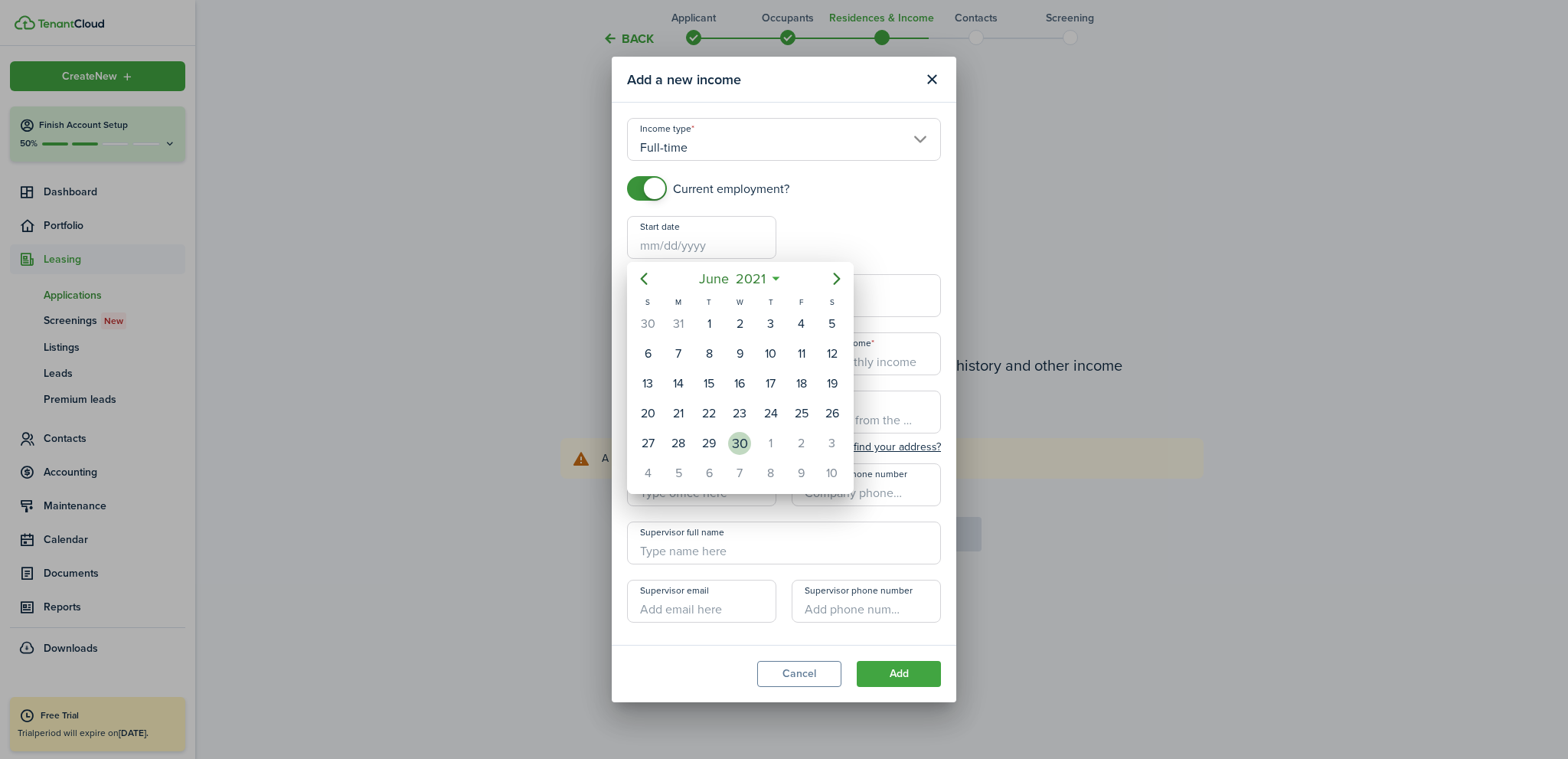
type input "[DATE]"
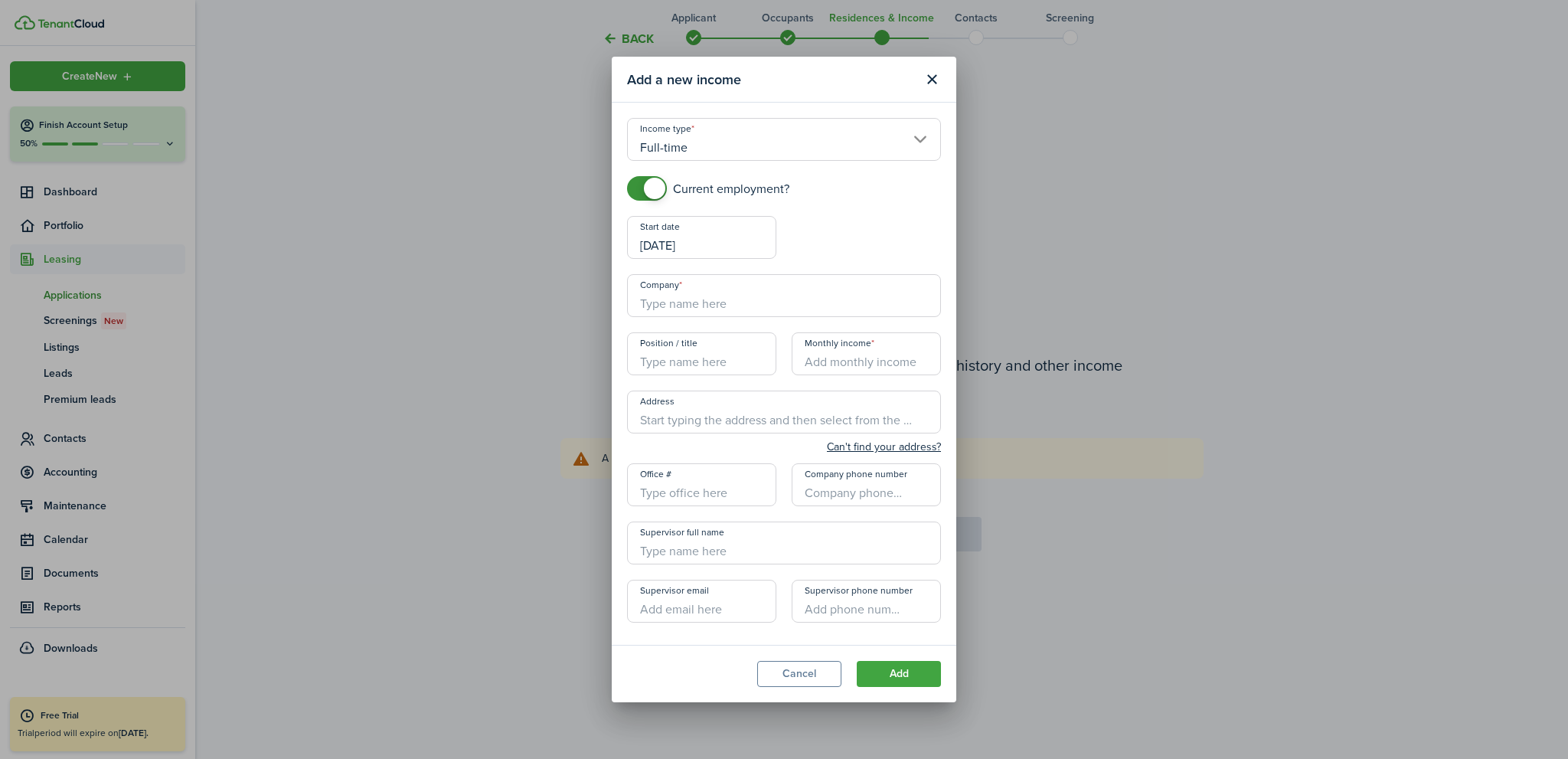
click at [707, 306] on input "Company" at bounding box center [783, 295] width 314 height 43
type input "[DEMOGRAPHIC_DATA] Charities of [GEOGRAPHIC_DATA][US_STATE]"
type input "[STREET_ADDRESS]"
type input "[PHONE_NUMBER]"
type input "[PERSON_NAME]"
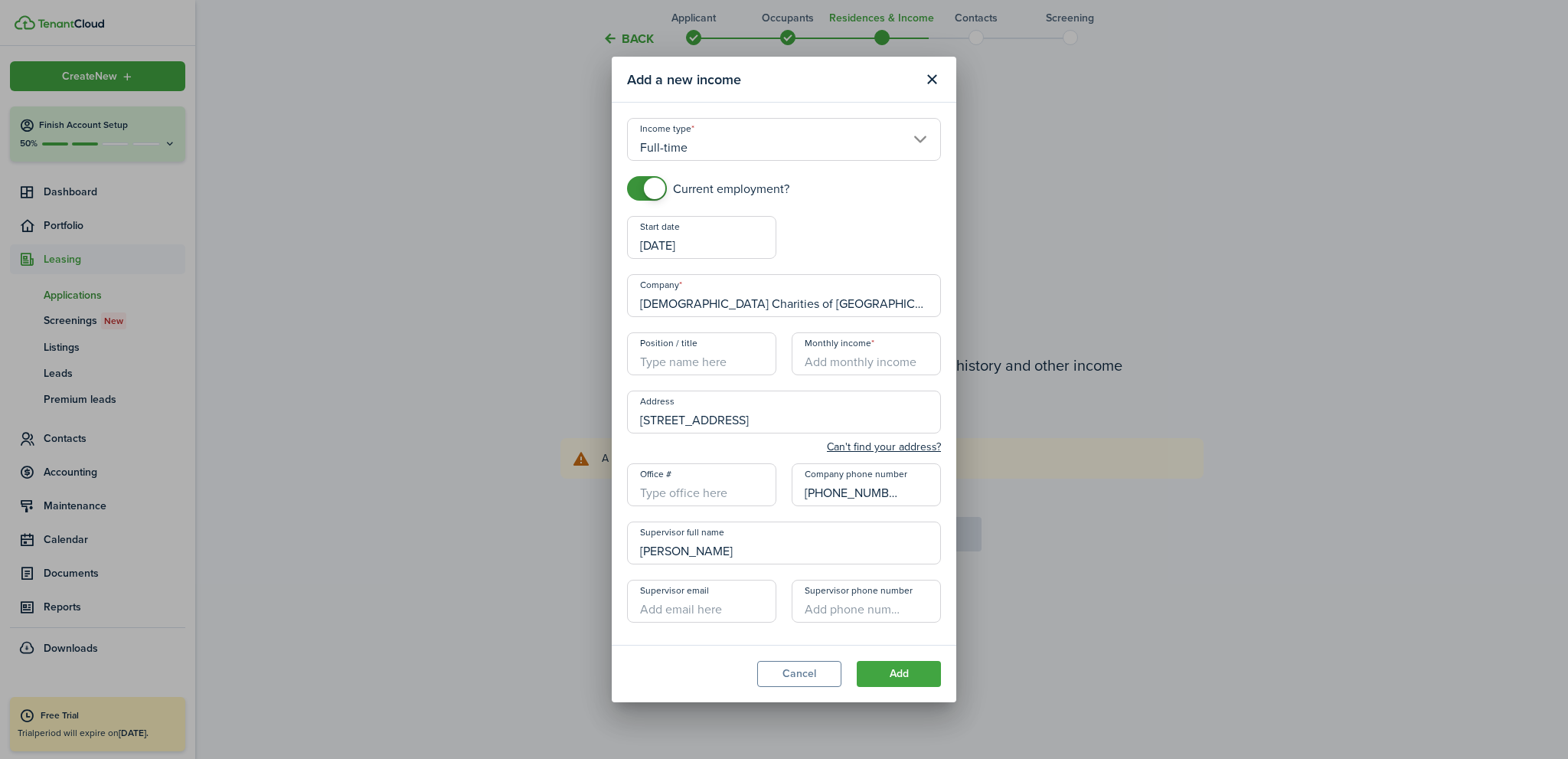
type input "[EMAIL_ADDRESS][DOMAIN_NAME]"
click at [711, 359] on input "Position / title" at bounding box center [701, 353] width 149 height 43
type input "Thrift Store"
drag, startPoint x: 796, startPoint y: 493, endPoint x: 941, endPoint y: 500, distance: 145.2
click at [941, 500] on modal-body "Income type [DEMOGRAPHIC_DATA] Current employment? Start date [DATE] End date C…" at bounding box center [783, 373] width 344 height 541
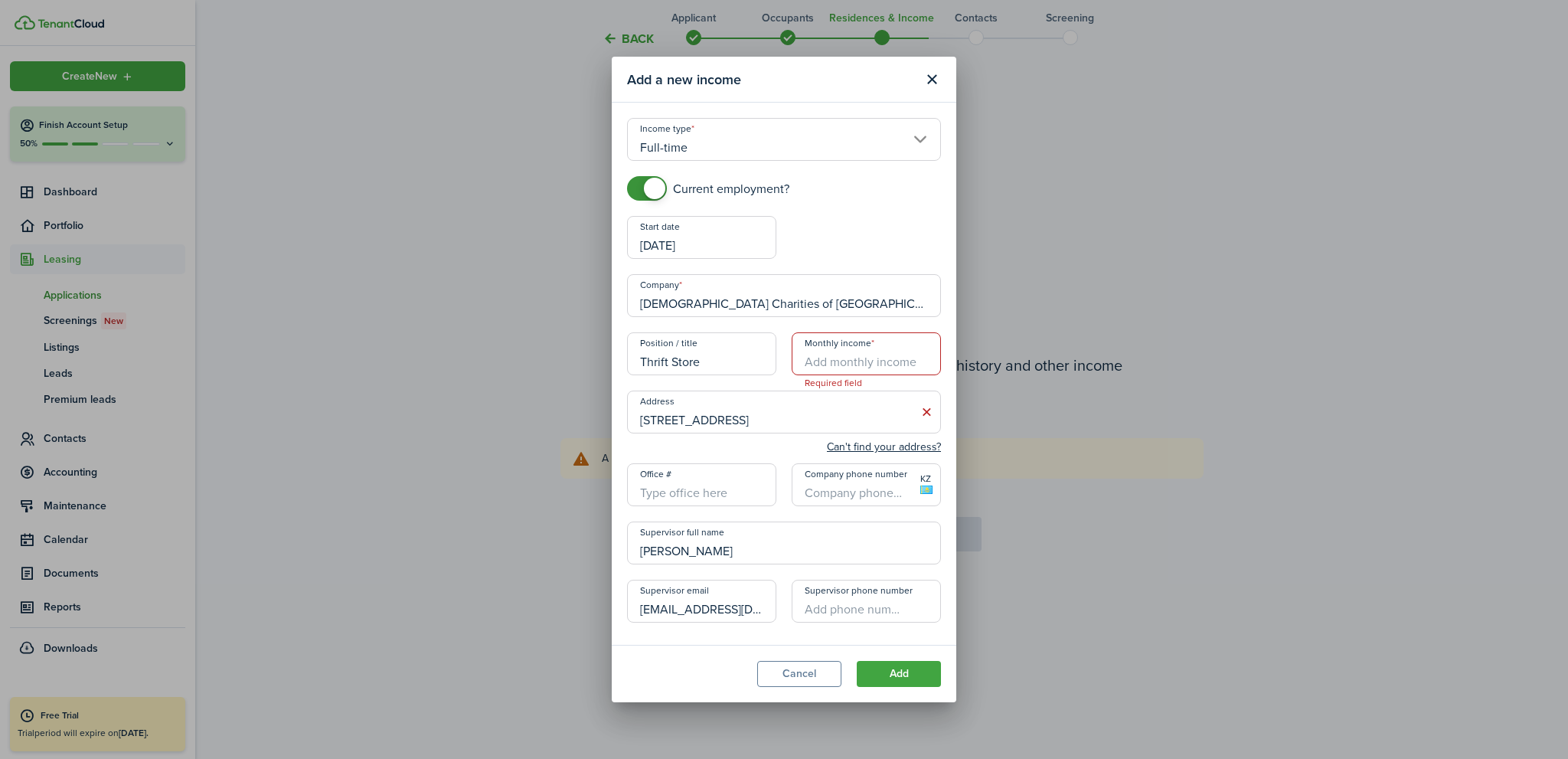
drag, startPoint x: 711, startPoint y: 556, endPoint x: 588, endPoint y: 550, distance: 123.1
click at [586, 550] on div "Add a new income Income type [DEMOGRAPHIC_DATA] Current employment? Start date …" at bounding box center [784, 379] width 1568 height 759
drag, startPoint x: 641, startPoint y: 609, endPoint x: 839, endPoint y: 603, distance: 198.1
click at [839, 604] on div "Current employment? Start date [DATE] End date Company Catholic Charities of [G…" at bounding box center [784, 407] width 329 height 461
click at [825, 360] on input "Monthly income" at bounding box center [865, 353] width 149 height 43
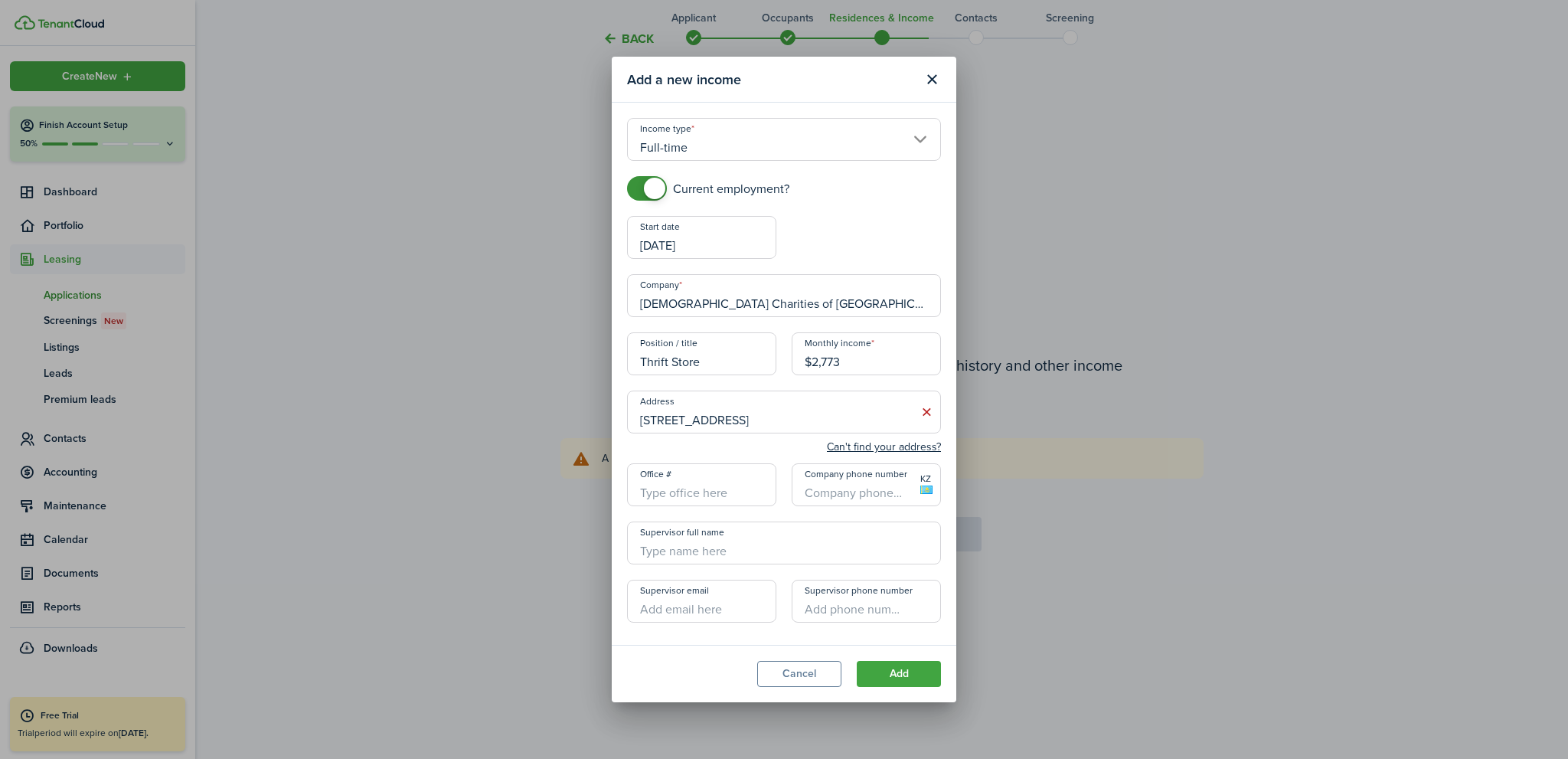
type input "$2,773.00"
click at [879, 227] on div "Current employment? Start date [DATE] End date Company Catholic Charities of [G…" at bounding box center [784, 407] width 329 height 461
click at [903, 671] on button "Add" at bounding box center [899, 674] width 84 height 26
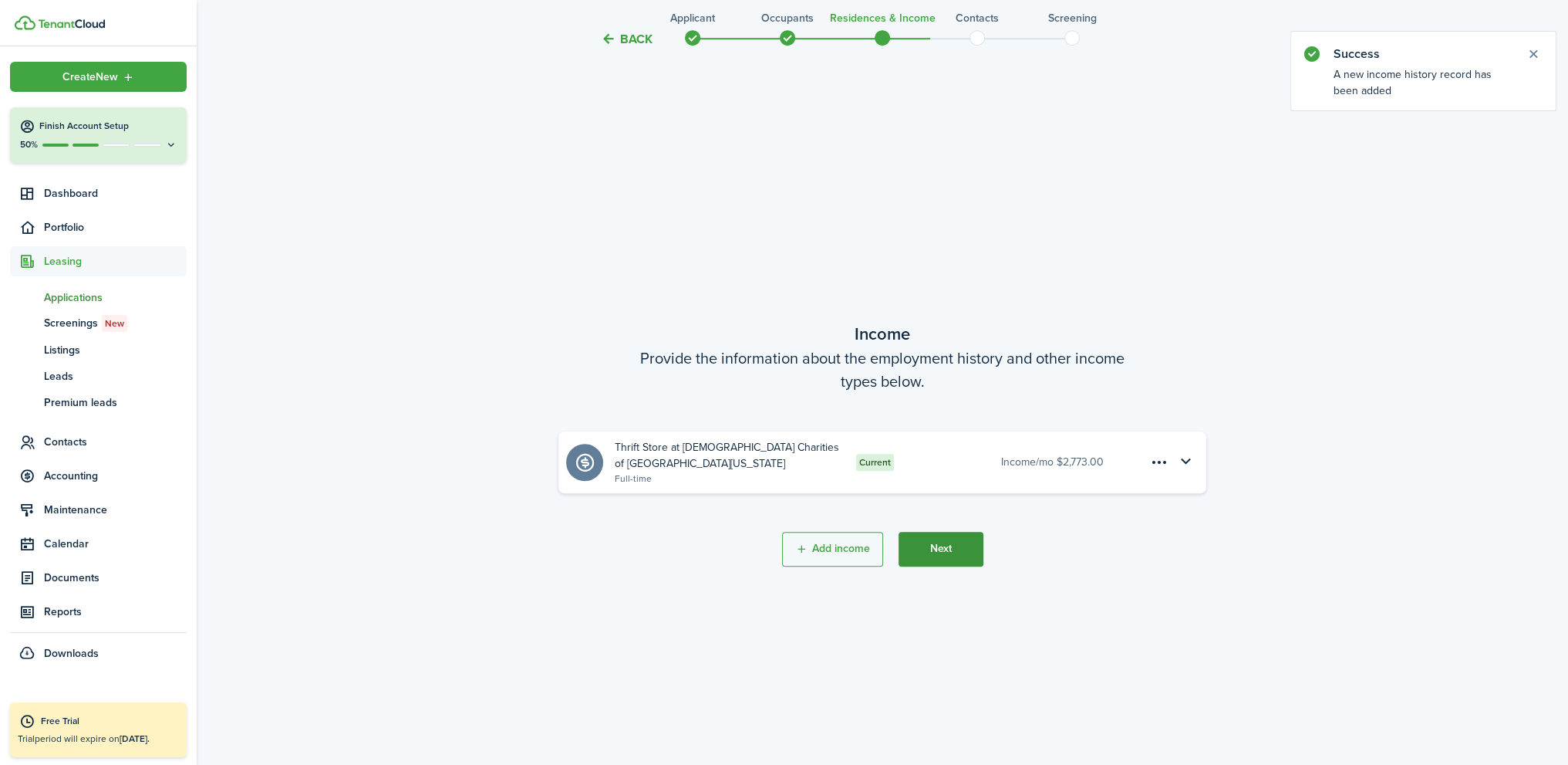
click at [938, 545] on button "Next" at bounding box center [941, 549] width 85 height 35
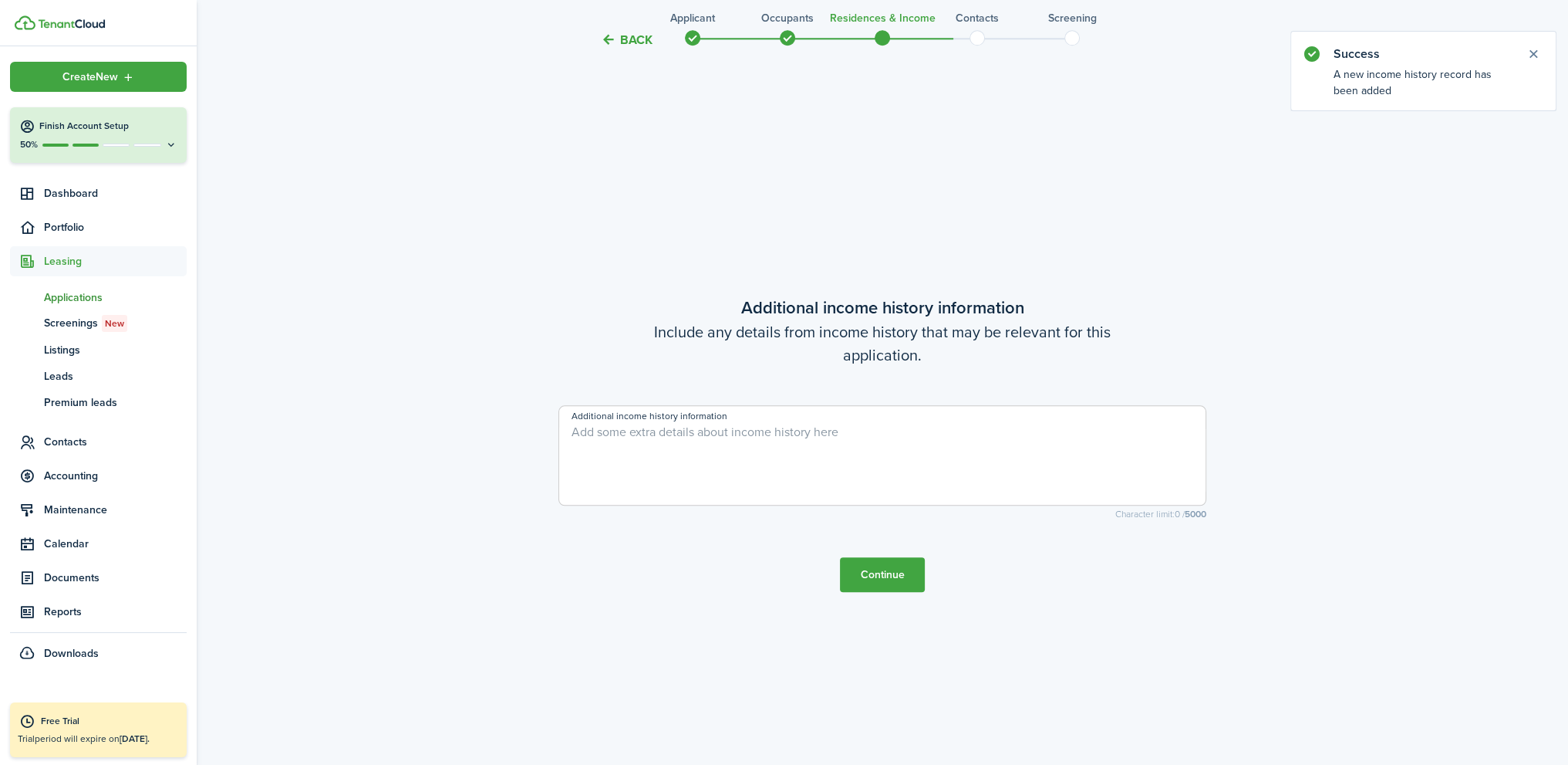
scroll to position [2191, 0]
click at [861, 583] on button "Continue" at bounding box center [883, 573] width 85 height 35
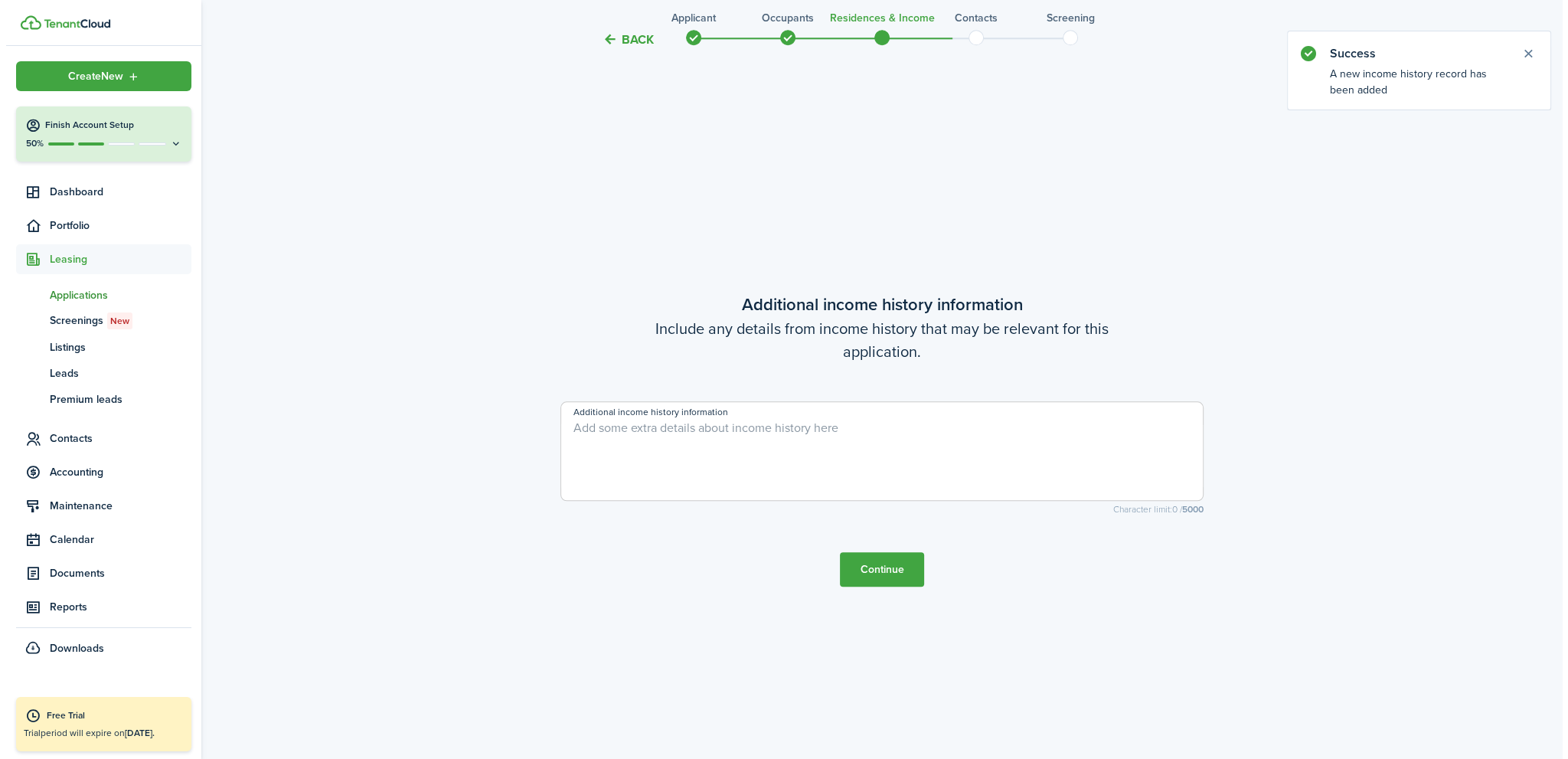
scroll to position [0, 0]
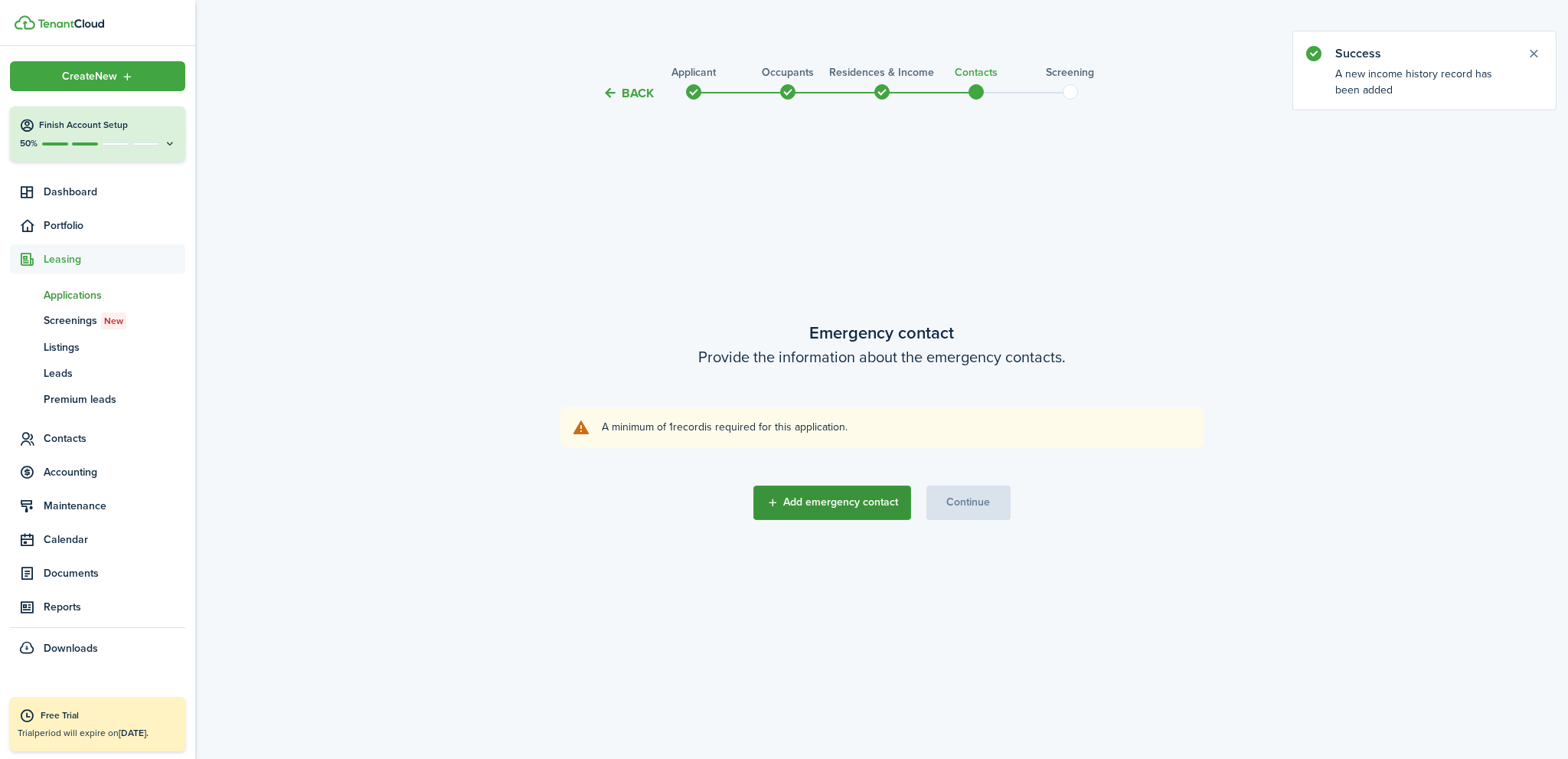
click at [849, 498] on button "Add emergency contact" at bounding box center [832, 503] width 158 height 35
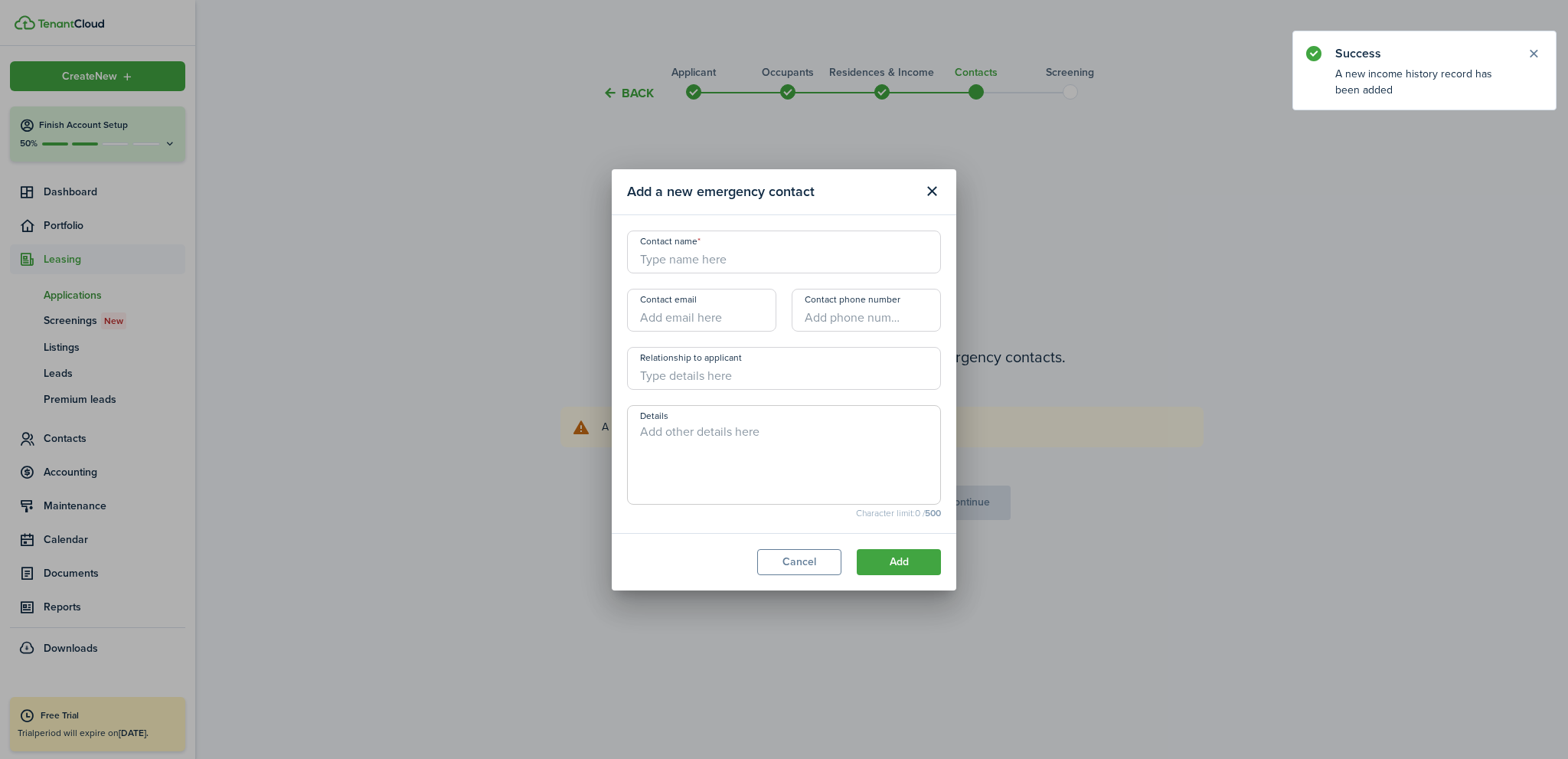
click at [704, 261] on input "Contact name" at bounding box center [783, 252] width 314 height 43
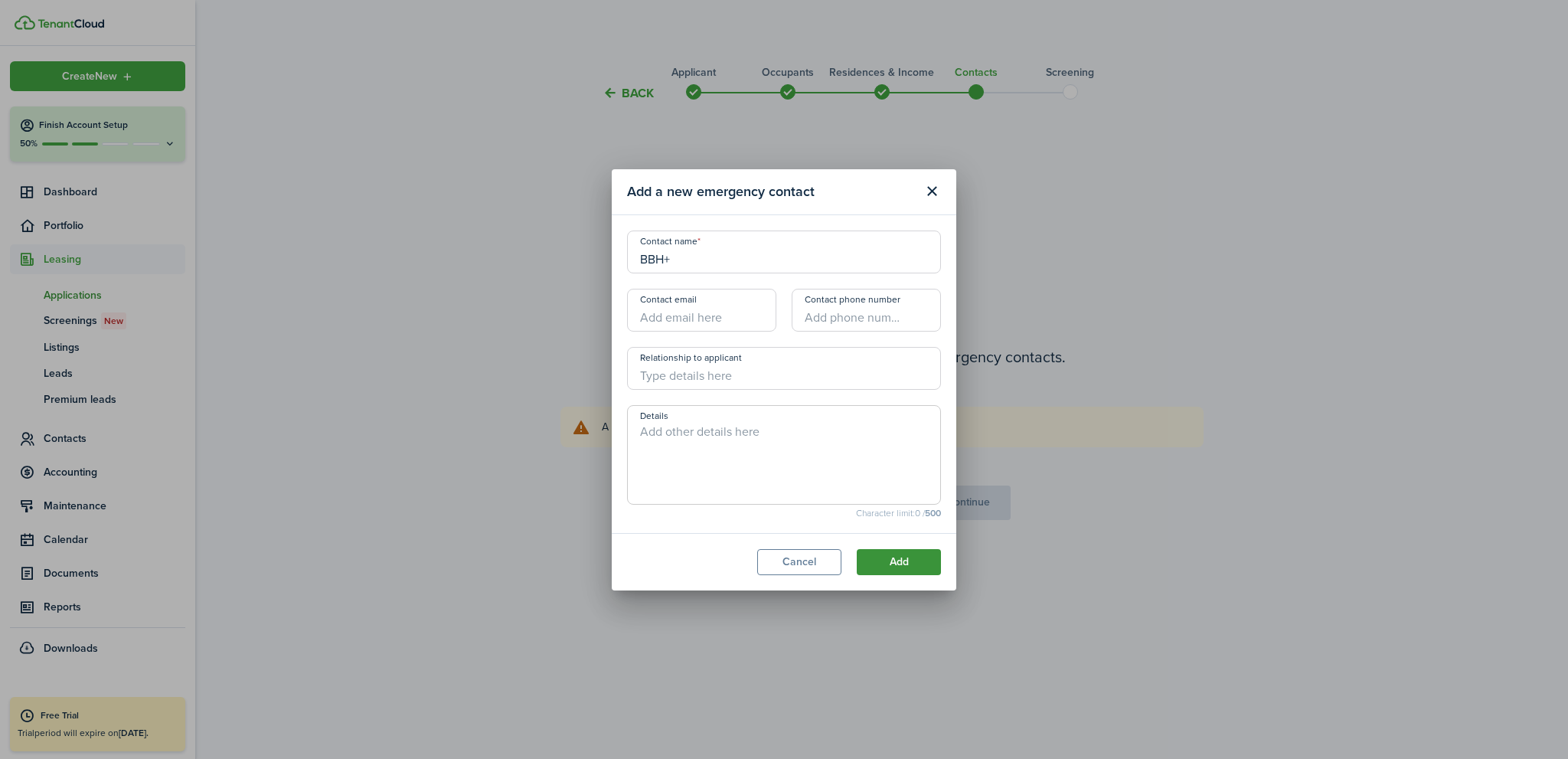
type input "BBH+"
click at [904, 569] on button "Add" at bounding box center [899, 561] width 84 height 26
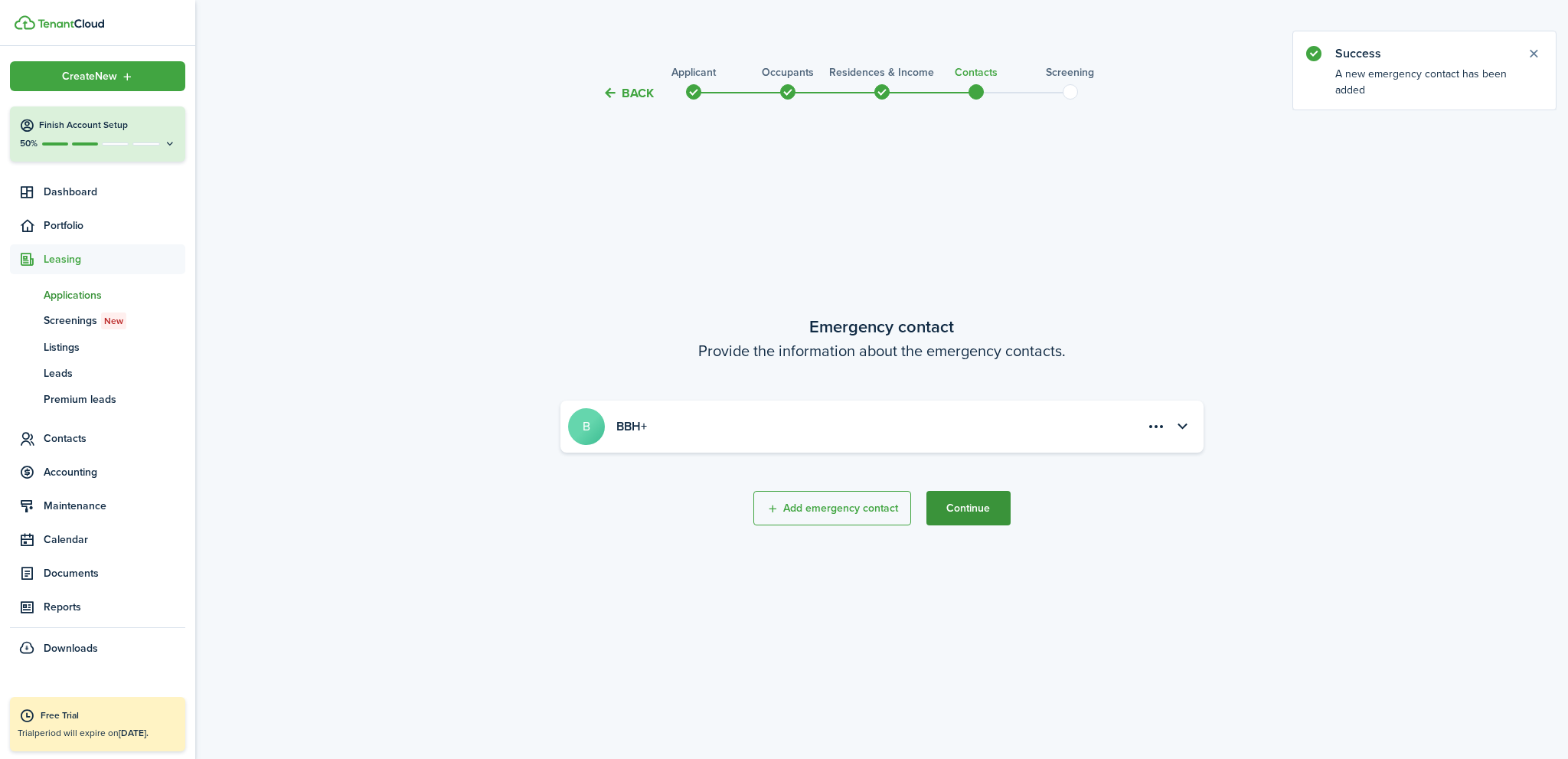
click at [965, 504] on button "Continue" at bounding box center [968, 507] width 84 height 35
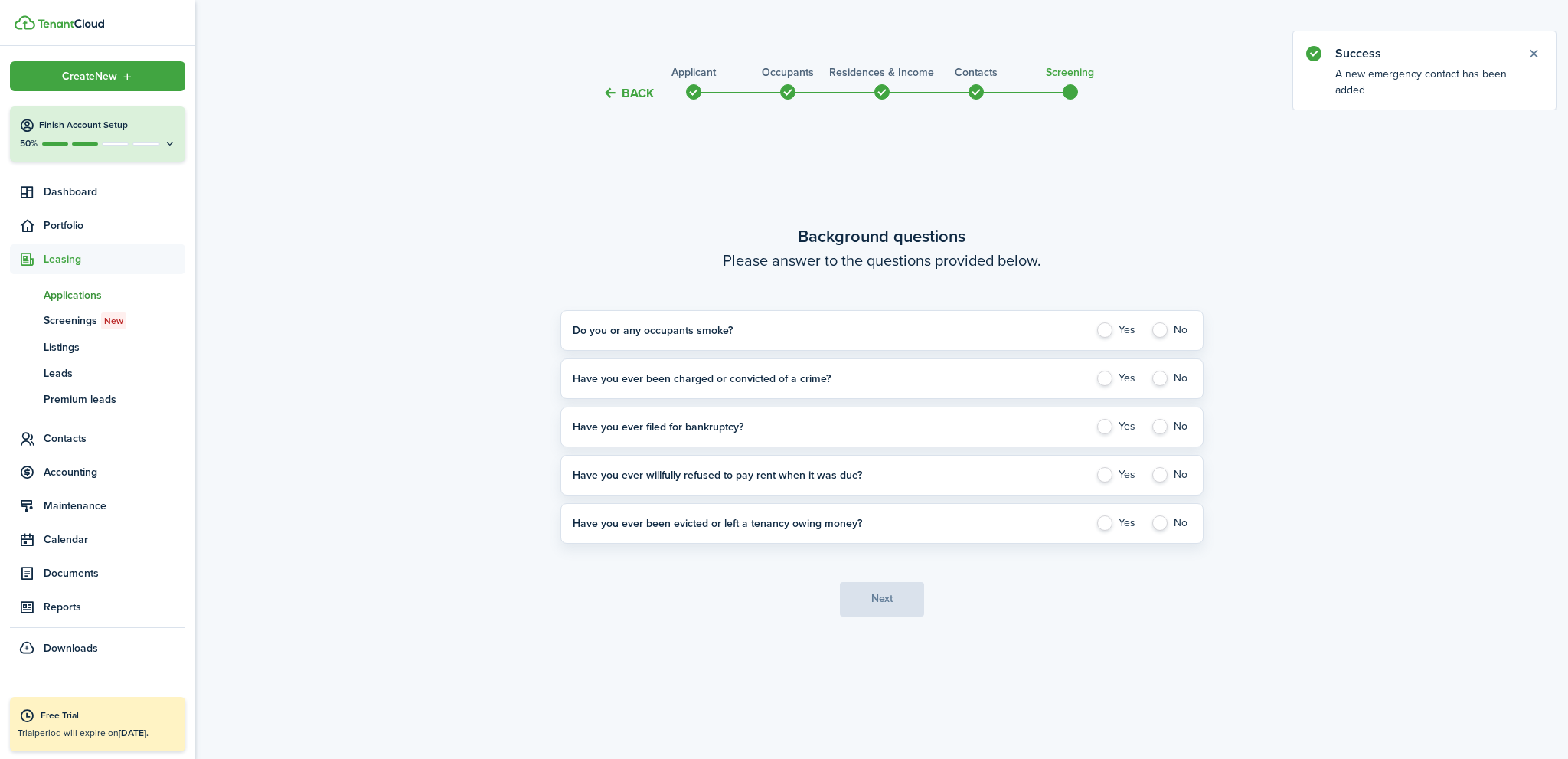
click at [1161, 334] on label "No" at bounding box center [1170, 330] width 40 height 15
radio input "true"
click at [1161, 375] on label "No" at bounding box center [1170, 377] width 40 height 15
radio input "true"
click at [1156, 431] on label "No" at bounding box center [1170, 426] width 40 height 15
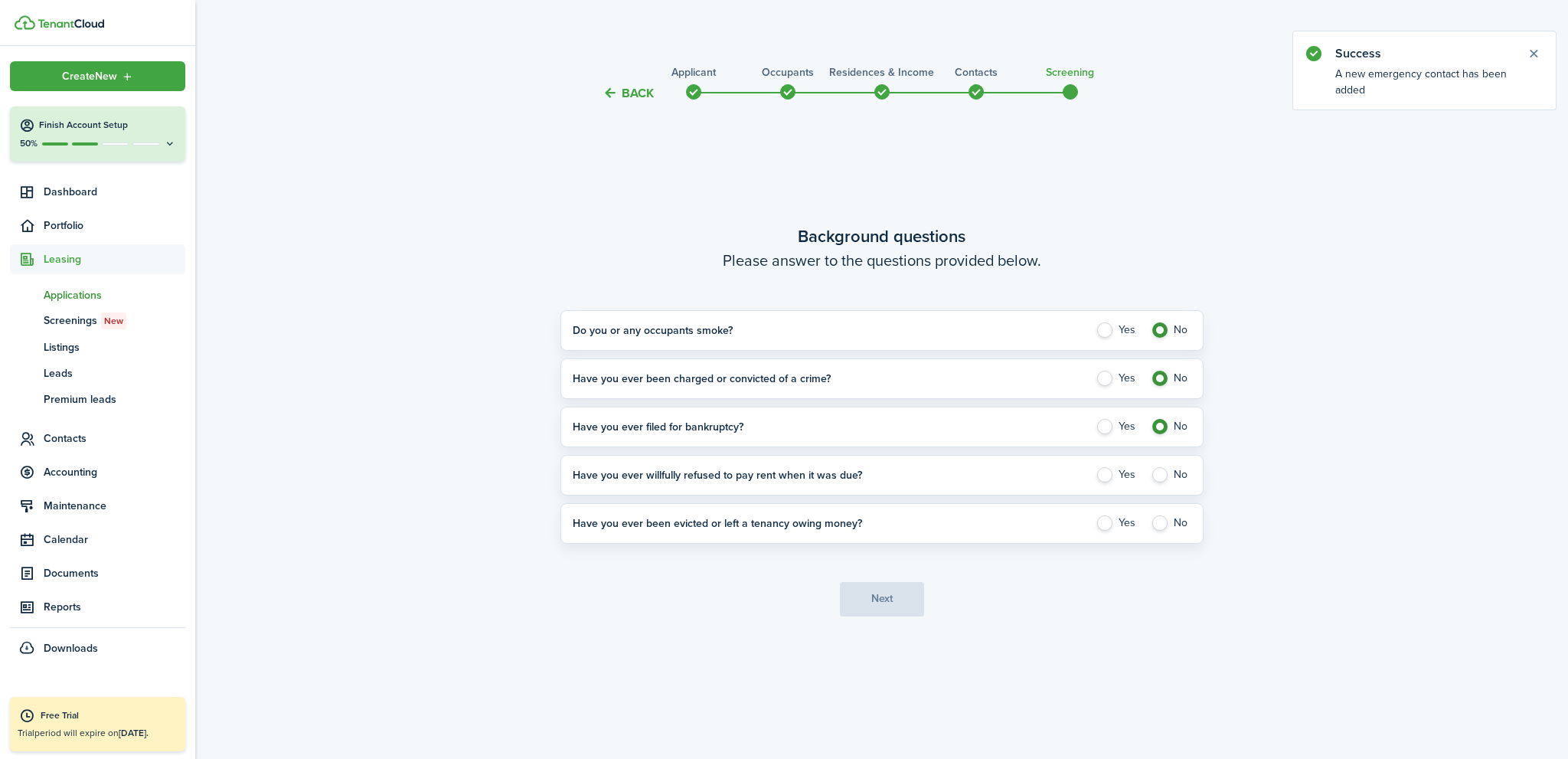
radio input "true"
click at [1157, 473] on label "No" at bounding box center [1170, 474] width 40 height 15
radio input "true"
click at [1161, 508] on application-answer-section "Have you ever been evicted or left a tenancy owing money? Yes No Please explain" at bounding box center [882, 523] width 643 height 40
click at [1159, 523] on label "No" at bounding box center [1170, 523] width 40 height 15
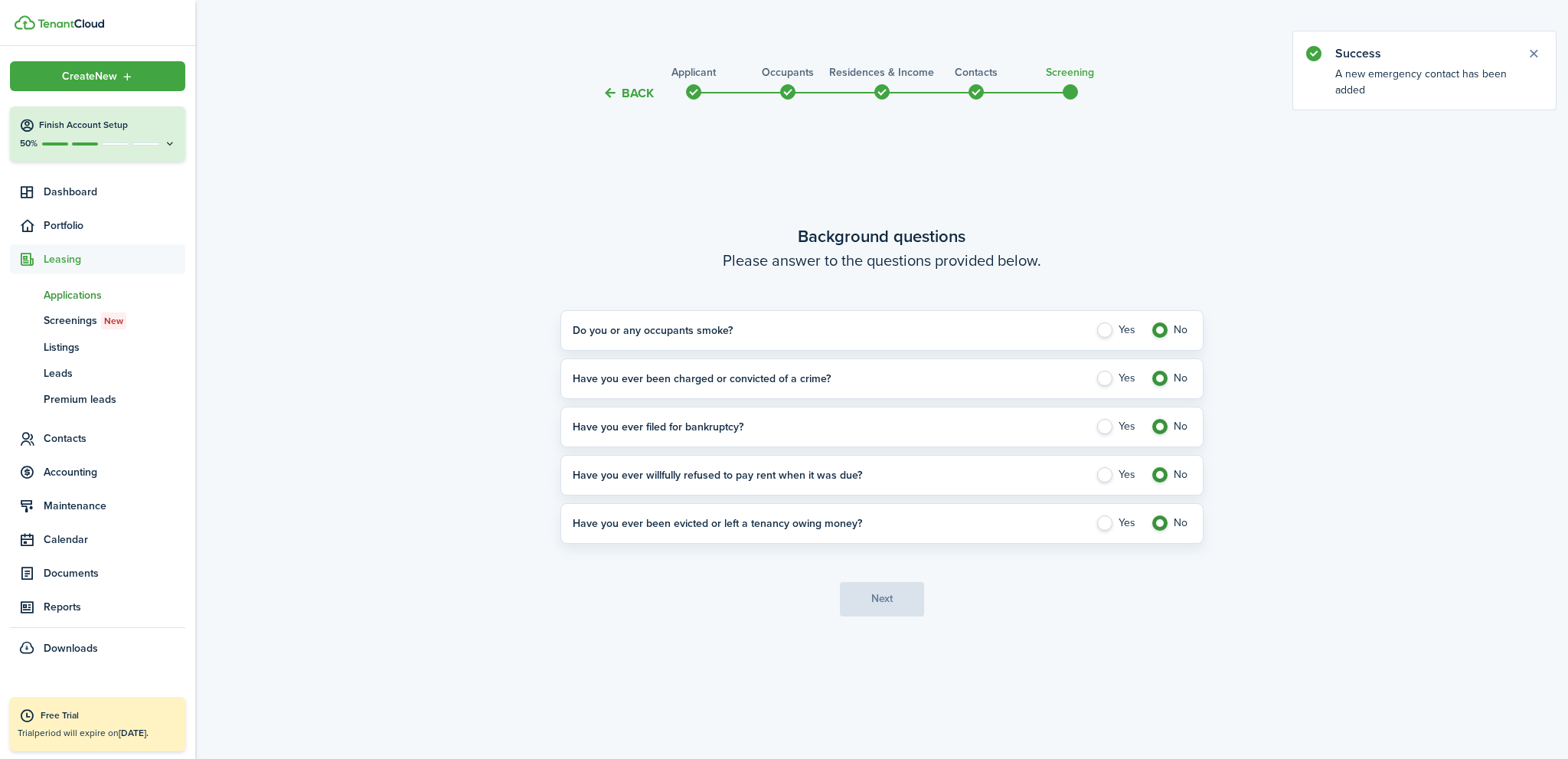
radio input "true"
click at [875, 596] on button "Next" at bounding box center [882, 598] width 84 height 35
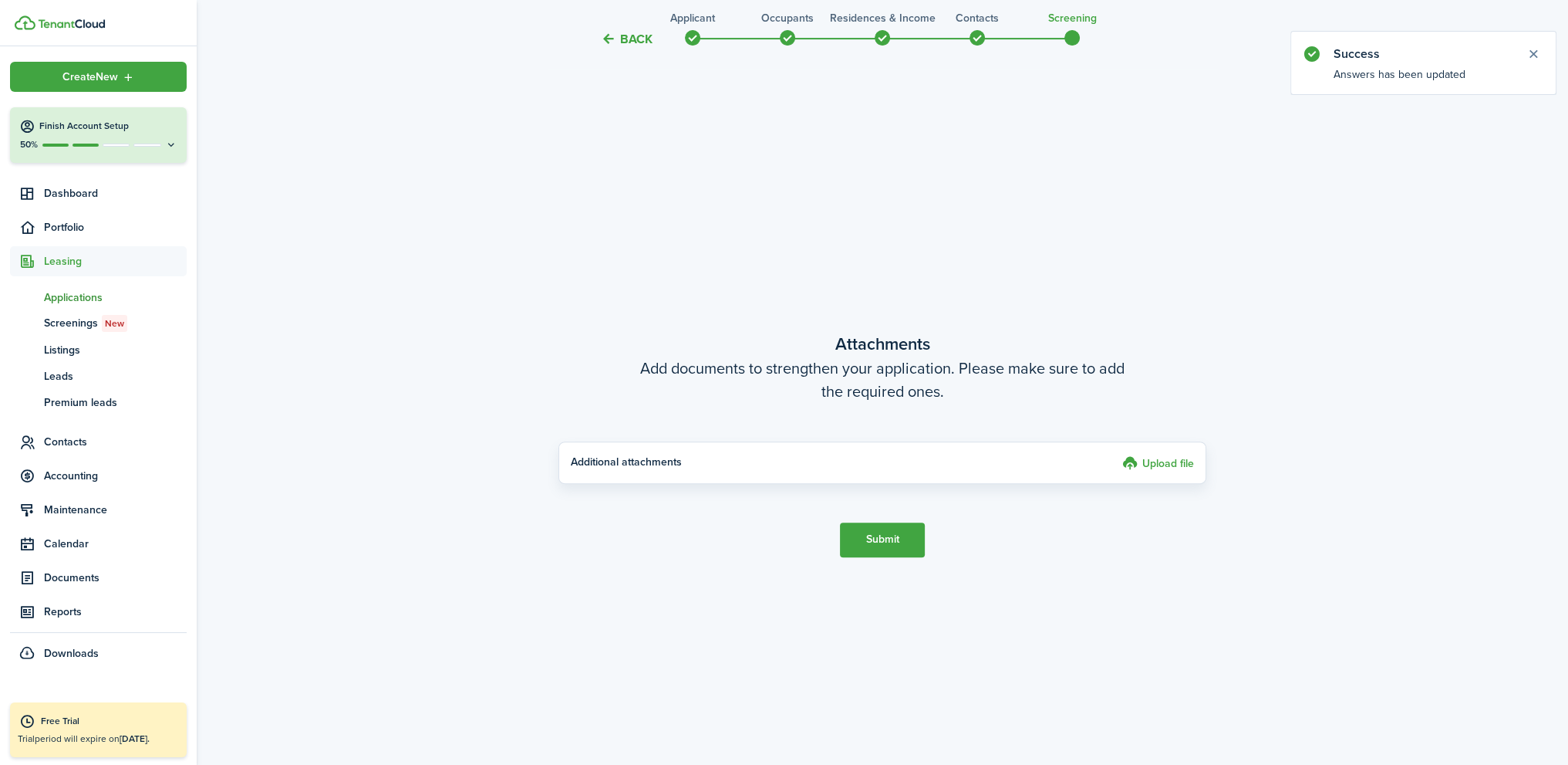
scroll to position [661, 0]
click at [897, 539] on button "Submit" at bounding box center [883, 539] width 85 height 35
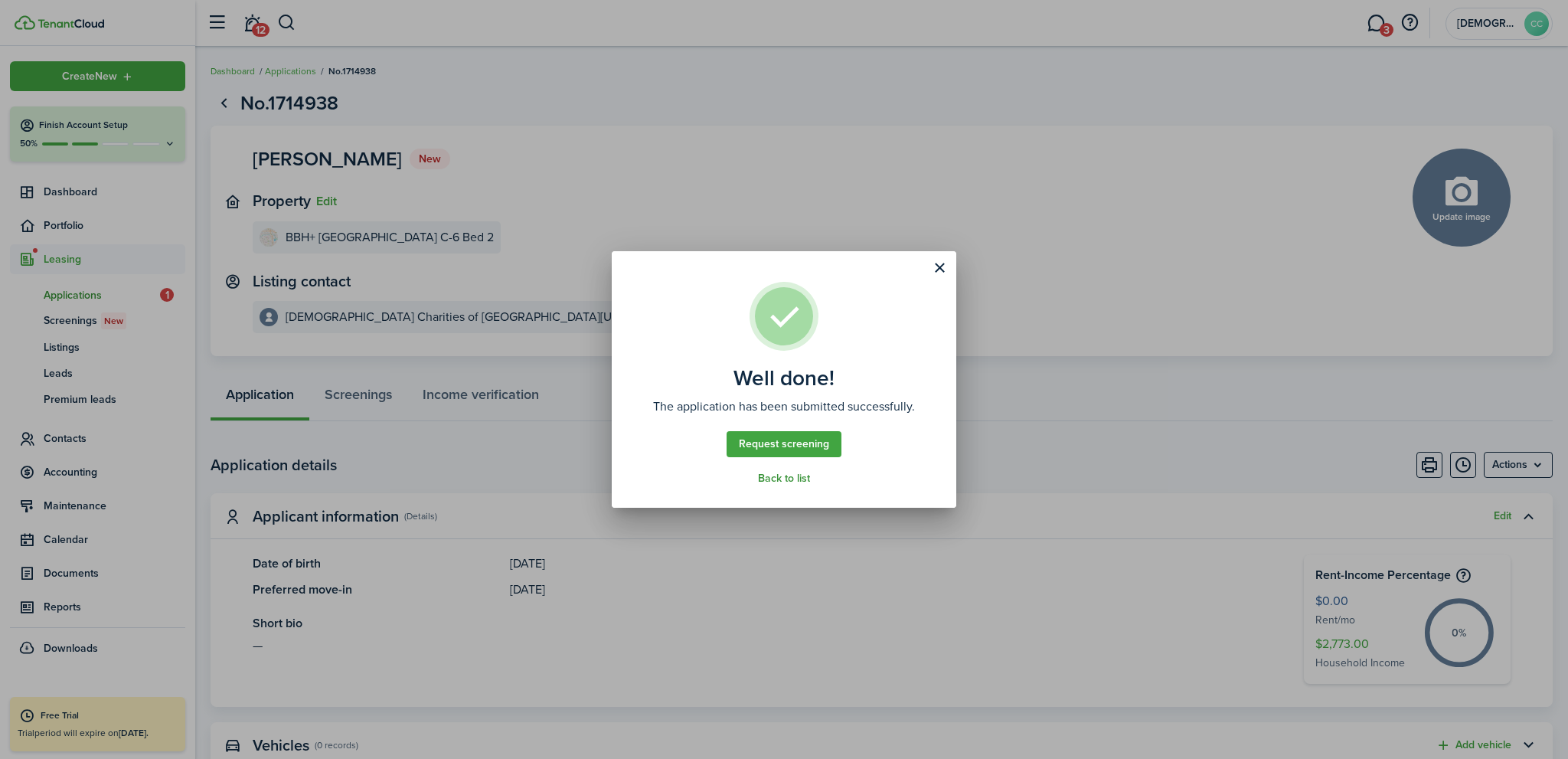
click at [786, 477] on link "Back to list" at bounding box center [784, 478] width 52 height 12
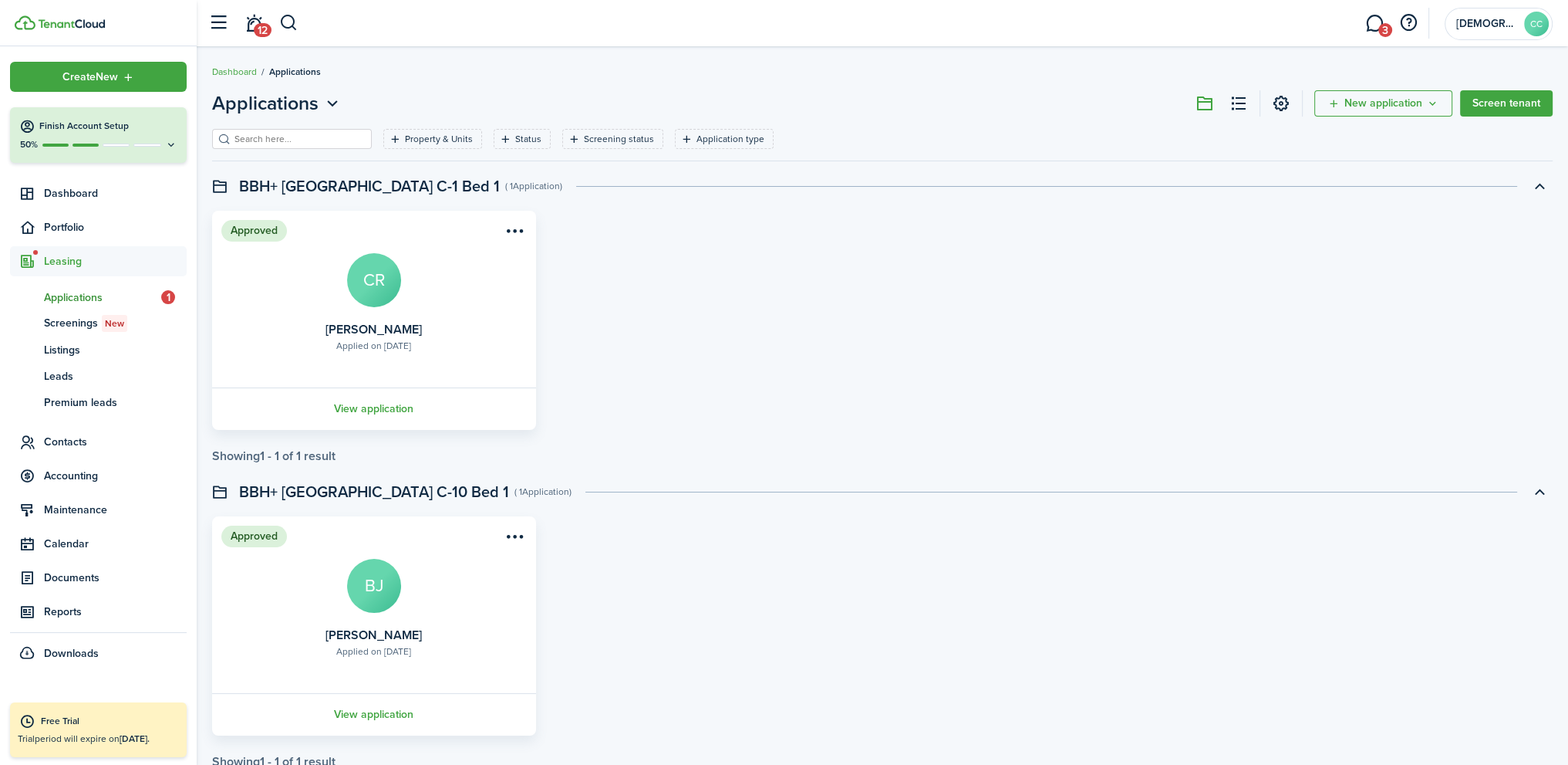
click at [279, 136] on input "search" at bounding box center [298, 139] width 136 height 15
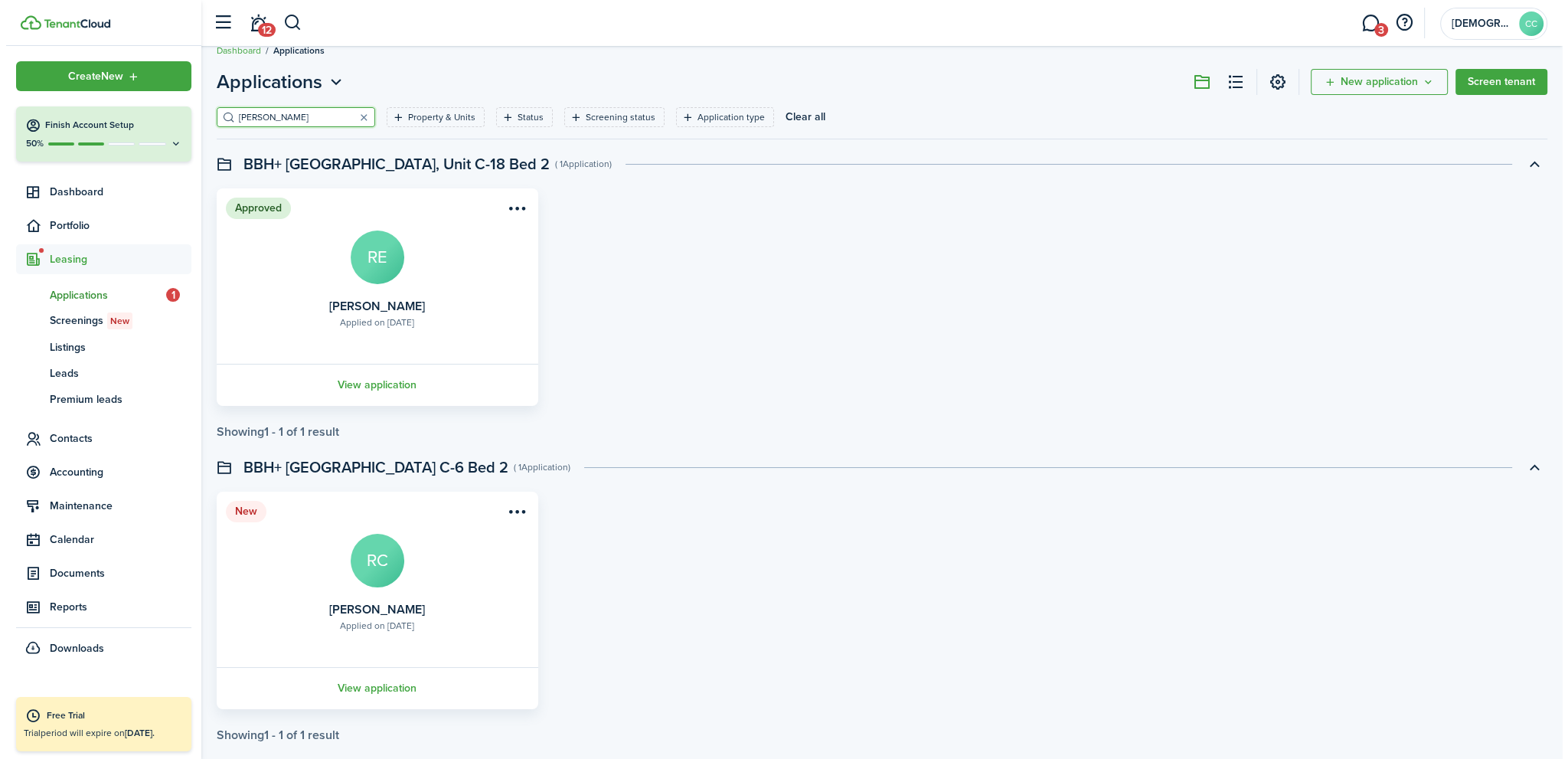
scroll to position [45, 0]
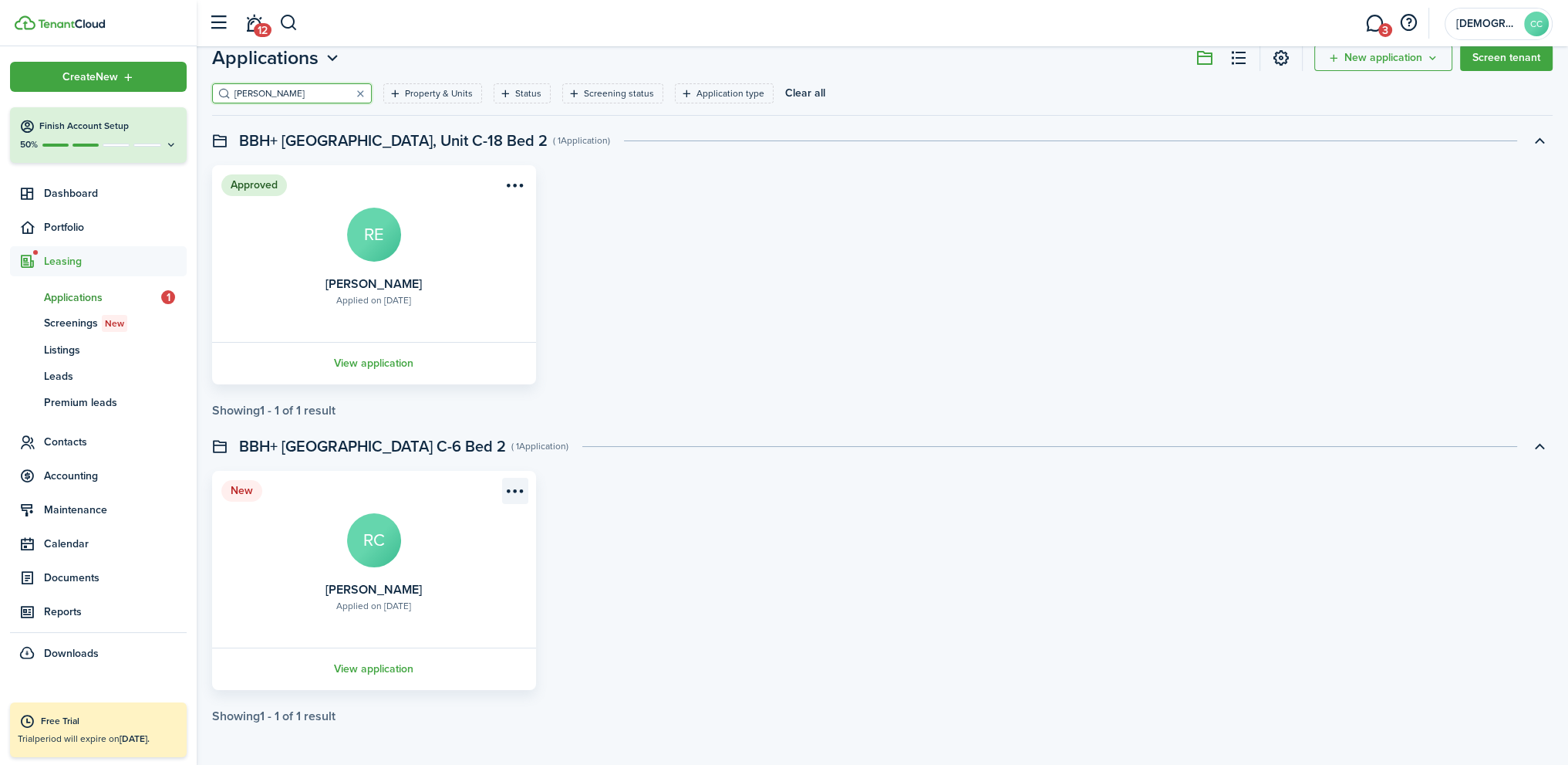
type input "[PERSON_NAME]"
click at [512, 489] on menu-btn-icon "Open menu" at bounding box center [515, 490] width 26 height 26
click at [463, 552] on button "Approve application" at bounding box center [455, 551] width 142 height 26
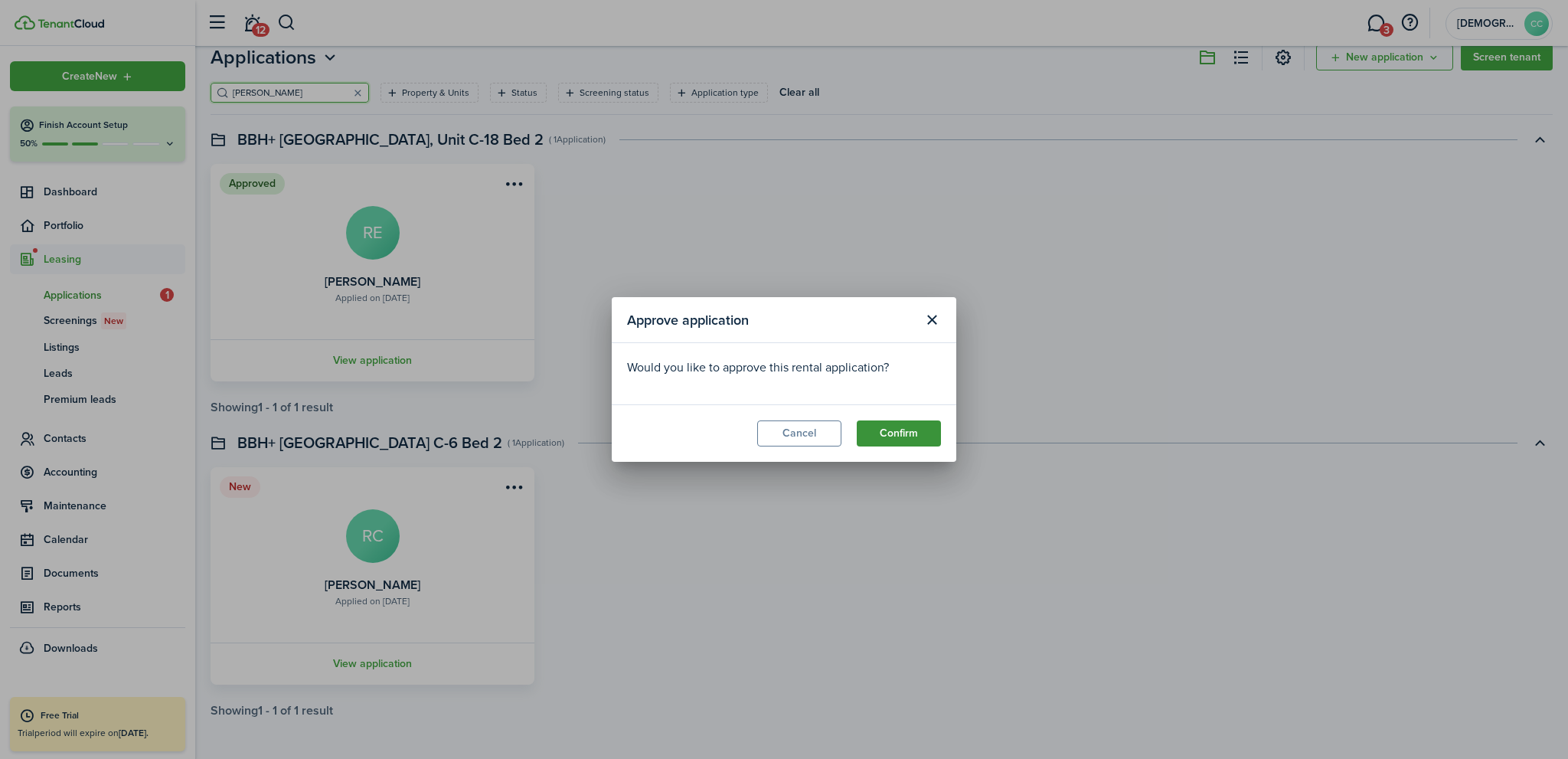
click at [911, 436] on button "Confirm" at bounding box center [899, 433] width 84 height 26
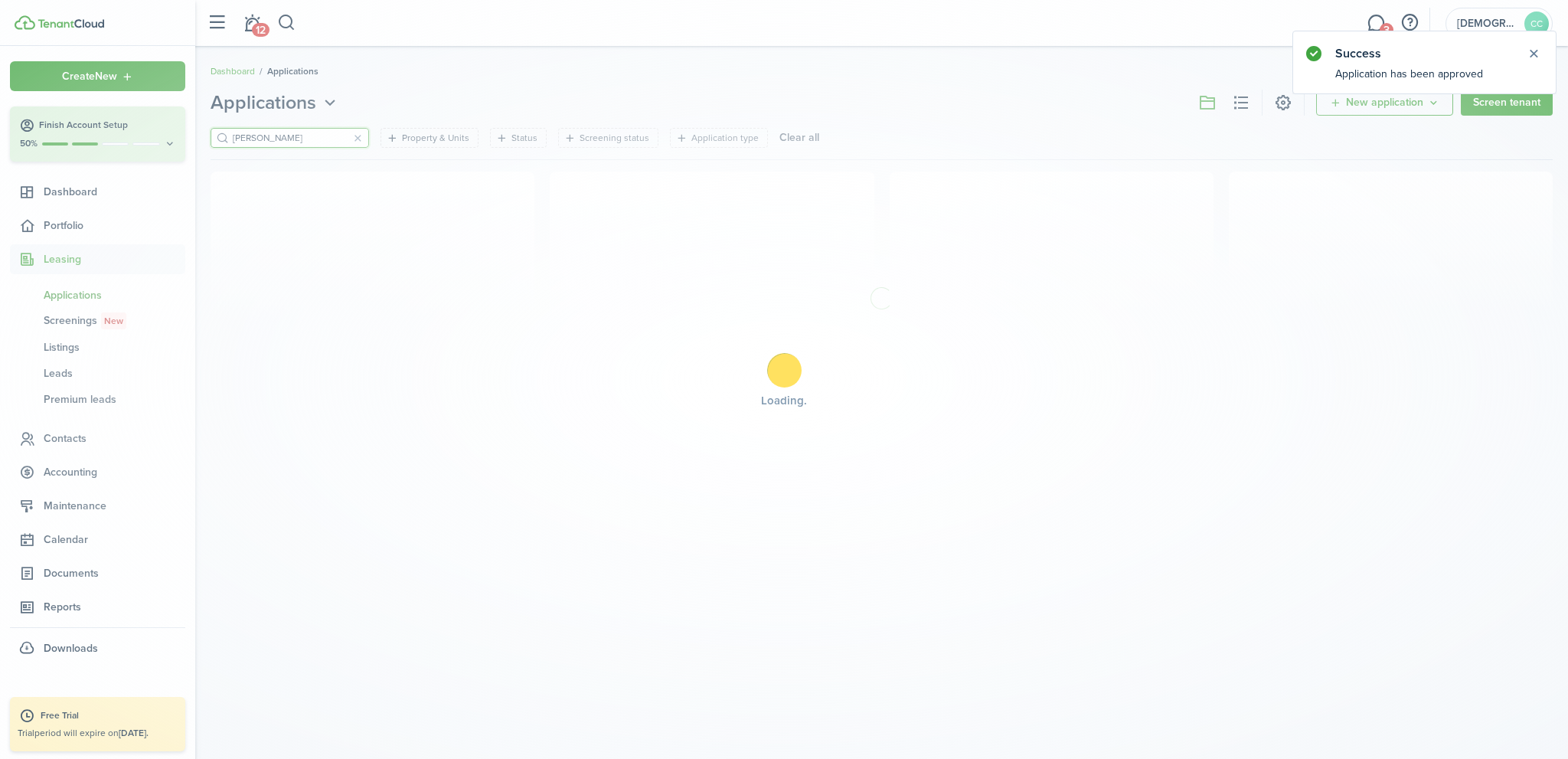
scroll to position [0, 0]
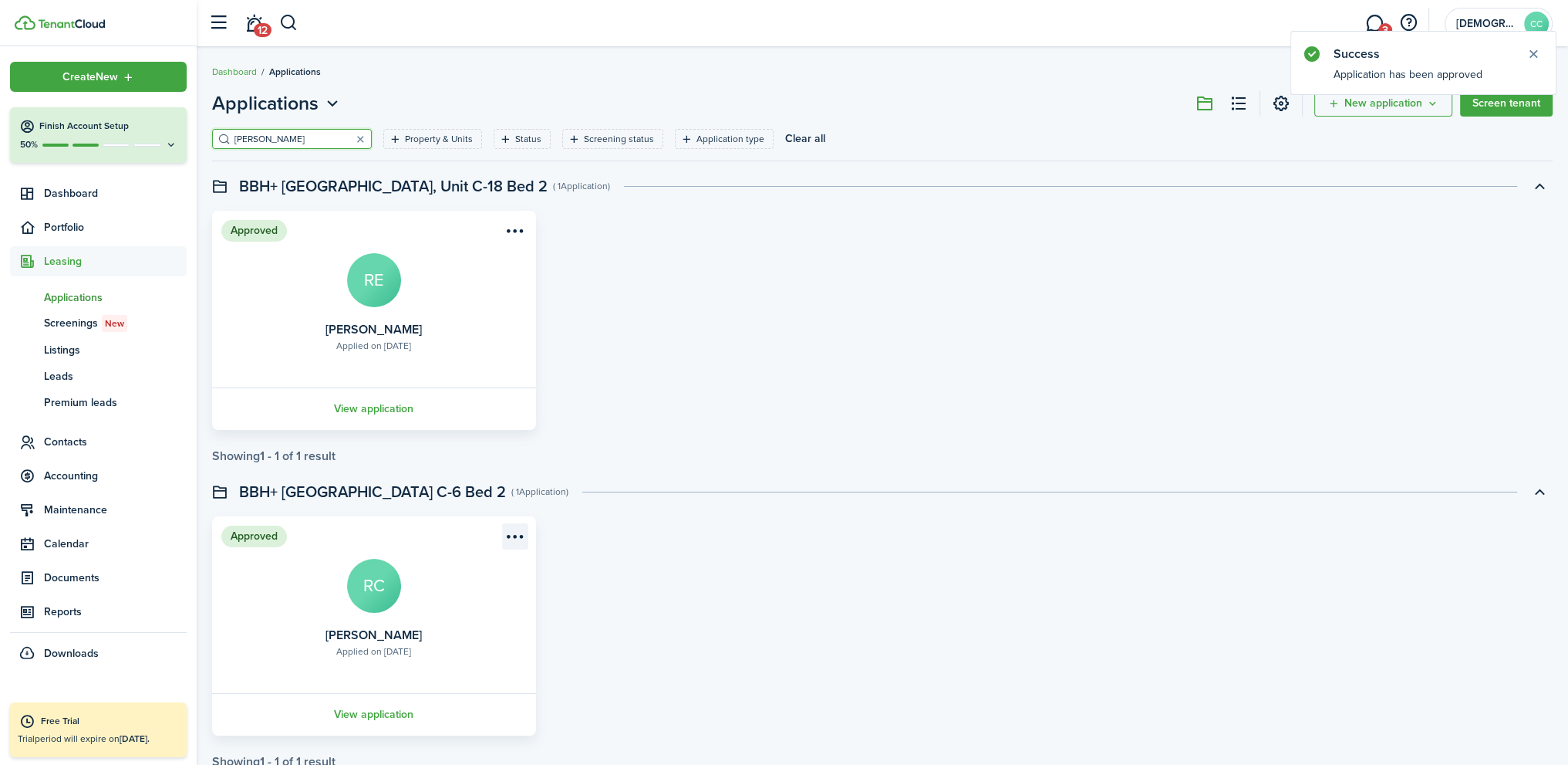
click at [512, 532] on menu-btn-icon "Open menu" at bounding box center [515, 536] width 26 height 26
click at [463, 624] on button "Move in applicant" at bounding box center [455, 624] width 142 height 26
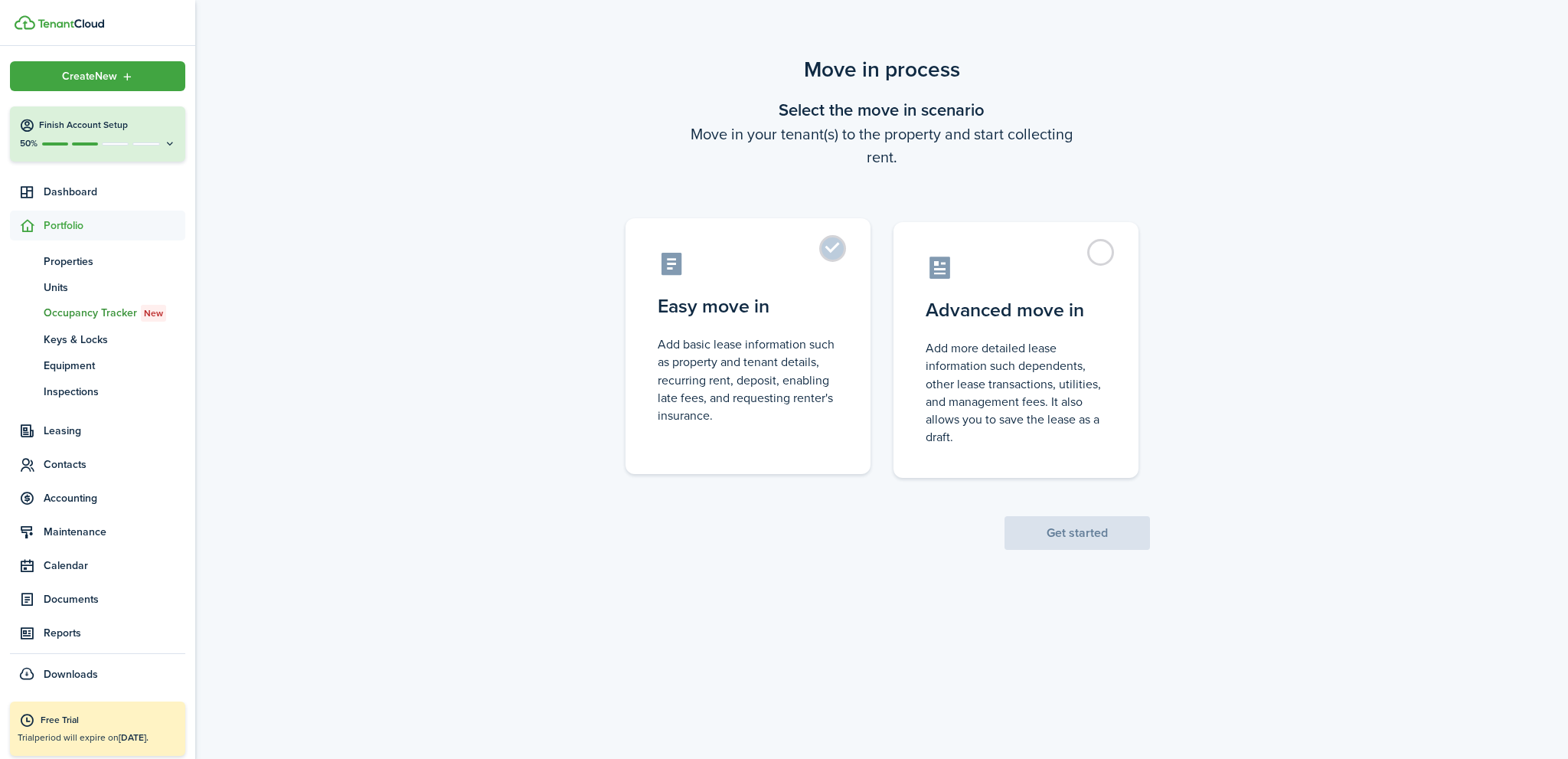
click at [831, 248] on label "Easy move in Add basic lease information such as property and tenant details, r…" at bounding box center [748, 345] width 245 height 256
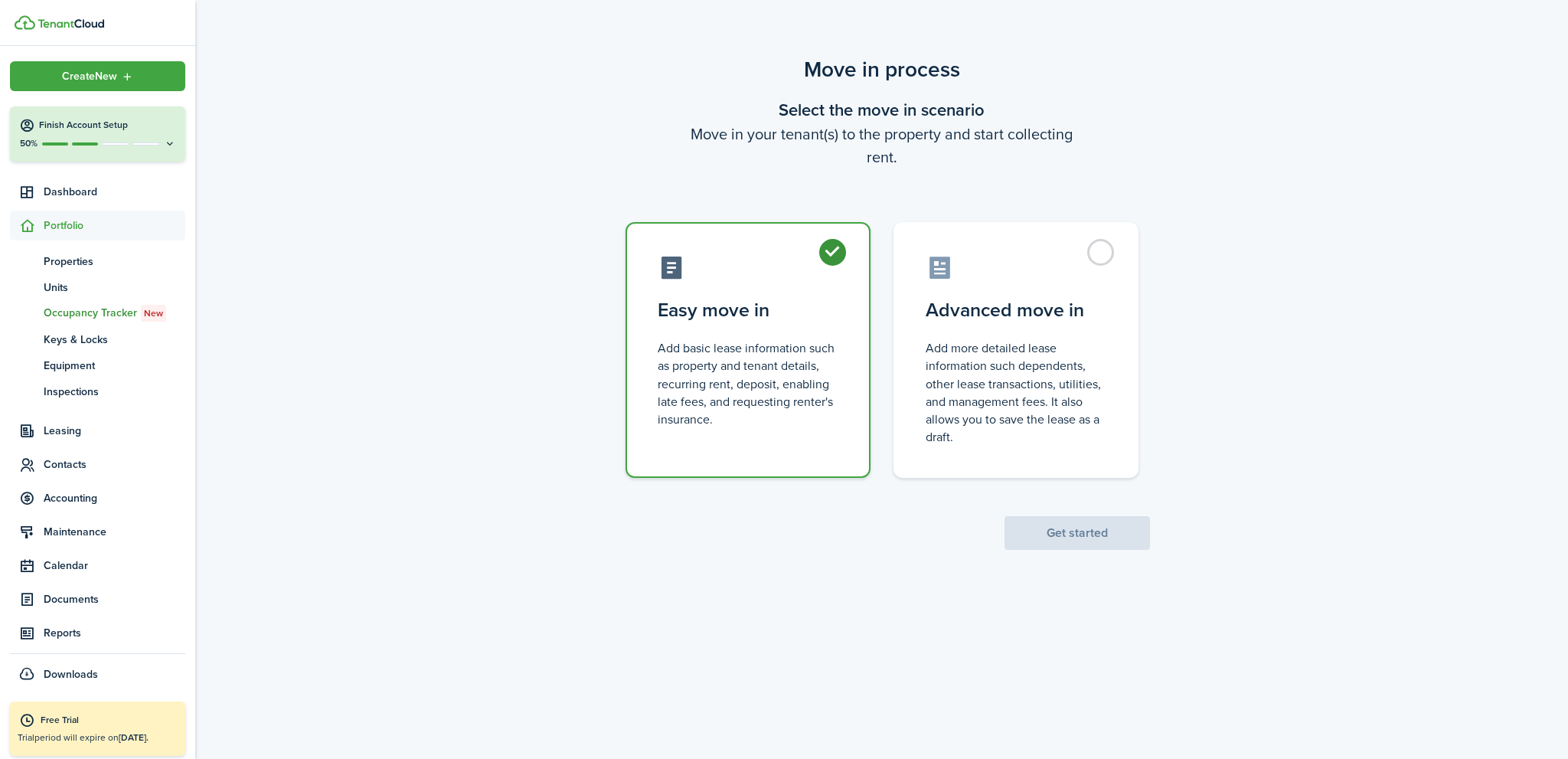
radio input "true"
click at [1075, 535] on button "Get started" at bounding box center [1077, 533] width 145 height 34
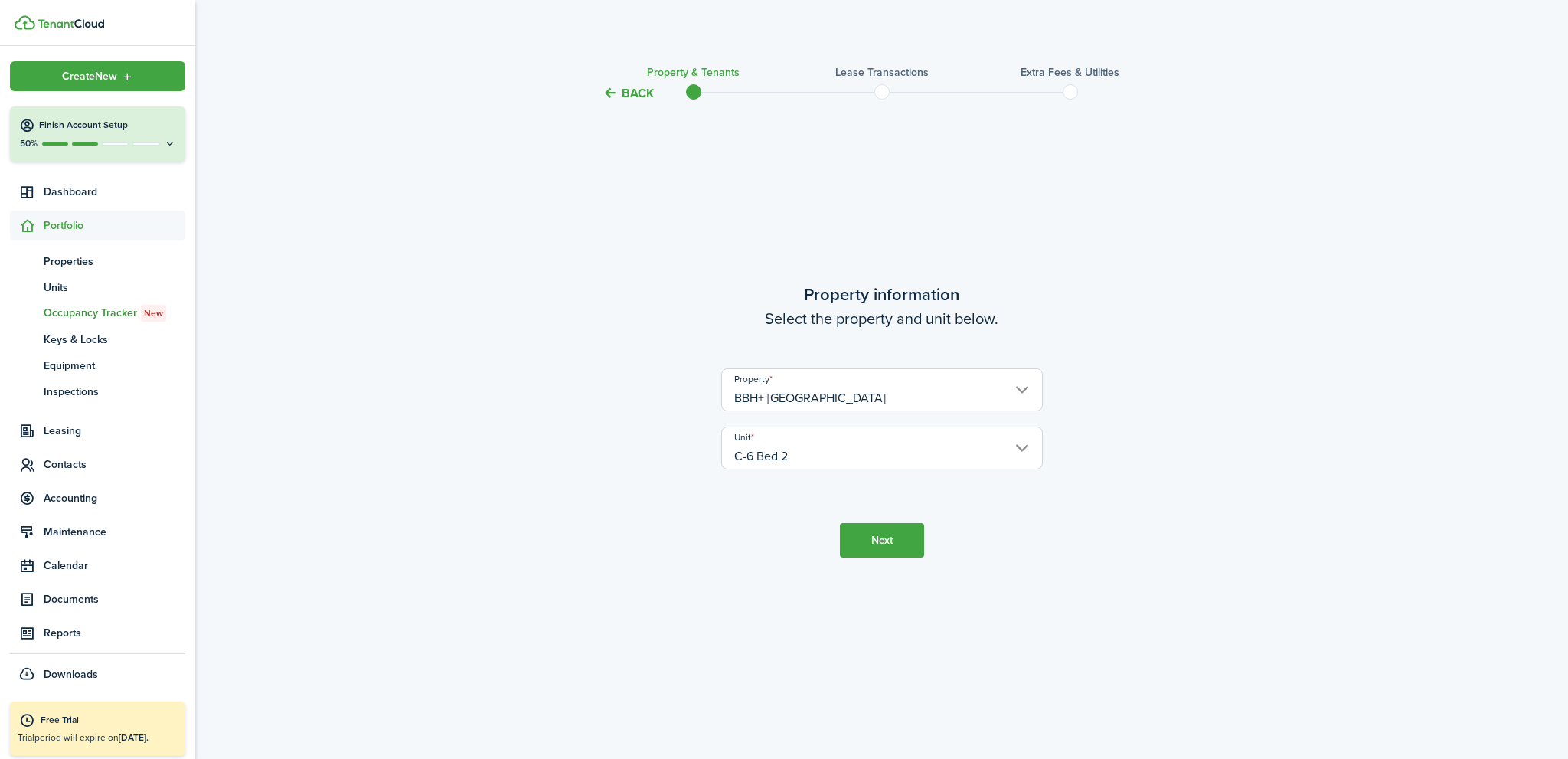
click at [876, 536] on button "Next" at bounding box center [882, 540] width 84 height 35
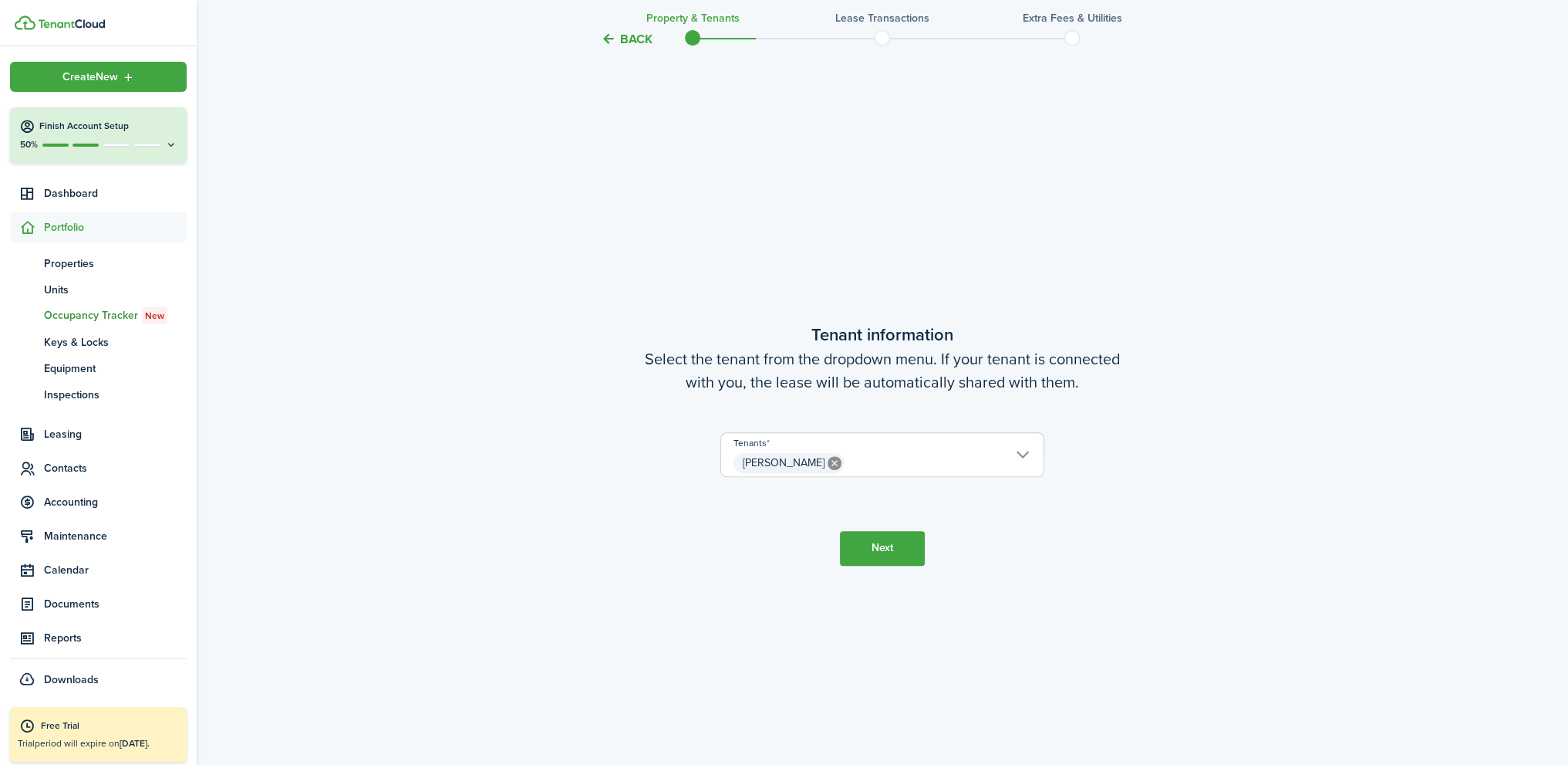
click at [873, 552] on button "Next" at bounding box center [883, 548] width 85 height 35
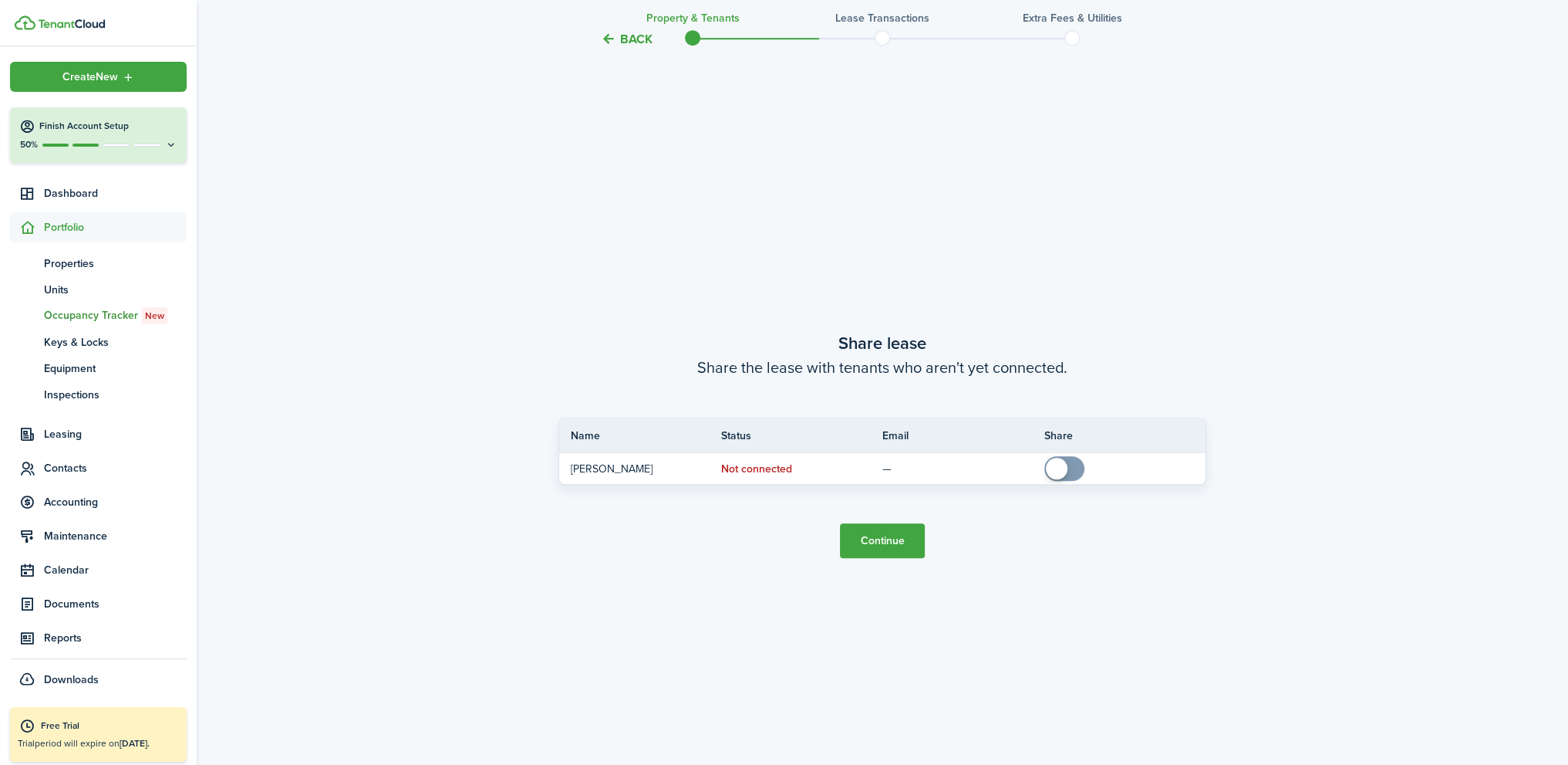
scroll to position [1426, 0]
click at [869, 545] on button "Continue" at bounding box center [883, 540] width 85 height 35
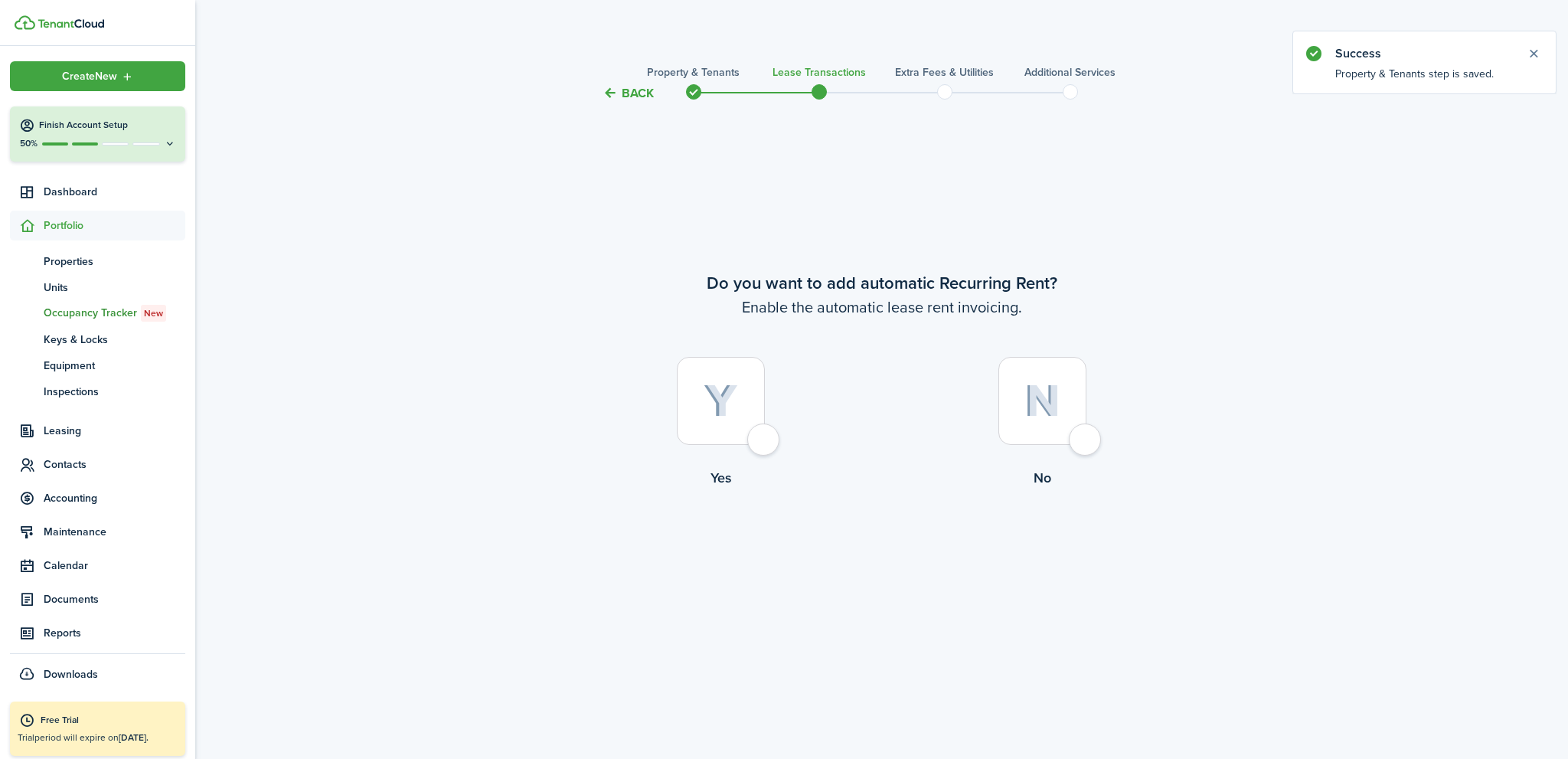
click at [762, 440] on div at bounding box center [720, 400] width 88 height 88
radio input "true"
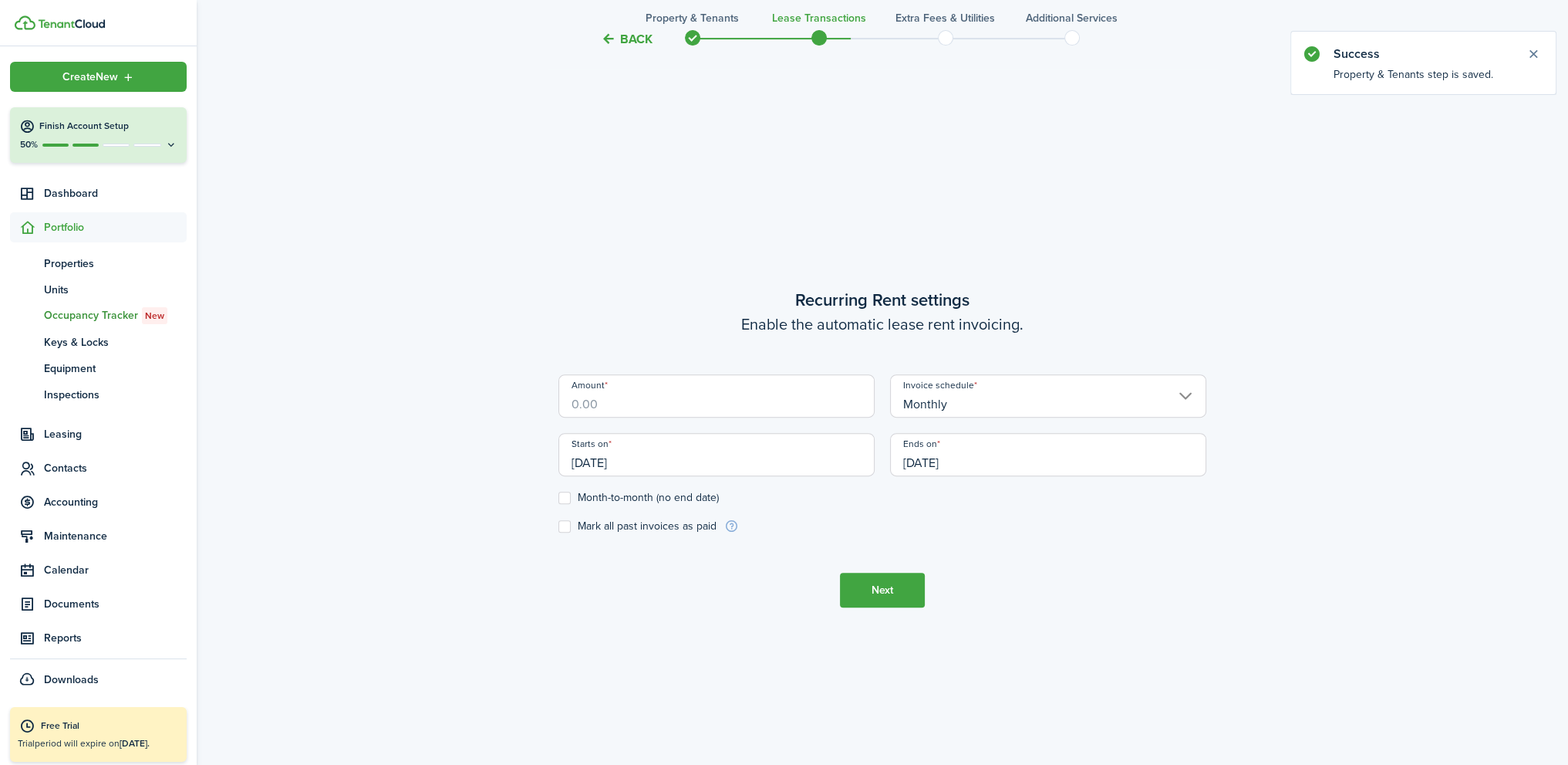
scroll to position [661, 0]
click at [646, 398] on input "Amount" at bounding box center [716, 392] width 316 height 43
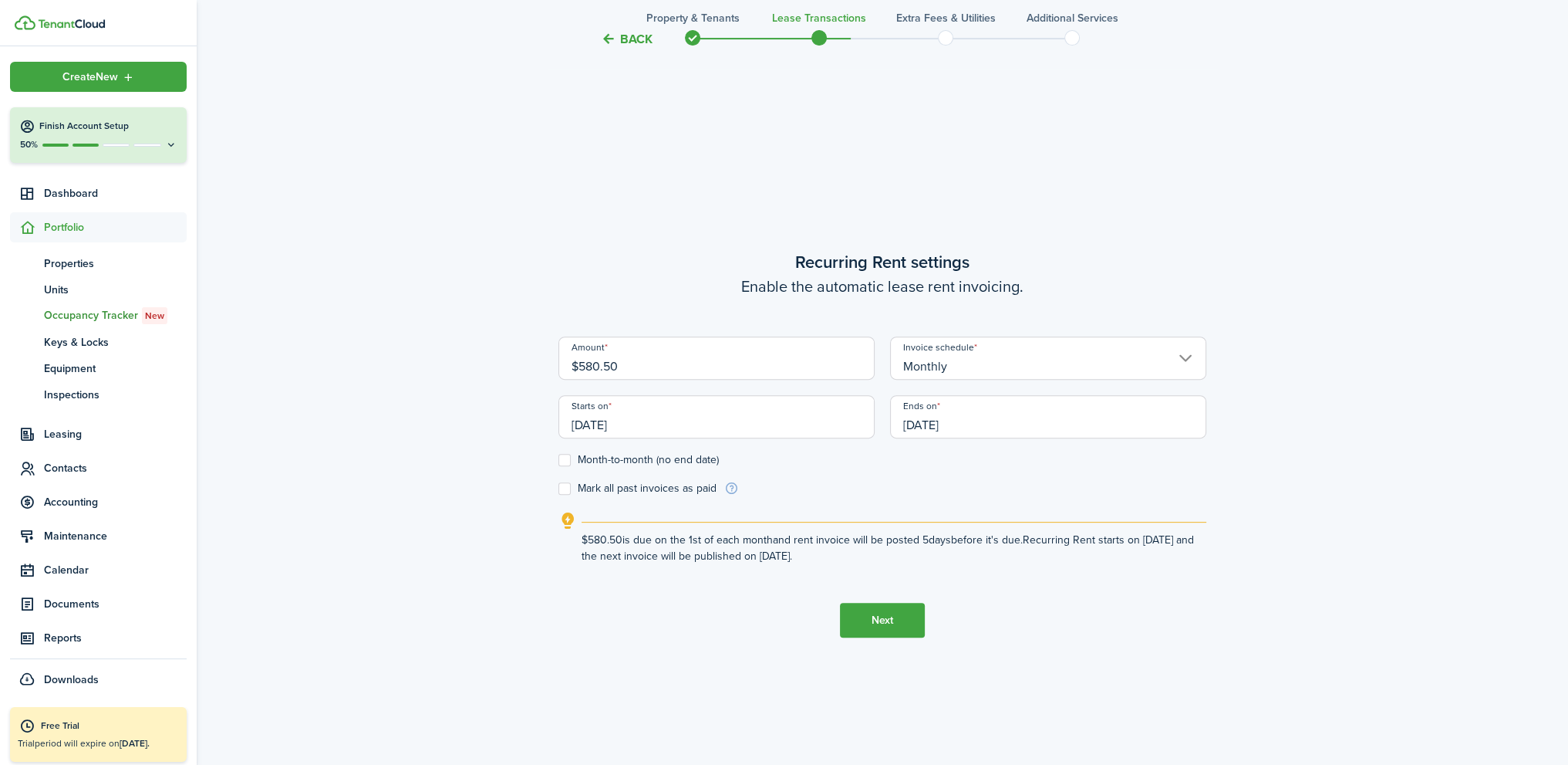
type input "$580.50"
click at [874, 620] on button "Next" at bounding box center [883, 619] width 85 height 35
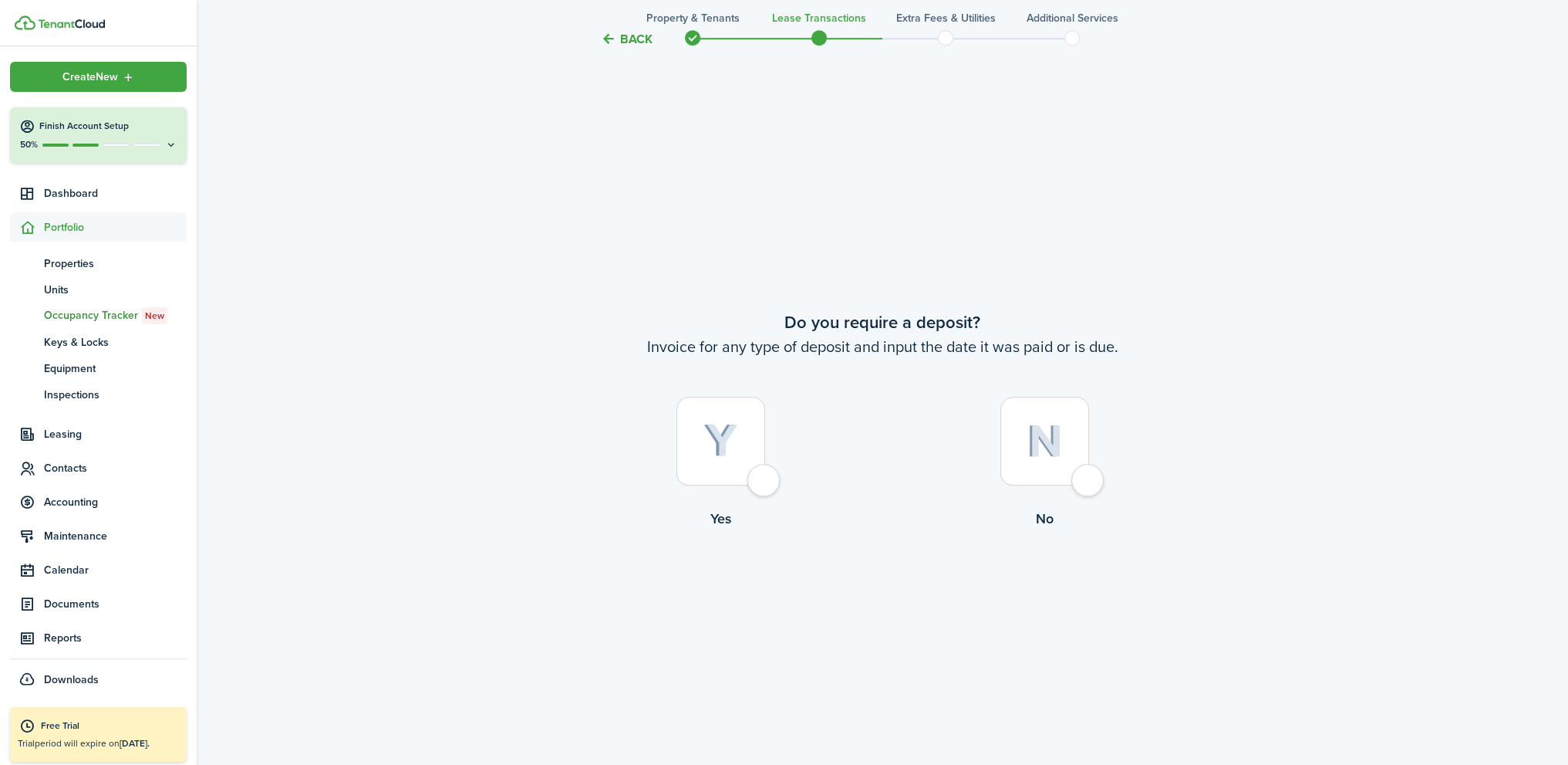
scroll to position [1426, 0]
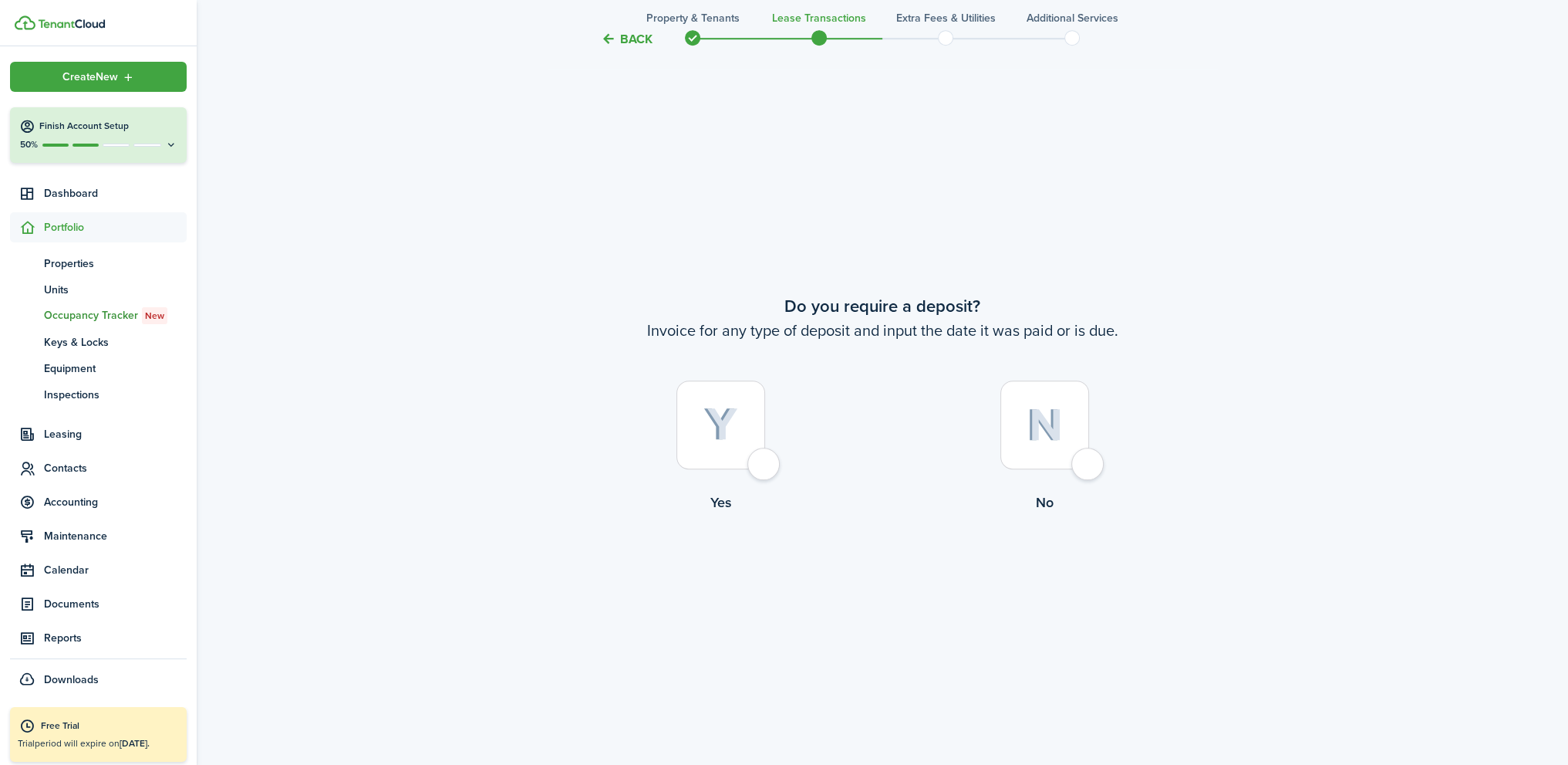
click at [1089, 464] on div at bounding box center [1045, 424] width 89 height 89
radio input "true"
click at [1087, 465] on div at bounding box center [1045, 424] width 89 height 89
radio input "true"
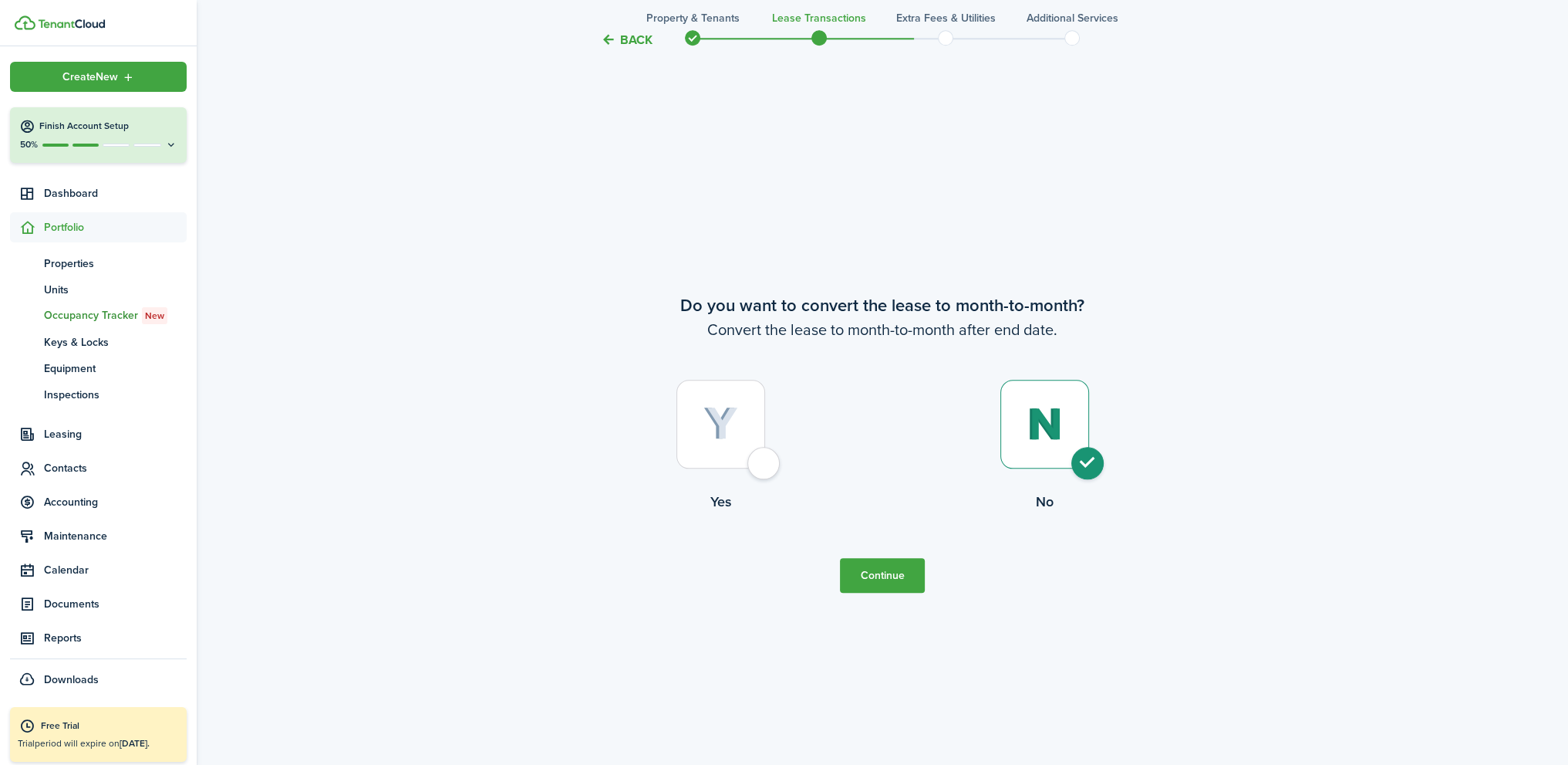
click at [876, 573] on button "Continue" at bounding box center [883, 575] width 85 height 35
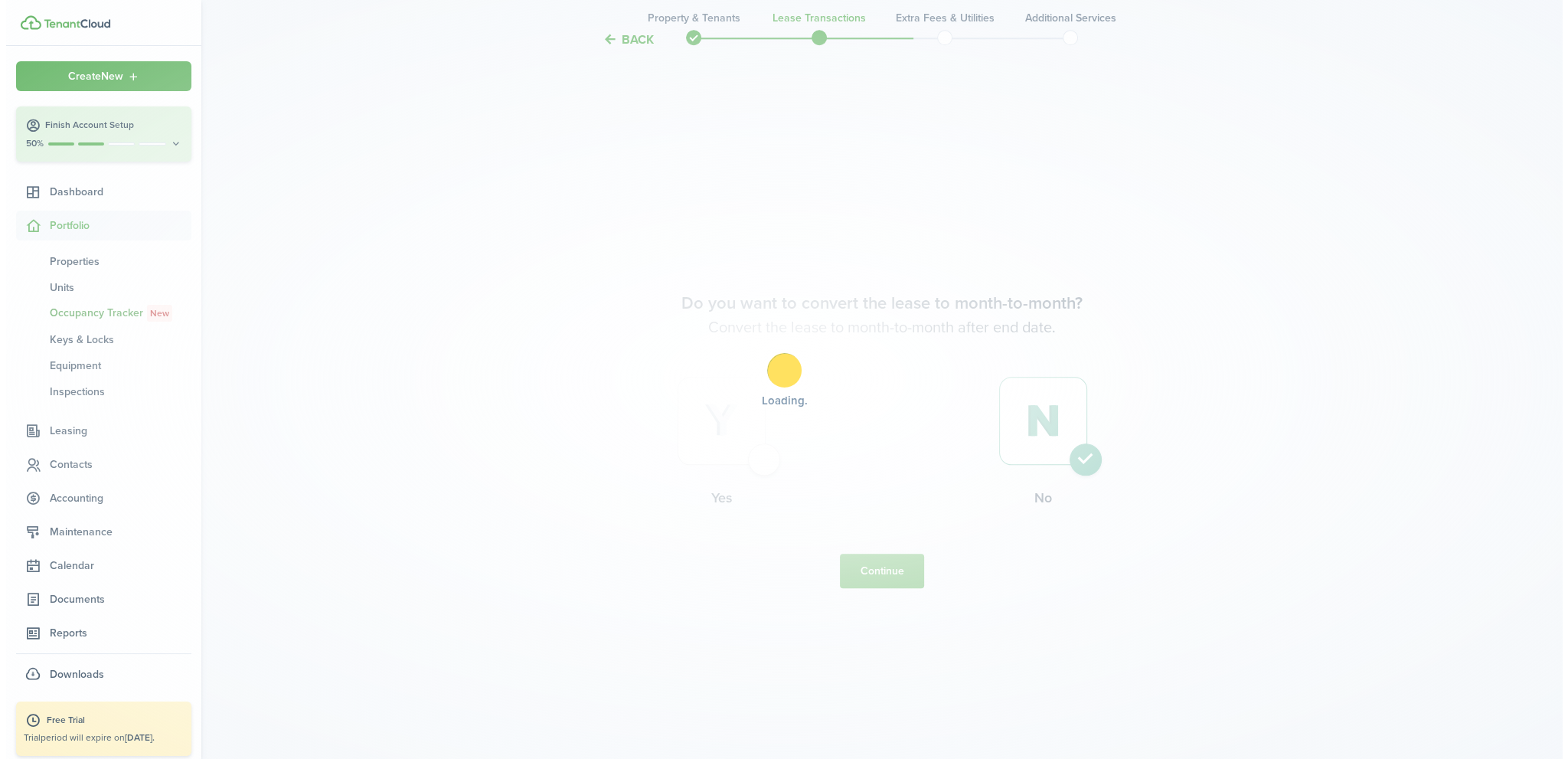
scroll to position [0, 0]
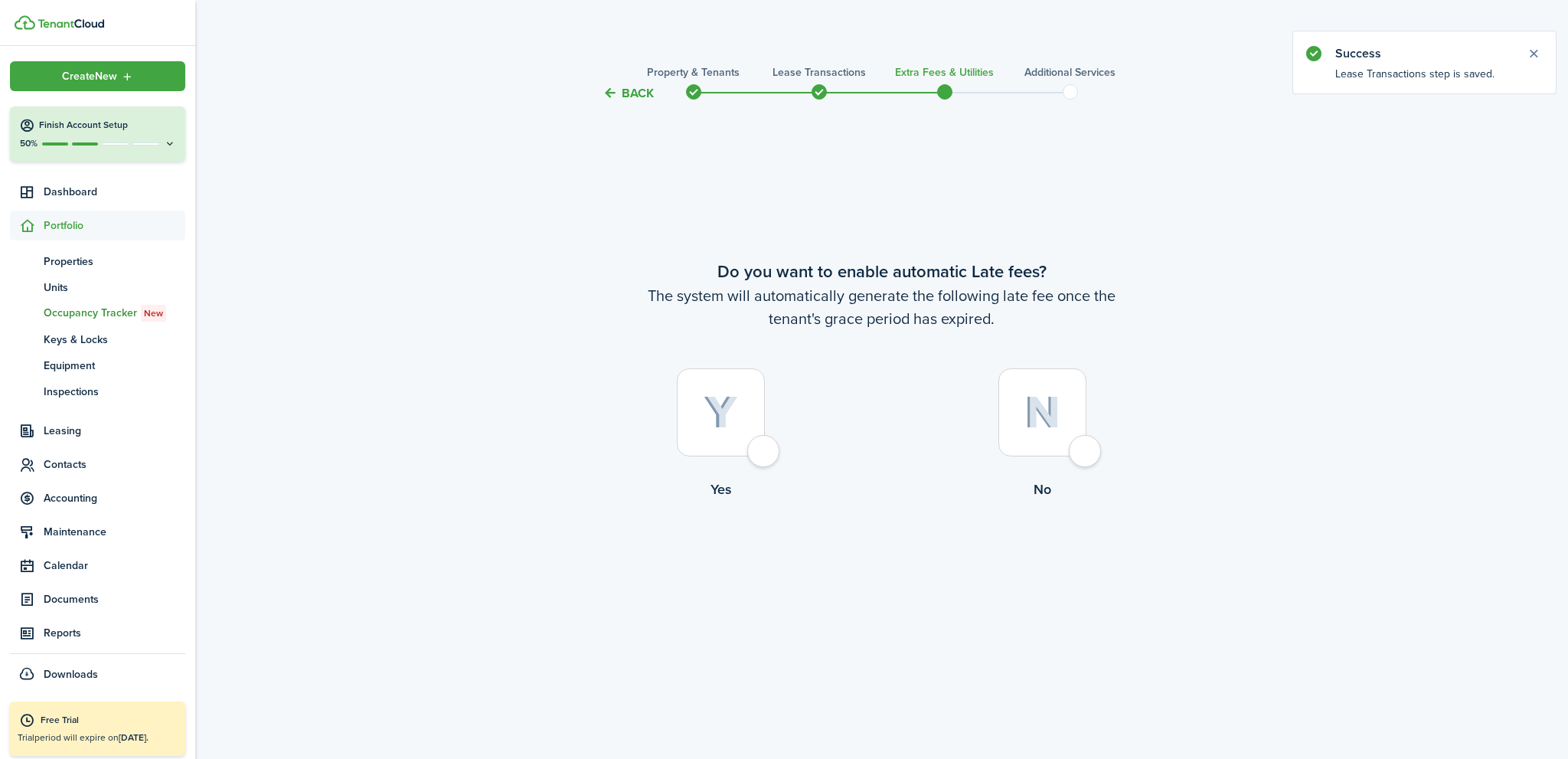
click at [1075, 452] on div at bounding box center [1042, 412] width 88 height 88
radio input "true"
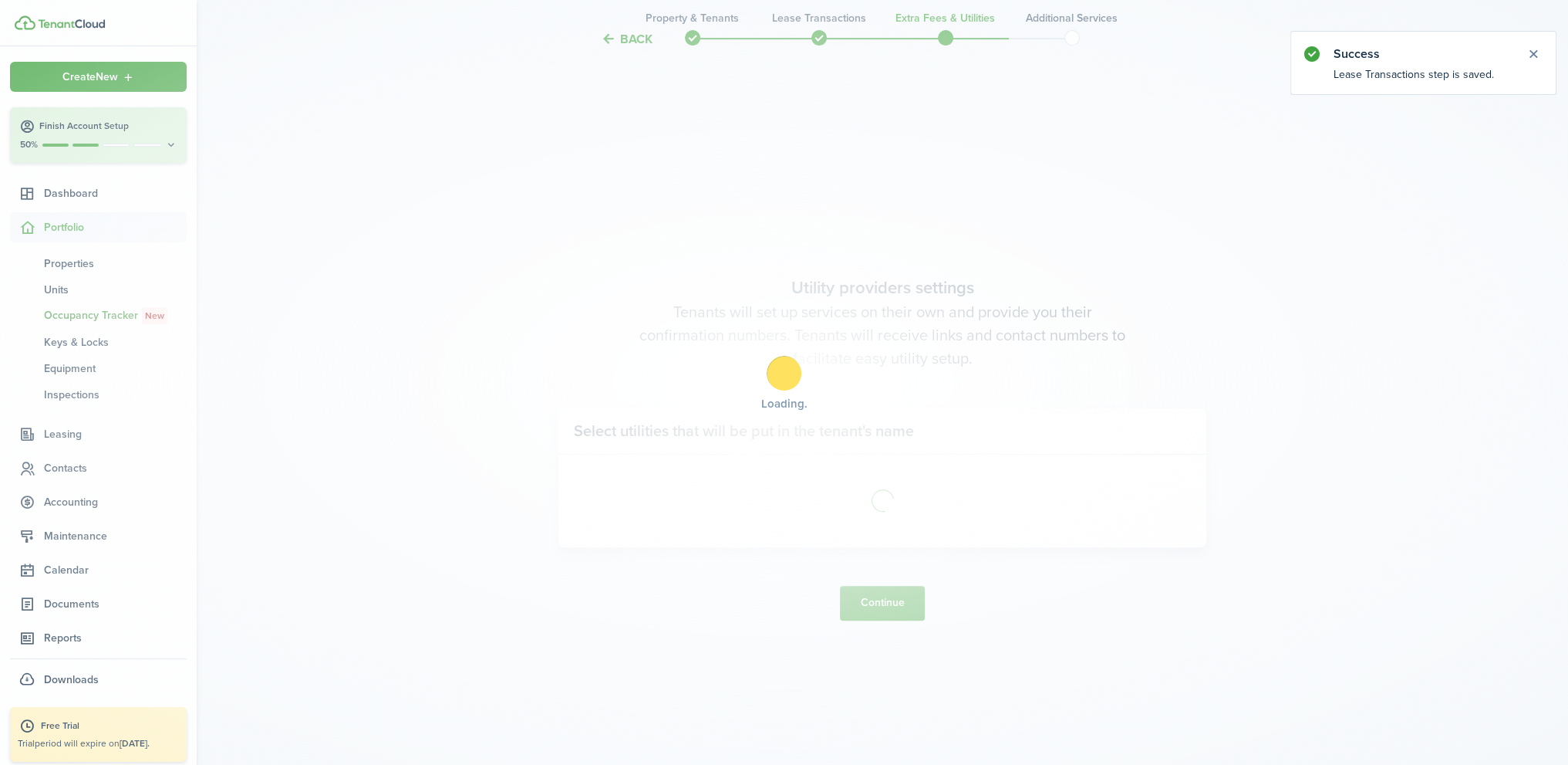
scroll to position [661, 0]
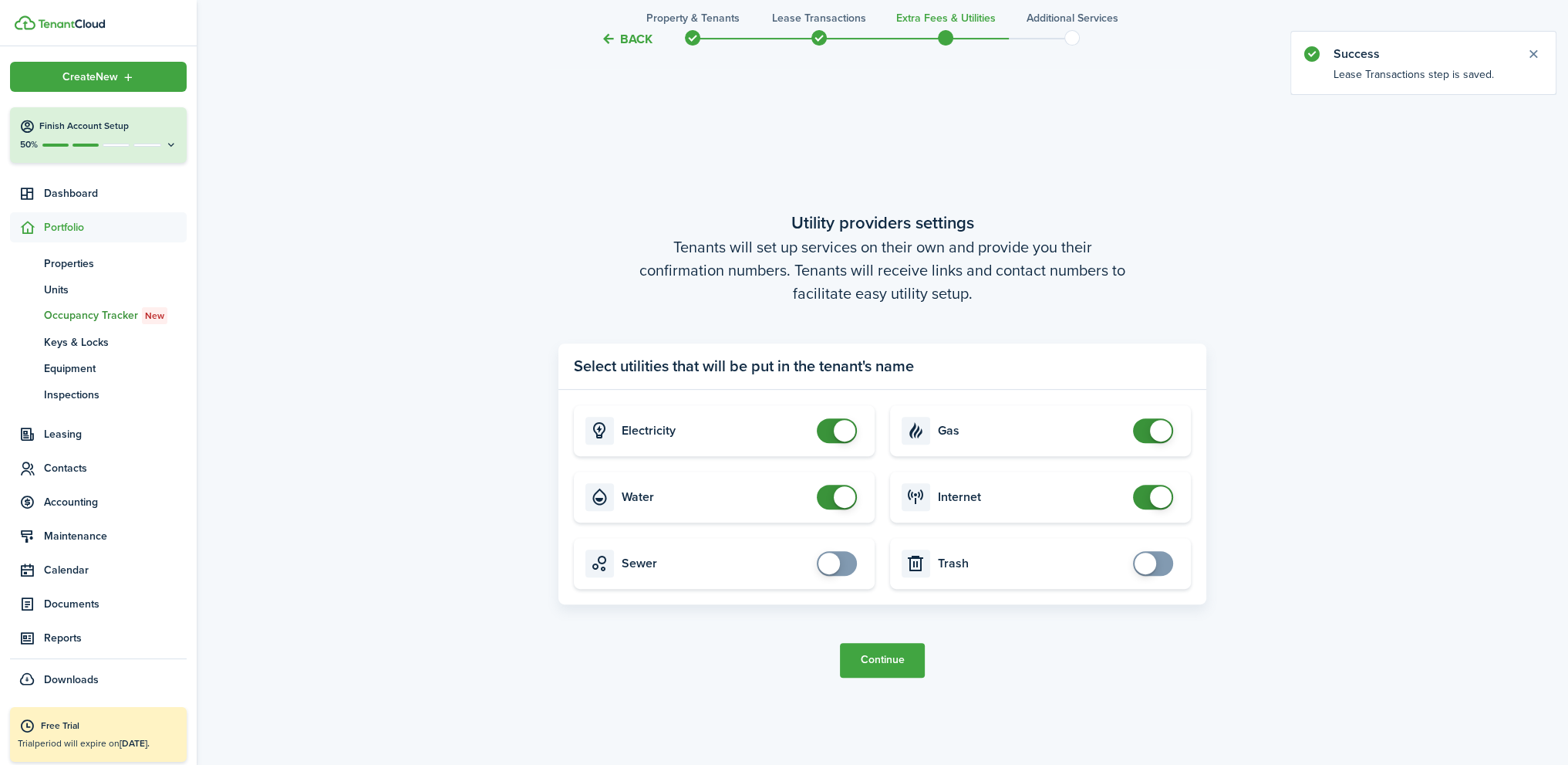
checkbox input "false"
click at [829, 434] on span at bounding box center [836, 430] width 15 height 24
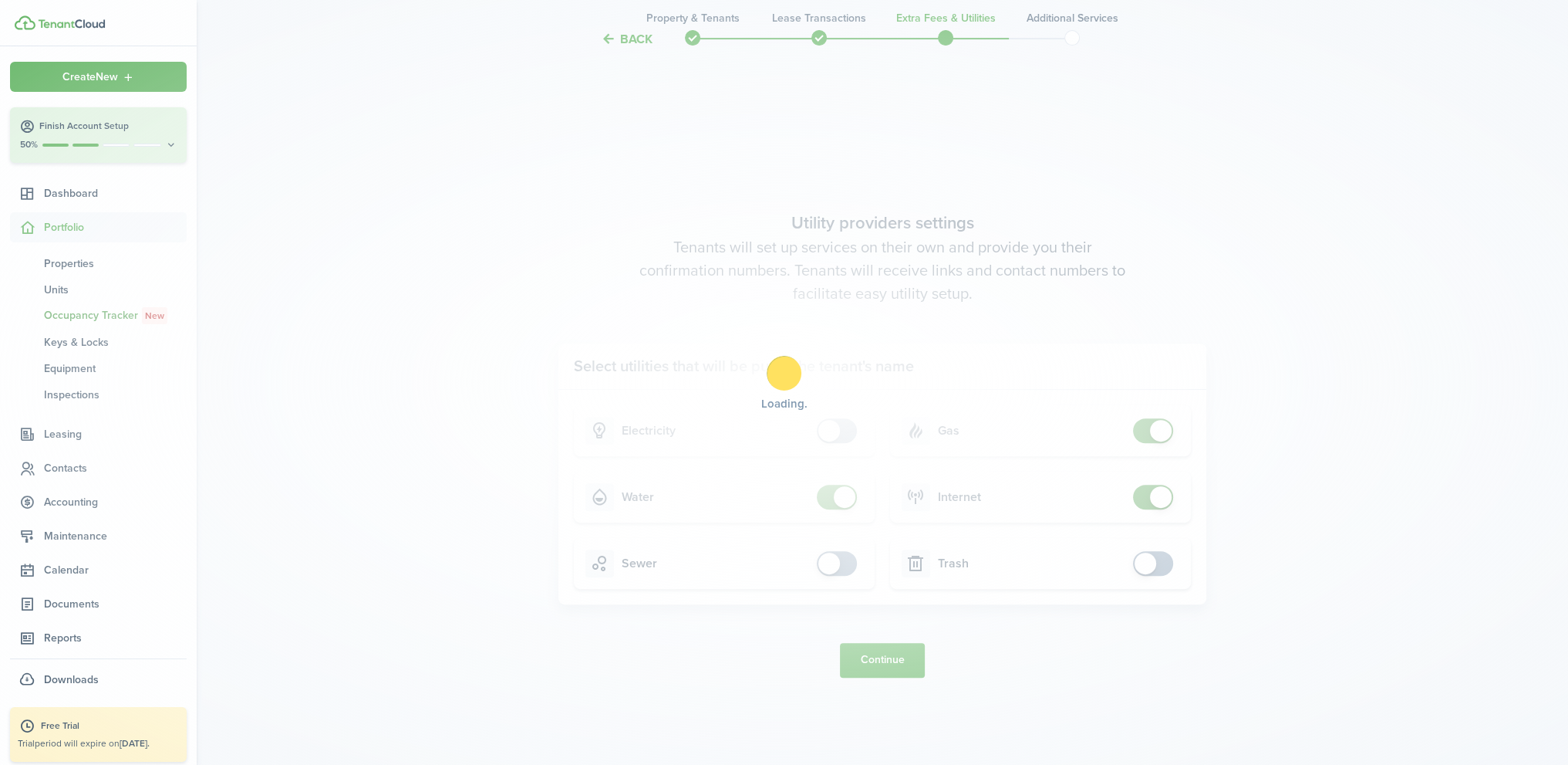
click at [824, 493] on div "Loading" at bounding box center [784, 382] width 1568 height 765
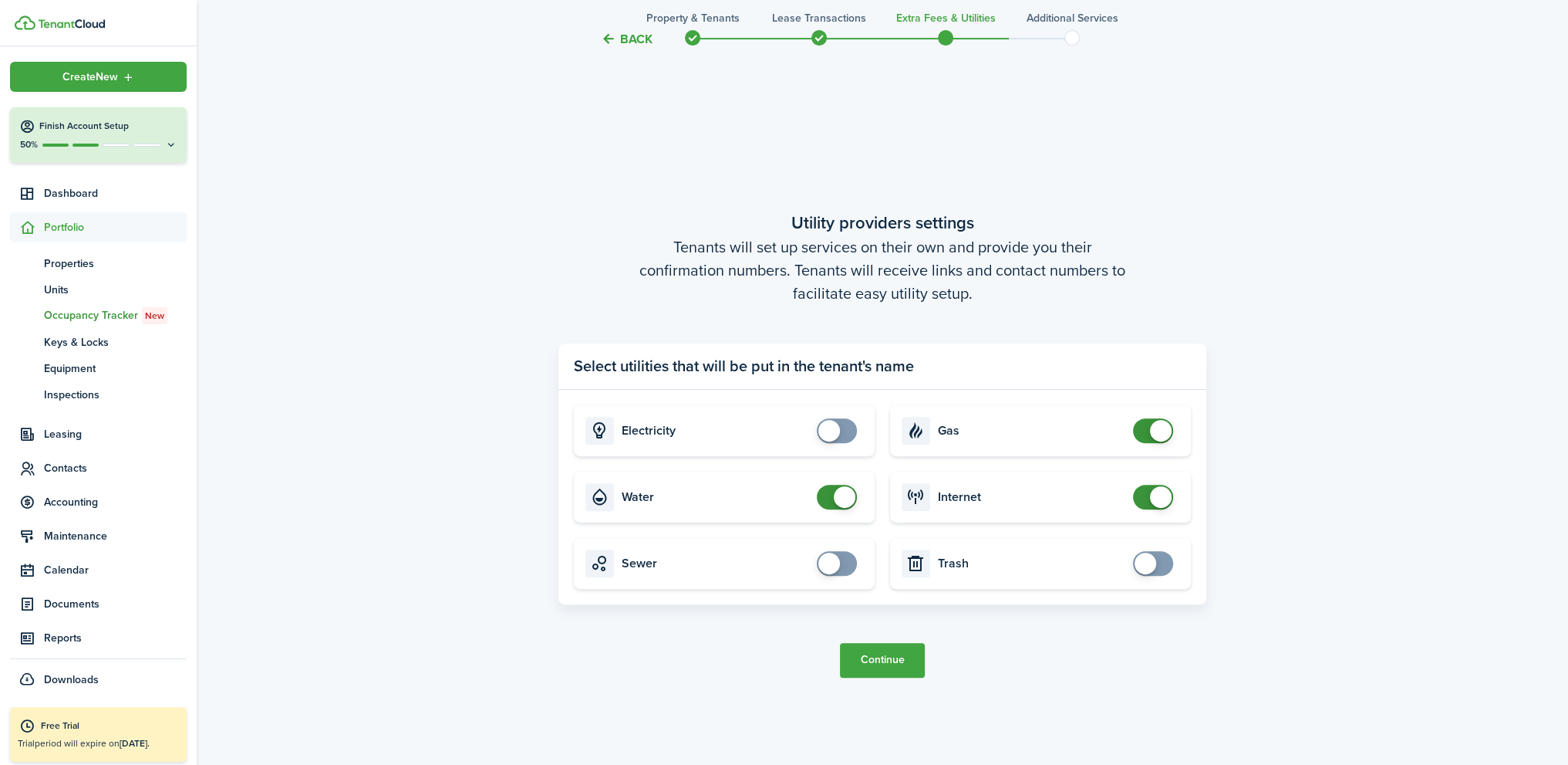
checkbox input "false"
click at [829, 497] on span at bounding box center [836, 497] width 15 height 24
checkbox input "false"
click at [1145, 432] on span at bounding box center [1153, 430] width 15 height 24
checkbox input "false"
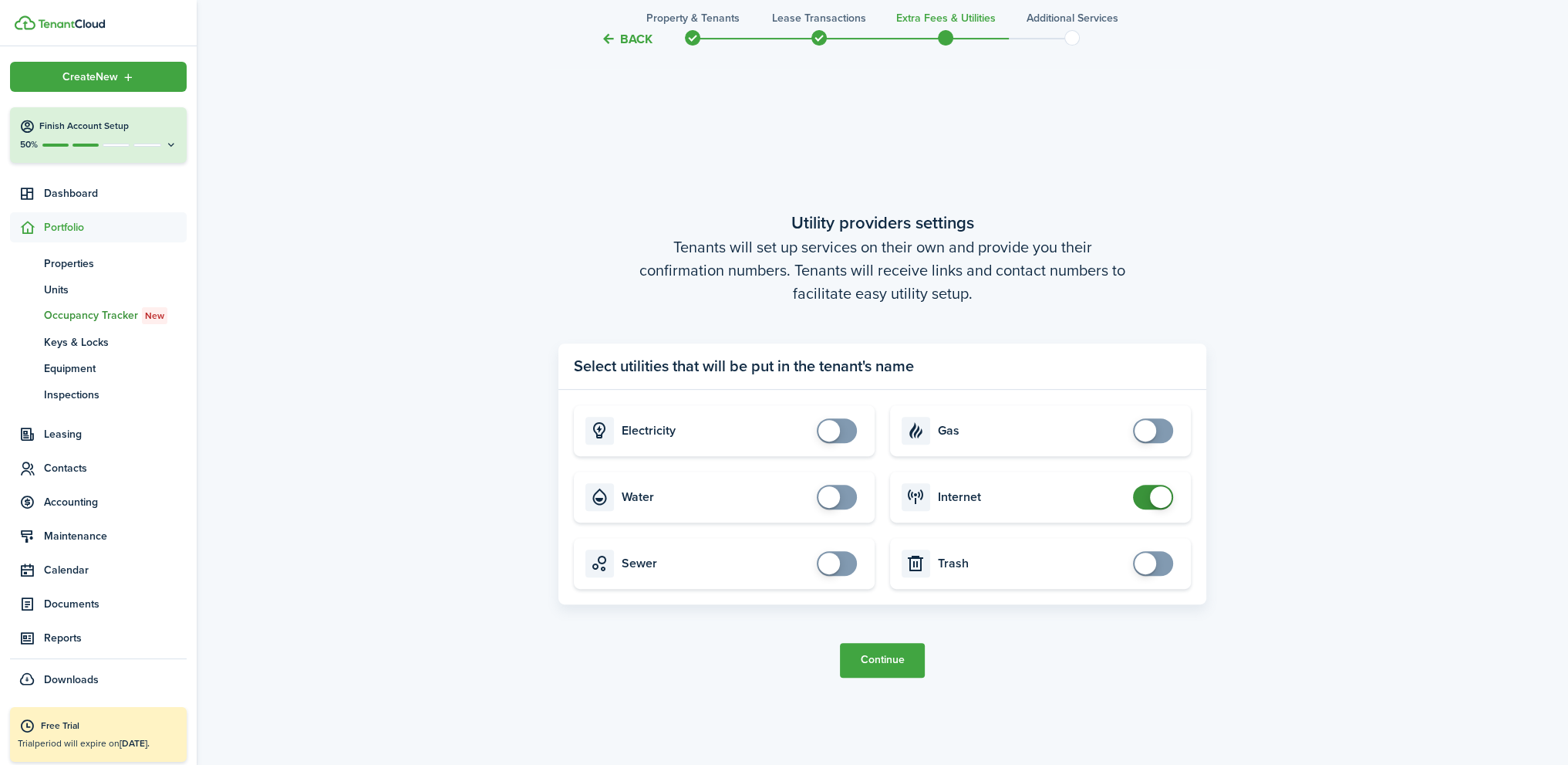
click at [1145, 493] on span at bounding box center [1153, 497] width 15 height 24
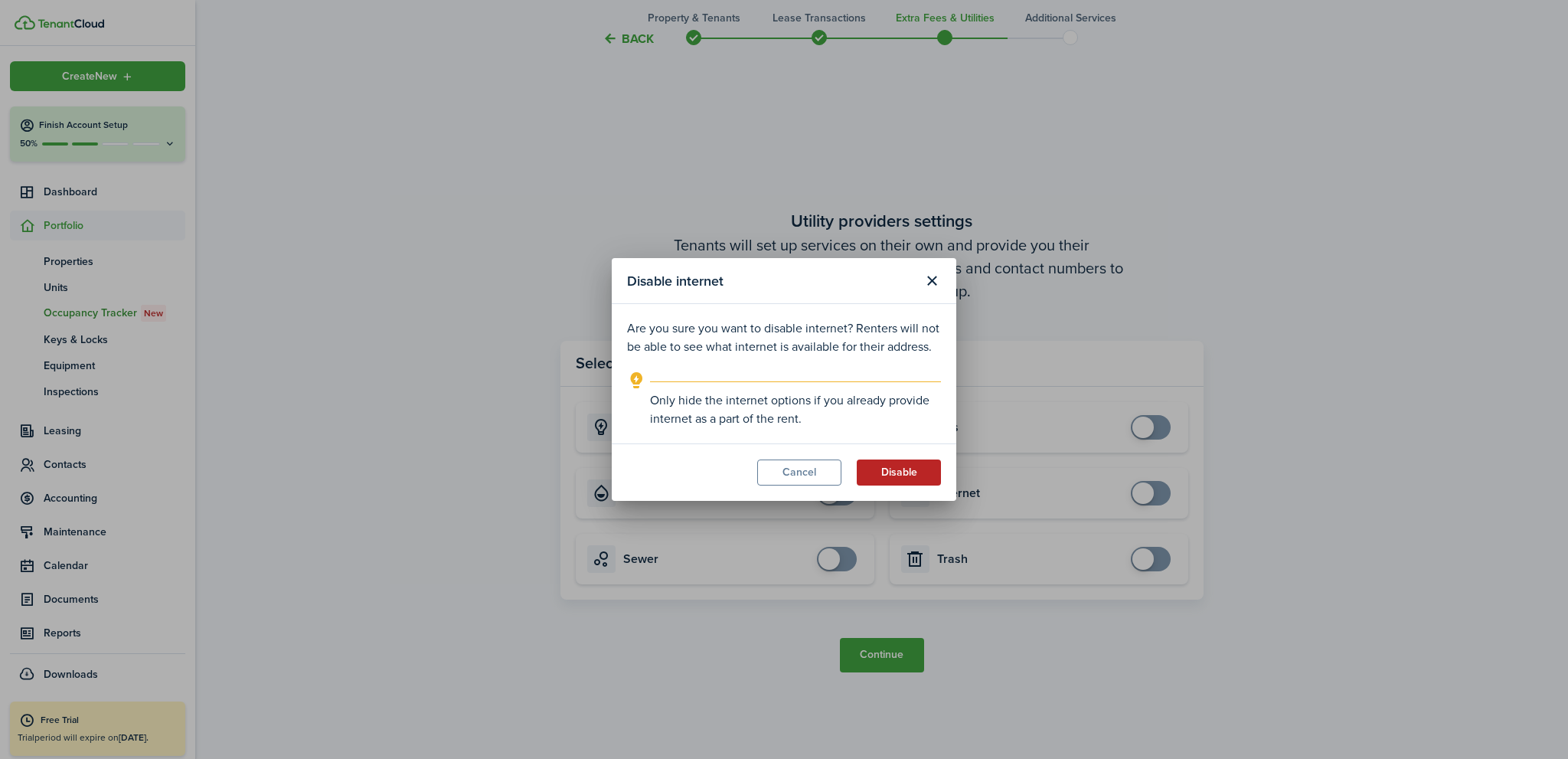
click at [886, 473] on button "Disable" at bounding box center [899, 472] width 84 height 26
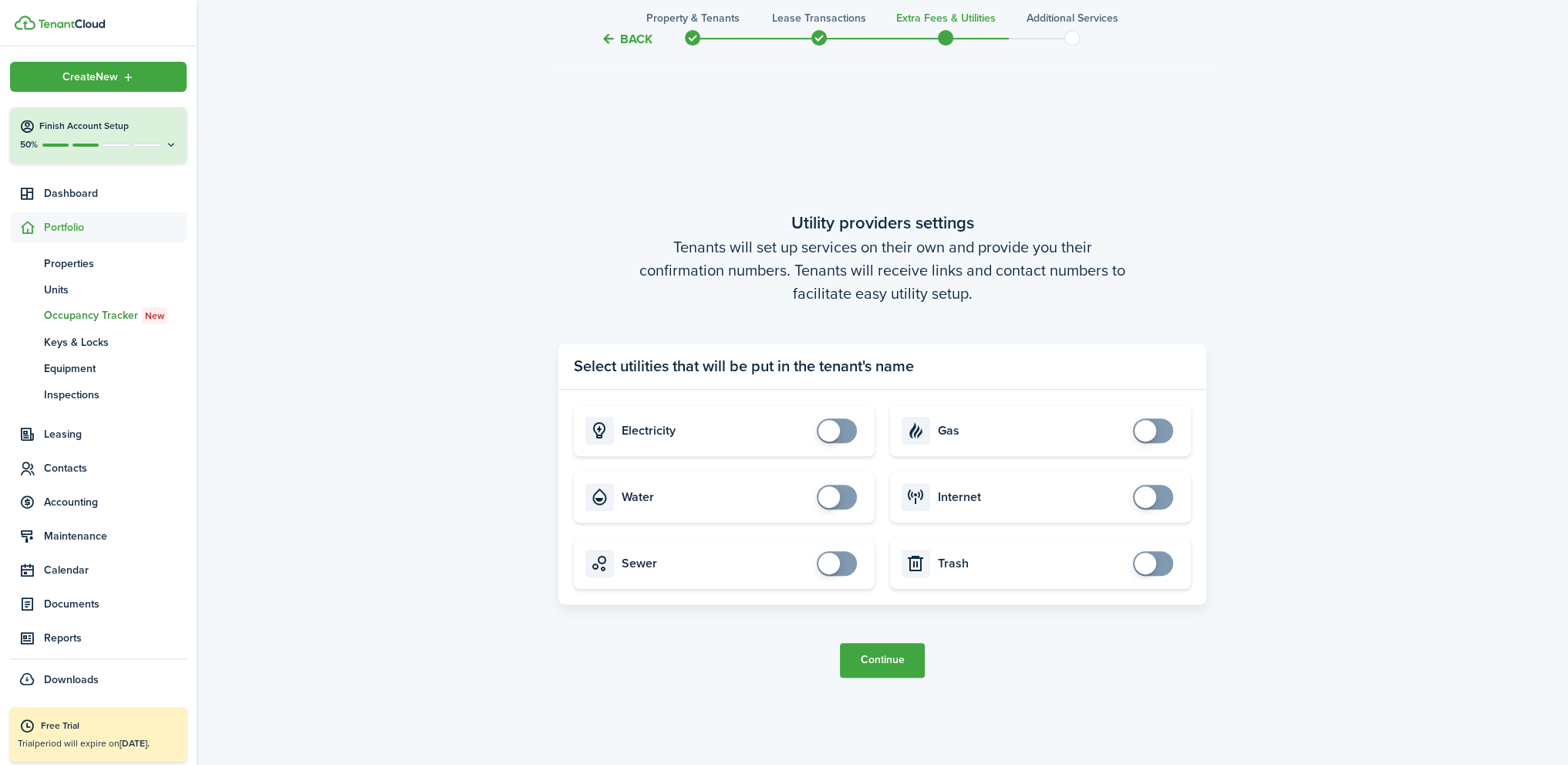
click at [889, 660] on button "Continue" at bounding box center [883, 660] width 85 height 35
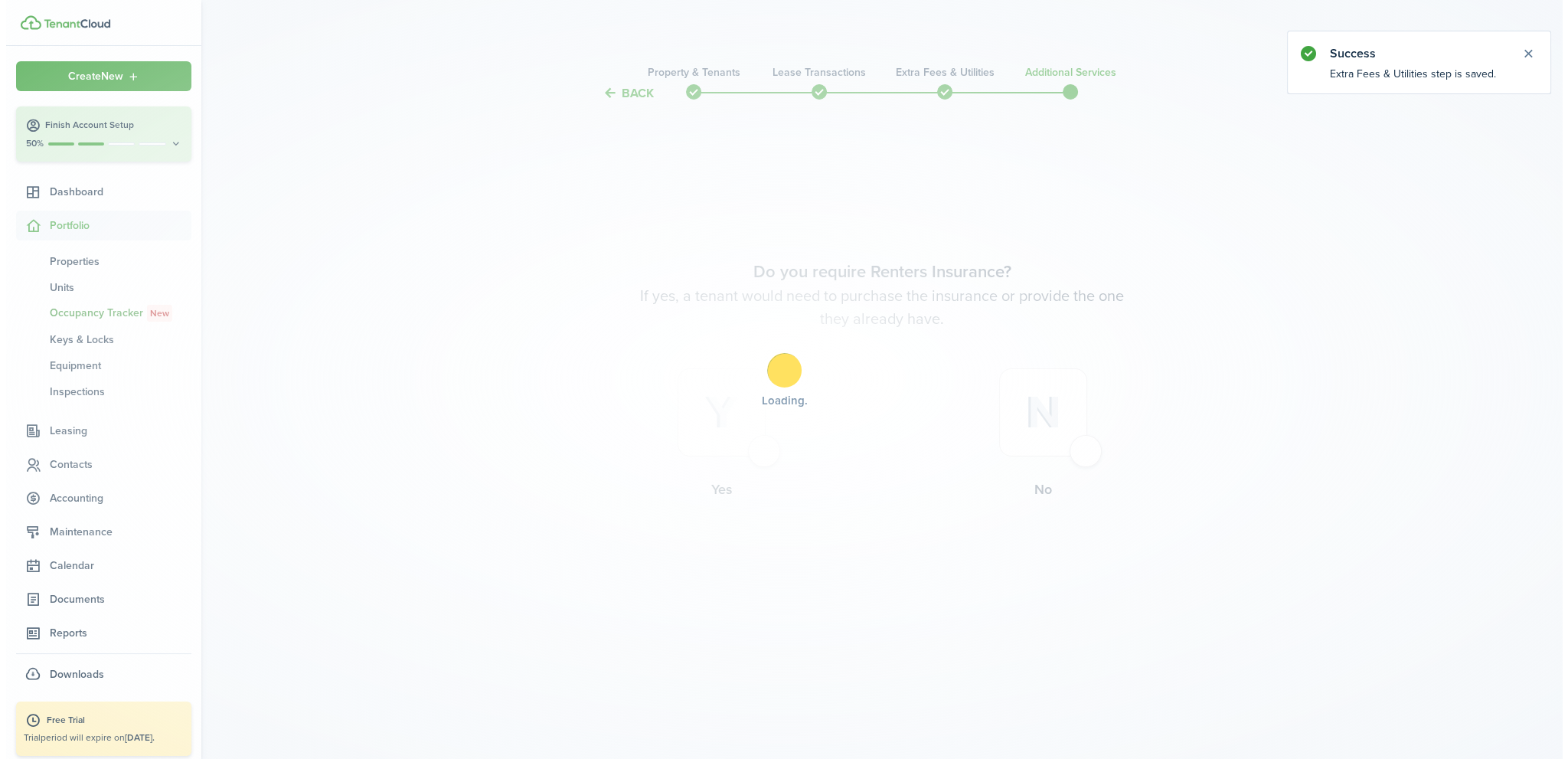
scroll to position [0, 0]
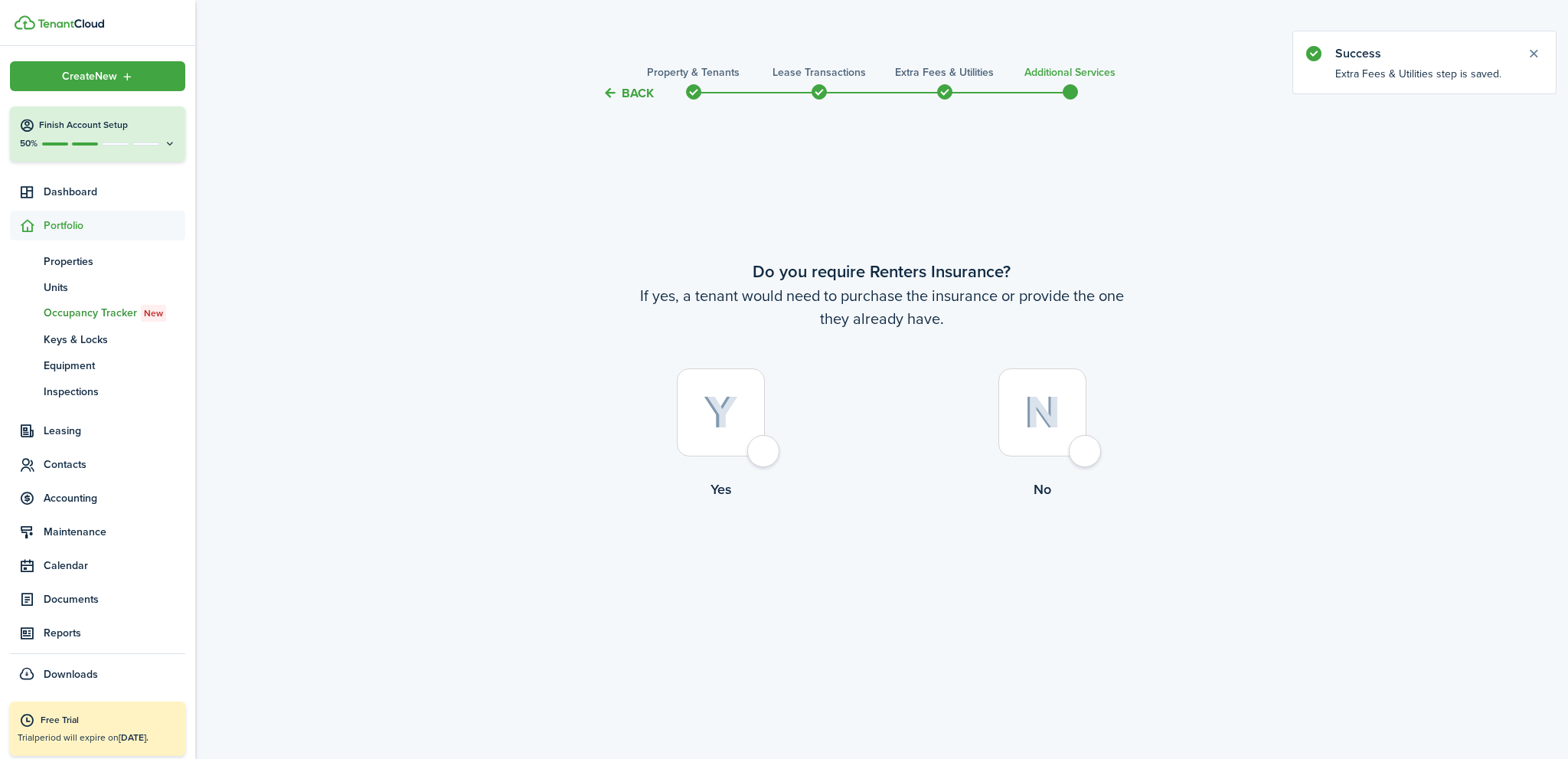
click at [1081, 453] on div at bounding box center [1042, 412] width 88 height 88
radio input "true"
click at [911, 565] on button "Complete move in" at bounding box center [882, 563] width 113 height 35
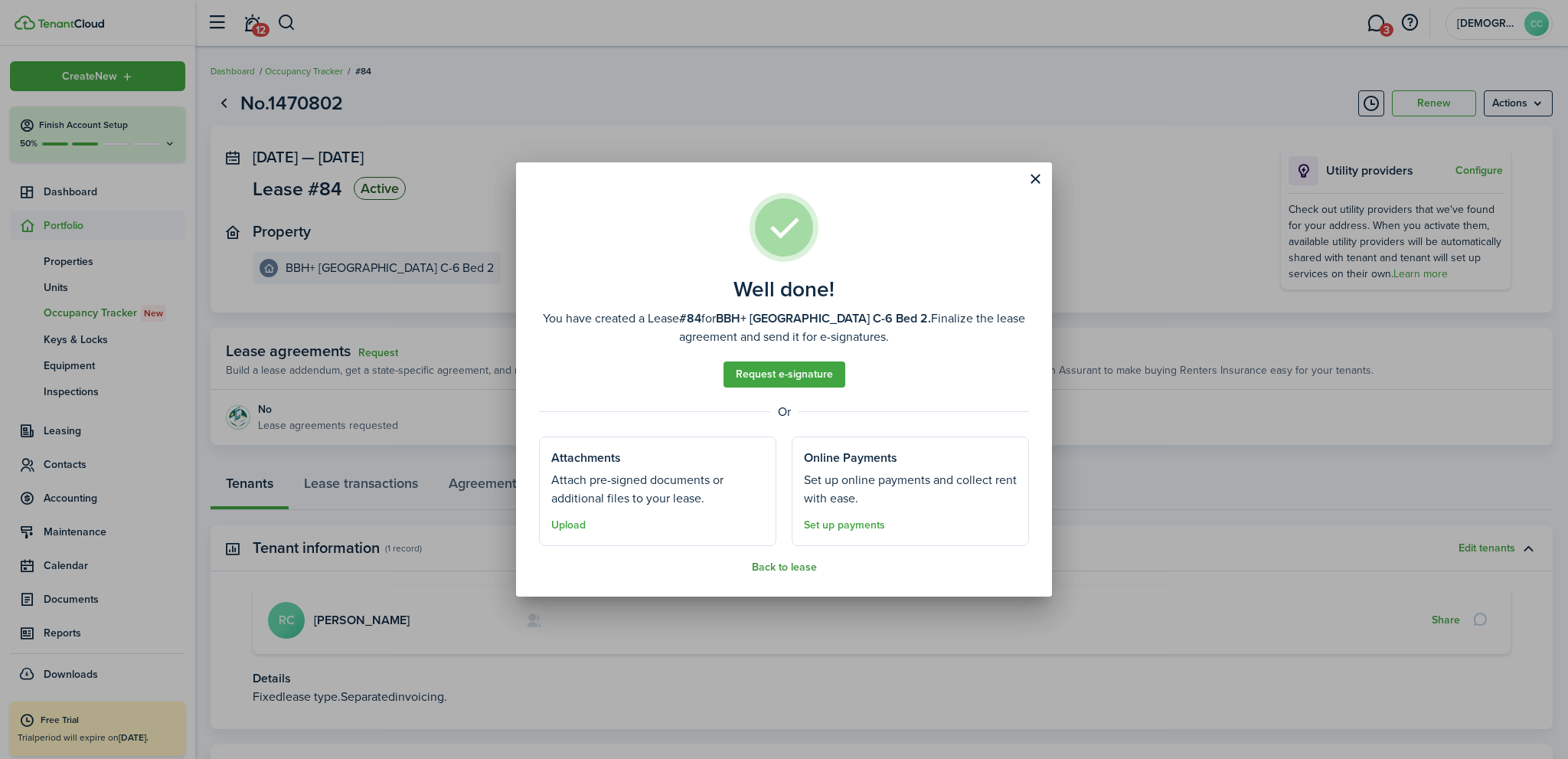
click at [779, 569] on button "Back to lease" at bounding box center [784, 567] width 65 height 12
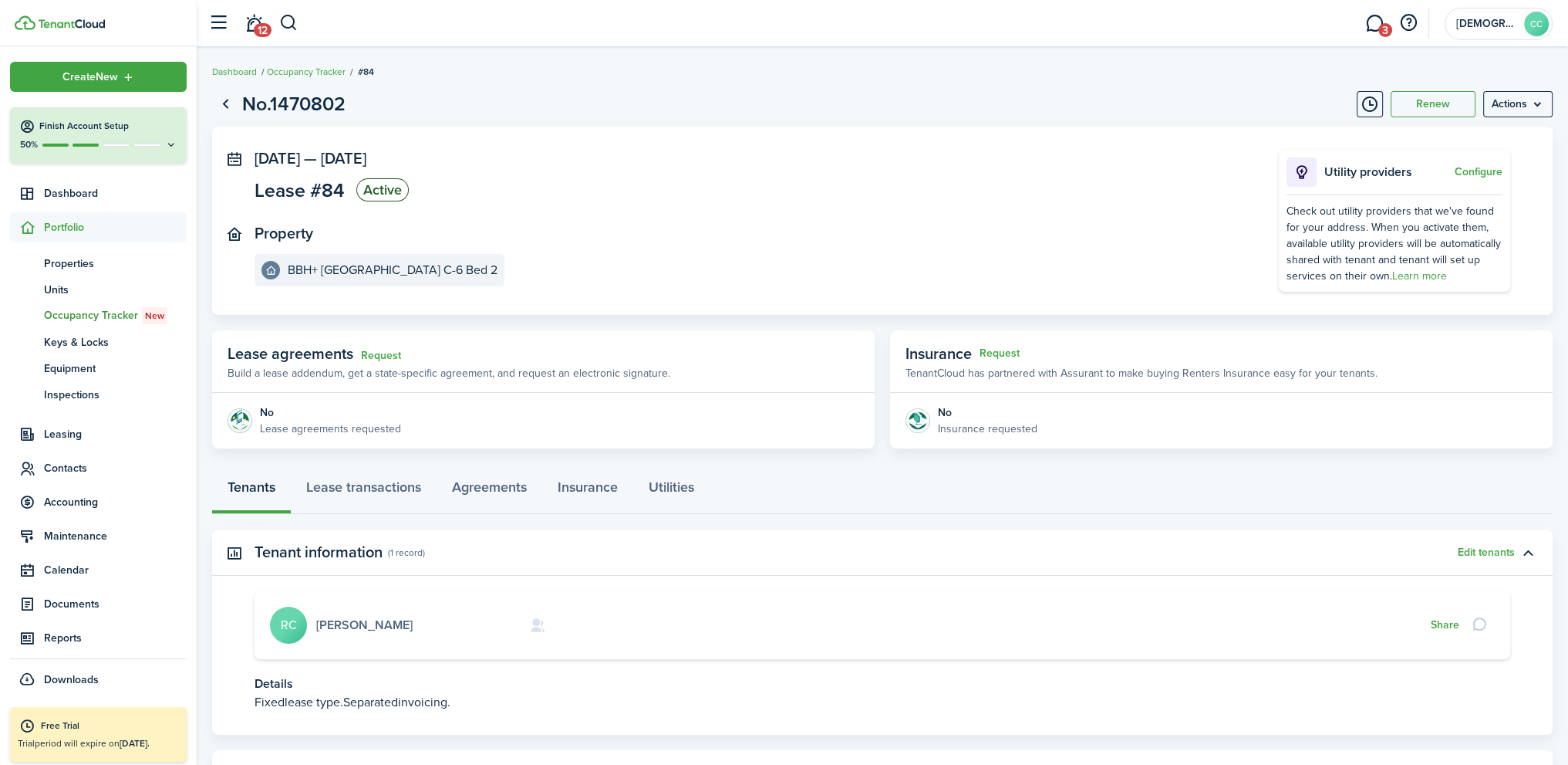
click at [333, 624] on link "[PERSON_NAME]" at bounding box center [364, 624] width 97 height 18
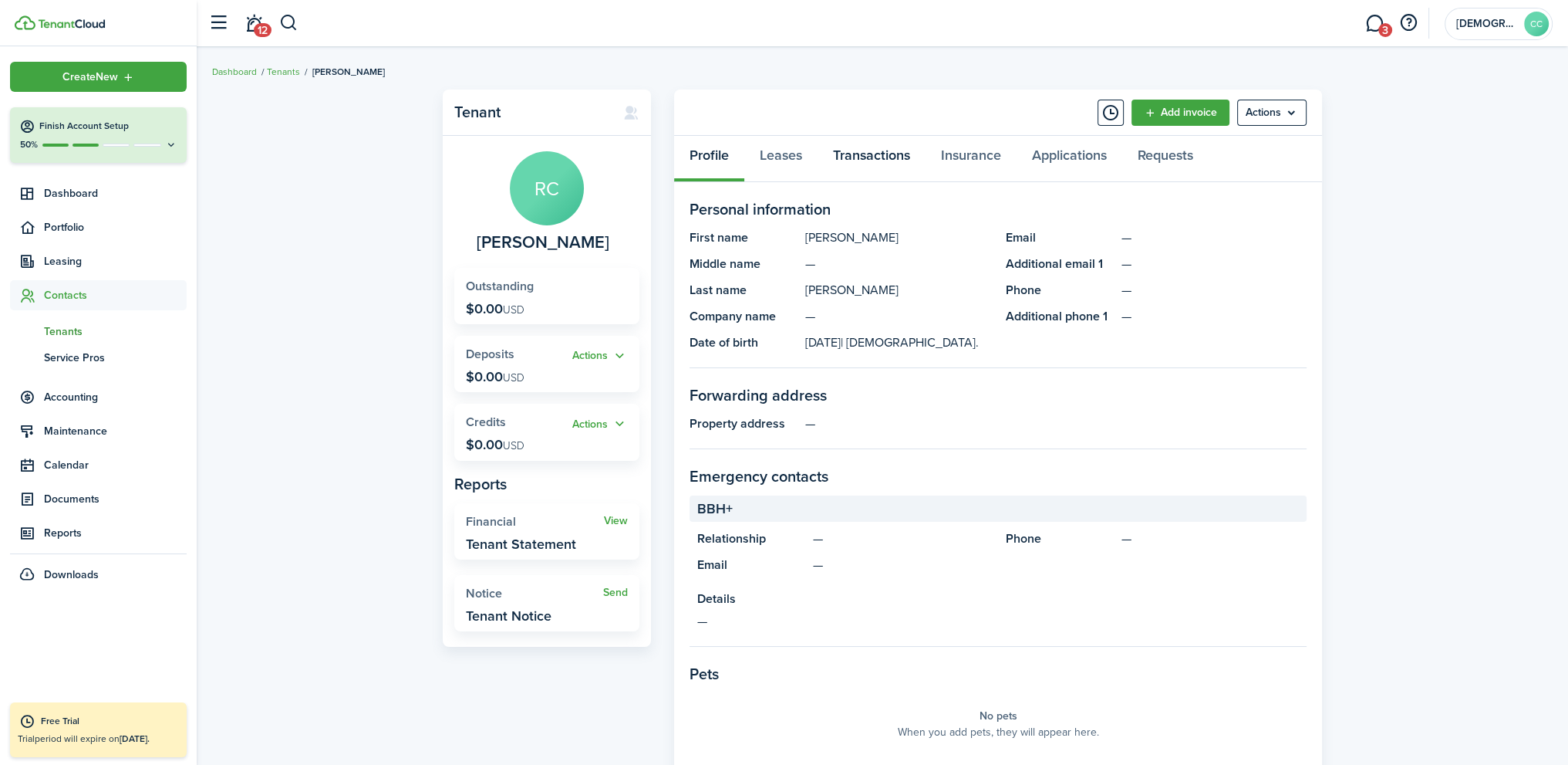
click at [867, 159] on link "Transactions" at bounding box center [871, 159] width 108 height 46
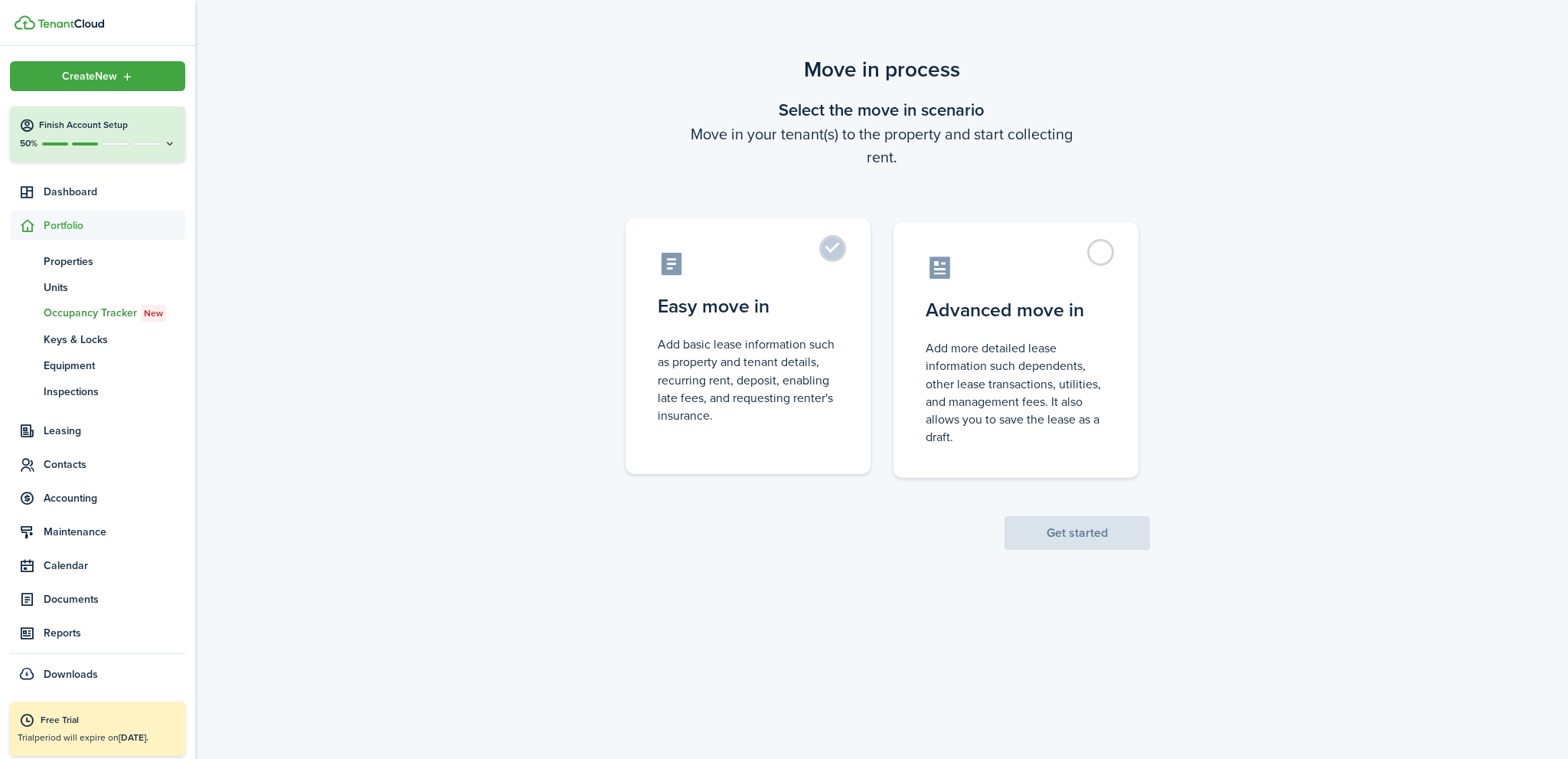
click at [843, 243] on label "Easy move in Add basic lease information such as property and tenant details, r…" at bounding box center [748, 345] width 245 height 256
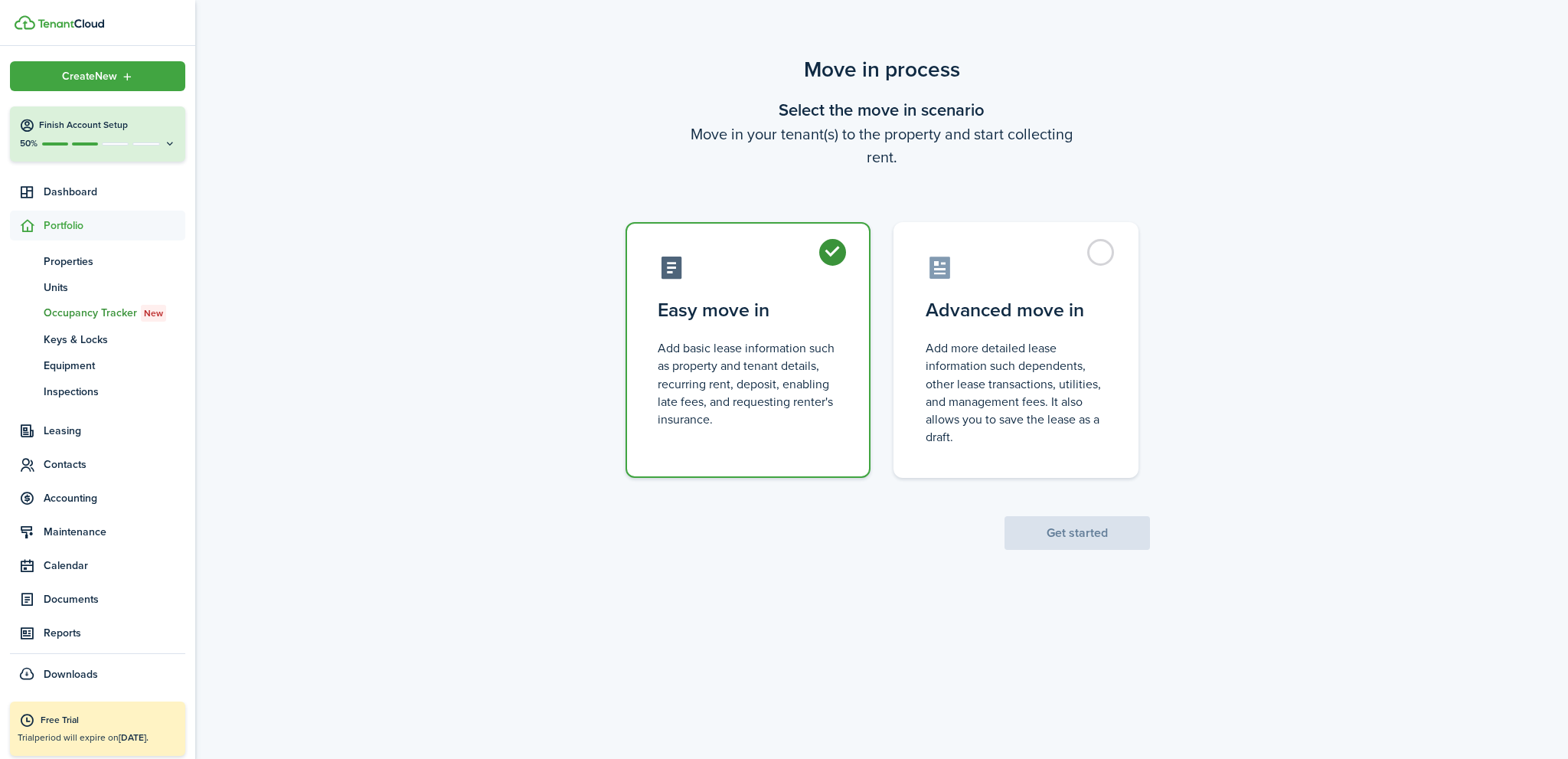
radio input "true"
click at [1094, 536] on button "Get started" at bounding box center [1077, 533] width 145 height 34
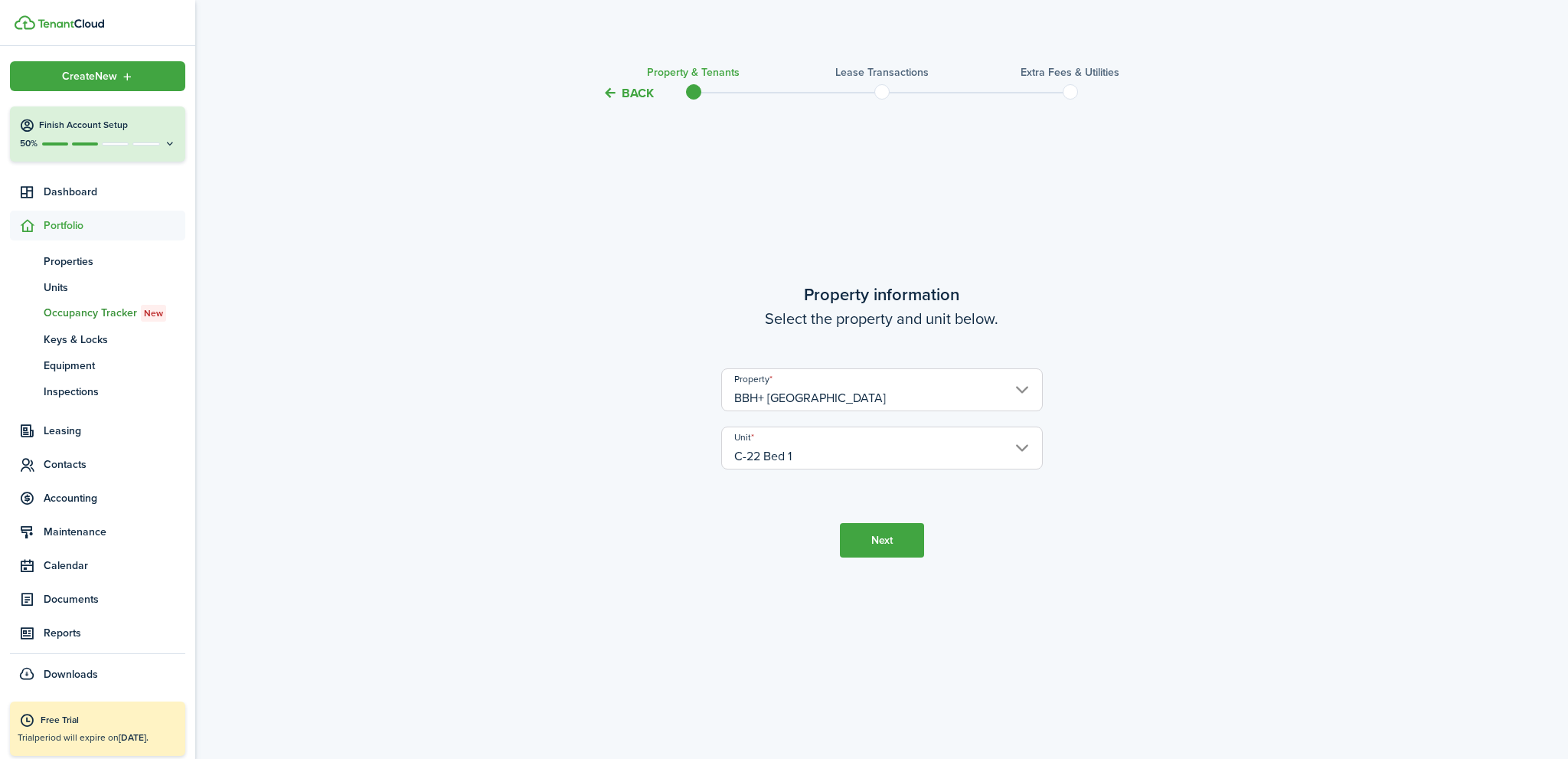
click at [900, 544] on button "Next" at bounding box center [882, 540] width 84 height 35
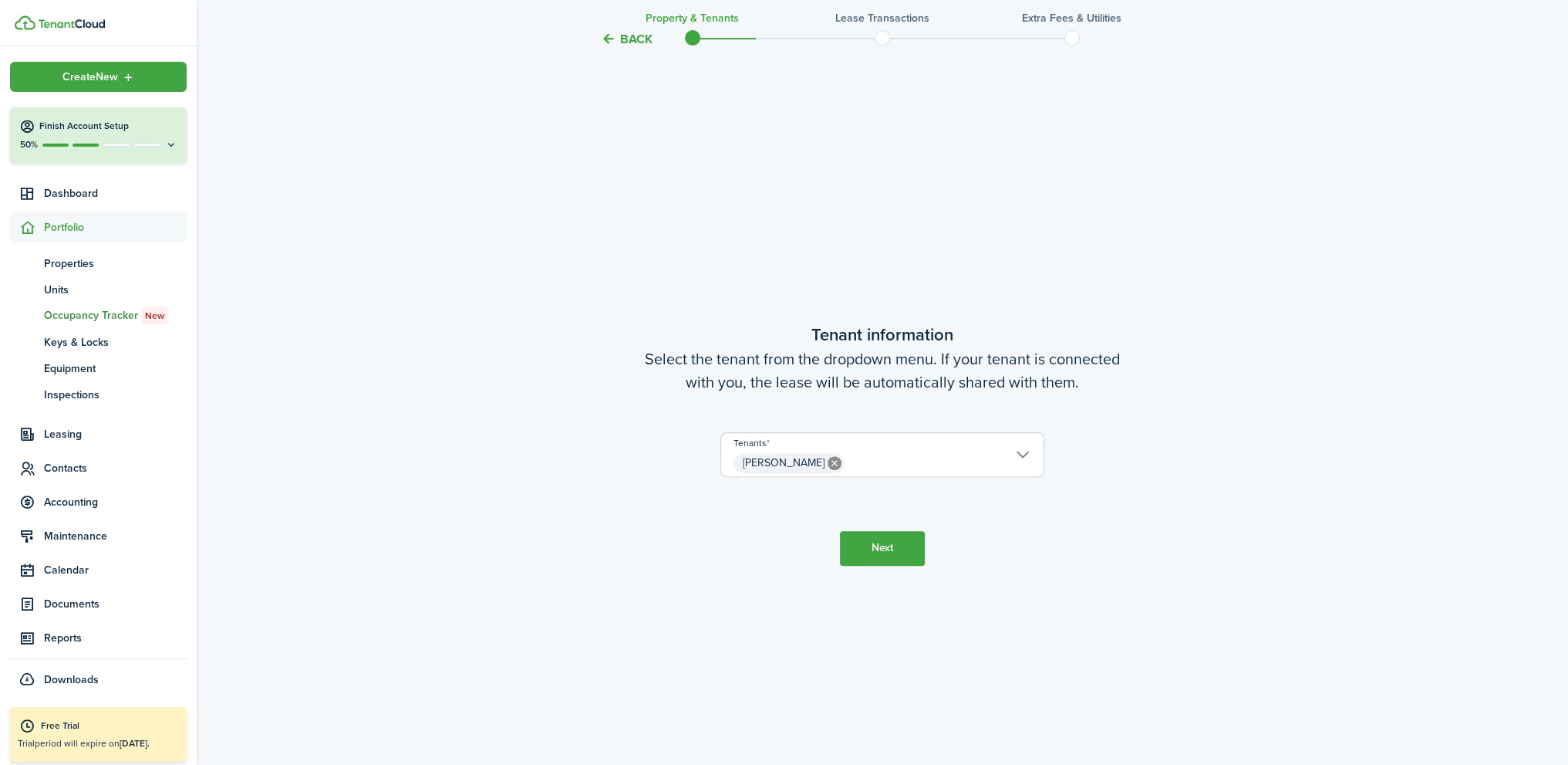
click at [906, 542] on button "Next" at bounding box center [883, 548] width 85 height 35
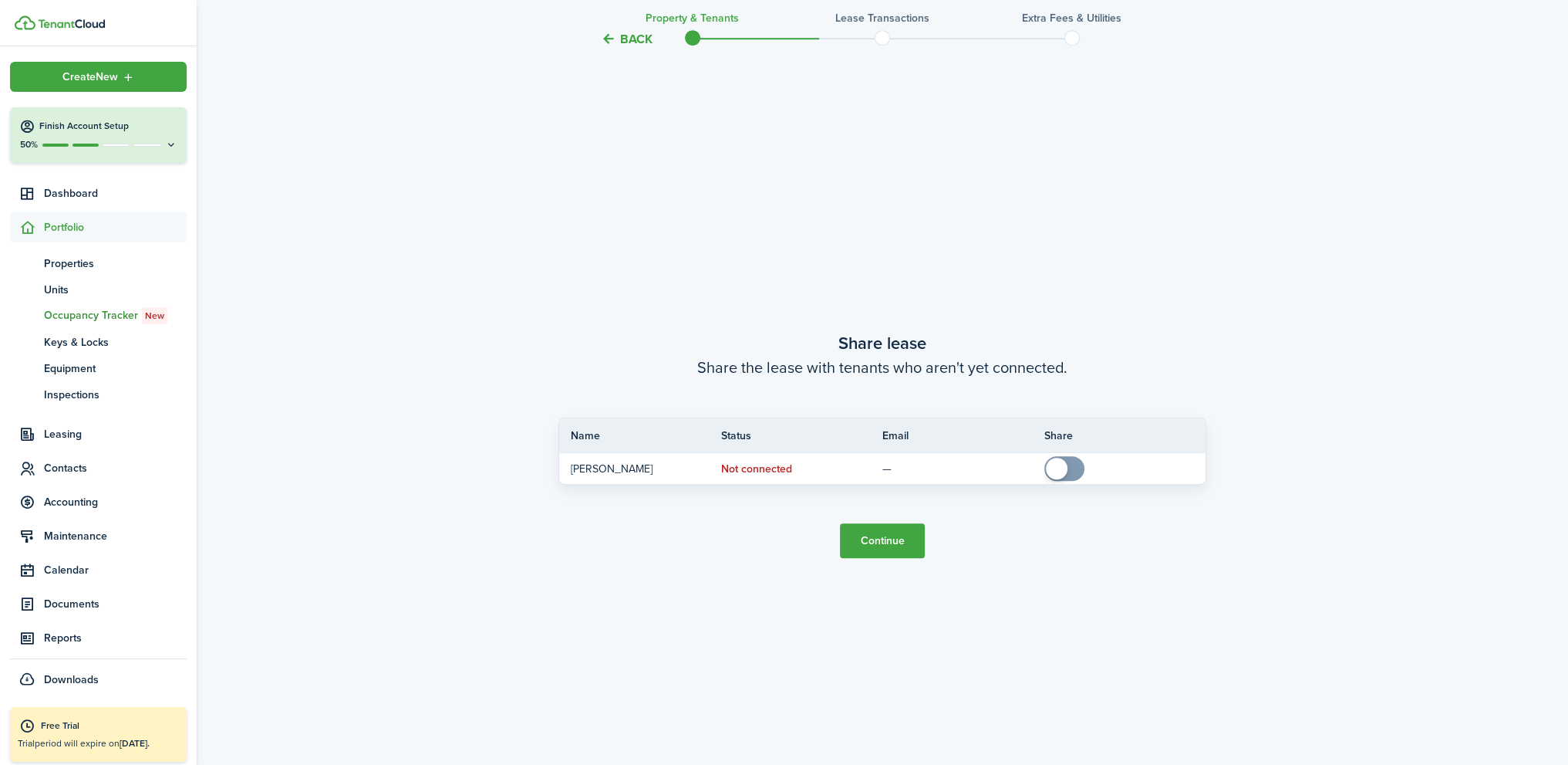
scroll to position [1426, 0]
click at [906, 541] on button "Continue" at bounding box center [883, 540] width 85 height 35
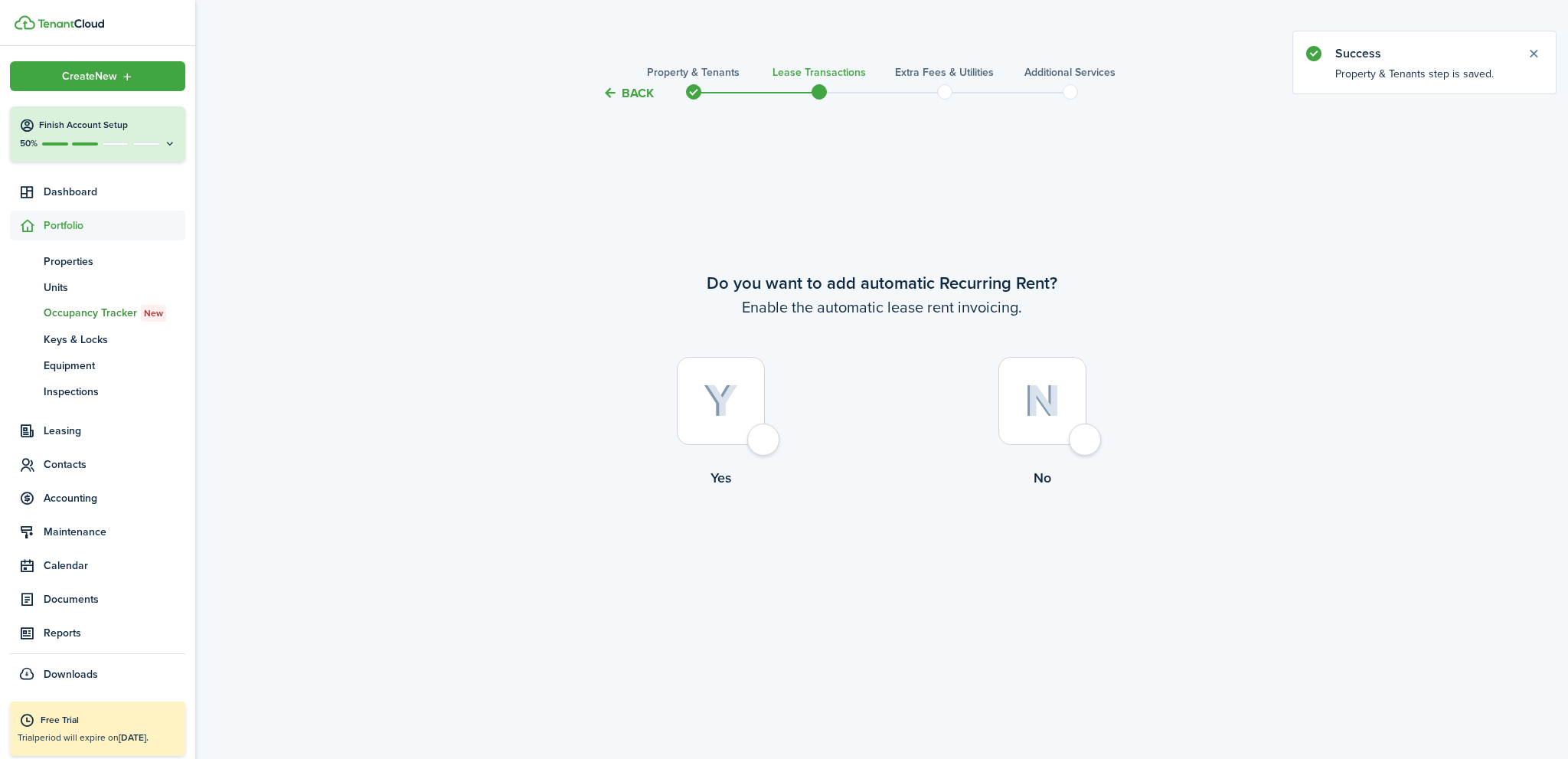
click at [764, 437] on div at bounding box center [720, 400] width 88 height 88
radio input "true"
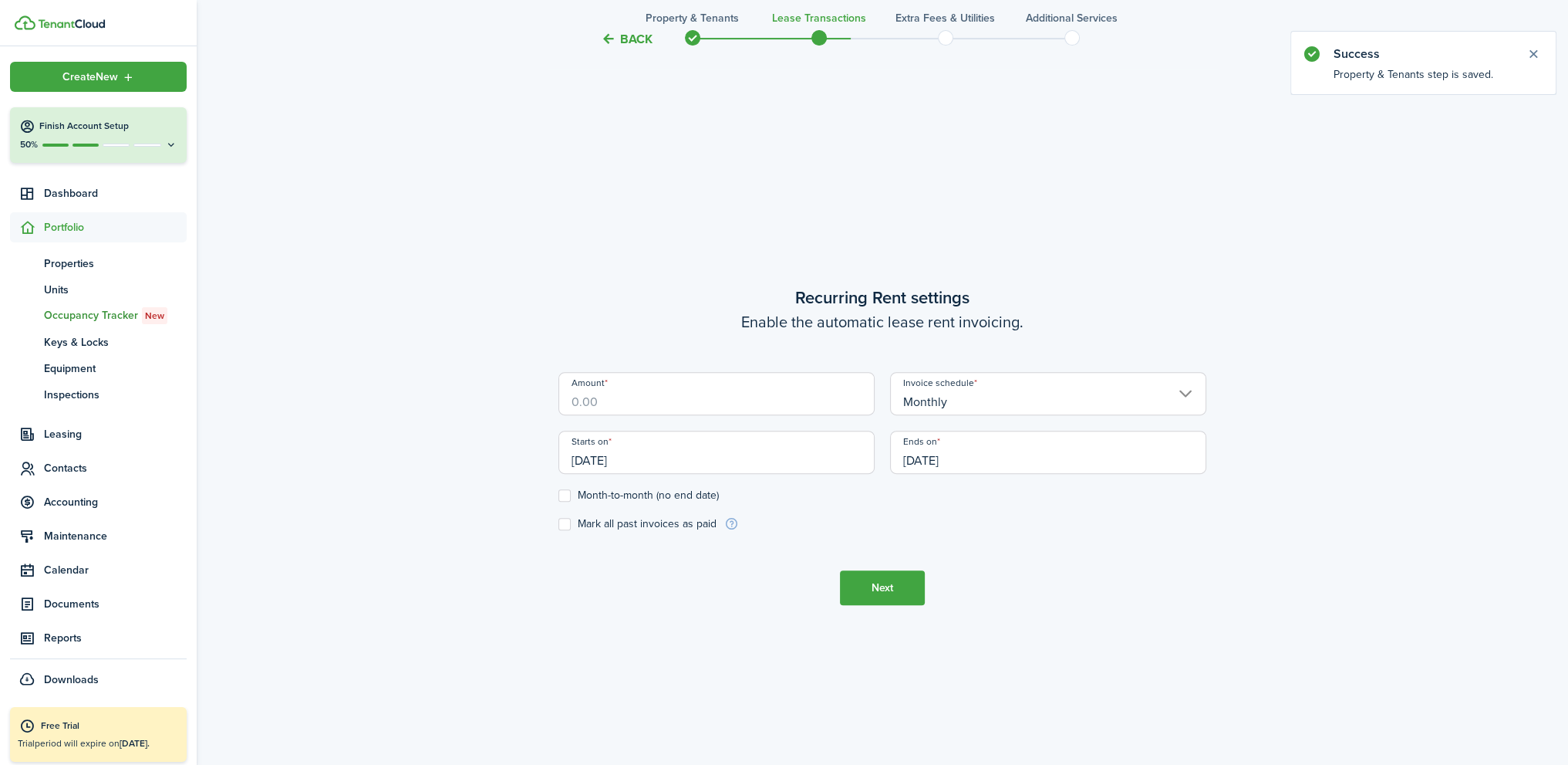
scroll to position [661, 0]
click at [671, 405] on input "Amount" at bounding box center [716, 392] width 316 height 43
click at [641, 403] on input "Amount" at bounding box center [716, 392] width 316 height 43
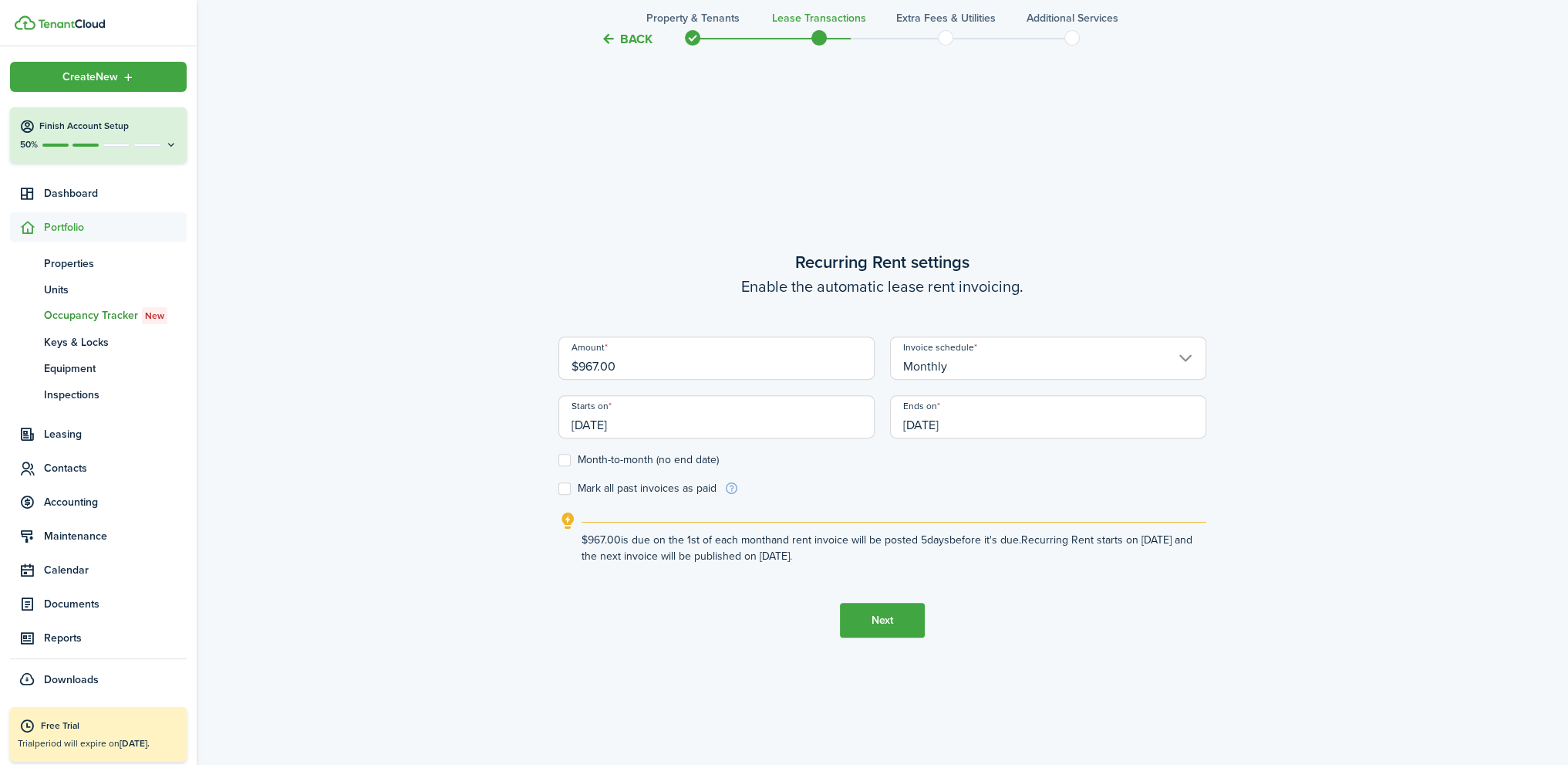
click at [923, 433] on input "[DATE]" at bounding box center [1048, 416] width 316 height 43
type input "$967.00"
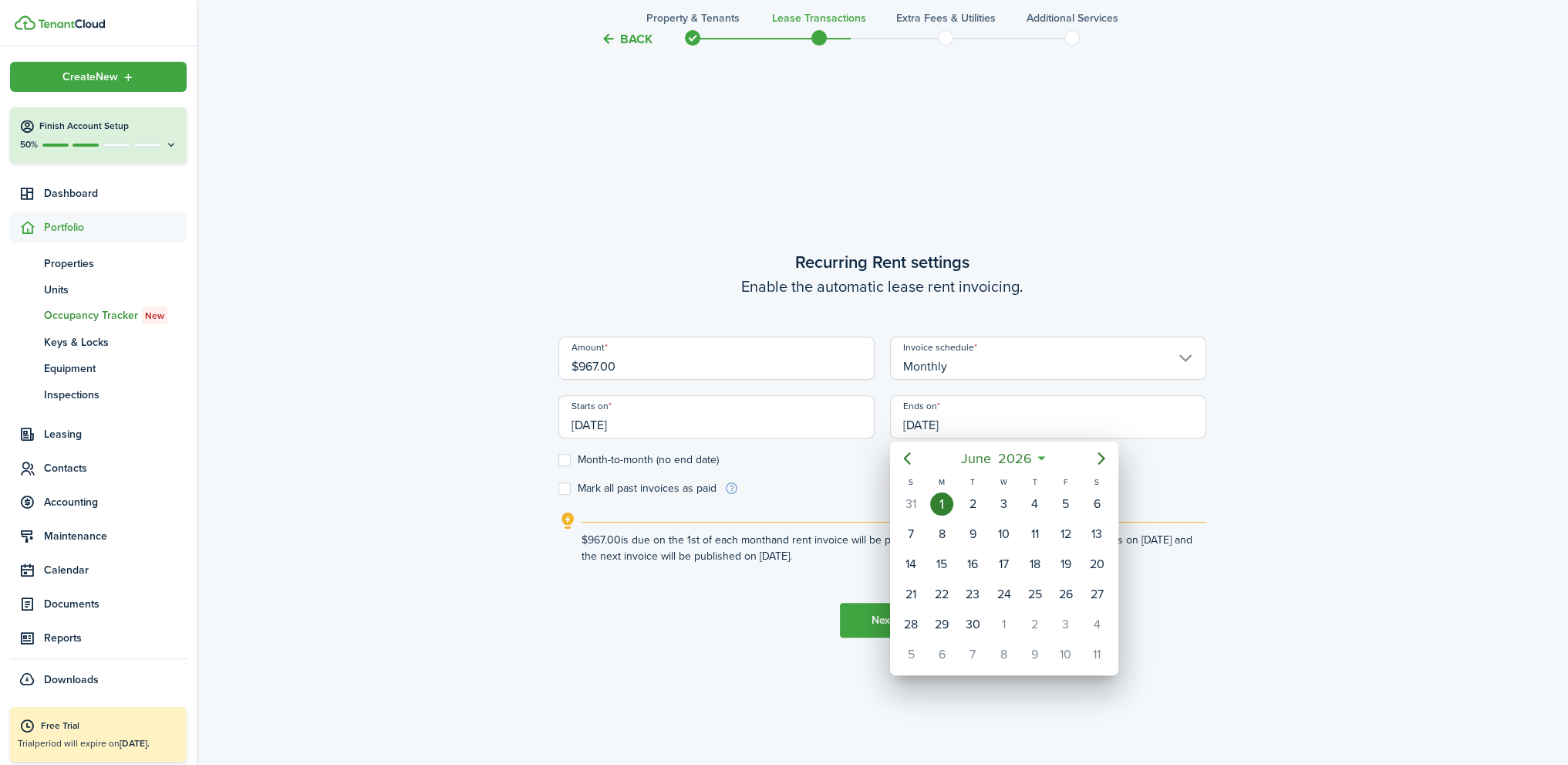
click at [932, 420] on div at bounding box center [784, 382] width 1815 height 1011
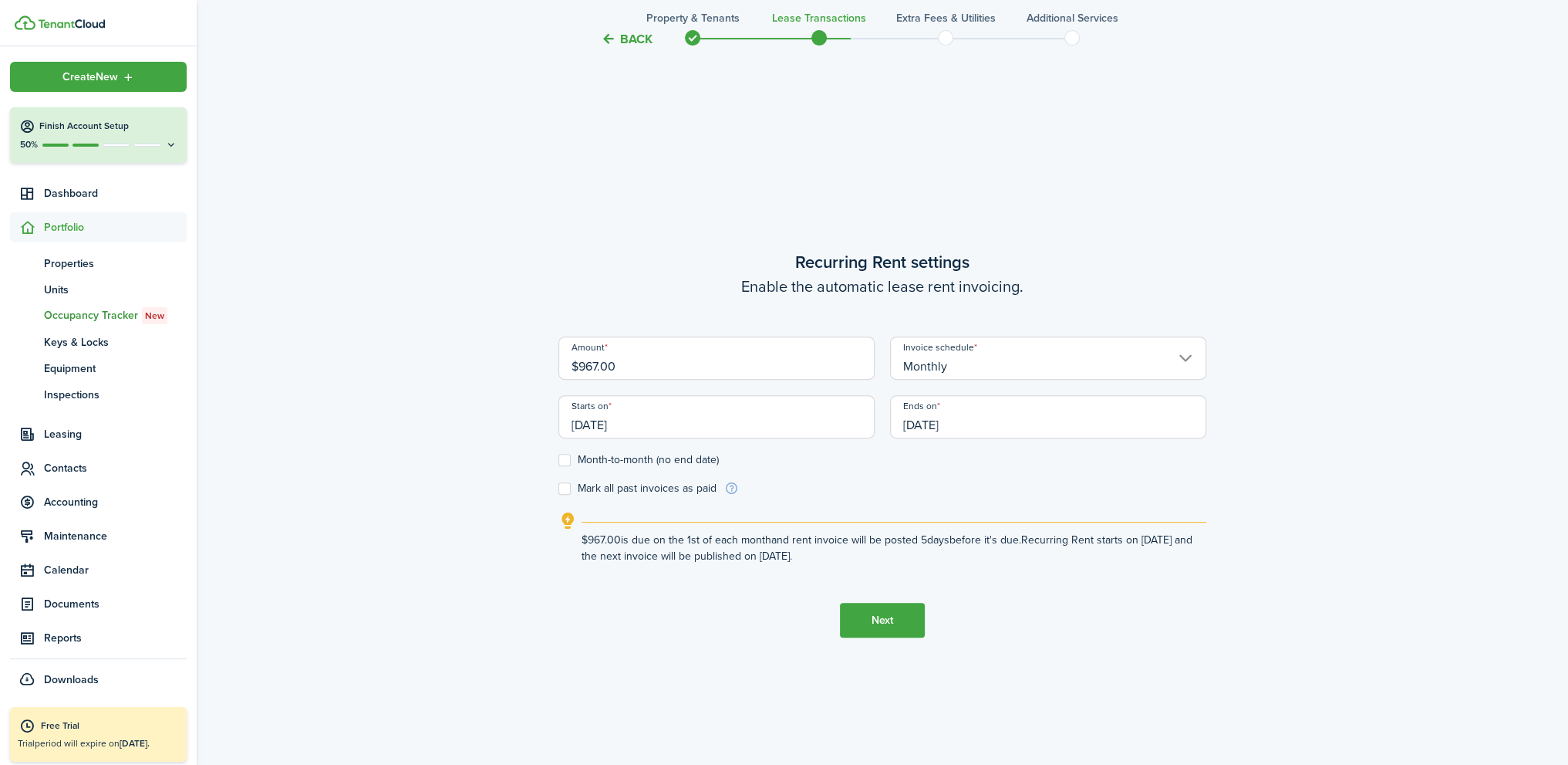
click at [932, 419] on input "[DATE]" at bounding box center [1048, 416] width 316 height 43
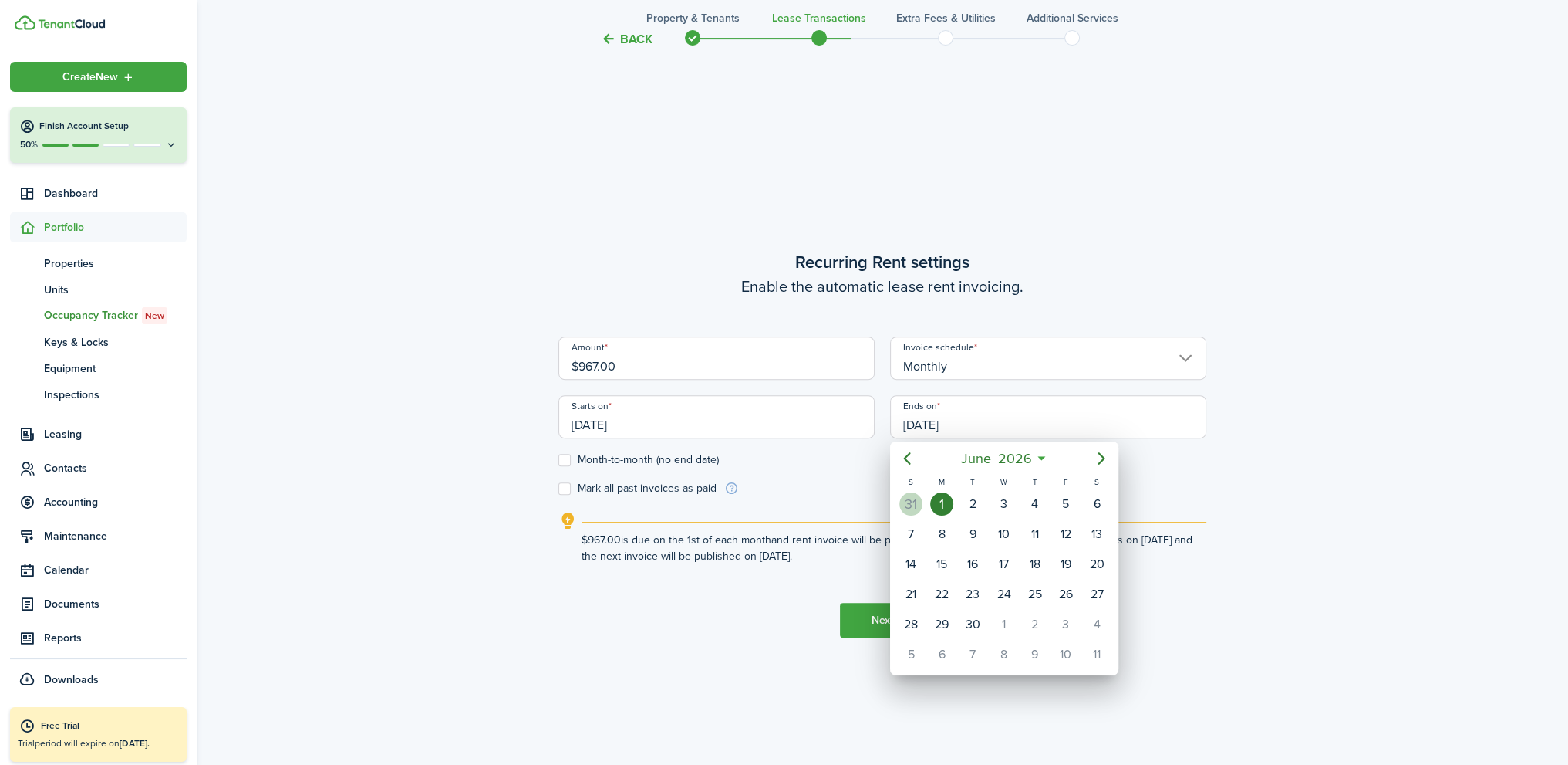
click at [911, 502] on div "31" at bounding box center [911, 504] width 23 height 23
type input "[DATE]"
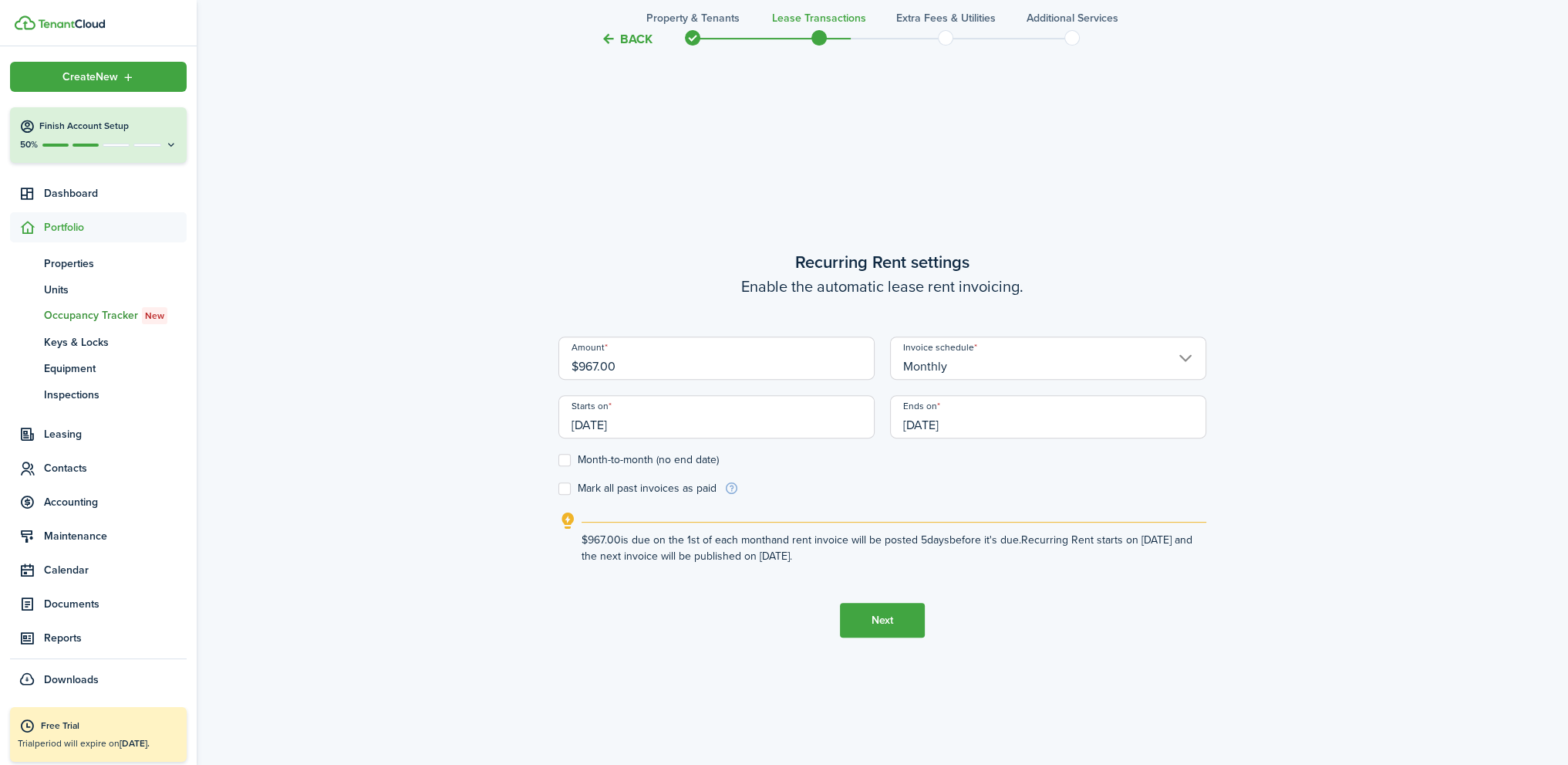
drag, startPoint x: 796, startPoint y: 469, endPoint x: 826, endPoint y: 498, distance: 41.7
click at [797, 469] on form "Amount $967.00 Invoice schedule Monthly Starts on 06/01/2025 Ends on 05/31/2026…" at bounding box center [882, 416] width 648 height 159
click at [885, 623] on button "Next" at bounding box center [883, 619] width 85 height 35
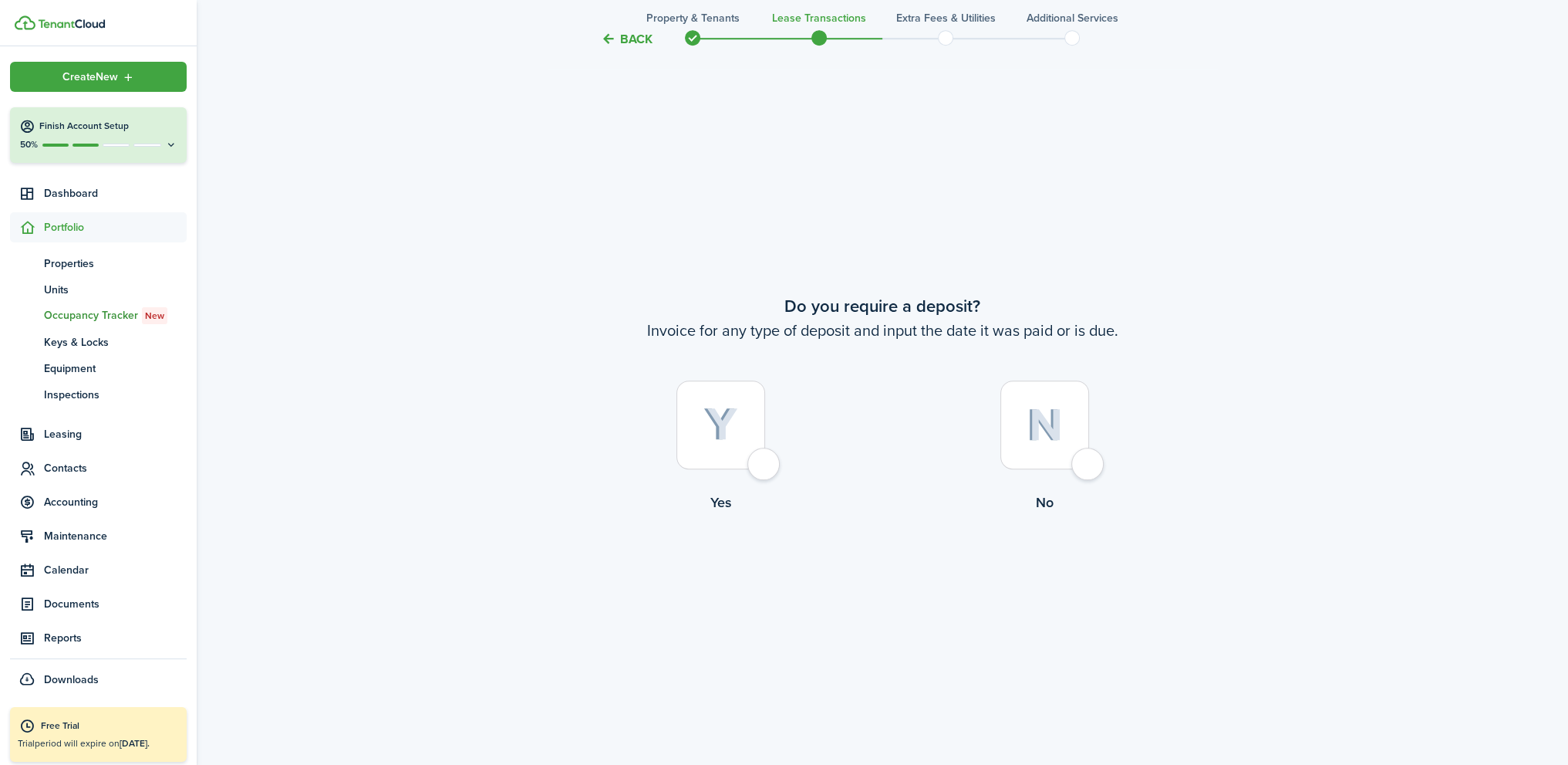
click at [1089, 469] on div at bounding box center [1045, 424] width 89 height 89
radio input "true"
click at [1085, 468] on div at bounding box center [1045, 424] width 89 height 89
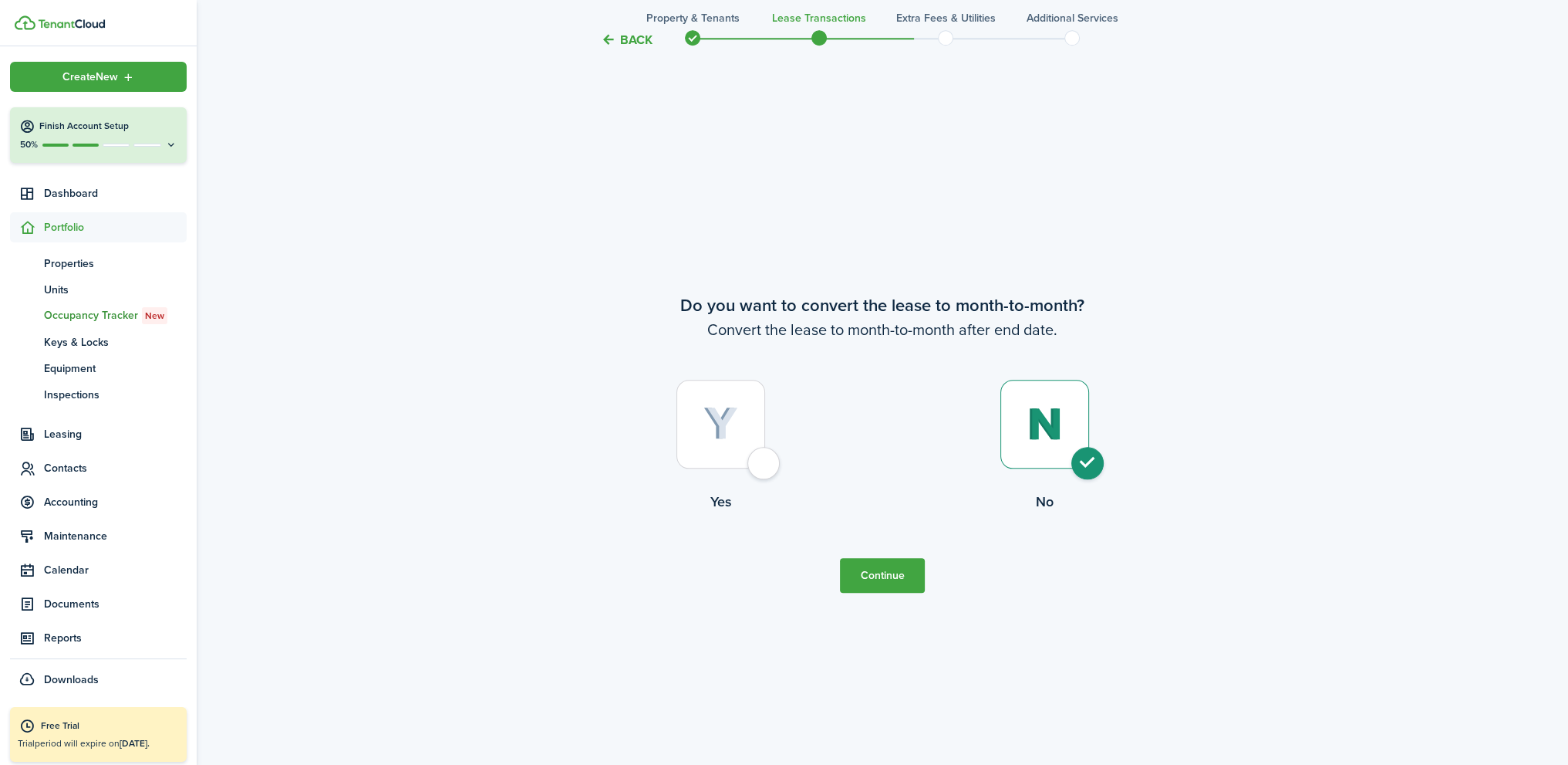
radio input "true"
click at [895, 576] on button "Continue" at bounding box center [883, 575] width 85 height 35
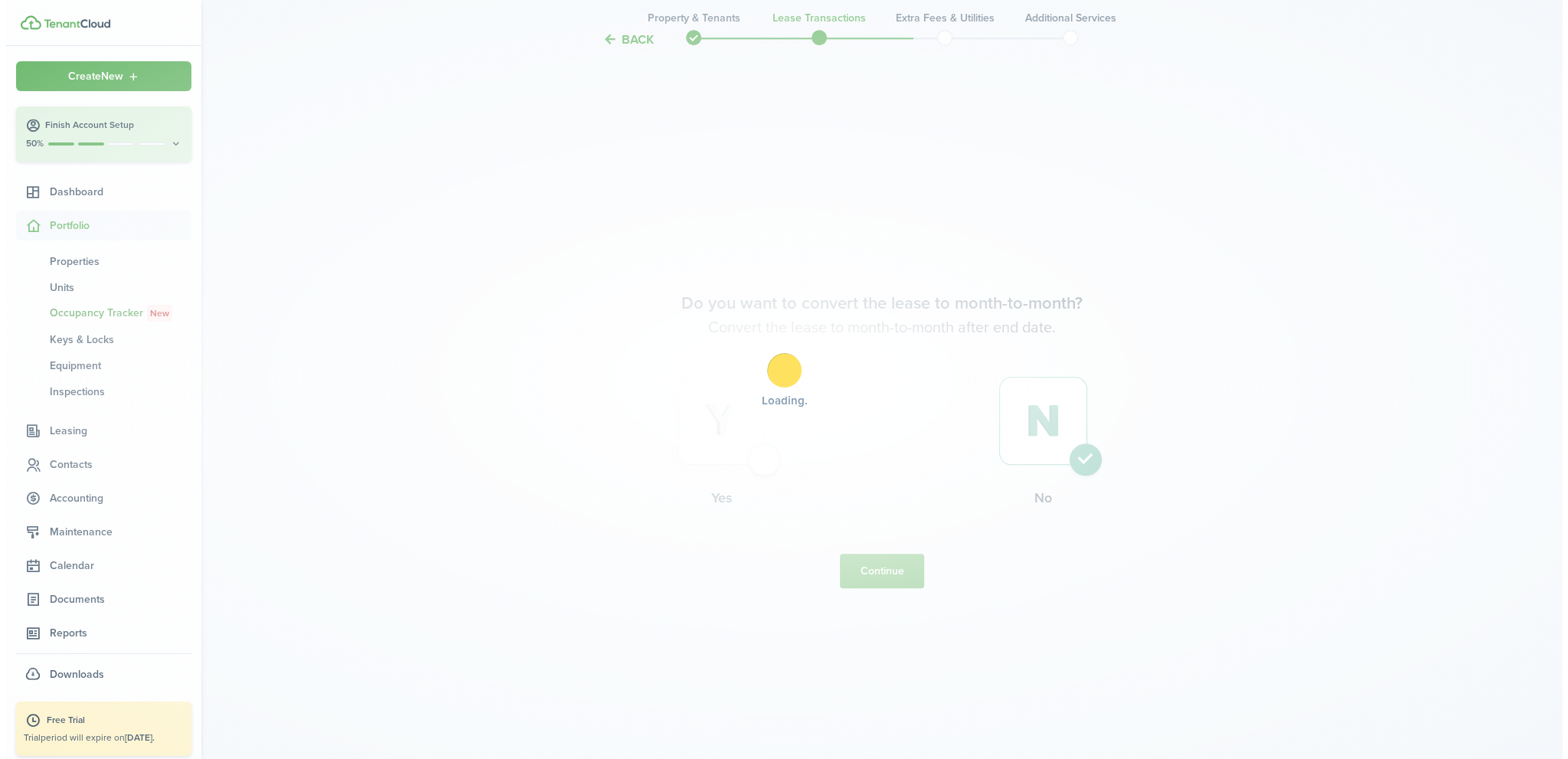
scroll to position [0, 0]
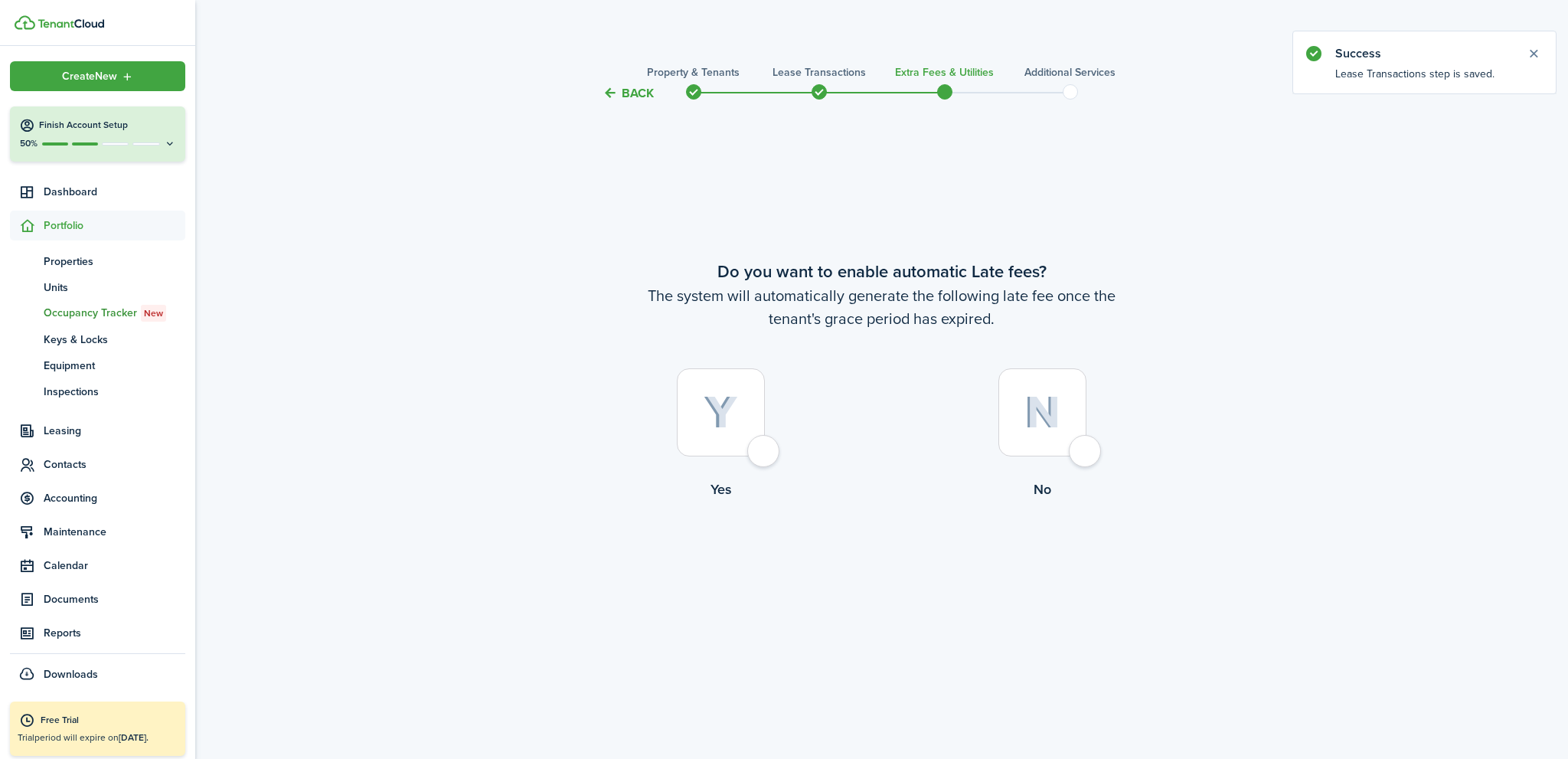
click at [1081, 451] on div at bounding box center [1042, 412] width 88 height 88
radio input "true"
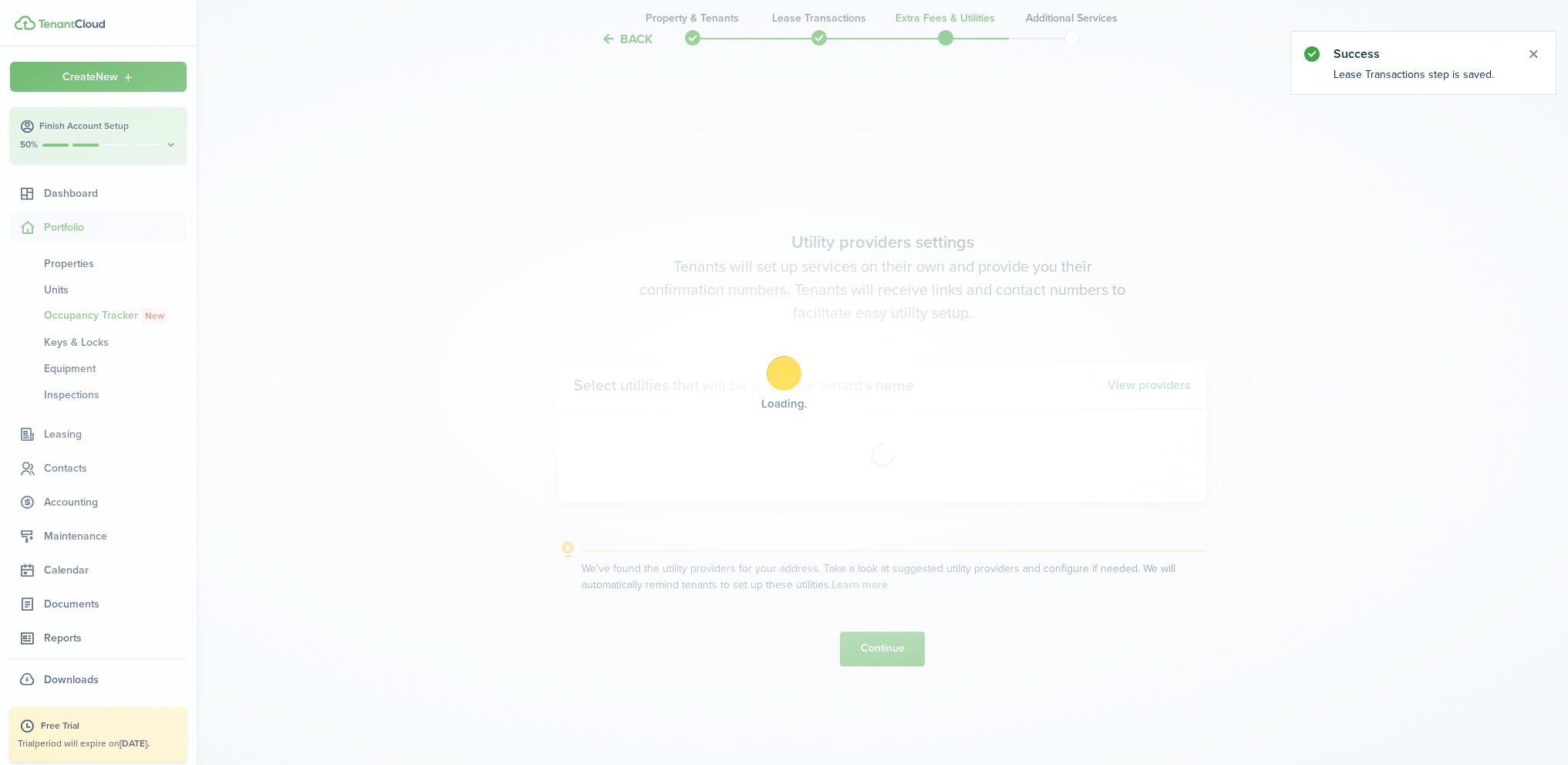
scroll to position [661, 0]
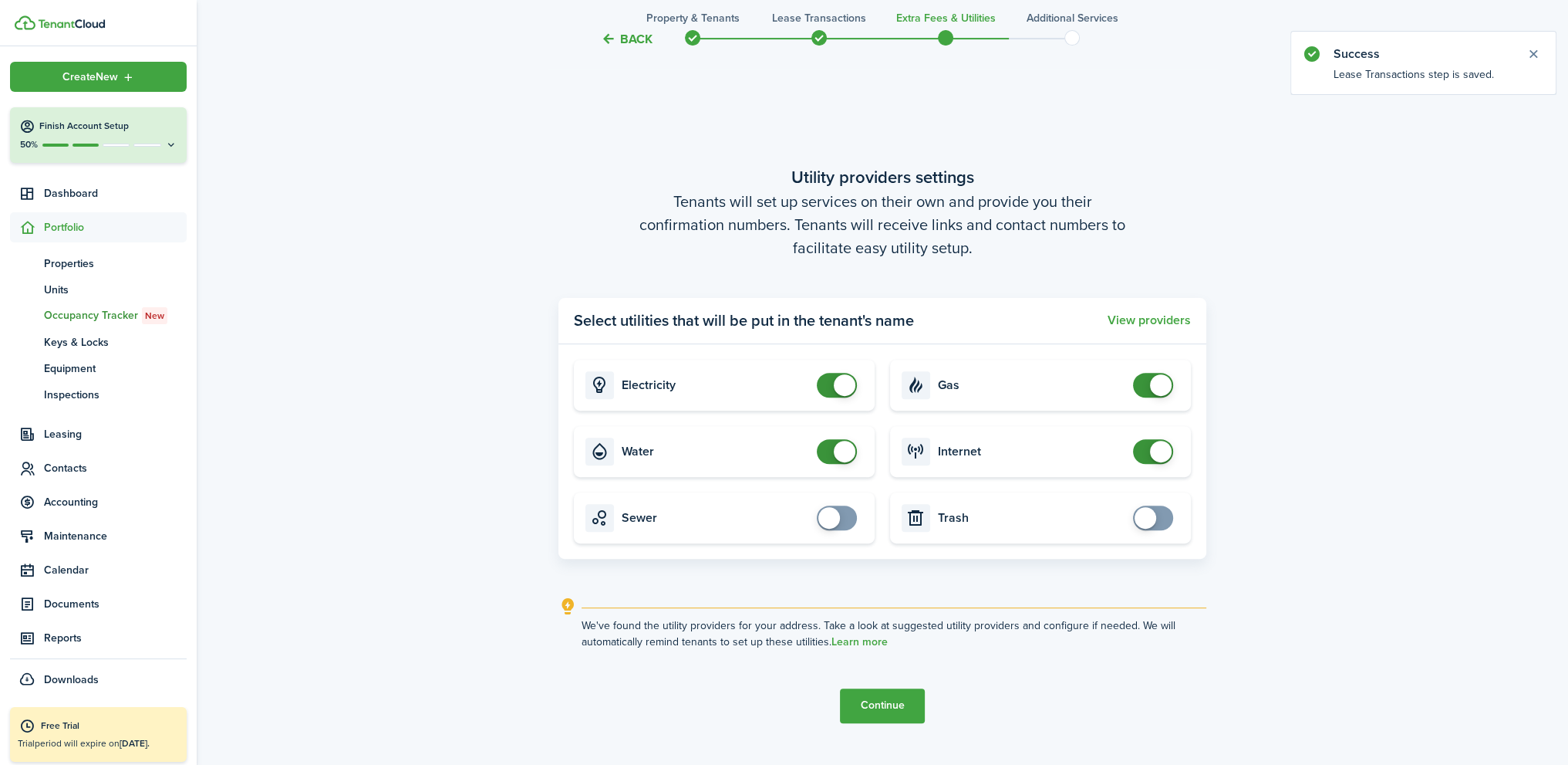
checkbox input "false"
click at [829, 450] on span at bounding box center [836, 451] width 15 height 24
checkbox input "false"
click at [829, 388] on span at bounding box center [836, 385] width 15 height 24
checkbox input "false"
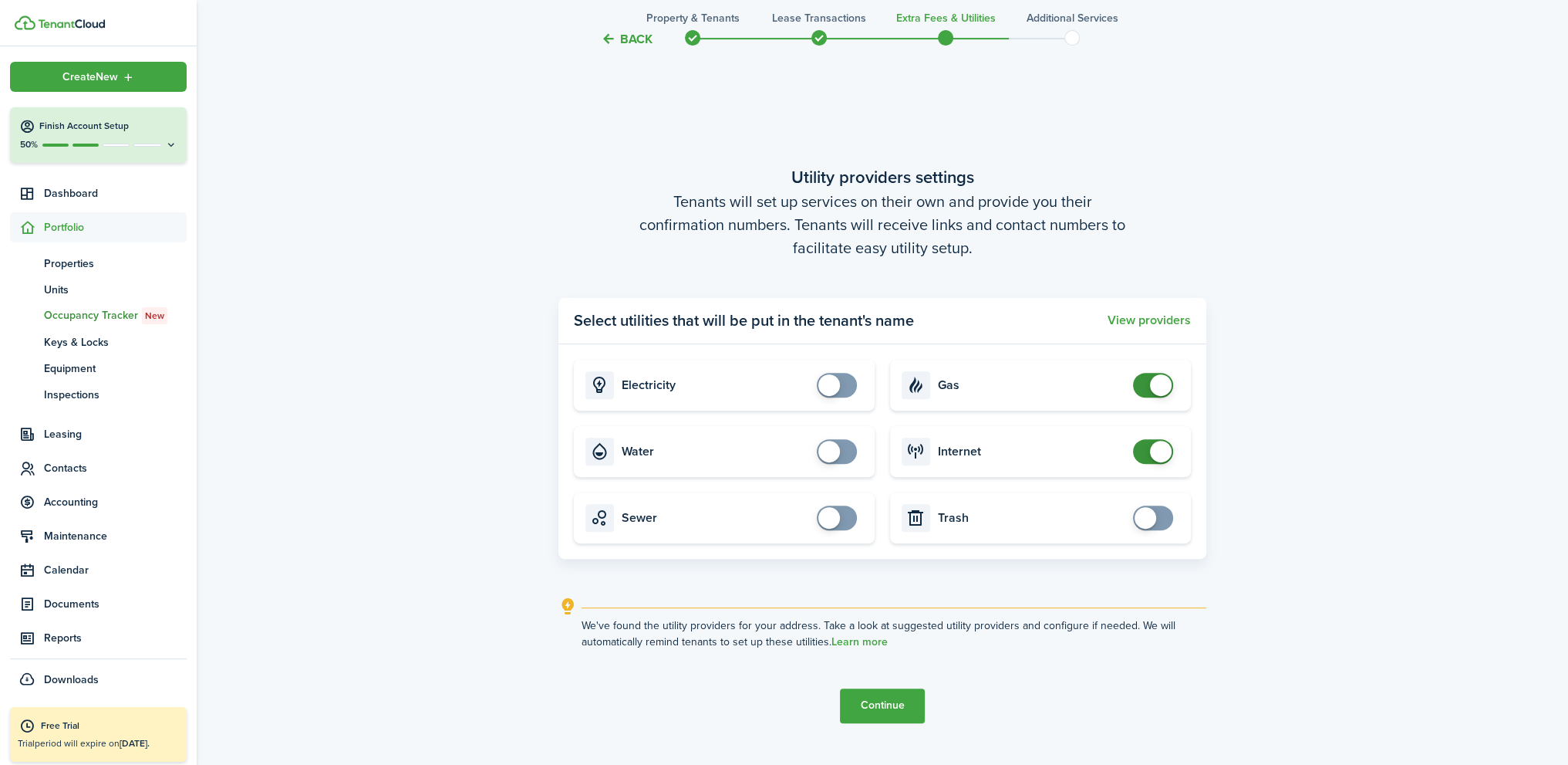
click at [1145, 385] on span at bounding box center [1153, 385] width 15 height 24
checkbox input "false"
click at [1145, 451] on span at bounding box center [1153, 451] width 15 height 24
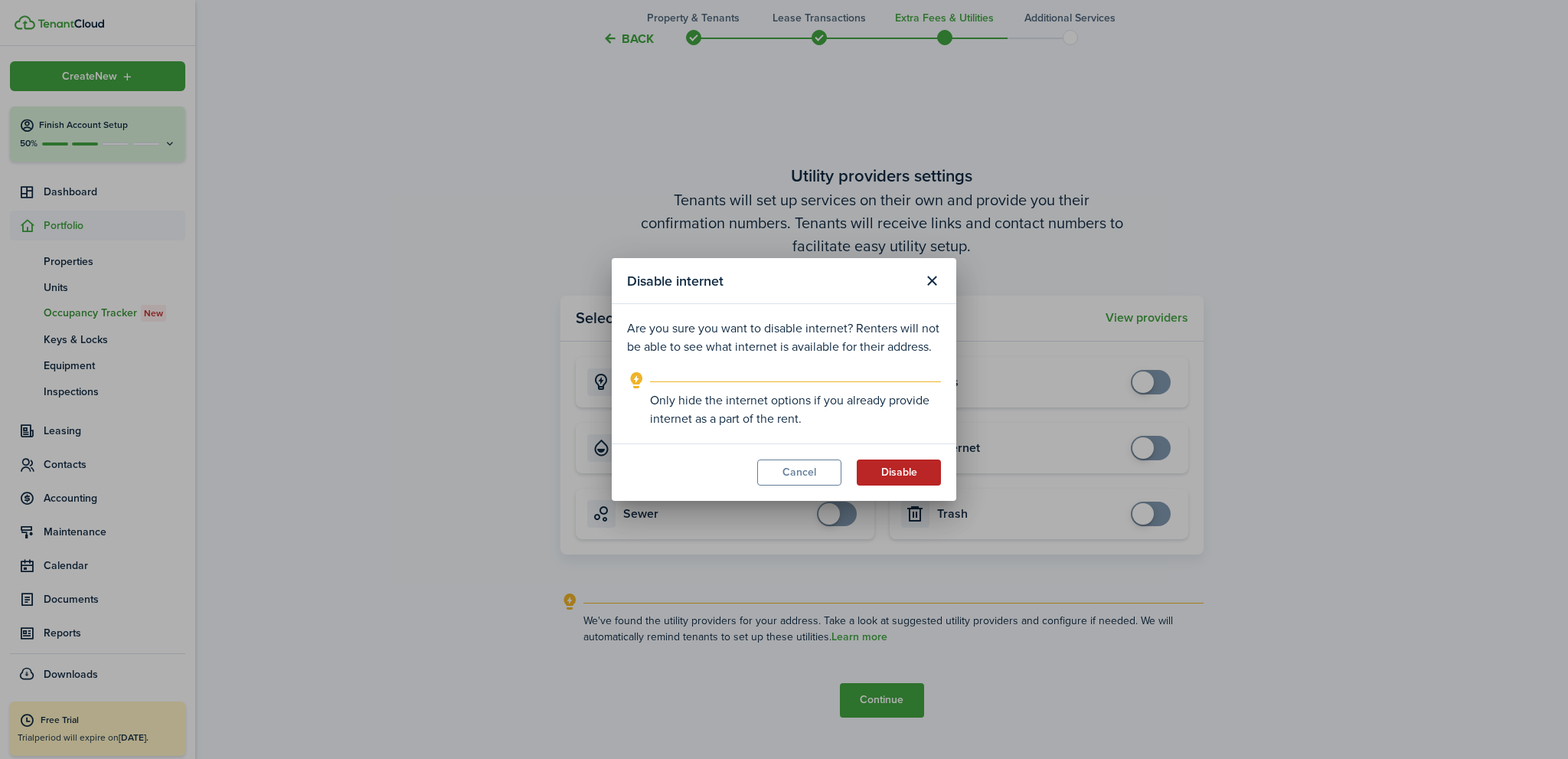
click at [904, 473] on button "Disable" at bounding box center [899, 472] width 84 height 26
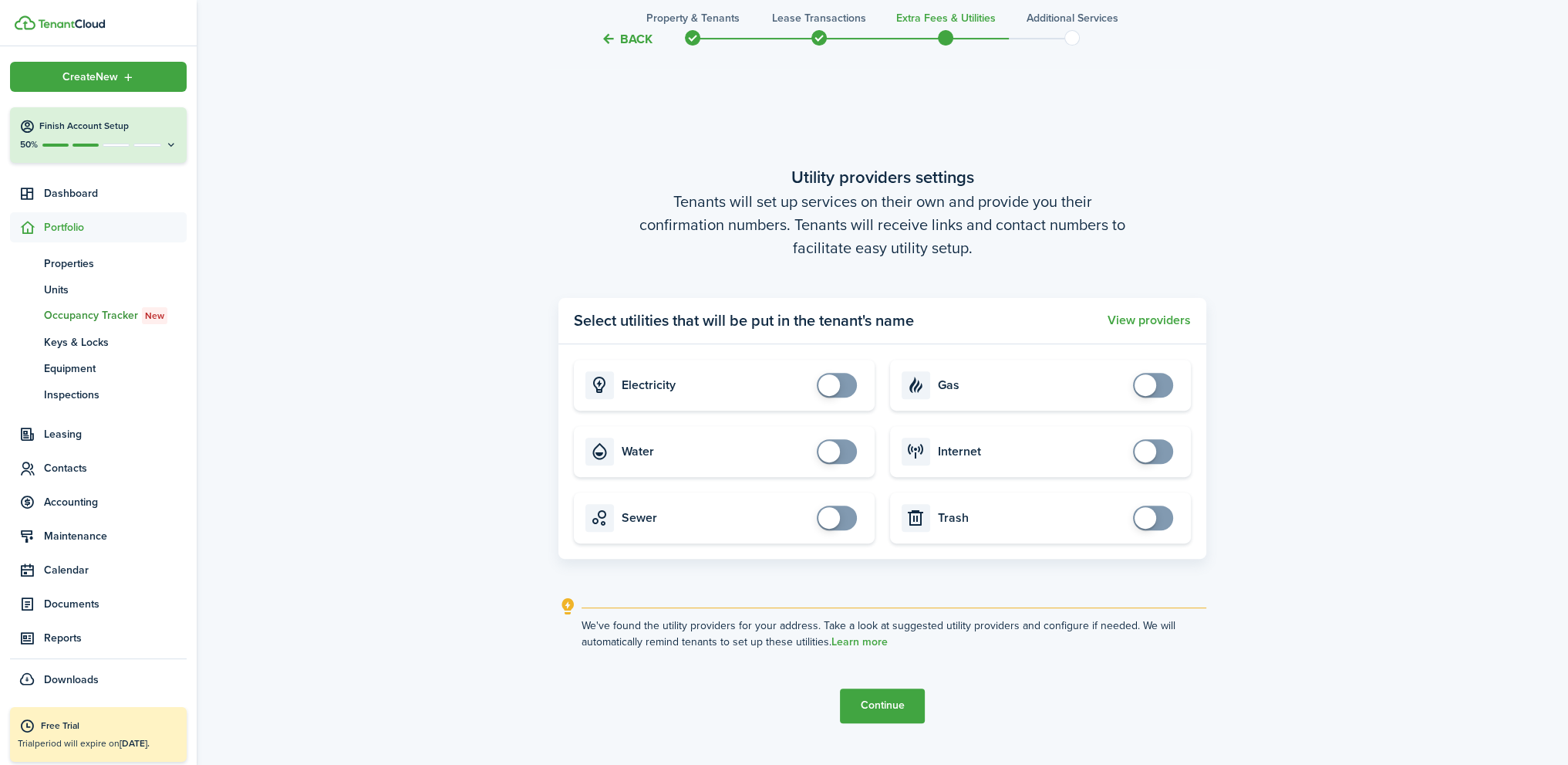
click at [894, 705] on button "Continue" at bounding box center [883, 706] width 85 height 35
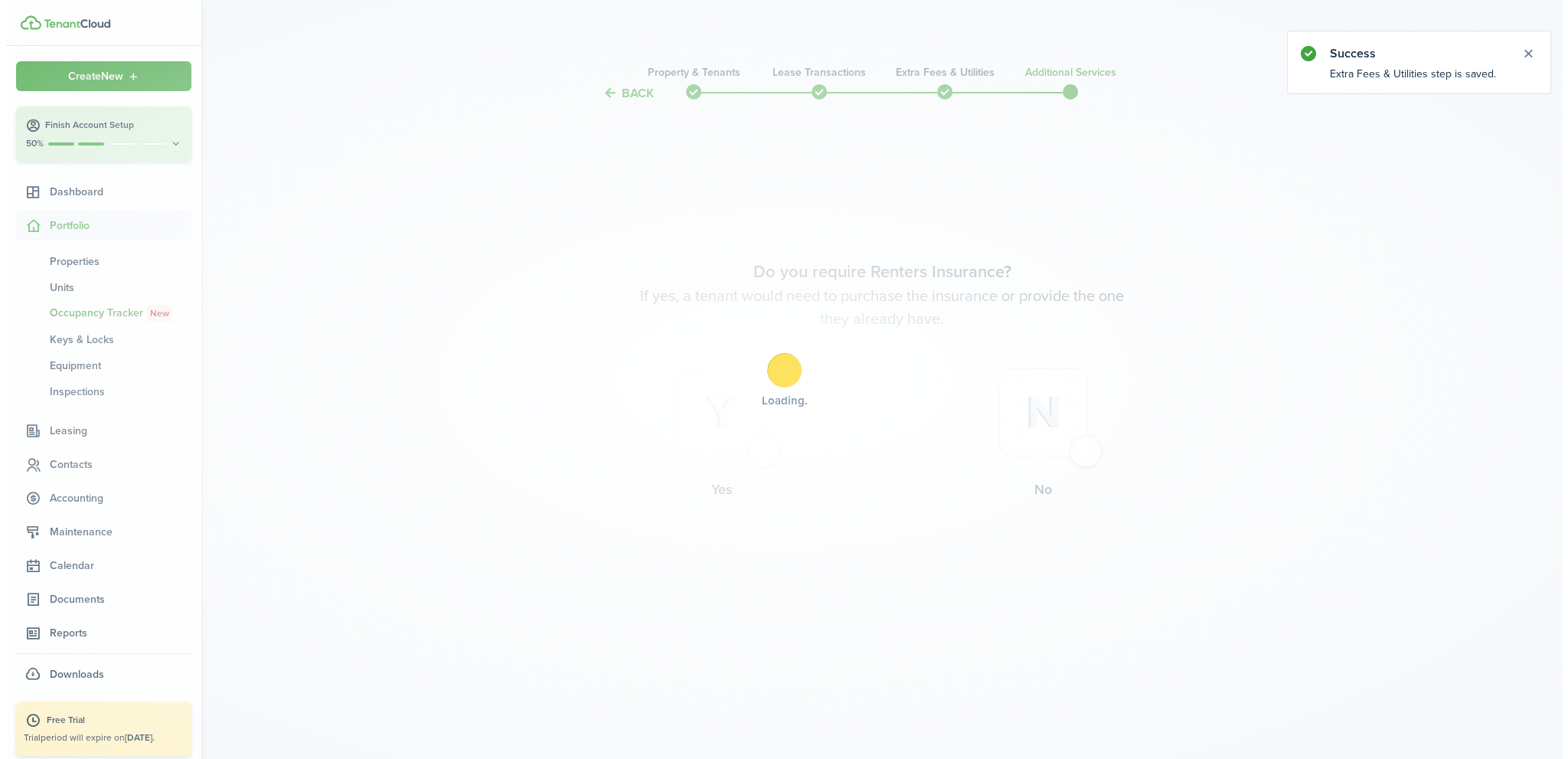
scroll to position [0, 0]
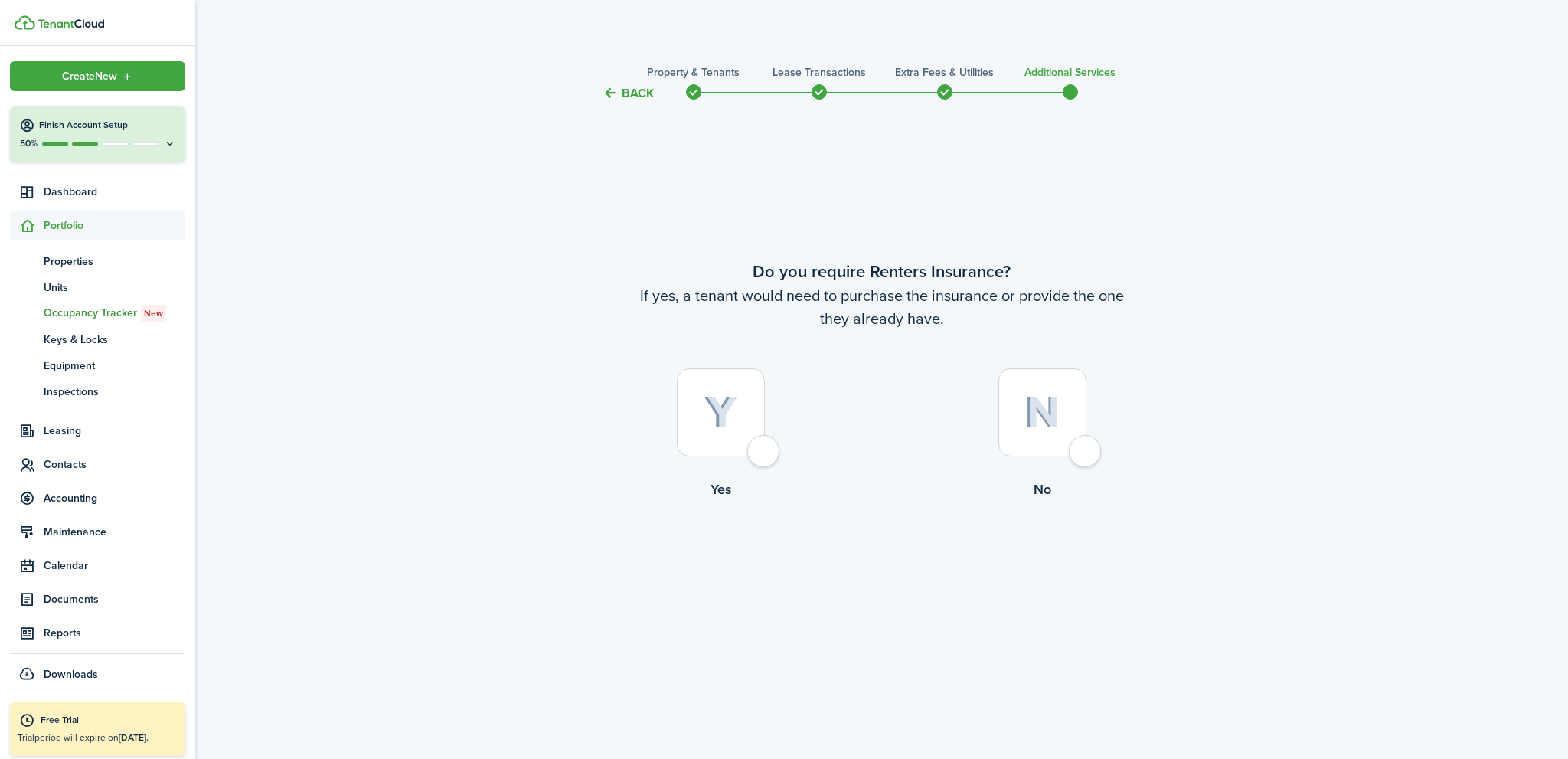
click at [641, 98] on button "Back" at bounding box center [628, 93] width 52 height 16
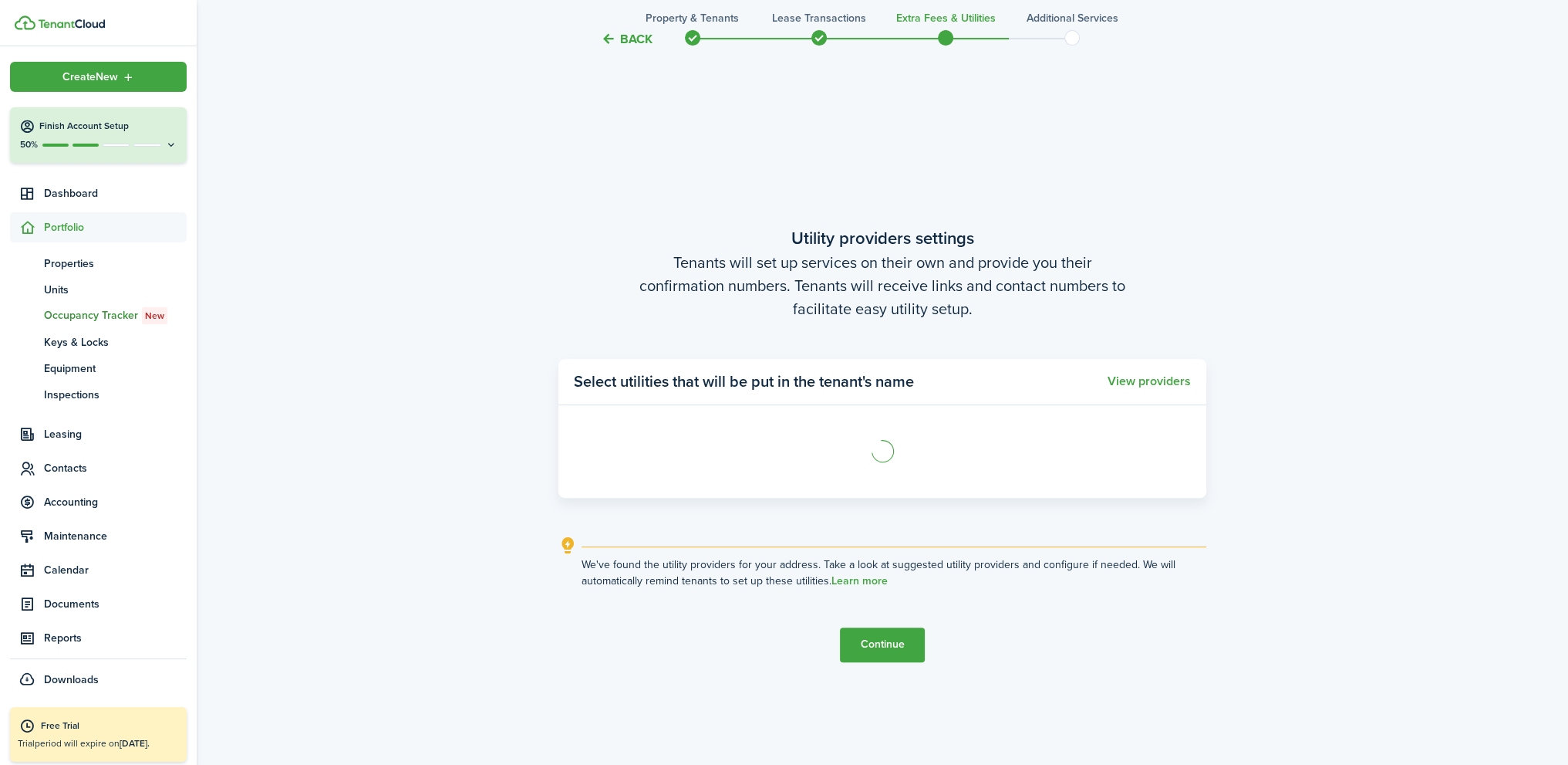
click at [631, 37] on button "Back" at bounding box center [627, 39] width 52 height 16
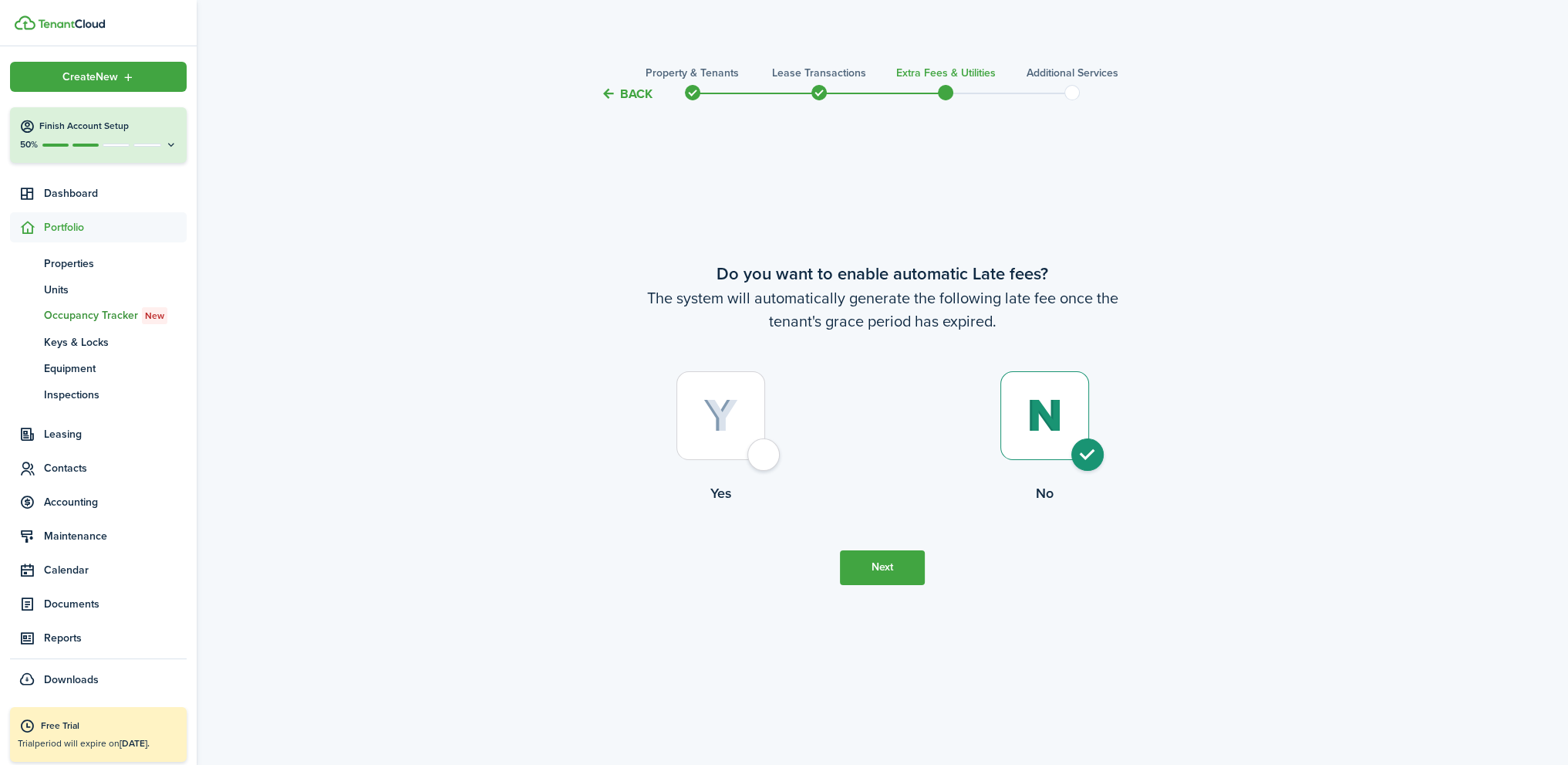
click at [629, 36] on dashboard-content "Back Property & Tenants Lease Transactions Extra fees & Utilities Additional Se…" at bounding box center [882, 764] width 1371 height 1529
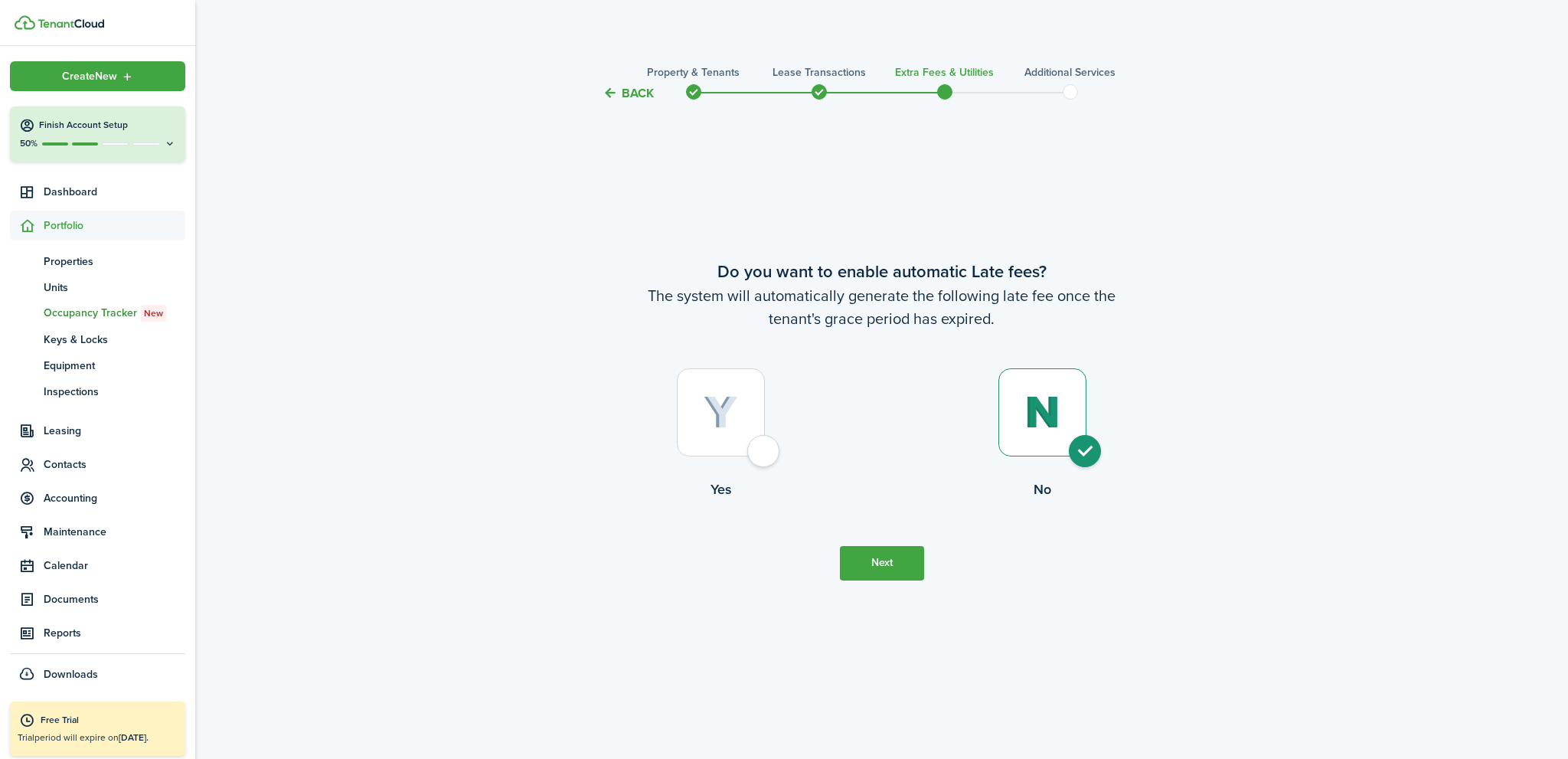
click at [631, 91] on button "Back" at bounding box center [628, 93] width 52 height 16
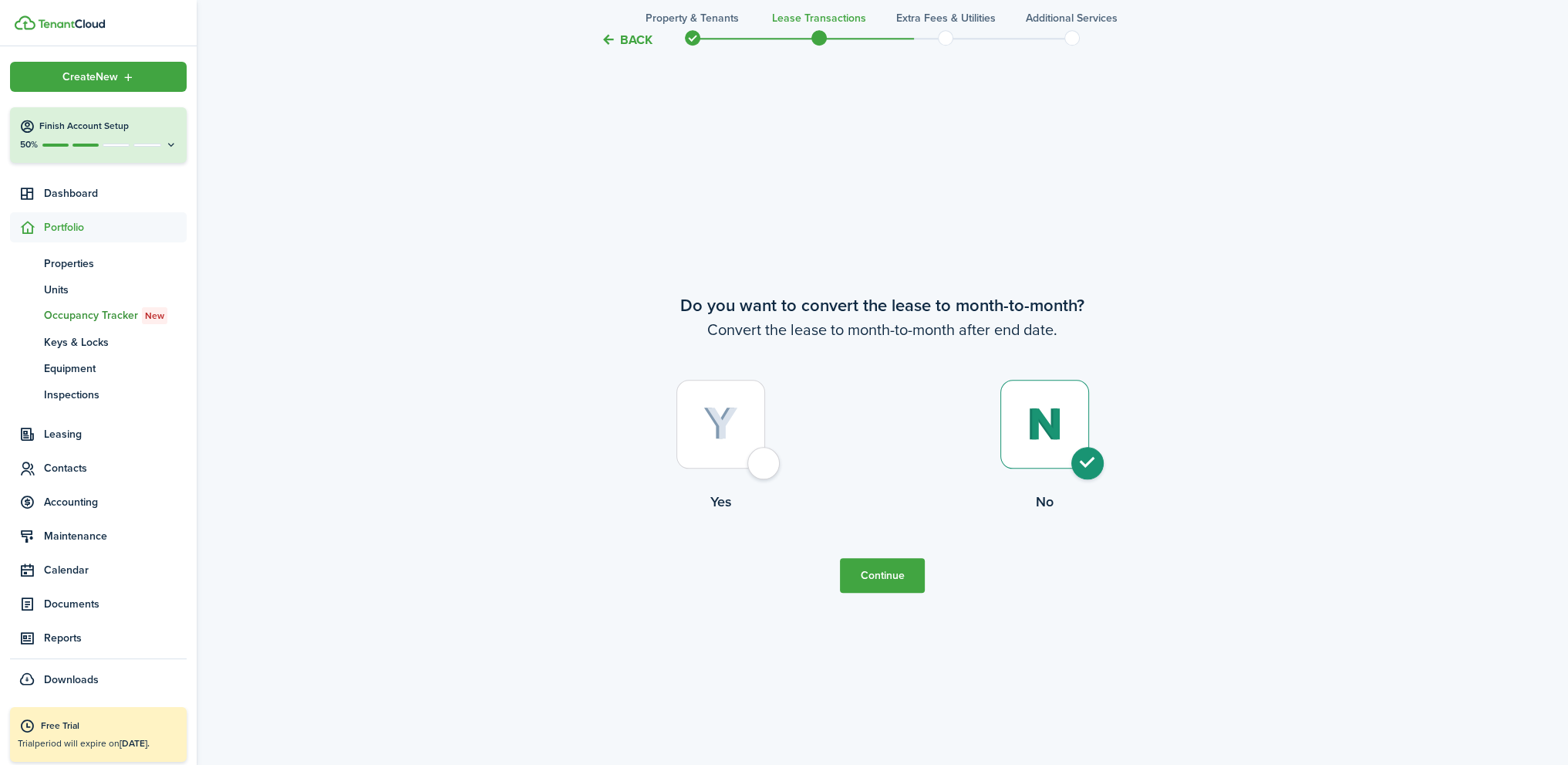
click at [636, 45] on button "Back" at bounding box center [627, 39] width 52 height 16
click at [638, 33] on button "Back" at bounding box center [627, 39] width 52 height 16
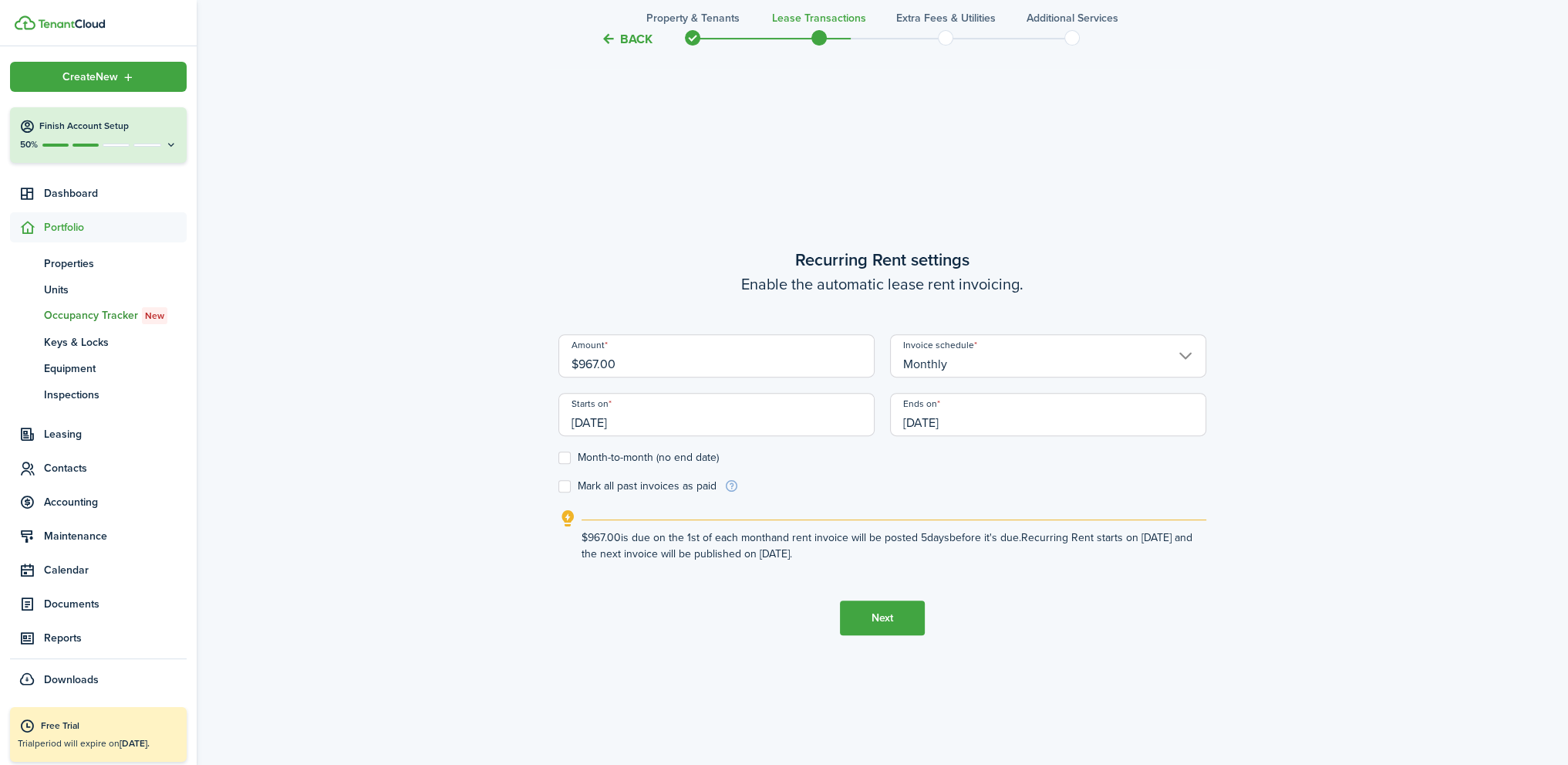
scroll to position [661, 0]
drag, startPoint x: 640, startPoint y: 363, endPoint x: 524, endPoint y: 363, distance: 116.0
click at [524, 363] on div "Back Property & Tenants Lease Transactions Extra fees & Utilities Additional Se…" at bounding box center [882, 109] width 1371 height 1432
type input "$483.00"
click at [632, 46] on button "Back" at bounding box center [627, 39] width 52 height 16
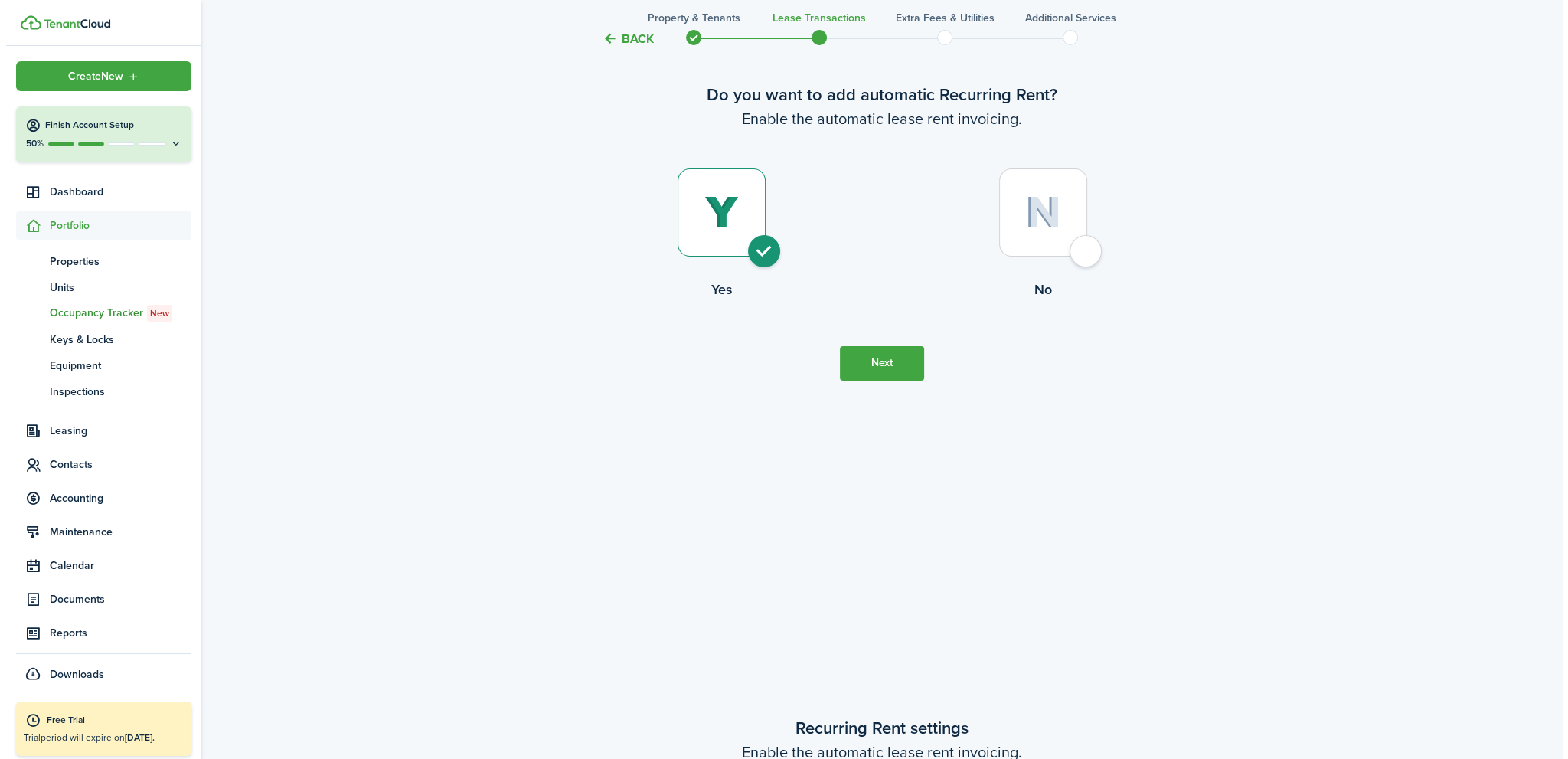
scroll to position [0, 0]
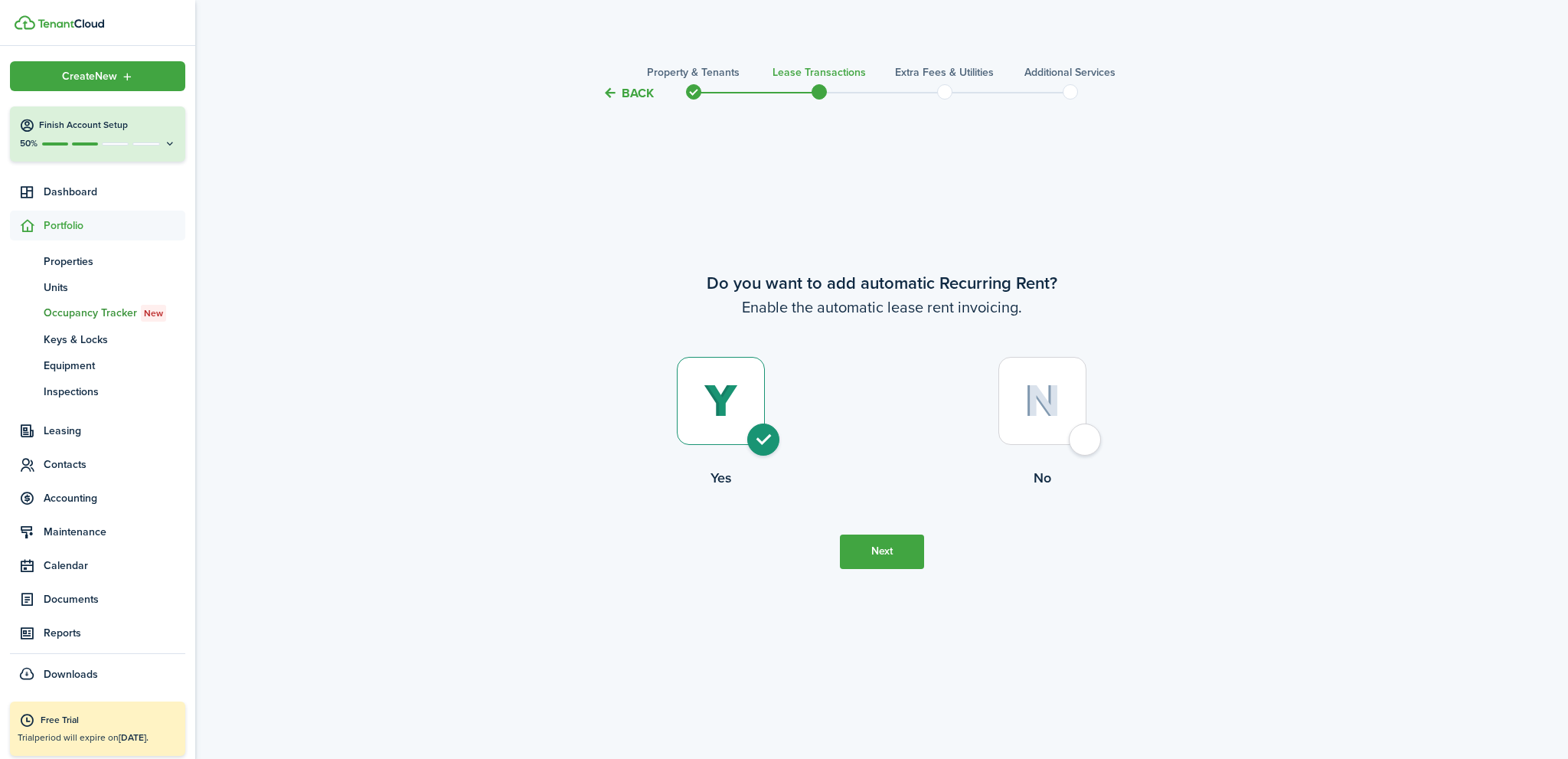
click at [635, 96] on button "Back" at bounding box center [628, 93] width 52 height 16
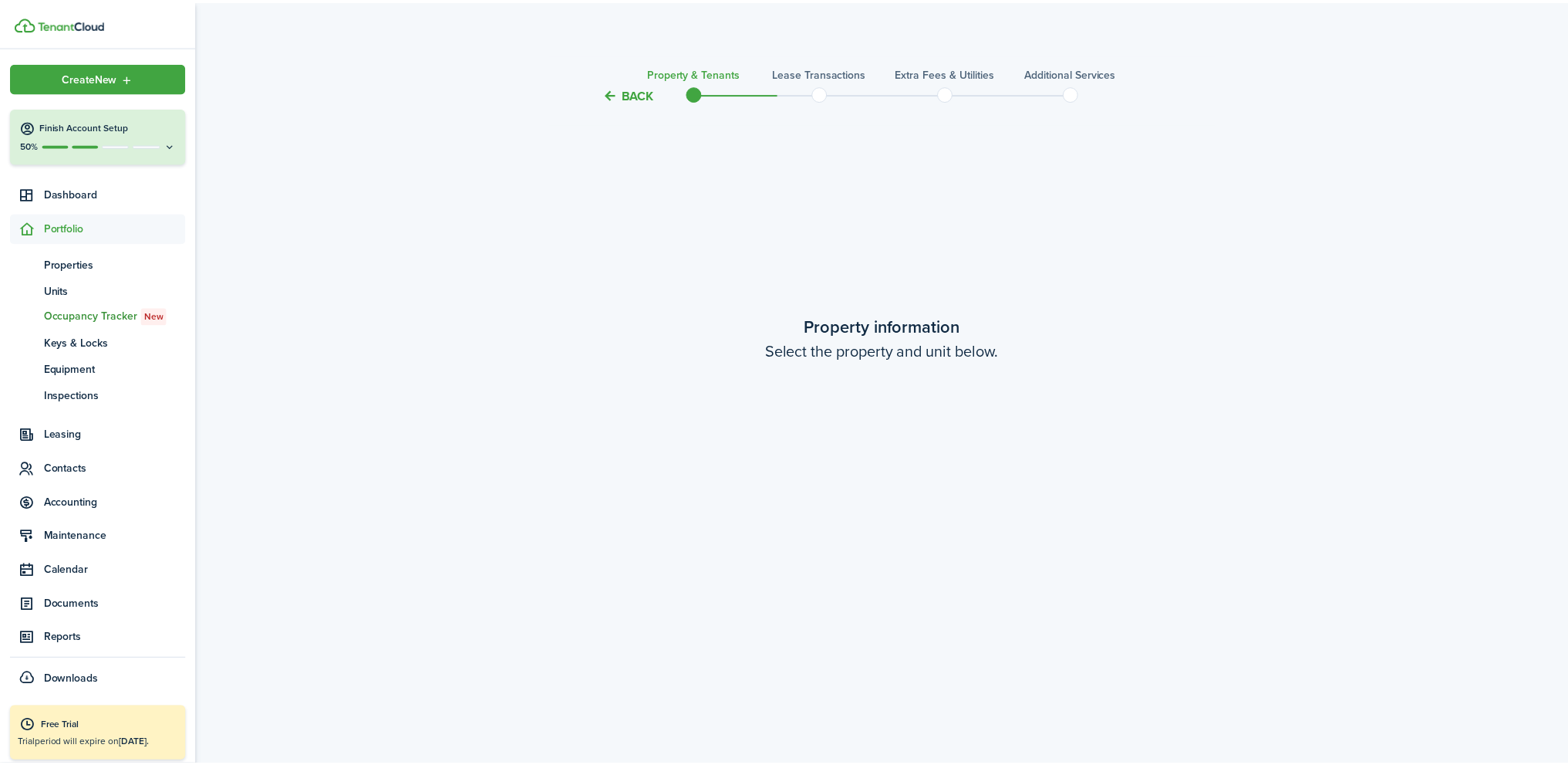
scroll to position [1426, 0]
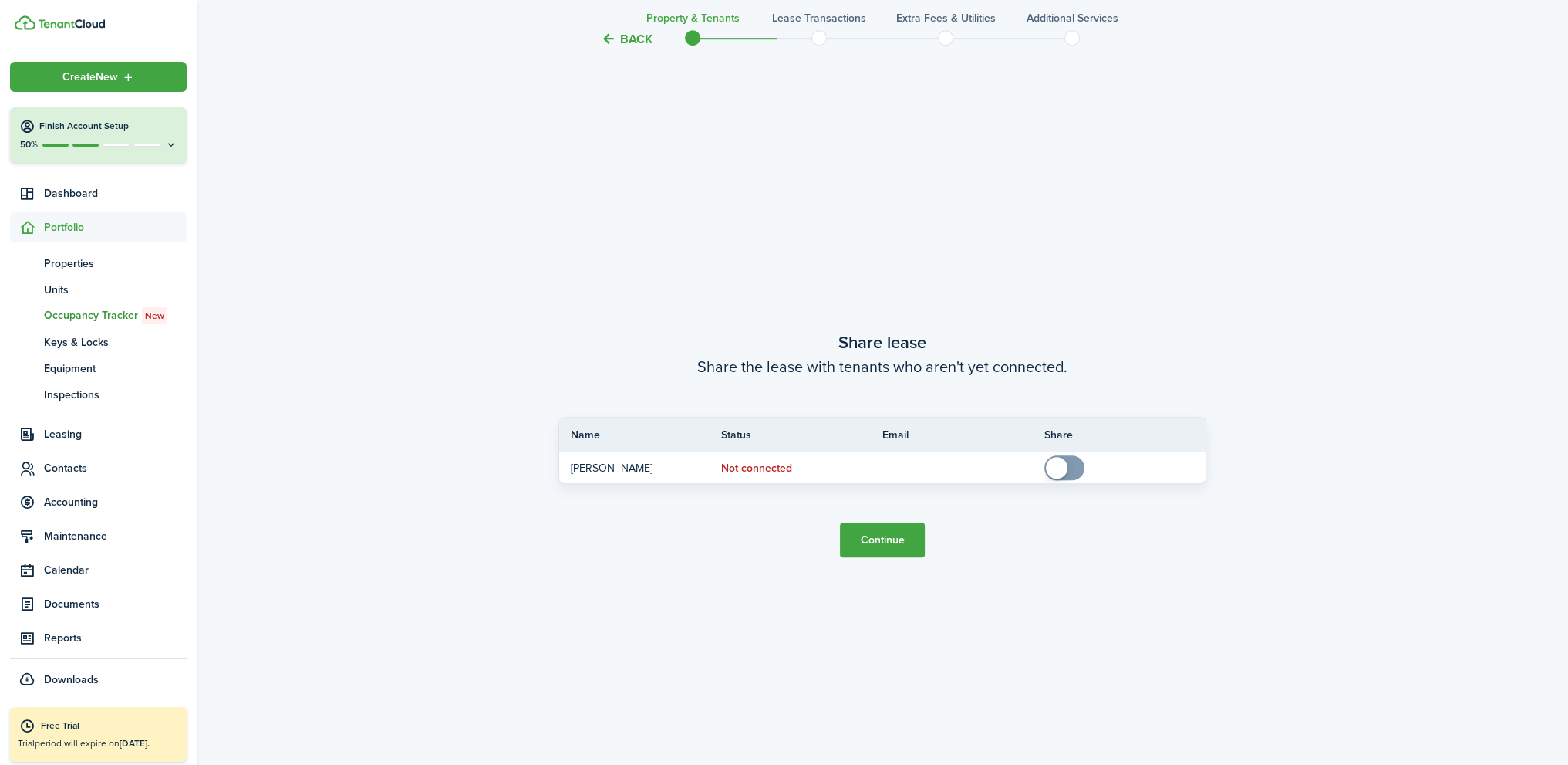
click at [626, 43] on button "Back" at bounding box center [627, 39] width 52 height 16
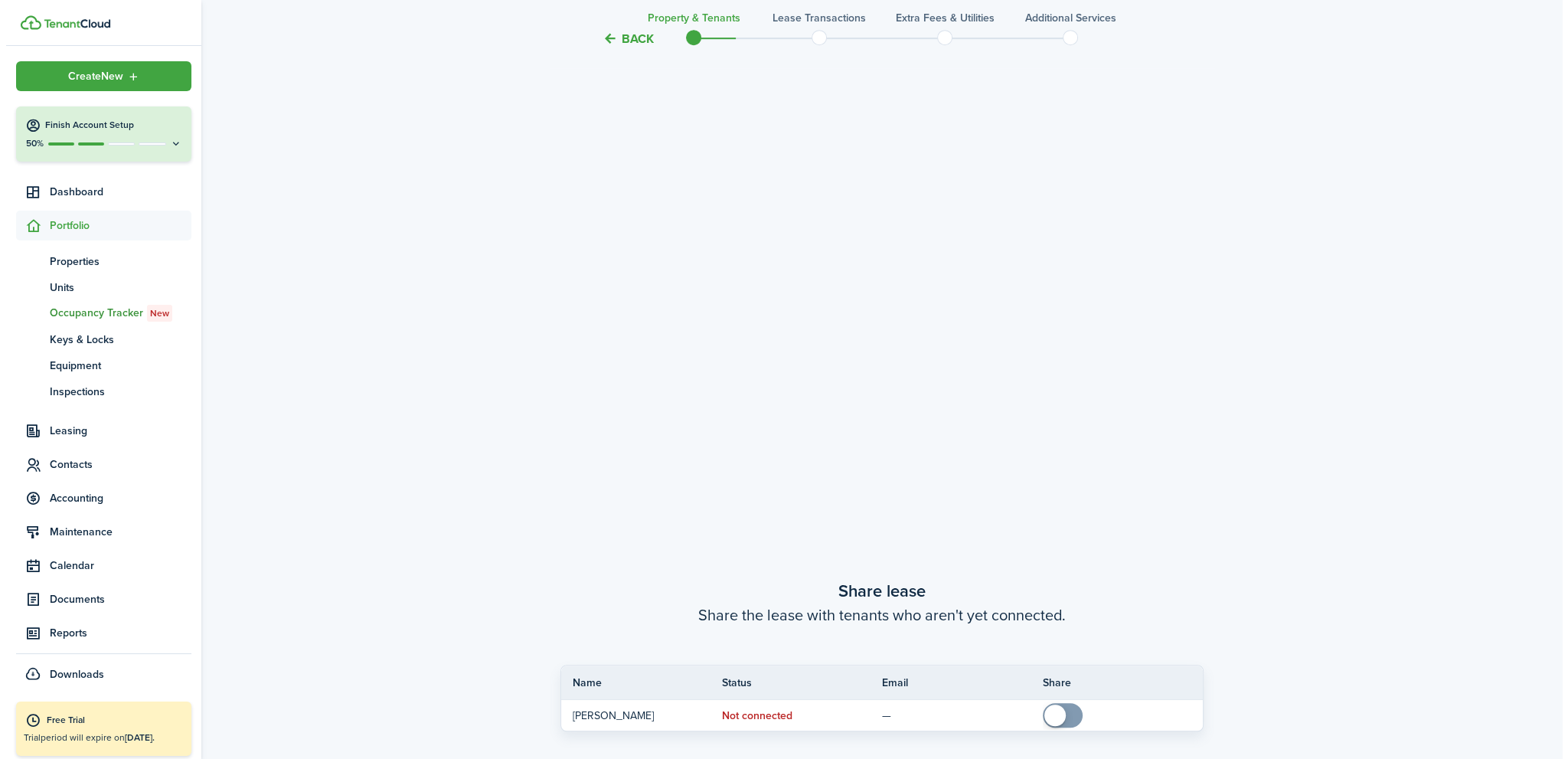
scroll to position [0, 0]
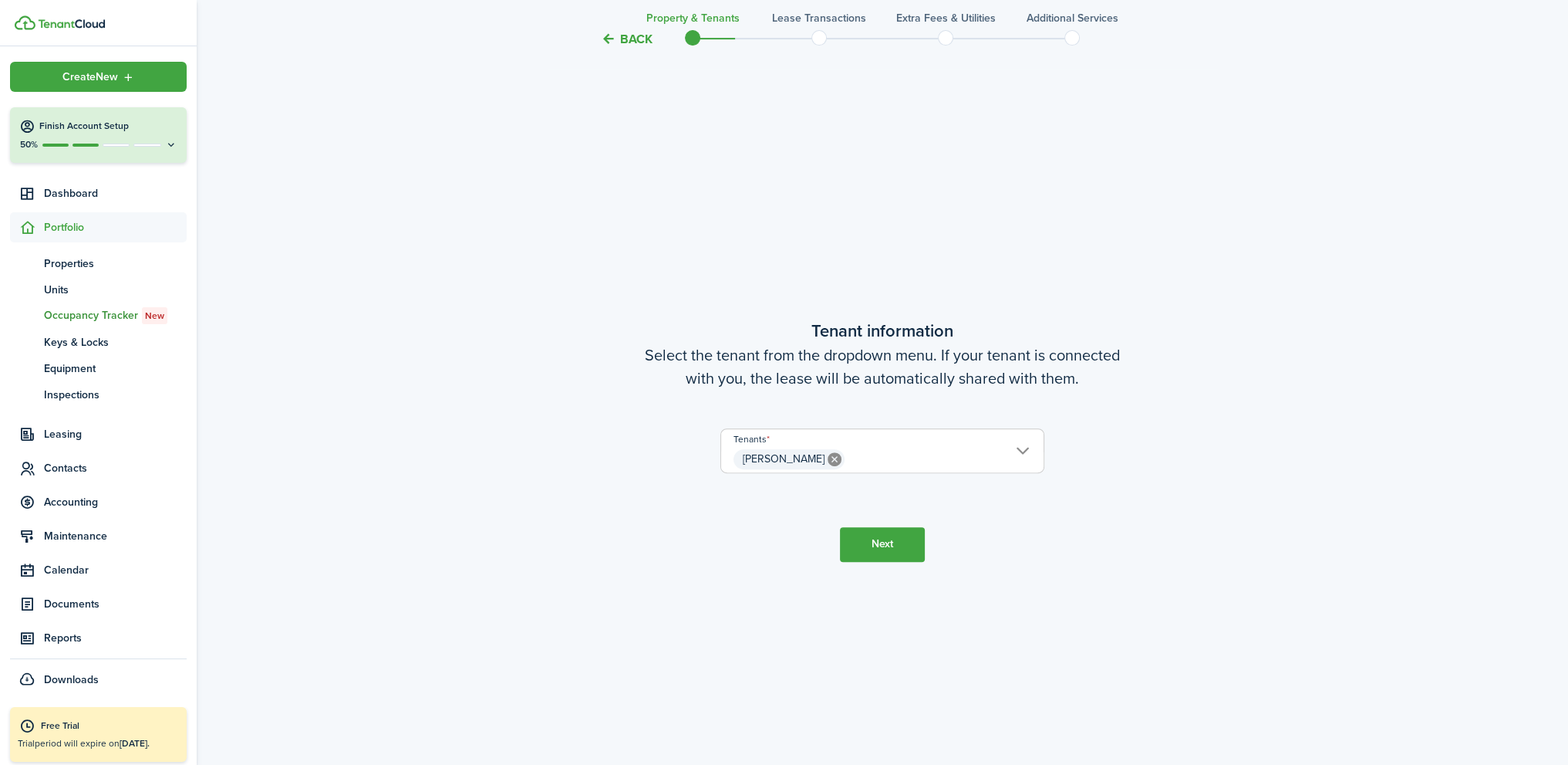
click at [626, 43] on button "Back" at bounding box center [627, 39] width 52 height 16
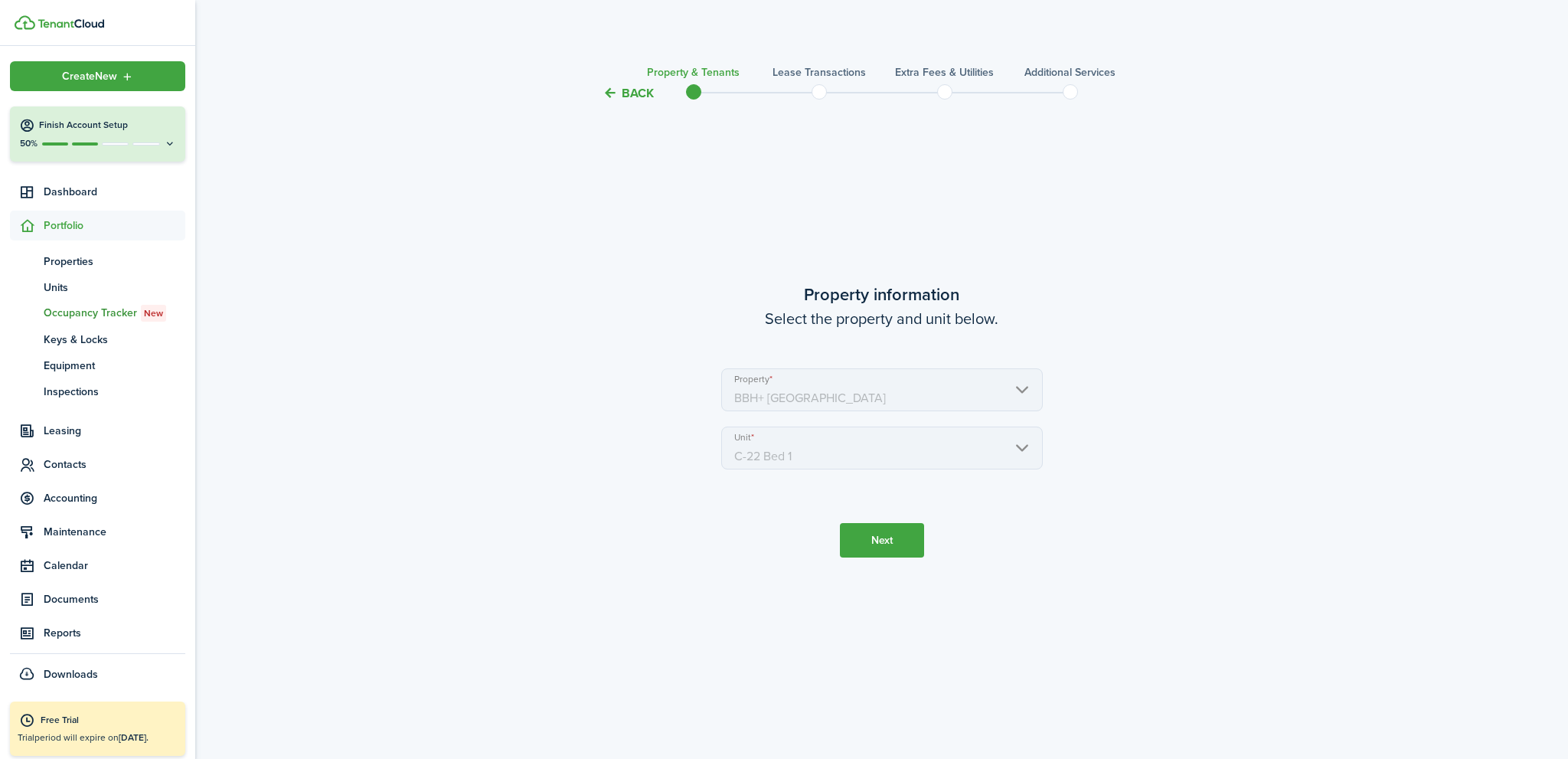
click at [765, 459] on mbsc-scroller "Unit C-22 Bed 1" at bounding box center [882, 448] width 322 height 43
click at [640, 94] on button "Back" at bounding box center [628, 93] width 52 height 16
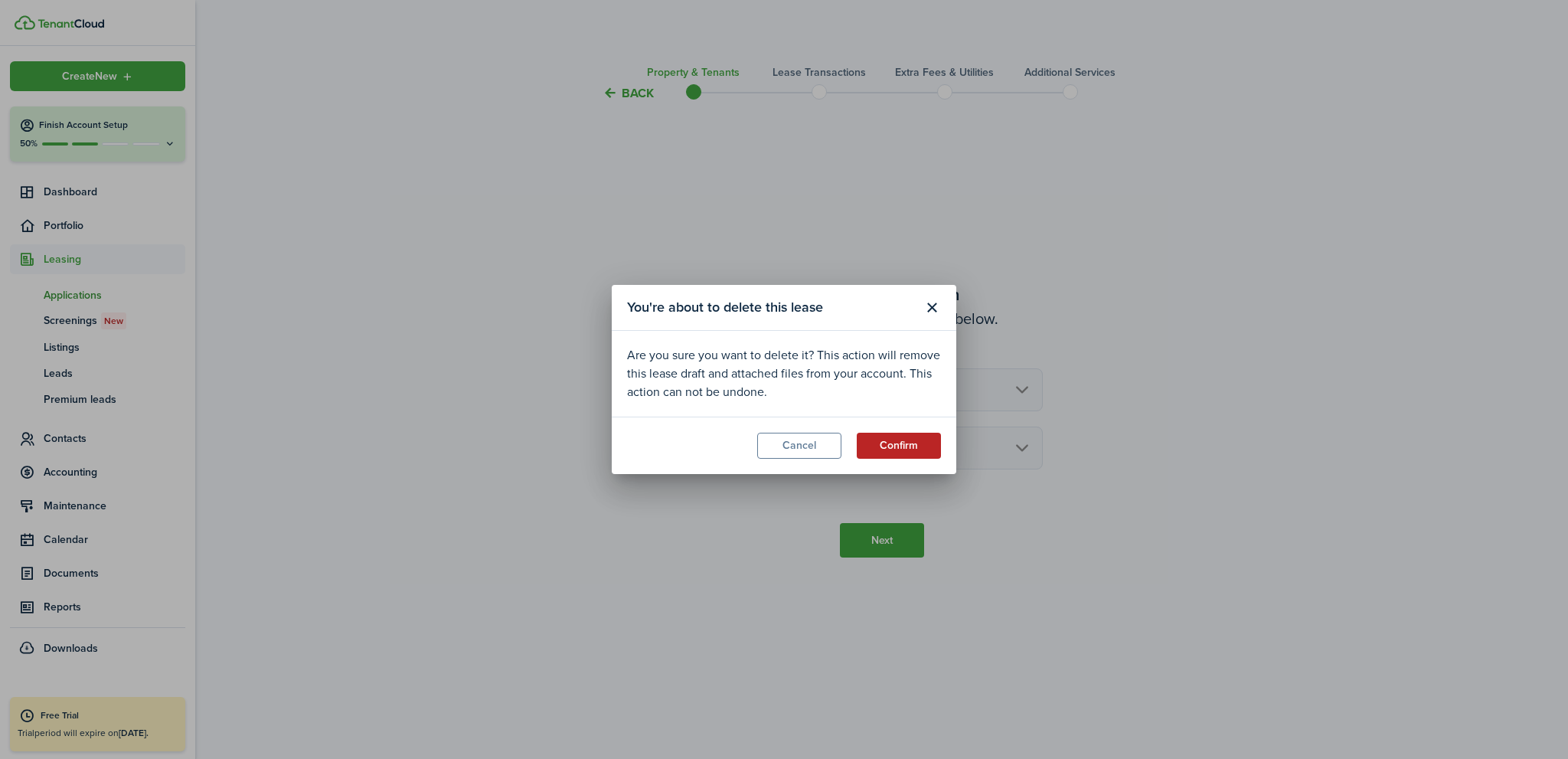
click at [903, 447] on button "Confirm" at bounding box center [899, 445] width 84 height 26
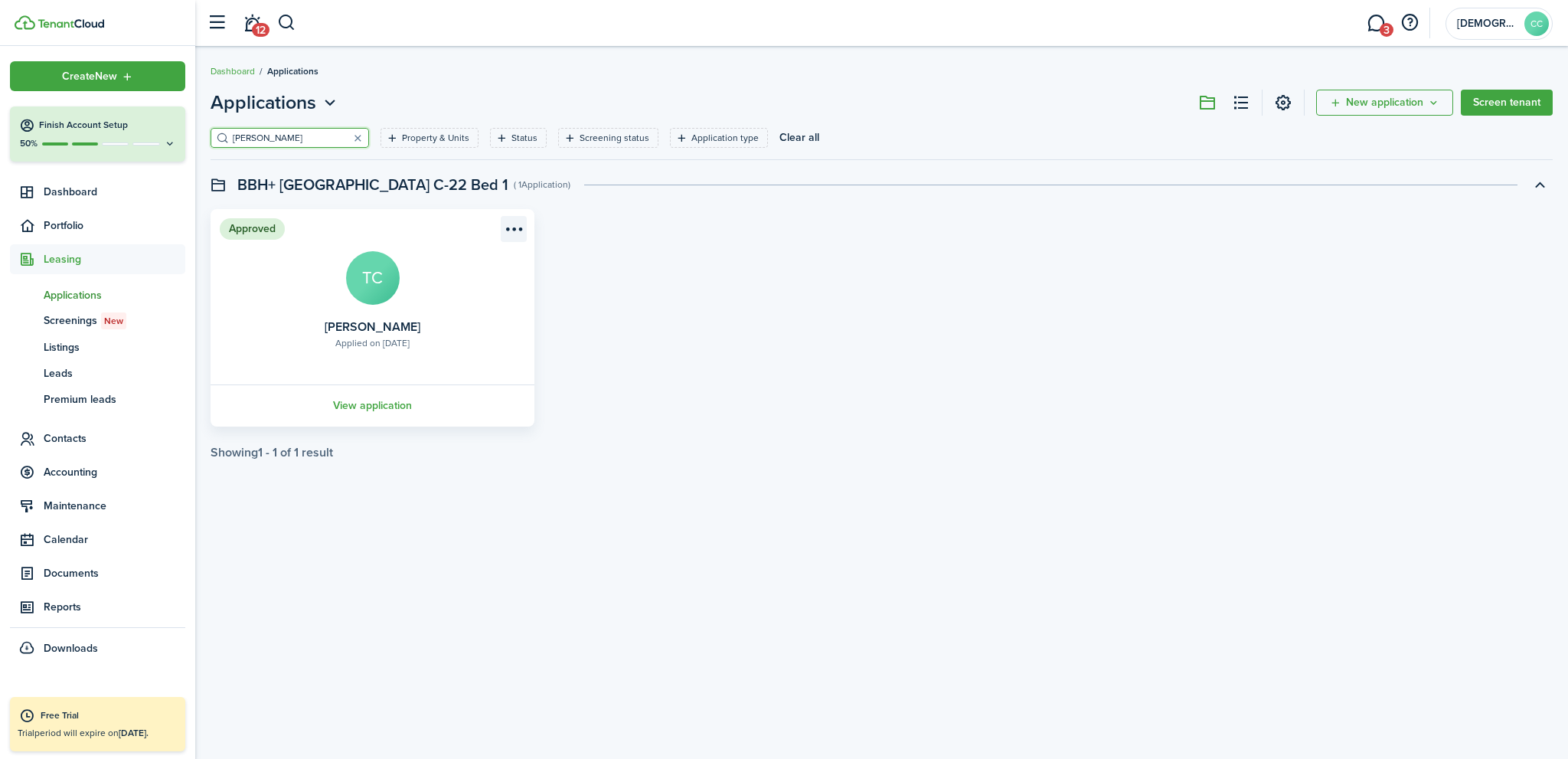
click at [514, 229] on menu-btn-icon "Open menu" at bounding box center [514, 229] width 26 height 26
click at [450, 315] on button "Move in applicant" at bounding box center [454, 315] width 141 height 26
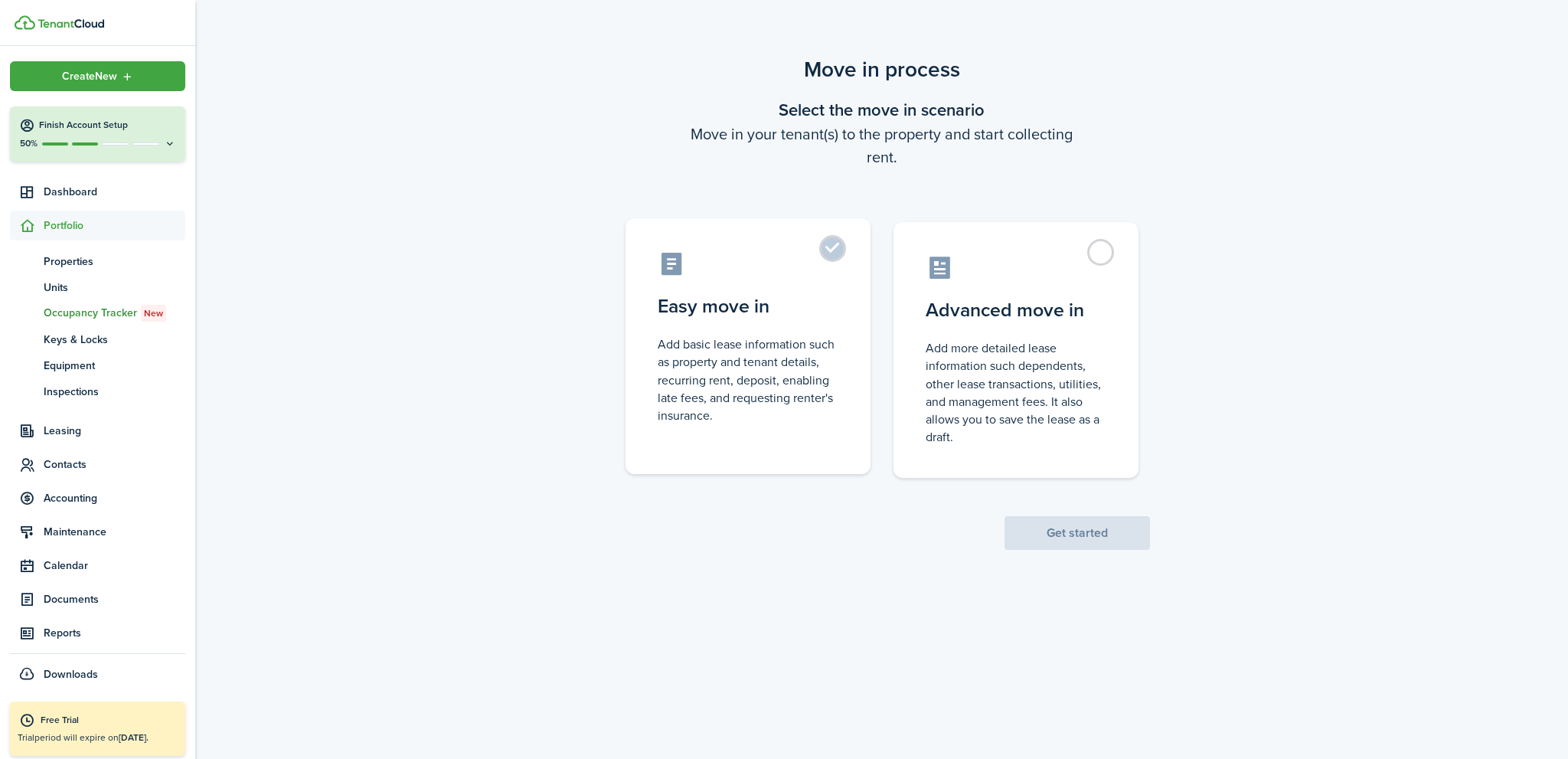
click at [821, 248] on label "Easy move in Add basic lease information such as property and tenant details, r…" at bounding box center [748, 345] width 245 height 256
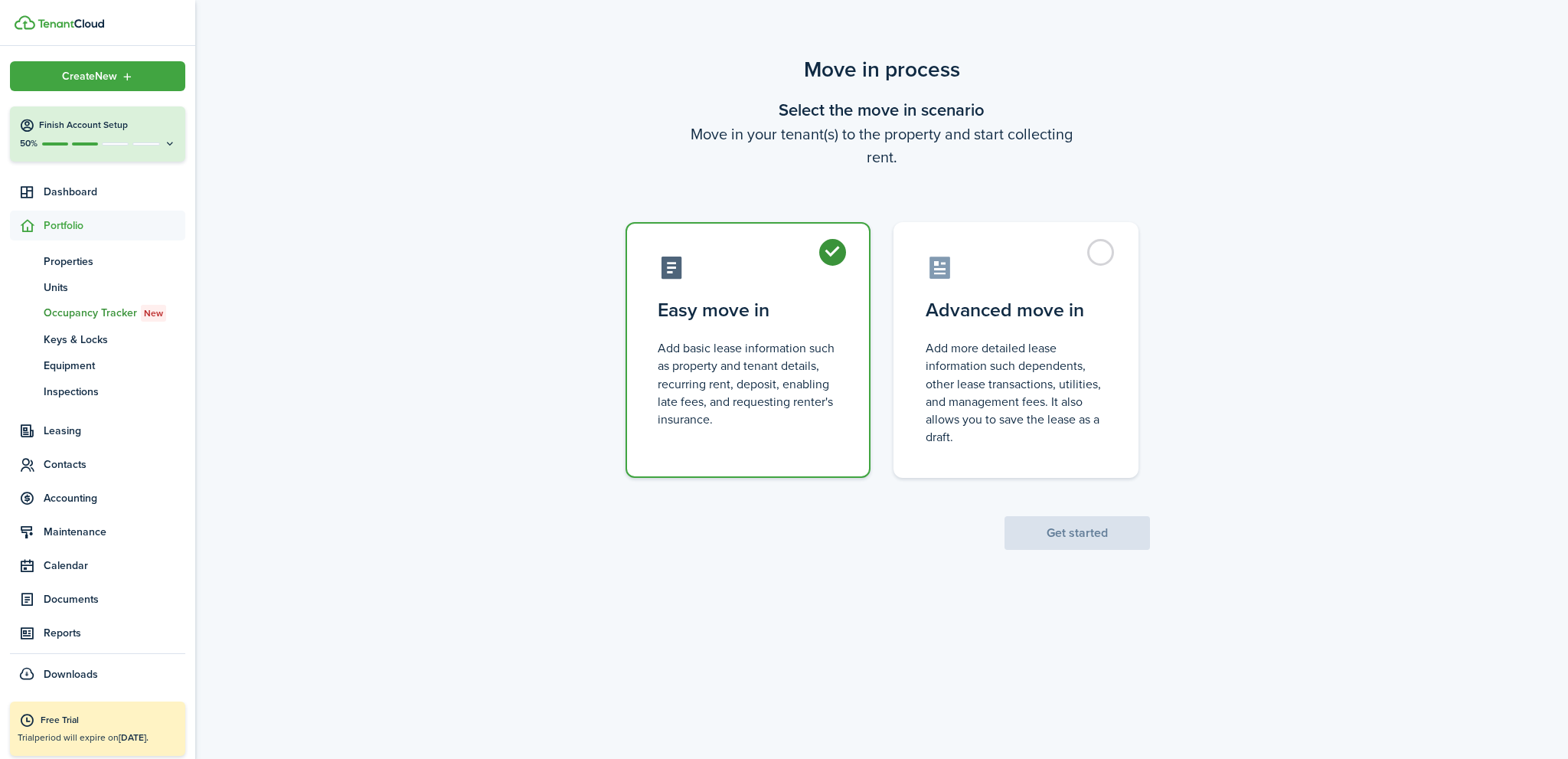
radio input "true"
click at [1063, 538] on button "Get started" at bounding box center [1077, 533] width 145 height 34
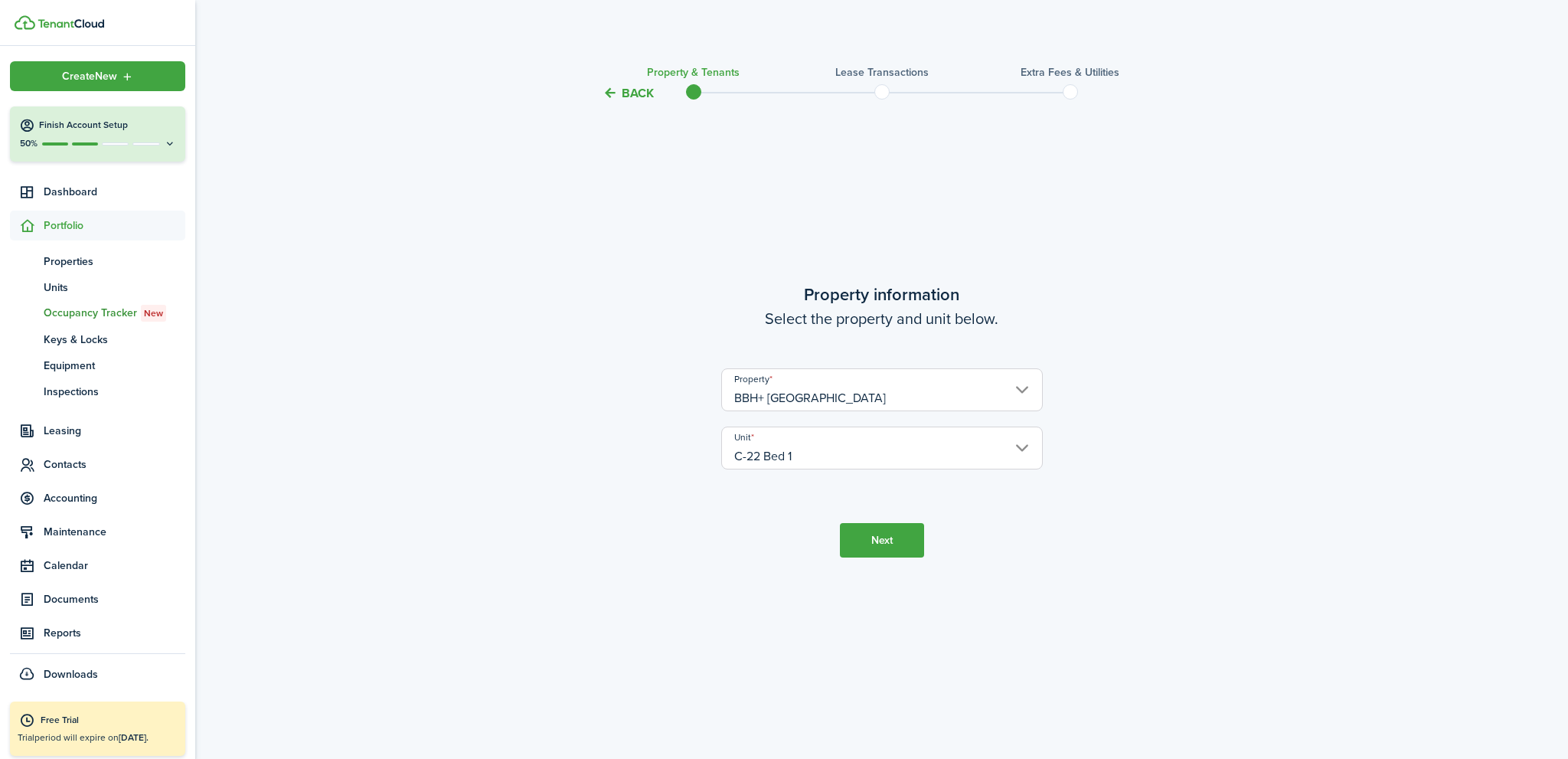
click at [888, 454] on input "C-22 Bed 1" at bounding box center [882, 448] width 322 height 43
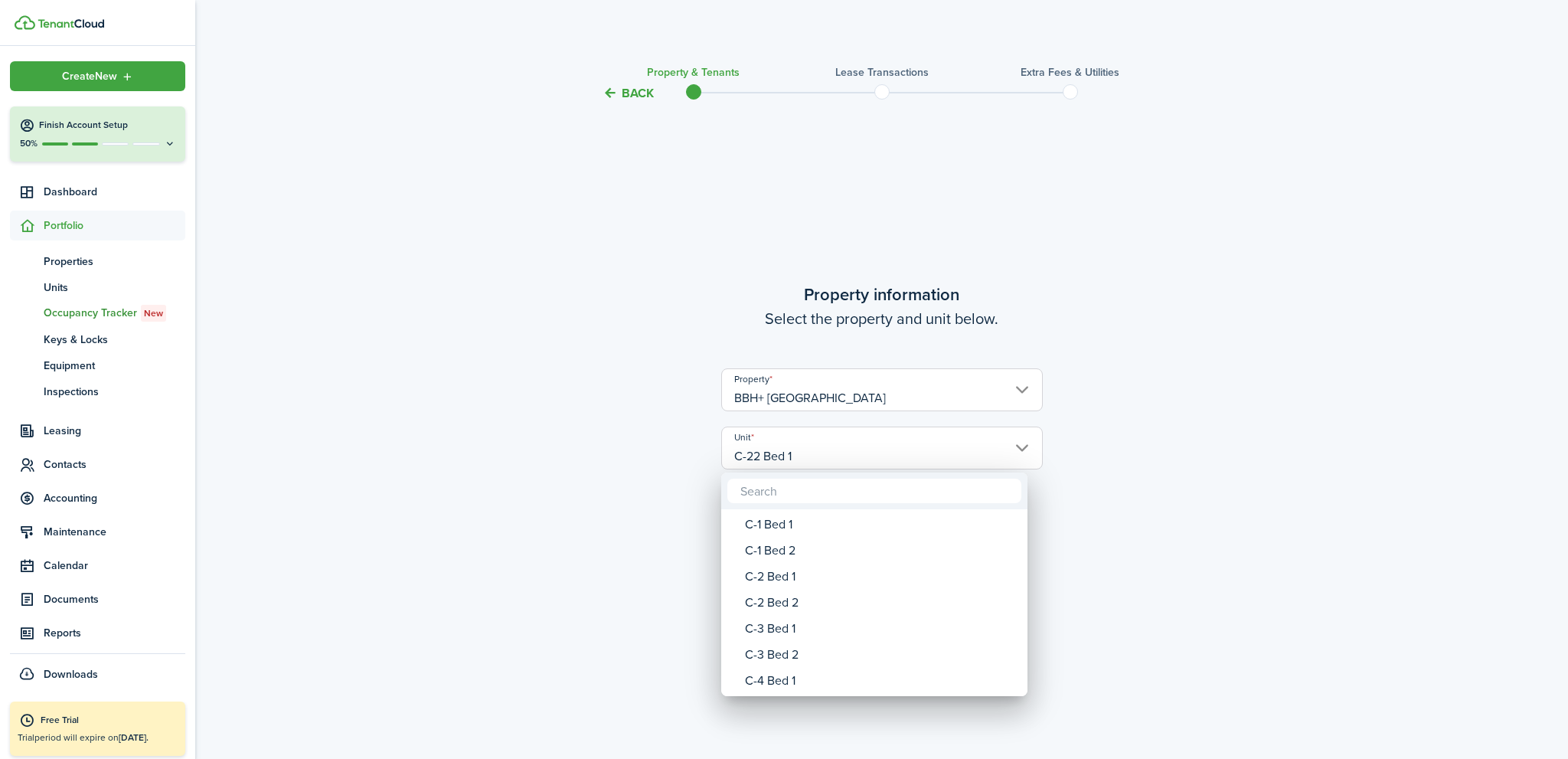
drag, startPoint x: 545, startPoint y: 345, endPoint x: 528, endPoint y: 228, distance: 118.2
click at [545, 344] on div at bounding box center [783, 379] width 1812 height 1003
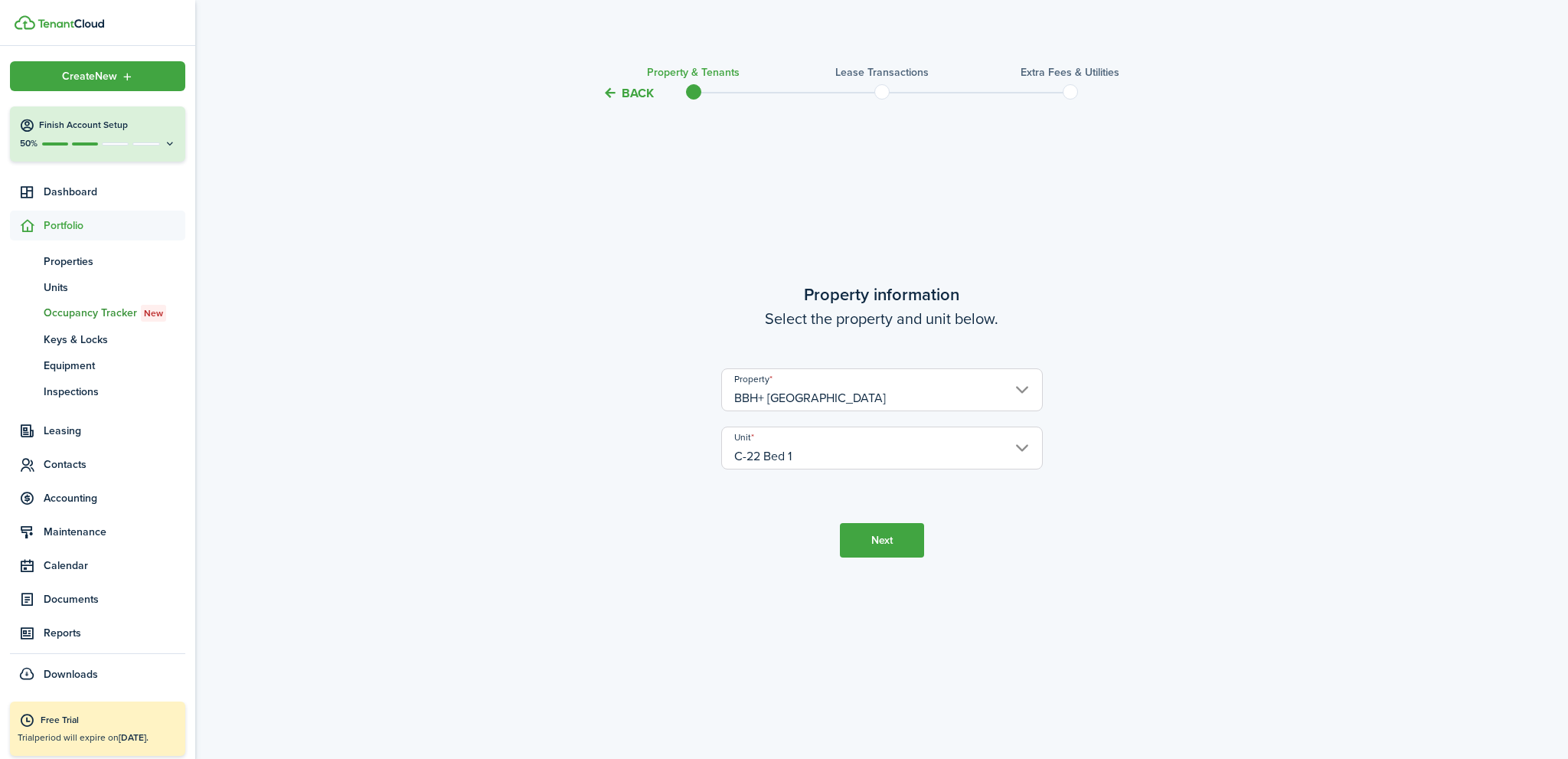
click at [639, 98] on button "Back" at bounding box center [628, 93] width 52 height 16
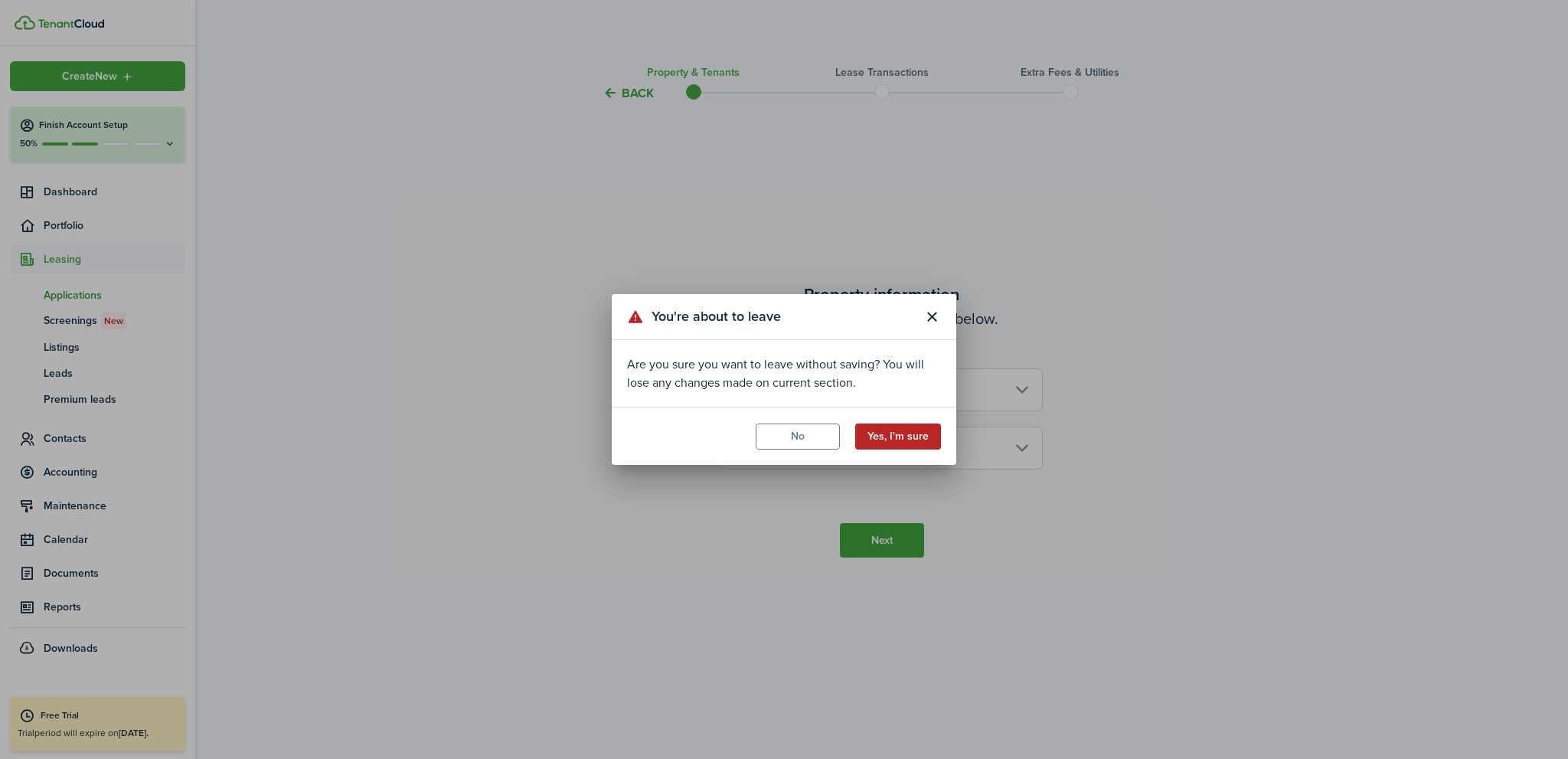
click at [909, 440] on button "Yes, I'm sure" at bounding box center [898, 436] width 85 height 26
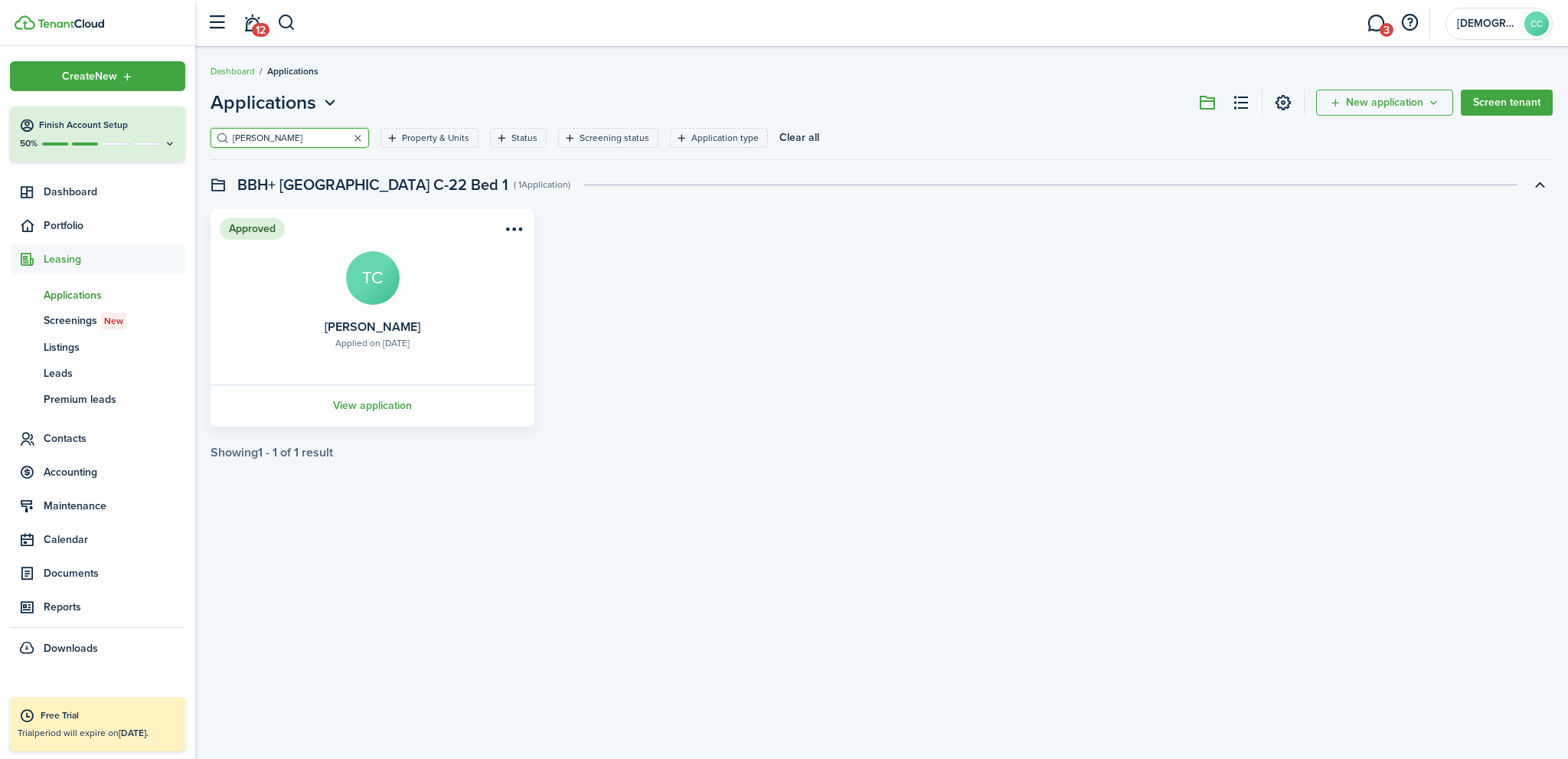
click at [347, 140] on button "button" at bounding box center [357, 138] width 22 height 22
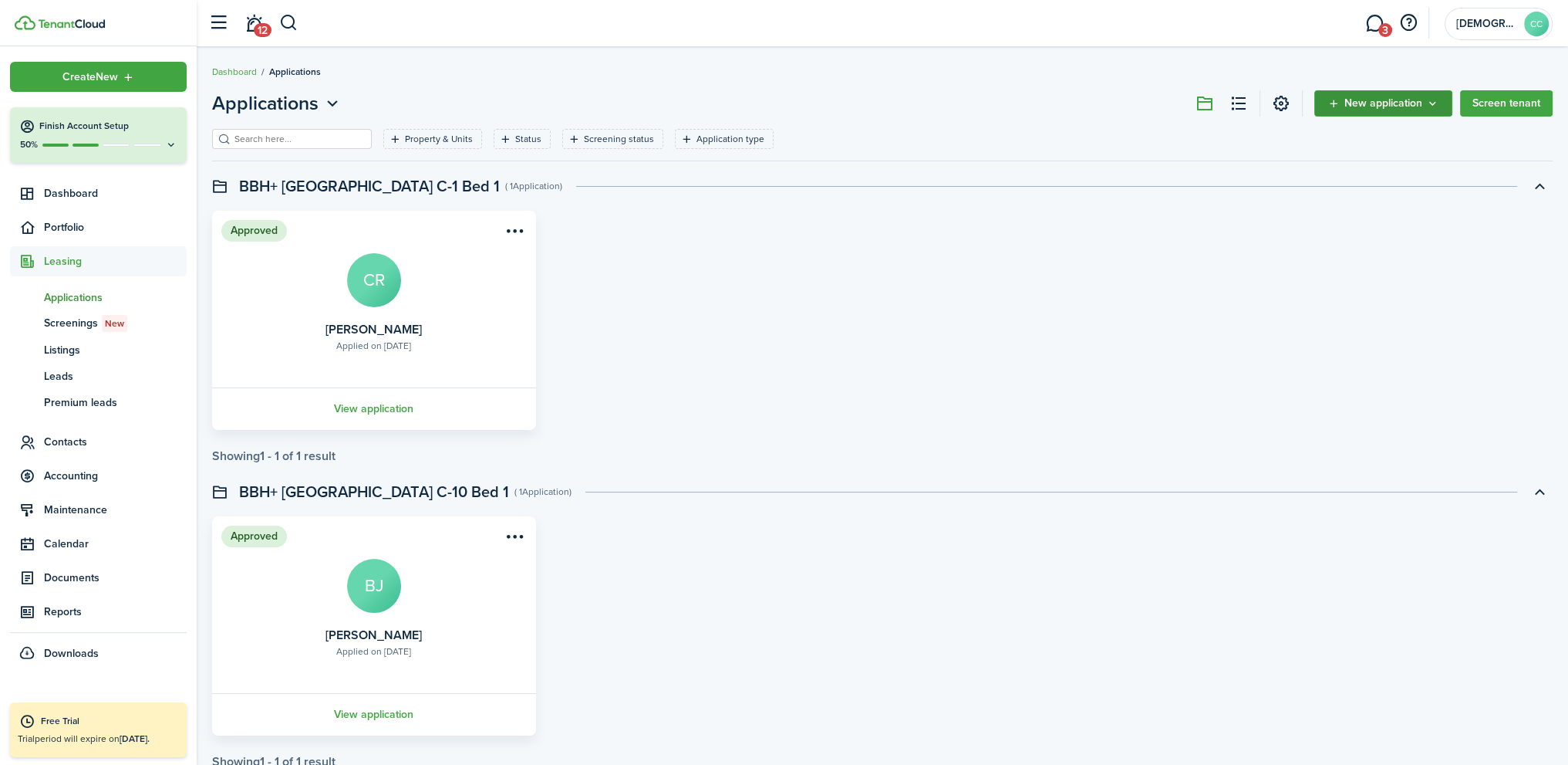
click at [1367, 104] on span "New application" at bounding box center [1383, 103] width 78 height 11
click at [1341, 136] on link "Add application" at bounding box center [1385, 137] width 135 height 27
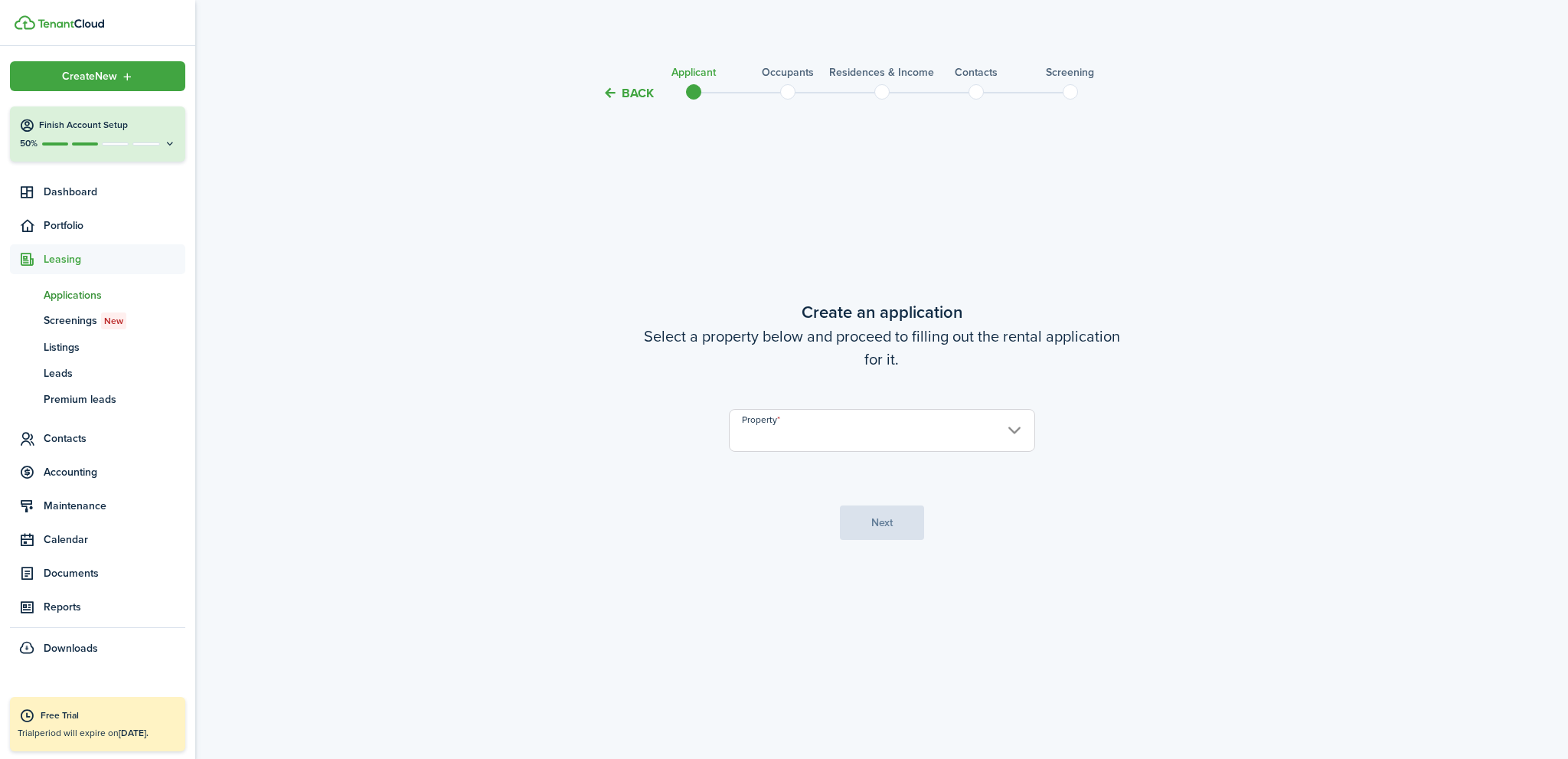
click at [834, 432] on input "Property" at bounding box center [882, 430] width 307 height 43
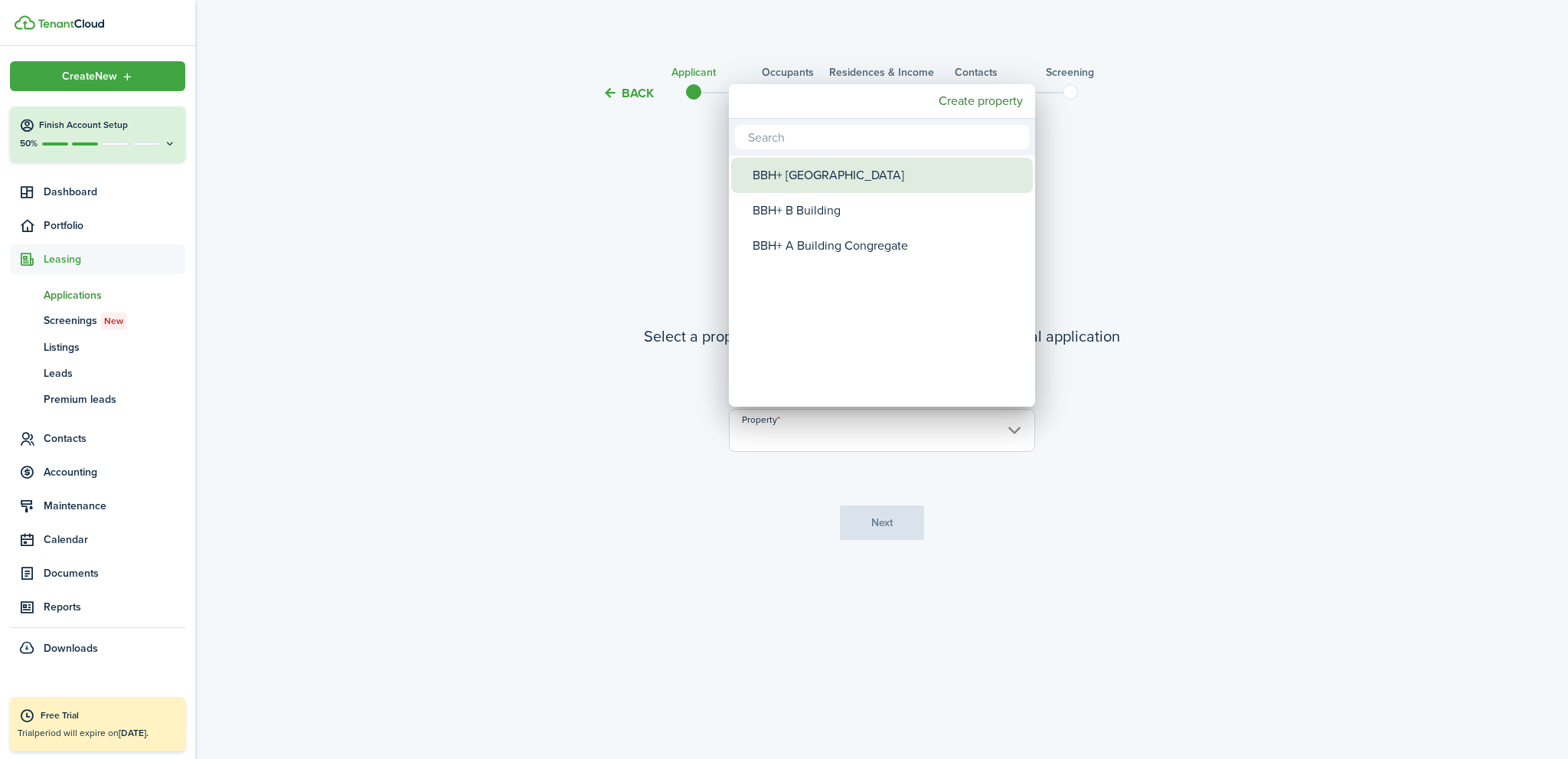
click at [820, 181] on div "BBH+ [GEOGRAPHIC_DATA]" at bounding box center [888, 176] width 271 height 35
type input "BBH+ [GEOGRAPHIC_DATA]"
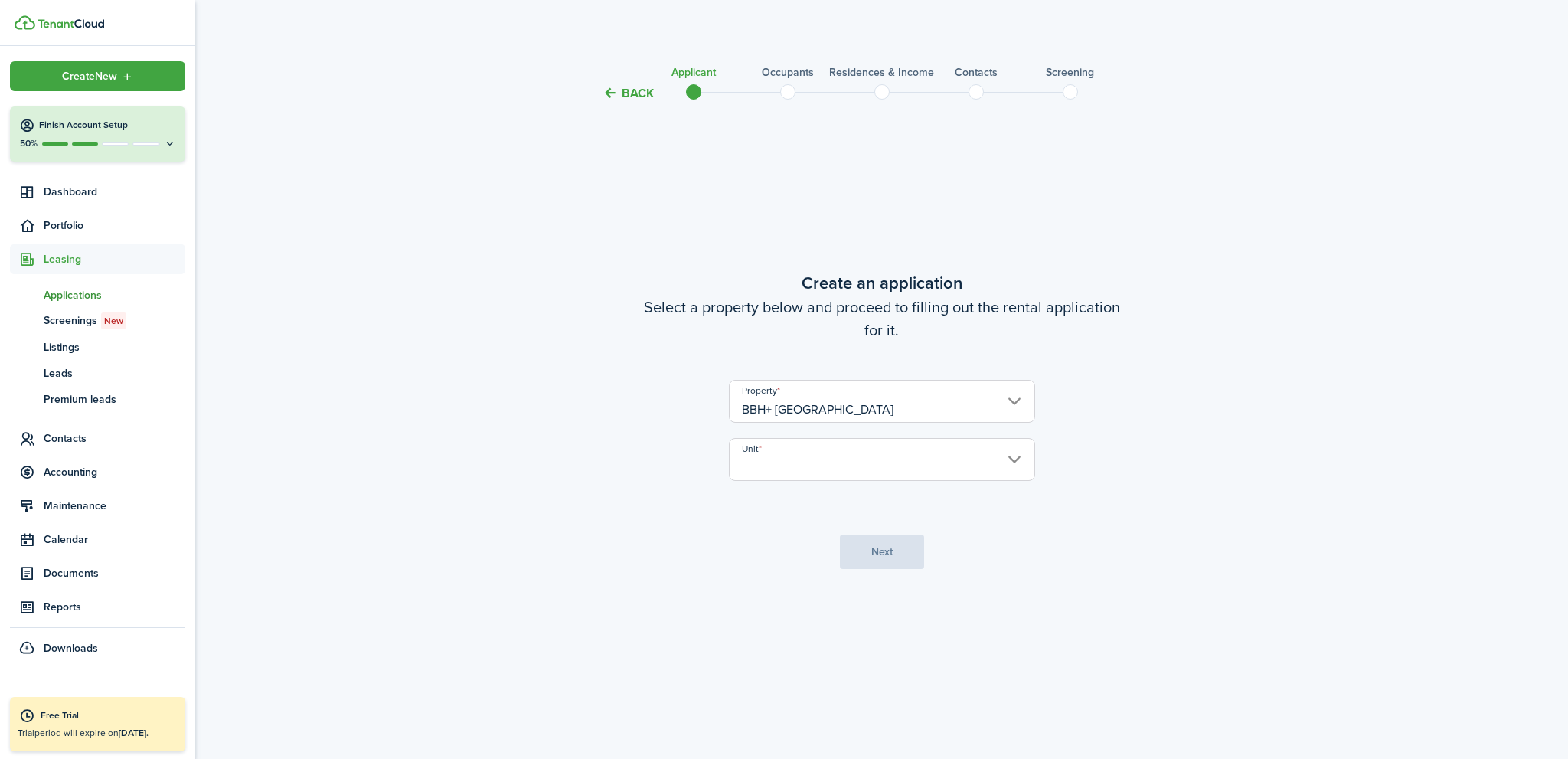
click at [907, 467] on input "Unit" at bounding box center [882, 459] width 307 height 43
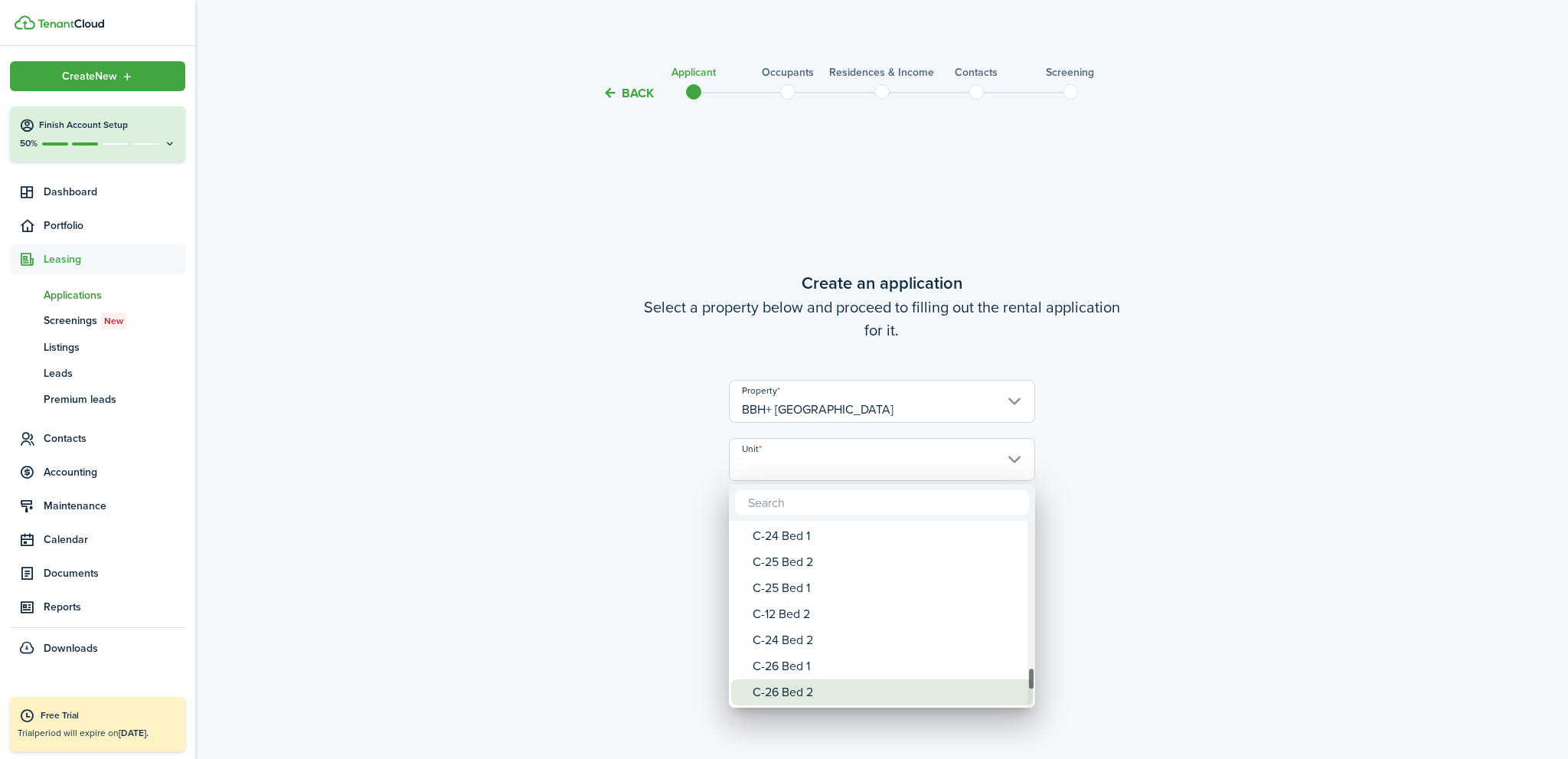
click at [833, 695] on div "C-26 Bed 2" at bounding box center [888, 692] width 271 height 26
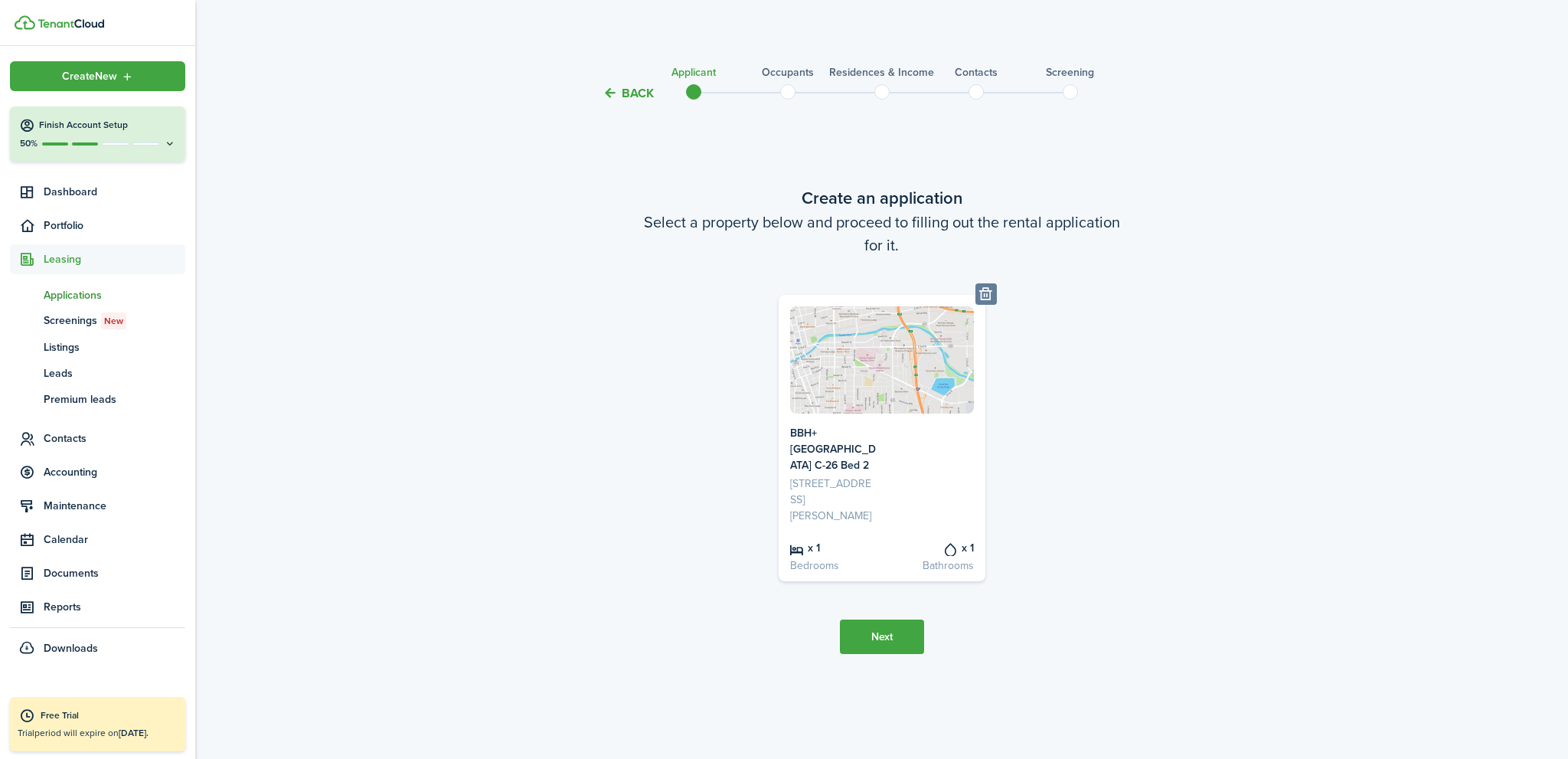
click at [881, 647] on button "Next" at bounding box center [882, 636] width 84 height 35
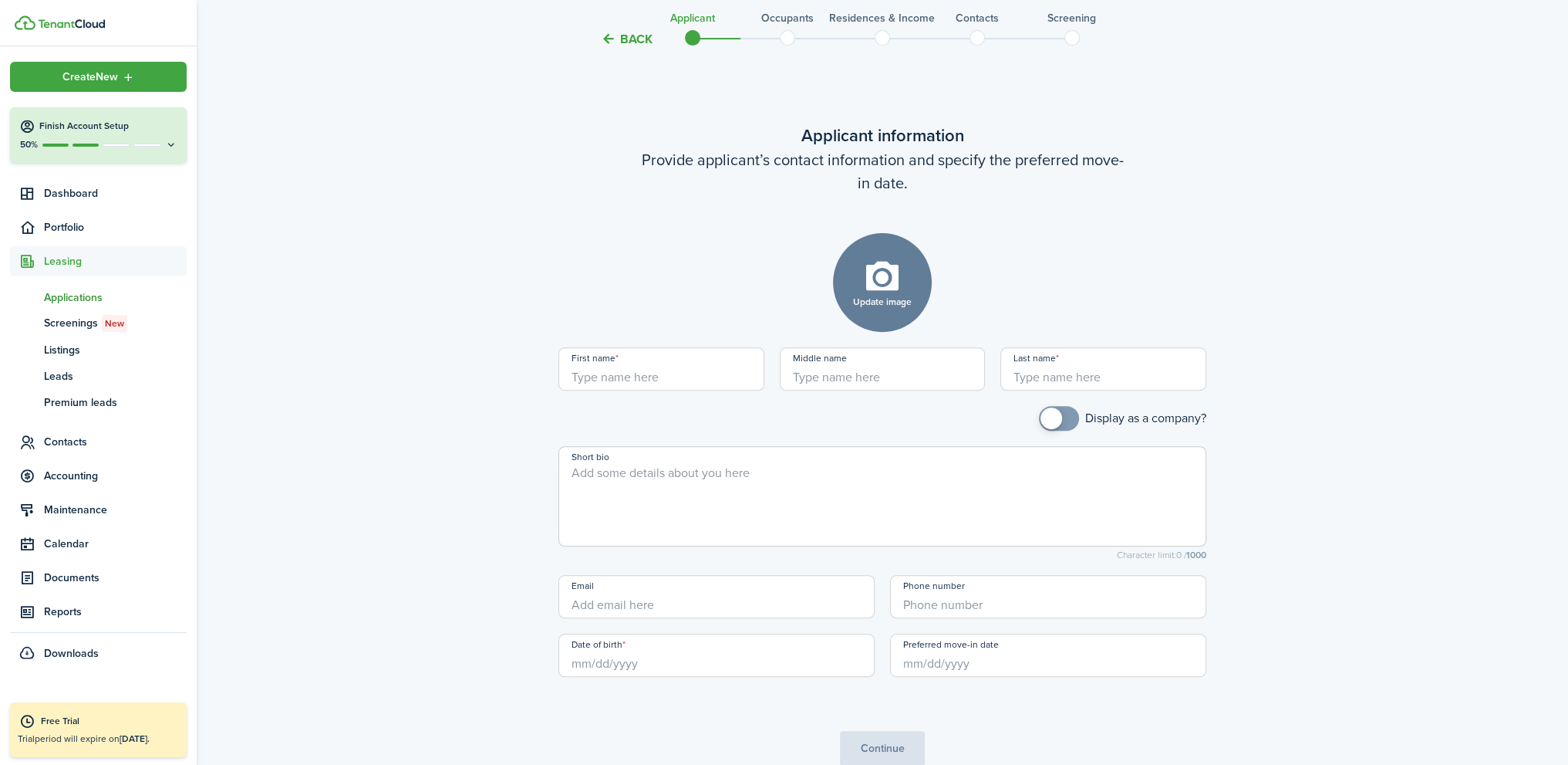
scroll to position [661, 0]
click at [651, 375] on input "First name" at bounding box center [661, 367] width 206 height 43
type input "Connor"
click at [623, 660] on input "Date of birth" at bounding box center [716, 654] width 316 height 43
type input "Scilley"
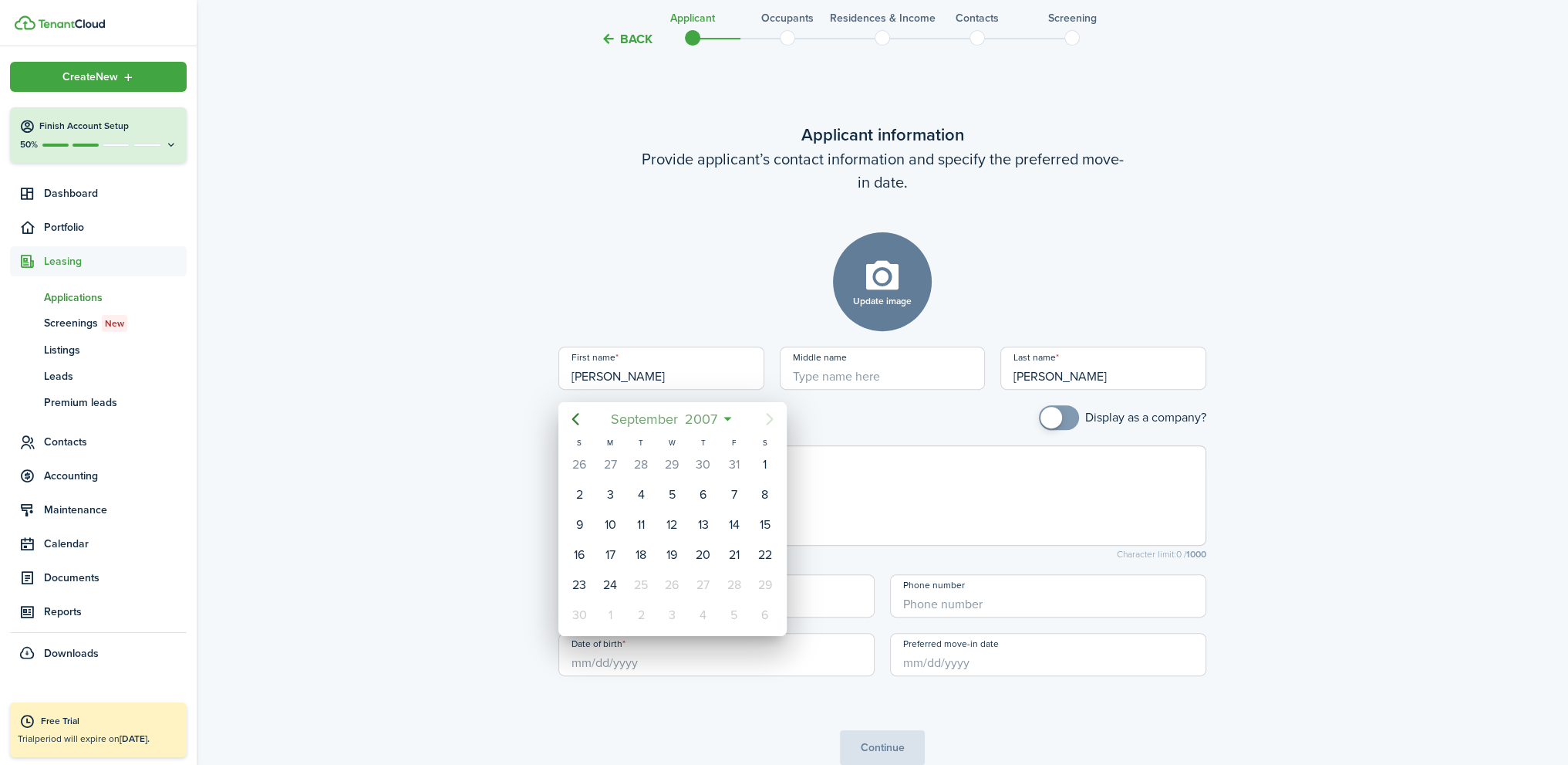
click at [711, 419] on span "2007" at bounding box center [701, 419] width 39 height 28
click at [671, 422] on span "2007" at bounding box center [664, 419] width 39 height 28
click at [576, 415] on icon "Previous page" at bounding box center [575, 419] width 7 height 12
click at [576, 415] on icon "Previous page" at bounding box center [575, 419] width 7 height 12
click at [688, 593] on div "1992" at bounding box center [671, 605] width 55 height 24
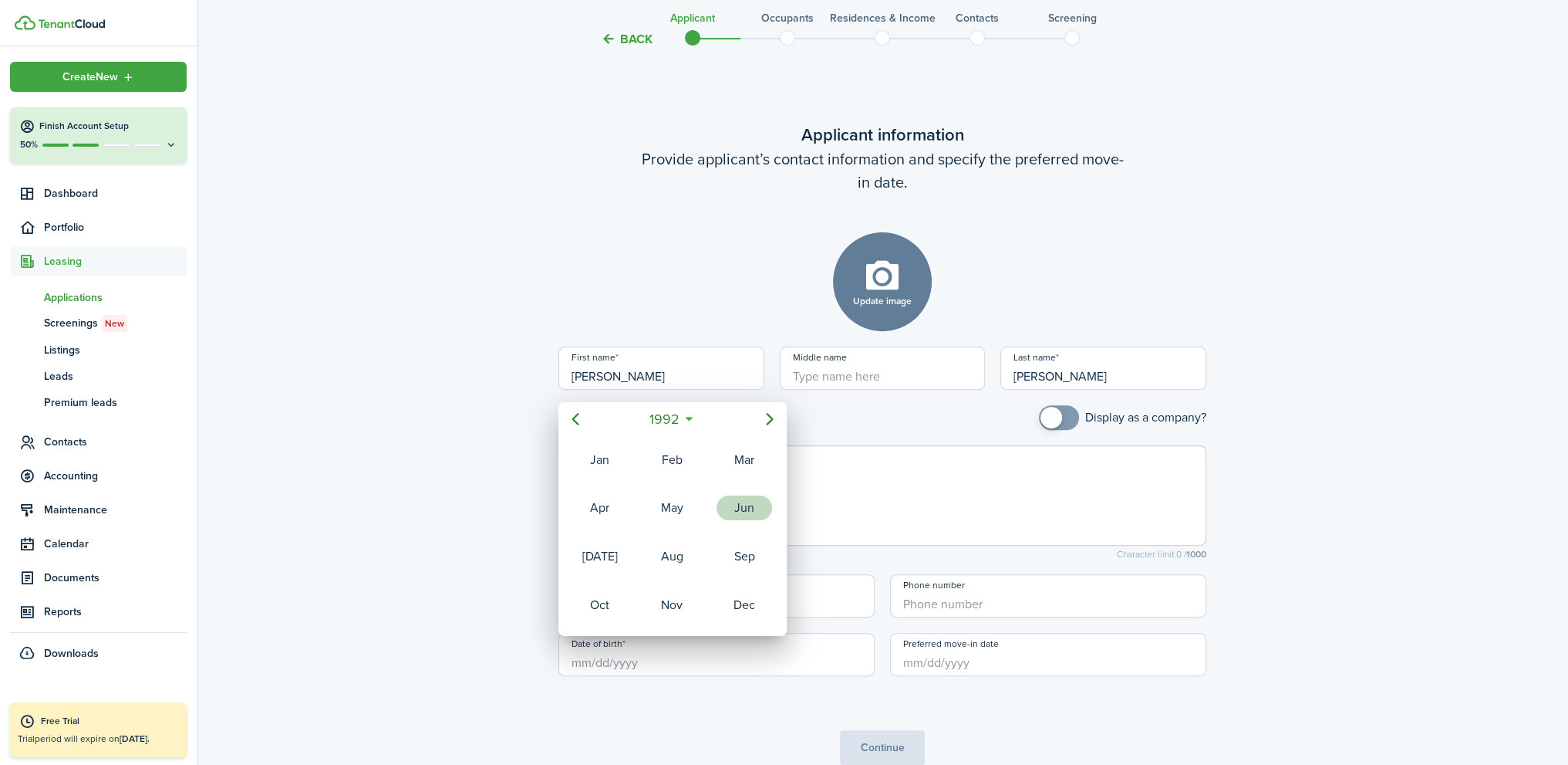
click at [754, 511] on div "Jun" at bounding box center [745, 507] width 55 height 24
click at [644, 463] on div "2" at bounding box center [641, 464] width 23 height 23
type input "06/02/1992"
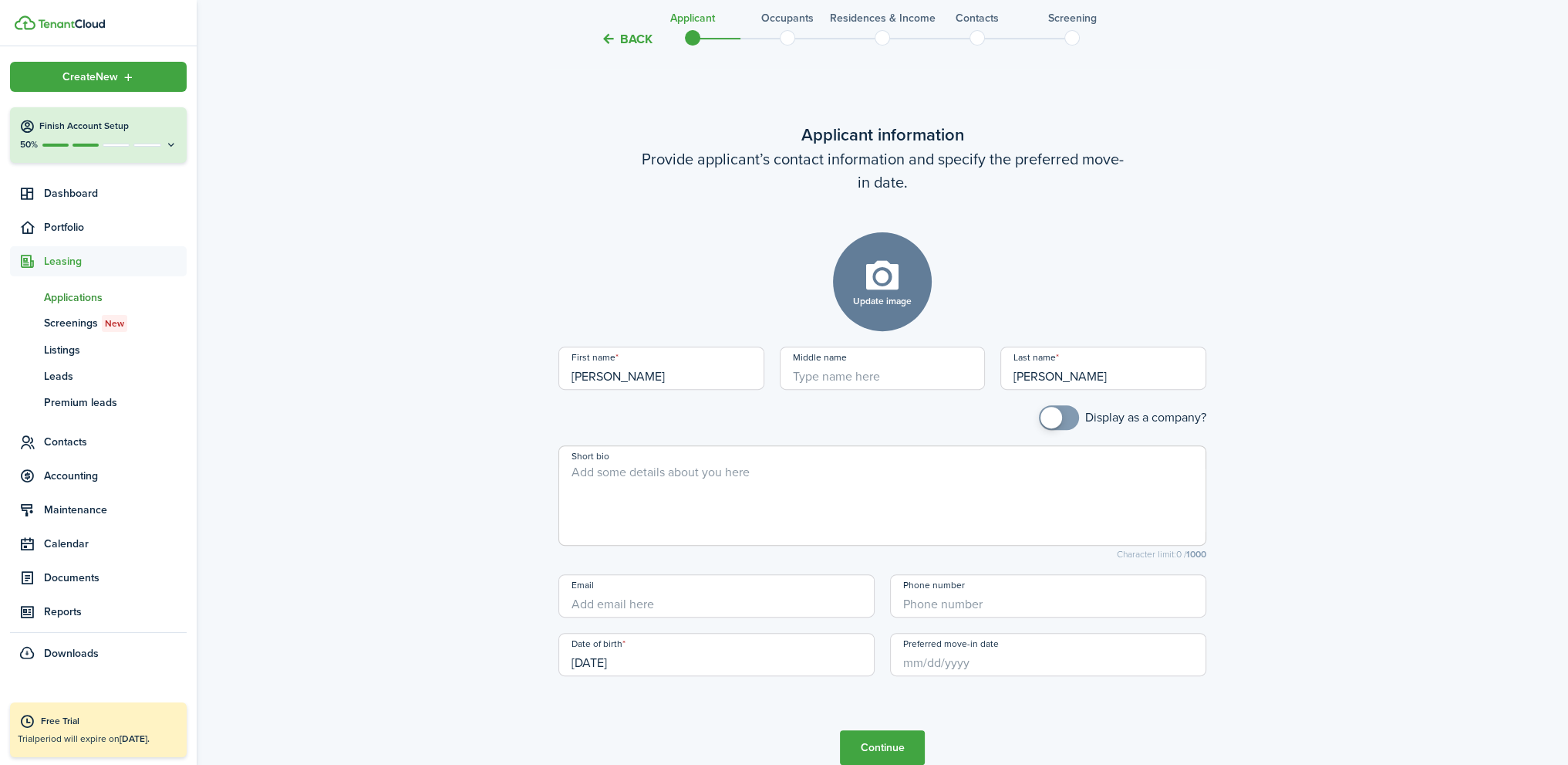
click at [972, 659] on input "Preferred move-in date" at bounding box center [1048, 654] width 316 height 43
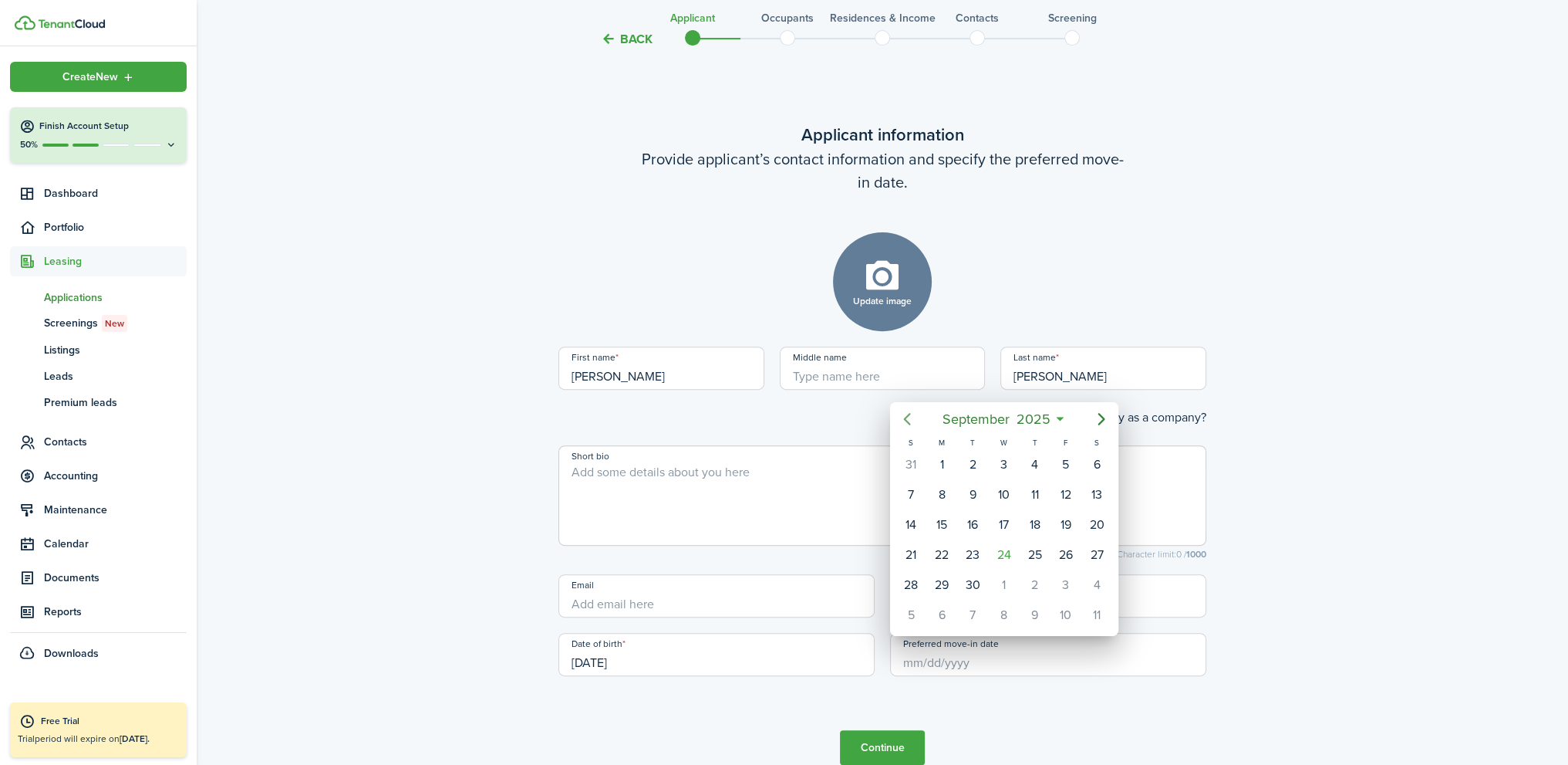
click at [905, 428] on icon "Previous page" at bounding box center [907, 419] width 19 height 19
click at [906, 428] on mbsc-button "Previous page" at bounding box center [907, 419] width 31 height 31
click at [906, 418] on icon "Previous page" at bounding box center [906, 419] width 7 height 12
click at [913, 463] on div "1" at bounding box center [911, 464] width 23 height 23
type input "[DATE]"
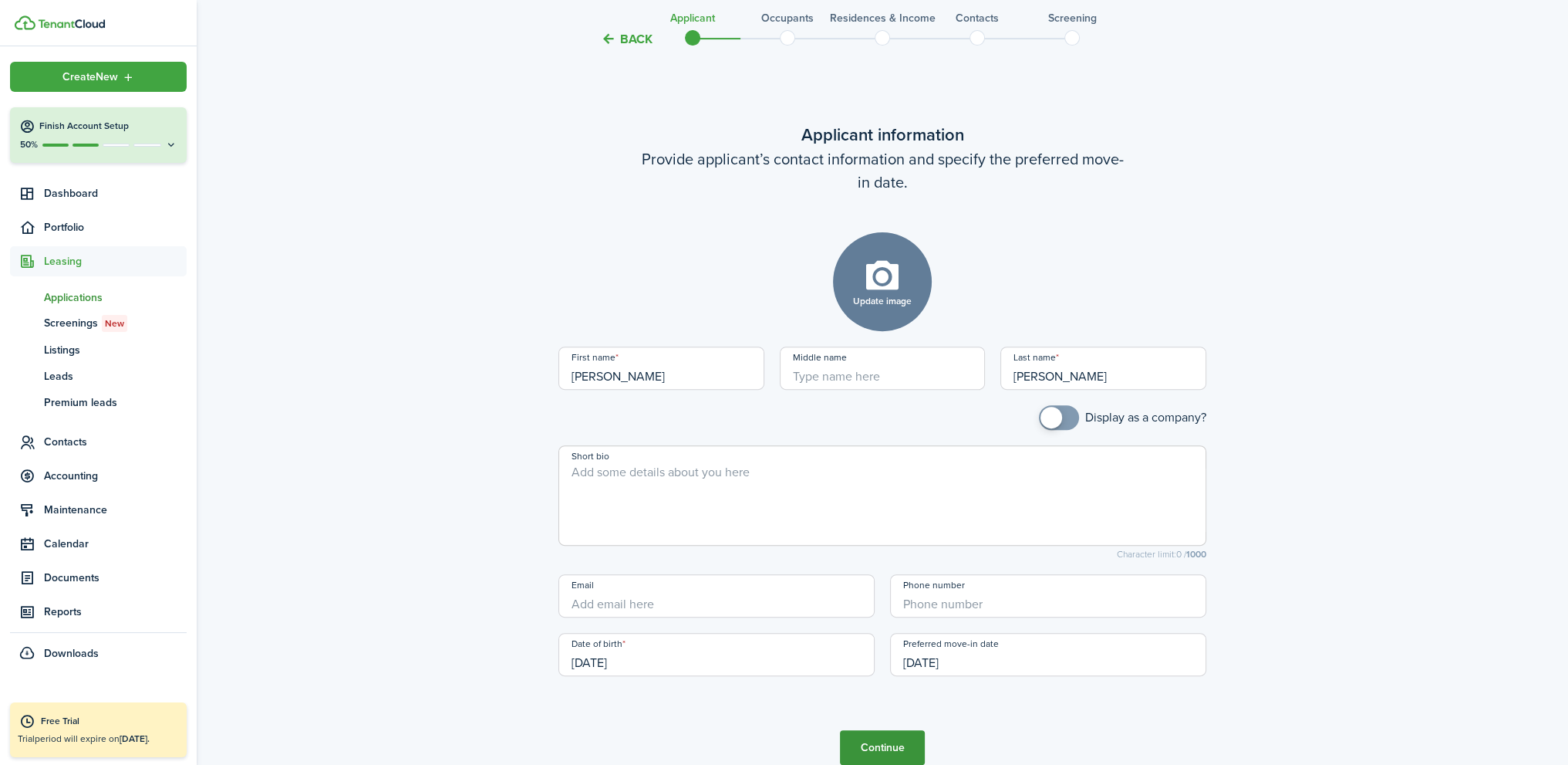
click at [901, 741] on button "Continue" at bounding box center [883, 747] width 85 height 35
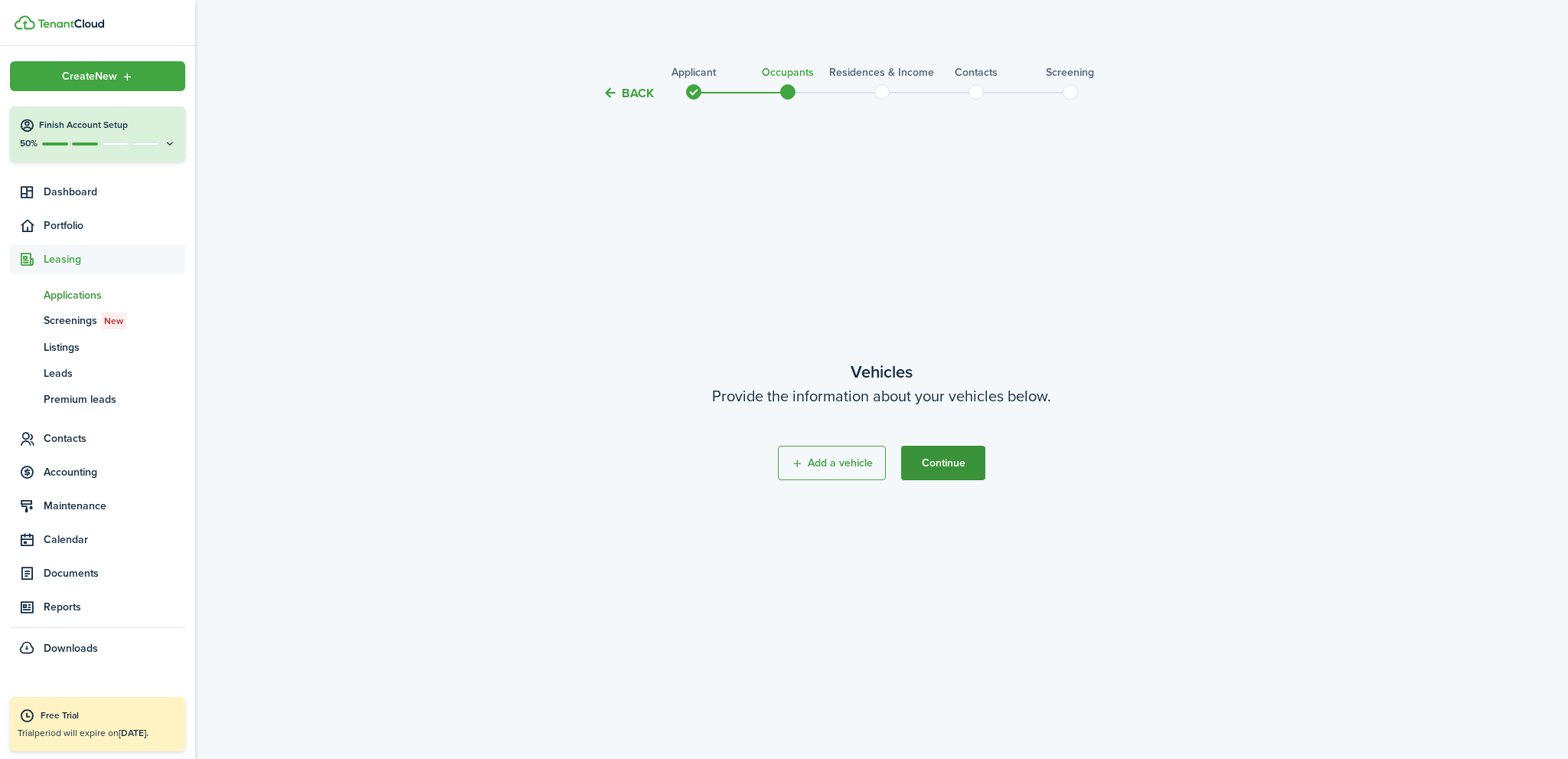
click at [955, 469] on button "Continue" at bounding box center [943, 462] width 84 height 35
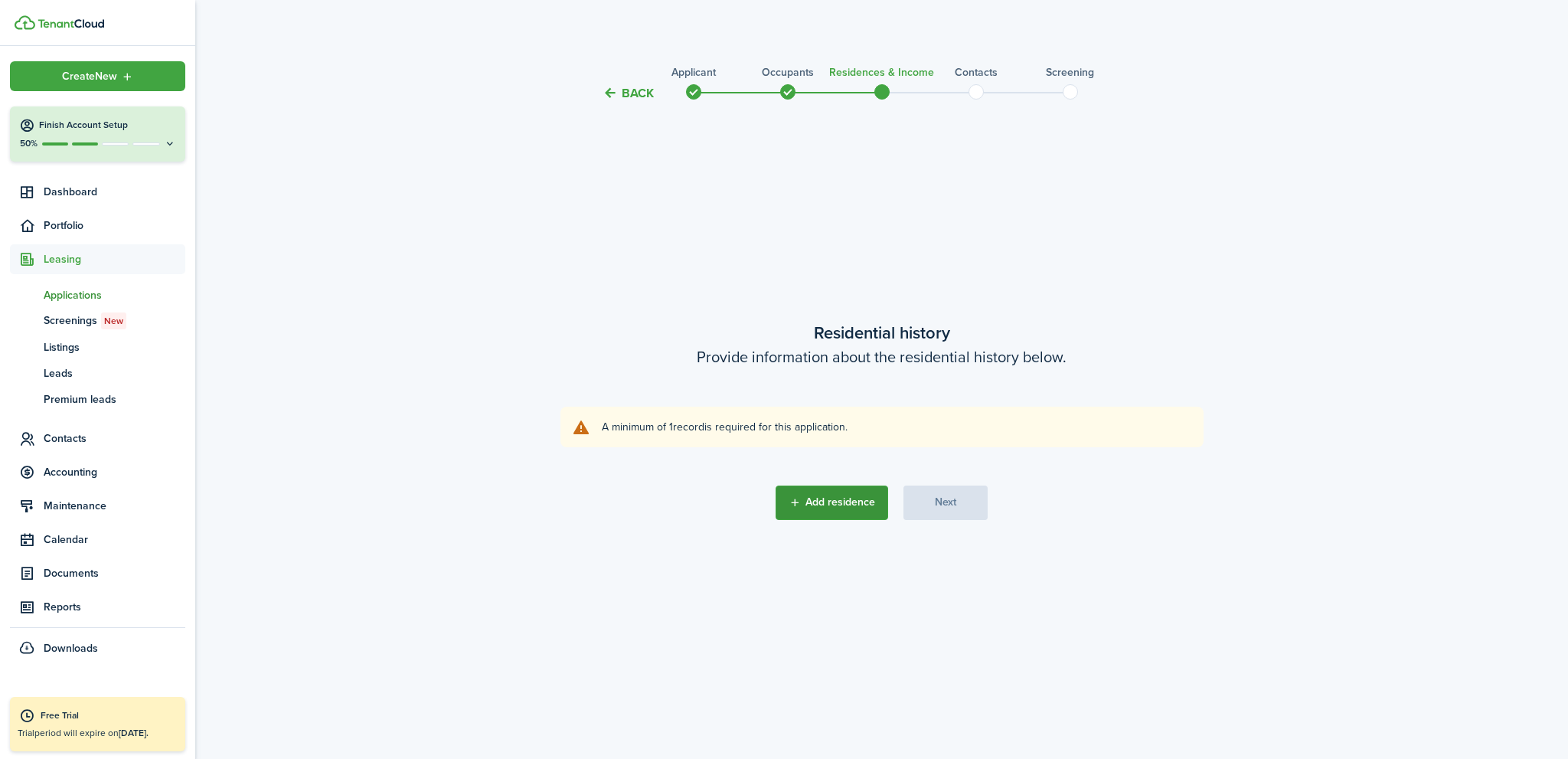
click at [850, 505] on button "Add residence" at bounding box center [832, 503] width 113 height 35
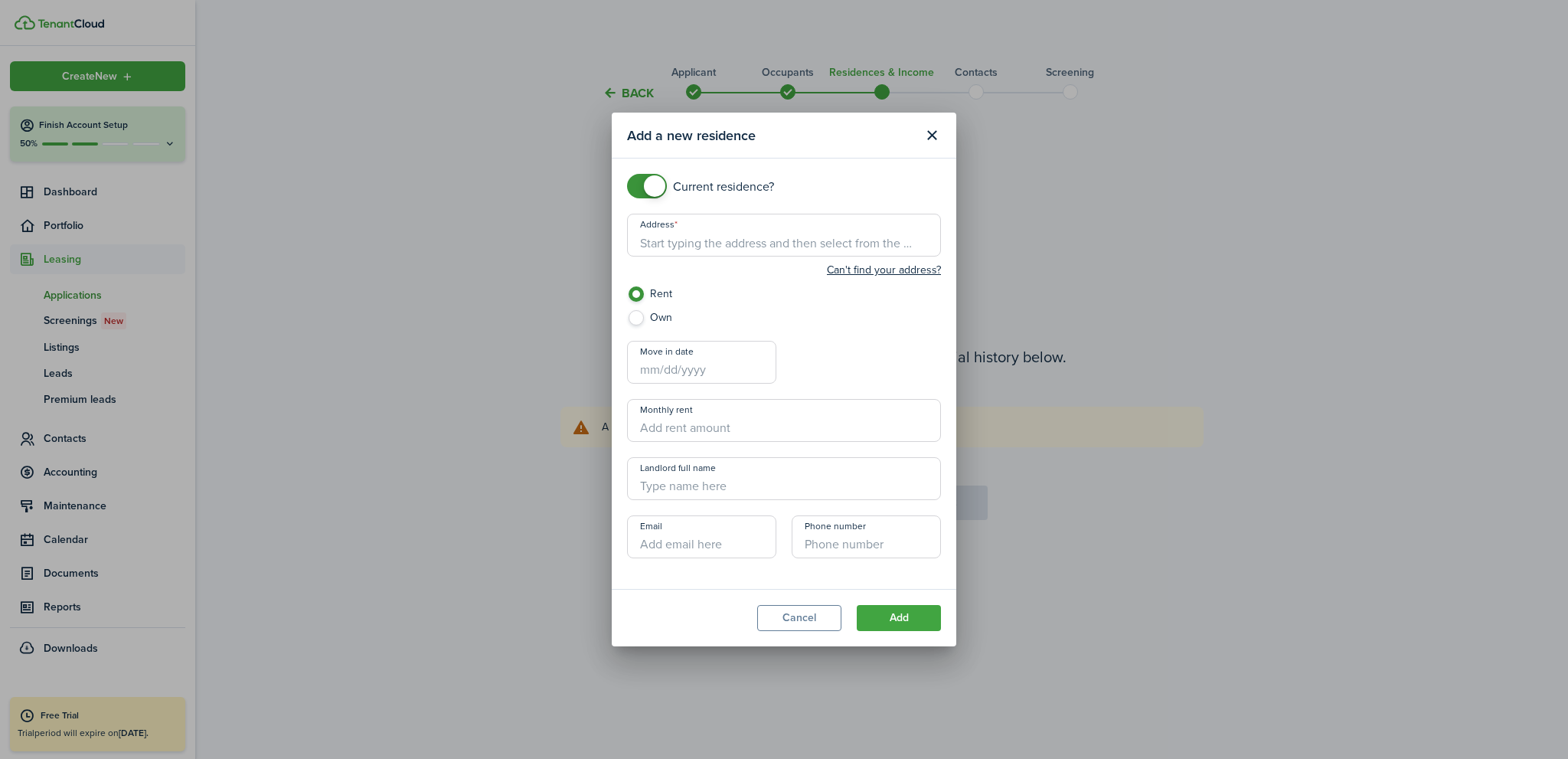
checkbox input "false"
click at [643, 185] on span at bounding box center [646, 186] width 15 height 24
click at [666, 223] on input "Address" at bounding box center [783, 235] width 314 height 43
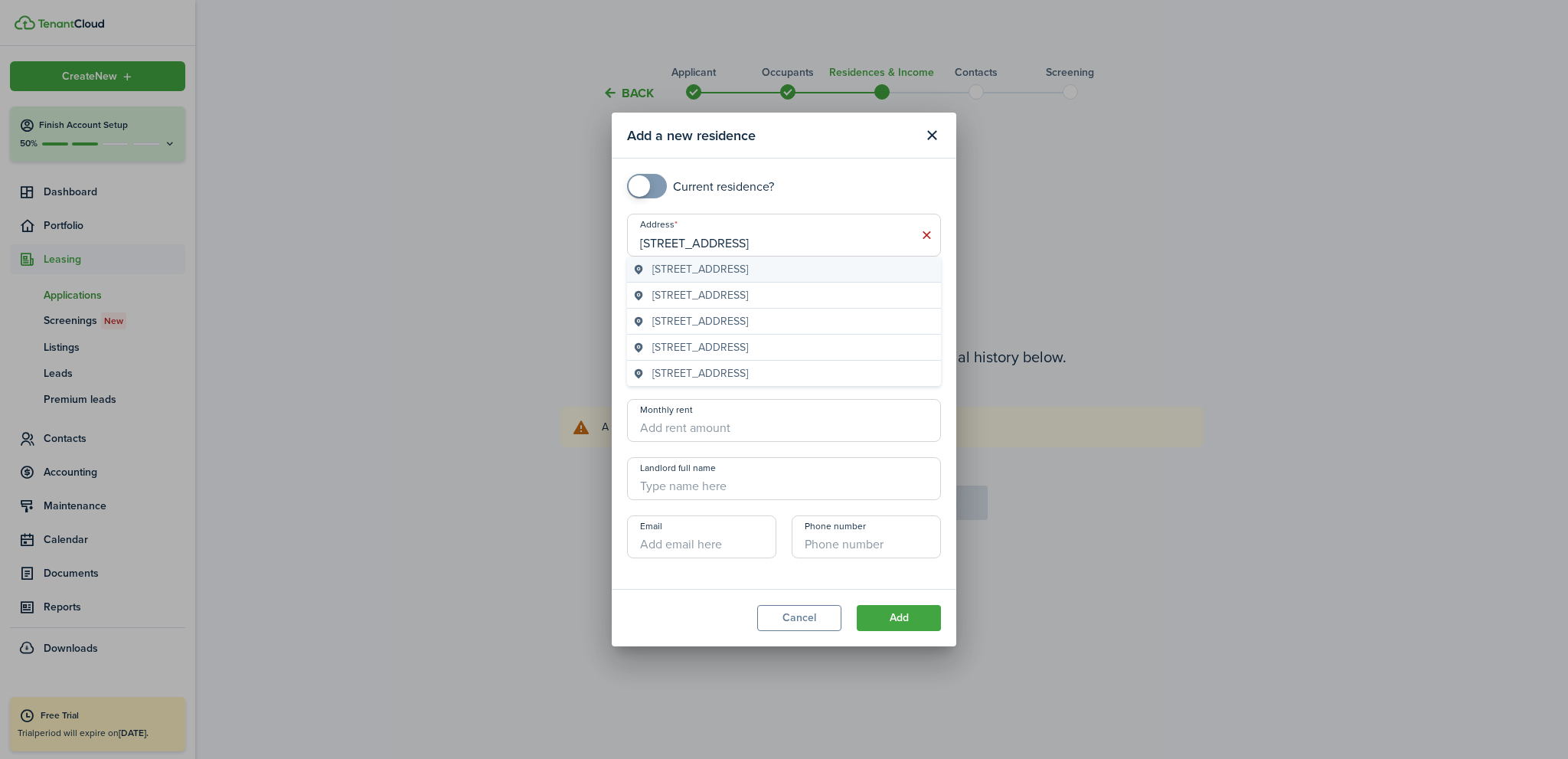
click at [748, 268] on span "5415 Nettle Way, Las Vegas, NV, USA" at bounding box center [700, 269] width 96 height 16
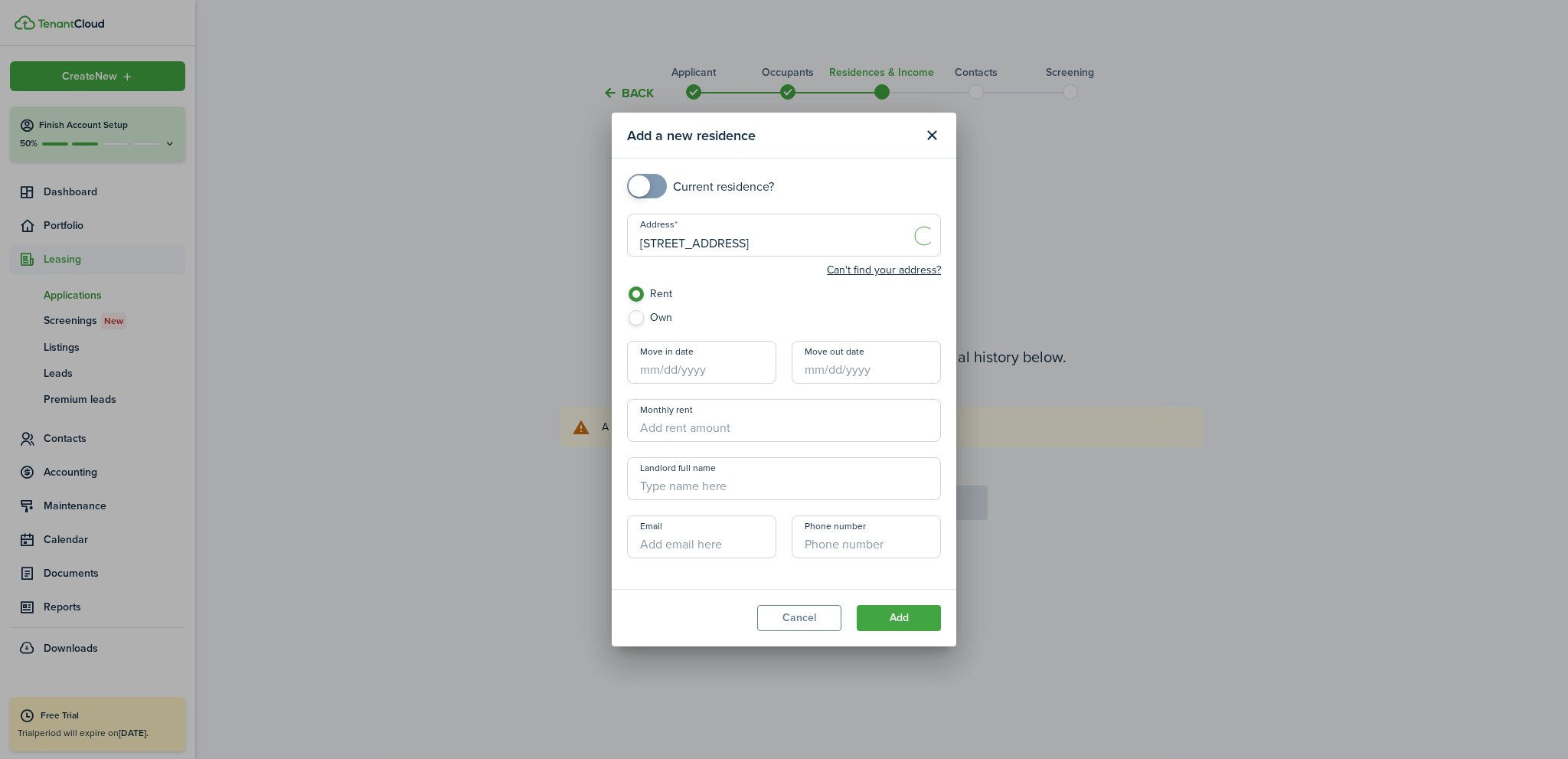
type input "5415 Nettle Way, Las Vegas, NV 89135, USA"
click at [906, 622] on button "Add" at bounding box center [899, 618] width 84 height 26
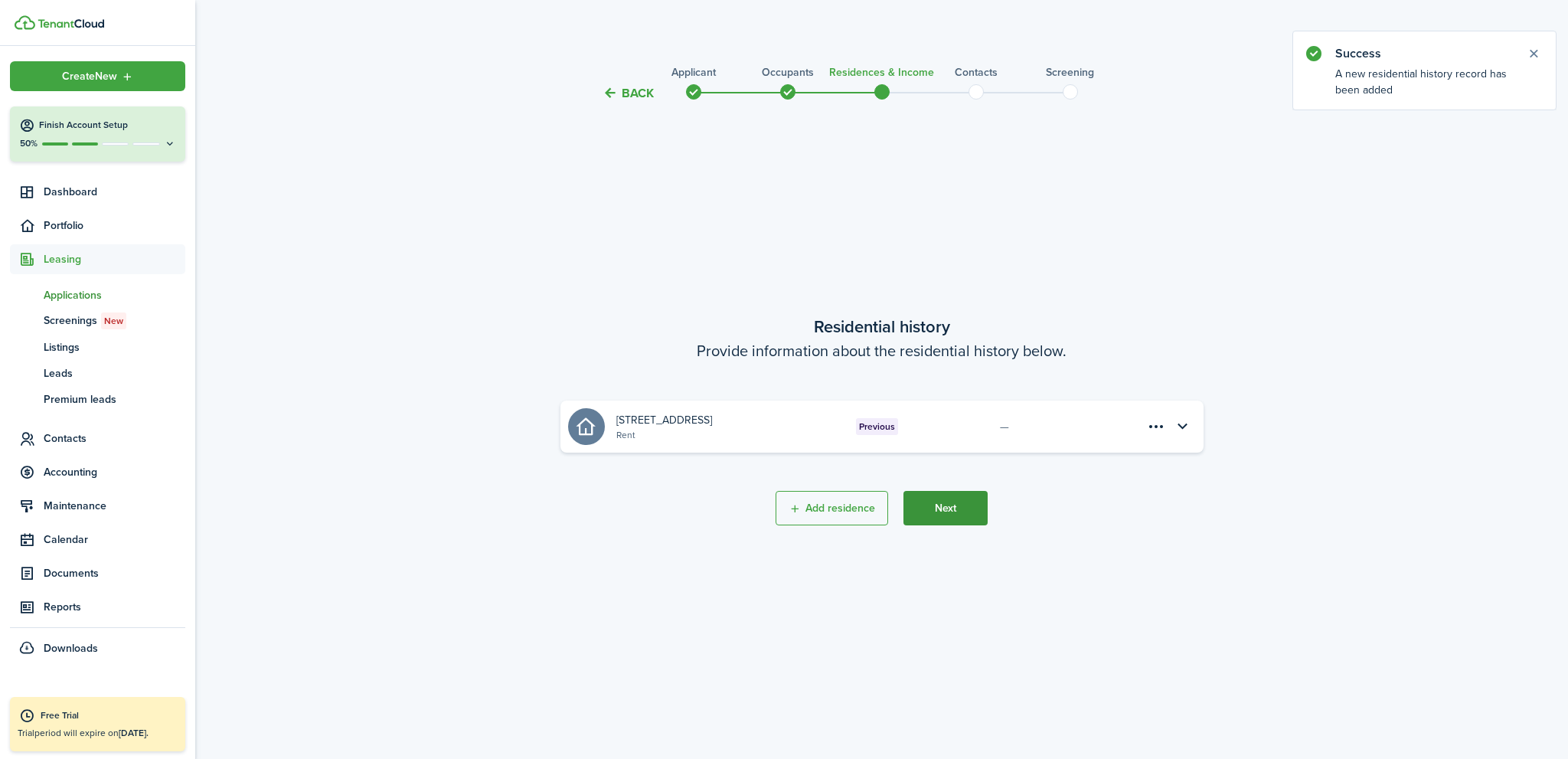
click at [949, 511] on button "Next" at bounding box center [945, 507] width 84 height 35
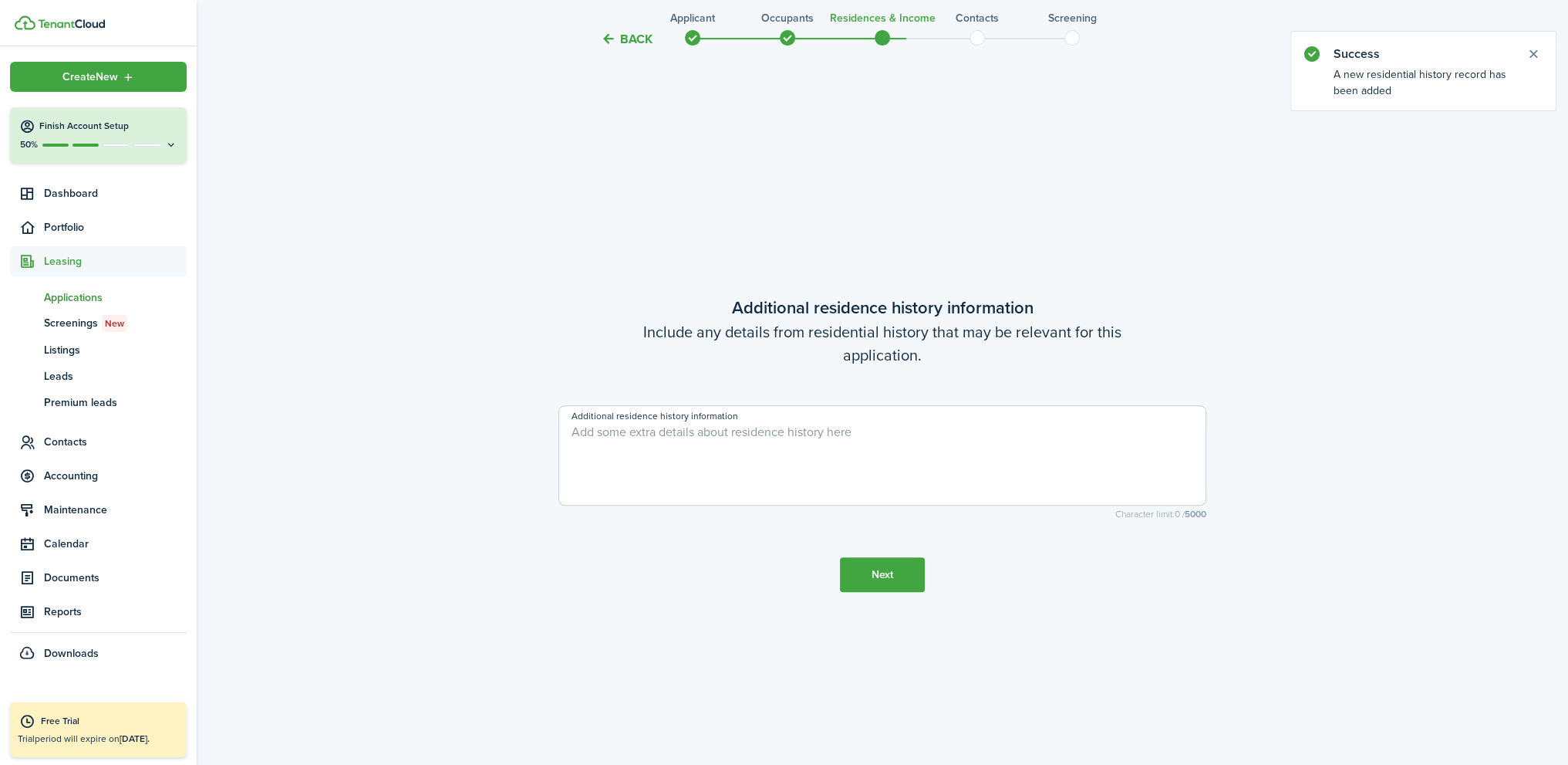
click at [901, 583] on button "Next" at bounding box center [883, 574] width 85 height 35
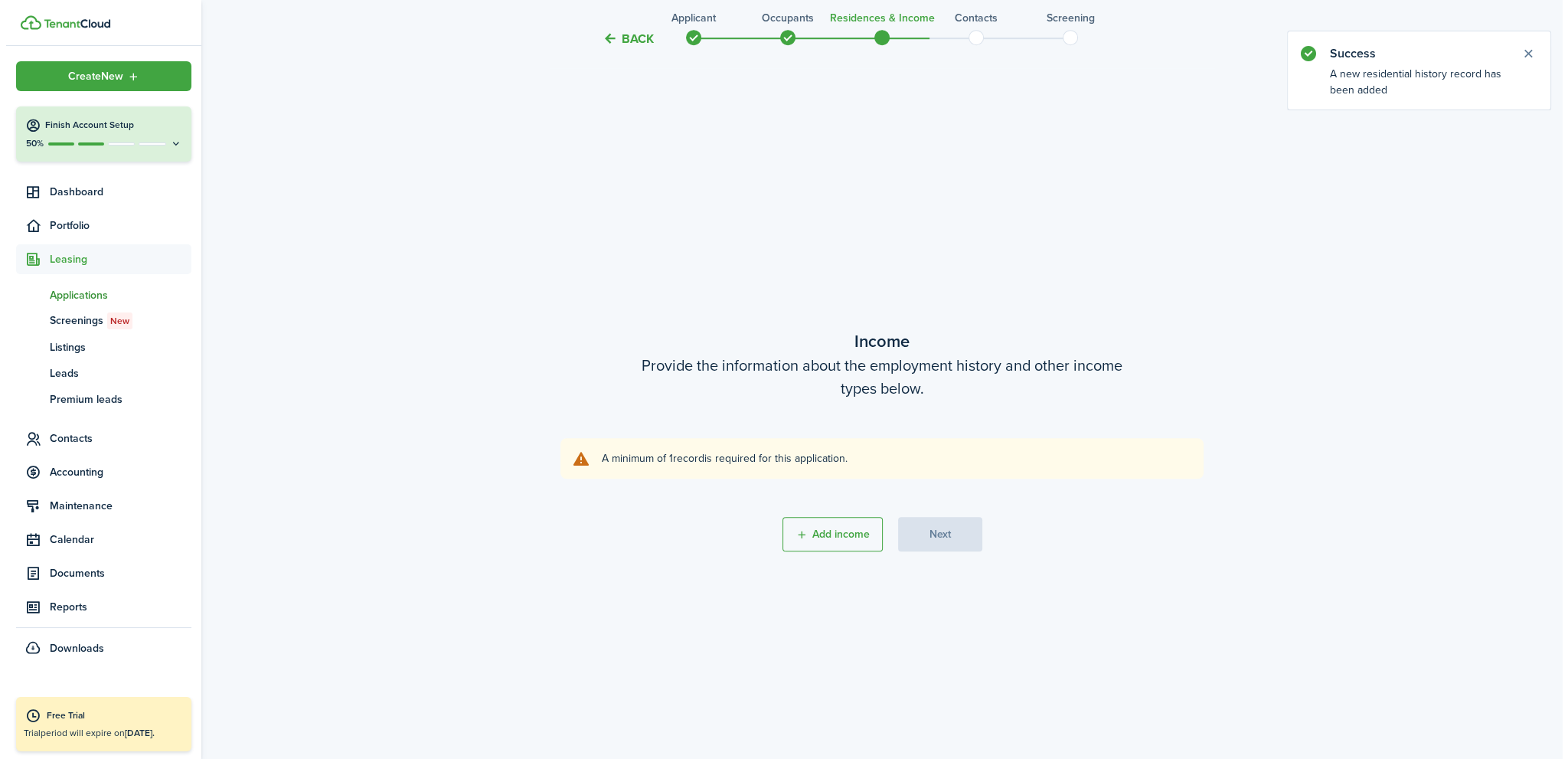
scroll to position [1415, 0]
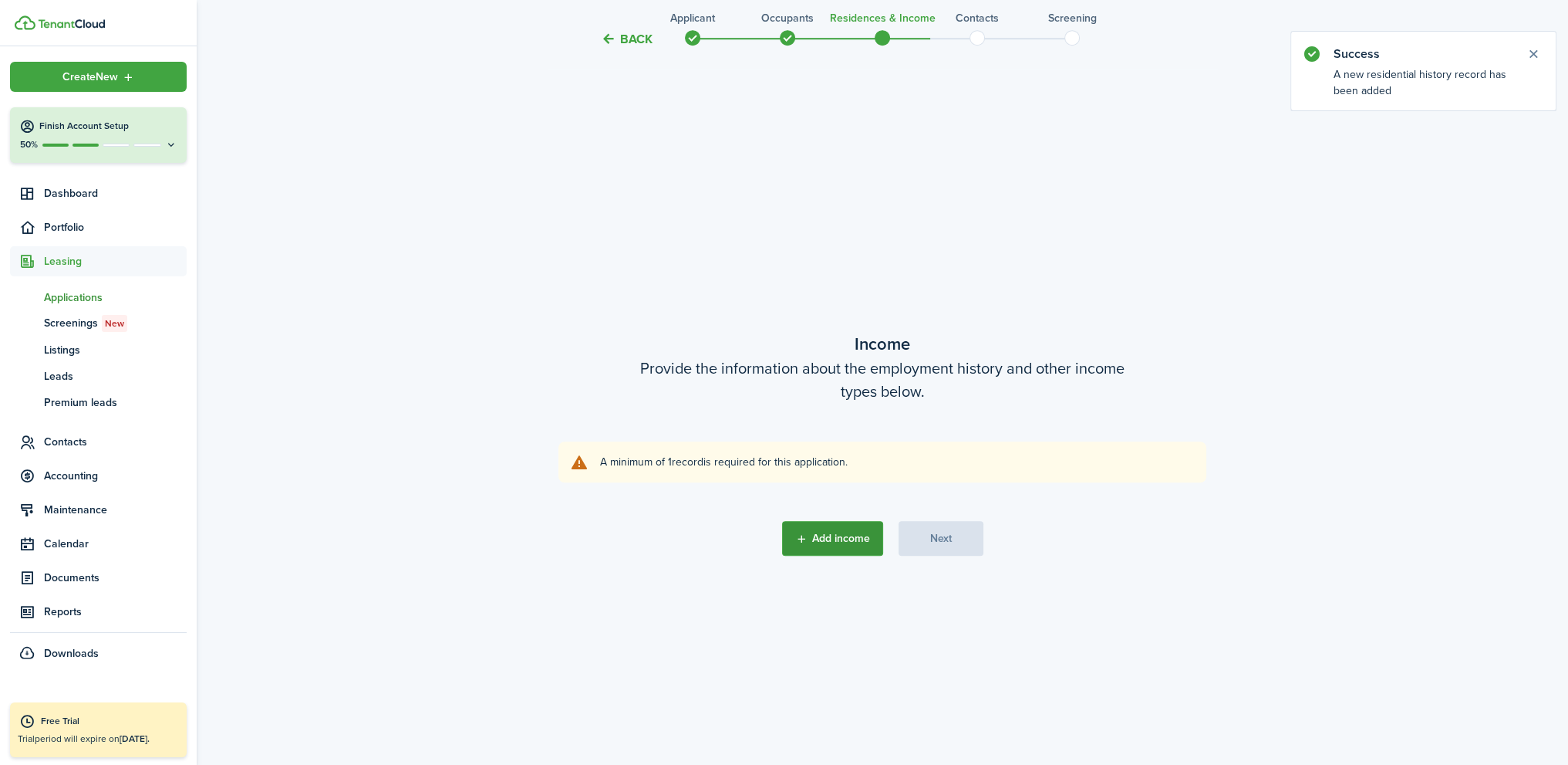
click at [821, 542] on button "Add income" at bounding box center [832, 538] width 101 height 35
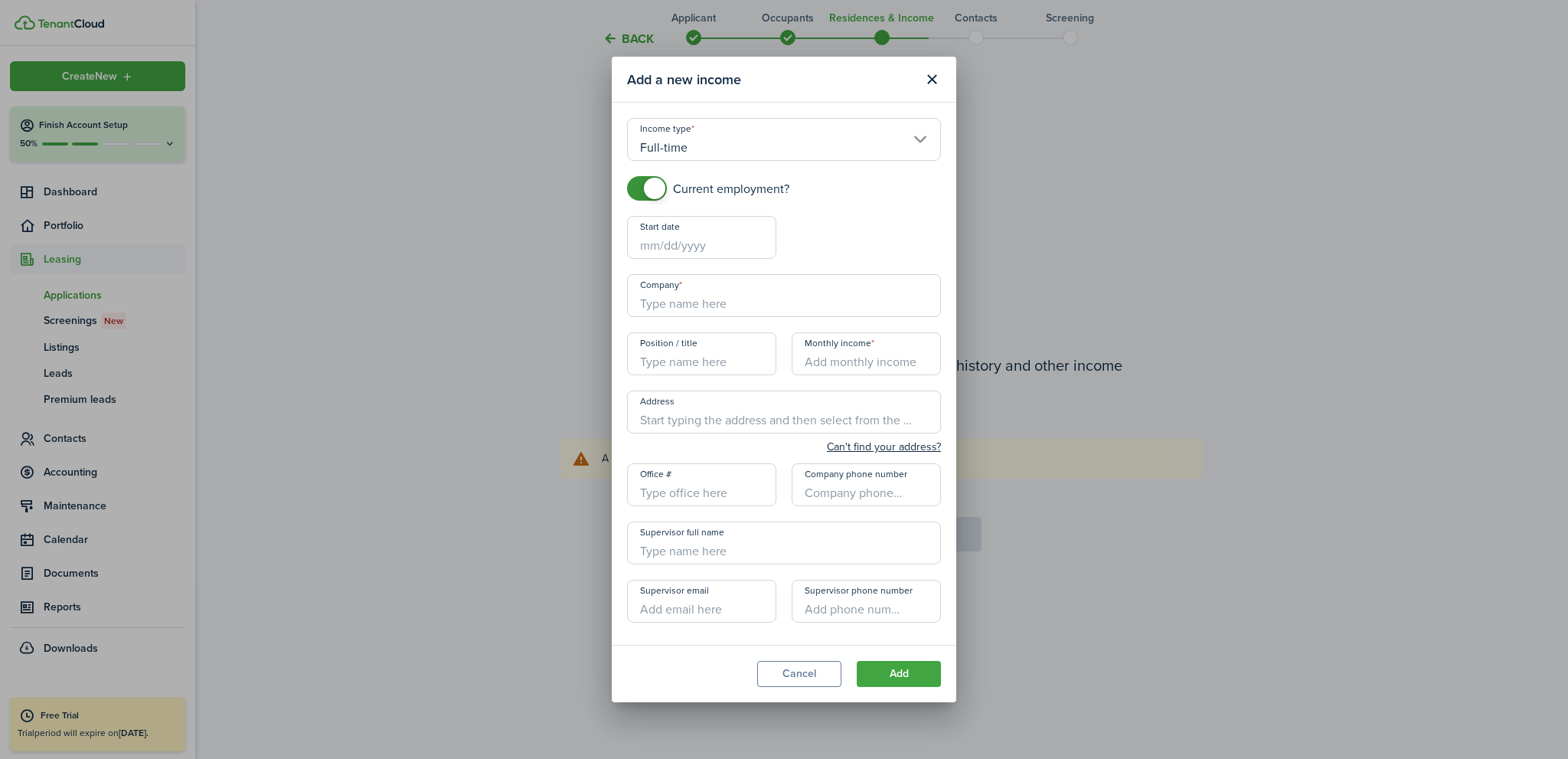
click at [694, 253] on input "Start date" at bounding box center [701, 237] width 149 height 43
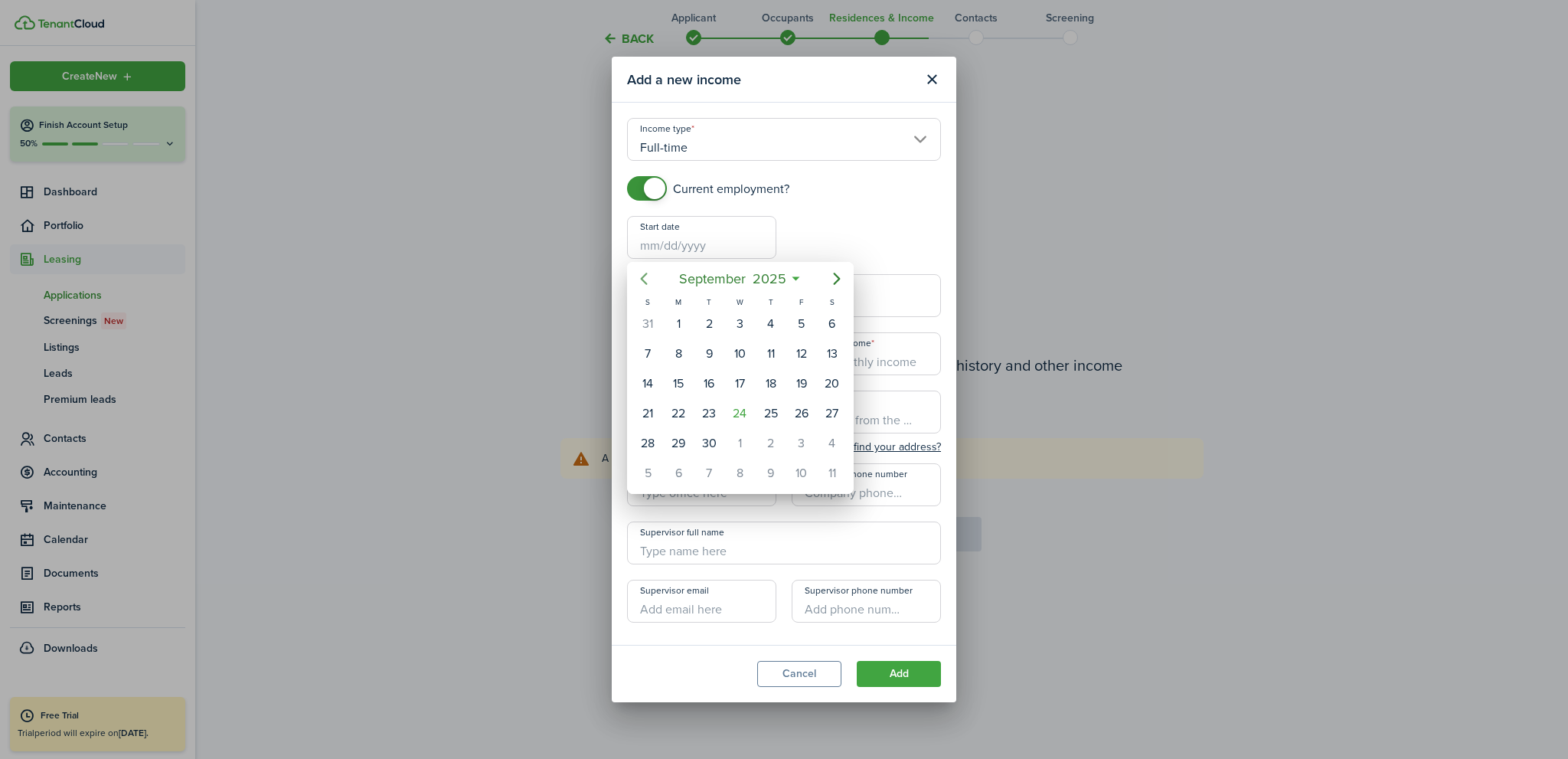
click at [640, 278] on icon "Previous page" at bounding box center [644, 278] width 7 height 12
click at [640, 281] on icon "Previous page" at bounding box center [644, 278] width 19 height 19
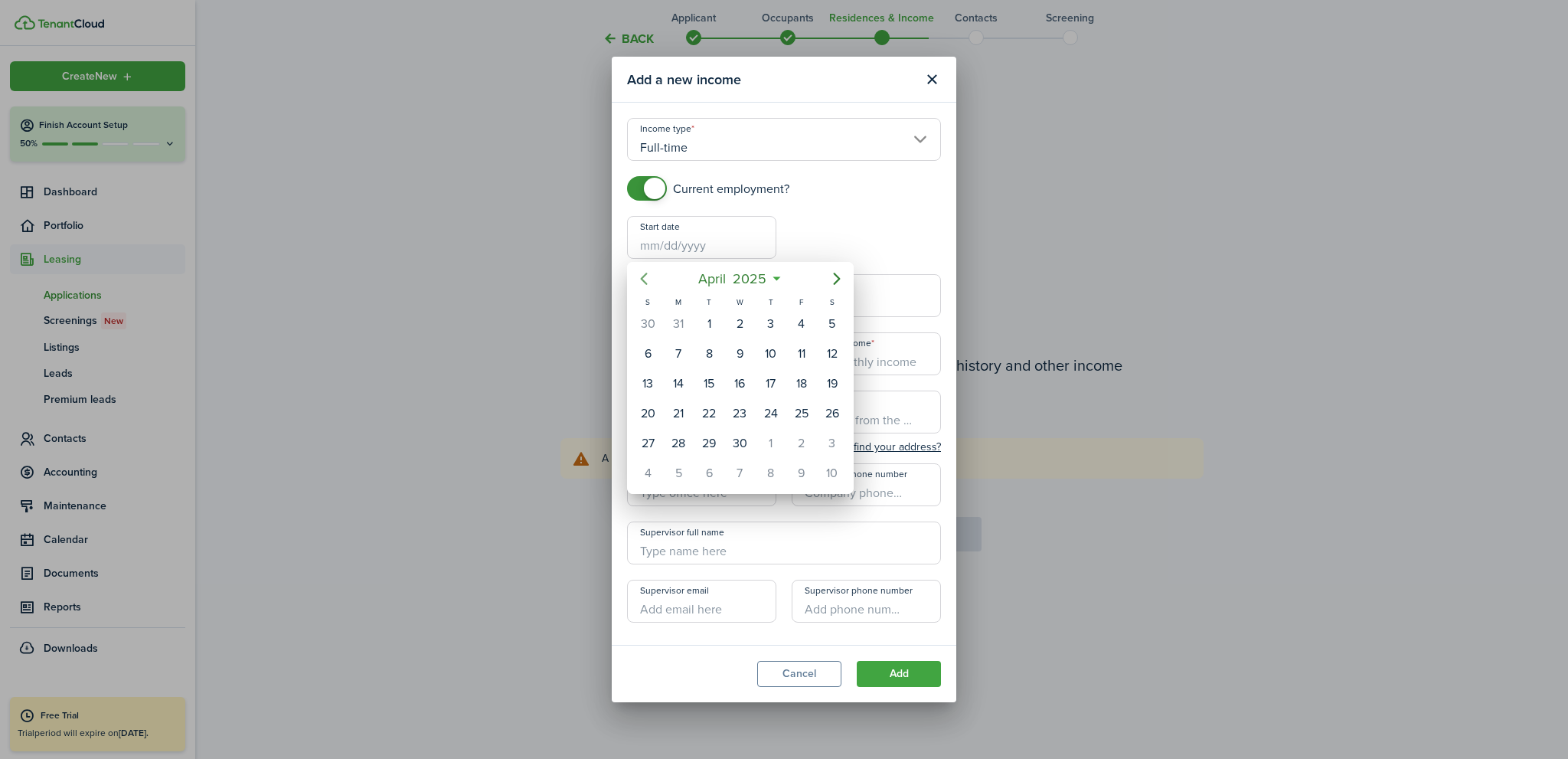
click at [640, 281] on icon "Previous page" at bounding box center [644, 278] width 19 height 19
click at [674, 407] on div "17" at bounding box center [678, 413] width 23 height 23
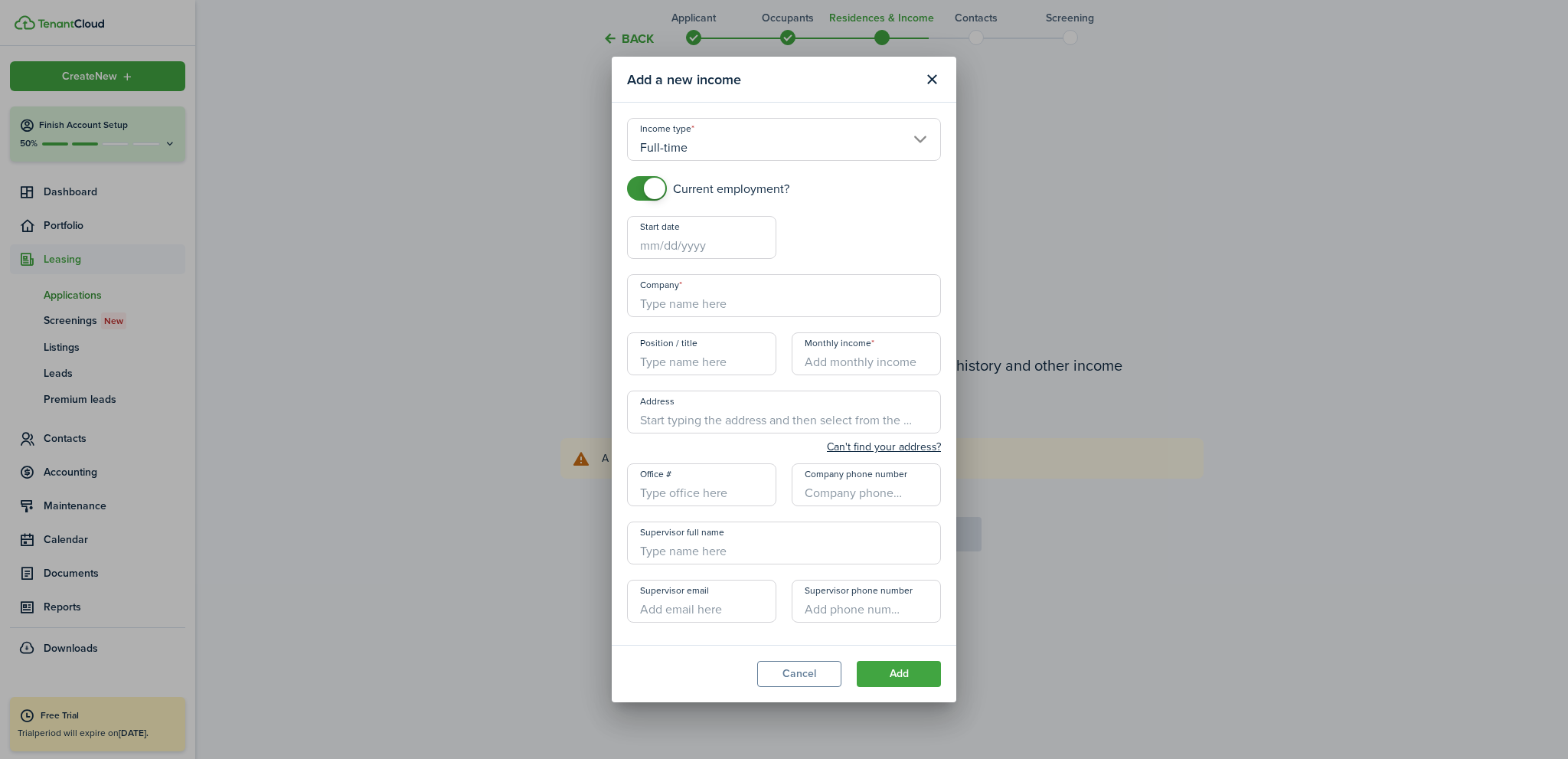
type input "03/17/2025"
click at [703, 300] on input "Company" at bounding box center [783, 295] width 314 height 43
type input "[DEMOGRAPHIC_DATA] Charities of [GEOGRAPHIC_DATA][US_STATE]"
type input "[STREET_ADDRESS]"
type input "[PHONE_NUMBER]"
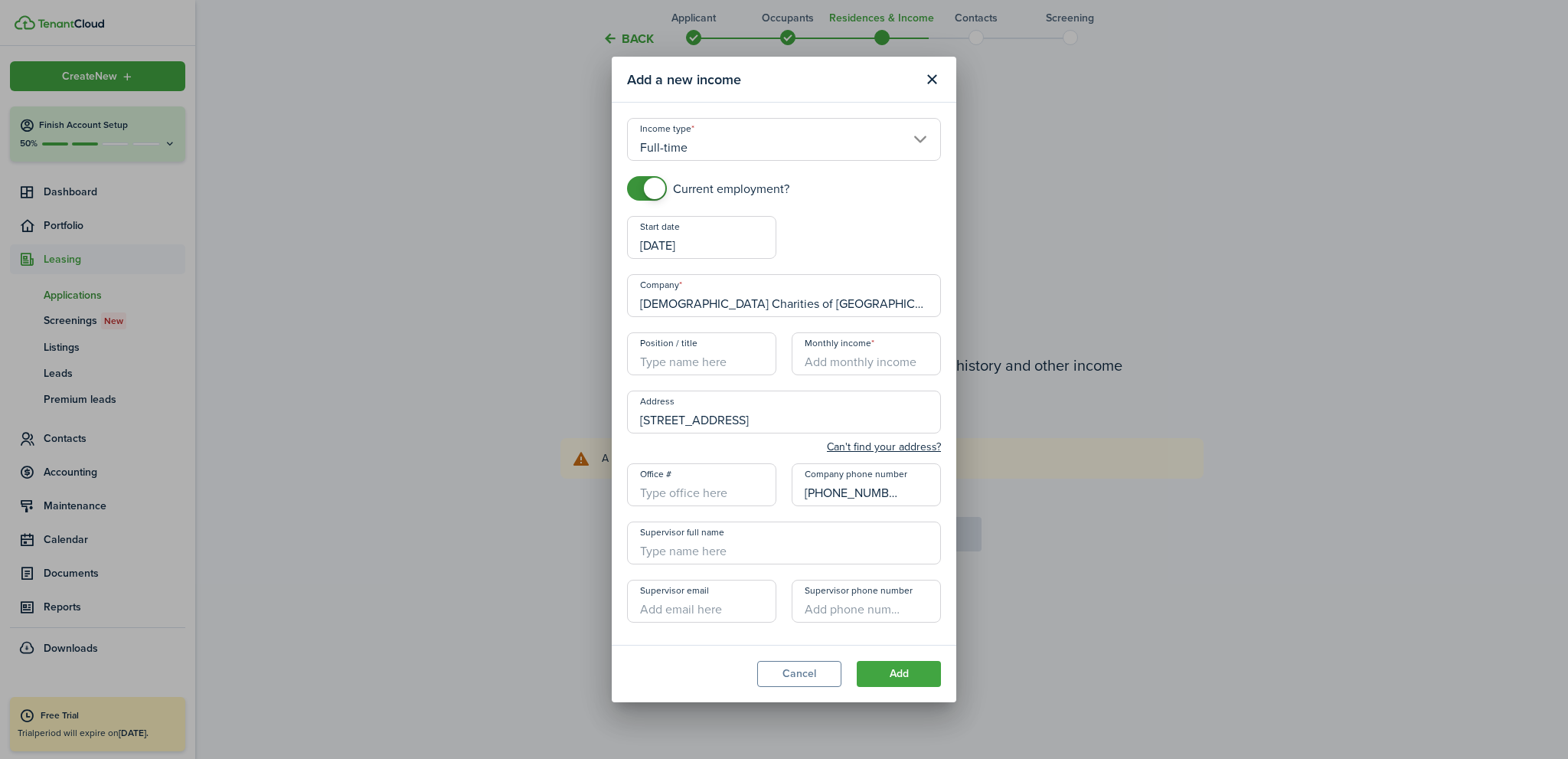
type input "[PERSON_NAME]"
type input "[EMAIL_ADDRESS][DOMAIN_NAME]"
click at [729, 365] on input "Position / title" at bounding box center [701, 353] width 149 height 43
type input "Thrift Store"
type input "$1,040.00"
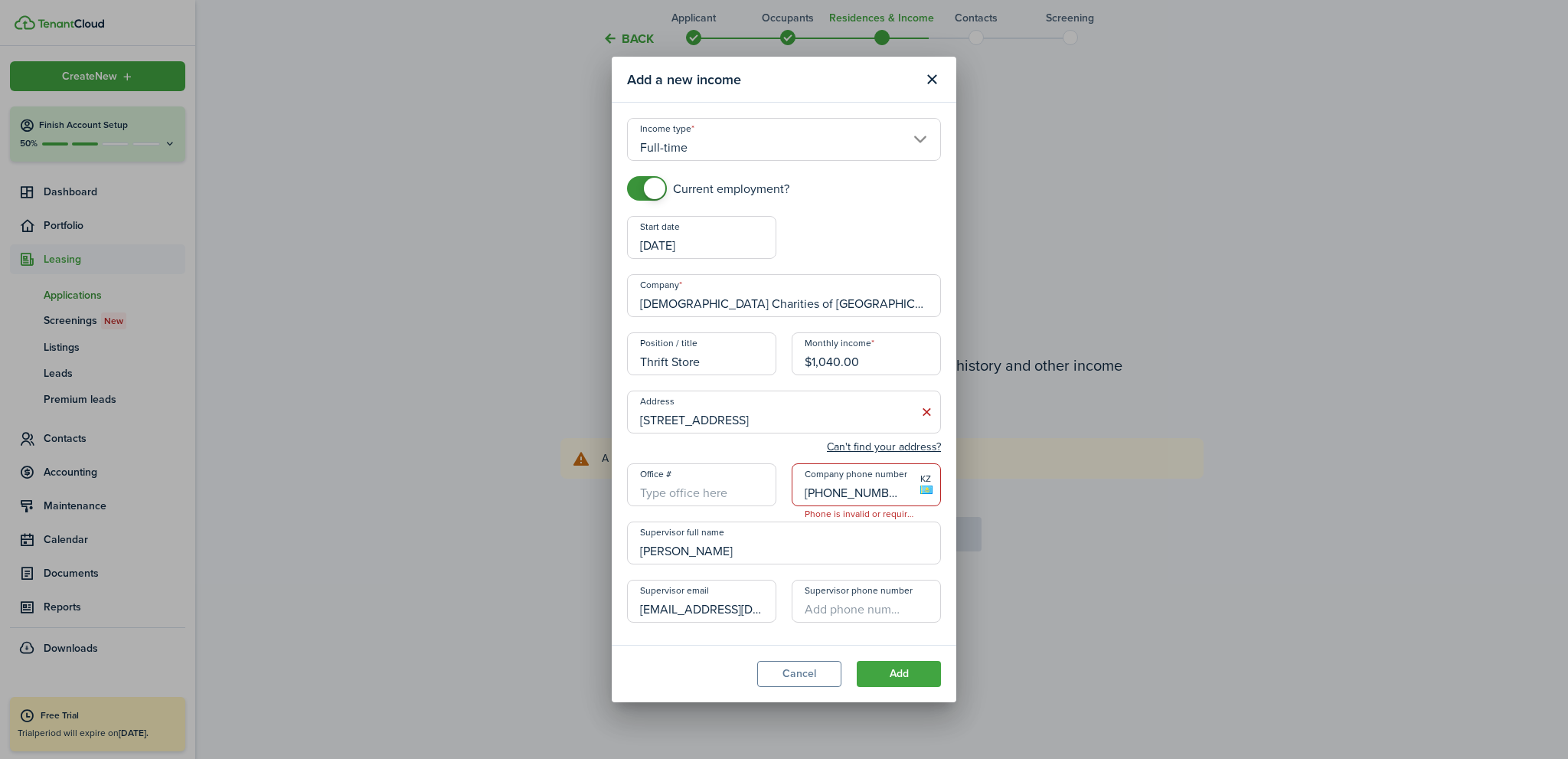
drag, startPoint x: 881, startPoint y: 490, endPoint x: 759, endPoint y: 484, distance: 122.1
click at [759, 487] on div "Current employment? Start date 03/17/2025 End date Company Catholic Charities o…" at bounding box center [784, 407] width 329 height 461
drag, startPoint x: 719, startPoint y: 553, endPoint x: 639, endPoint y: 547, distance: 80.2
click at [637, 548] on input "[PERSON_NAME]" at bounding box center [783, 542] width 314 height 43
drag, startPoint x: 753, startPoint y: 610, endPoint x: 551, endPoint y: 611, distance: 202.0
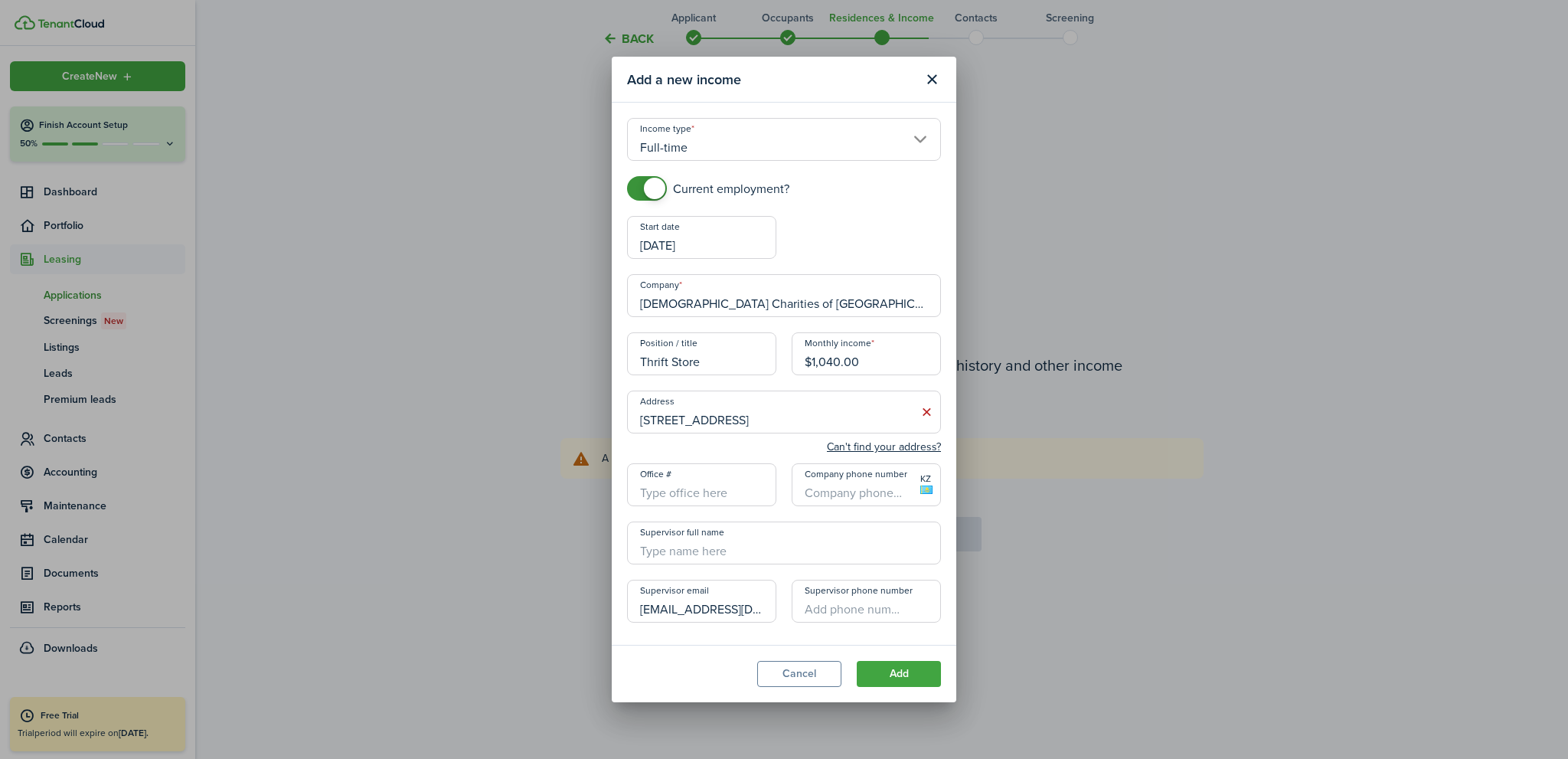
click at [551, 611] on div "Add a new income Income type Full-time Current employment? Start date 03/17/202…" at bounding box center [784, 379] width 1568 height 759
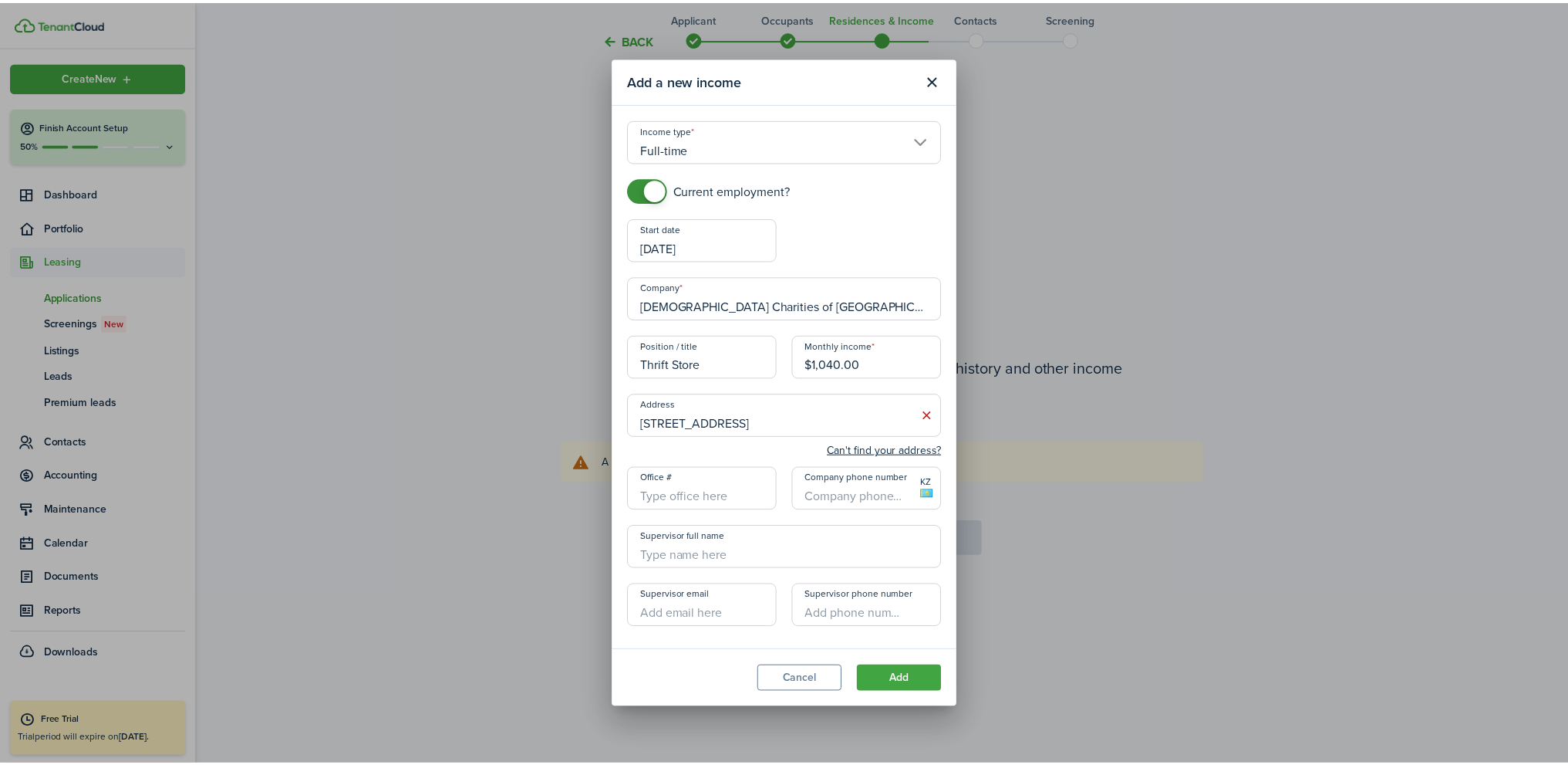
scroll to position [9, 0]
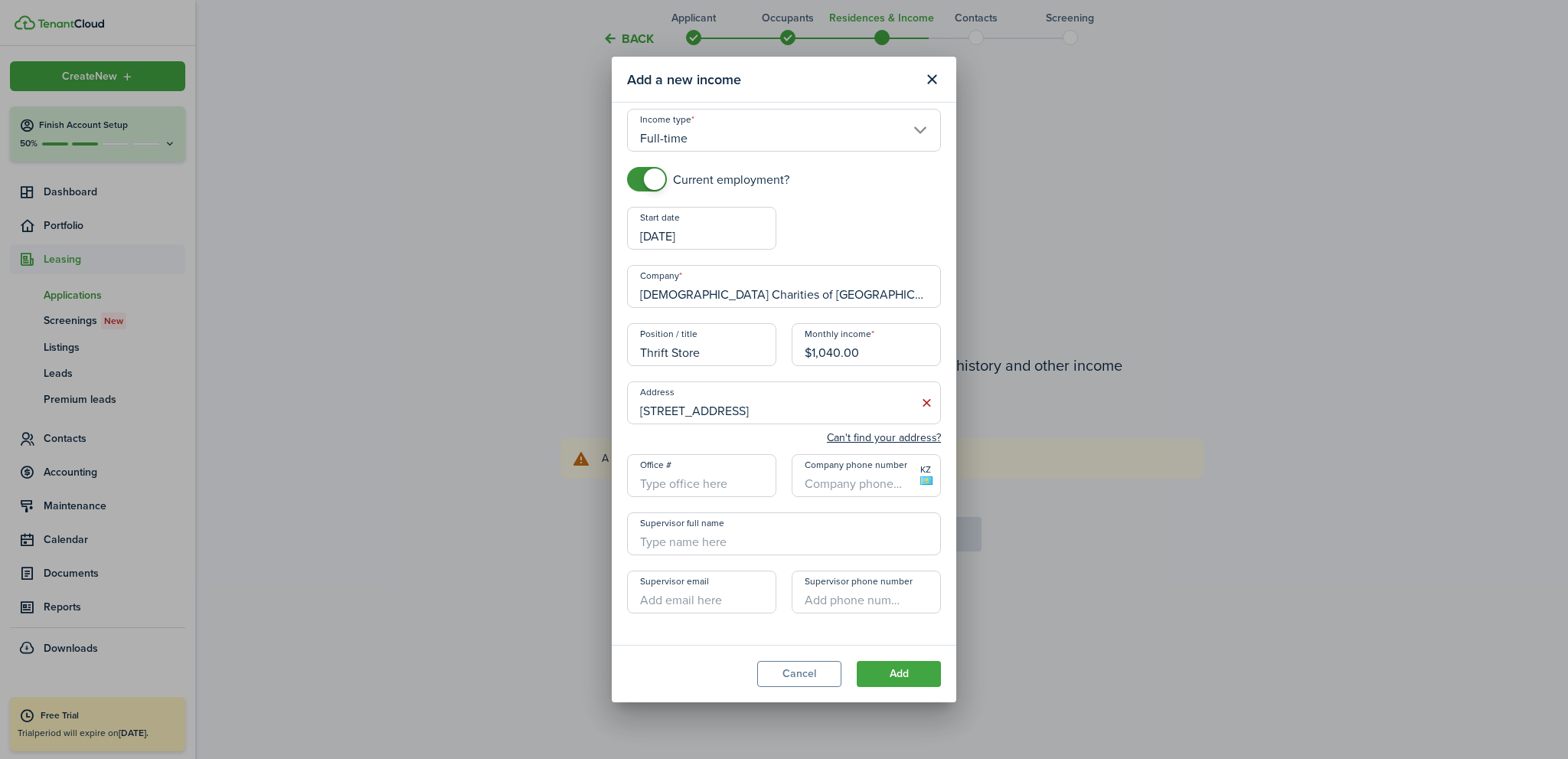
type input "+1"
click at [865, 475] on input "+1" at bounding box center [865, 475] width 149 height 43
click at [891, 674] on button "Add" at bounding box center [899, 674] width 84 height 26
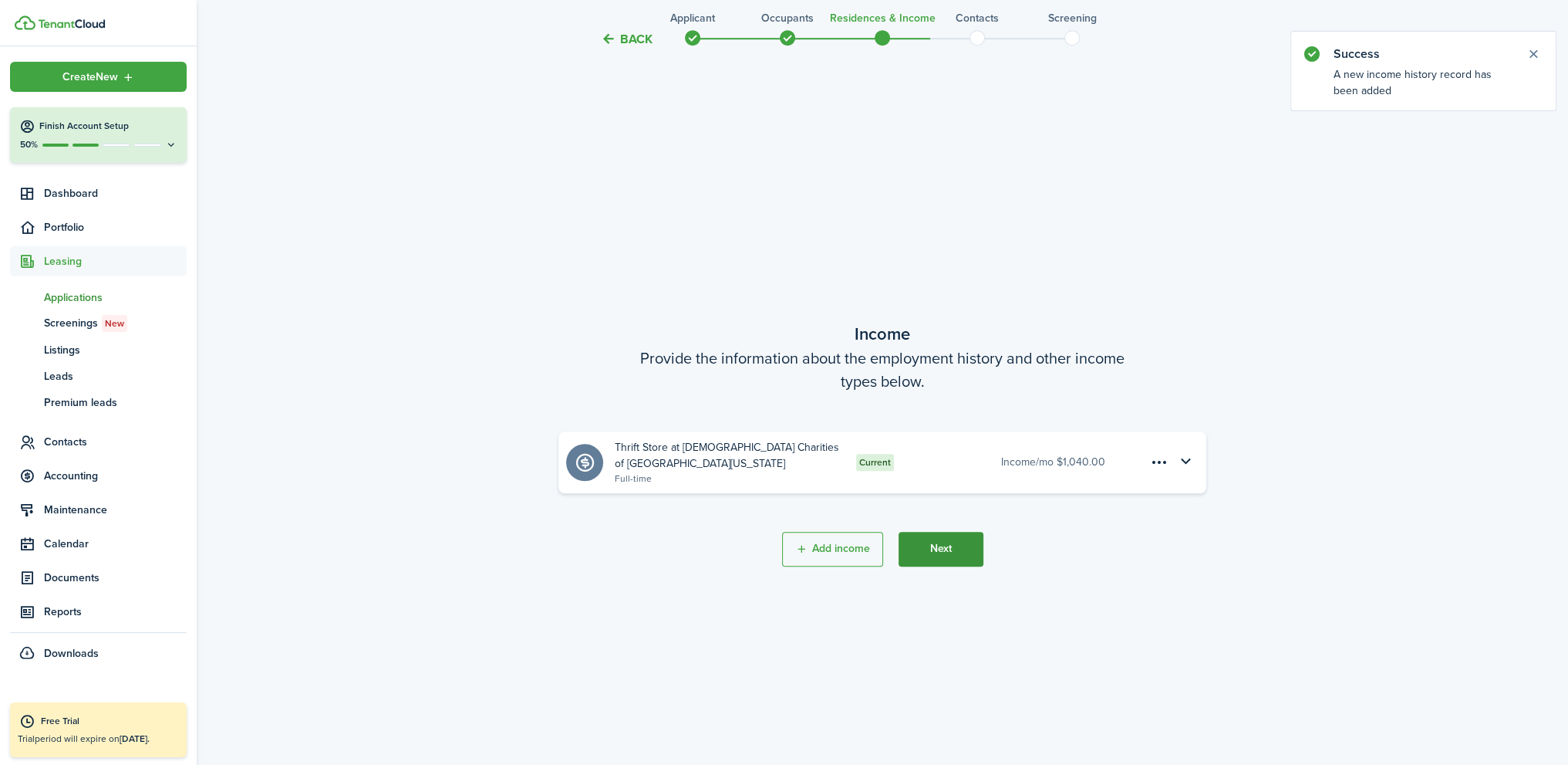
click at [962, 553] on button "Next" at bounding box center [941, 549] width 85 height 35
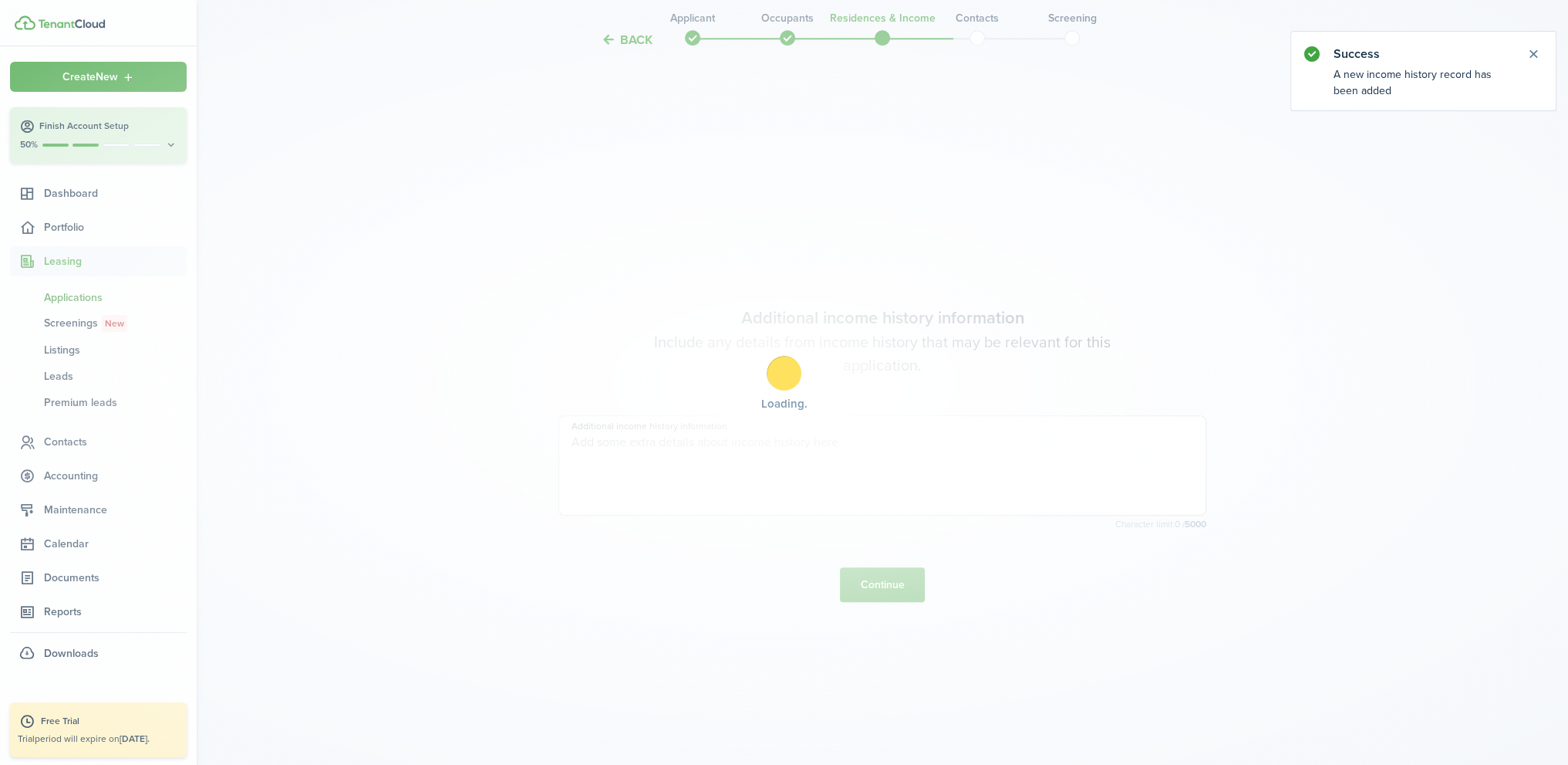
scroll to position [2191, 0]
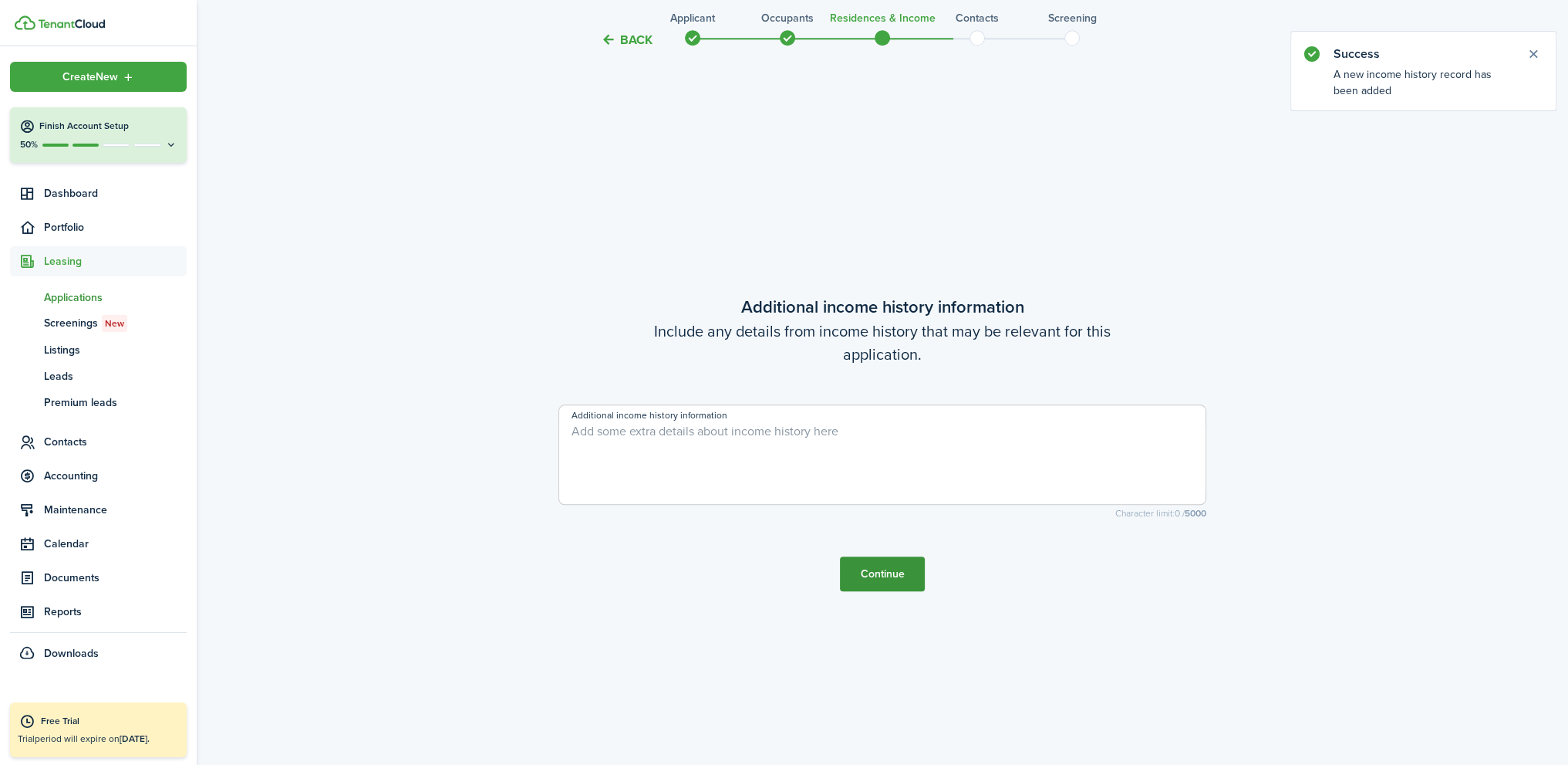
click at [910, 567] on button "Continue" at bounding box center [883, 573] width 85 height 35
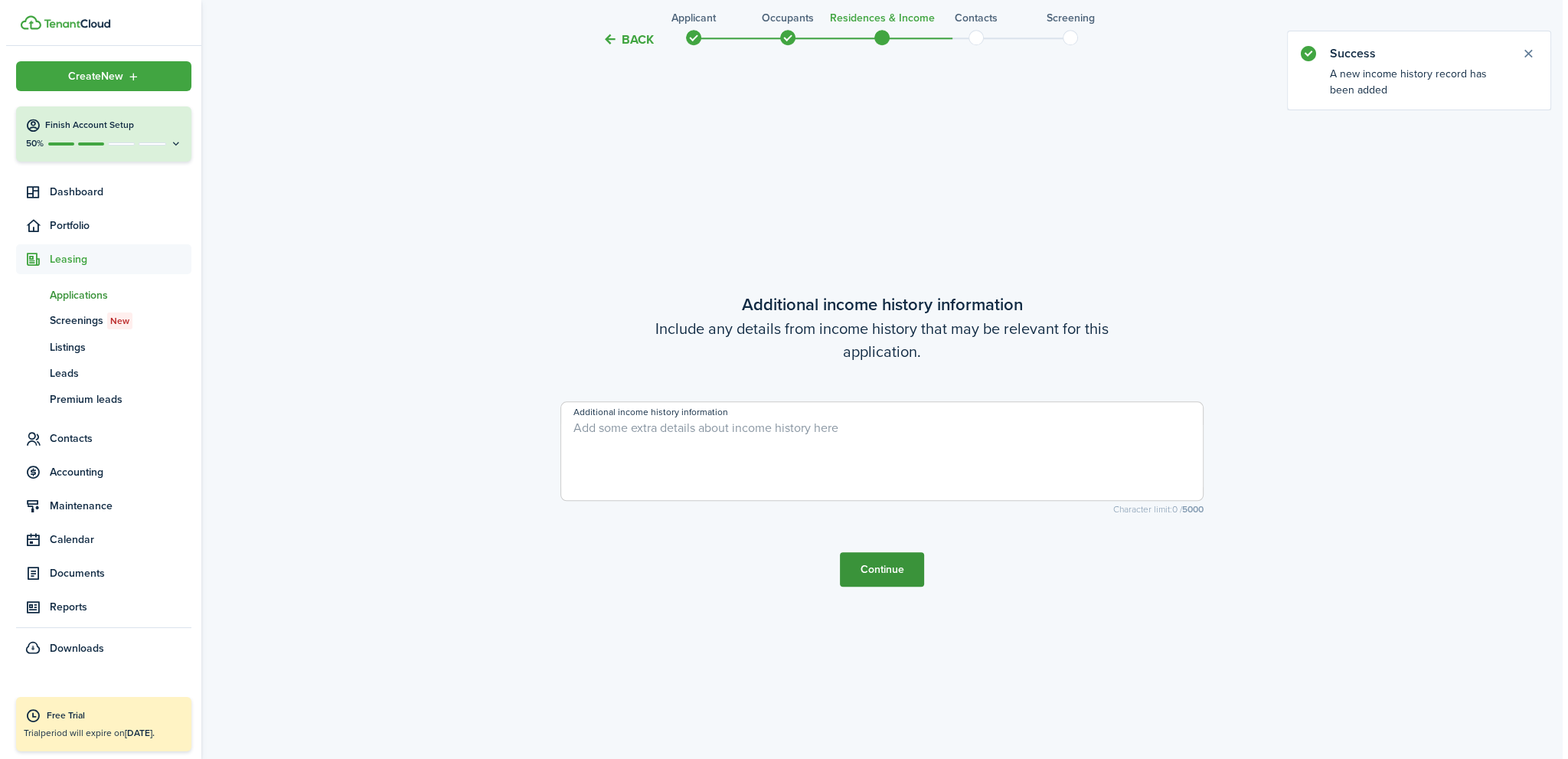
scroll to position [0, 0]
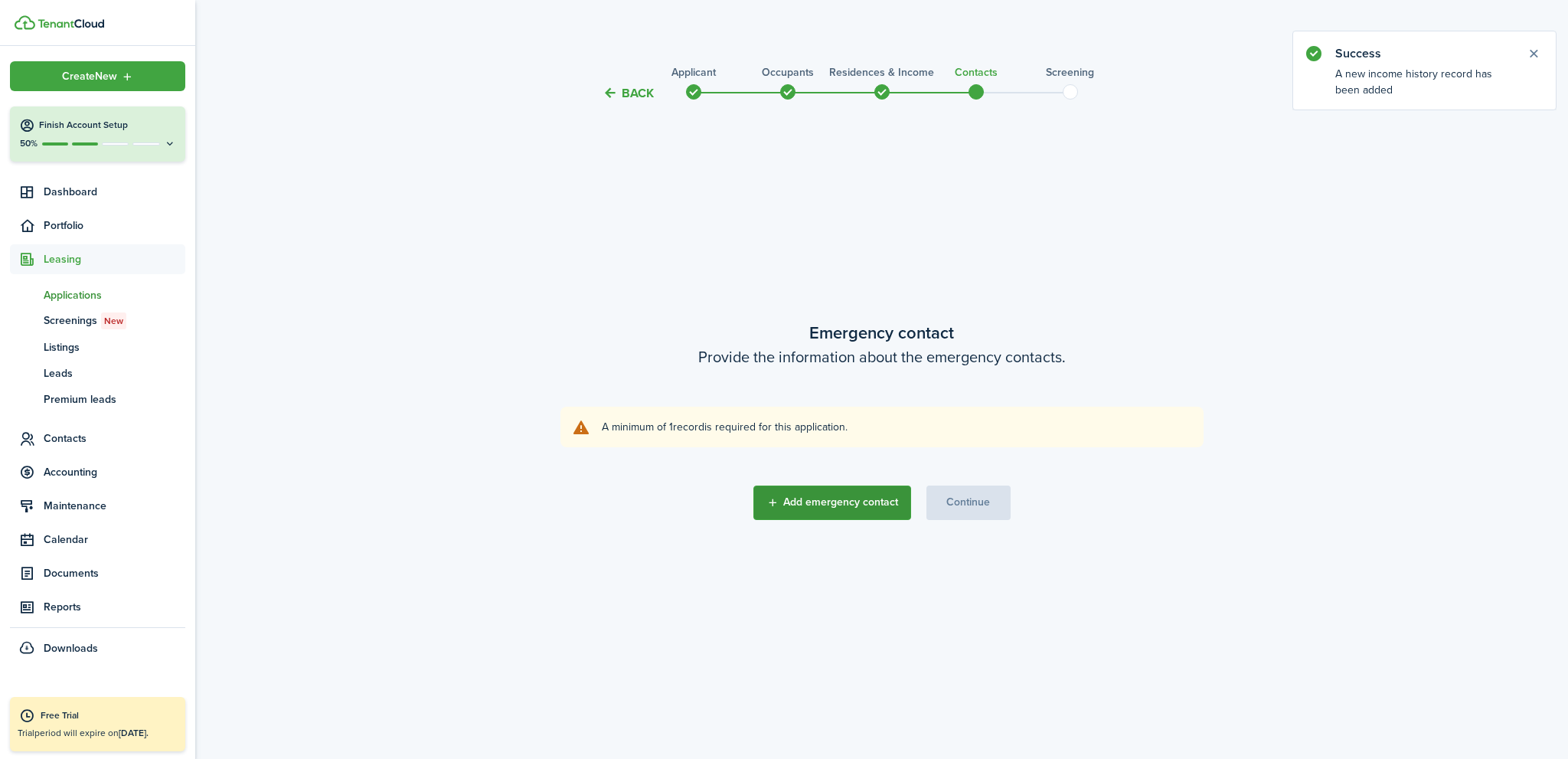
click at [832, 502] on button "Add emergency contact" at bounding box center [832, 503] width 158 height 35
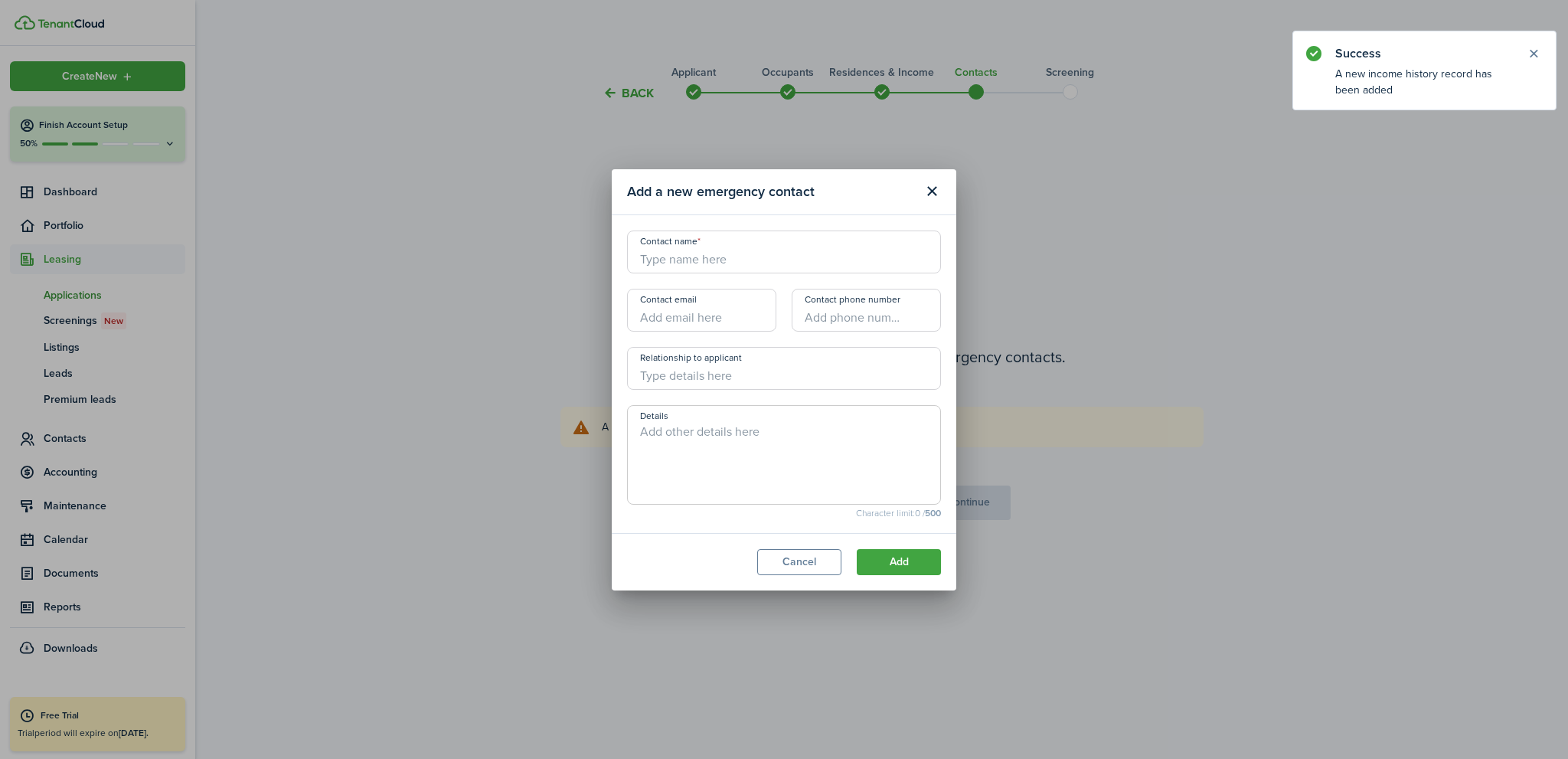
click at [687, 256] on input "Contact name" at bounding box center [783, 252] width 314 height 43
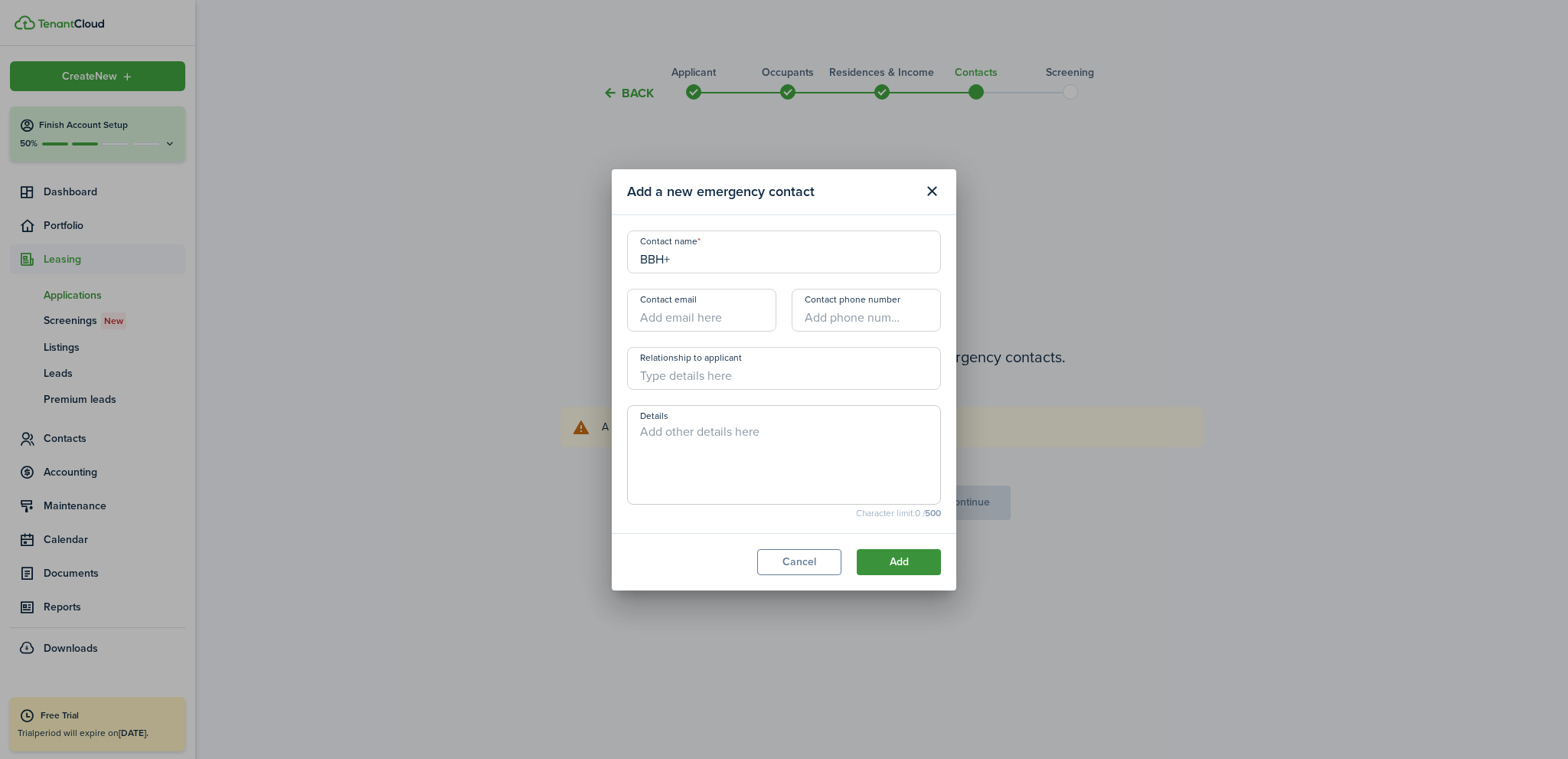
type input "BBH+"
drag, startPoint x: 907, startPoint y: 560, endPoint x: 897, endPoint y: 557, distance: 10.4
click at [907, 560] on button "Add" at bounding box center [899, 561] width 84 height 26
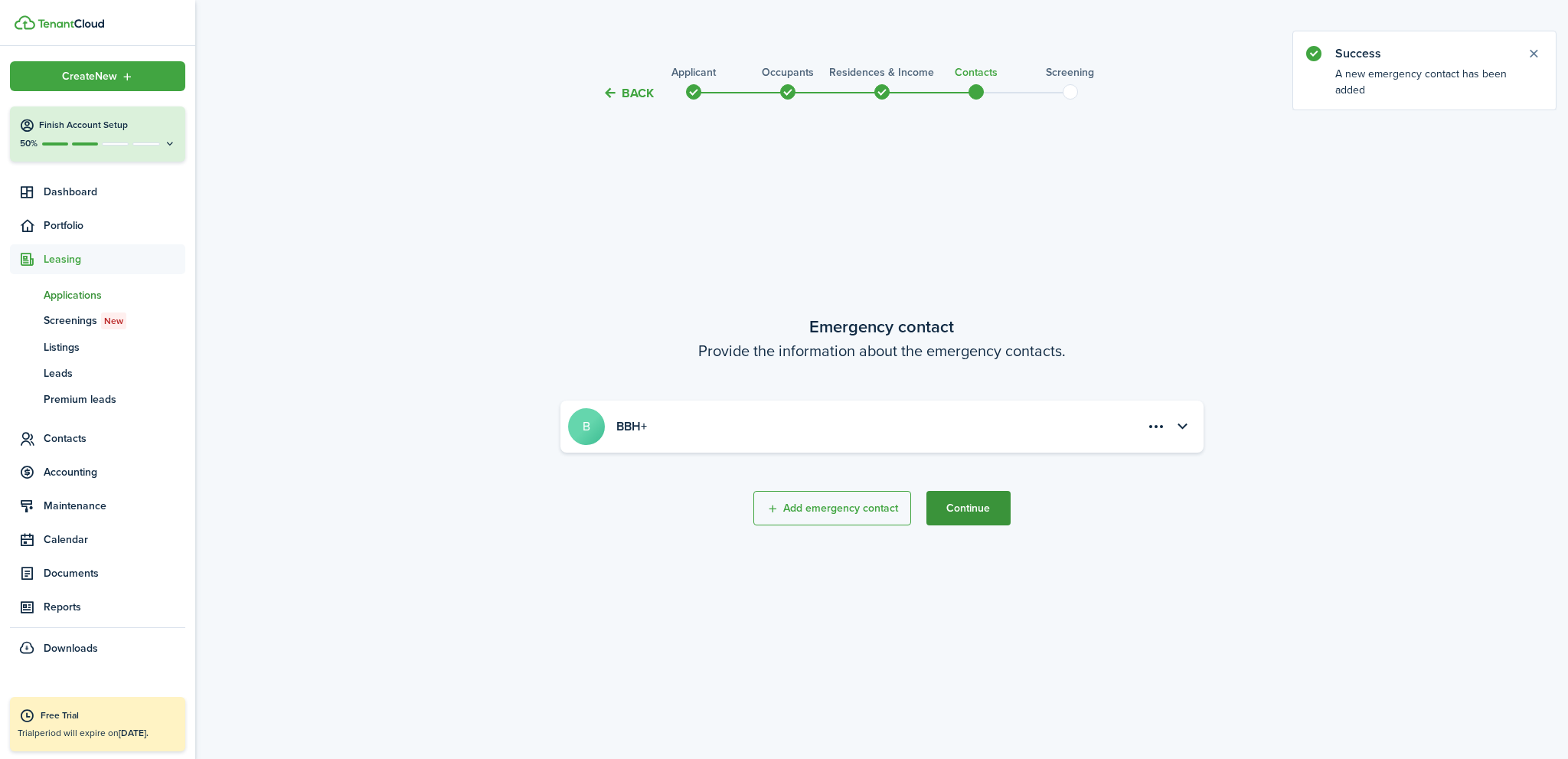
click at [979, 501] on button "Continue" at bounding box center [968, 507] width 84 height 35
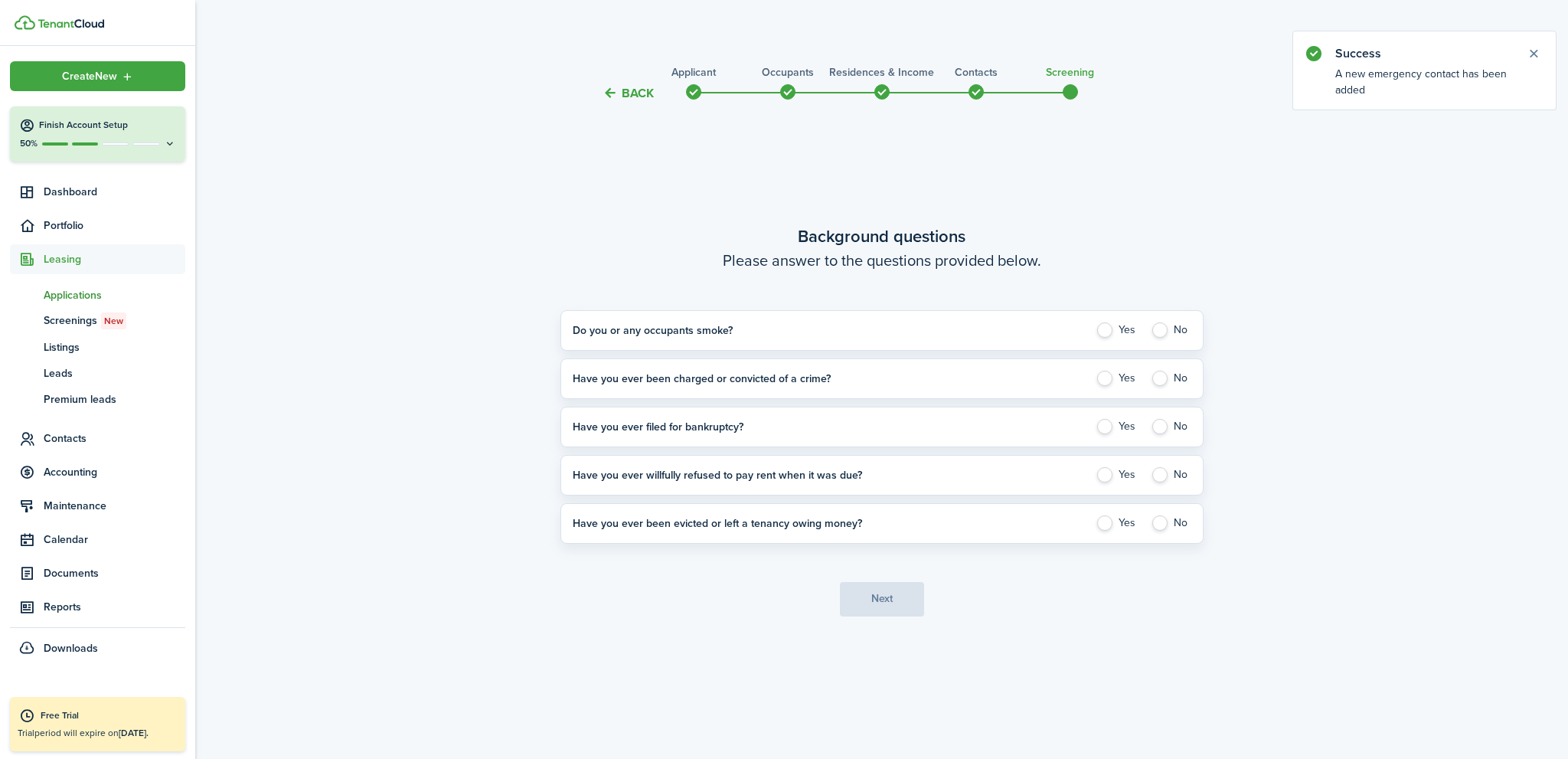
click at [1160, 329] on label "No" at bounding box center [1170, 330] width 40 height 15
radio input "true"
click at [1166, 376] on label "No" at bounding box center [1170, 377] width 40 height 15
radio input "true"
click at [1161, 426] on label "No" at bounding box center [1170, 426] width 40 height 15
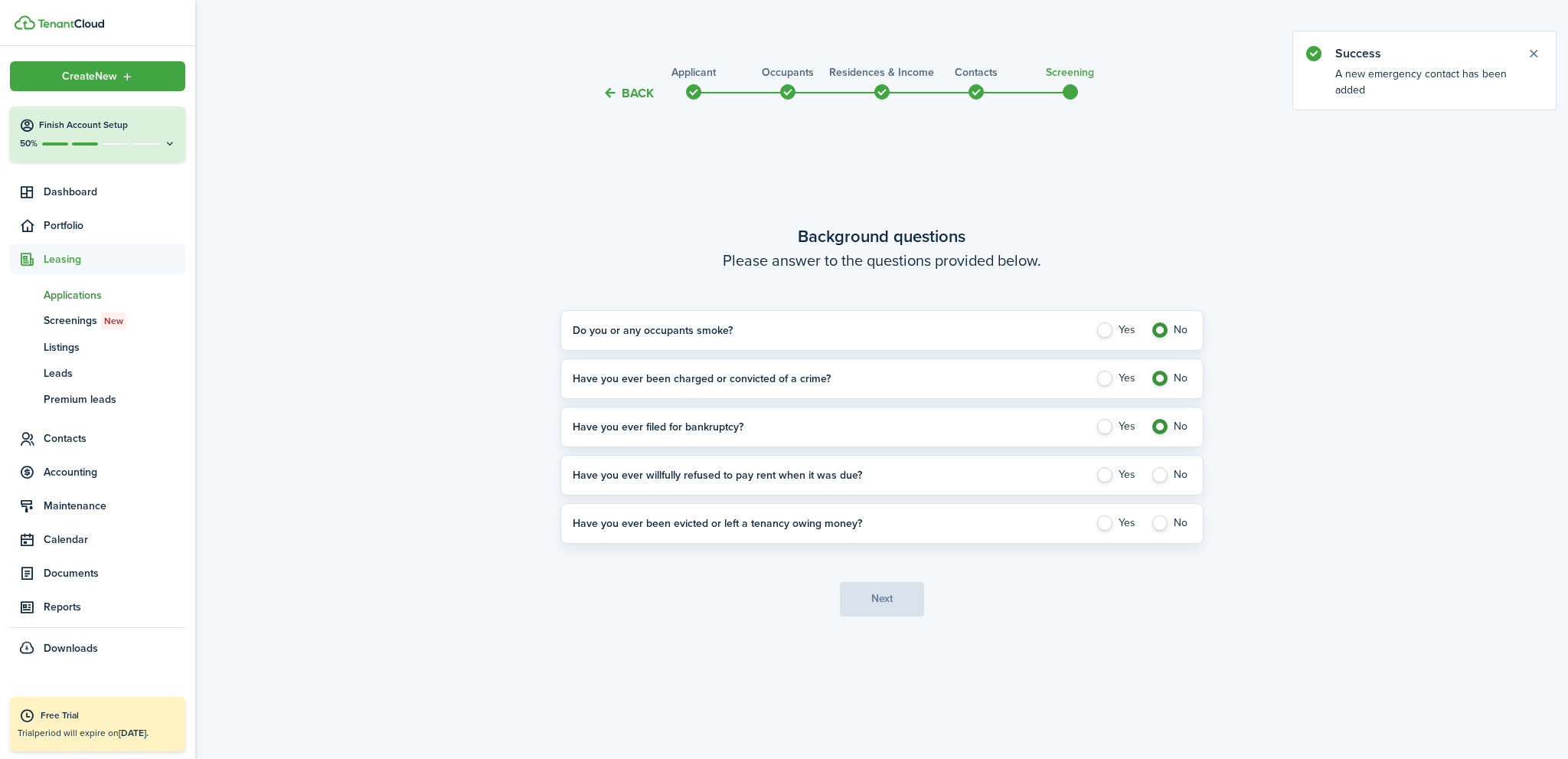
radio input "true"
click at [1162, 473] on label "No" at bounding box center [1170, 474] width 40 height 15
radio input "true"
click at [1162, 519] on label "No" at bounding box center [1170, 523] width 40 height 15
radio input "true"
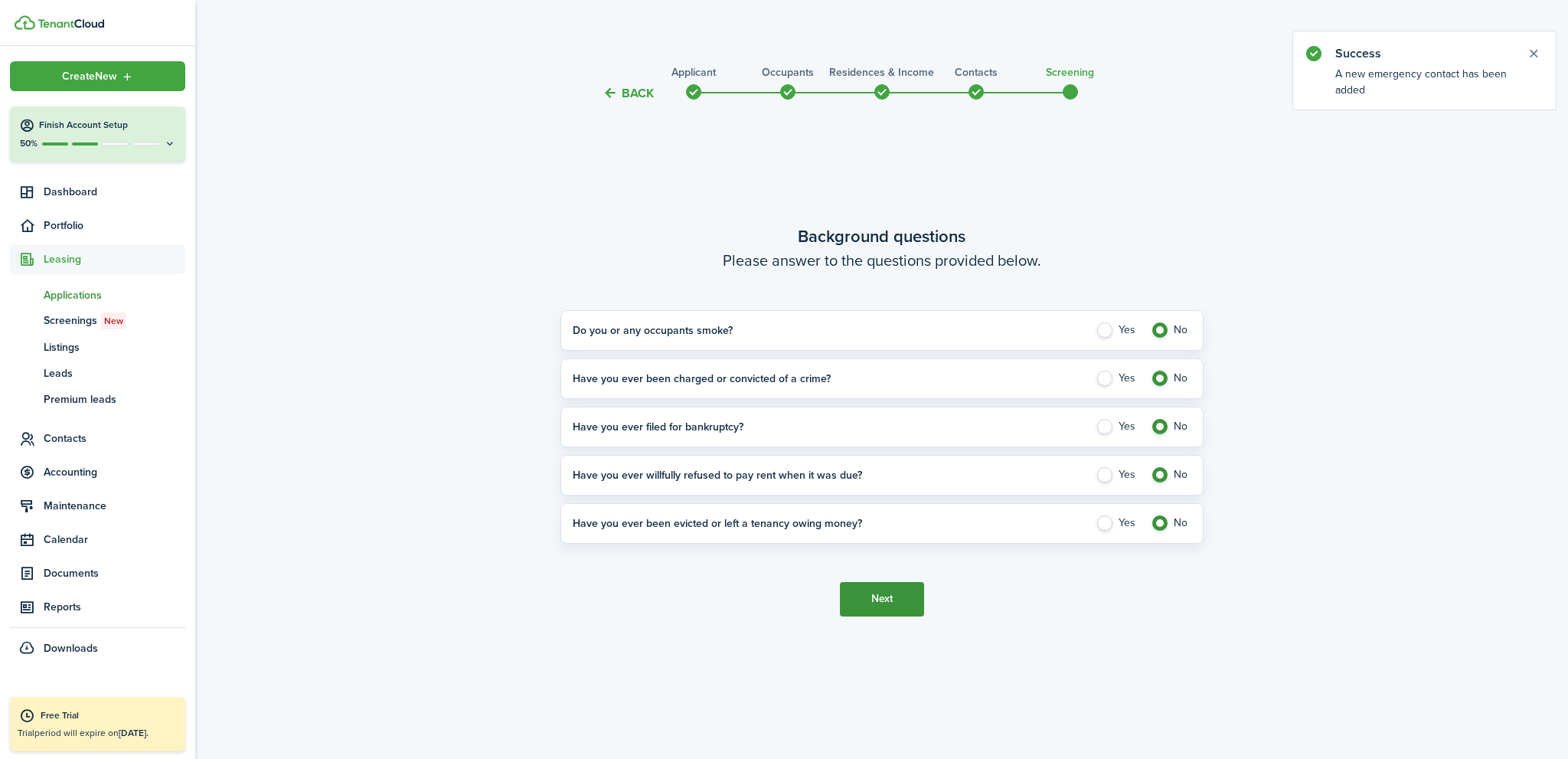
drag, startPoint x: 880, startPoint y: 598, endPoint x: 912, endPoint y: 597, distance: 32.0
click at [879, 598] on button "Next" at bounding box center [882, 598] width 84 height 35
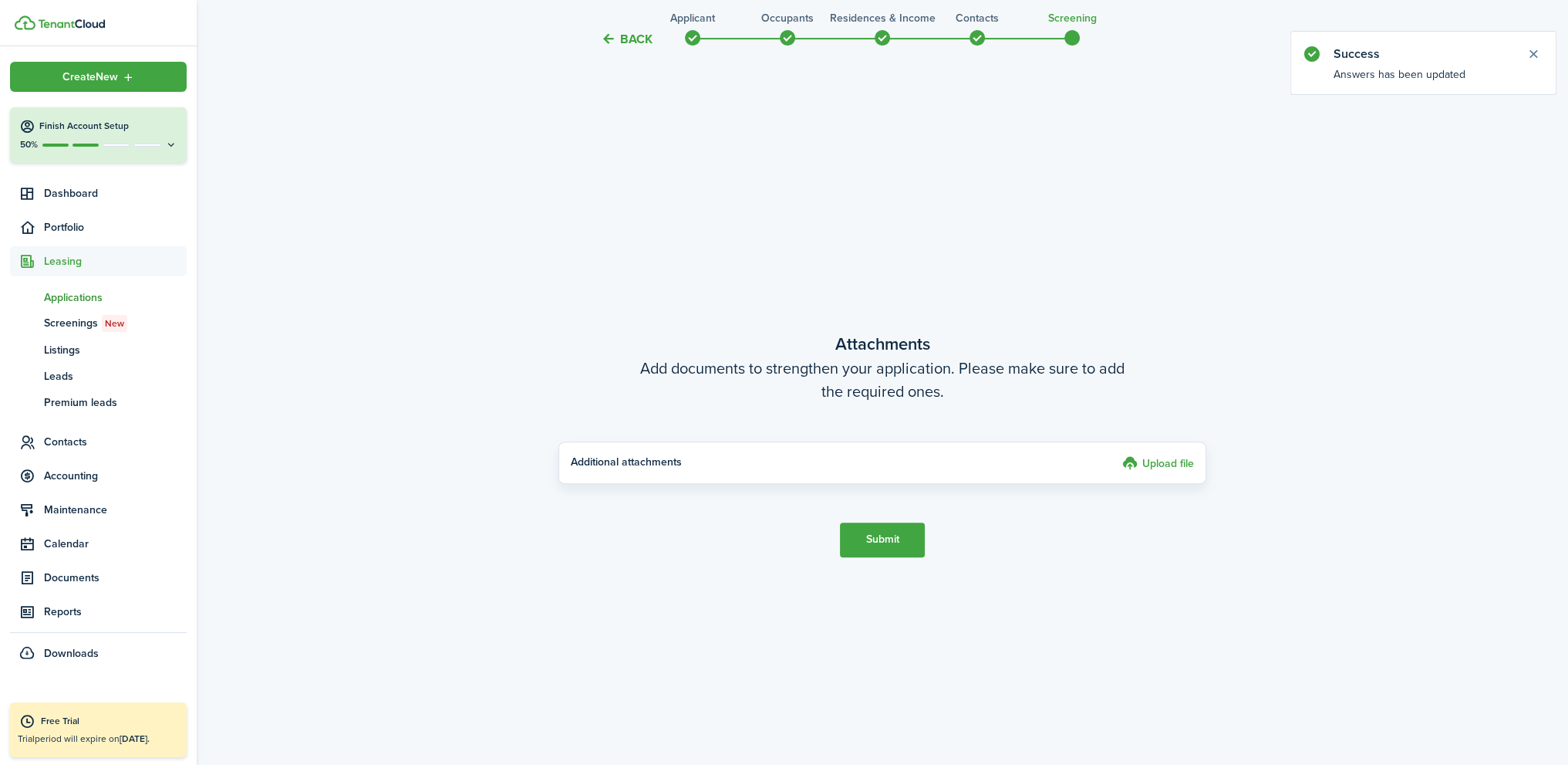
scroll to position [661, 0]
click at [879, 537] on button "Submit" at bounding box center [883, 539] width 85 height 35
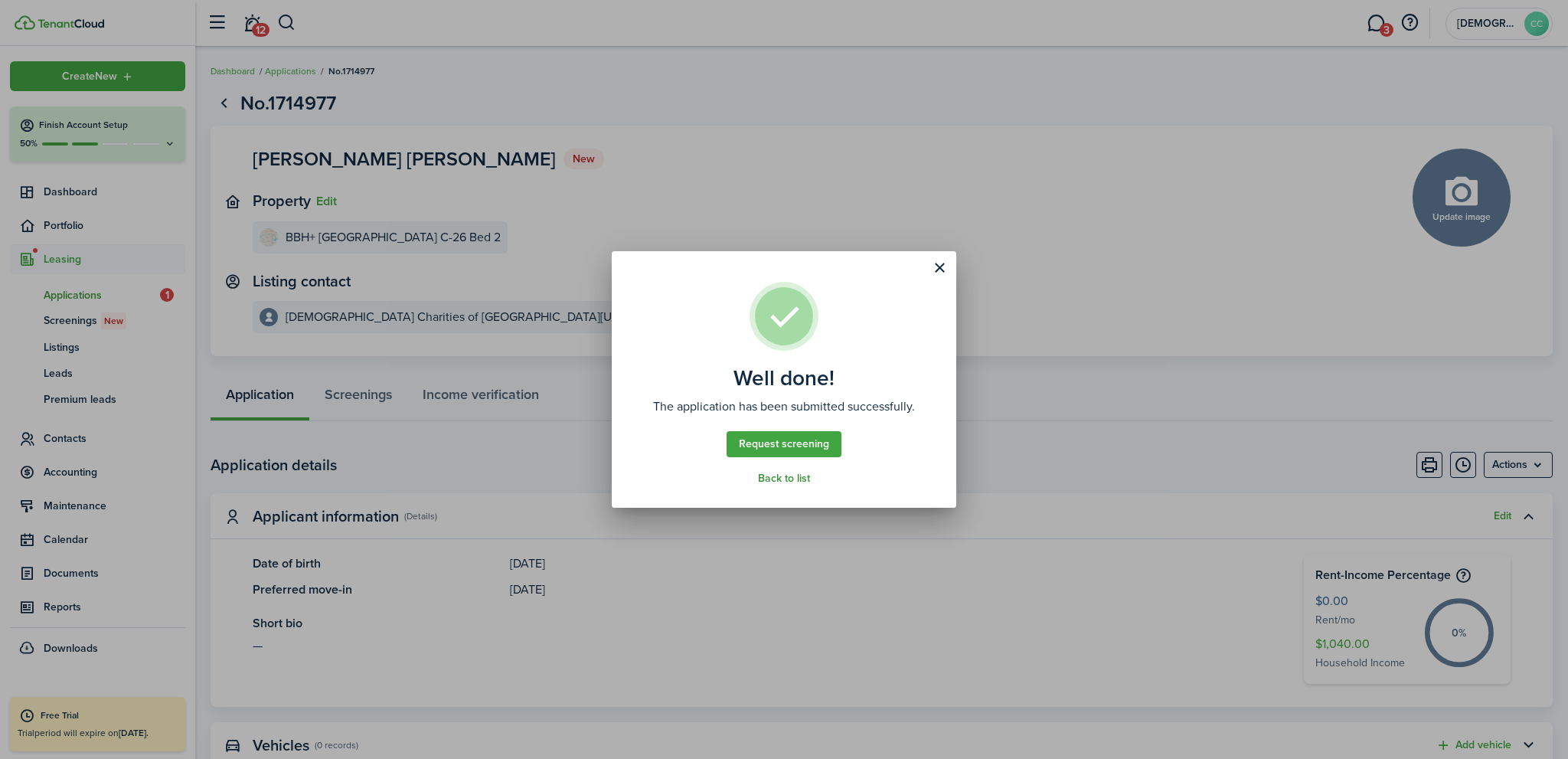
click at [785, 481] on link "Back to list" at bounding box center [784, 478] width 52 height 12
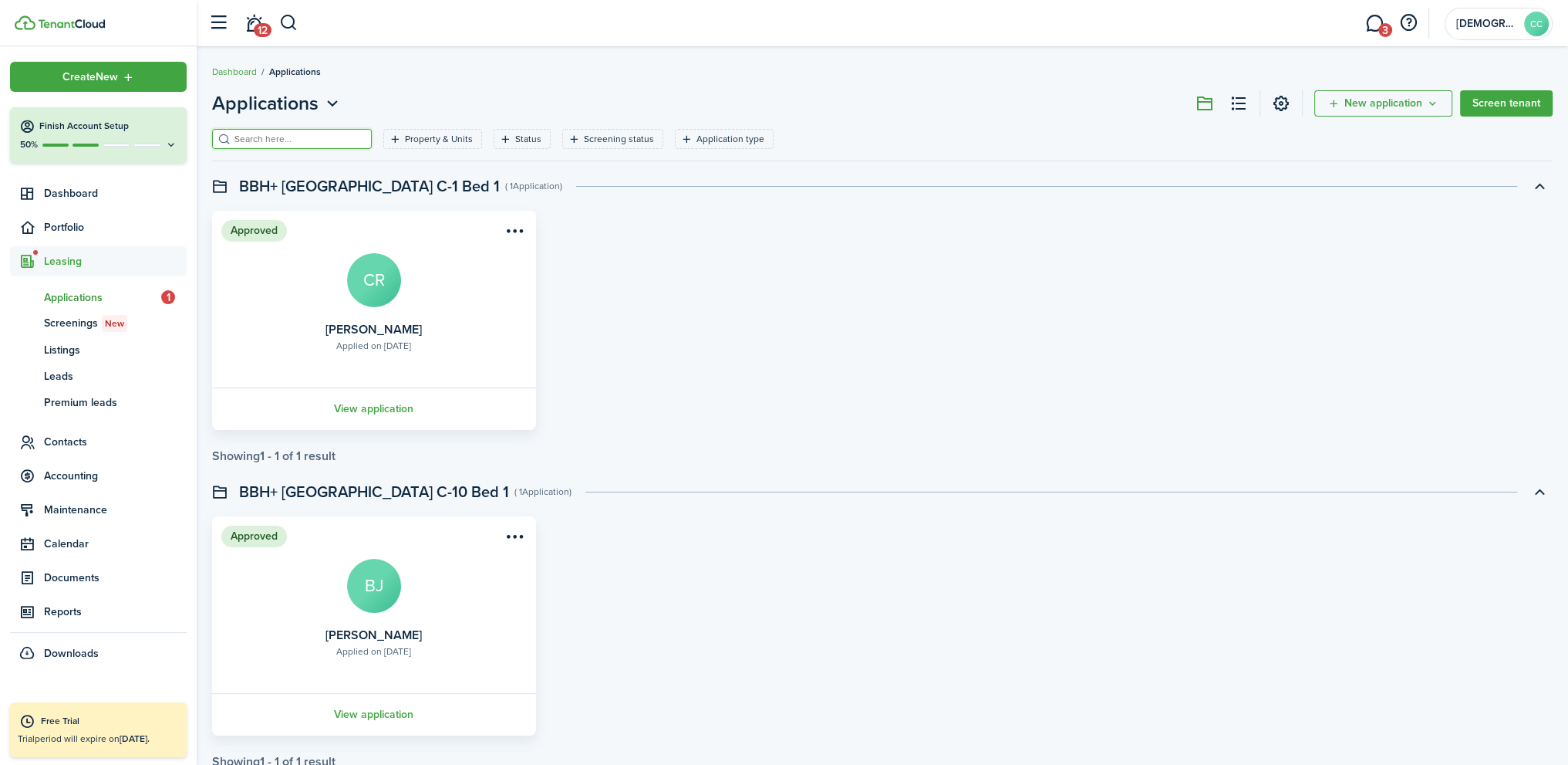
click at [275, 134] on input "search" at bounding box center [298, 139] width 136 height 15
type input "Connor"
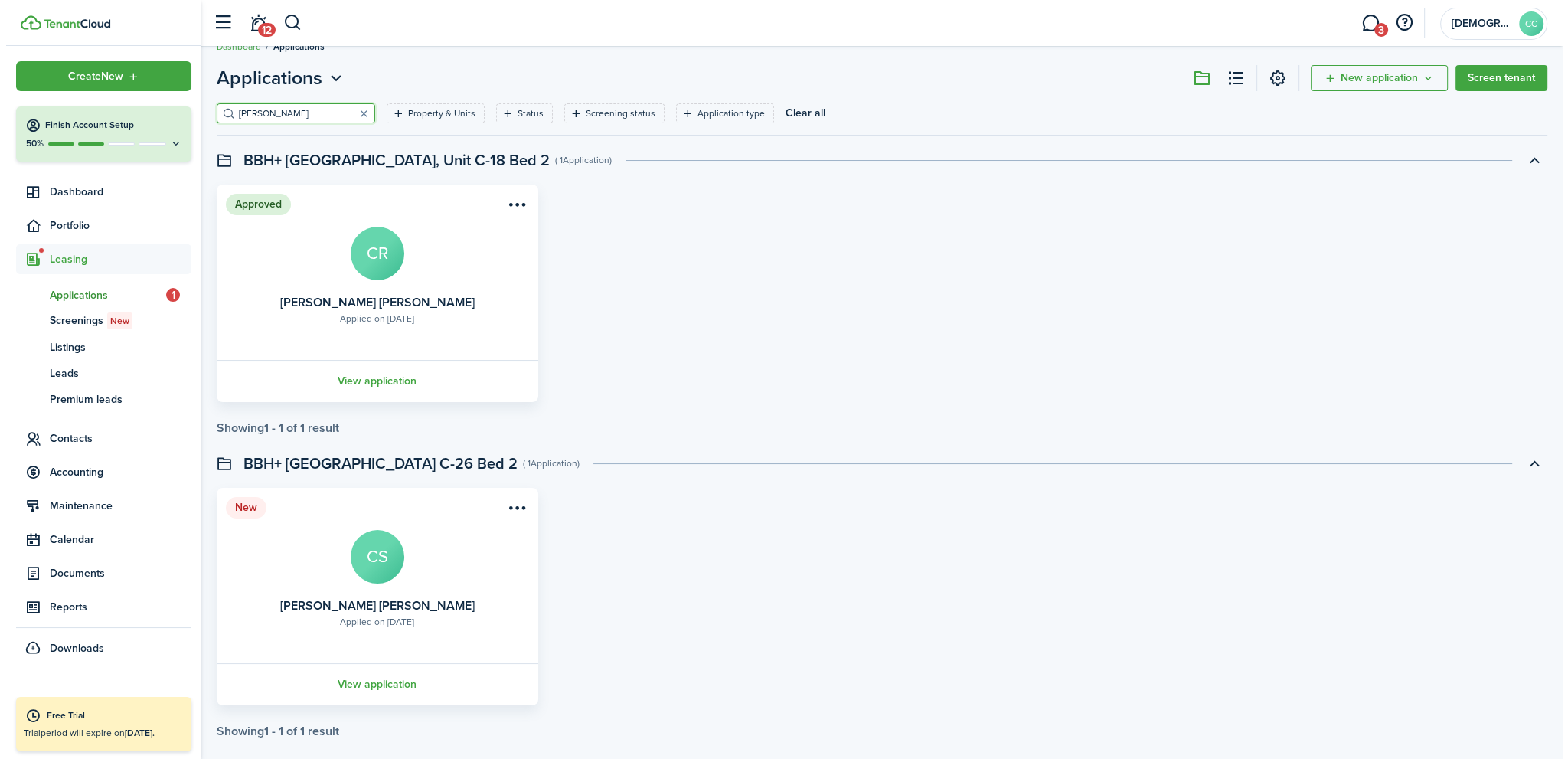
scroll to position [45, 0]
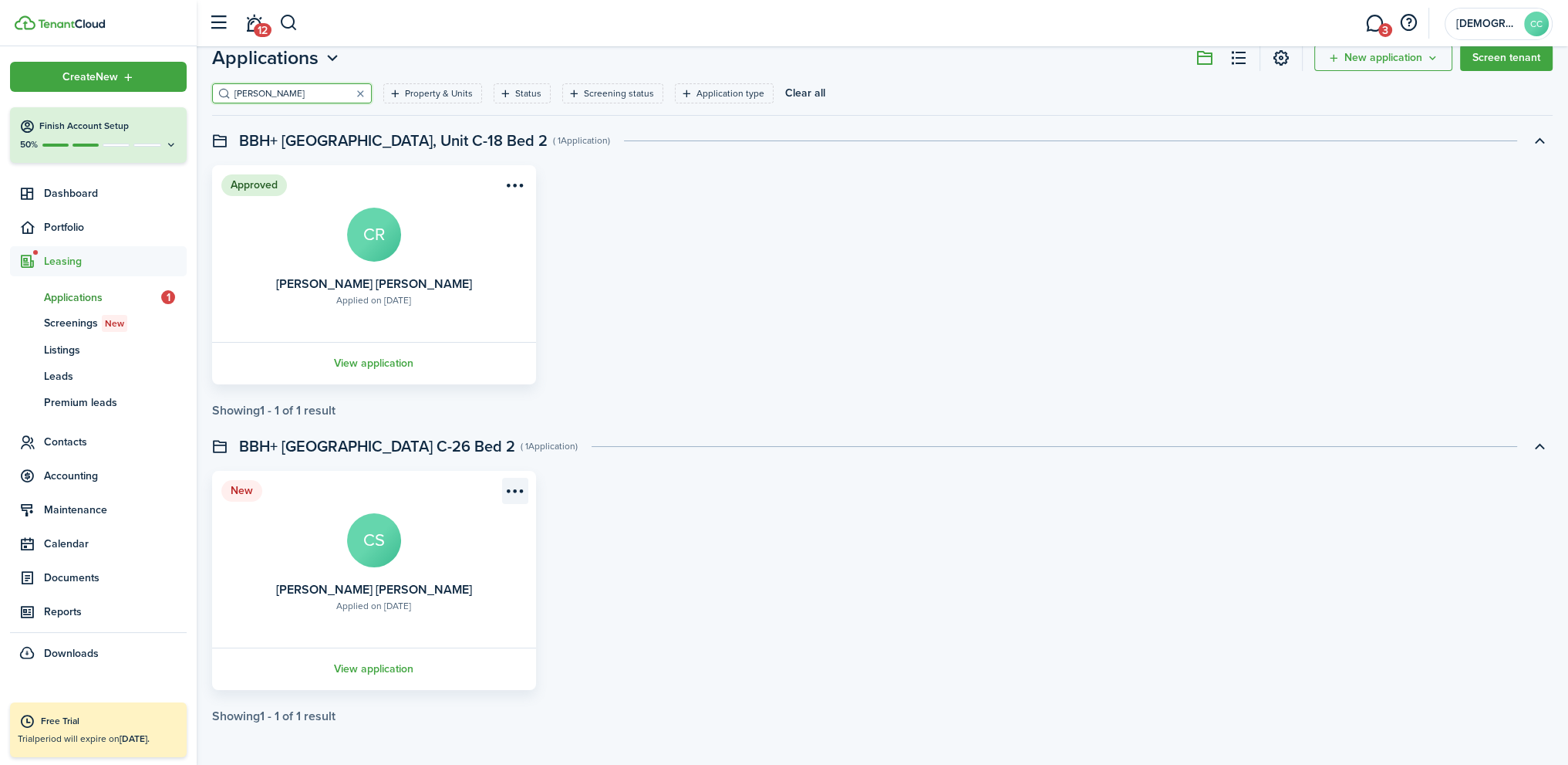
click at [512, 493] on menu-btn-icon "Open menu" at bounding box center [515, 490] width 26 height 26
click at [462, 550] on button "Approve application" at bounding box center [455, 551] width 142 height 26
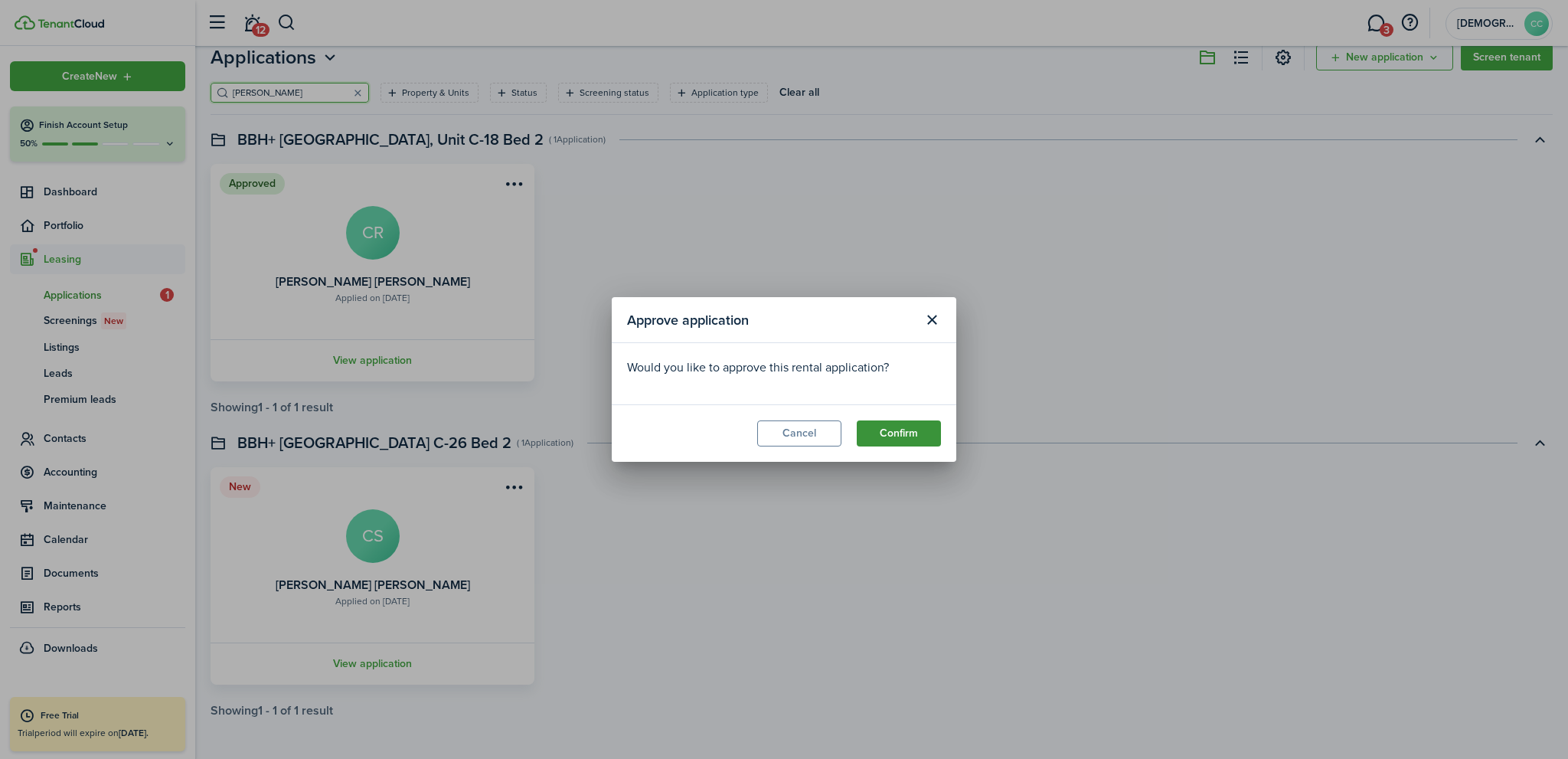
click at [903, 428] on button "Confirm" at bounding box center [899, 433] width 84 height 26
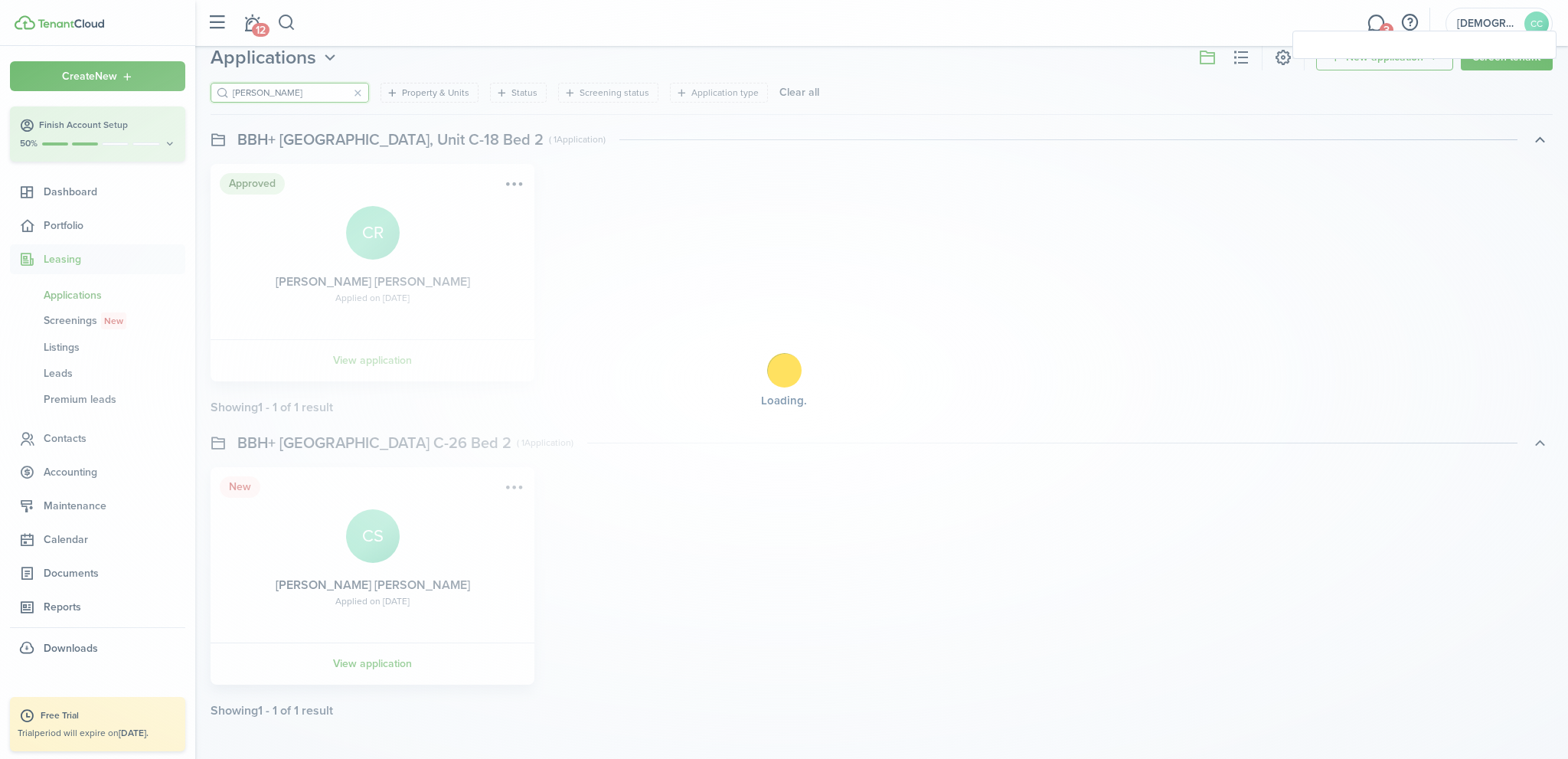
scroll to position [0, 0]
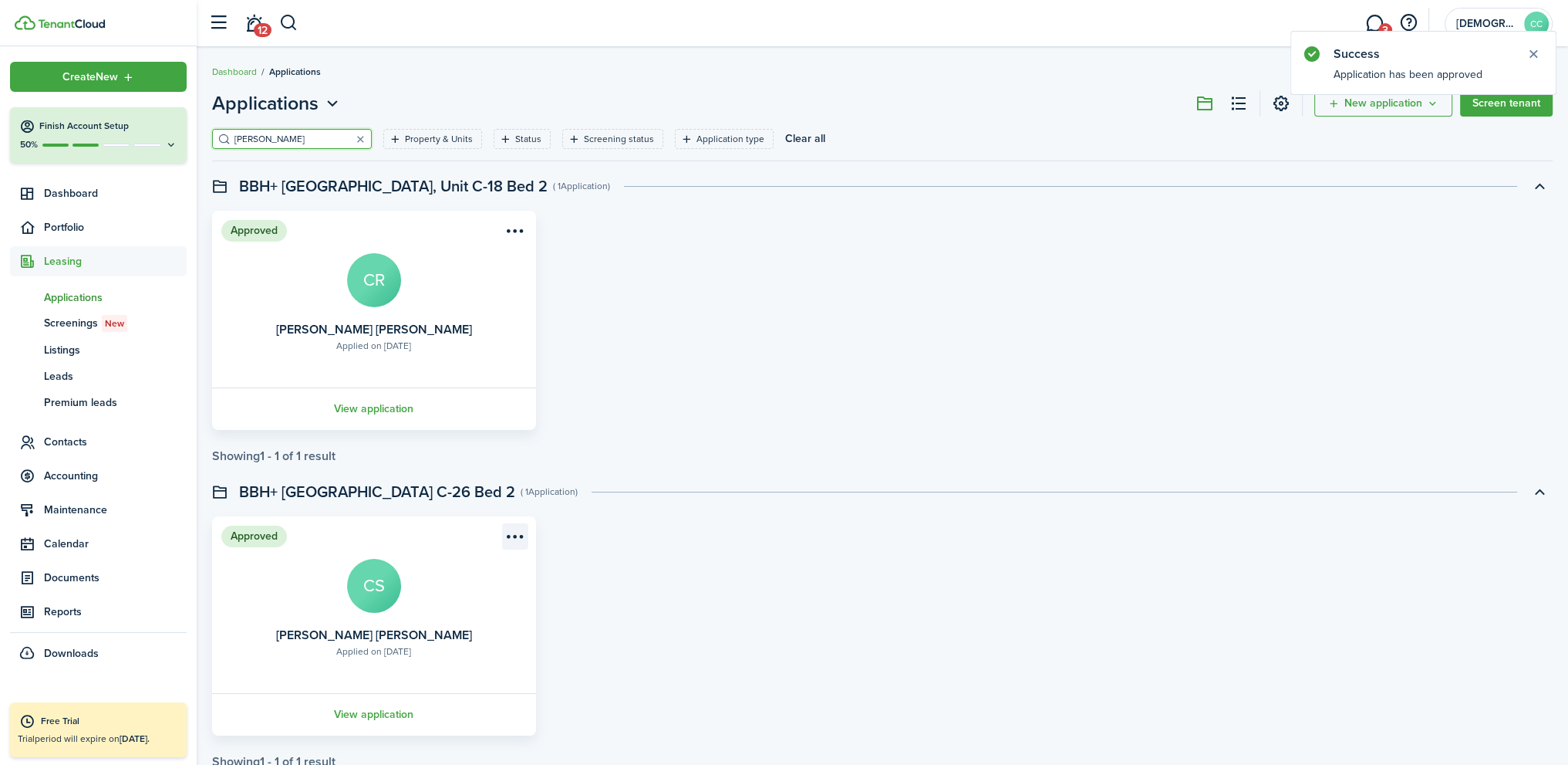
click at [517, 538] on menu-btn-icon "Open menu" at bounding box center [515, 536] width 26 height 26
click at [461, 629] on button "Move in applicant" at bounding box center [455, 624] width 142 height 26
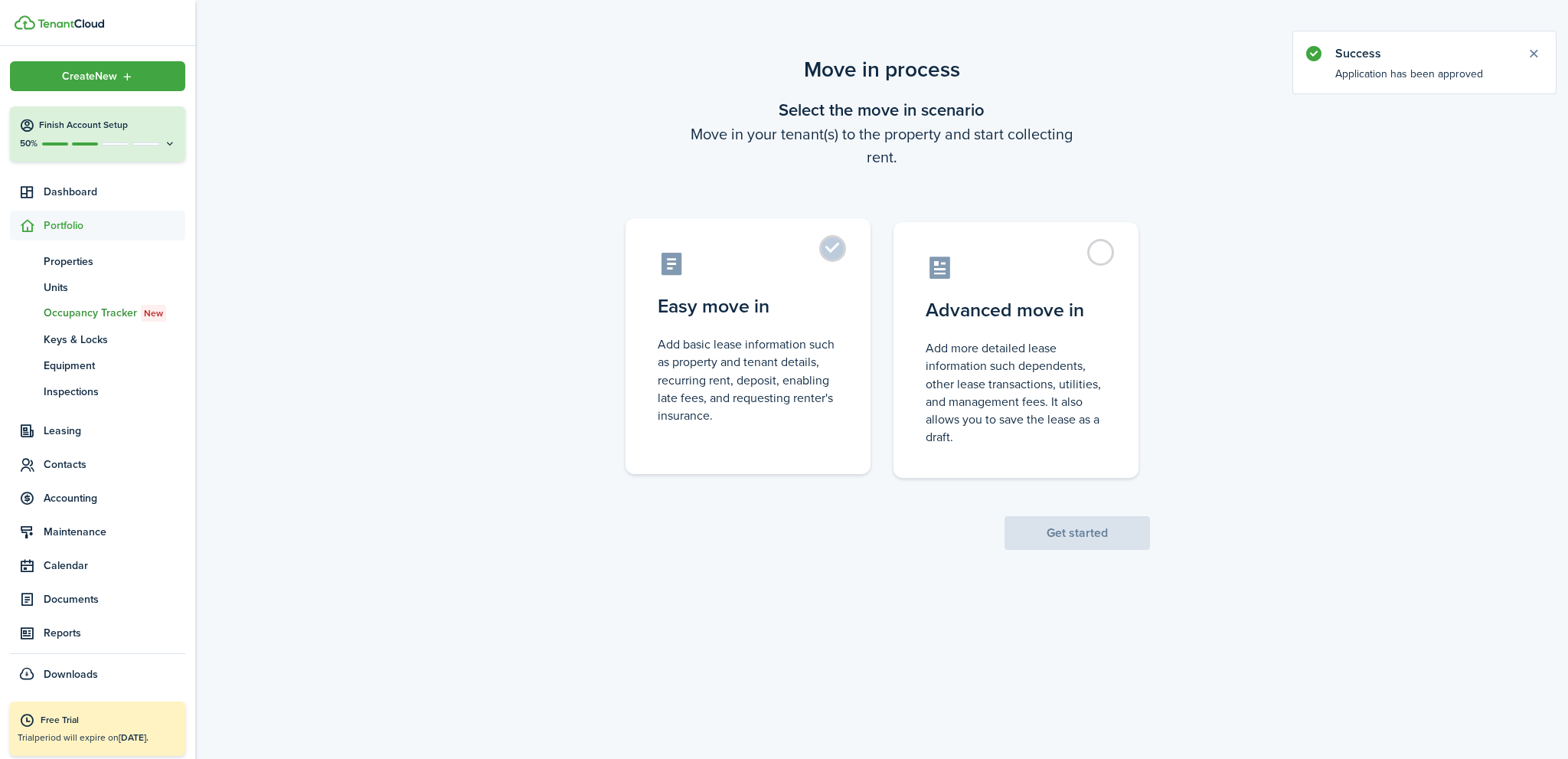
click at [834, 254] on label "Easy move in Add basic lease information such as property and tenant details, r…" at bounding box center [748, 345] width 245 height 256
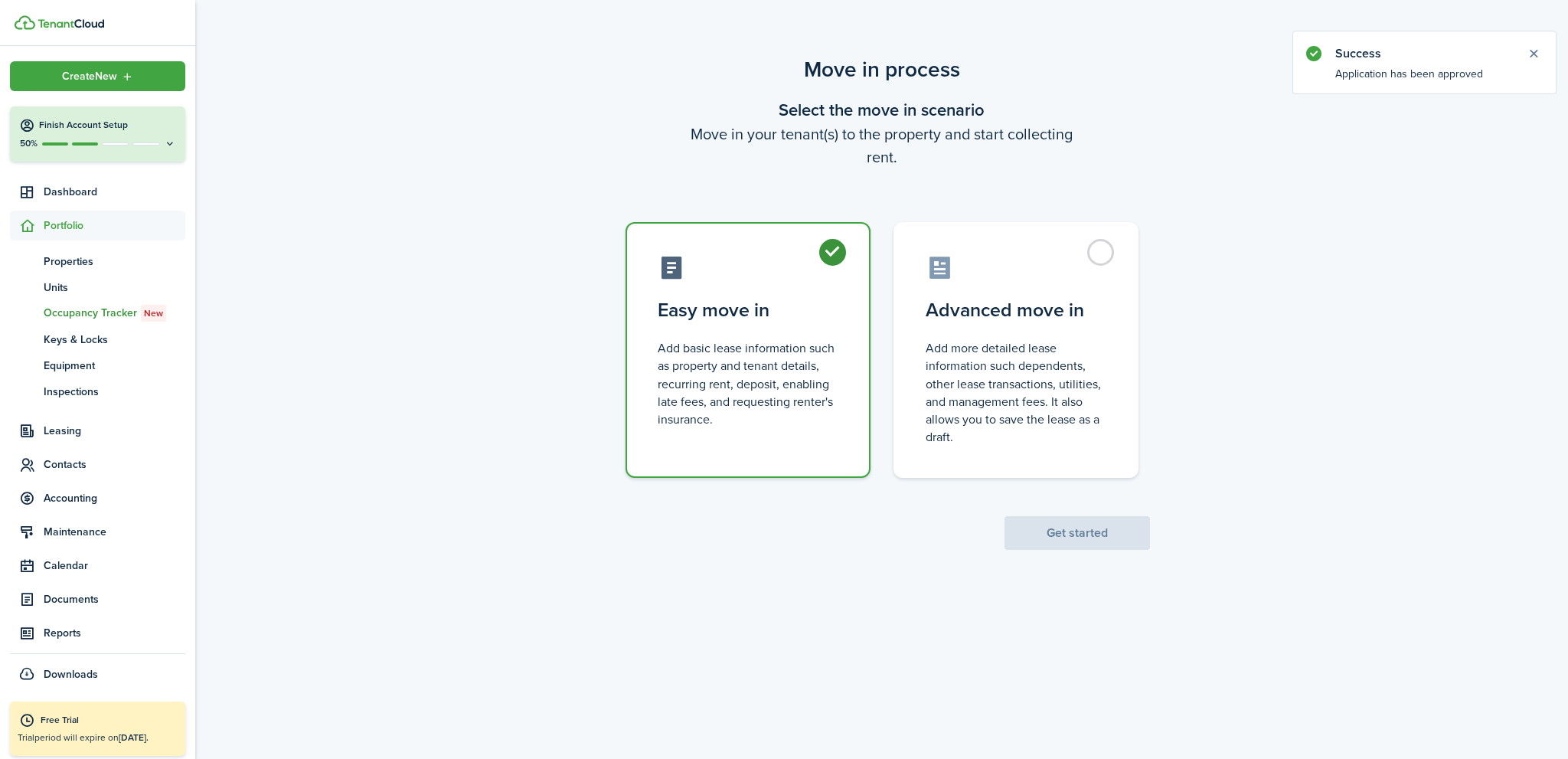
radio input "true"
click at [1049, 531] on button "Get started" at bounding box center [1077, 533] width 145 height 34
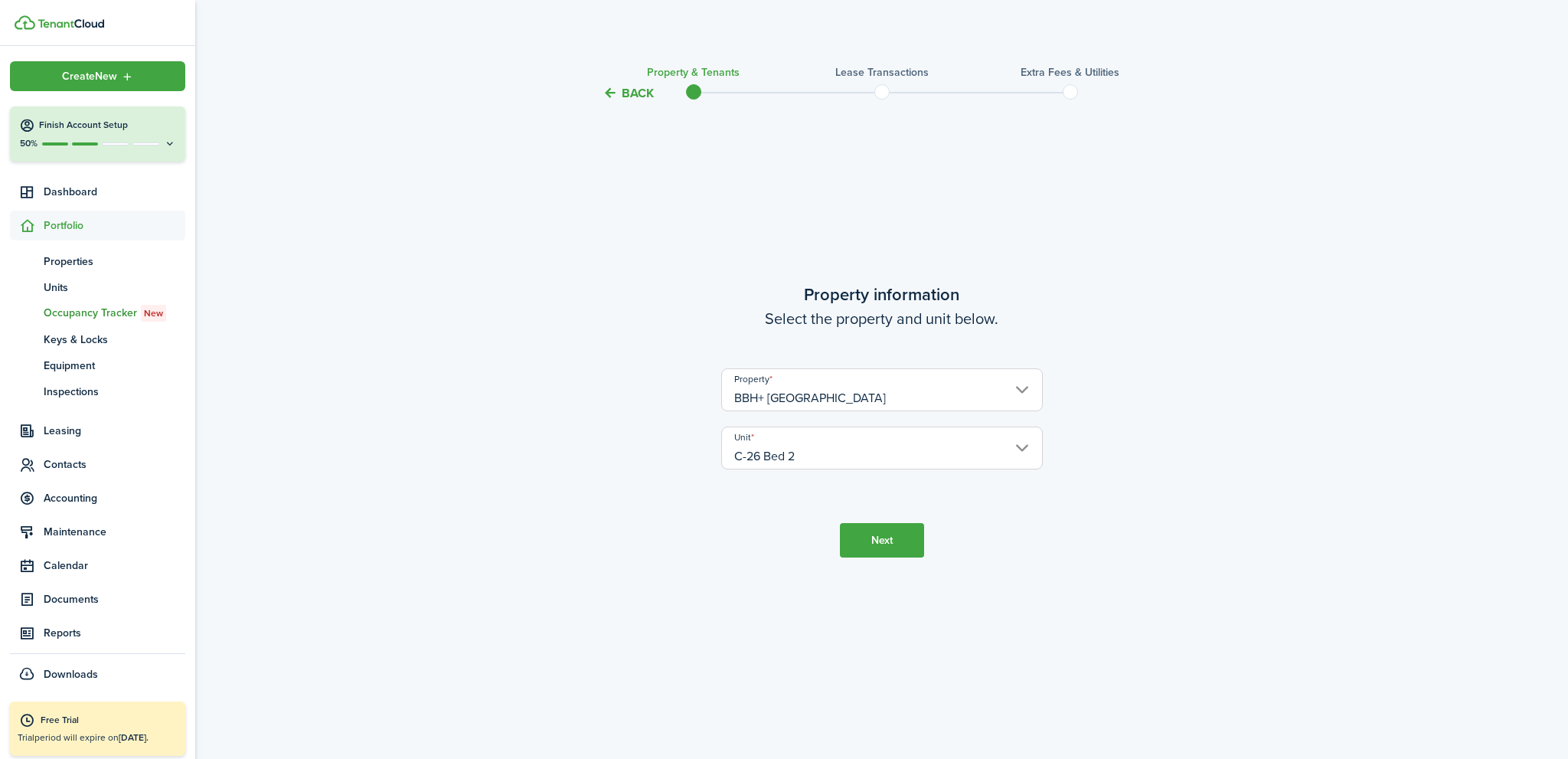
click at [895, 544] on button "Next" at bounding box center [882, 540] width 84 height 35
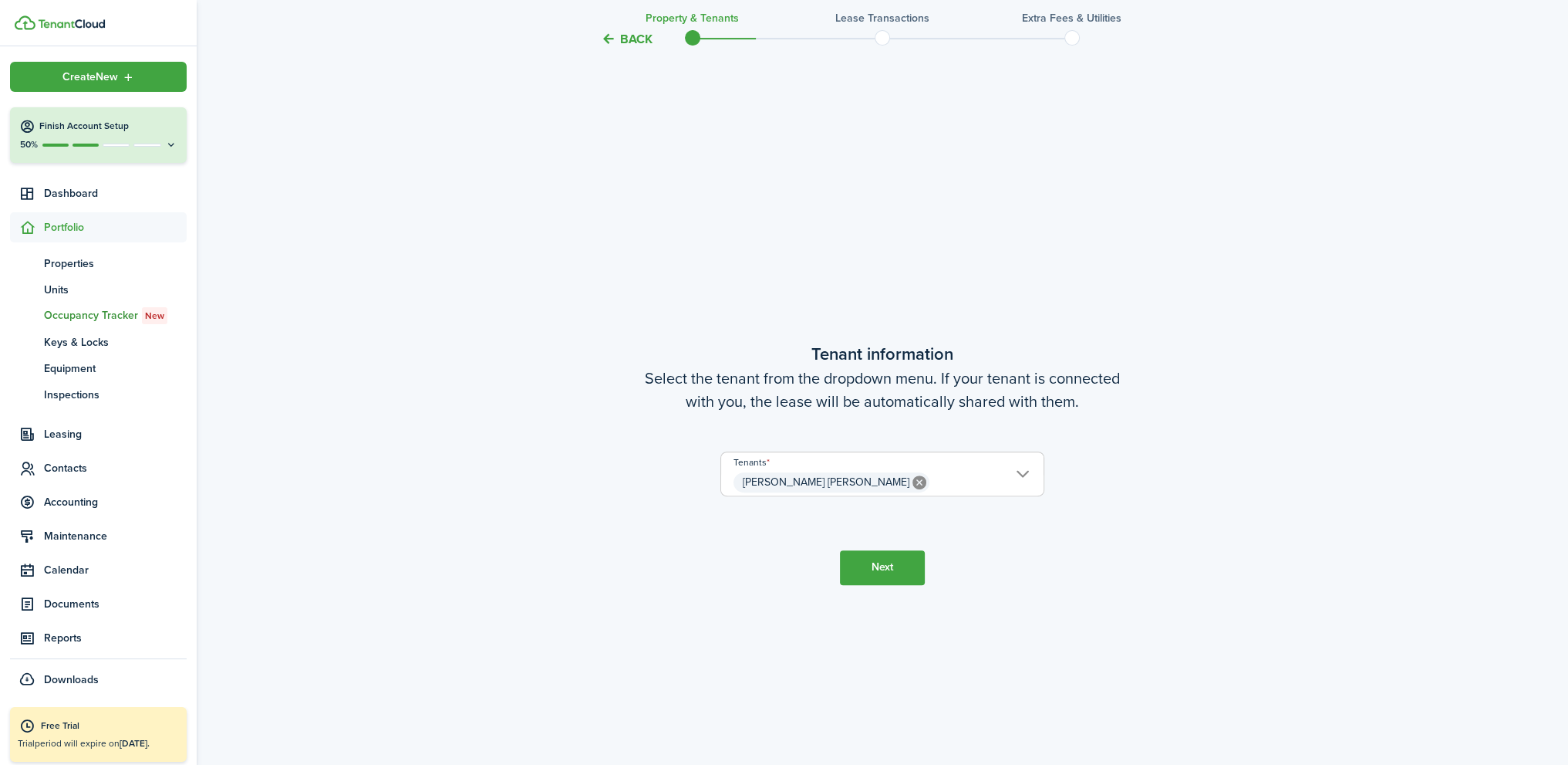
scroll to position [661, 0]
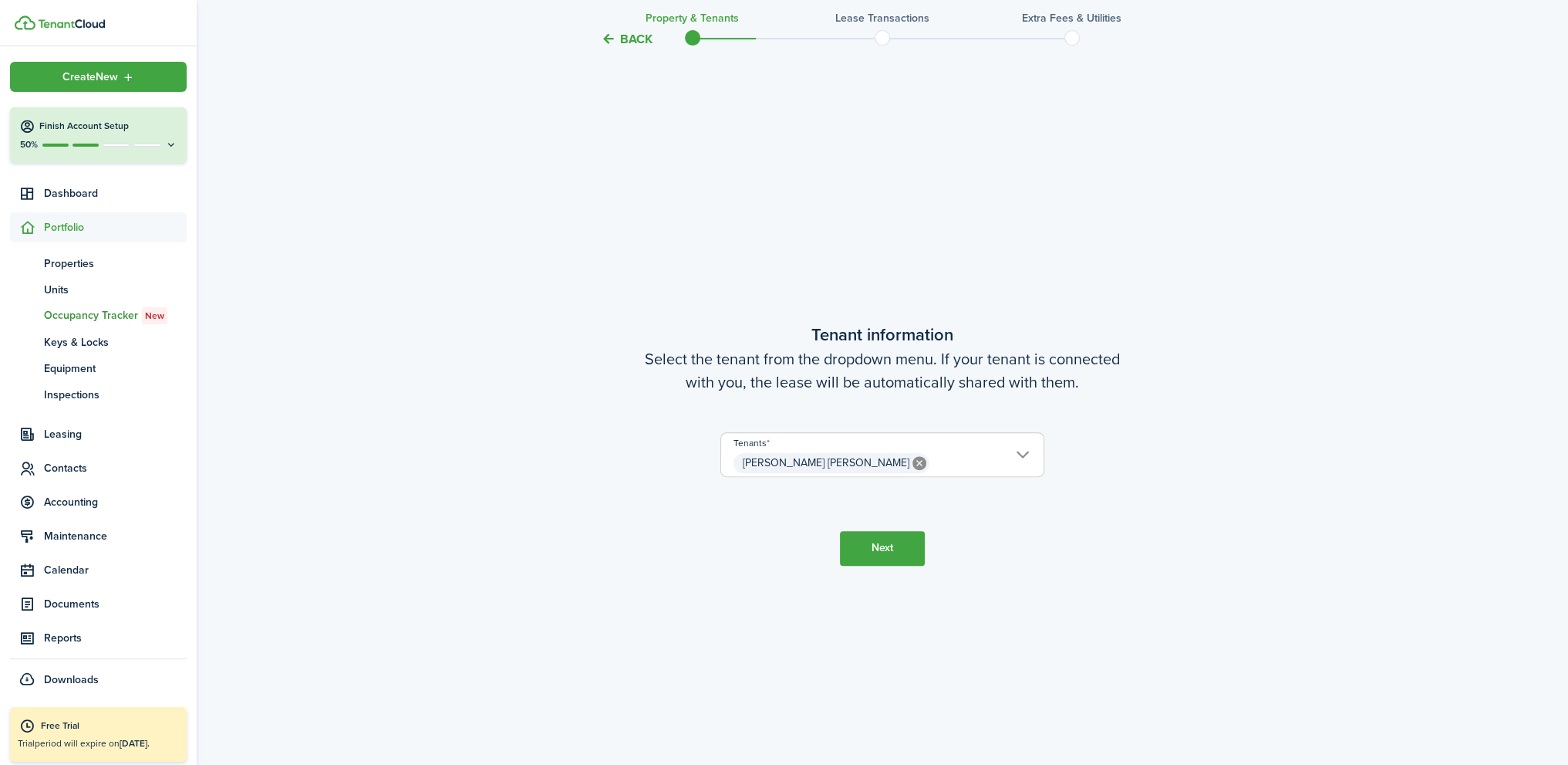
click at [898, 546] on button "Next" at bounding box center [883, 548] width 85 height 35
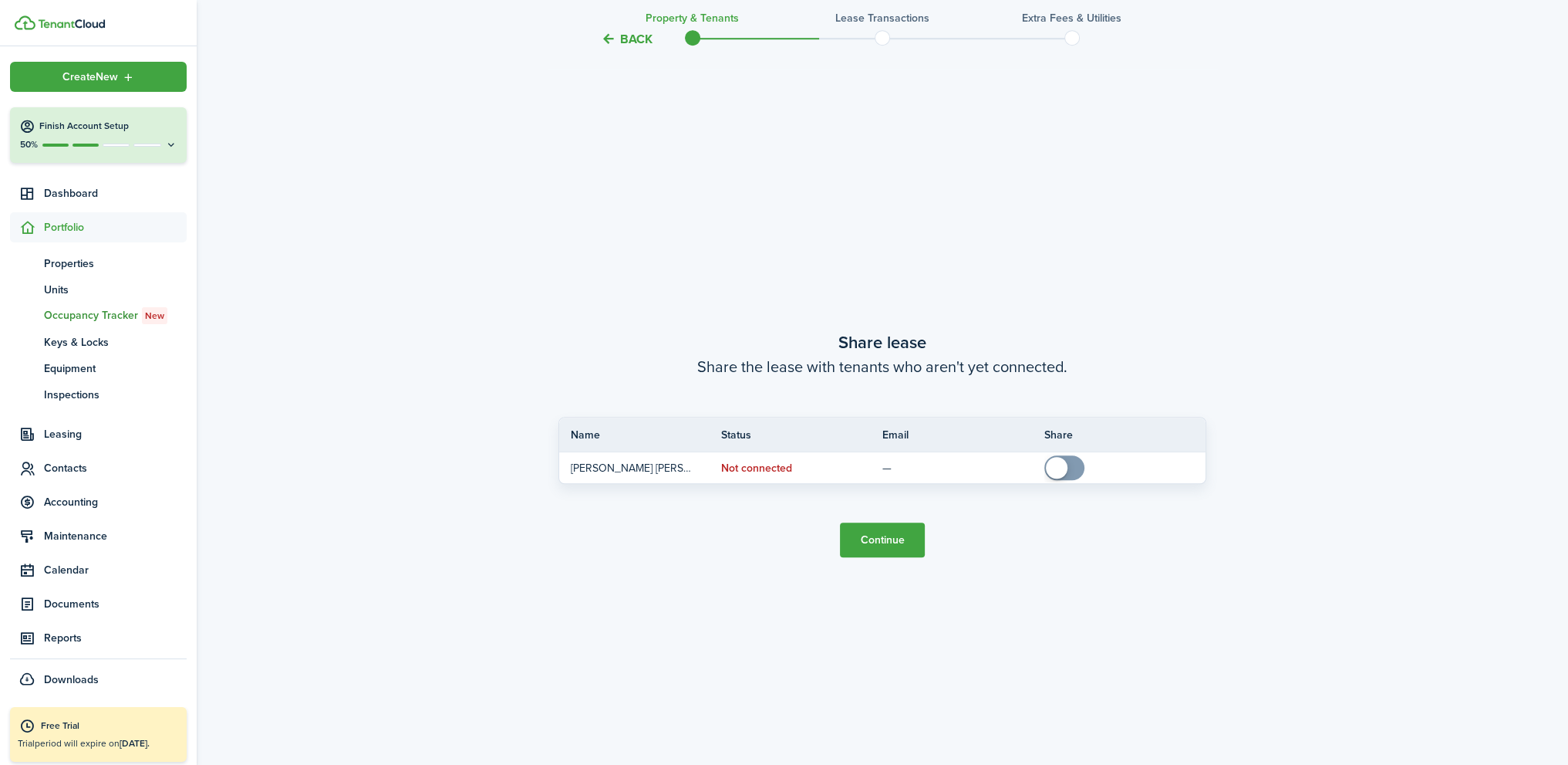
scroll to position [1426, 0]
click at [900, 541] on button "Continue" at bounding box center [883, 540] width 85 height 35
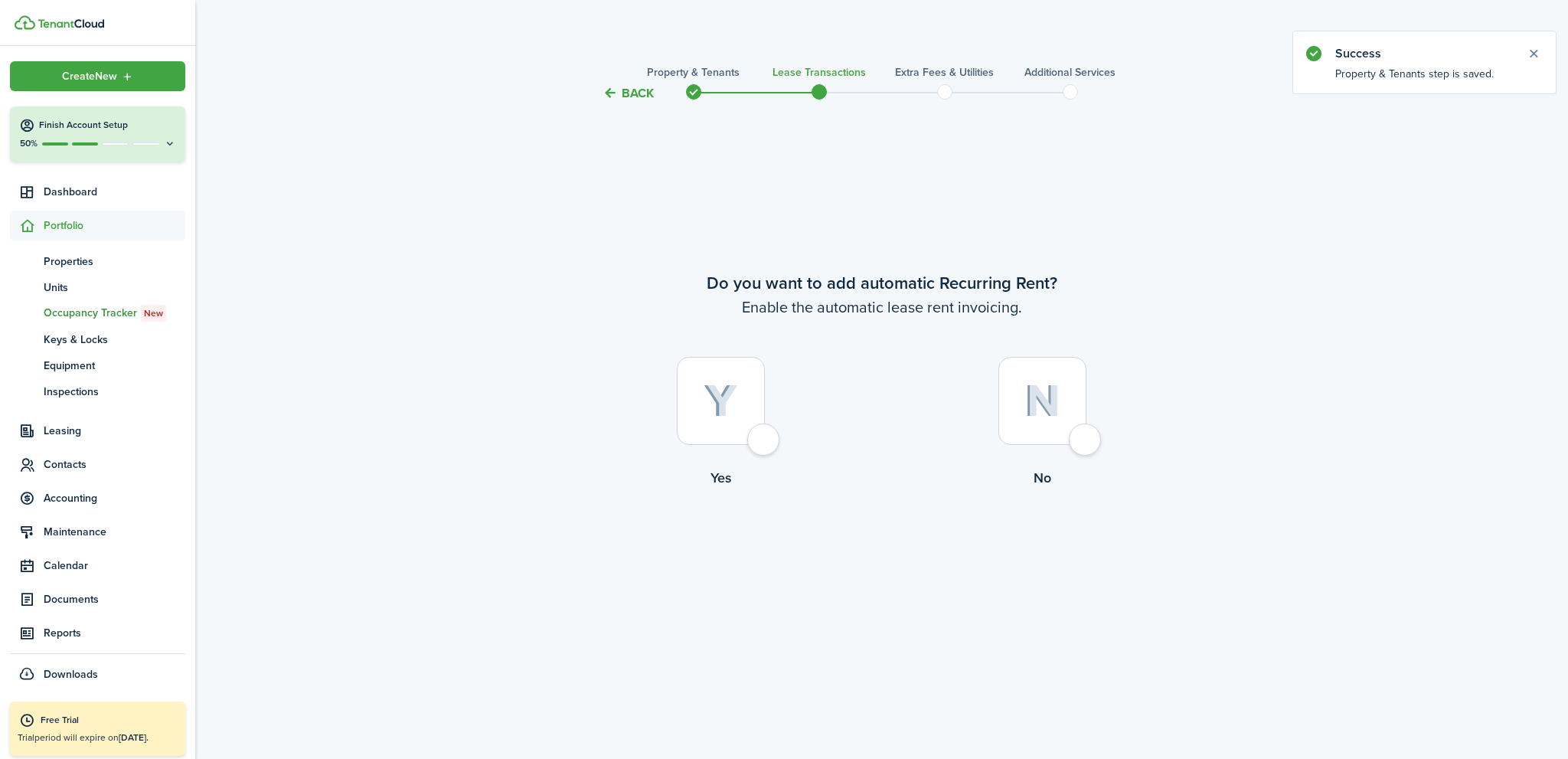
click at [759, 444] on div at bounding box center [720, 400] width 88 height 88
radio input "true"
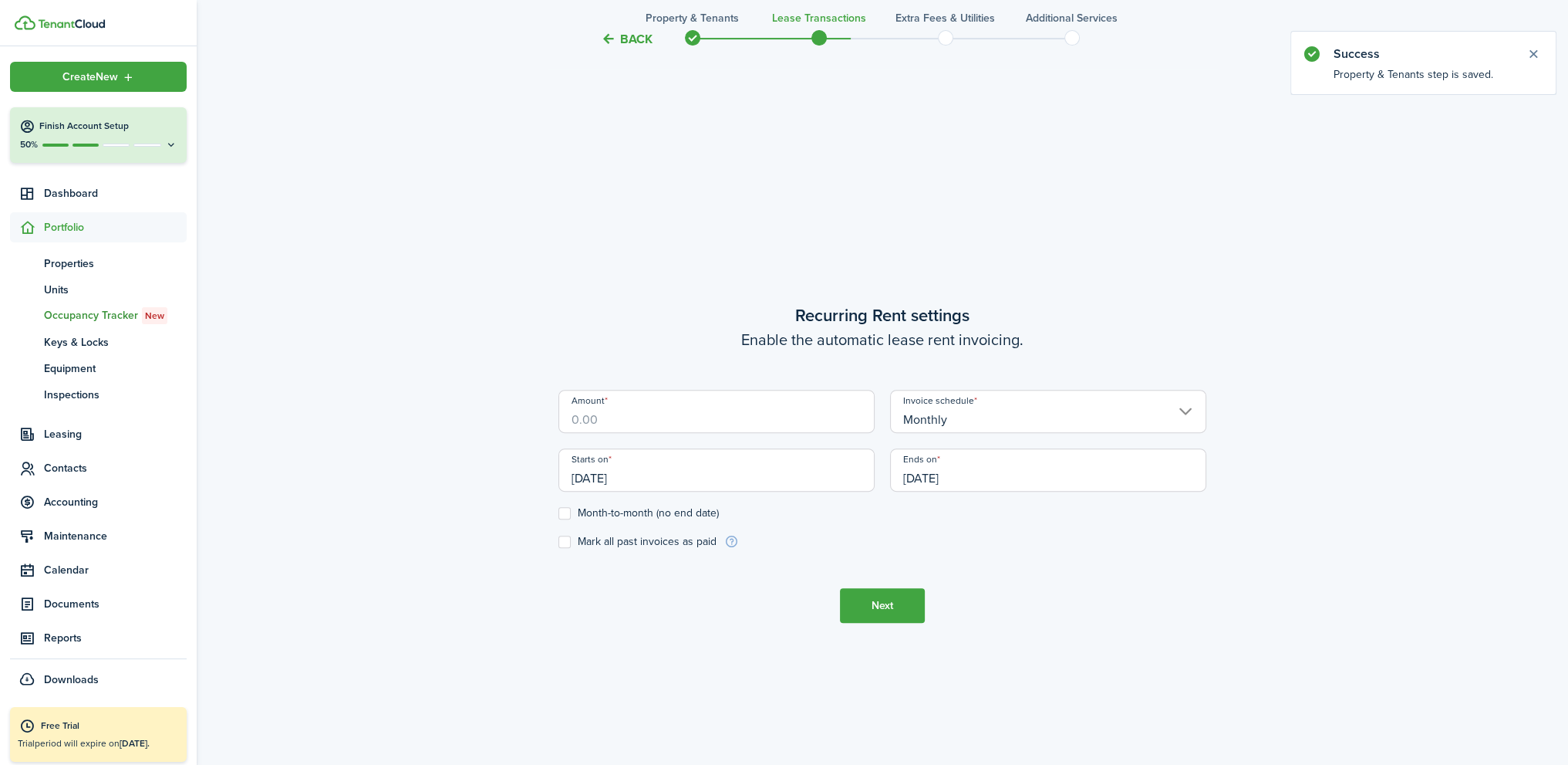
scroll to position [661, 0]
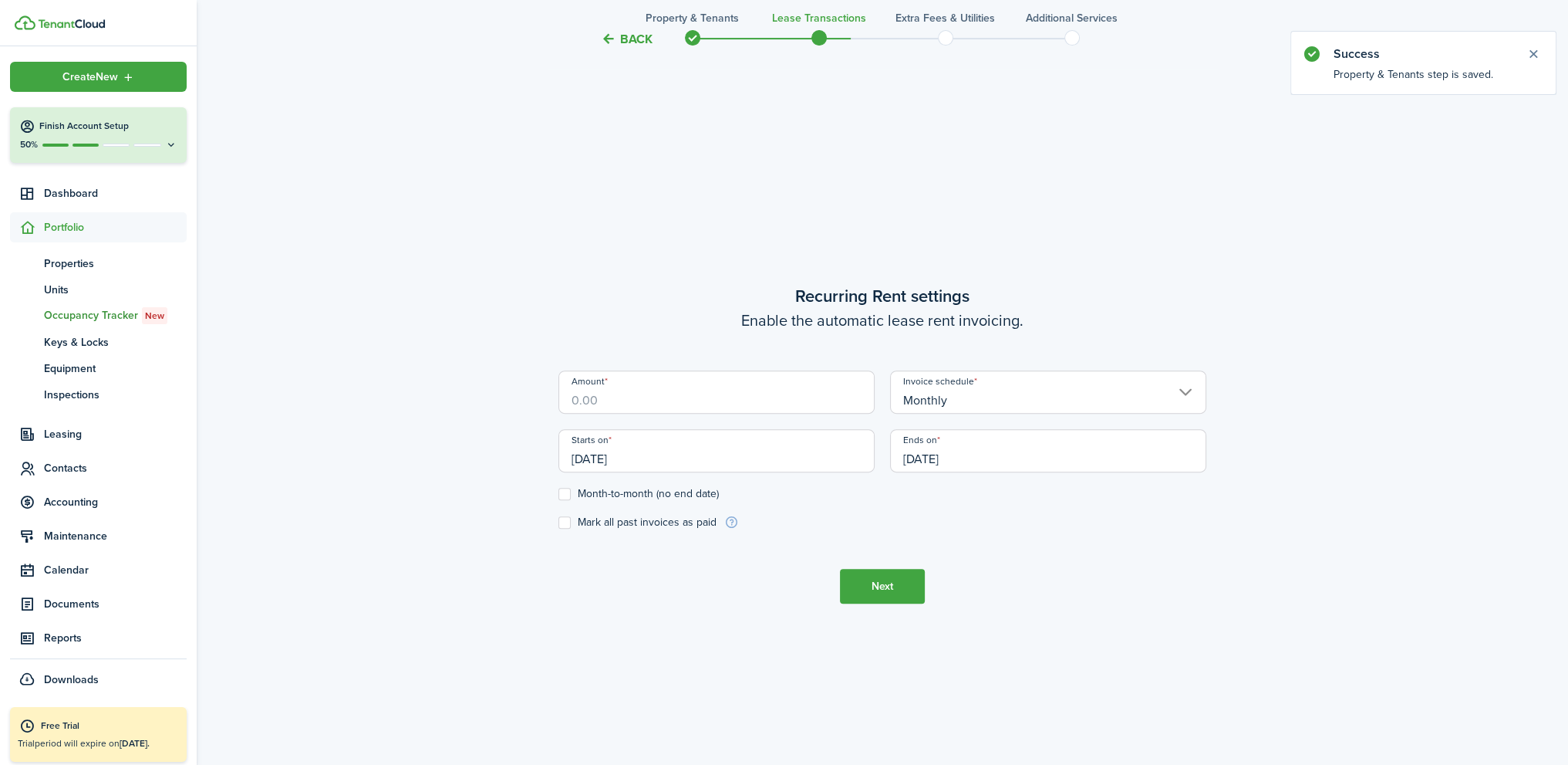
click at [615, 402] on input "Amount" at bounding box center [716, 392] width 316 height 43
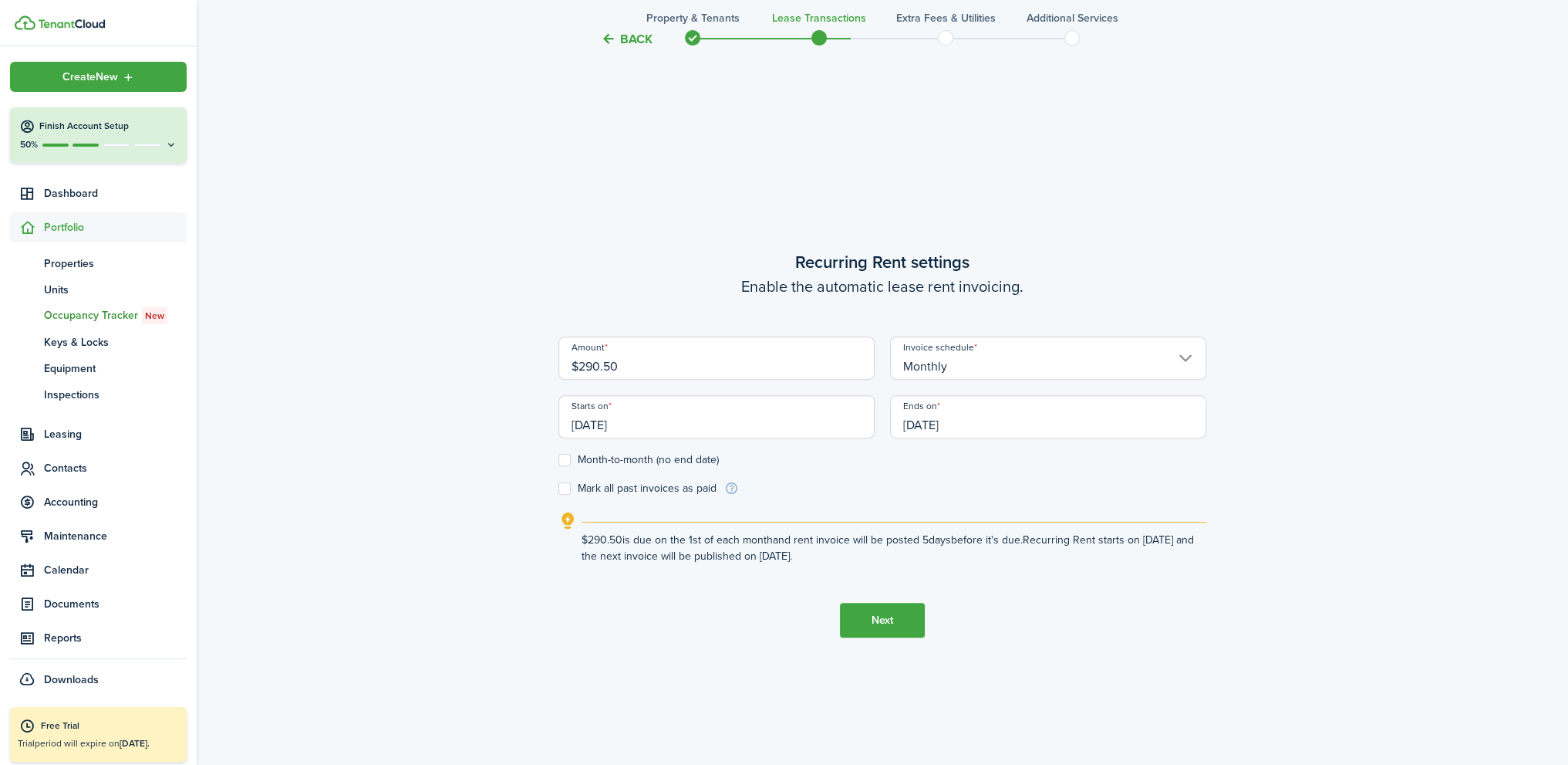
click at [941, 418] on input "[DATE]" at bounding box center [1048, 416] width 316 height 43
type input "$290.50"
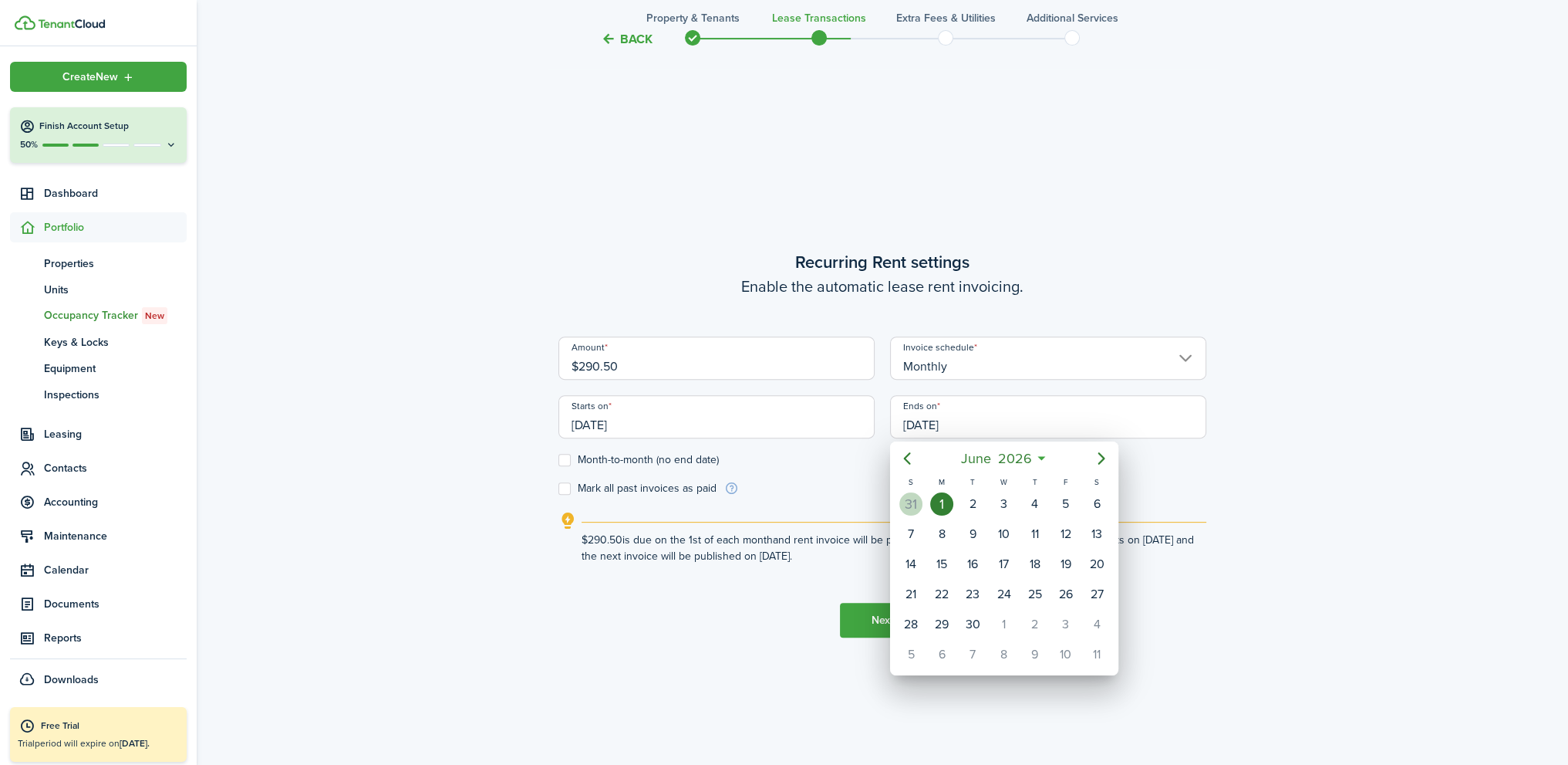
click at [908, 499] on div "31" at bounding box center [911, 504] width 23 height 23
type input "[DATE]"
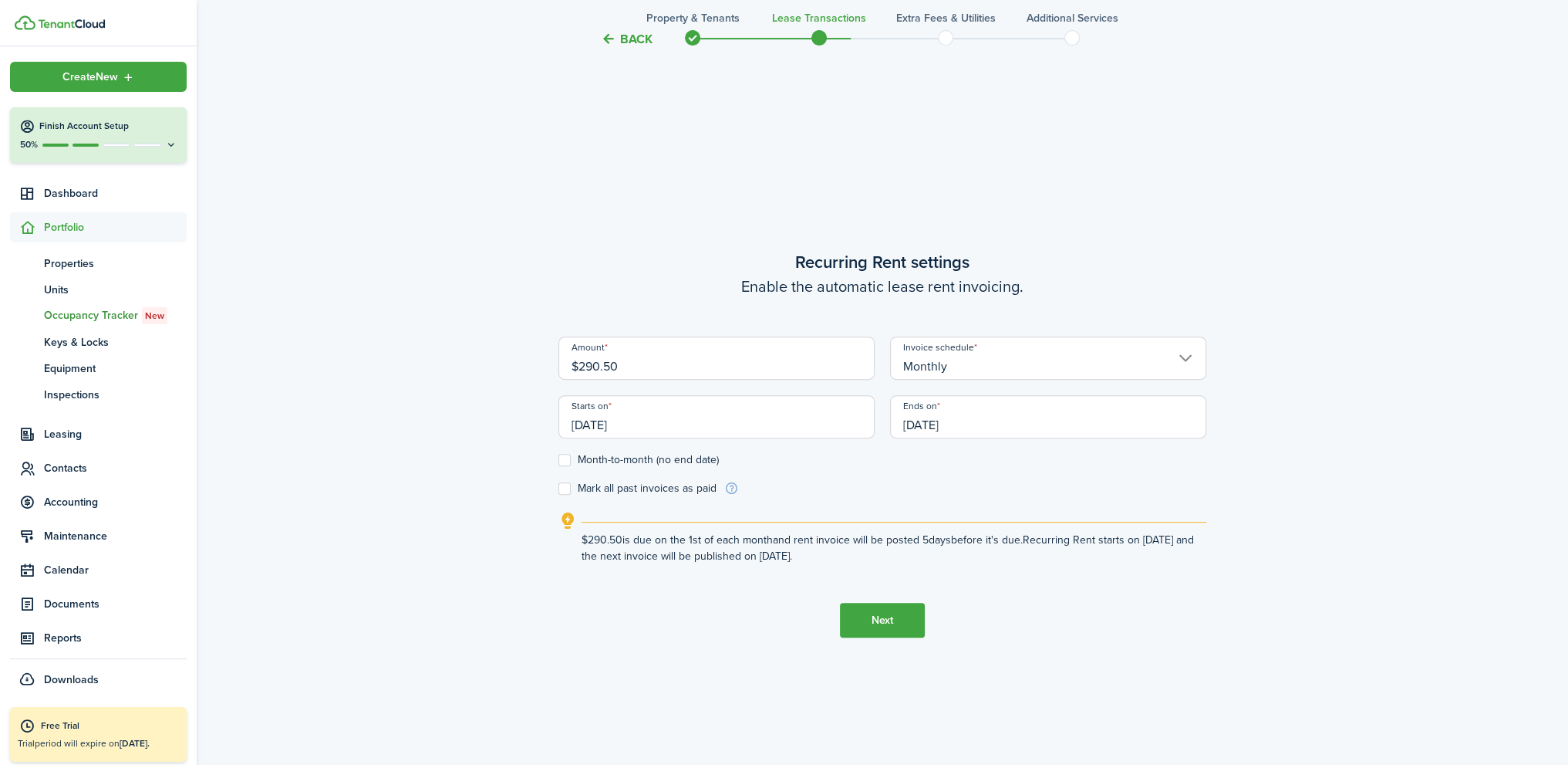
click at [862, 619] on button "Next" at bounding box center [883, 619] width 85 height 35
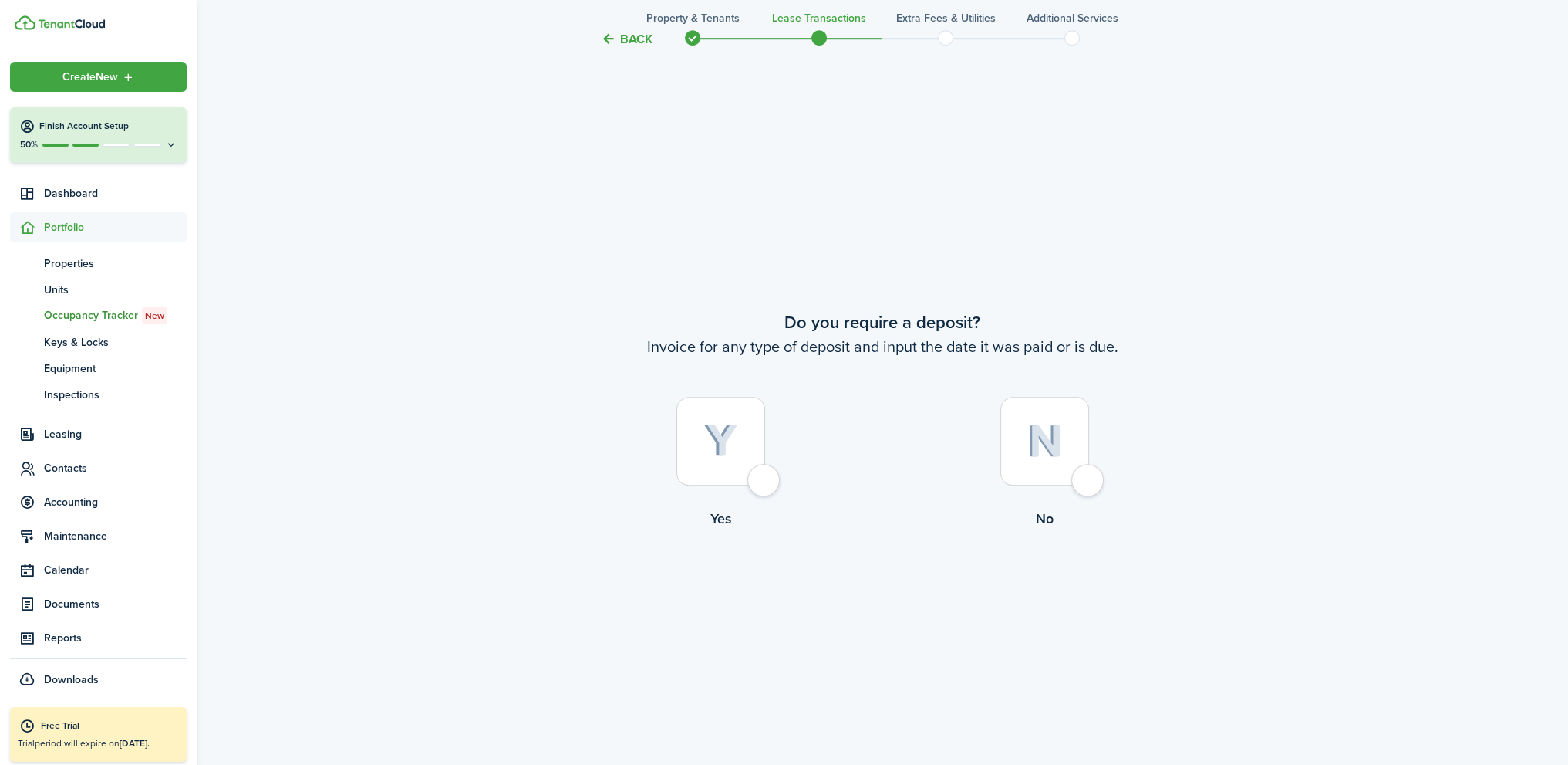
scroll to position [1426, 0]
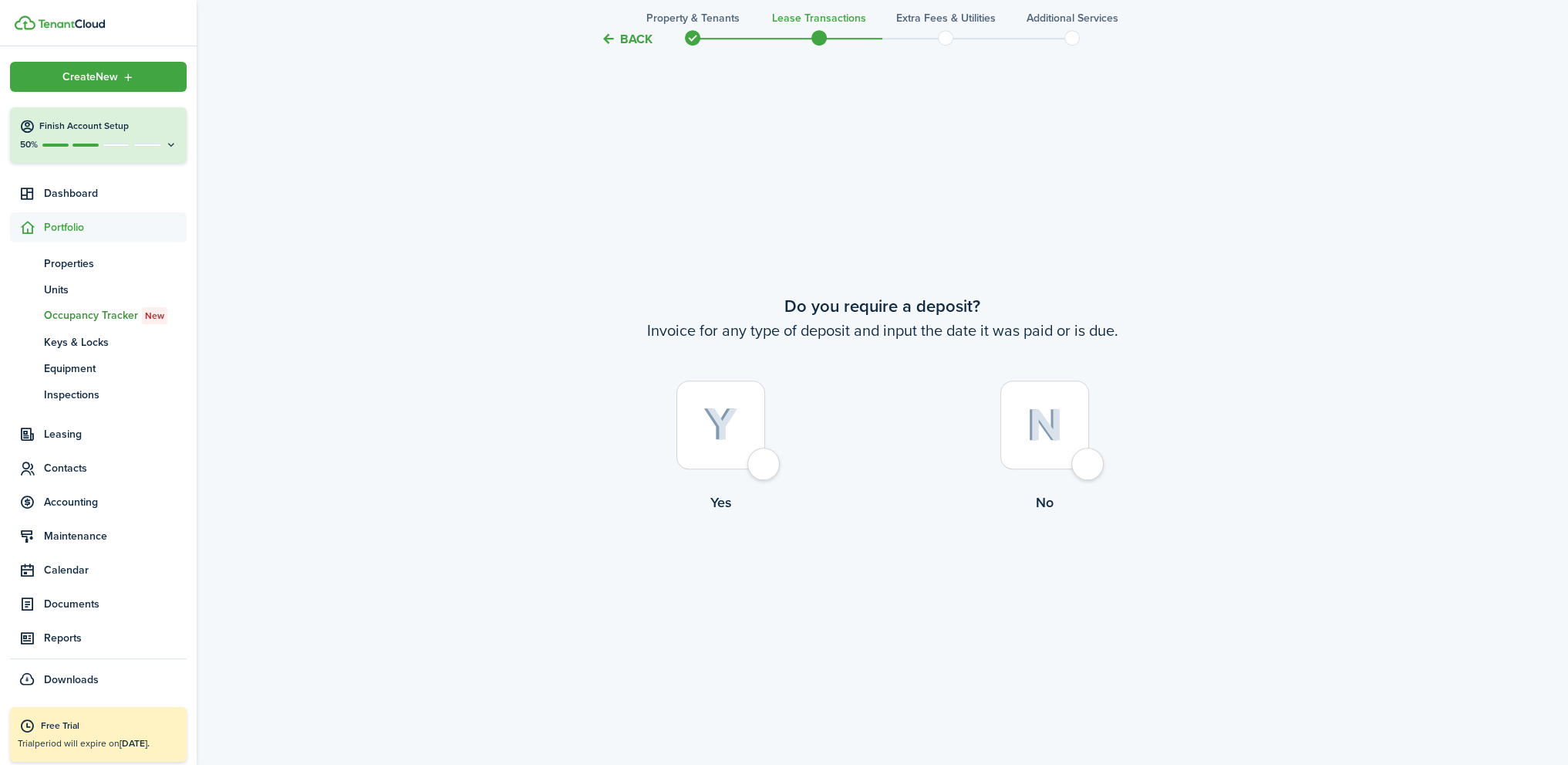
click at [1089, 464] on div at bounding box center [1045, 424] width 89 height 89
radio input "true"
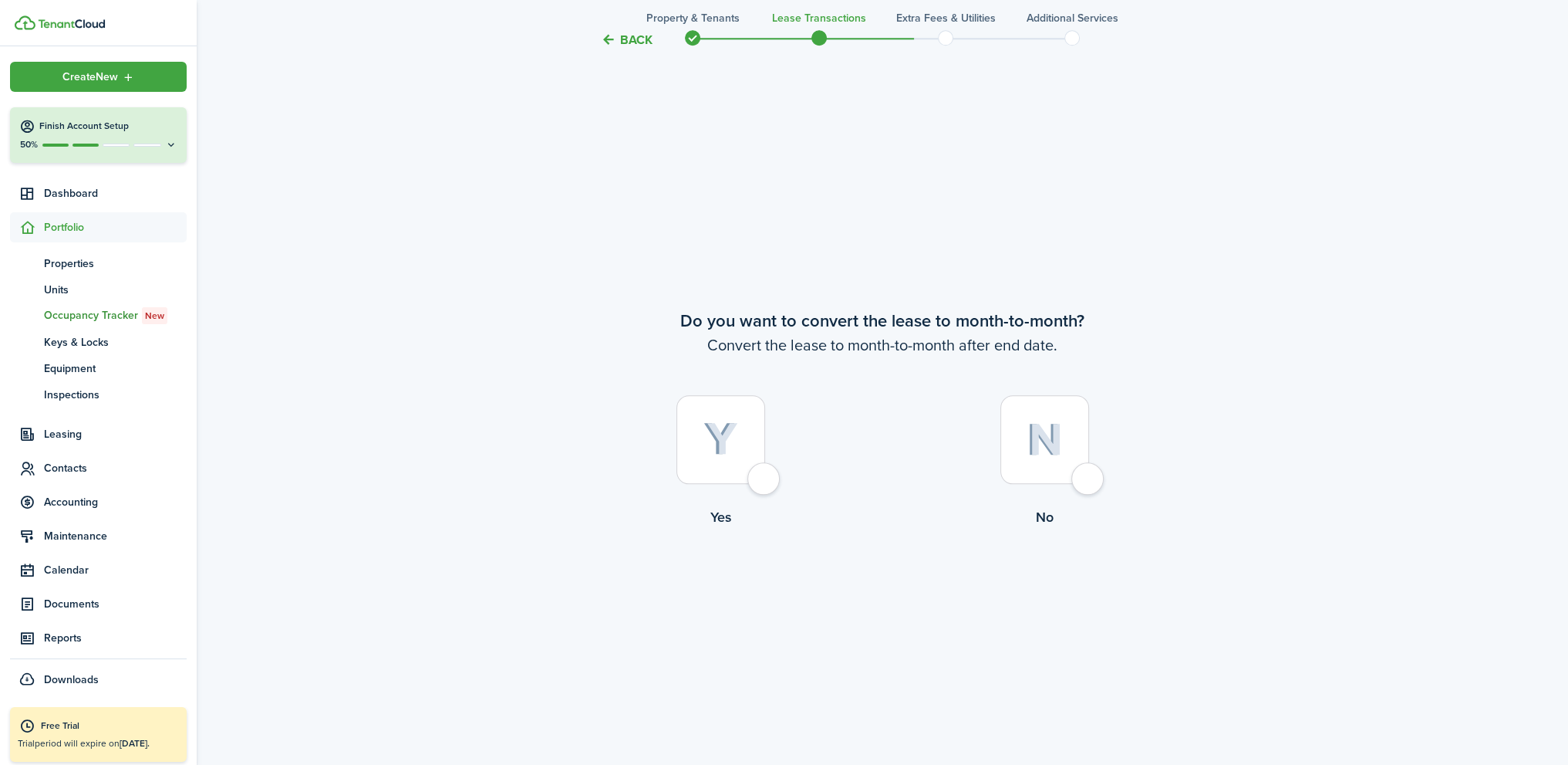
scroll to position [2191, 0]
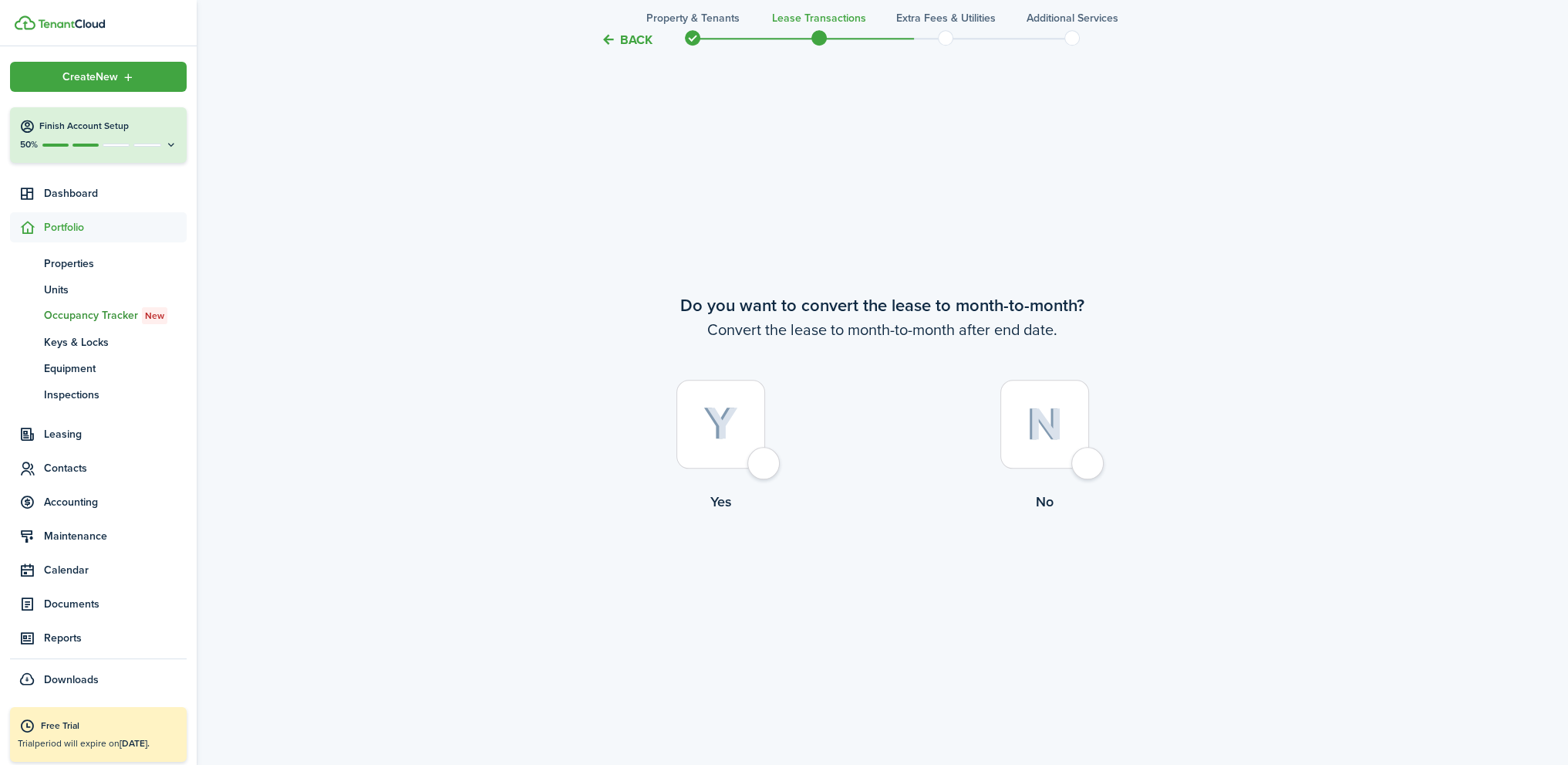
click at [1089, 464] on div at bounding box center [1045, 424] width 89 height 89
radio input "true"
click at [899, 579] on button "Continue" at bounding box center [883, 575] width 85 height 35
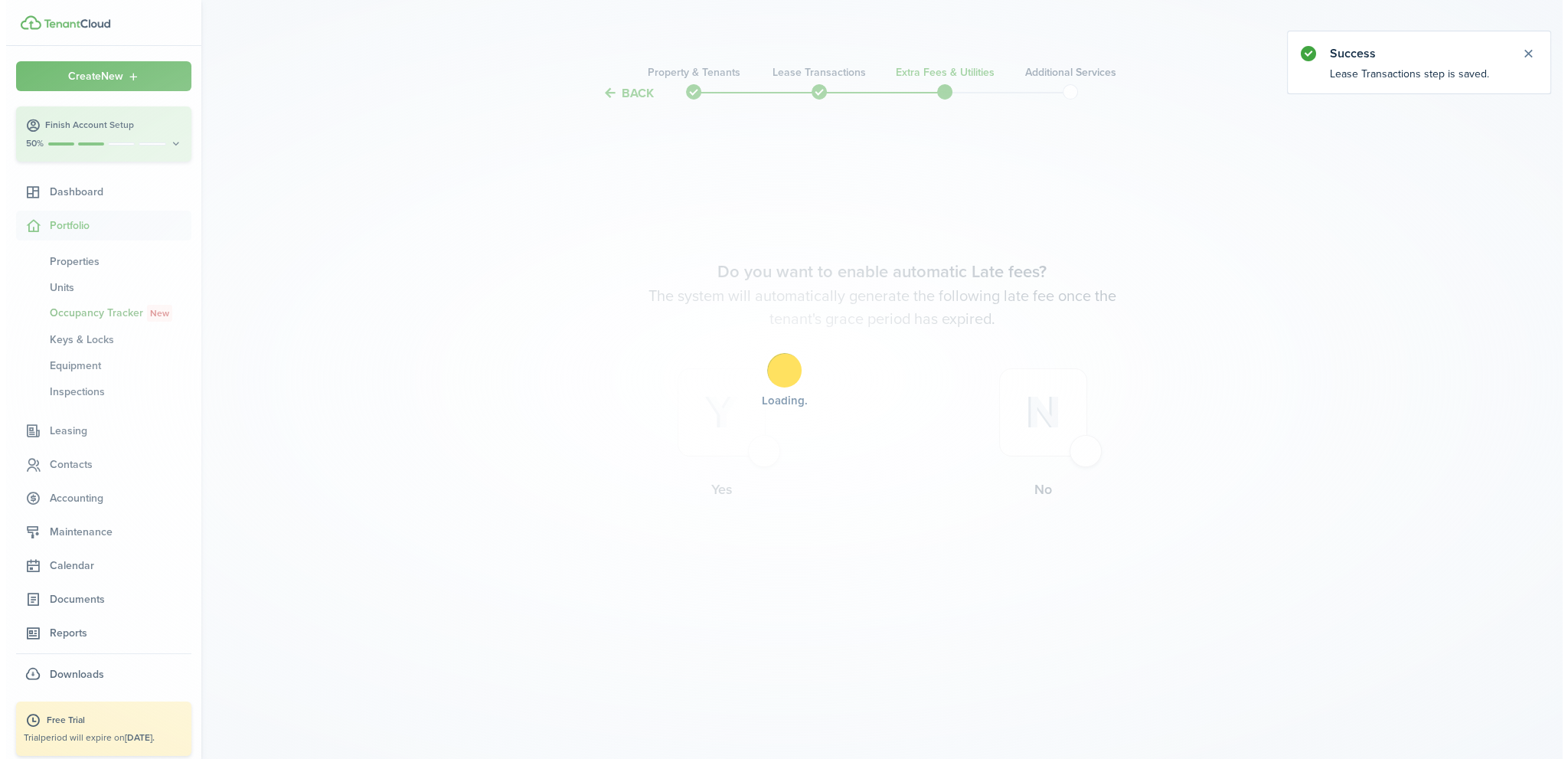
scroll to position [0, 0]
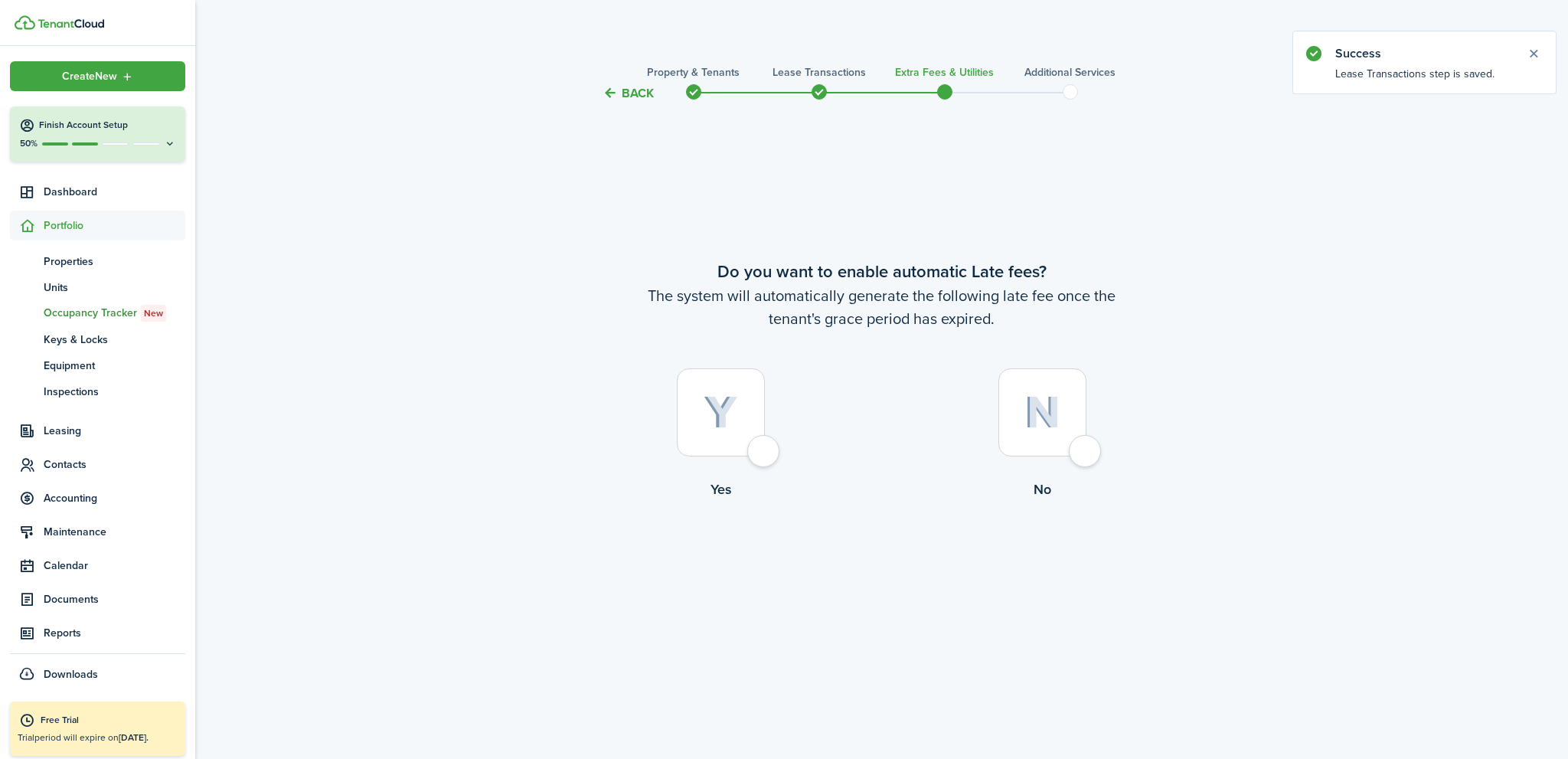
click at [1086, 453] on div at bounding box center [1042, 412] width 88 height 88
radio input "true"
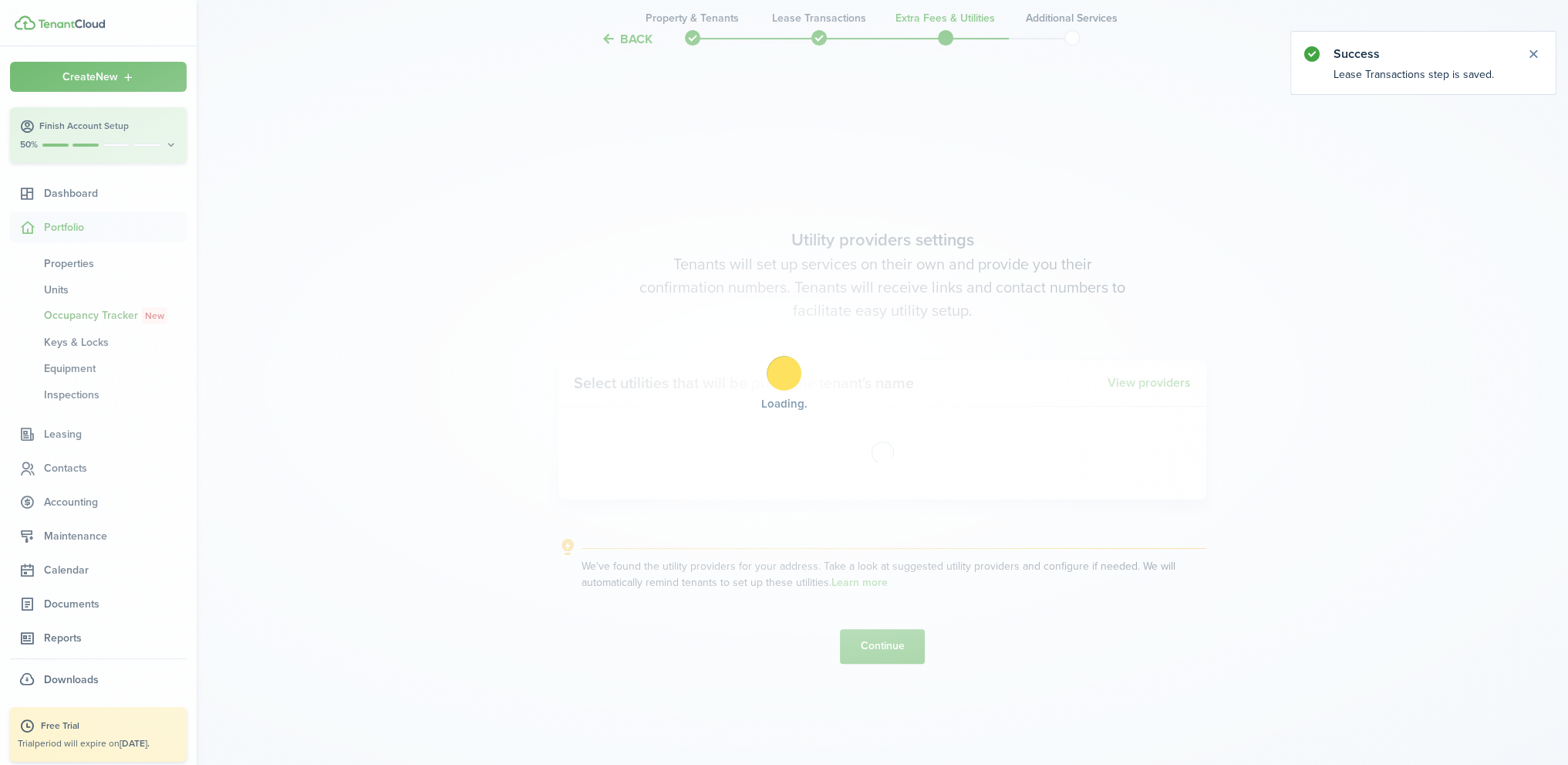
scroll to position [661, 0]
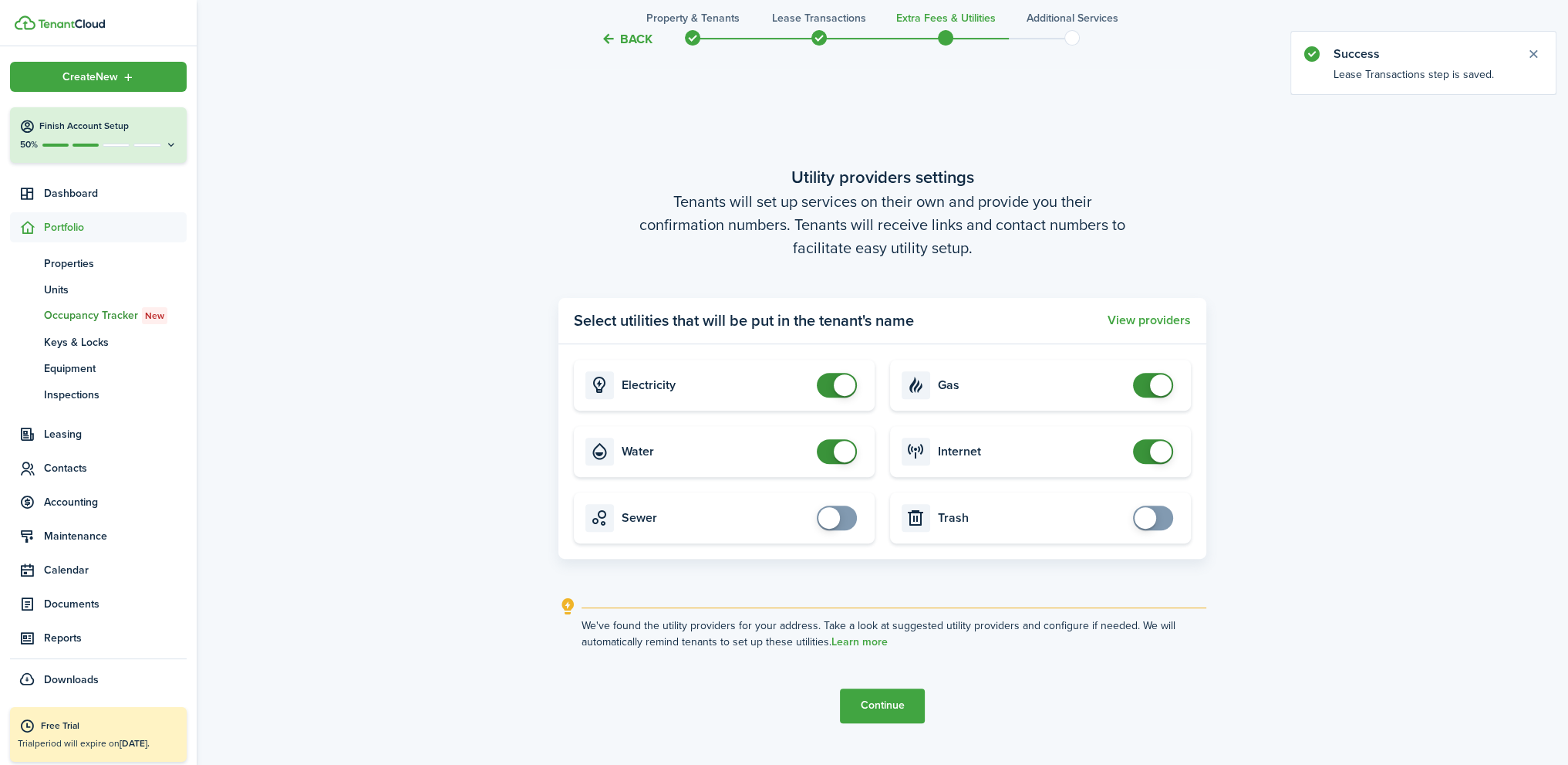
checkbox input "false"
click at [829, 380] on span at bounding box center [836, 385] width 15 height 24
checkbox input "false"
click at [829, 447] on span at bounding box center [836, 451] width 15 height 24
checkbox input "false"
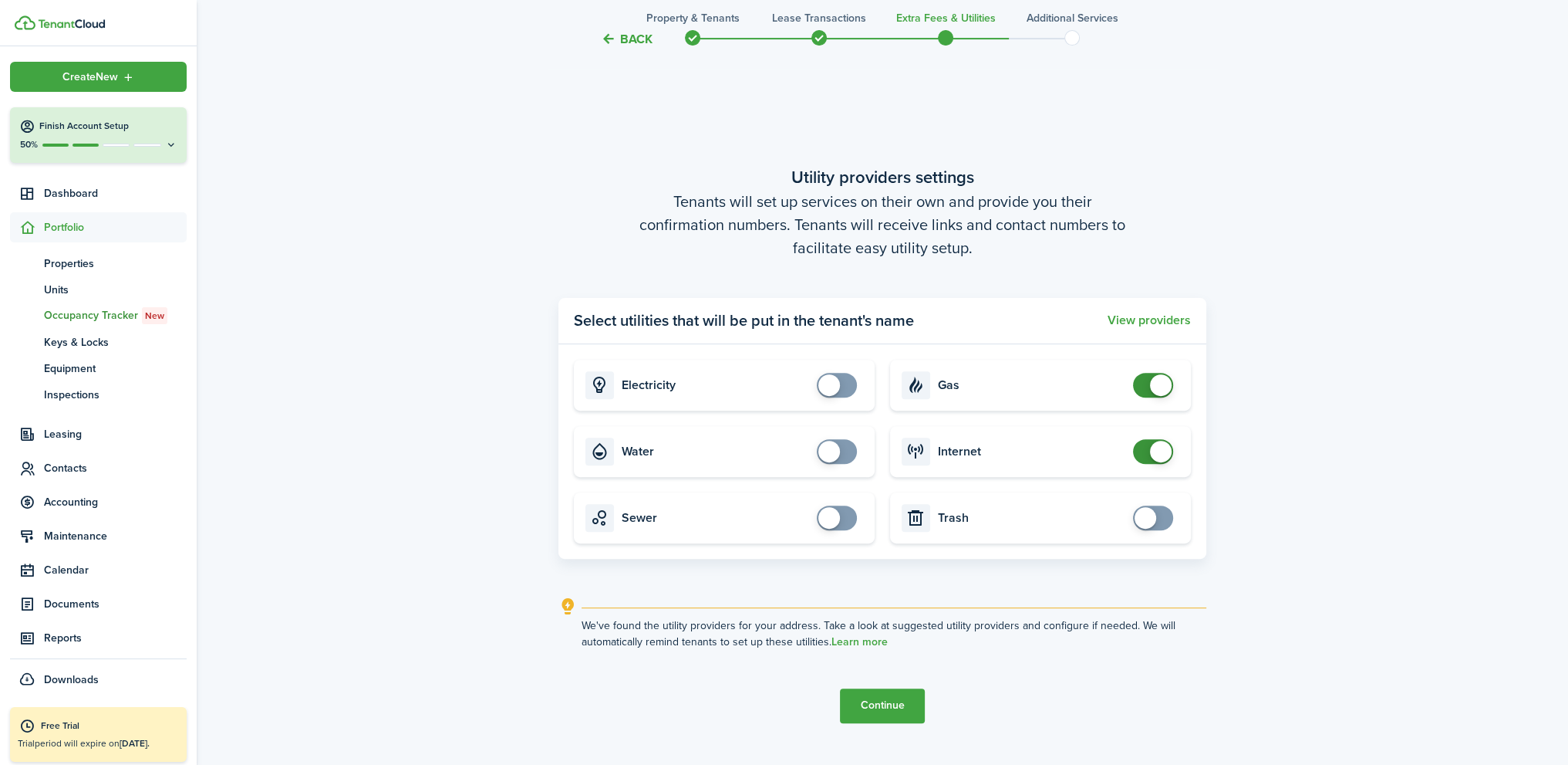
click at [1145, 382] on span at bounding box center [1153, 385] width 15 height 24
checkbox input "false"
click at [1145, 452] on span at bounding box center [1153, 451] width 15 height 24
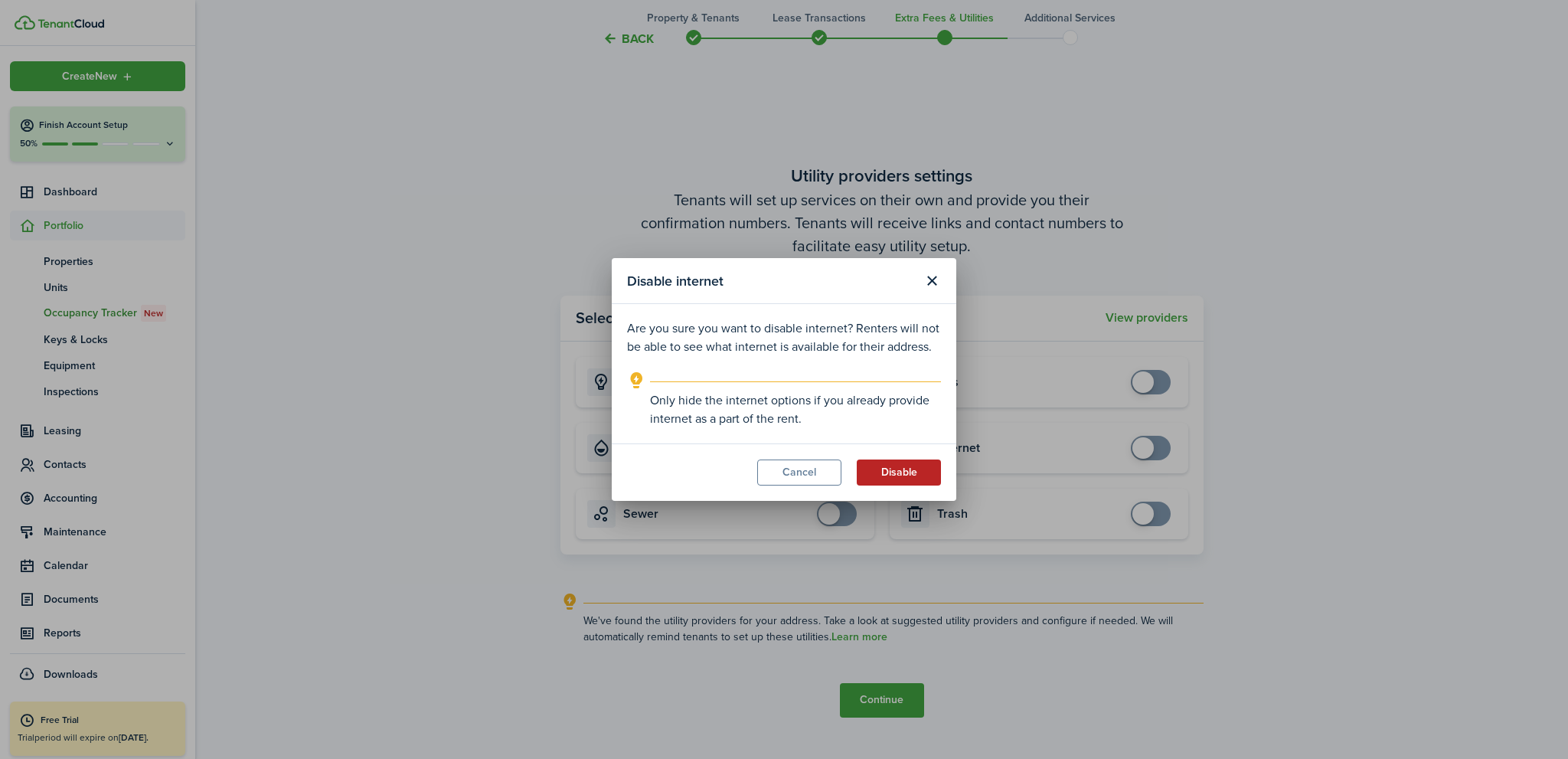
click at [902, 469] on button "Disable" at bounding box center [899, 472] width 84 height 26
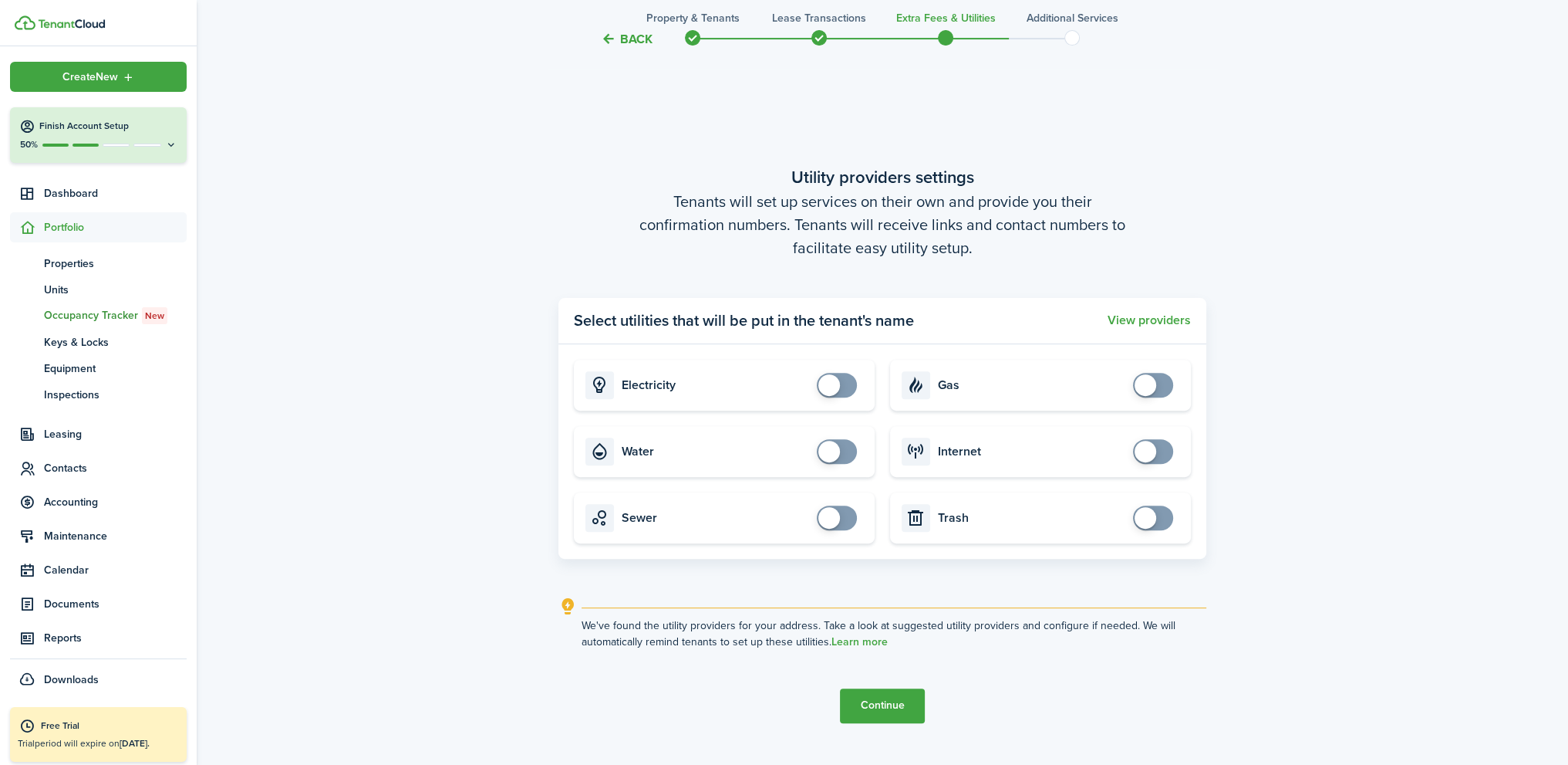
click at [886, 704] on button "Continue" at bounding box center [883, 706] width 85 height 35
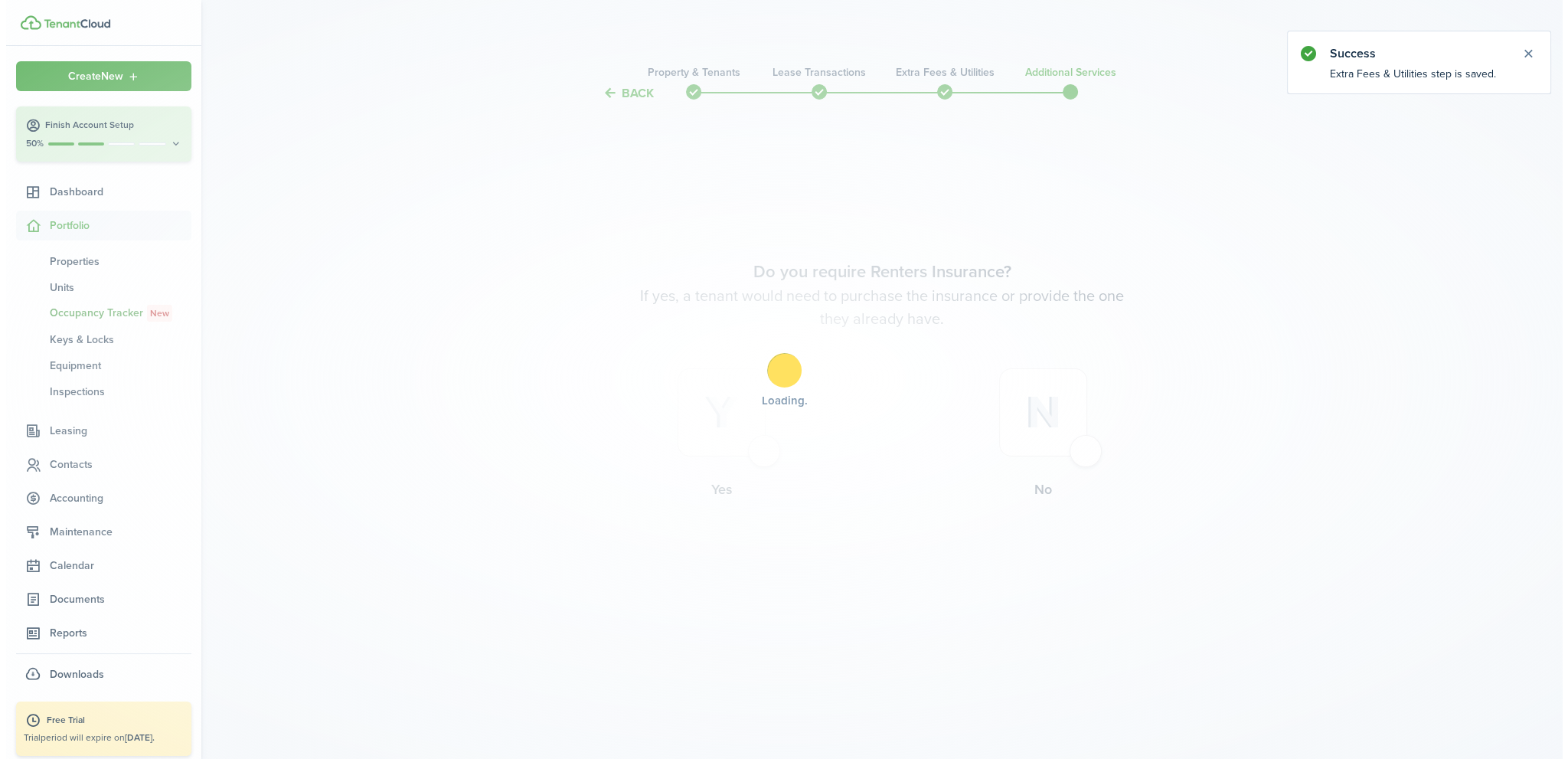
scroll to position [0, 0]
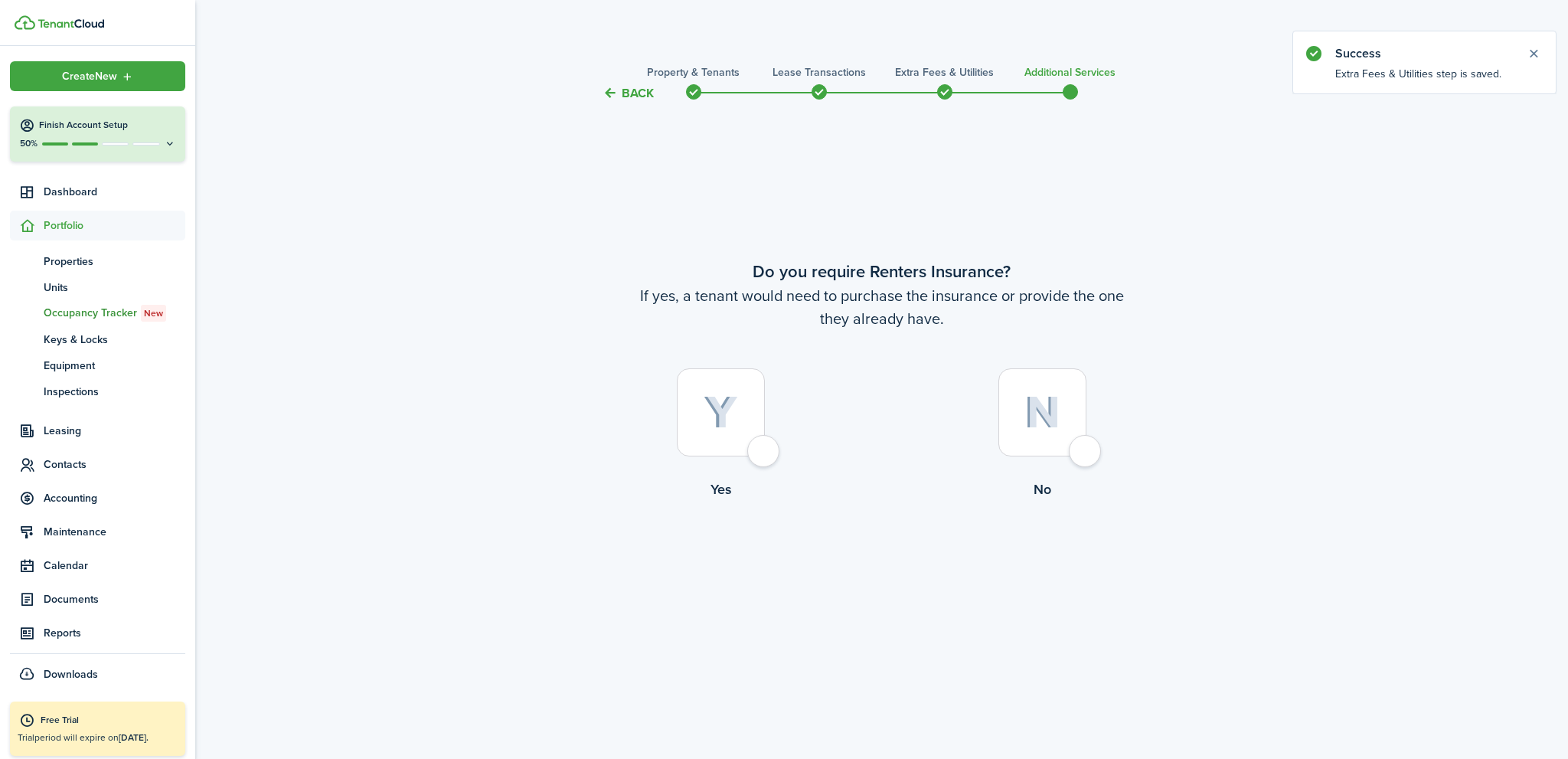
click at [1086, 449] on div at bounding box center [1042, 412] width 88 height 88
radio input "true"
click at [907, 559] on button "Complete move in" at bounding box center [882, 563] width 113 height 35
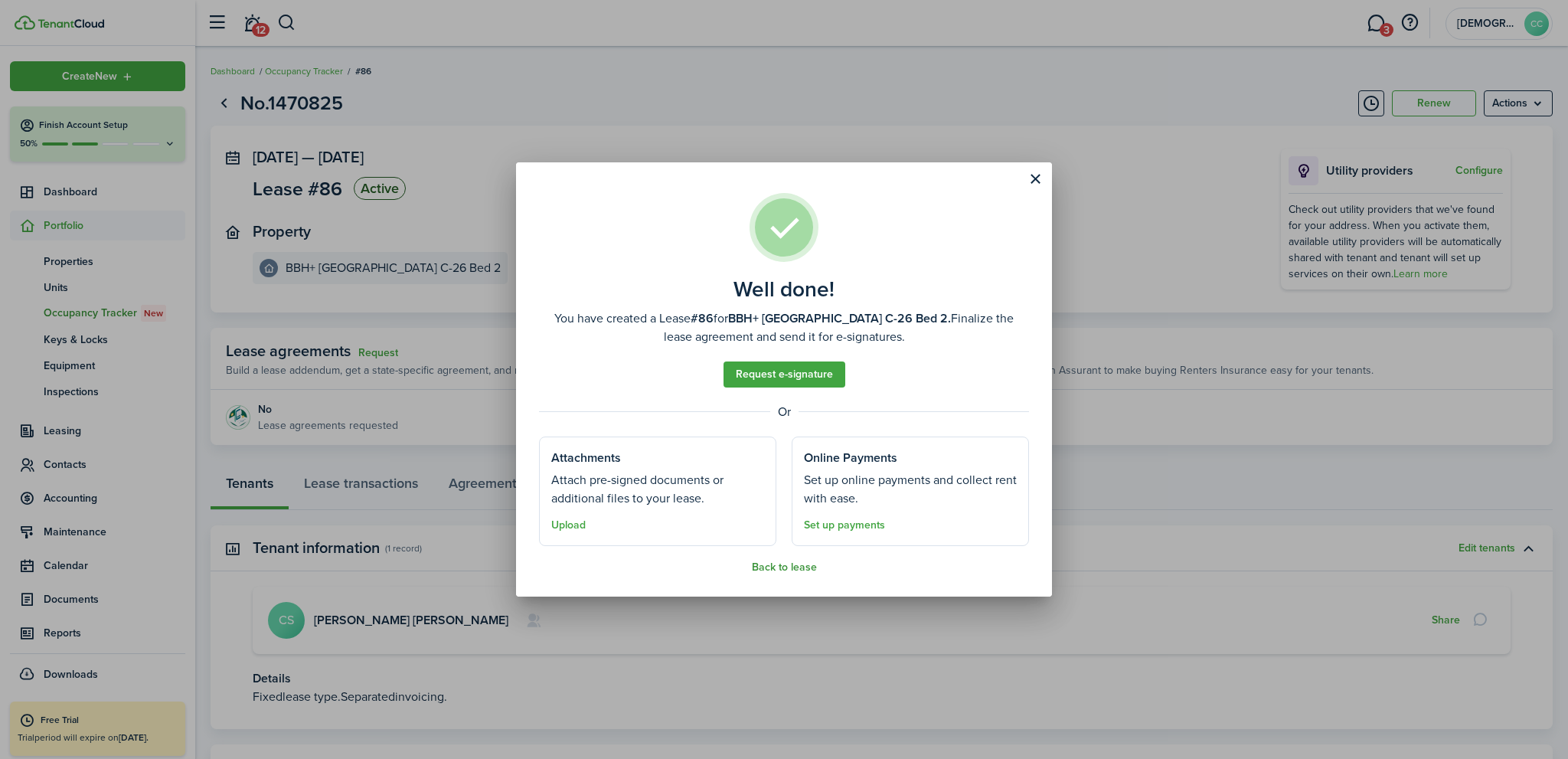
click at [790, 567] on button "Back to lease" at bounding box center [784, 567] width 65 height 12
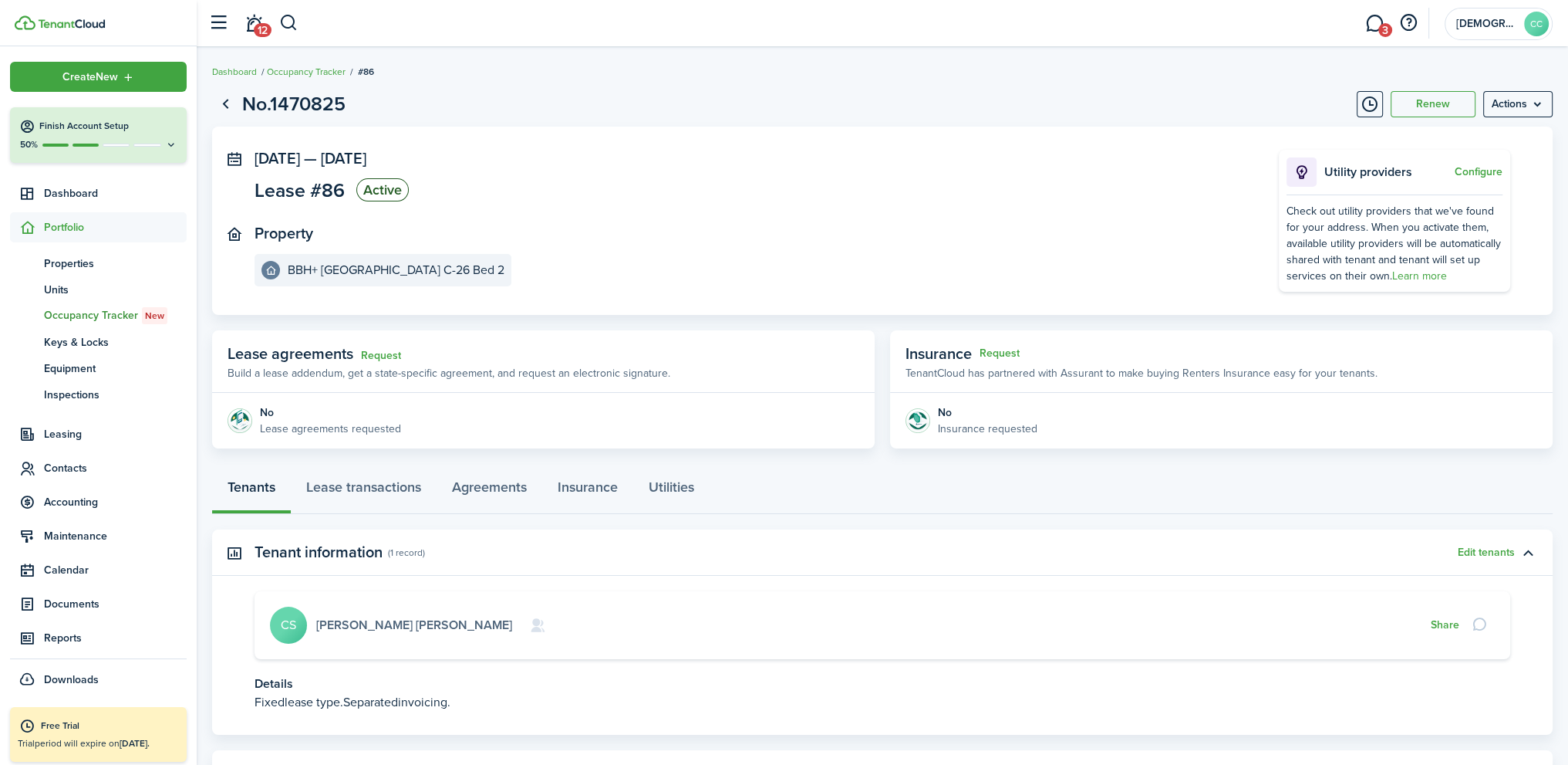
click at [356, 626] on link "Connor Scilley" at bounding box center [414, 624] width 196 height 18
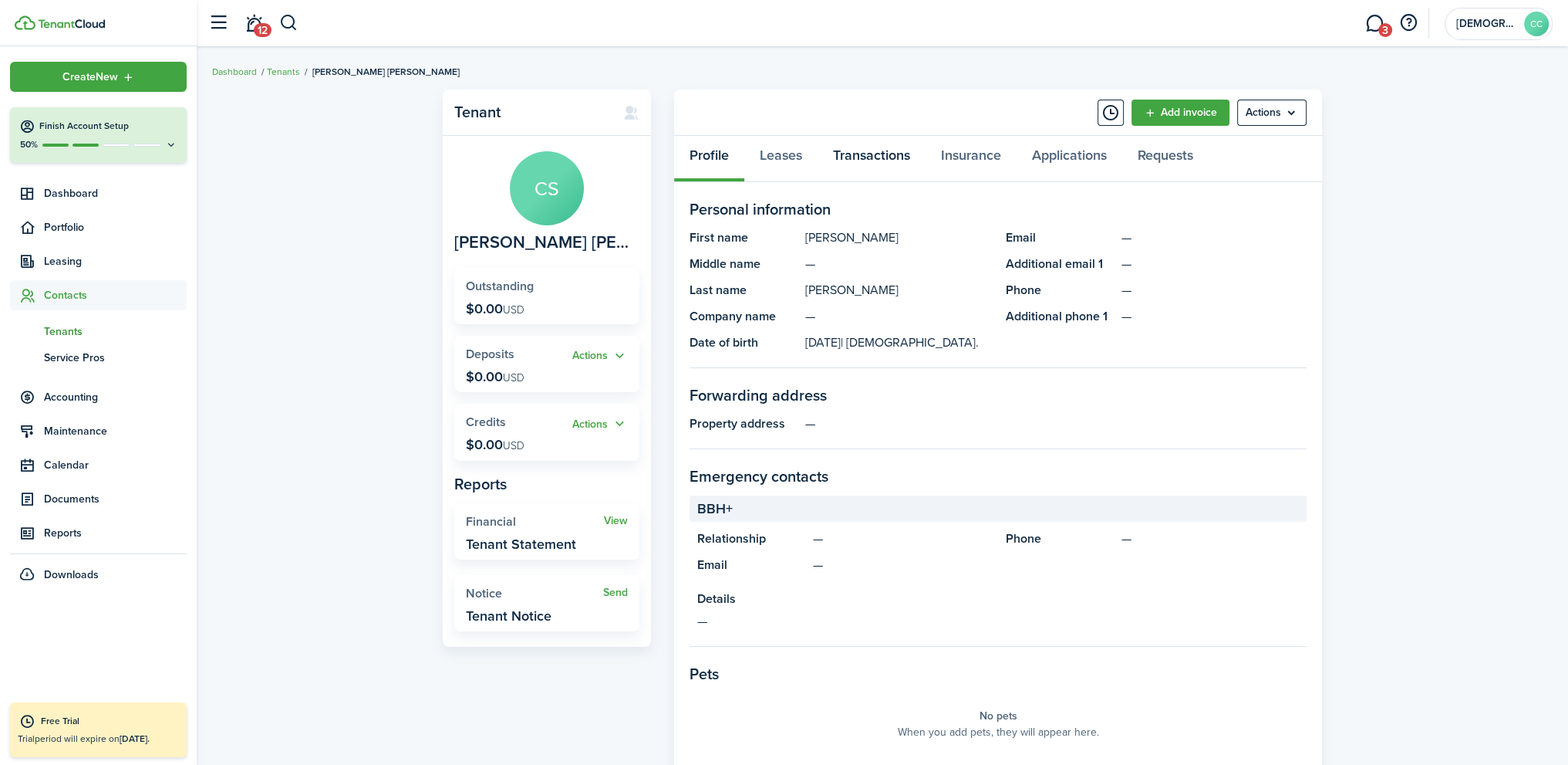
click at [867, 159] on link "Transactions" at bounding box center [871, 159] width 108 height 46
